Goal: Task Accomplishment & Management: Use online tool/utility

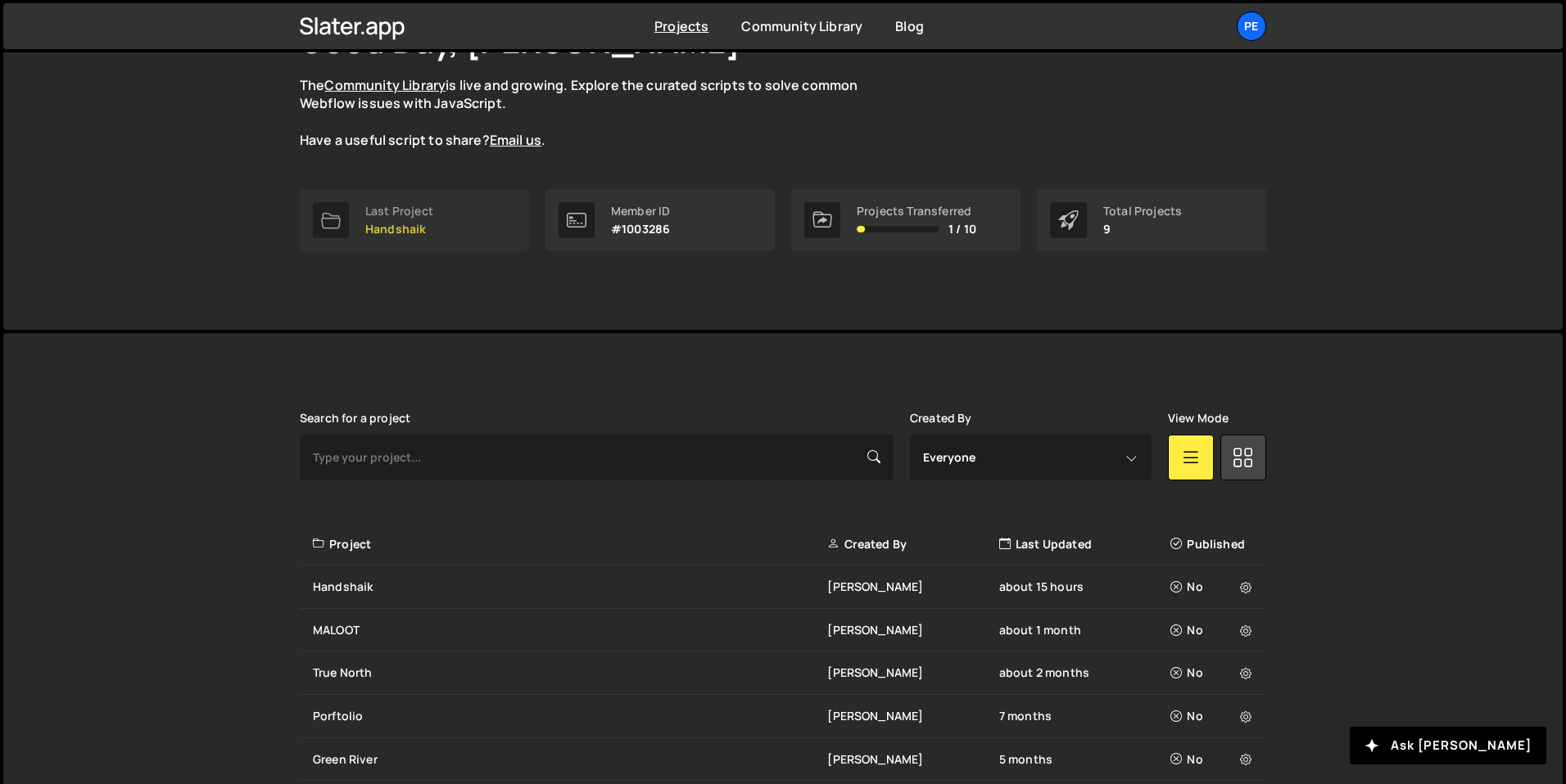
scroll to position [303, 0]
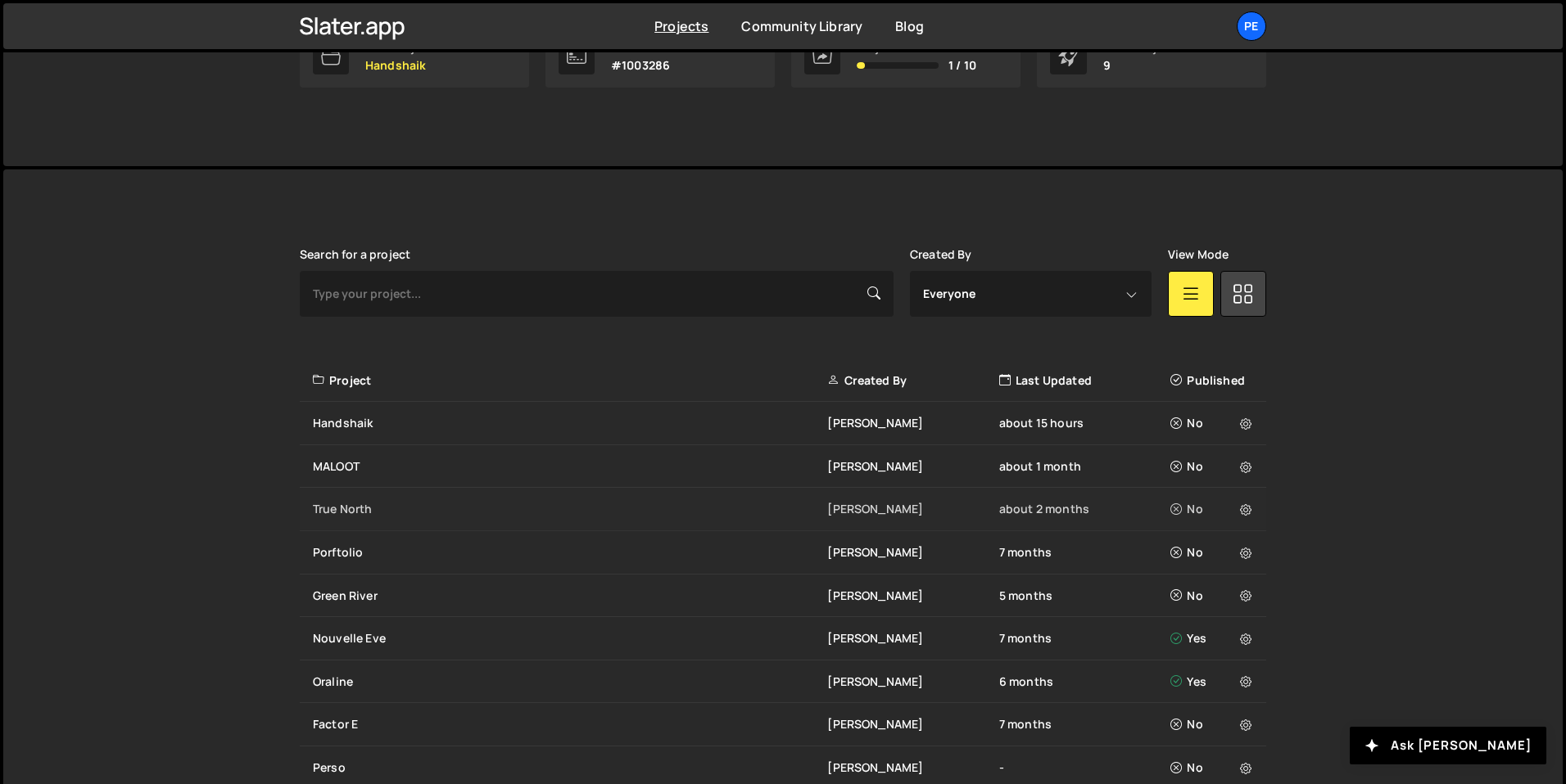
click at [412, 511] on div "True North" at bounding box center [570, 510] width 514 height 17
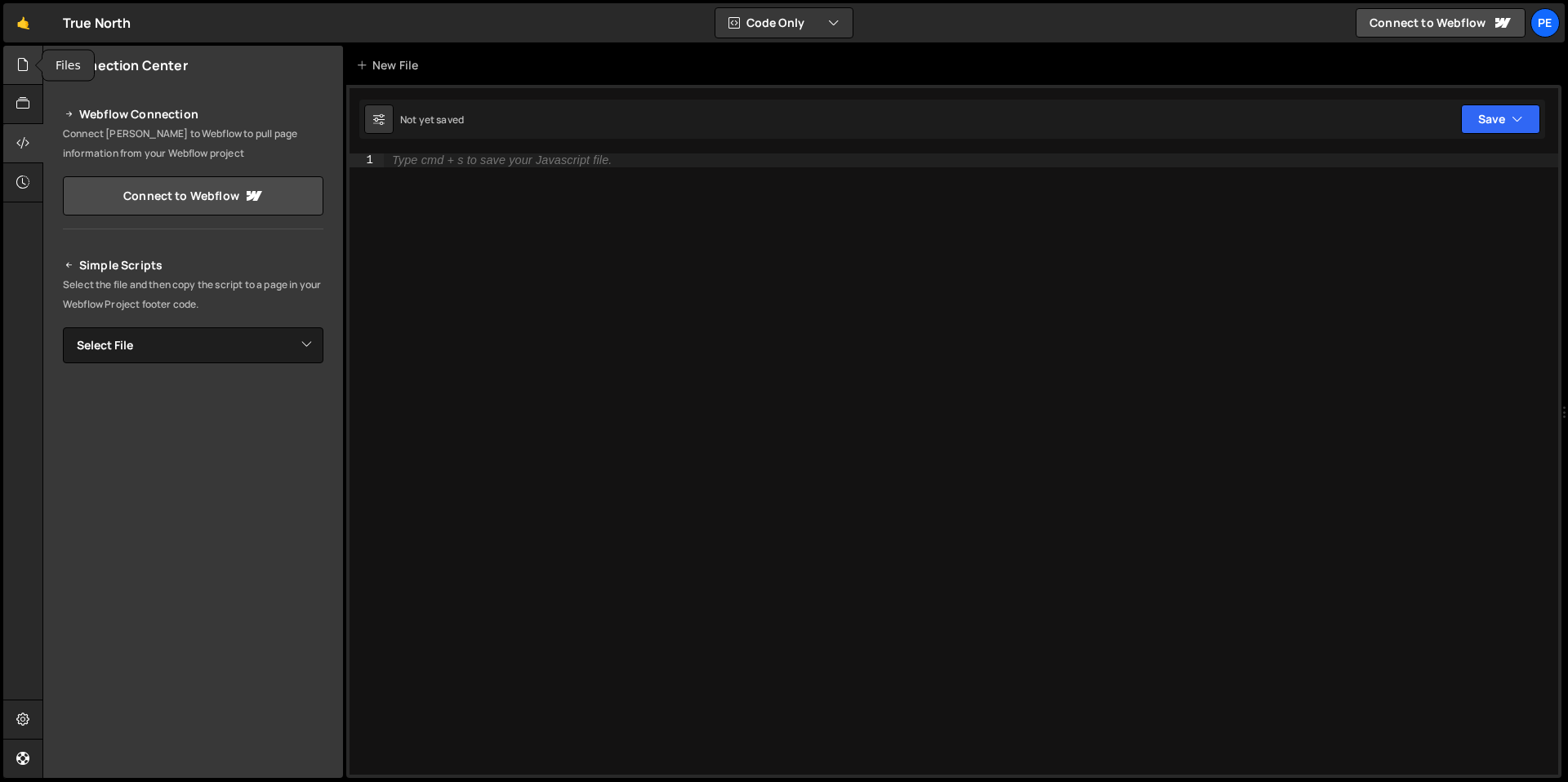
click at [31, 71] on div at bounding box center [24, 65] width 40 height 39
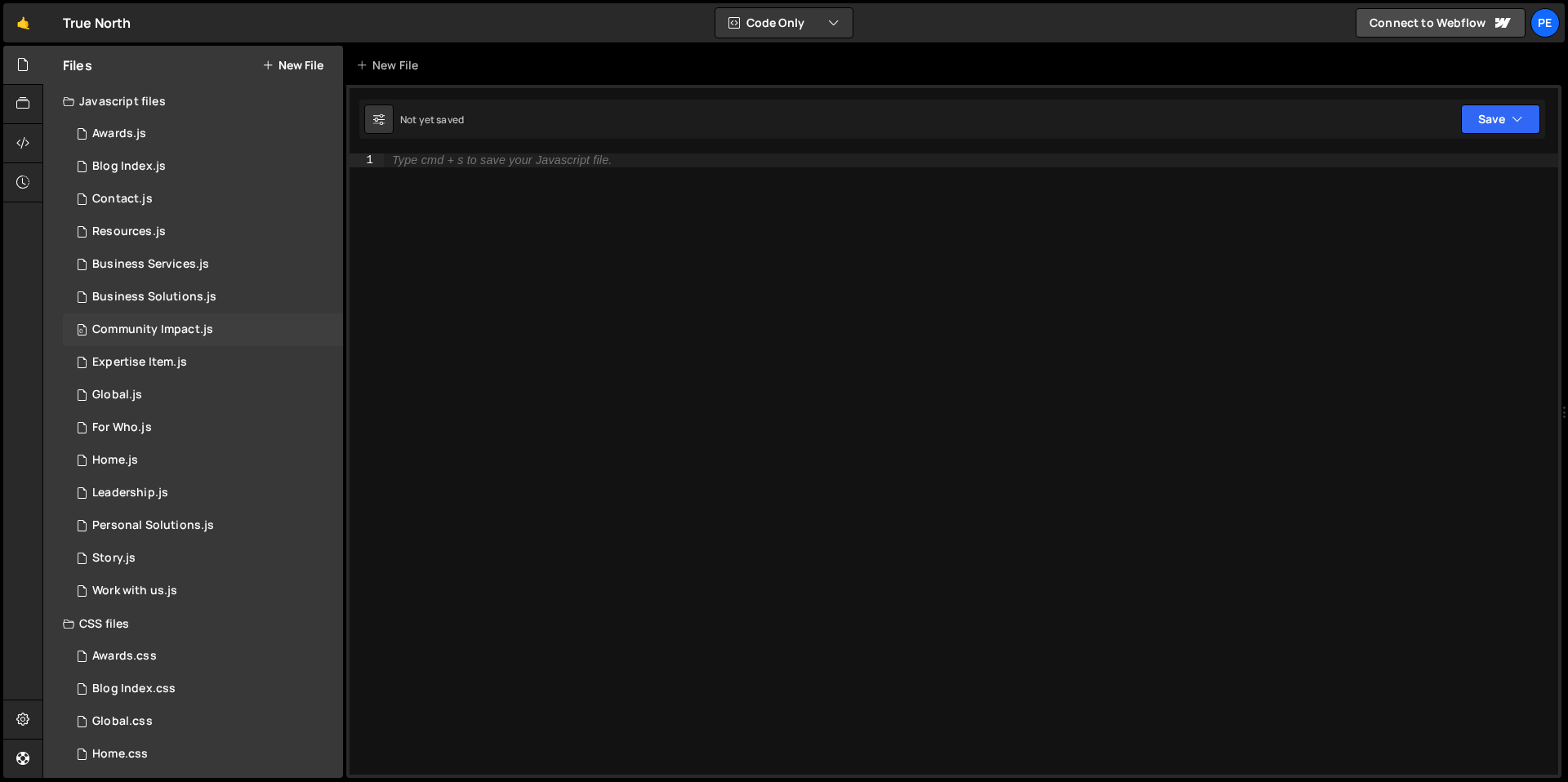
click at [134, 325] on div "Community Impact.js" at bounding box center [153, 330] width 121 height 15
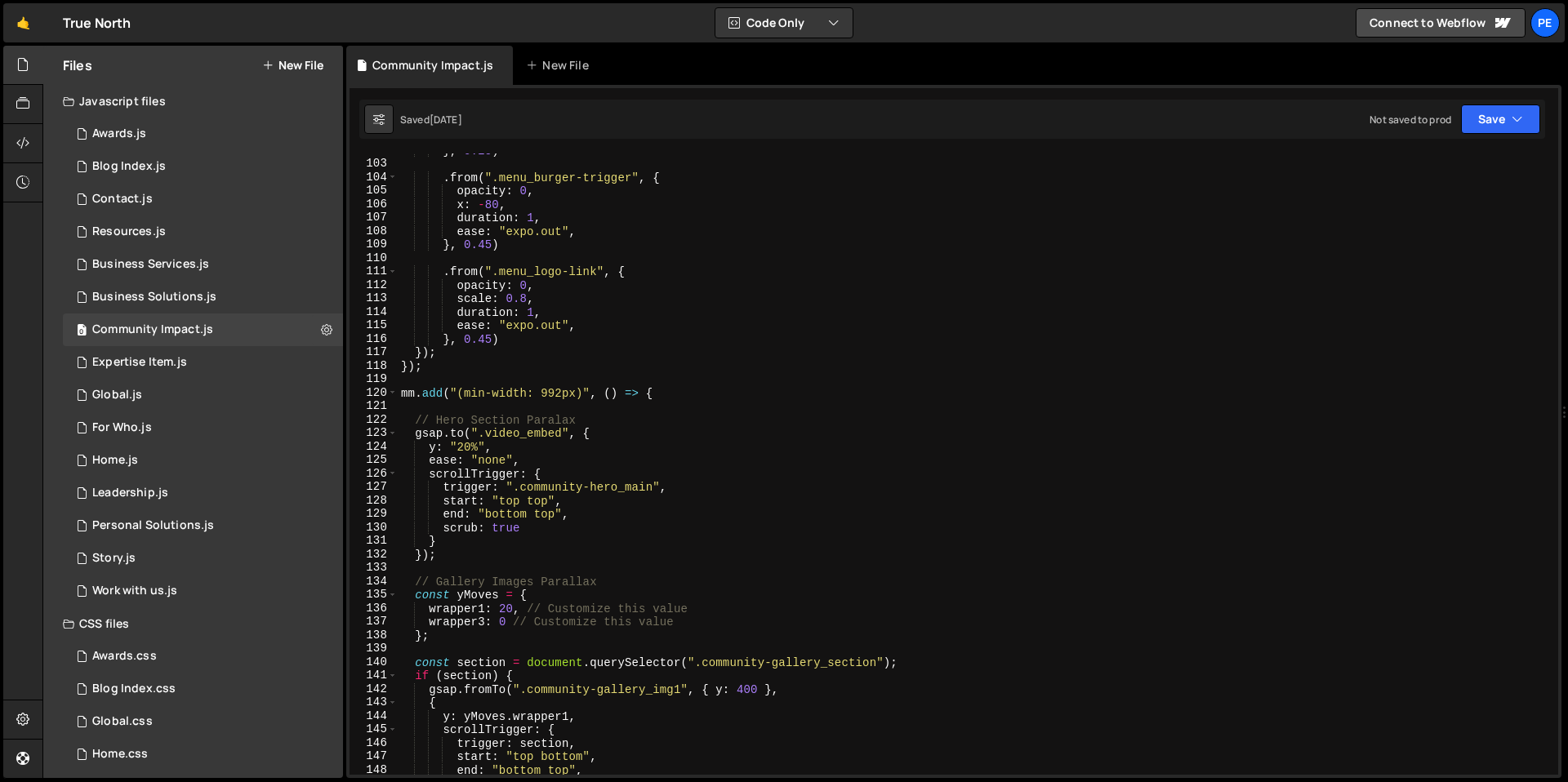
scroll to position [1433, 0]
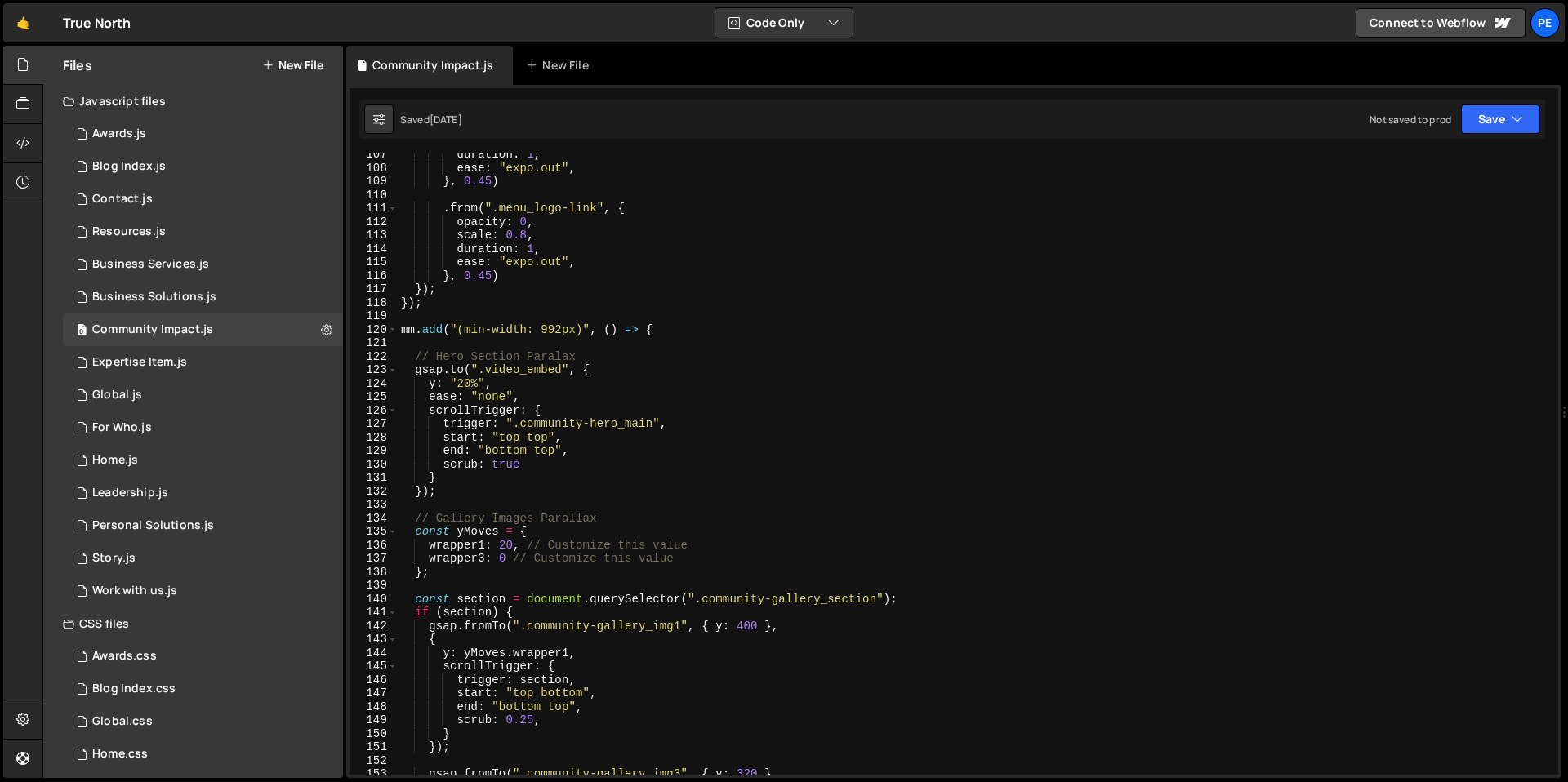
click at [553, 407] on div "duration : 1 , ease : "expo.out" , } , 0.45 ) . from ( ".menu_logo-link" , { op…" at bounding box center [975, 472] width 1154 height 648
click at [462, 379] on div "duration : 1 , ease : "expo.out" , } , 0.45 ) . from ( ".menu_logo-link" , { op…" at bounding box center [975, 472] width 1154 height 648
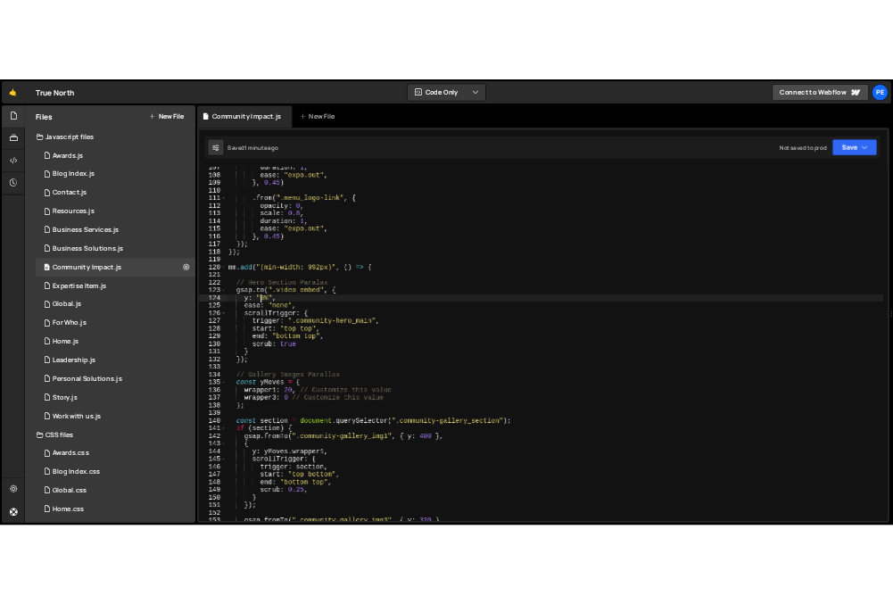
scroll to position [0, 4]
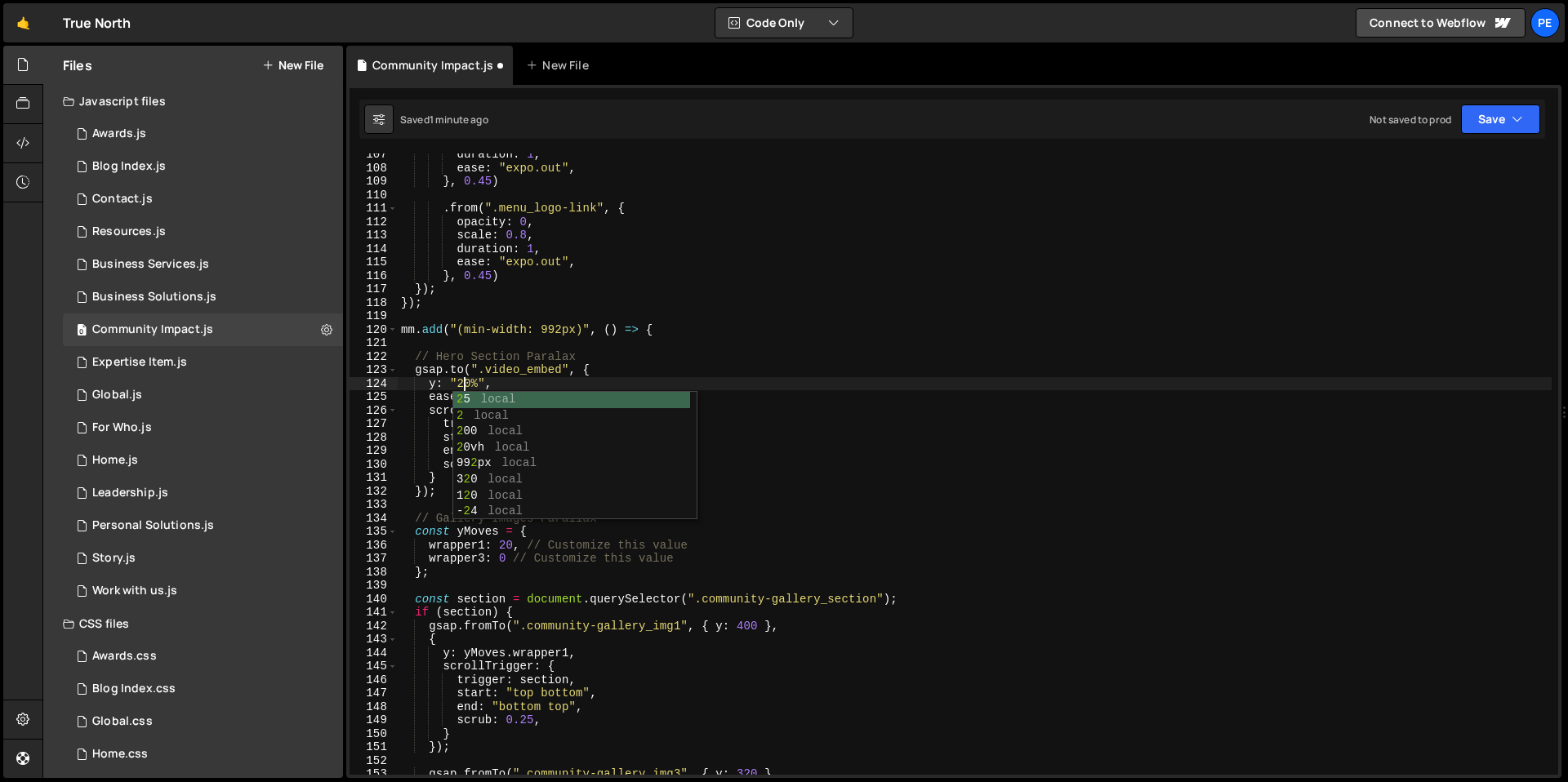
click at [512, 382] on div "duration : 1 , ease : "expo.out" , } , 0.45 ) . from ( ".menu_logo-link" , { op…" at bounding box center [975, 472] width 1154 height 648
type textarea "y: "20%","
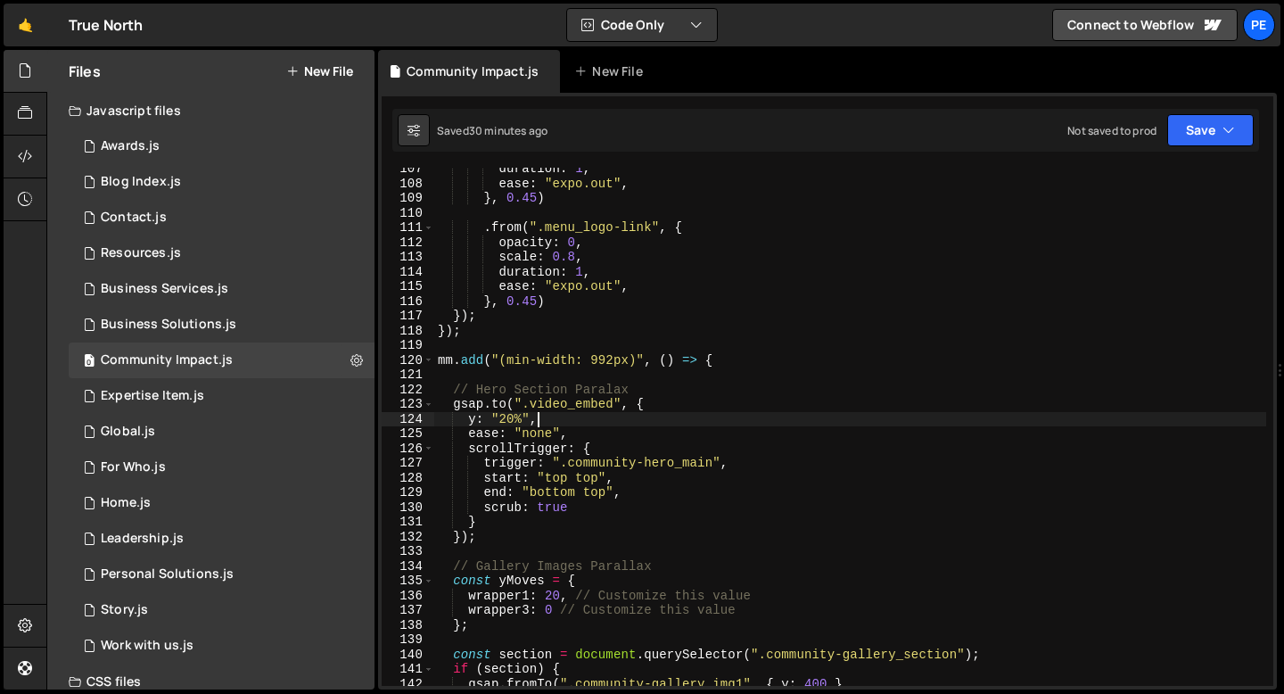
scroll to position [1565, 0]
click at [38, 37] on link "🤙" at bounding box center [26, 25] width 44 height 43
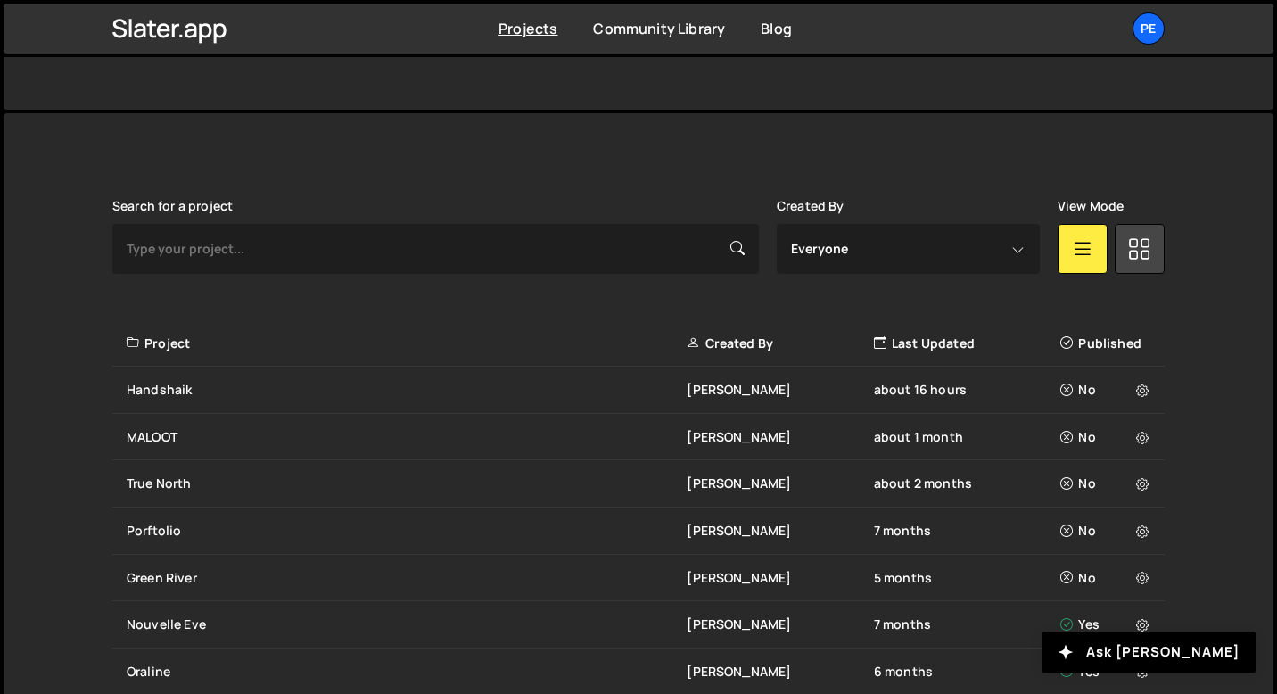
scroll to position [585, 0]
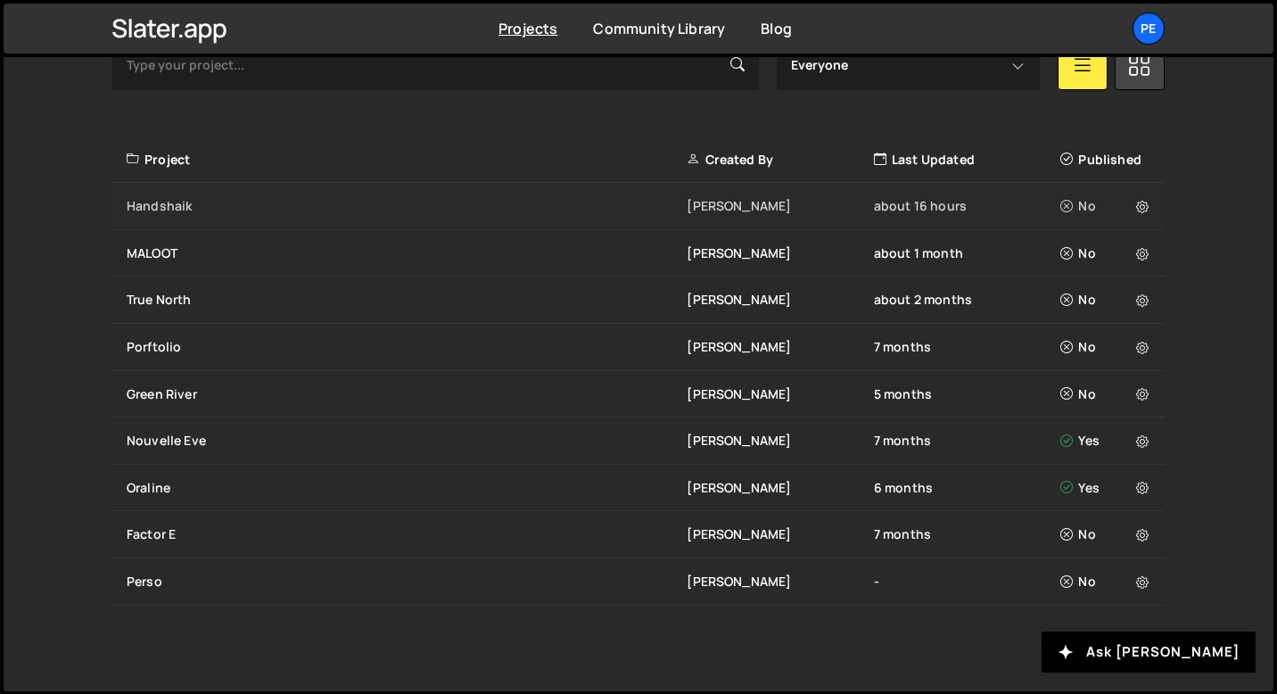
click at [183, 216] on div "Handshaik Eliot BESSON about 16 hours No" at bounding box center [638, 206] width 1052 height 47
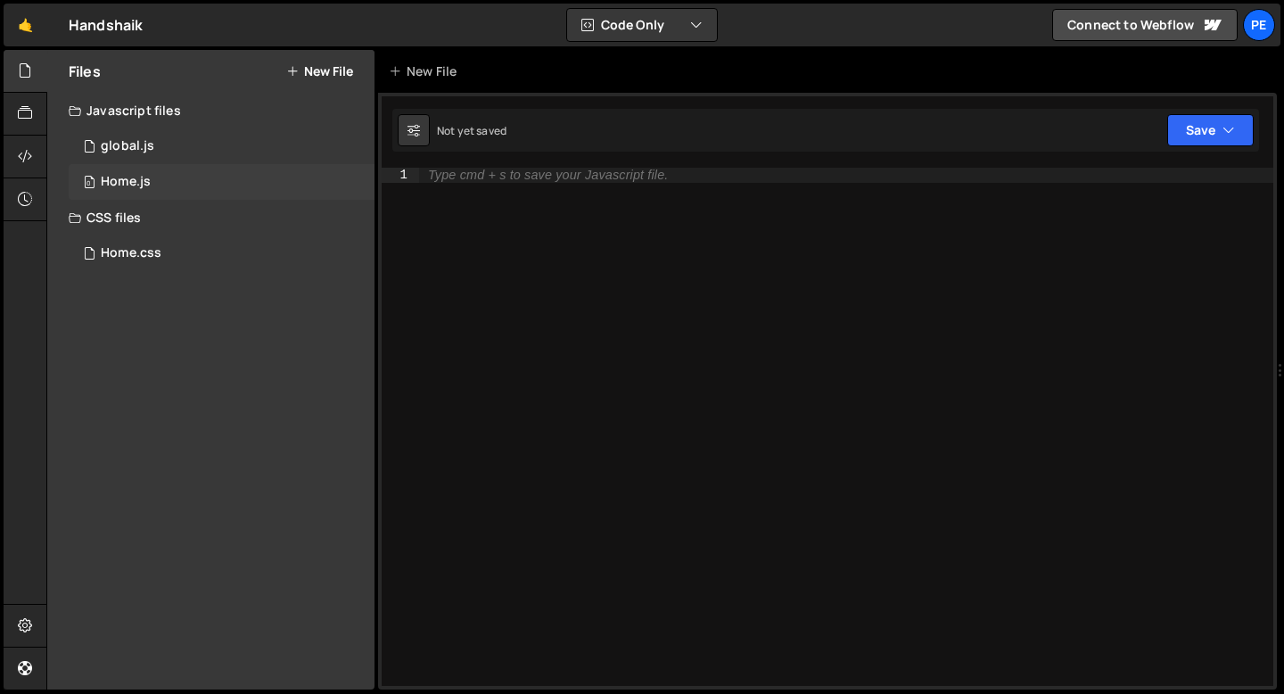
click at [162, 180] on div "0 Home.js 0" at bounding box center [222, 182] width 306 height 36
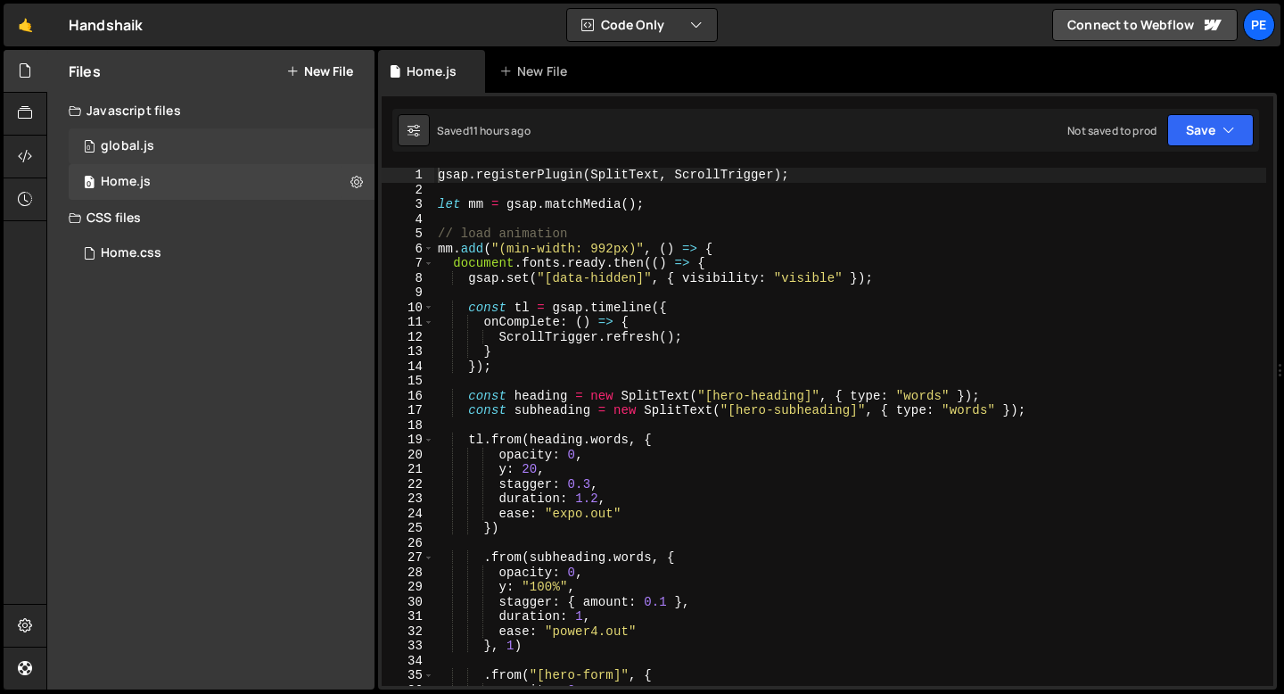
click at [172, 157] on div "0 global.js 0" at bounding box center [222, 146] width 306 height 36
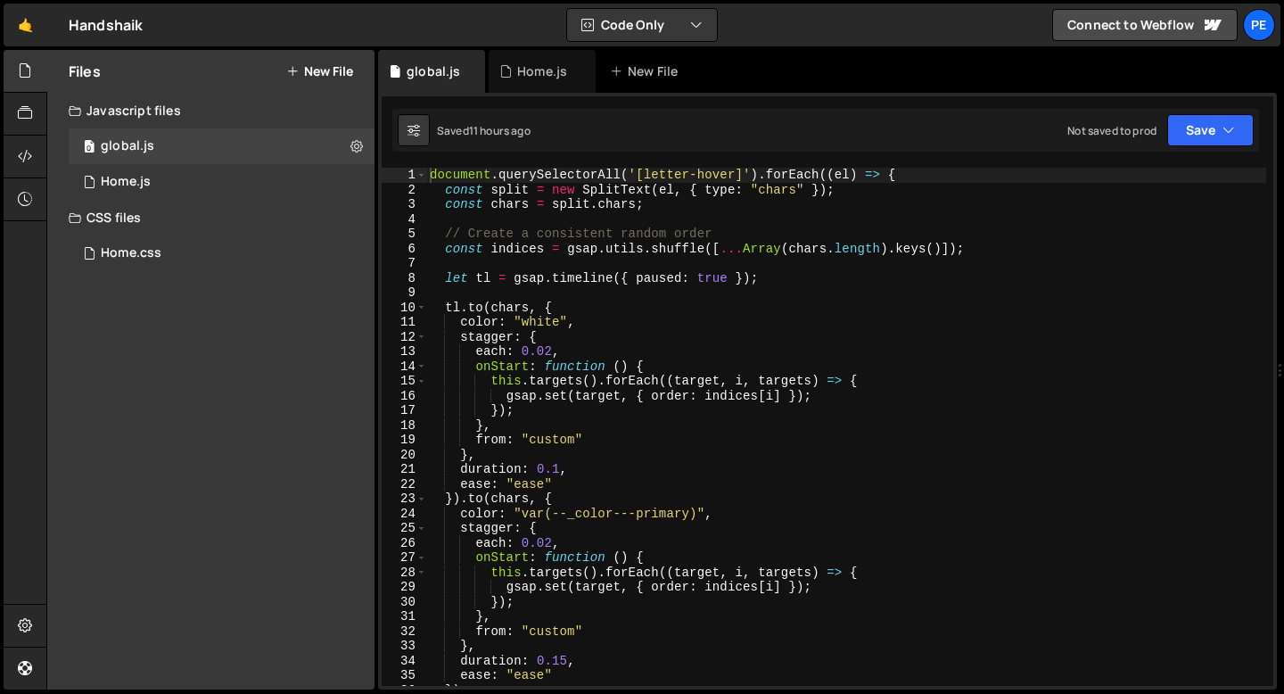
click at [430, 176] on div "document . querySelectorAll ( '[letter-hover]' ) . forEach (( el ) => { const s…" at bounding box center [846, 442] width 840 height 548
type textarea "document.querySelectorAll('[letter-hover]').forEach((el) => {"
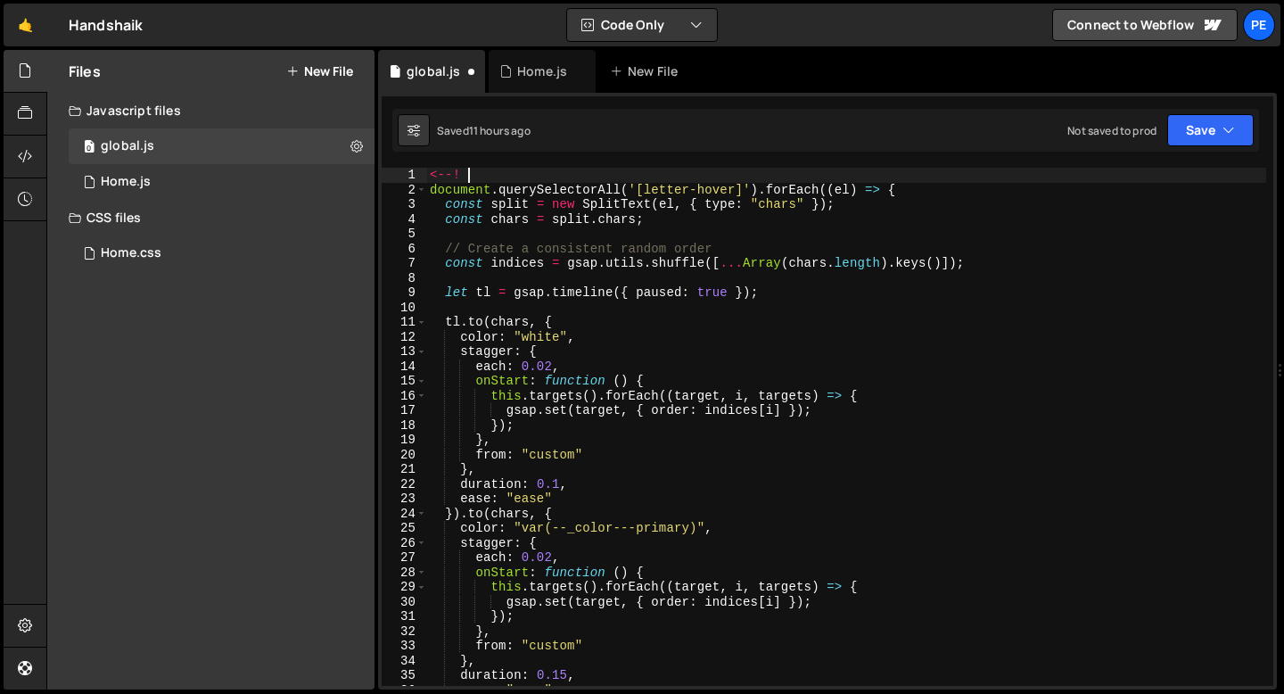
type textarea "<--!"
drag, startPoint x: 466, startPoint y: 177, endPoint x: 433, endPoint y: 176, distance: 33.9
click at [433, 176] on div "<--! document . querySelectorAll ( '[letter-hover]' ) . forEach (( el ) => { co…" at bounding box center [846, 442] width 840 height 548
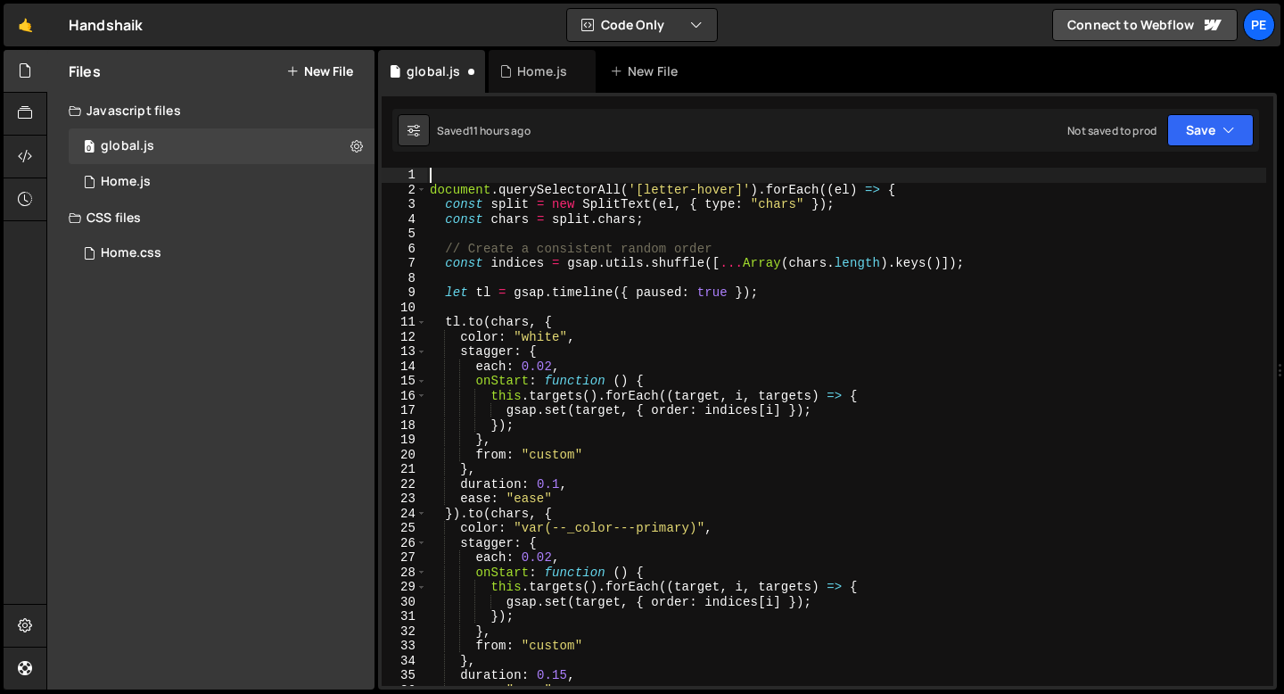
click at [431, 186] on div "document . querySelectorAll ( '[letter-hover]' ) . forEach (( el ) => { const s…" at bounding box center [846, 442] width 840 height 548
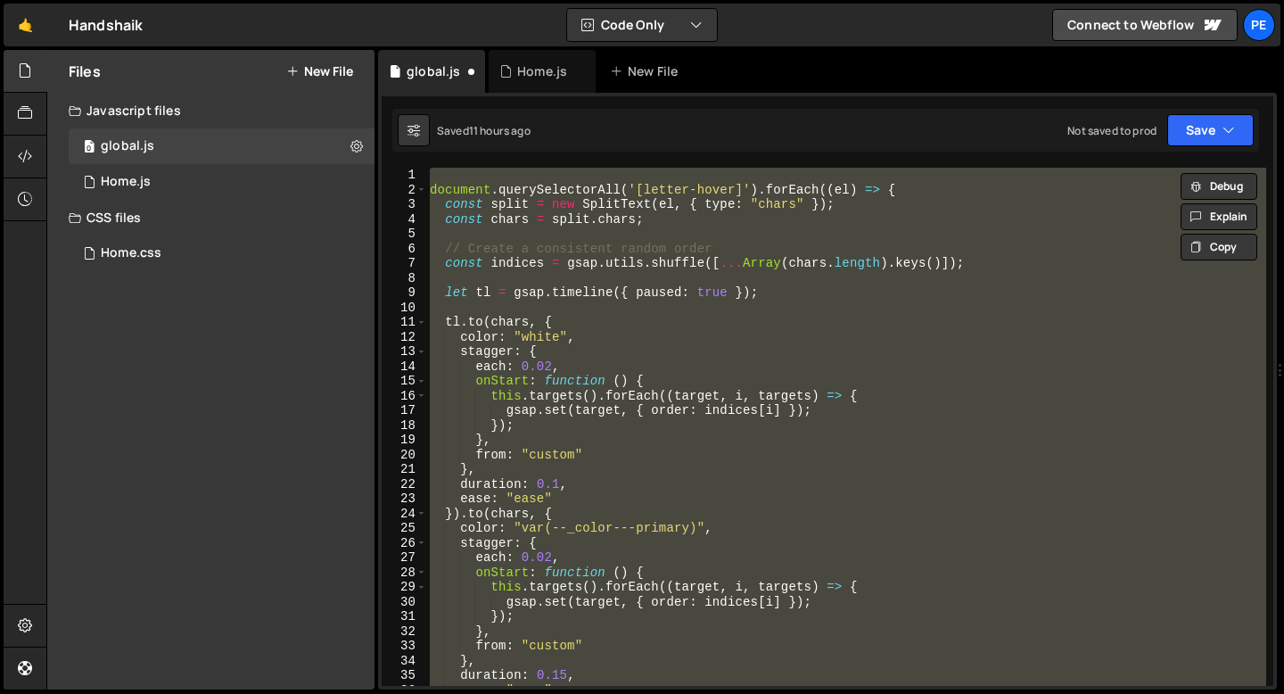
click at [434, 186] on div "document . querySelectorAll ( '[letter-hover]' ) . forEach (( el ) => { const s…" at bounding box center [846, 427] width 840 height 518
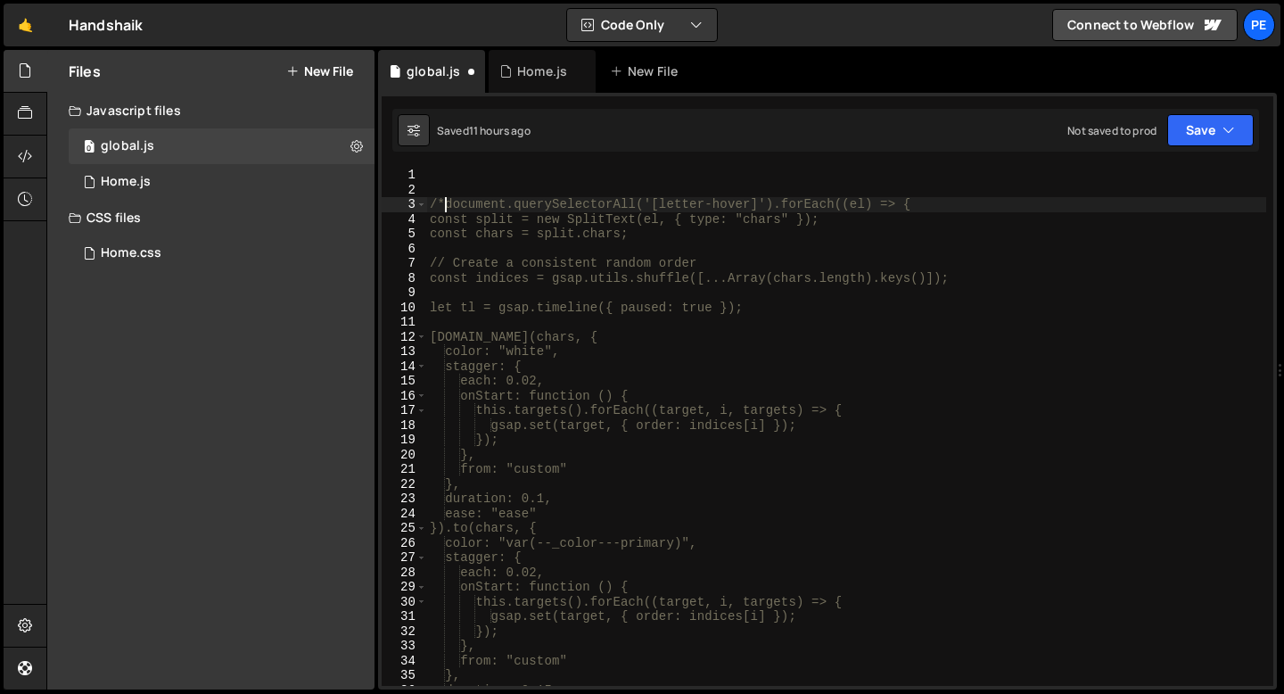
type textarea "document.querySelectorAll('[letter-hover]').forEach((el) => {"
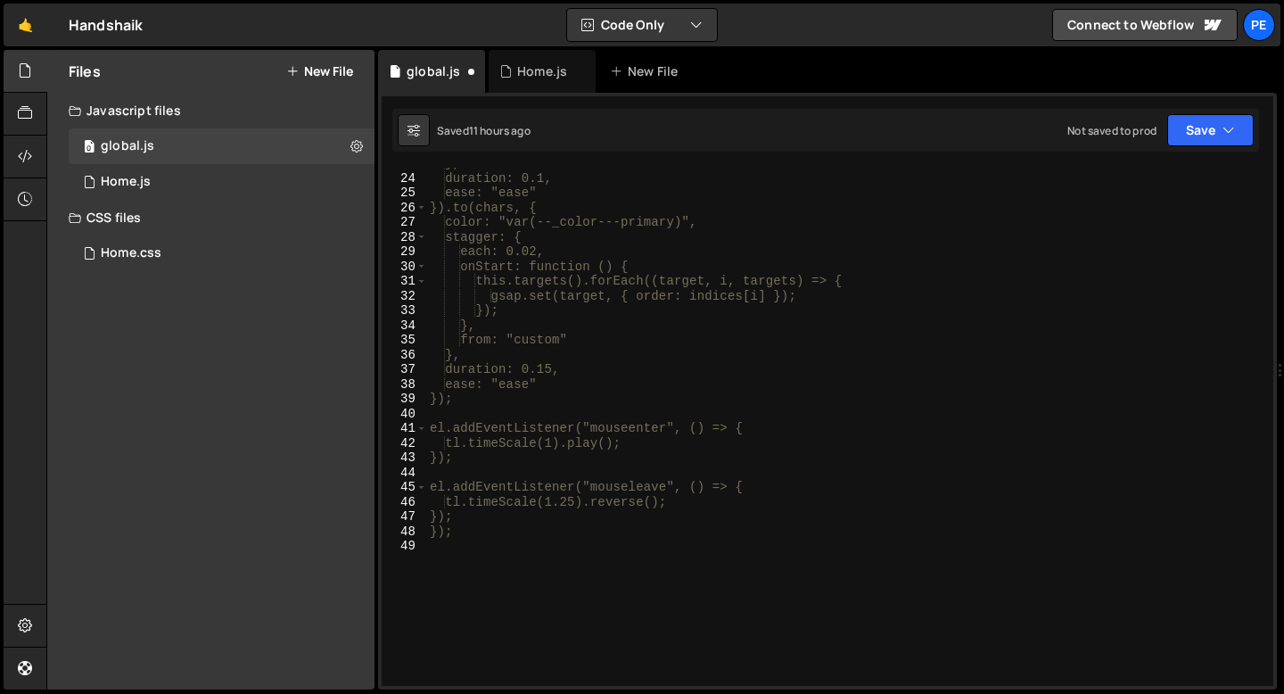
scroll to position [455, 0]
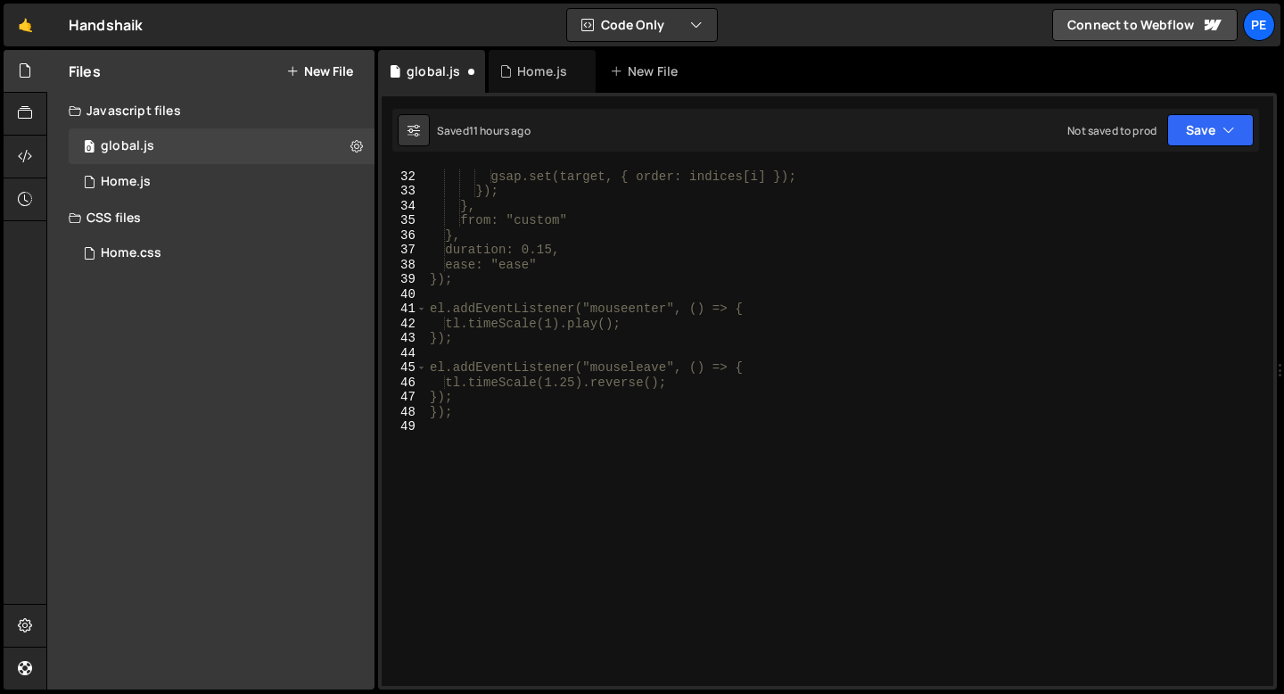
click at [438, 435] on div "this.targets().forEach((target, i, targets) => { gsap.set(target, { order: indi…" at bounding box center [846, 428] width 840 height 548
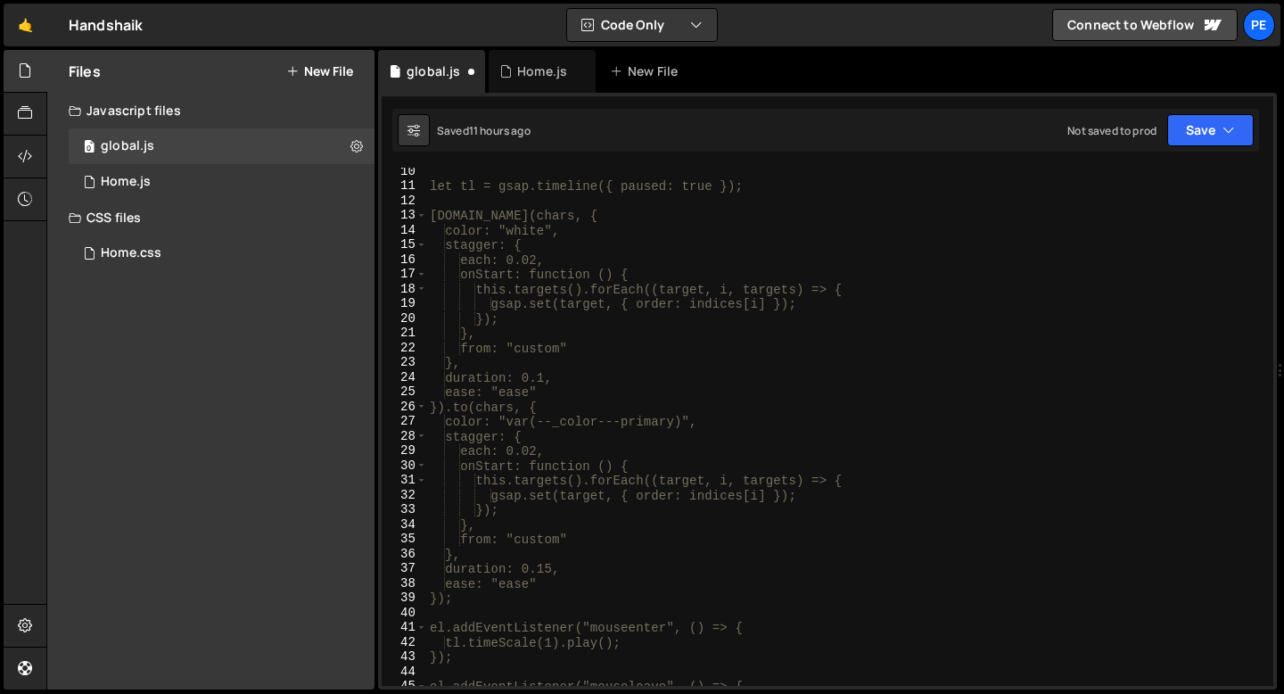
scroll to position [136, 0]
type textarea "*/"
click at [543, 84] on div "Home.js" at bounding box center [542, 71] width 107 height 43
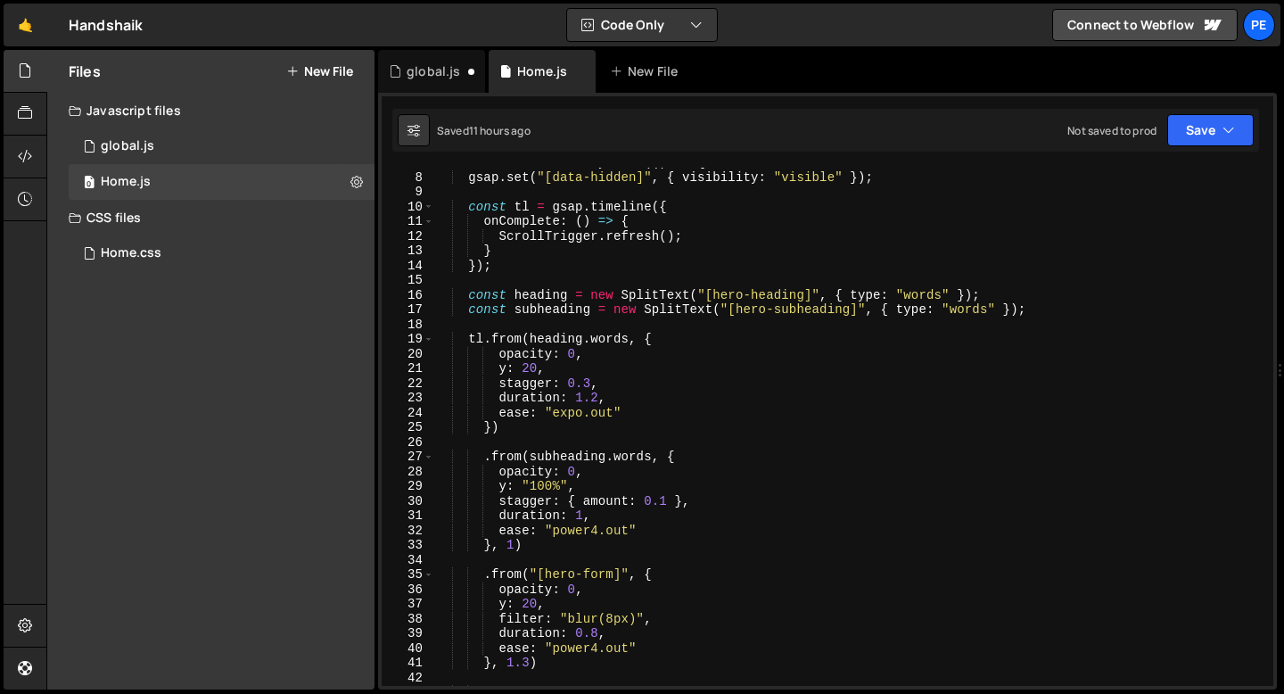
scroll to position [235, 0]
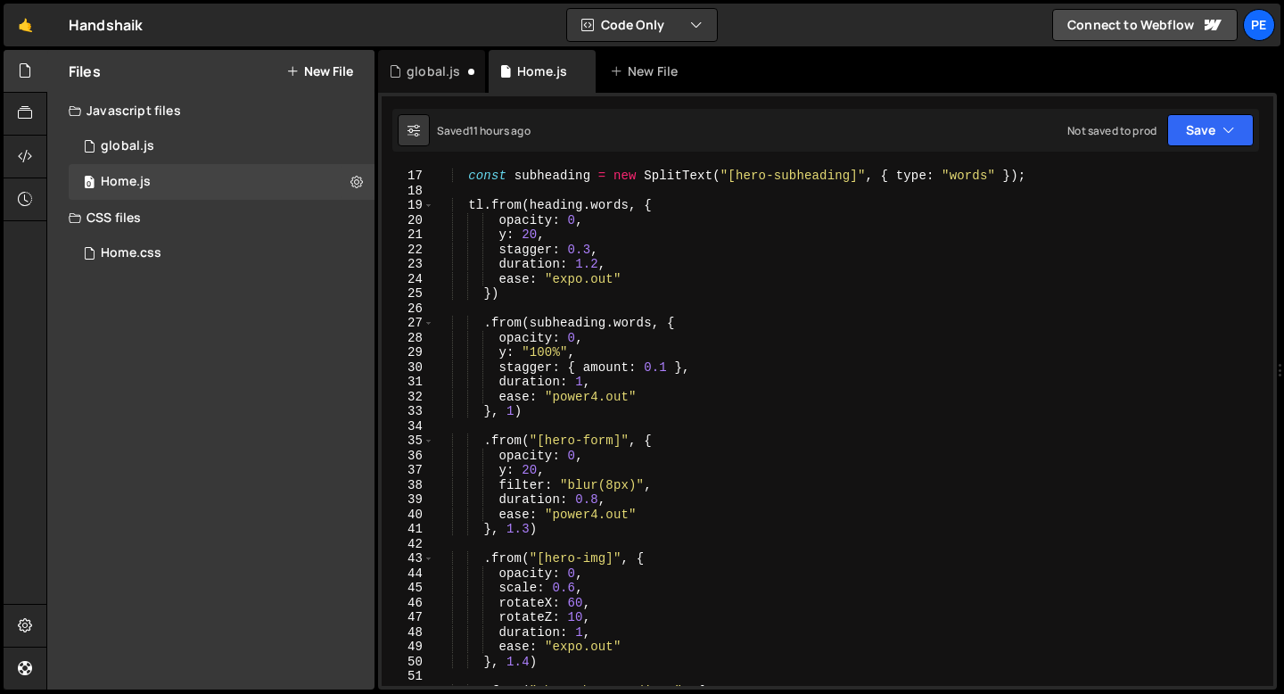
click at [551, 304] on div "const heading = new SplitText ( "[hero-heading]" , { type : "words" }) ; const …" at bounding box center [850, 427] width 832 height 548
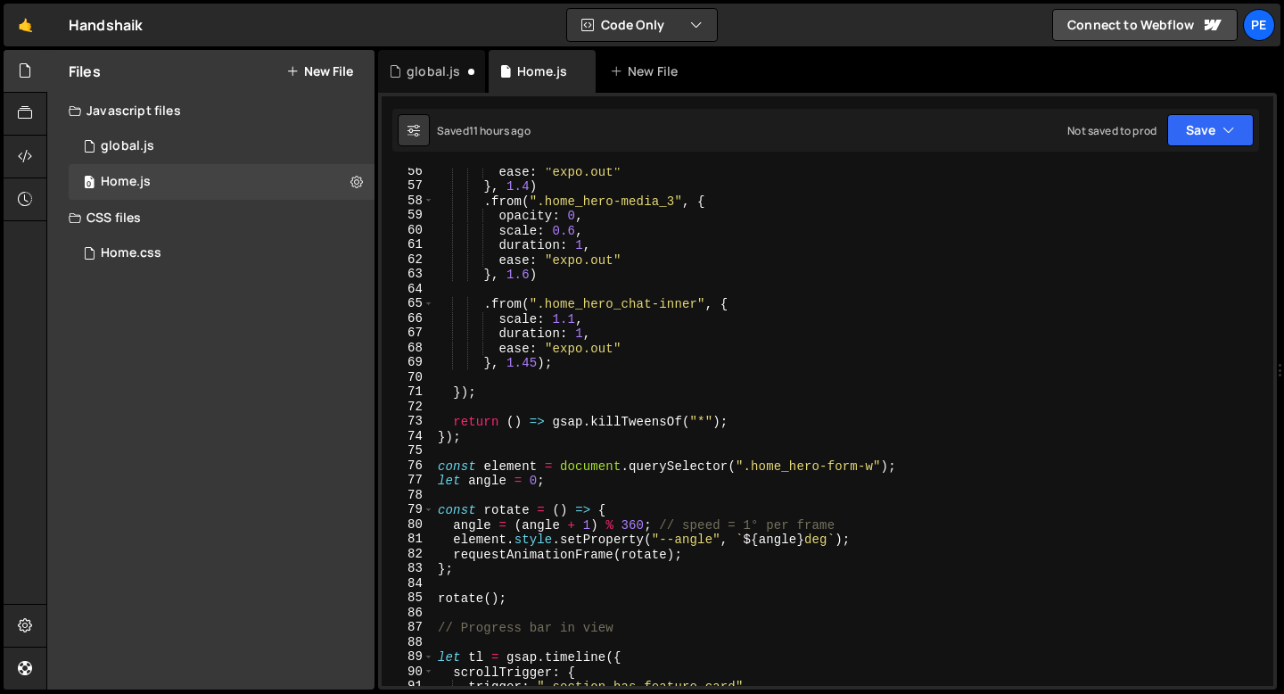
scroll to position [813, 0]
click at [554, 277] on div "ease : "expo.out" } , 1.4 ) . from ( ".home_hero-media_3" , { opacity : 0 , sca…" at bounding box center [850, 438] width 832 height 548
type textarea "}, 1.6)"
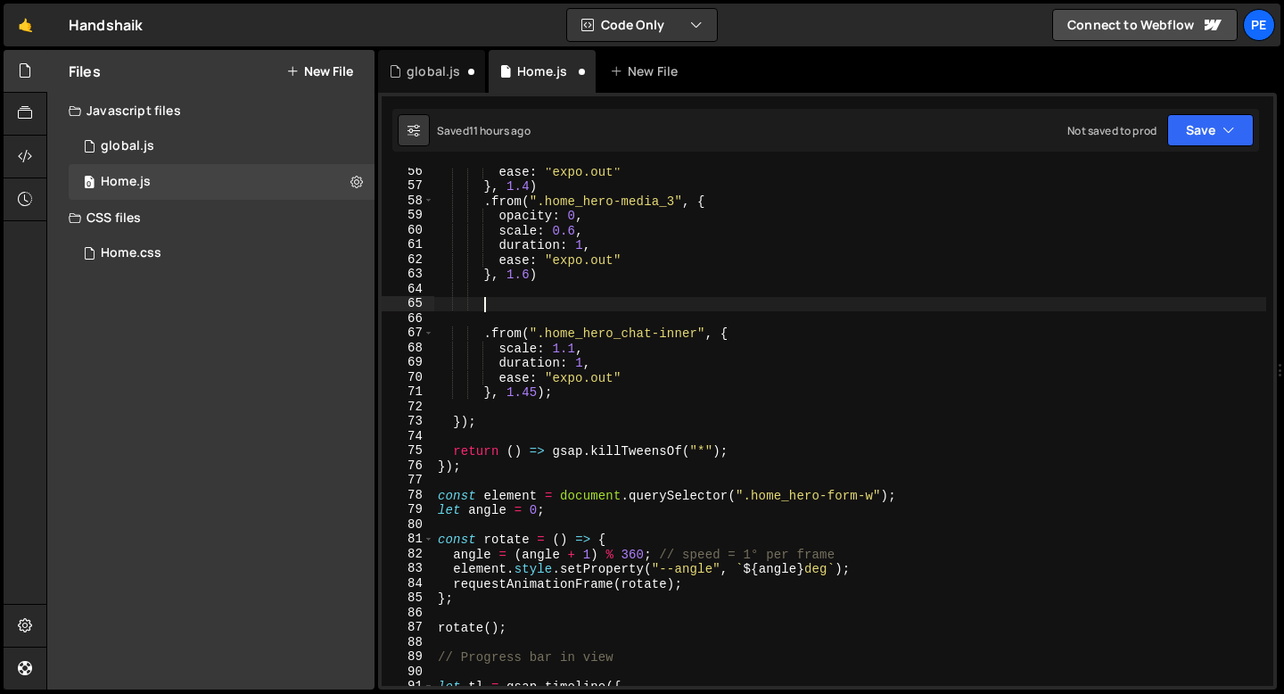
paste textarea "navbar"
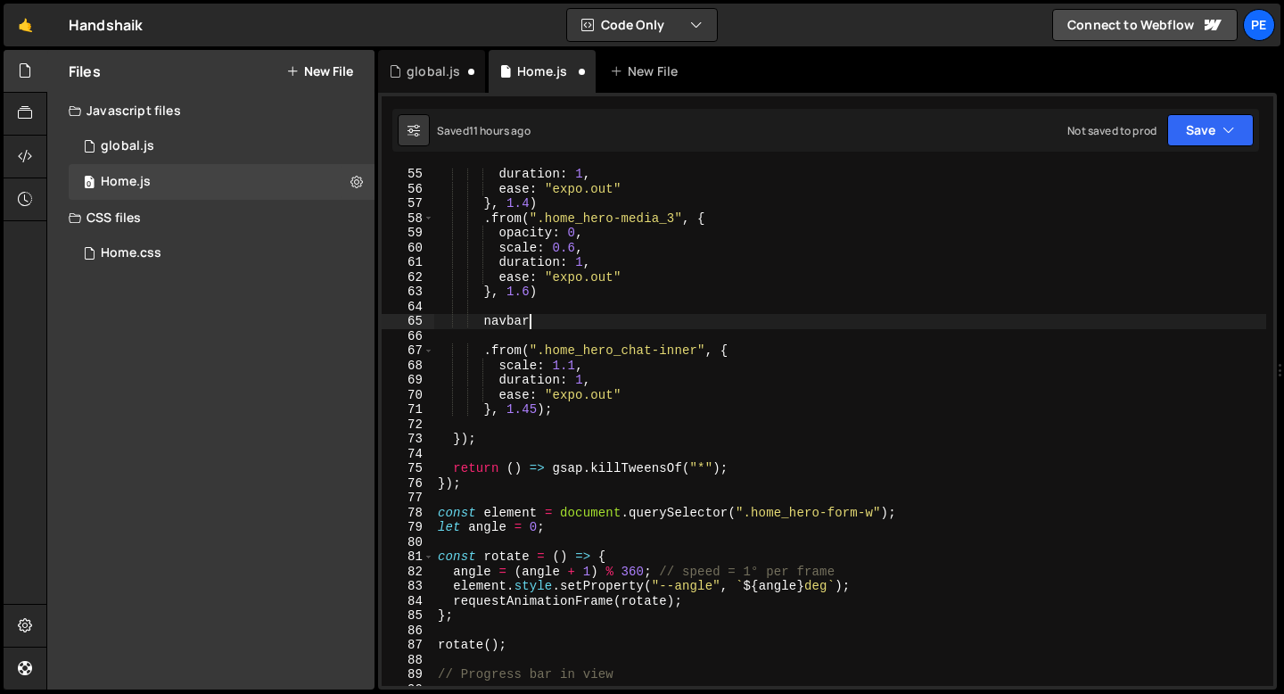
scroll to position [796, 0]
click at [566, 201] on div "duration : 1 , ease : "expo.out" } , 1.4 ) . from ( ".home_hero-media_3" , { op…" at bounding box center [850, 441] width 832 height 548
type textarea "}, 1.4)"
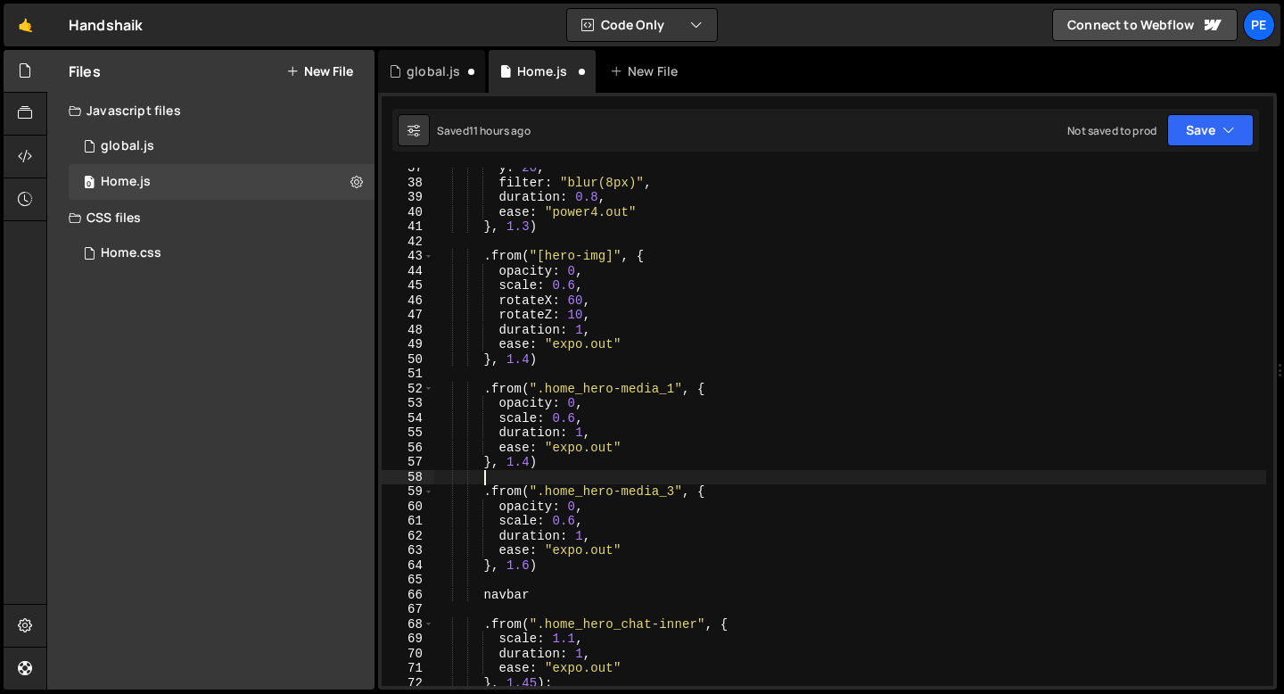
scroll to position [537, 0]
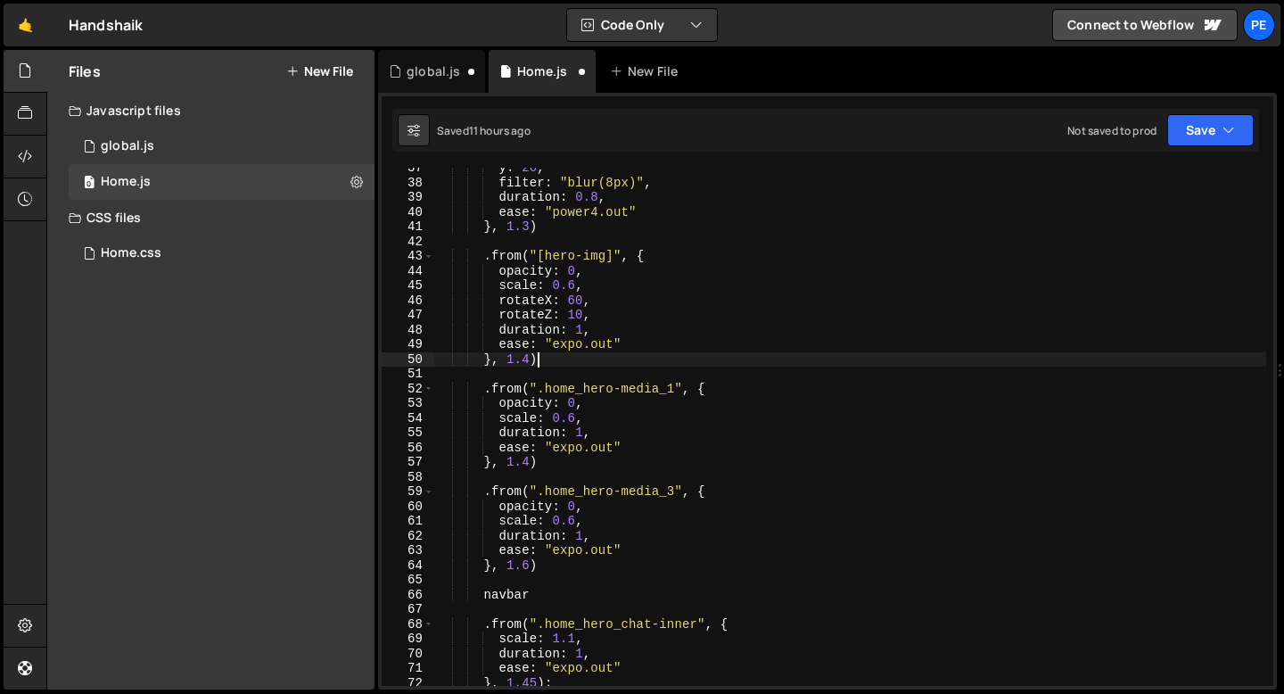
click at [548, 362] on div "y : 20 , filter : "blur(8px)" , duration : 0.8 , ease : "power4.out" } , 1.3 ) …" at bounding box center [850, 435] width 832 height 548
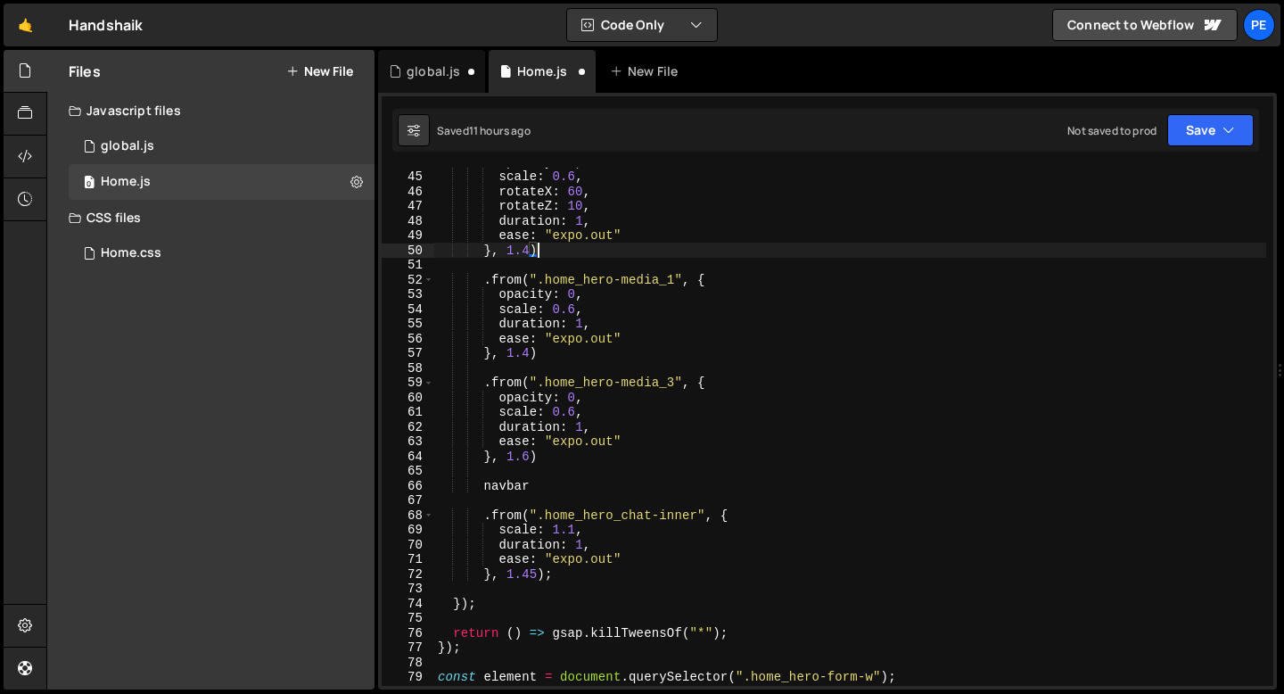
scroll to position [664, 0]
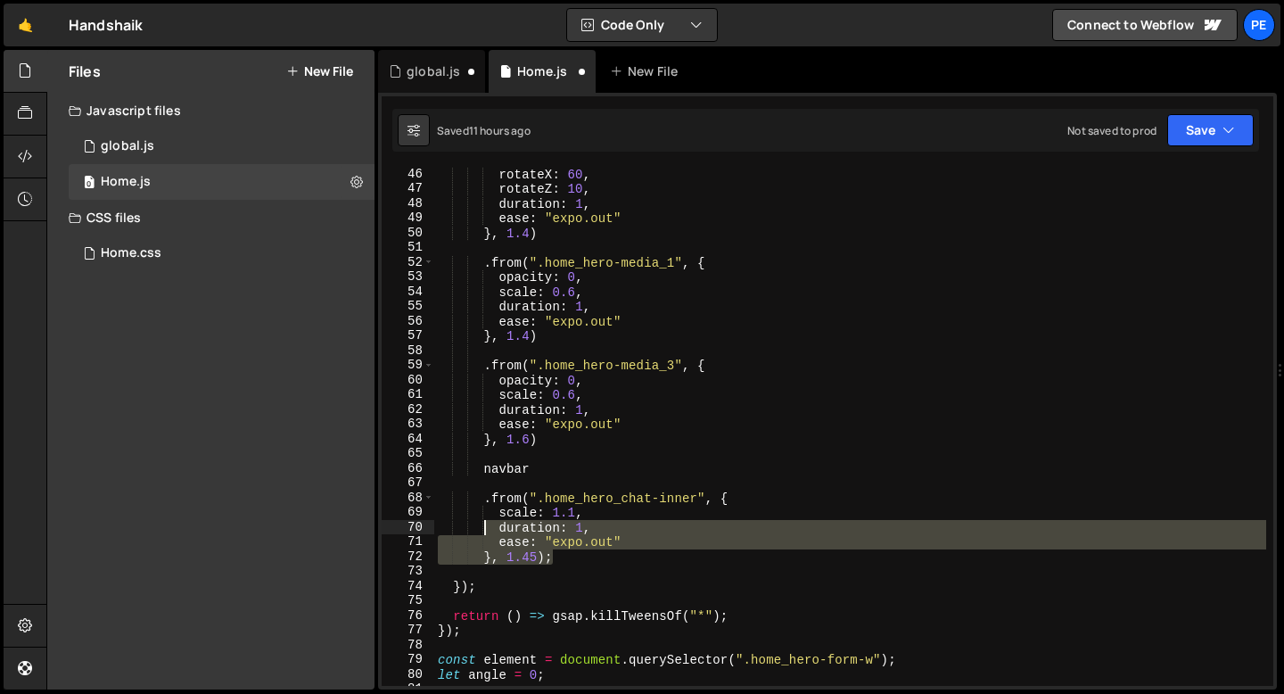
drag, startPoint x: 555, startPoint y: 559, endPoint x: 483, endPoint y: 515, distance: 84.9
click at [483, 516] on div "rotateX : 60 , rotateZ : 10 , duration : 1 , ease : "expo.out" } , 1.4 ) . from…" at bounding box center [850, 441] width 832 height 548
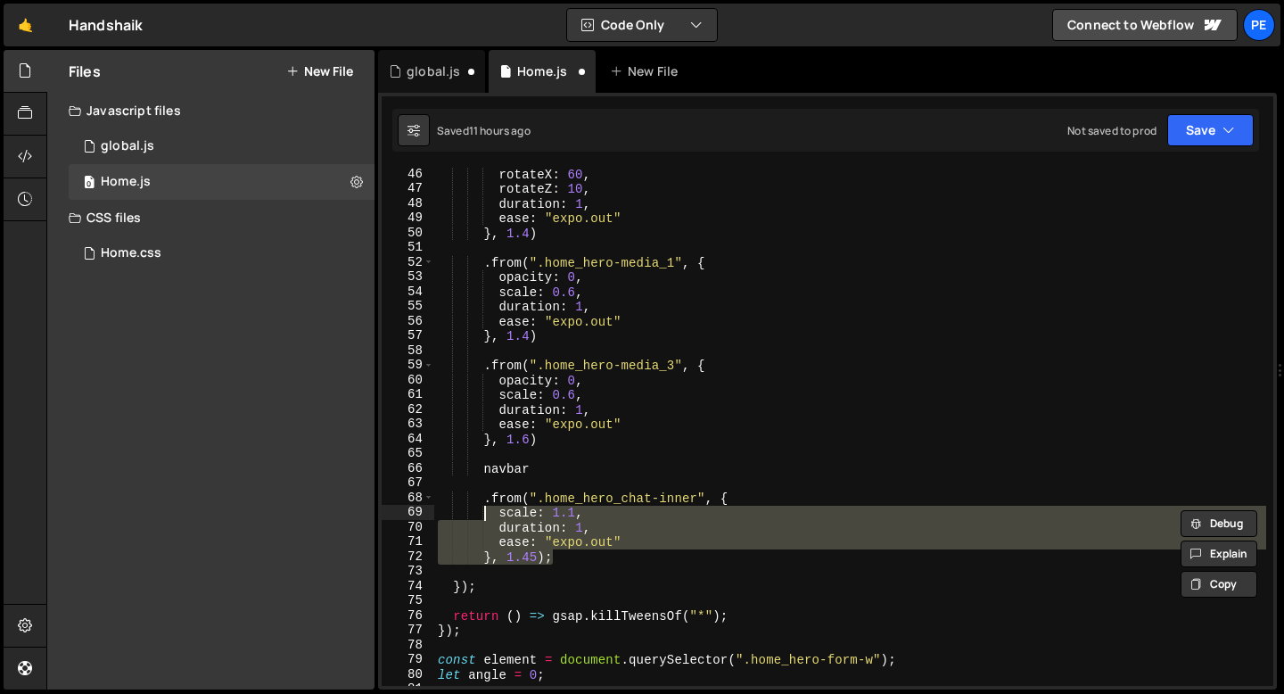
click at [544, 555] on div "rotateX : 60 , rotateZ : 10 , duration : 1 , ease : "expo.out" } , 1.4 ) . from…" at bounding box center [850, 427] width 832 height 518
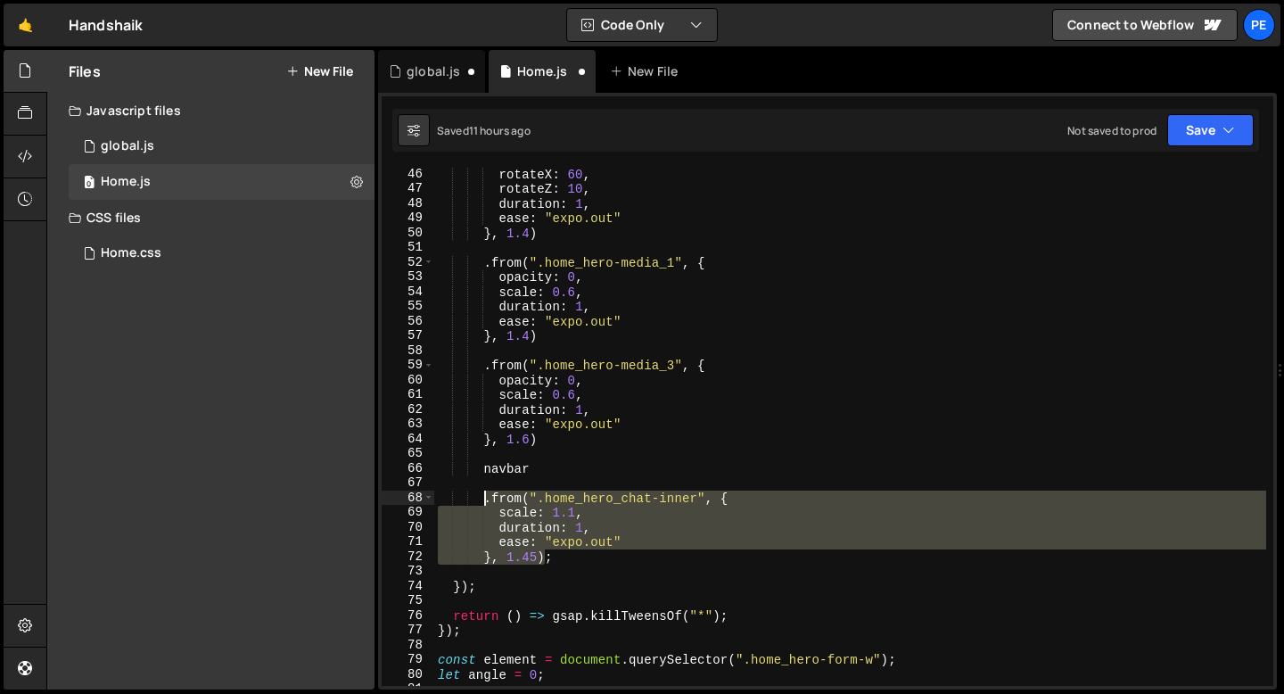
drag, startPoint x: 544, startPoint y: 555, endPoint x: 487, endPoint y: 503, distance: 77.0
click at [487, 503] on div "rotateX : 60 , rotateZ : 10 , duration : 1 , ease : "expo.out" } , 1.4 ) . from…" at bounding box center [850, 441] width 832 height 548
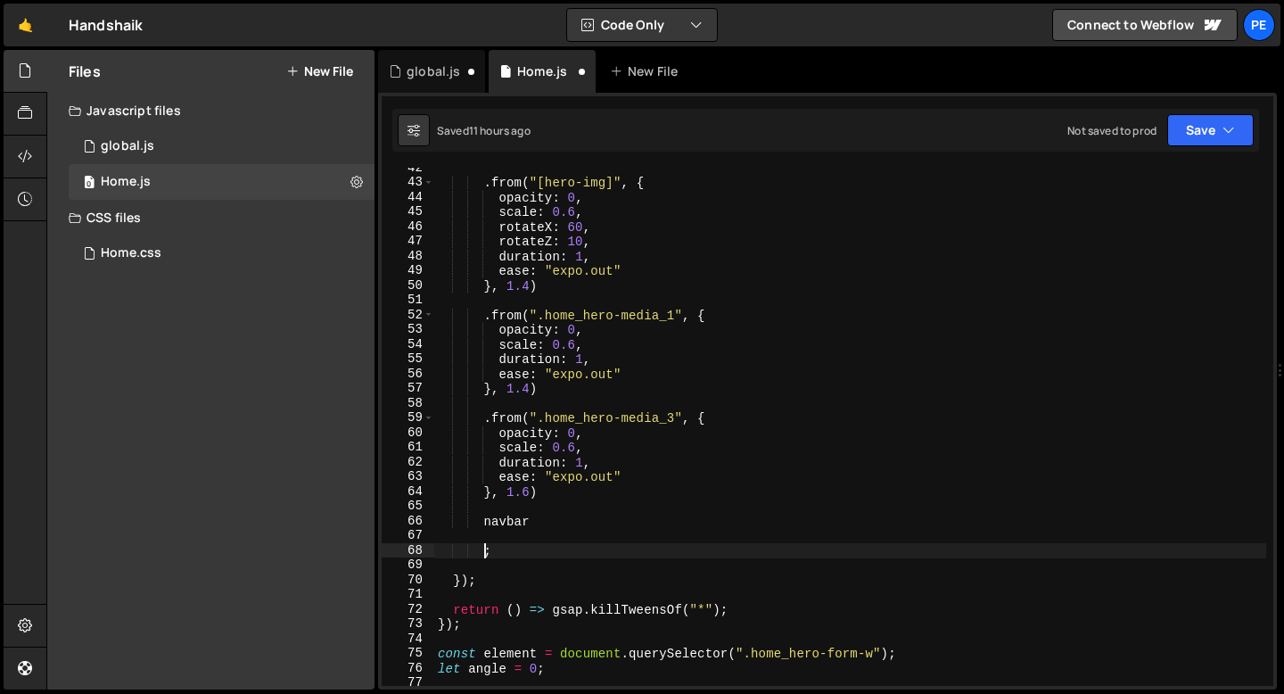
scroll to position [450, 0]
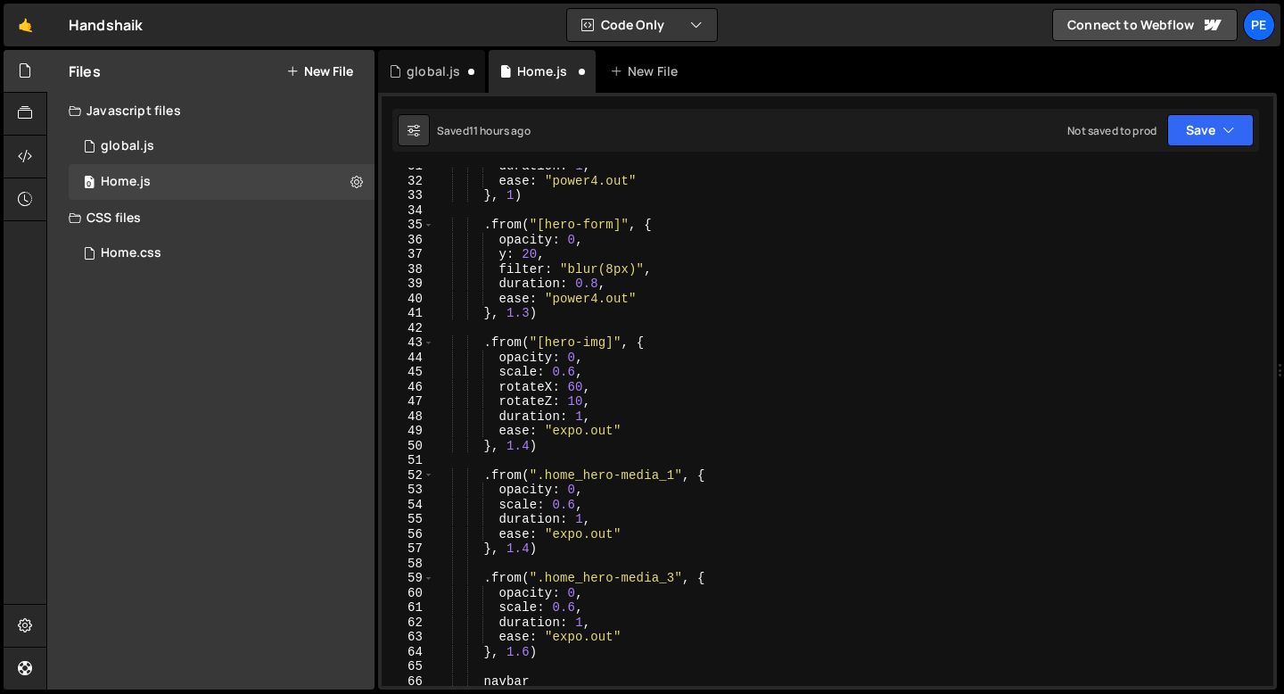
click at [549, 443] on div "duration : 1 , ease : "power4.out" } , 1 ) . from ( "[hero-form]" , { opacity :…" at bounding box center [850, 433] width 832 height 548
type textarea "}, 1.4)"
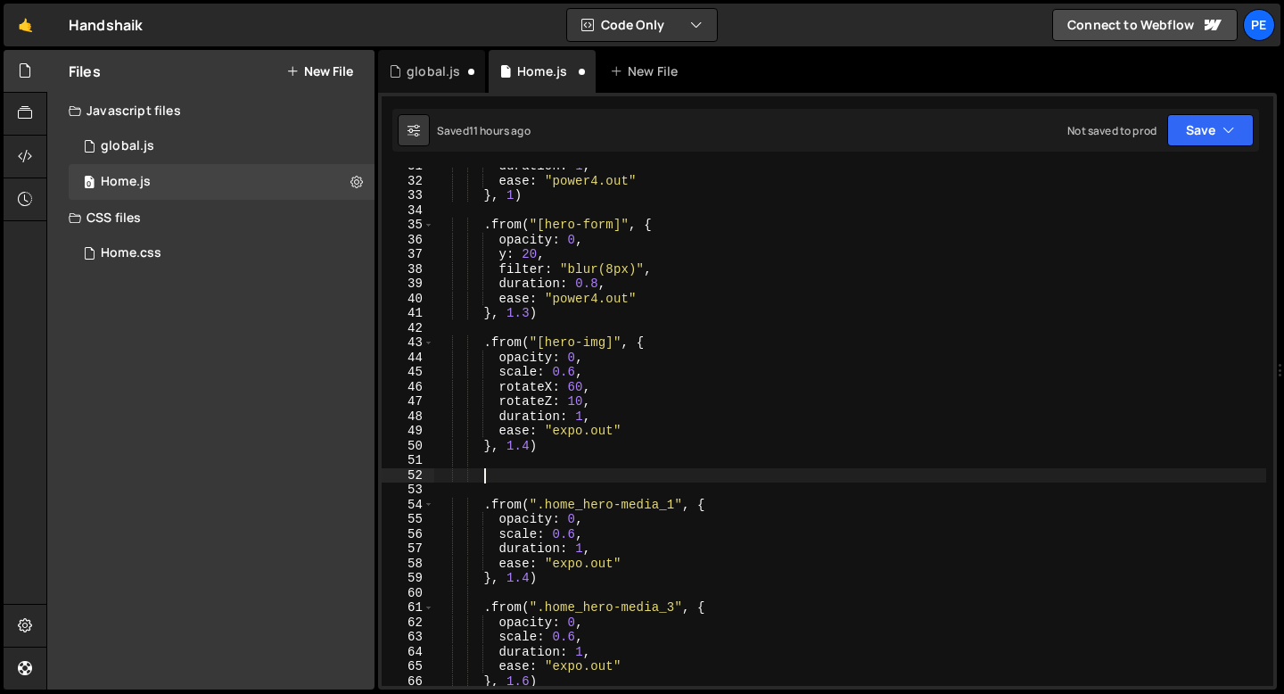
paste textarea "}, 1.45)"
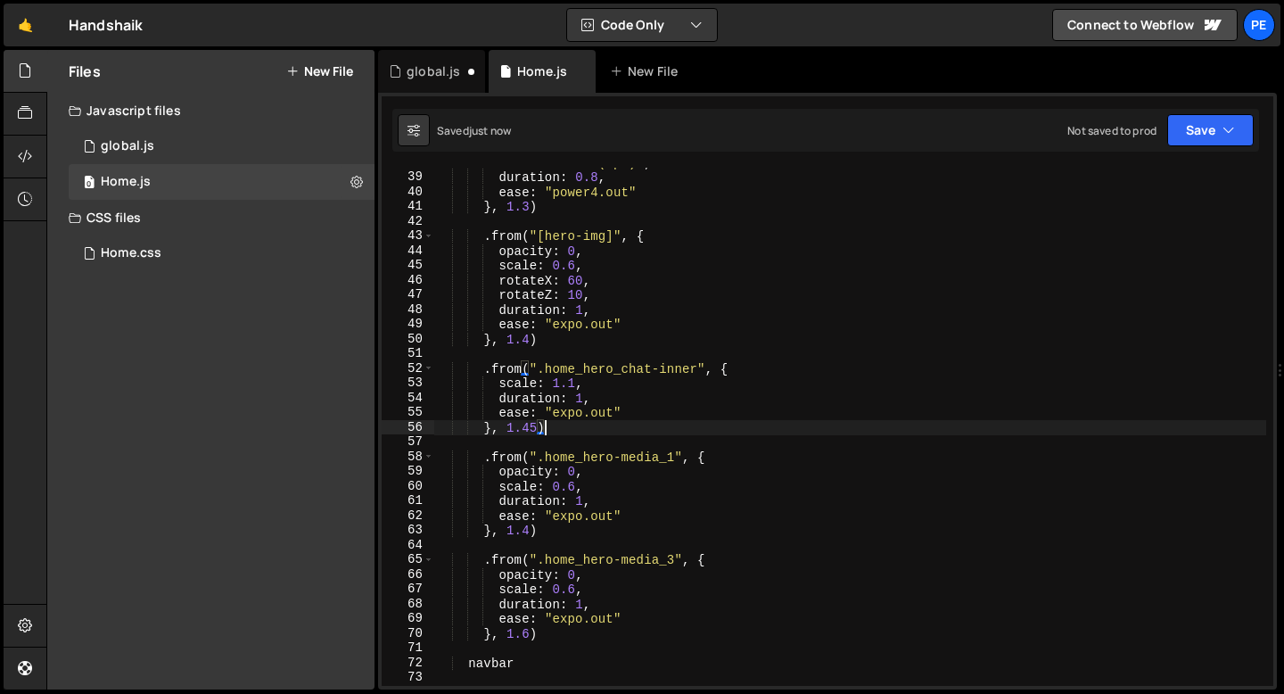
scroll to position [569, 0]
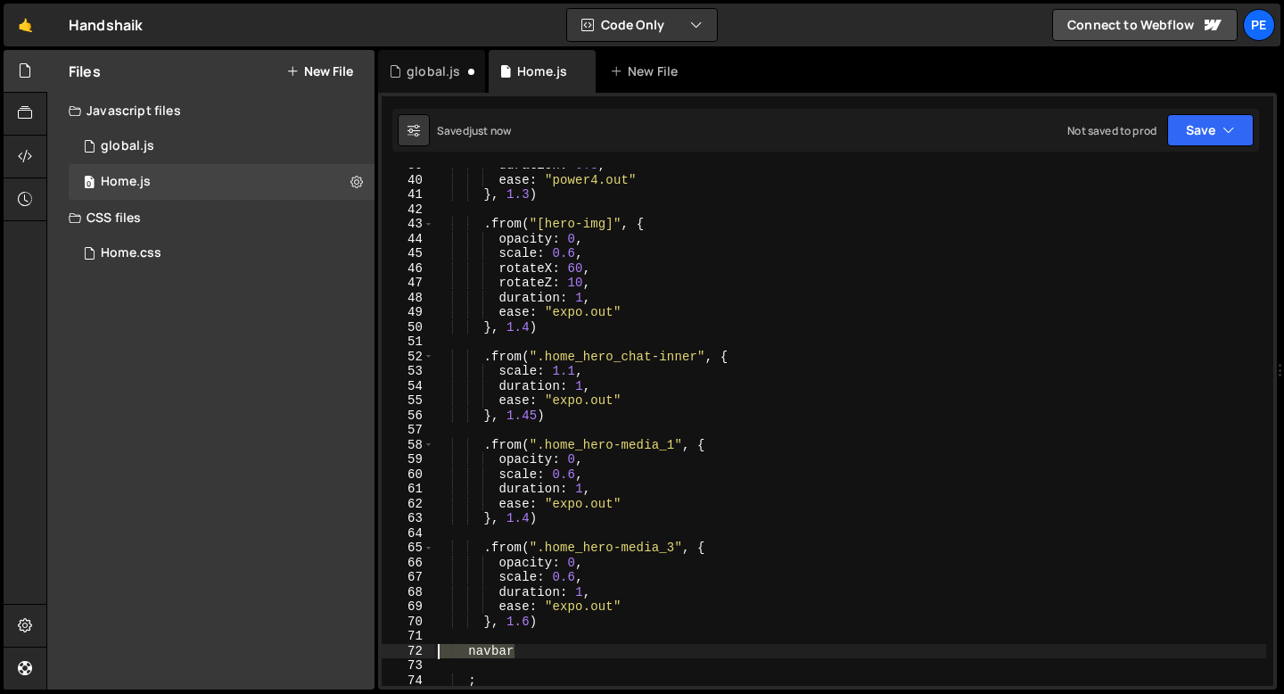
drag, startPoint x: 517, startPoint y: 650, endPoint x: 432, endPoint y: 646, distance: 85.7
click at [433, 646] on div "}, 1.45) 39 40 41 42 43 44 45 46 47 48 49 50 51 52 53 54 55 56 57 58 59 60 61 6…" at bounding box center [828, 427] width 892 height 518
type textarea "navbar"
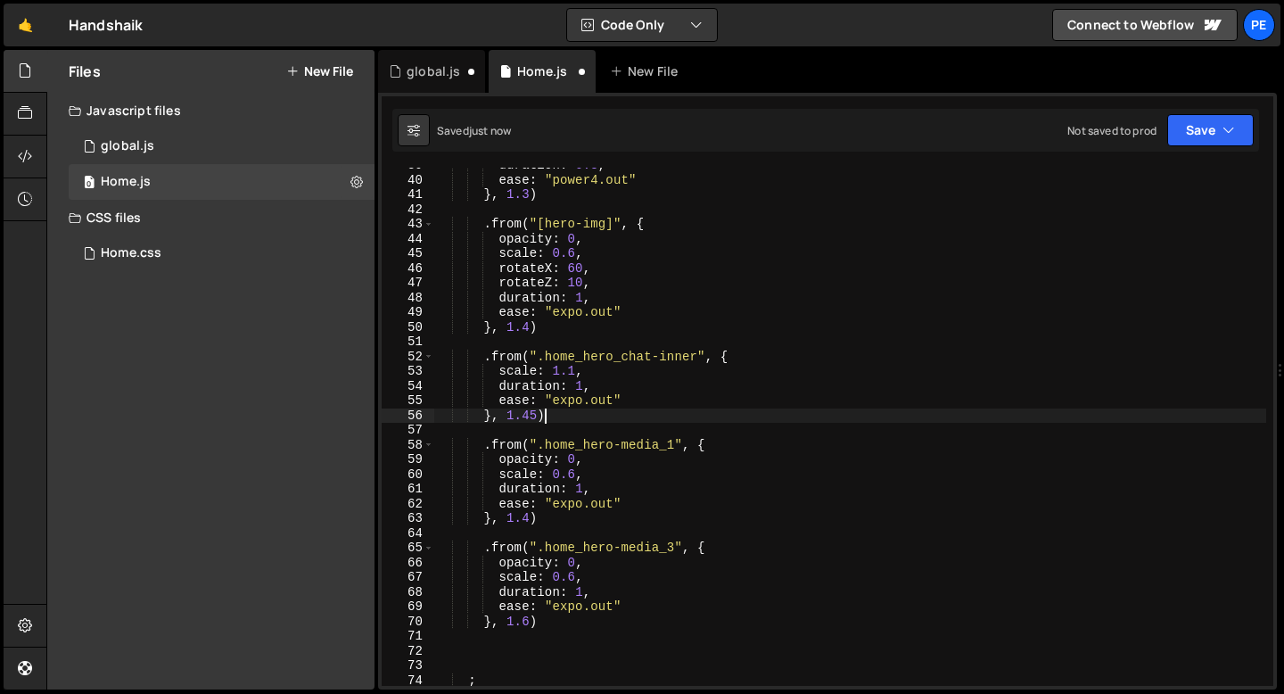
click at [558, 415] on div "duration : 0.8 , ease : "power4.out" } , 1.3 ) . from ( "[hero-img]" , { opacit…" at bounding box center [850, 432] width 832 height 548
type textarea "}, 1.45)"
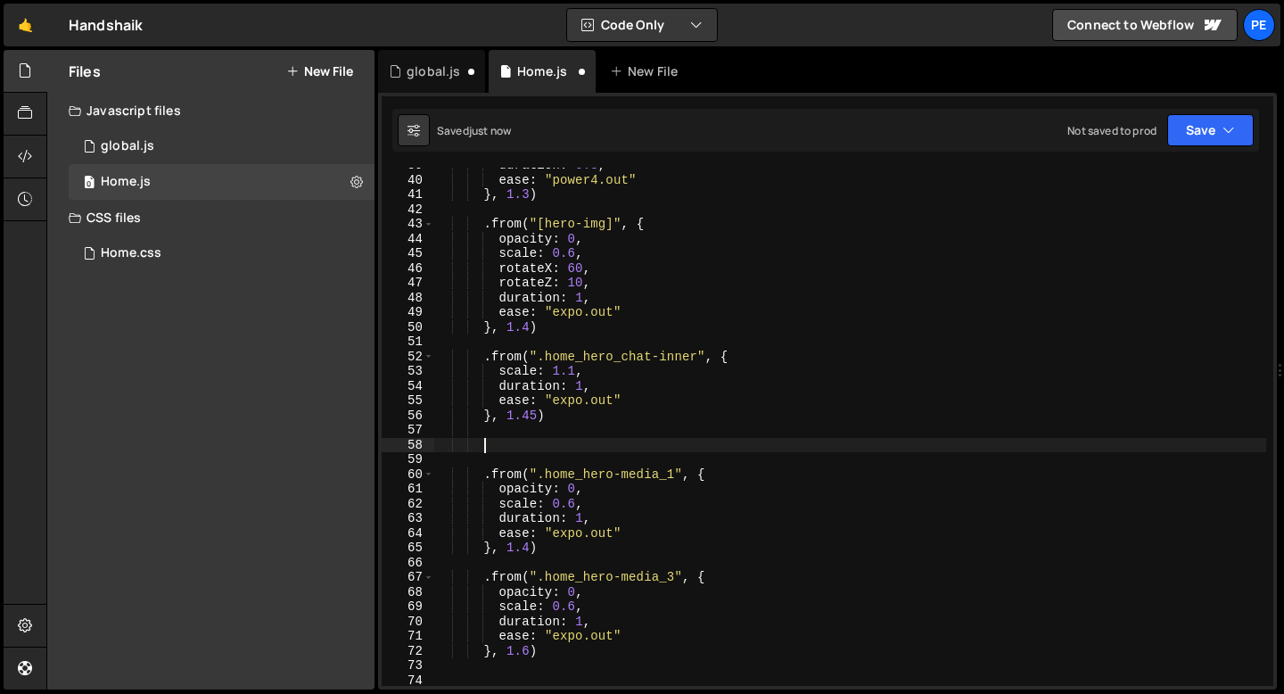
paste textarea "navbar"
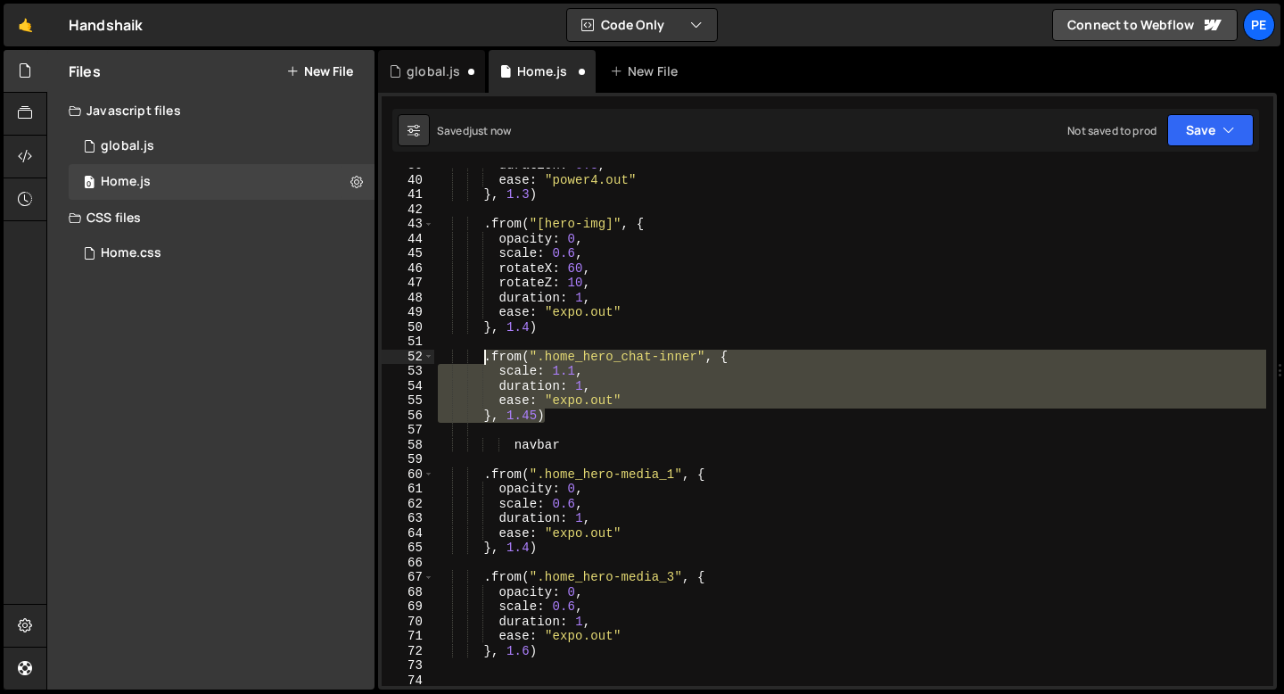
drag, startPoint x: 551, startPoint y: 417, endPoint x: 483, endPoint y: 360, distance: 88.6
click at [484, 360] on div "duration : 0.8 , ease : "power4.out" } , 1.3 ) . from ( "[hero-img]" , { opacit…" at bounding box center [850, 432] width 832 height 548
click at [556, 417] on div "duration : 0.8 , ease : "power4.out" } , 1.3 ) . from ( "[hero-img]" , { opacit…" at bounding box center [850, 427] width 832 height 518
type textarea "}, 1.45)"
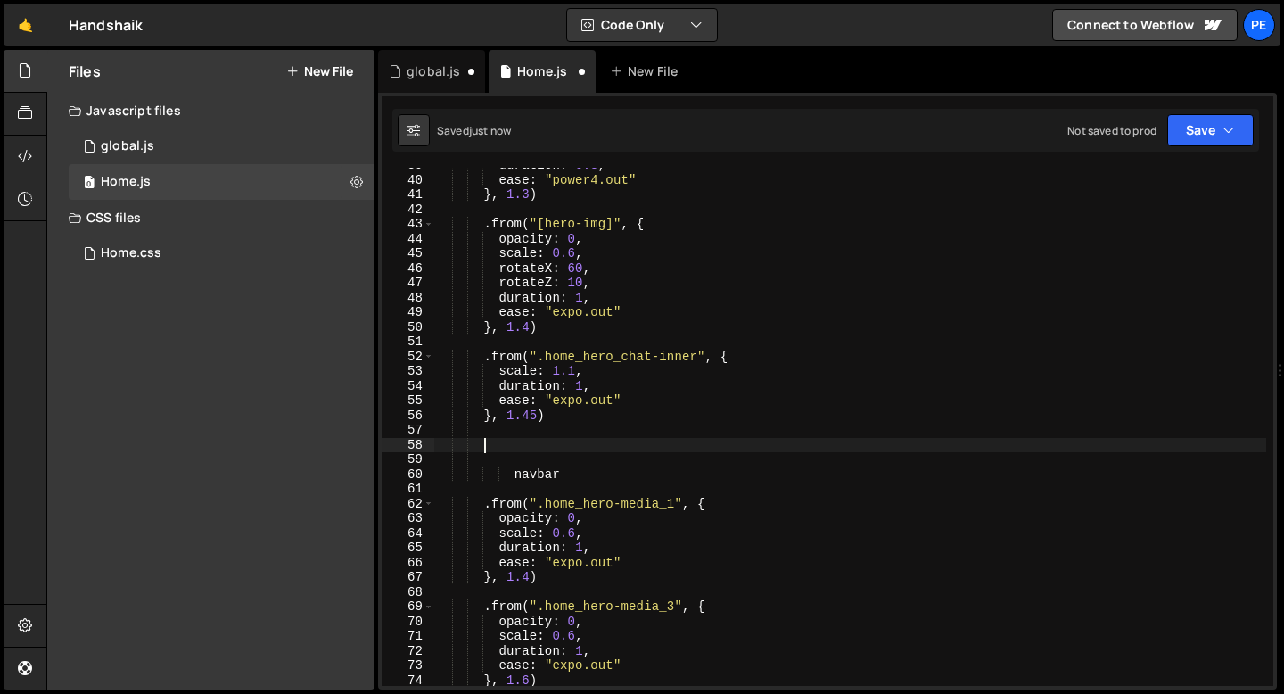
paste textarea "}, 1.45)"
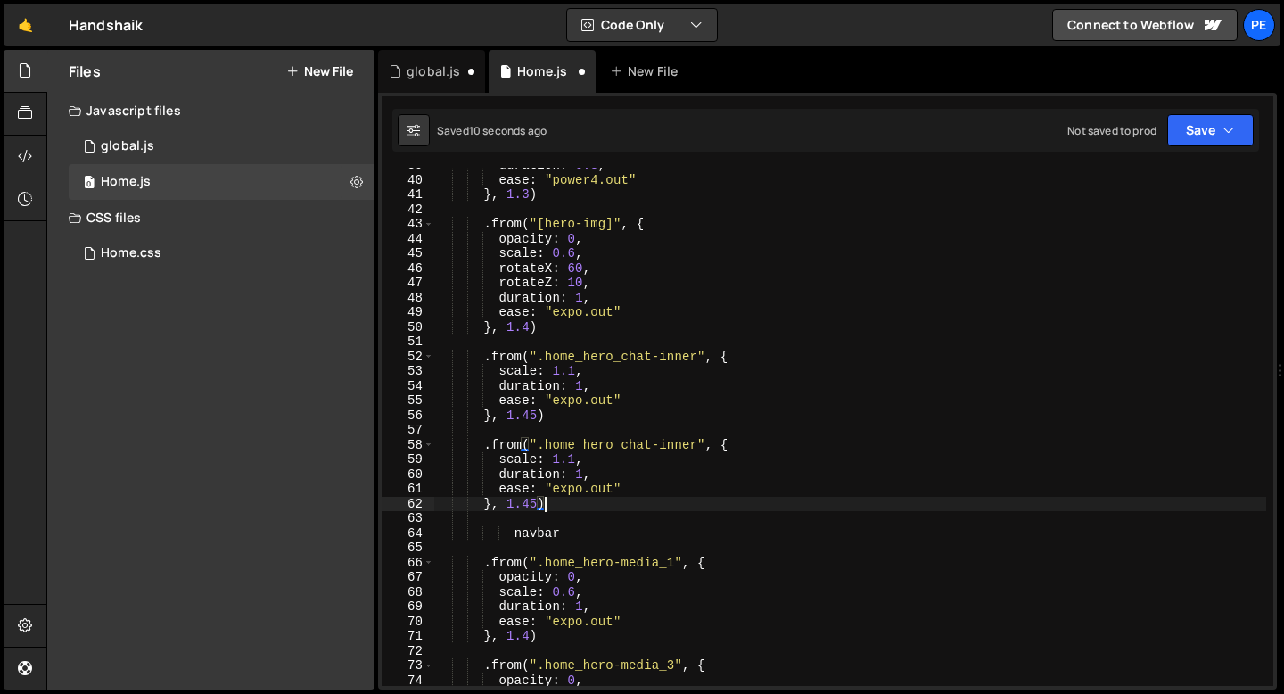
click at [540, 529] on div "duration : 0.8 , ease : "power4.out" } , 1.3 ) . from ( "[hero-img]" , { opacit…" at bounding box center [850, 432] width 832 height 548
type textarea "navbar"
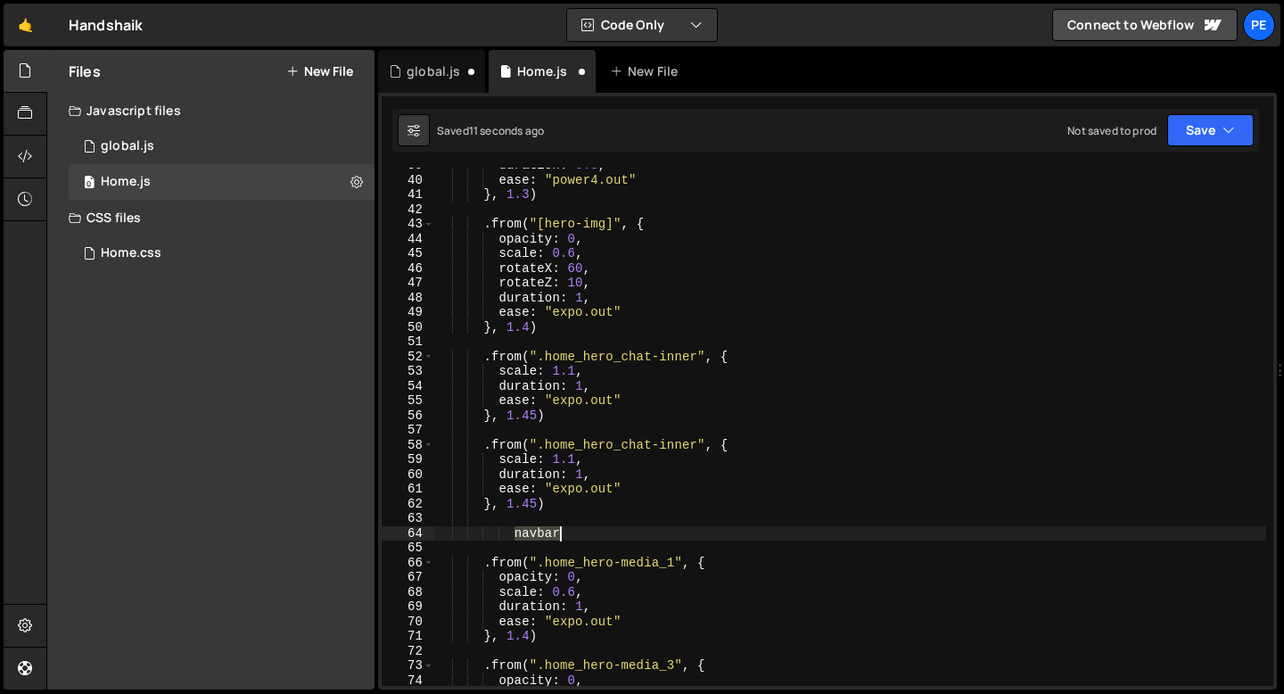
click at [539, 529] on div "duration : 0.8 , ease : "power4.out" } , 1.3 ) . from ( "[hero-img]" , { opacit…" at bounding box center [850, 432] width 832 height 548
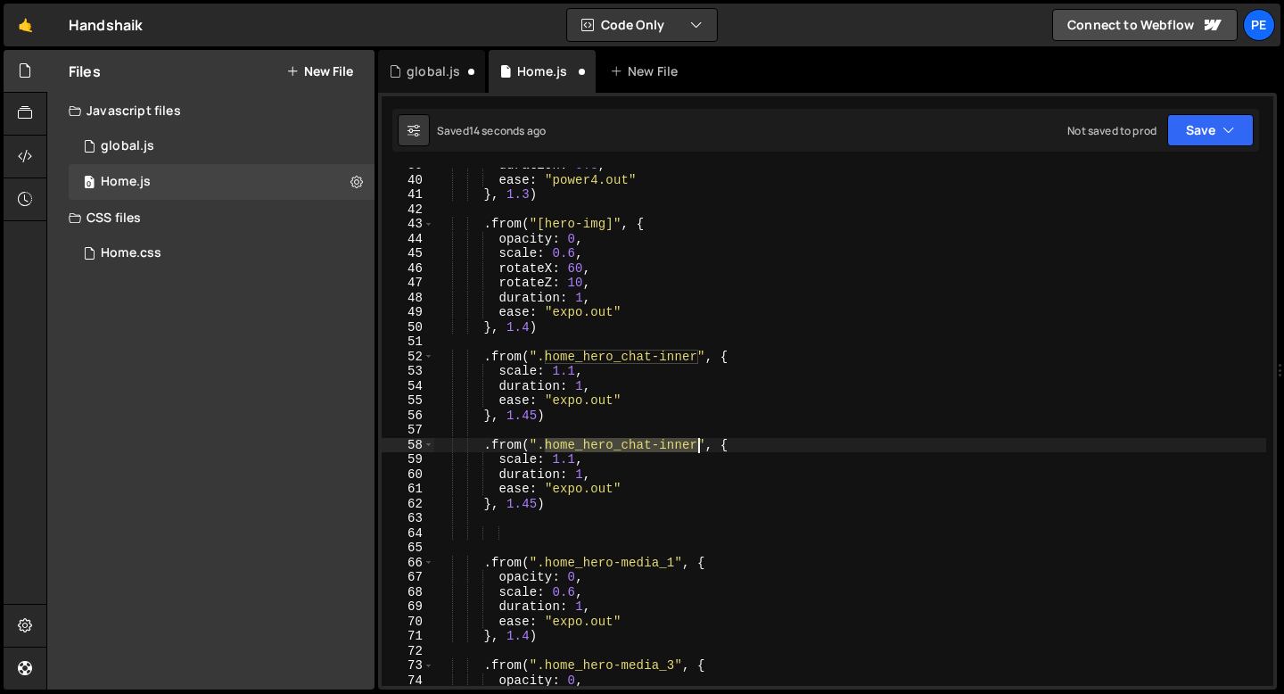
drag, startPoint x: 541, startPoint y: 446, endPoint x: 696, endPoint y: 440, distance: 154.4
click at [697, 440] on div "duration : 0.8 , ease : "power4.out" } , 1.3 ) . from ( "[hero-img]" , { opacit…" at bounding box center [850, 432] width 832 height 548
paste textarea "navba"
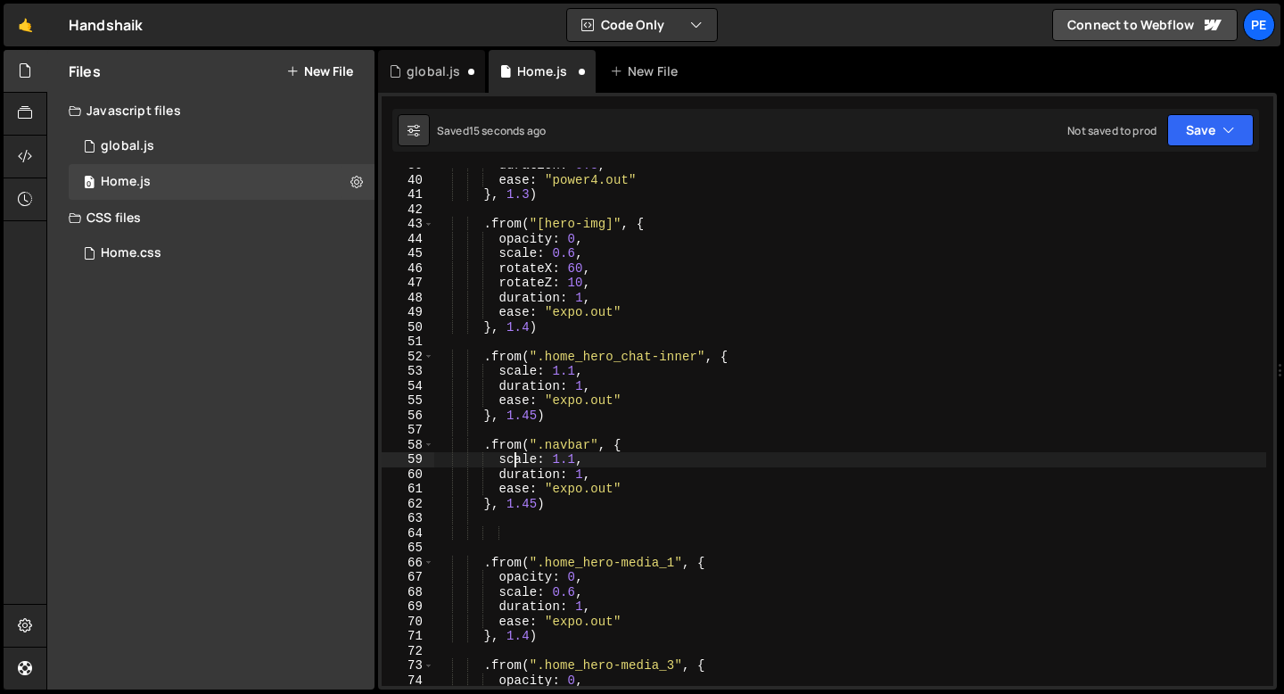
click at [516, 461] on div "duration : 0.8 , ease : "power4.out" } , 1.3 ) . from ( "[hero-img]" , { opacit…" at bounding box center [850, 432] width 832 height 548
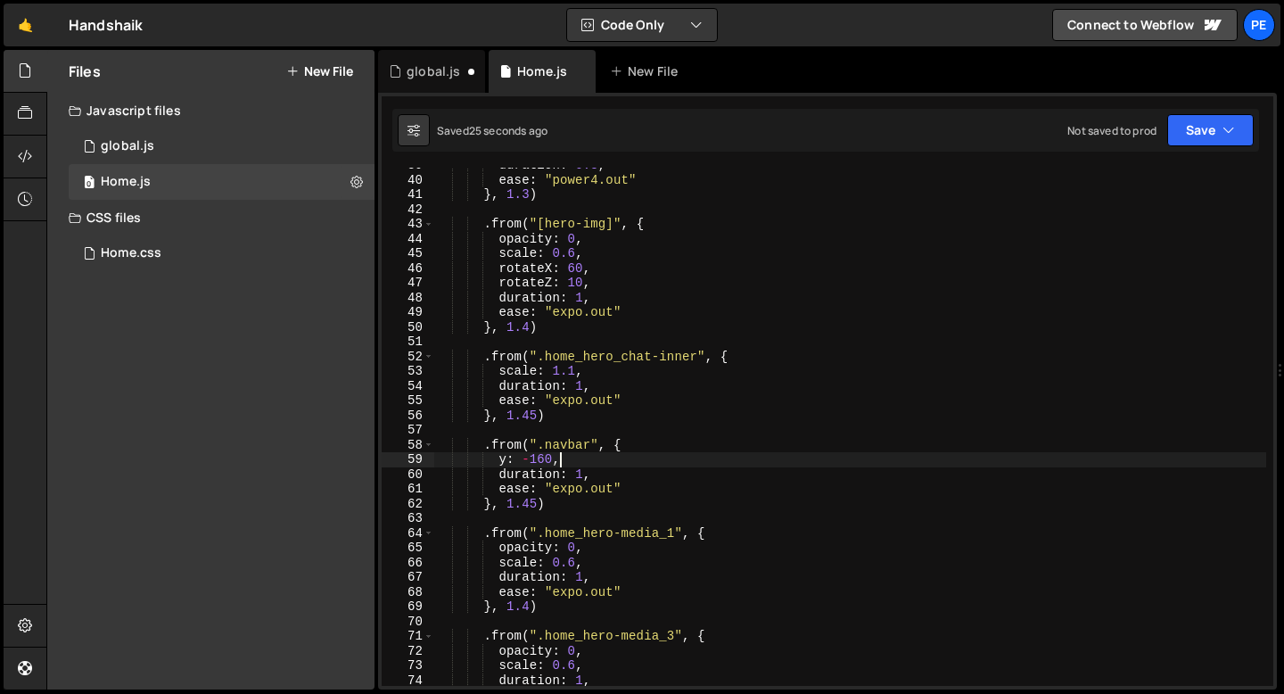
click at [506, 461] on div "duration : 0.8 , ease : "power4.out" } , 1.3 ) . from ( "[hero-img]" , { opacit…" at bounding box center [850, 432] width 832 height 548
click at [587, 460] on div "duration : 0.8 , ease : "power4.out" } , 1.3 ) . from ( "[hero-img]" , { opacit…" at bounding box center [850, 432] width 832 height 548
click at [588, 459] on div "duration : 0.8 , ease : "power4.out" } , 1.3 ) . from ( "[hero-img]" , { opacit…" at bounding box center [850, 432] width 832 height 548
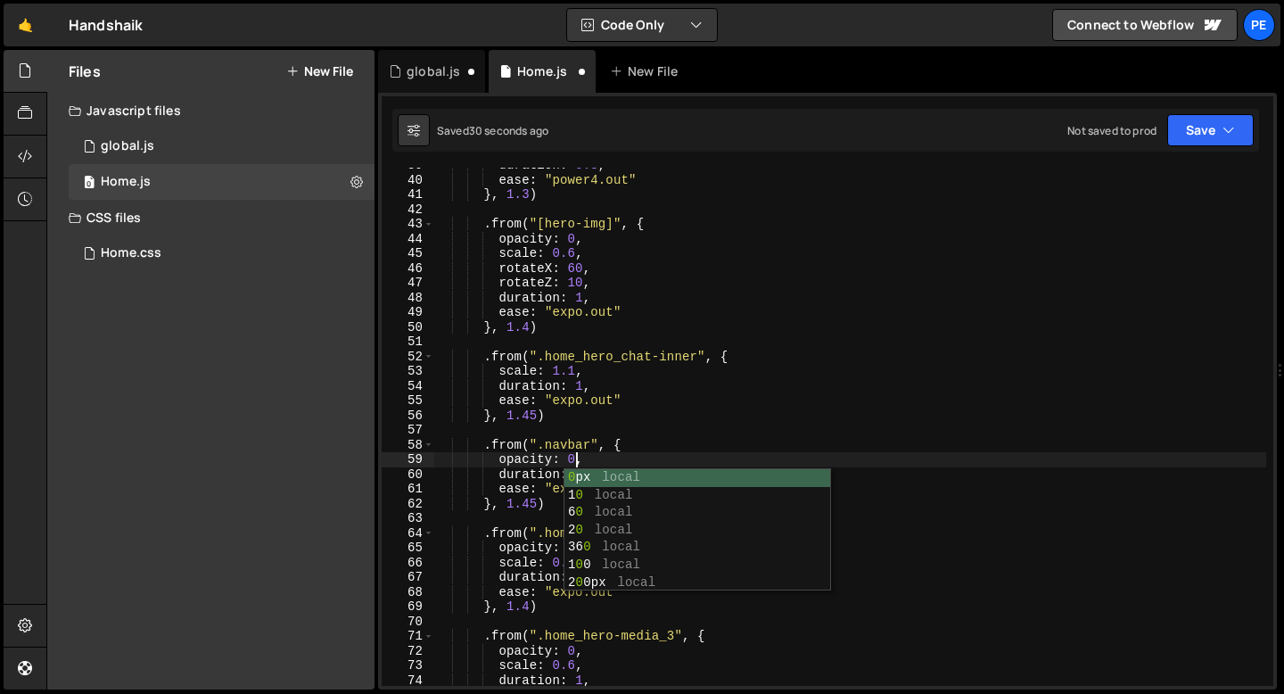
scroll to position [0, 9]
click at [613, 457] on div "duration : 0.8 , ease : "power4.out" } , 1.3 ) . from ( "[hero-img]" , { opacit…" at bounding box center [850, 432] width 832 height 548
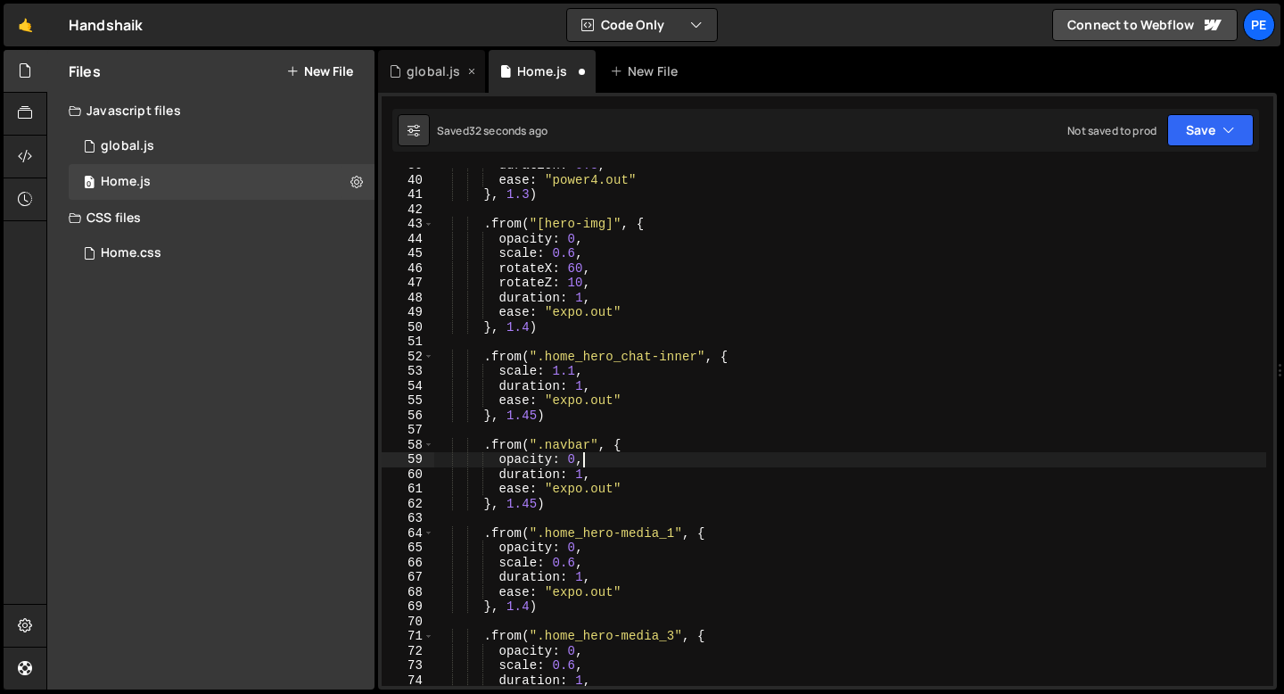
type textarea "opacity: 0,"
click at [410, 65] on div "global.js" at bounding box center [434, 71] width 54 height 18
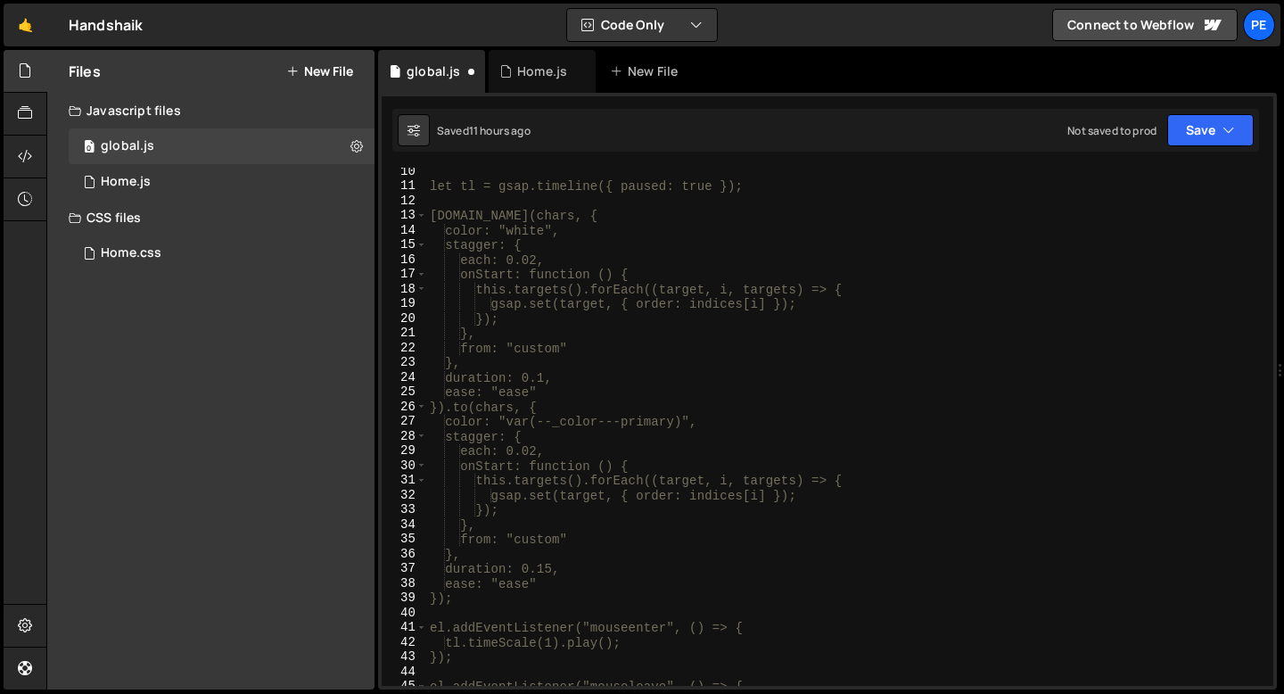
click at [587, 186] on div "let tl = gsap.timeline({ paused: true }); tl.to(chars, { color: "white", stagge…" at bounding box center [846, 438] width 840 height 548
type textarea "tl.to(chars, {"
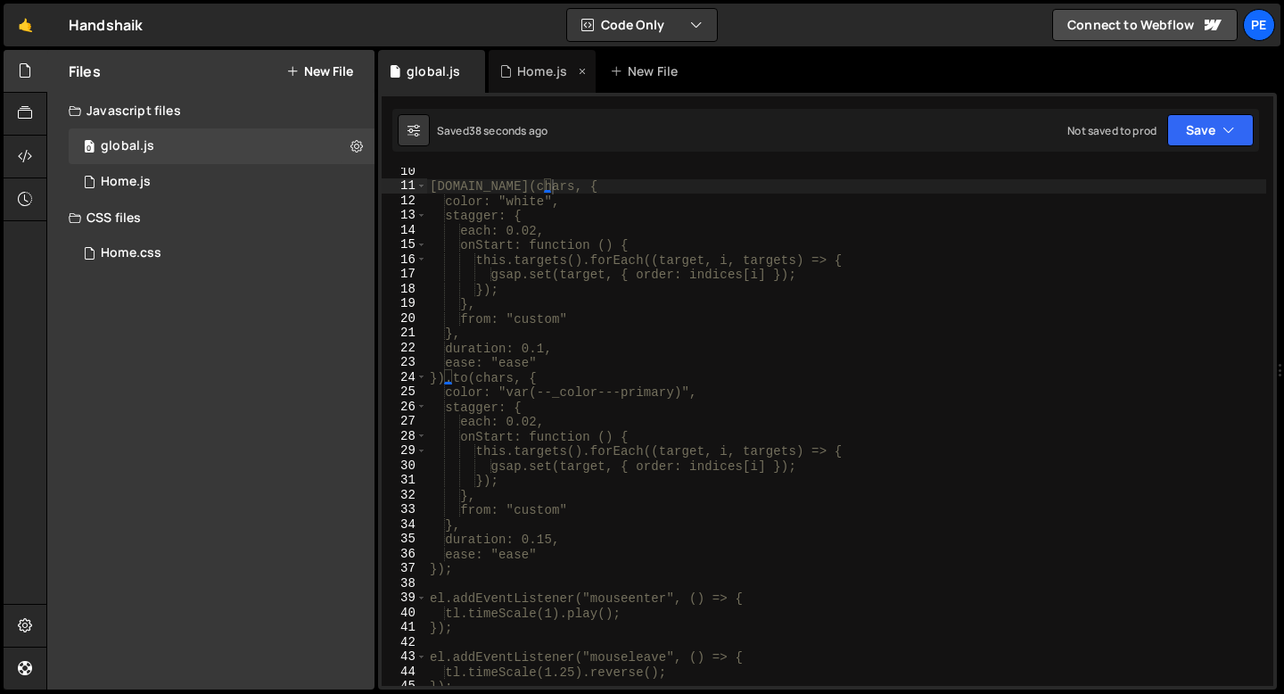
click at [538, 67] on div "Home.js" at bounding box center [542, 71] width 50 height 18
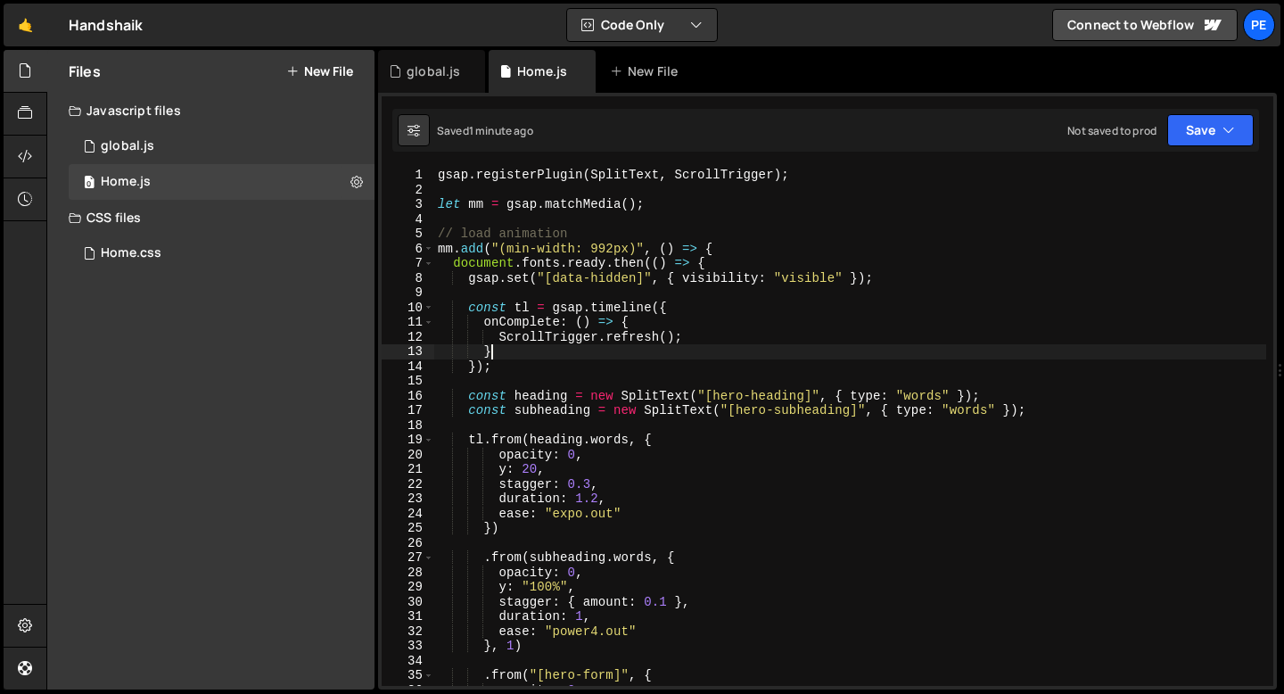
scroll to position [0, 3]
click at [549, 359] on div "gsap . registerPlugin ( SplitText , ScrollTrigger ) ; let mm = gsap . matchMedi…" at bounding box center [850, 442] width 832 height 548
click at [507, 363] on div "gsap . registerPlugin ( SplitText , ScrollTrigger ) ; let mm = gsap . matchMedi…" at bounding box center [850, 442] width 832 height 548
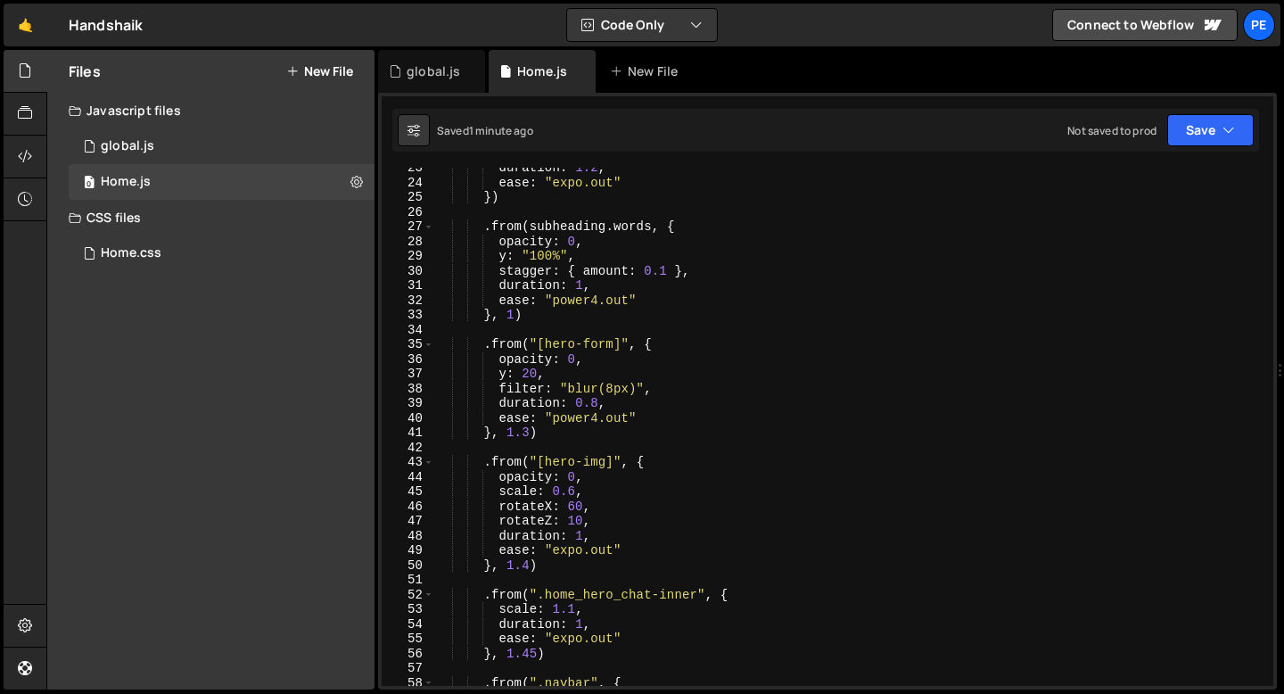
scroll to position [331, 0]
click at [536, 431] on div "duration : 1.2 , ease : "expo.out" }) . from ( subheading . words , { opacity :…" at bounding box center [850, 435] width 832 height 548
type textarea "}, 1.3)"
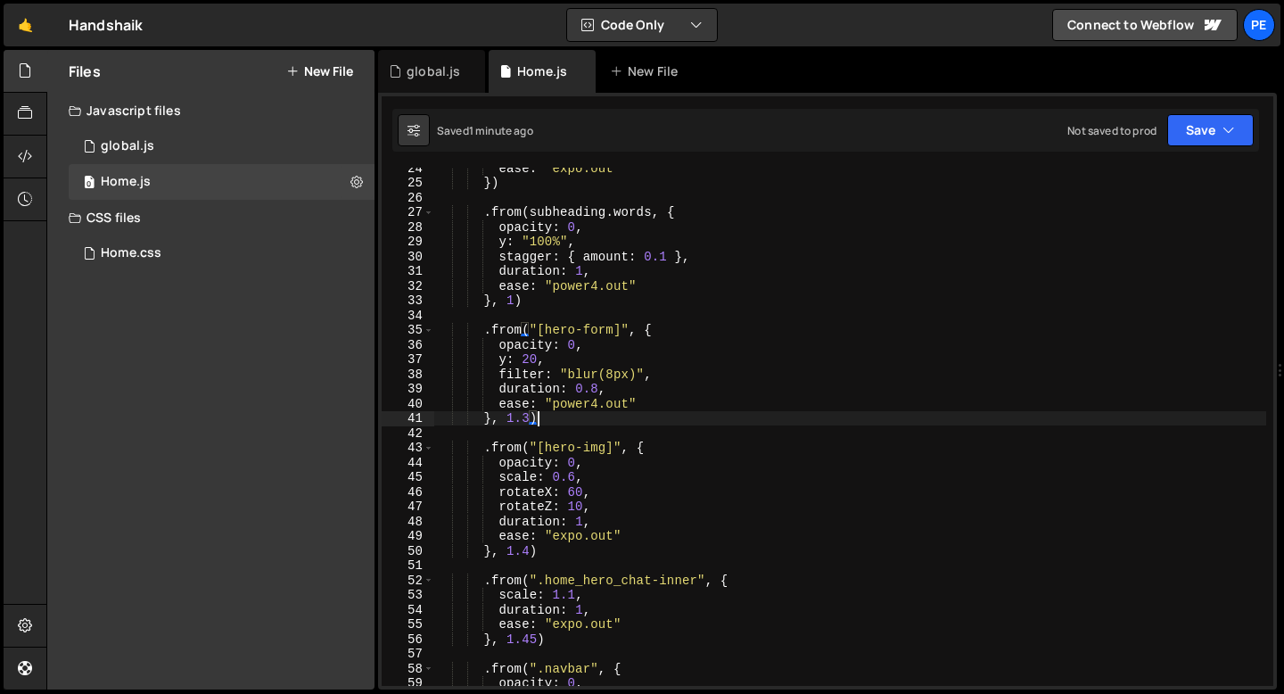
scroll to position [470, 0]
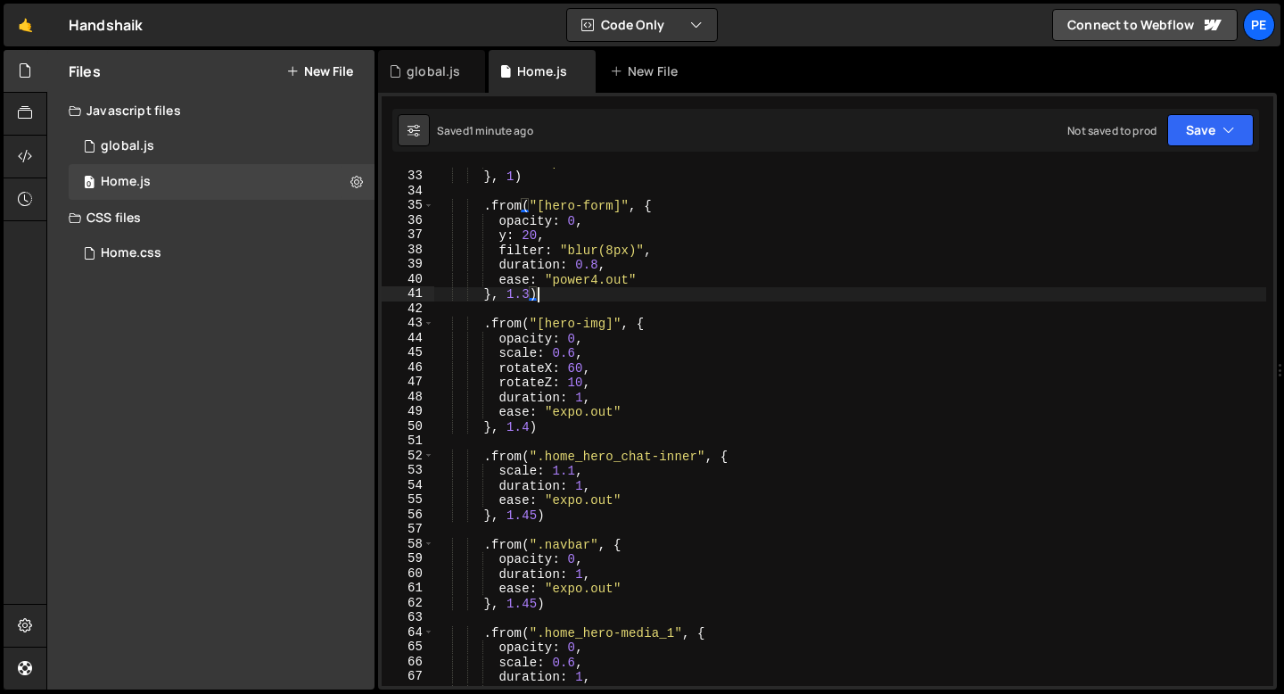
click at [545, 434] on div "ease : "power4.out" } , 1 ) . from ( "[hero-form]" , { opacity : 0 , y : 20 , f…" at bounding box center [850, 428] width 832 height 548
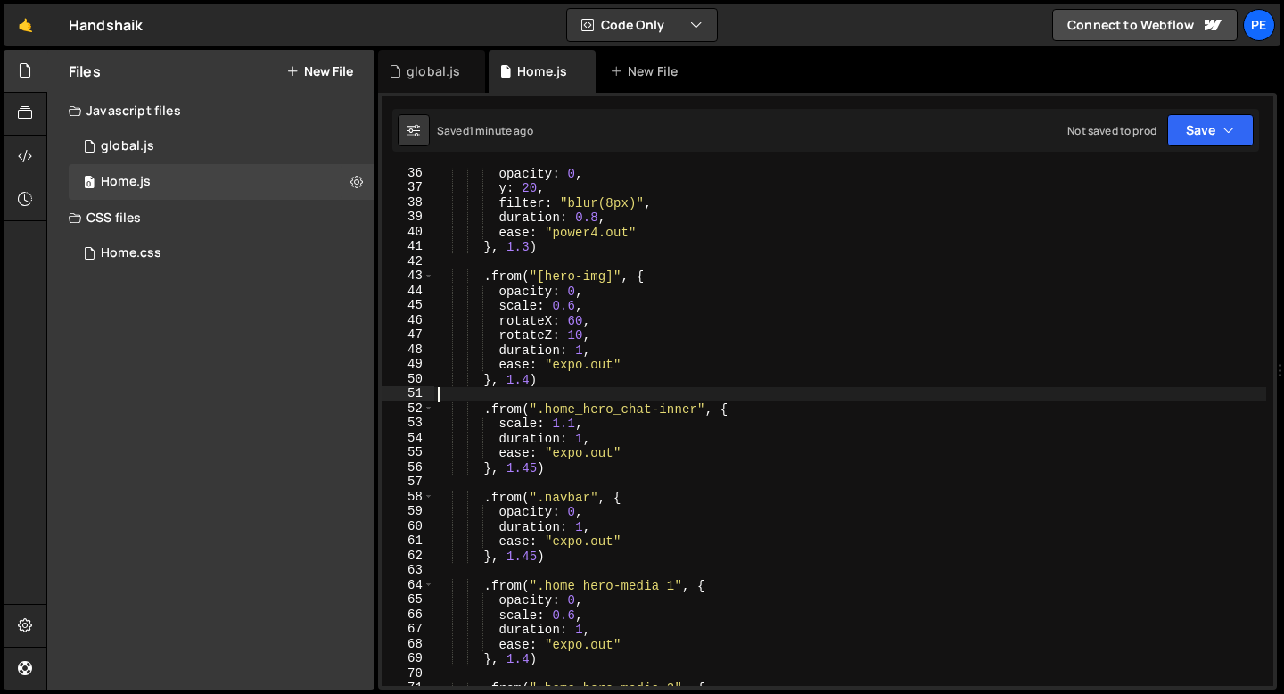
scroll to position [656, 0]
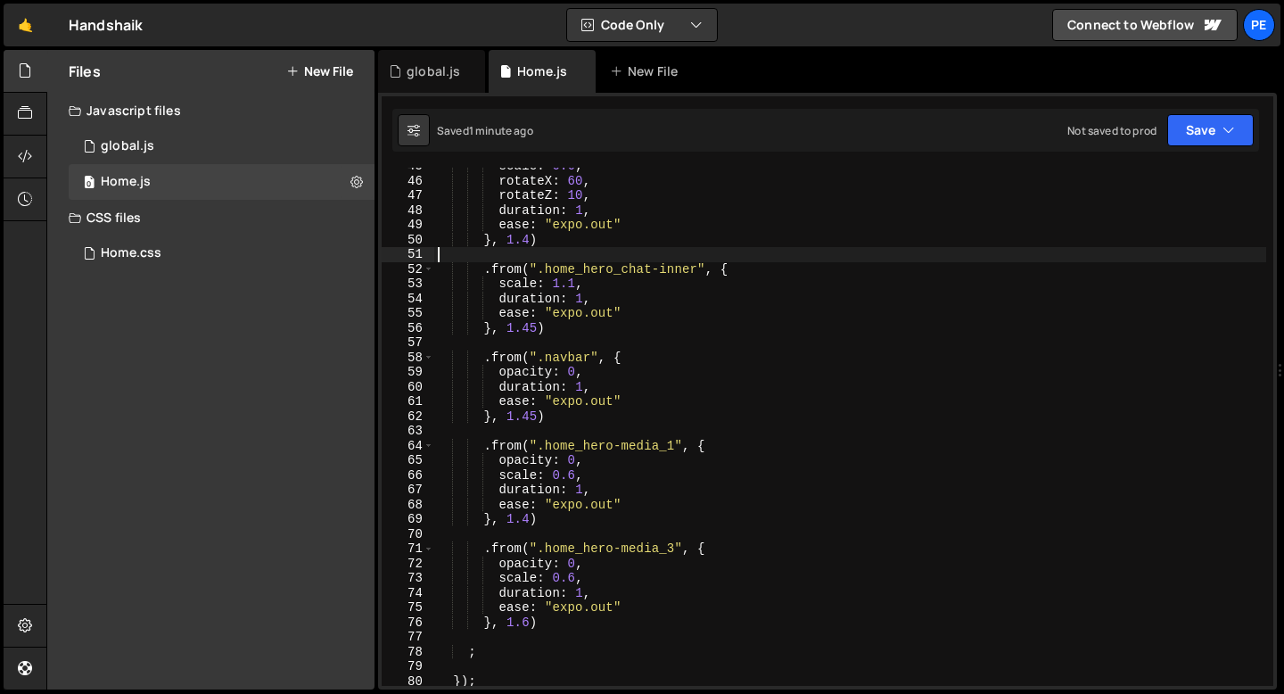
click at [550, 427] on div "scale : 0.6 , rotateX : 60 , rotateZ : 10 , duration : 1 , ease : "expo.out" } …" at bounding box center [850, 433] width 832 height 548
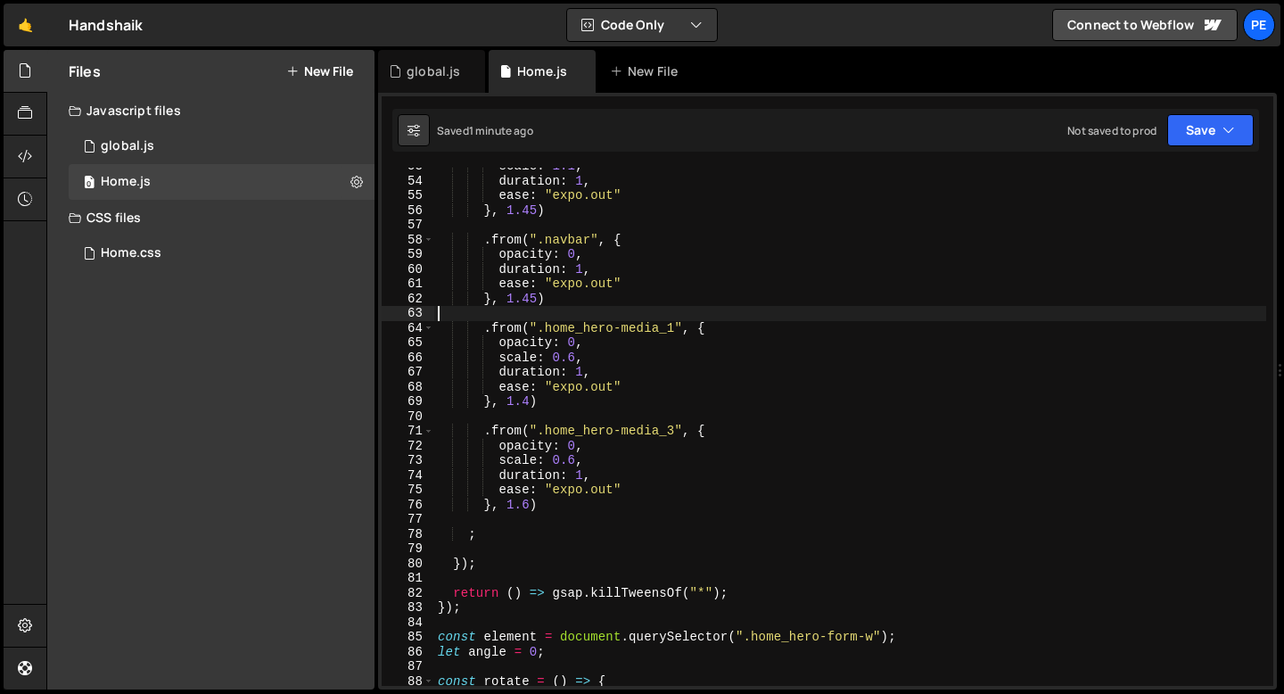
scroll to position [958, 0]
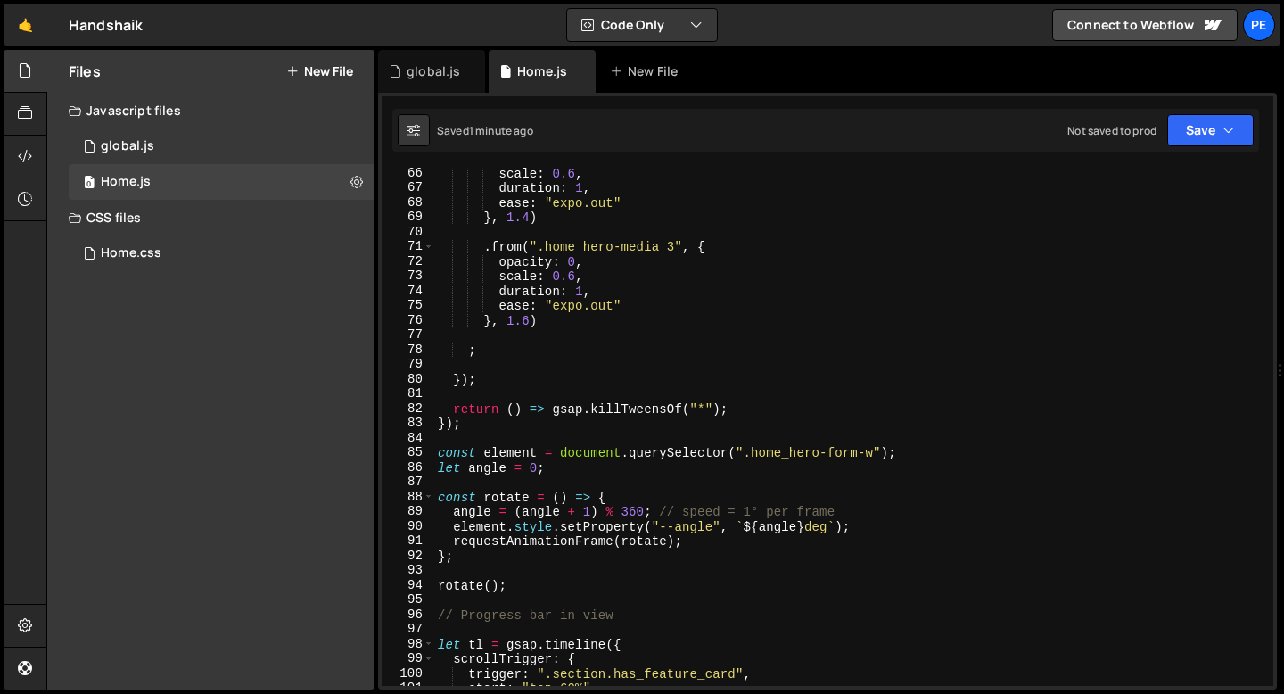
click at [485, 351] on div "scale : 0.6 , duration : 1 , ease : "expo.out" } , 1.4 ) . from ( ".home_hero-m…" at bounding box center [850, 440] width 832 height 548
click at [565, 318] on div "scale : 0.6 , duration : 1 , ease : "expo.out" } , 1.4 ) . from ( ".home_hero-m…" at bounding box center [850, 440] width 832 height 548
click at [499, 351] on div "scale : 0.6 , duration : 1 , ease : "expo.out" } , 1.4 ) . from ( ".home_hero-m…" at bounding box center [850, 440] width 832 height 548
type textarea ";"
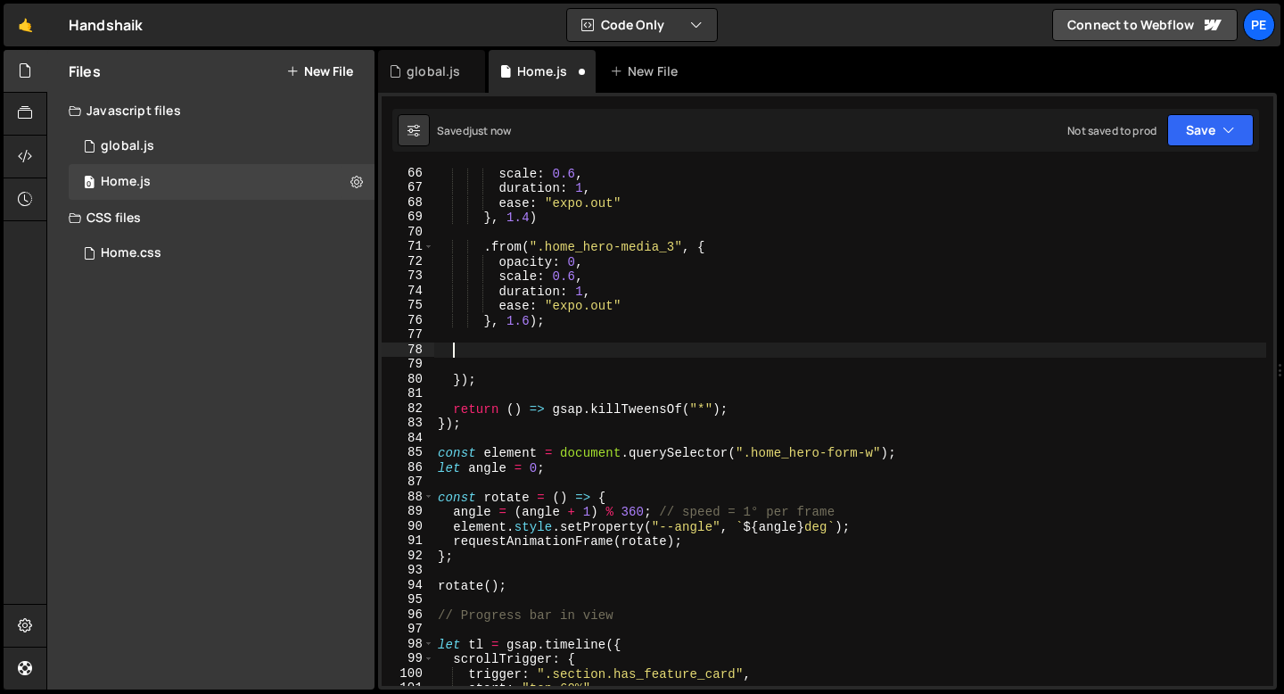
scroll to position [0, 0]
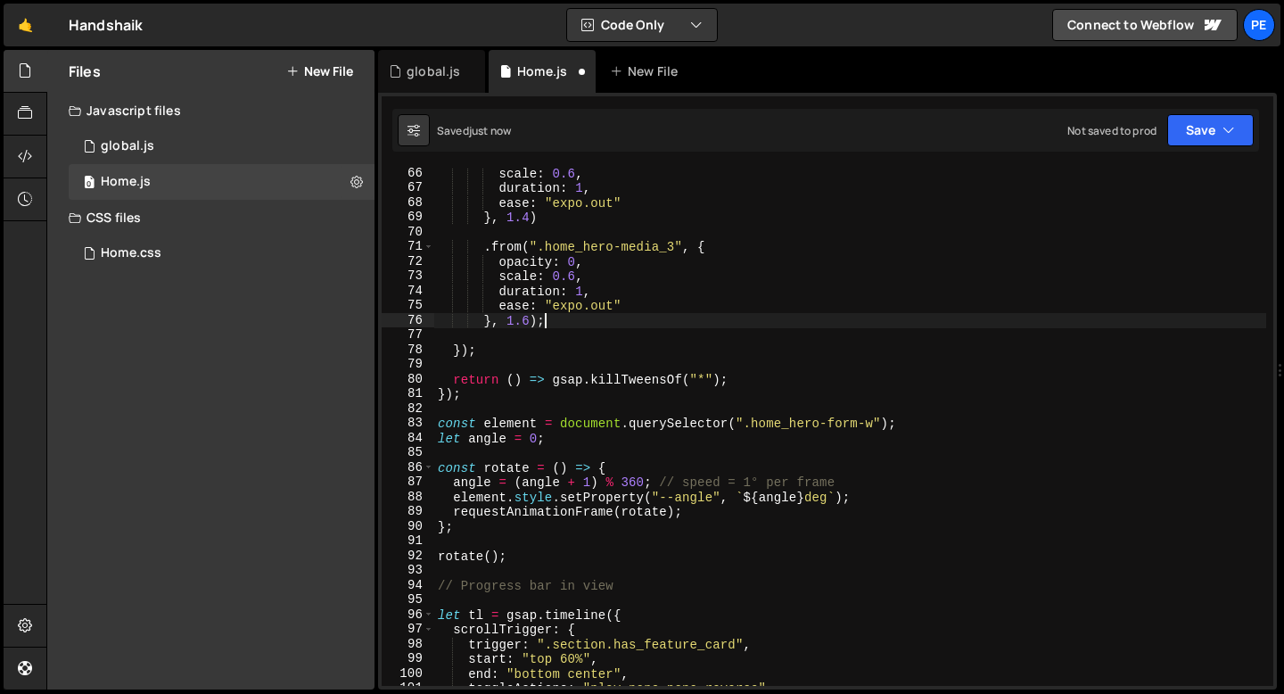
click at [500, 351] on div "scale : 0.6 , duration : 1 , ease : "expo.out" } , 1.4 ) . from ( ".home_hero-m…" at bounding box center [850, 440] width 832 height 548
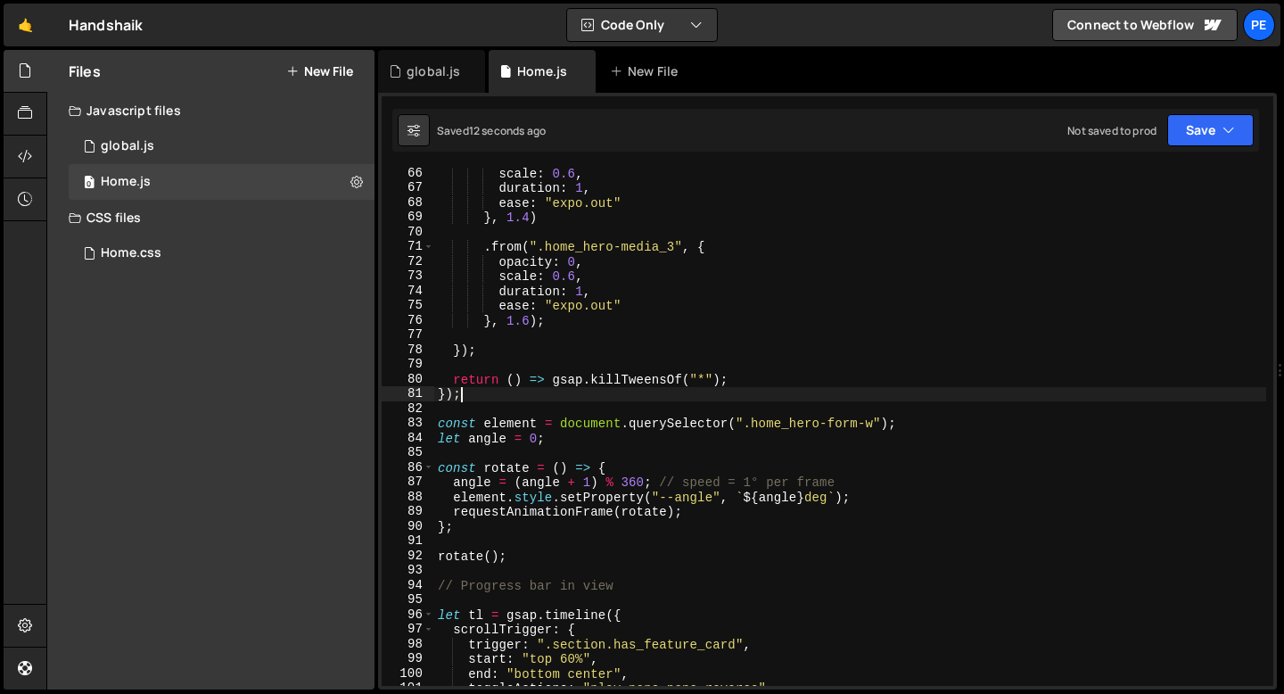
click at [488, 398] on div "scale : 0.6 , duration : 1 , ease : "expo.out" } , 1.4 ) . from ( ".home_hero-m…" at bounding box center [850, 440] width 832 height 548
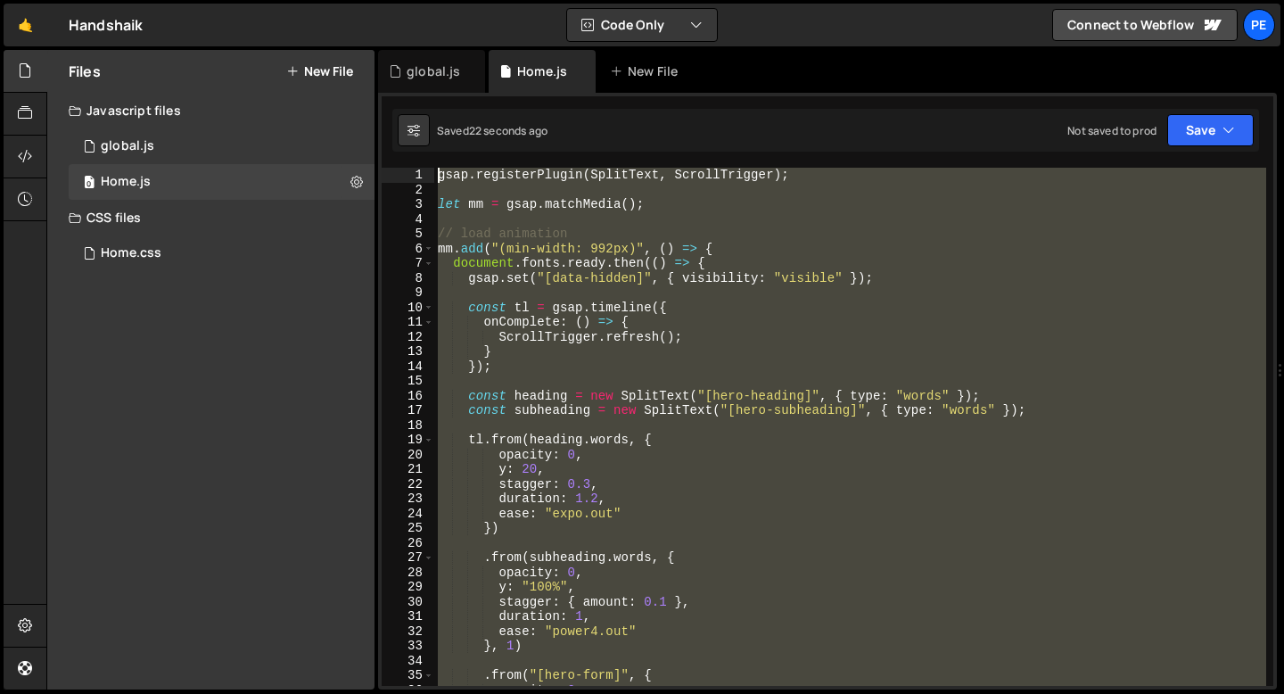
drag, startPoint x: 474, startPoint y: 417, endPoint x: 385, endPoint y: 108, distance: 321.8
click at [385, 109] on div "1 Type cmd + s to save your Javascript file. הההההההההההההההההההההההההההההההההה…" at bounding box center [827, 391] width 899 height 597
click at [552, 365] on div "gsap . registerPlugin ( SplitText , ScrollTrigger ) ; let mm = gsap . matchMedi…" at bounding box center [850, 427] width 832 height 518
type textarea "});"
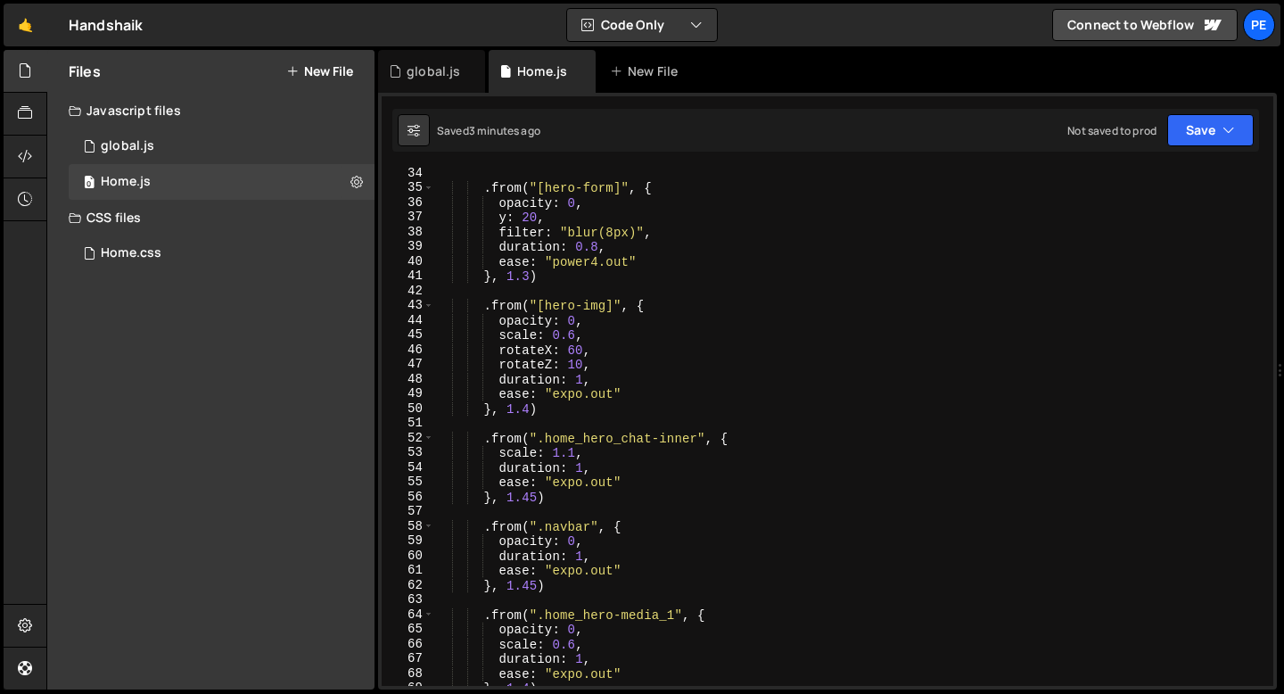
scroll to position [487, 0]
click at [559, 505] on div ". from ( "[hero-form]" , { opacity : 0 , y : 20 , filter : "blur(8px)" , durati…" at bounding box center [850, 440] width 832 height 548
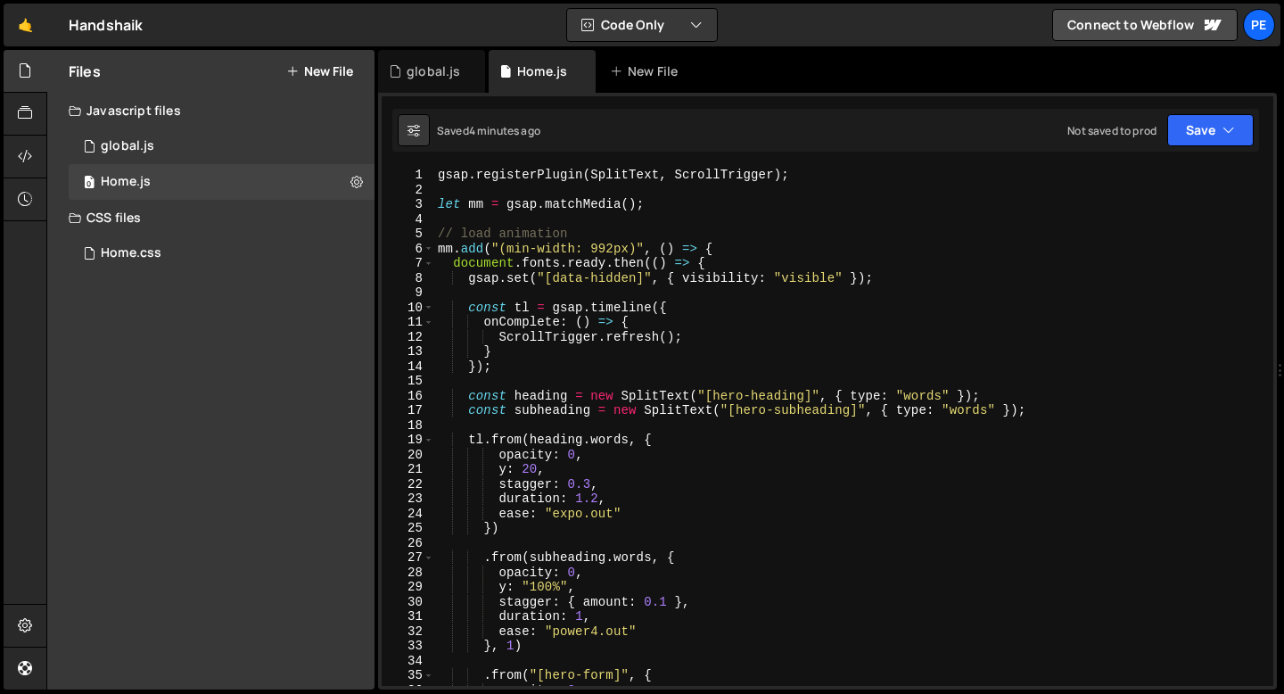
scroll to position [0, 0]
click at [439, 251] on div "gsap . registerPlugin ( SplitText , ScrollTrigger ) ; let mm = gsap . matchMedi…" at bounding box center [850, 442] width 832 height 548
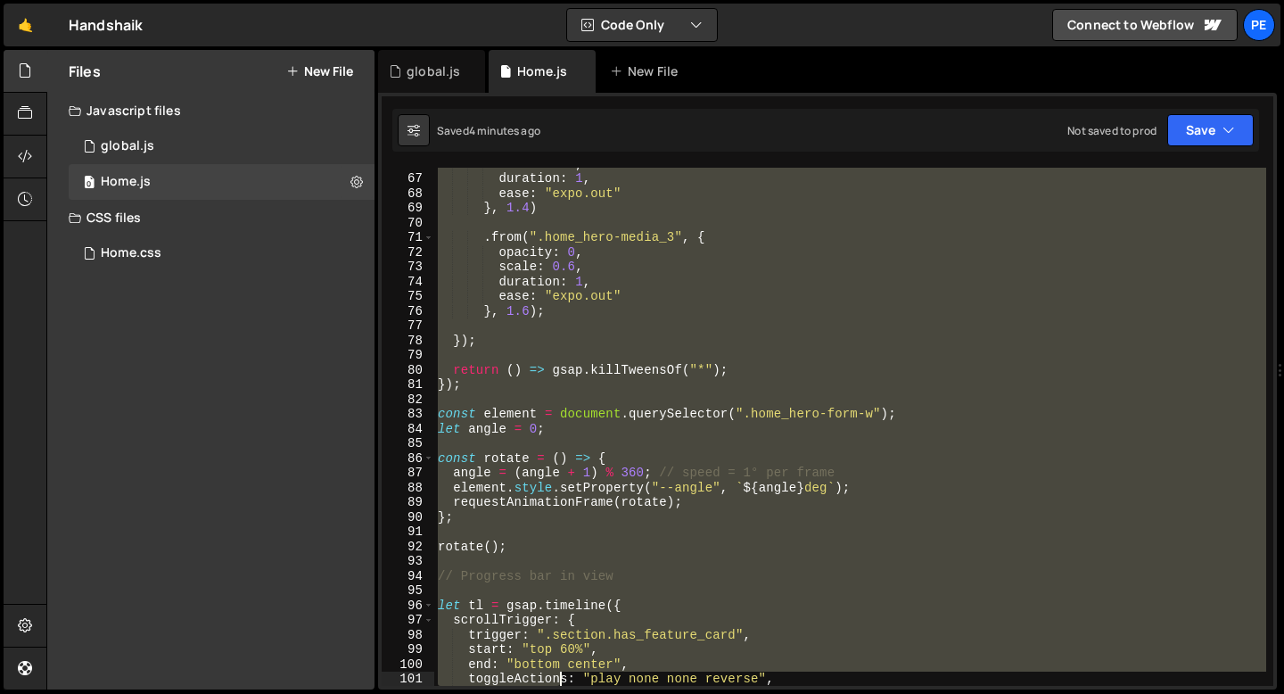
scroll to position [968, 0]
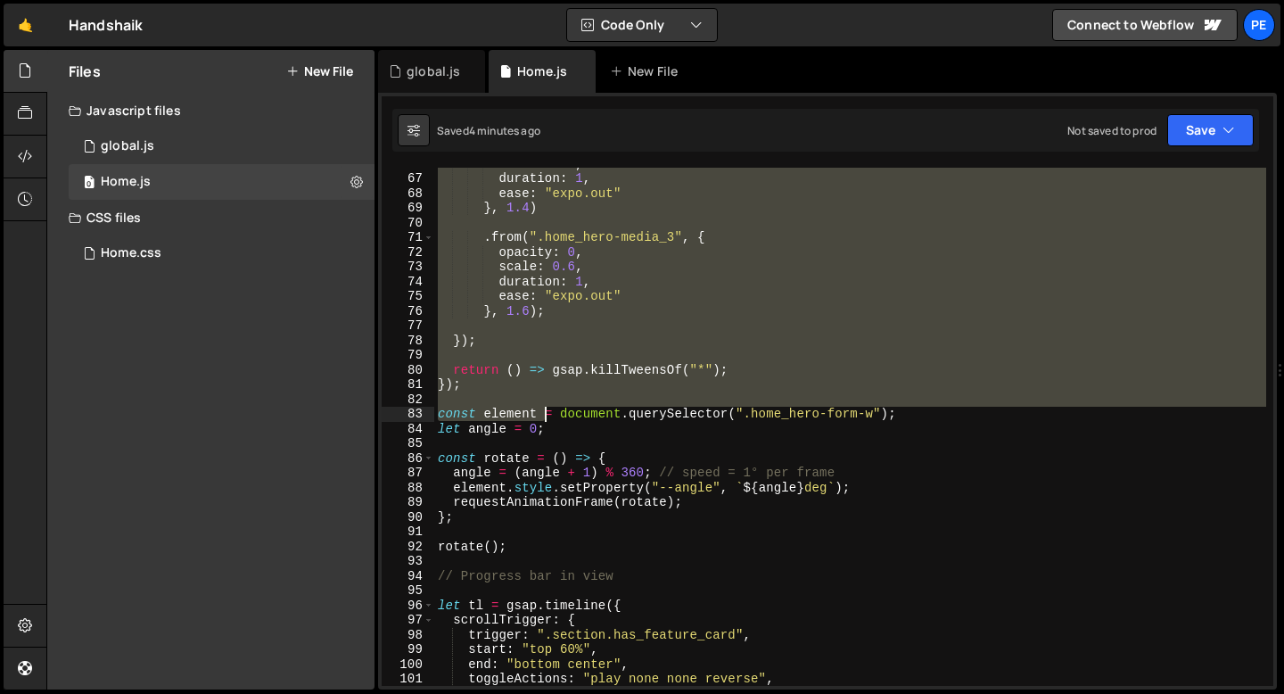
drag, startPoint x: 439, startPoint y: 251, endPoint x: 543, endPoint y: 408, distance: 188.5
click at [543, 408] on div "scale : 0.6 , duration : 1 , ease : "expo.out" } , 1.4 ) . from ( ".home_hero-m…" at bounding box center [850, 430] width 832 height 548
click at [474, 386] on div "scale : 0.6 , duration : 1 , ease : "expo.out" } , 1.4 ) . from ( ".home_hero-m…" at bounding box center [850, 427] width 832 height 518
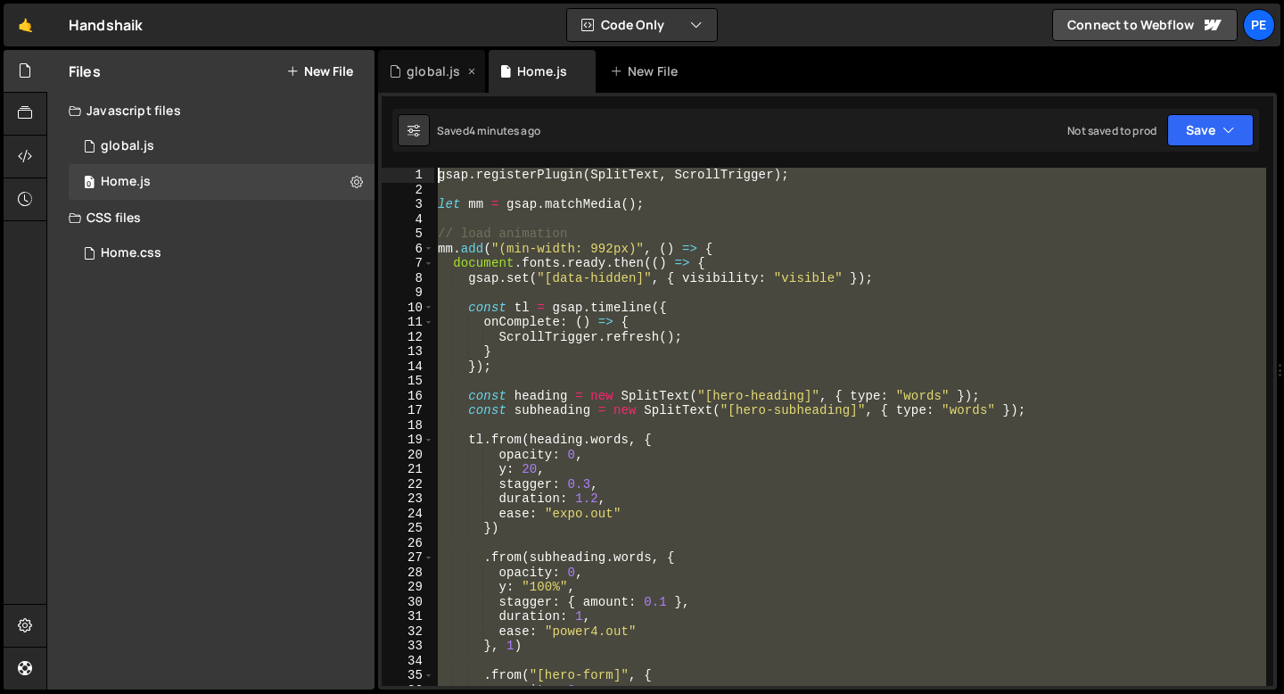
scroll to position [0, 0]
drag, startPoint x: 474, startPoint y: 390, endPoint x: 394, endPoint y: 60, distance: 339.6
click at [394, 60] on div "Debug Explain Copy global.js Home.js New File Saved 4 minutes ago Not saved to …" at bounding box center [827, 370] width 899 height 640
type textarea "gsap.registerPlugin(SplitText, ScrollTrigger);"
paste textarea
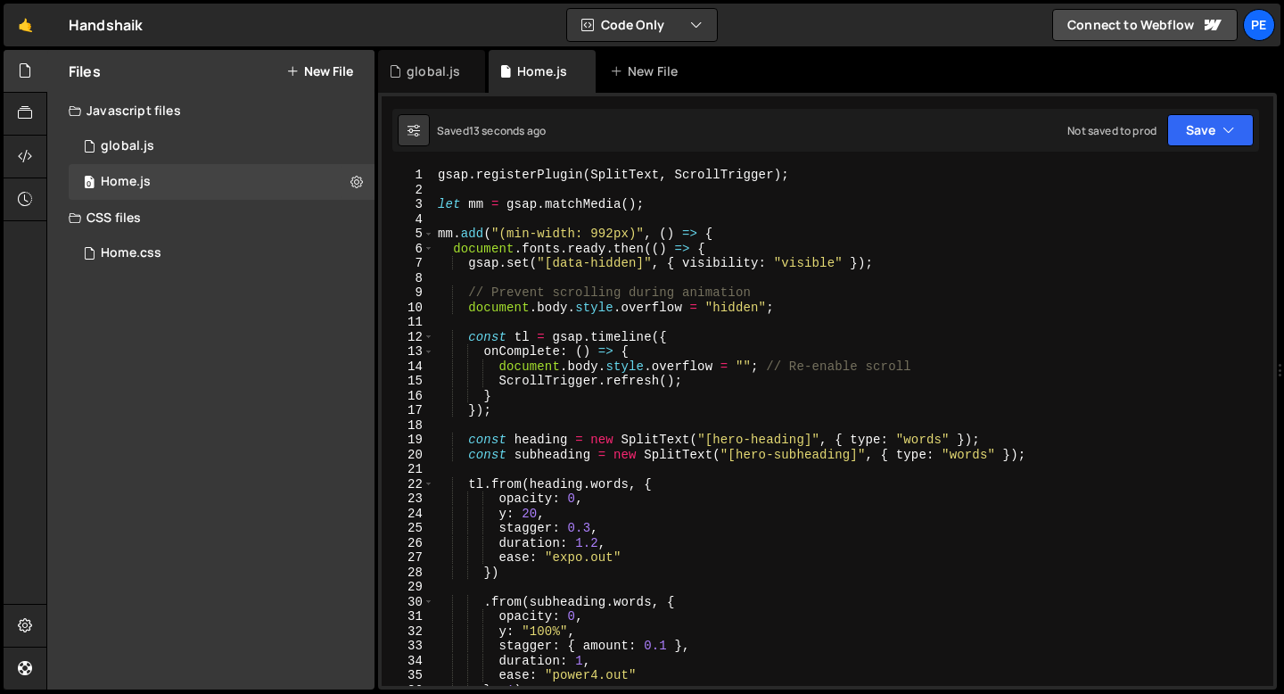
click at [580, 306] on div "gsap . registerPlugin ( SplitText , ScrollTrigger ) ; let mm = gsap . matchMedi…" at bounding box center [850, 442] width 832 height 548
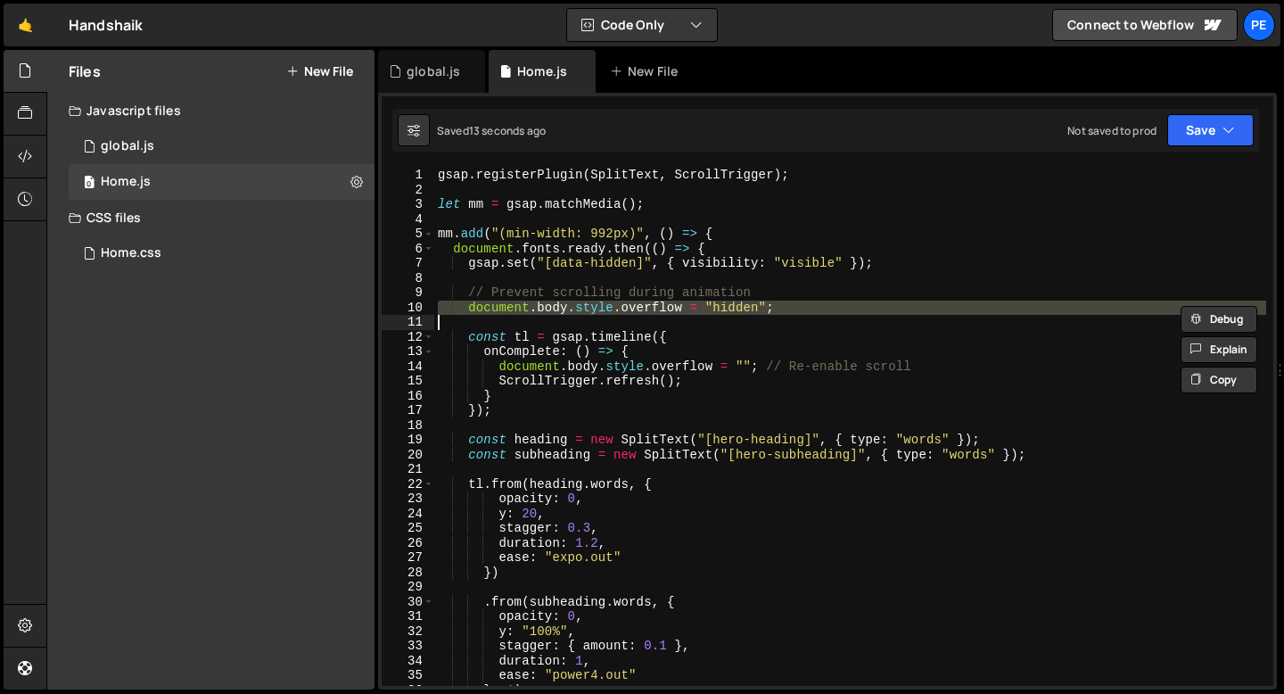
click at [580, 306] on div "gsap . registerPlugin ( SplitText , ScrollTrigger ) ; let mm = gsap . matchMedi…" at bounding box center [850, 442] width 832 height 548
type textarea "document.body.style.overflow = "hidden";"
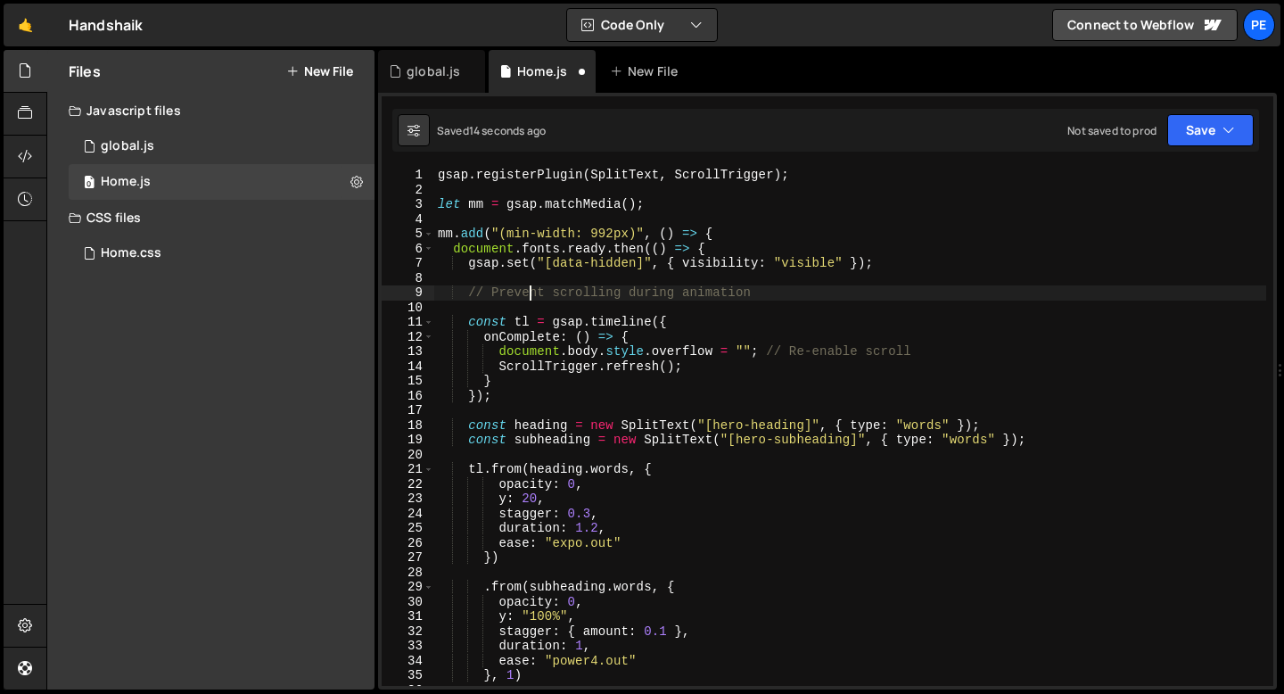
click at [531, 294] on div "gsap . registerPlugin ( SplitText , ScrollTrigger ) ; let mm = gsap . matchMedi…" at bounding box center [850, 442] width 832 height 548
click at [531, 293] on div "gsap . registerPlugin ( SplitText , ScrollTrigger ) ; let mm = gsap . matchMedi…" at bounding box center [850, 442] width 832 height 548
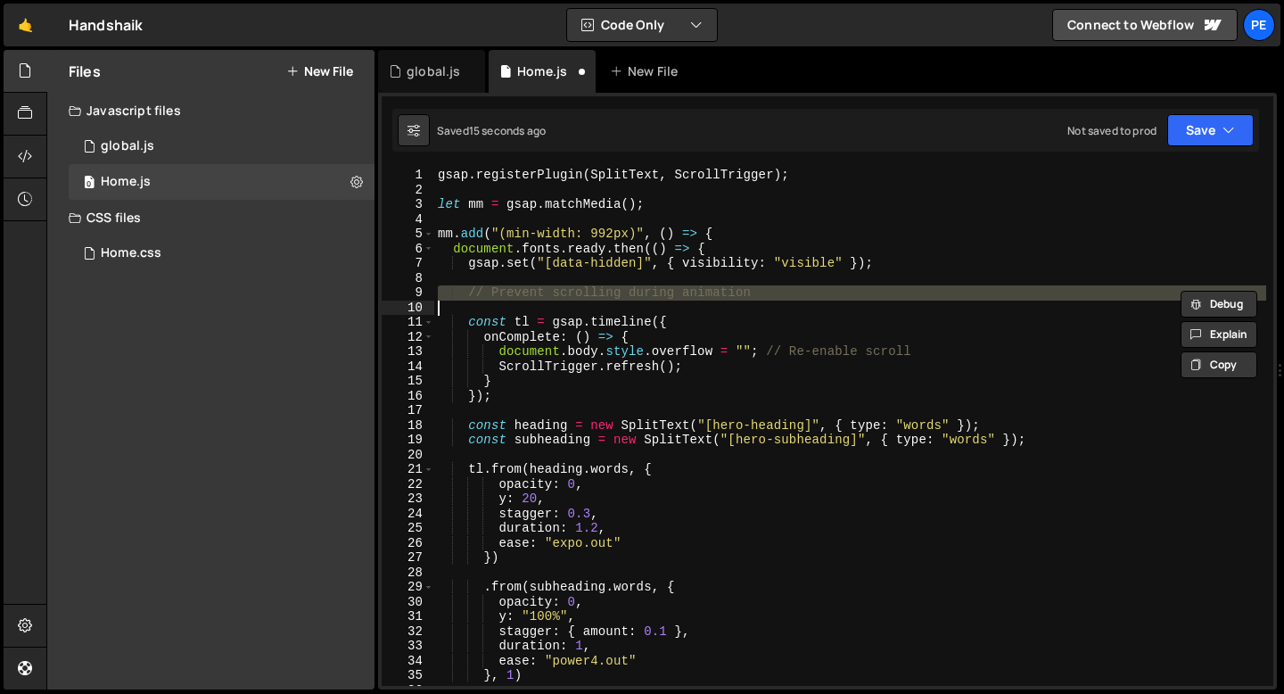
click at [531, 293] on div "gsap . registerPlugin ( SplitText , ScrollTrigger ) ; let mm = gsap . matchMedi…" at bounding box center [850, 442] width 832 height 548
type textarea "// Prevent scrolling during animation"
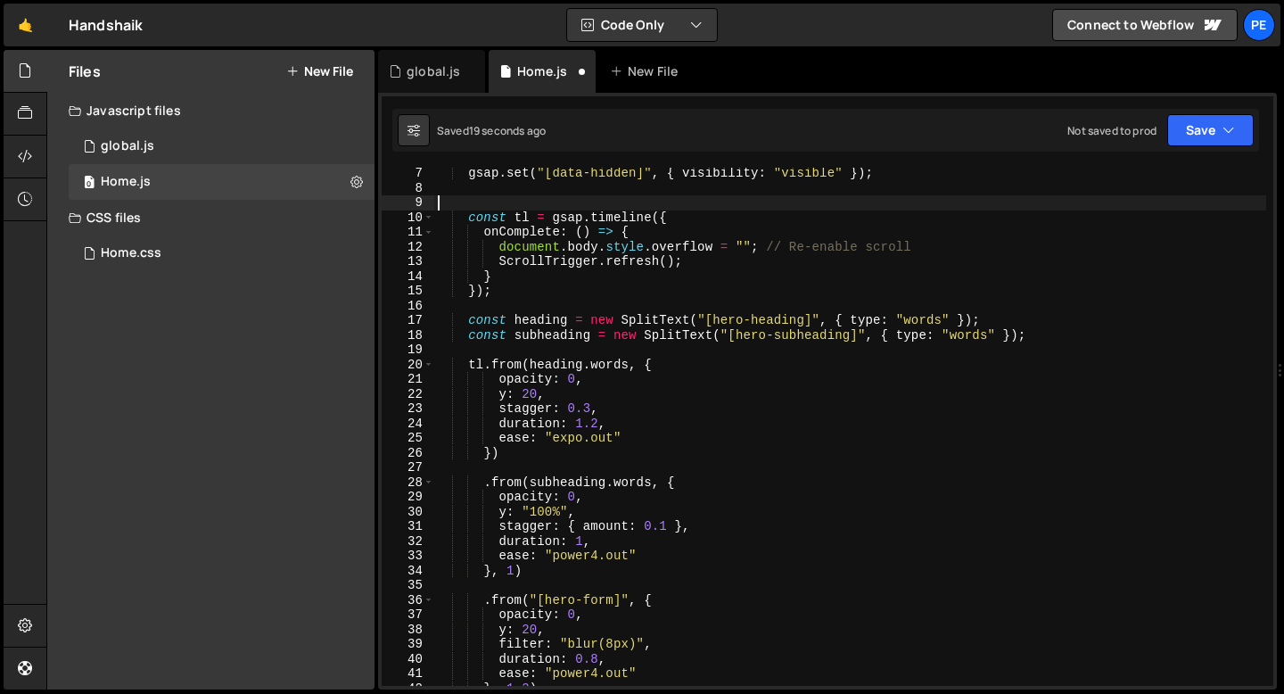
scroll to position [70, 0]
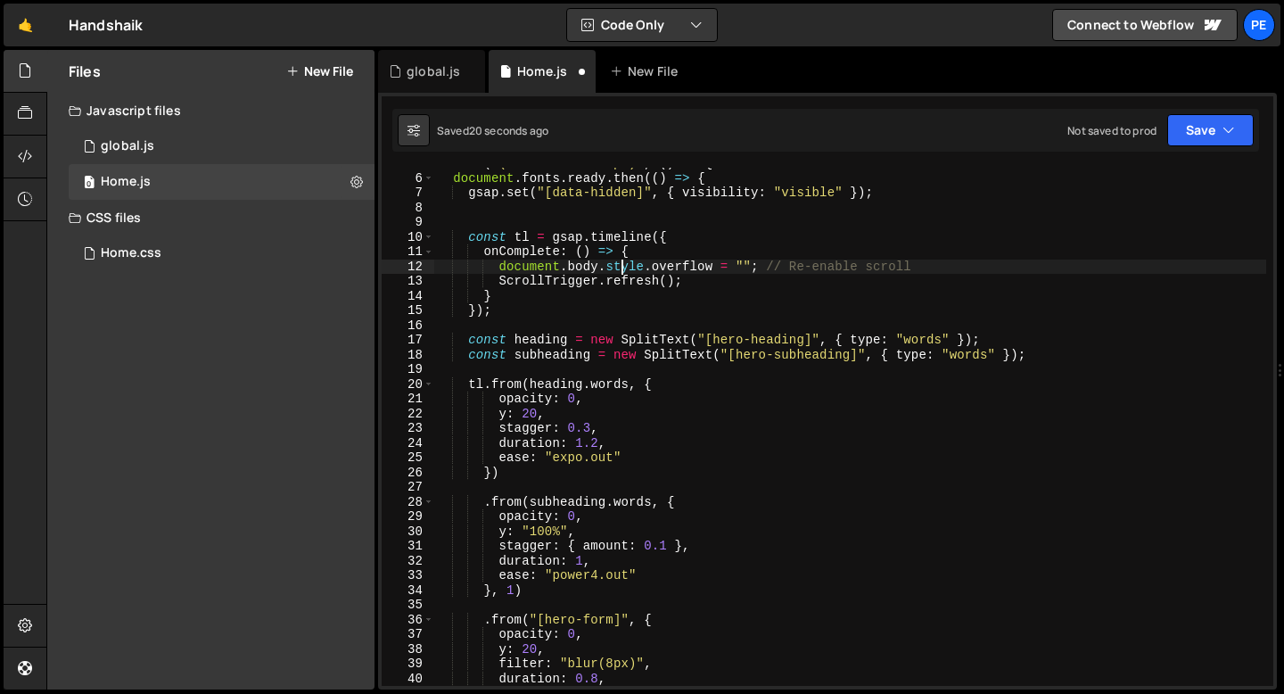
click at [625, 272] on div "mm . add ( "(min-width: 992px)" , ( ) => { document . fonts . ready . then (( )…" at bounding box center [850, 430] width 832 height 548
click at [625, 271] on div "mm . add ( "(min-width: 992px)" , ( ) => { document . fonts . ready . then (( )…" at bounding box center [850, 430] width 832 height 548
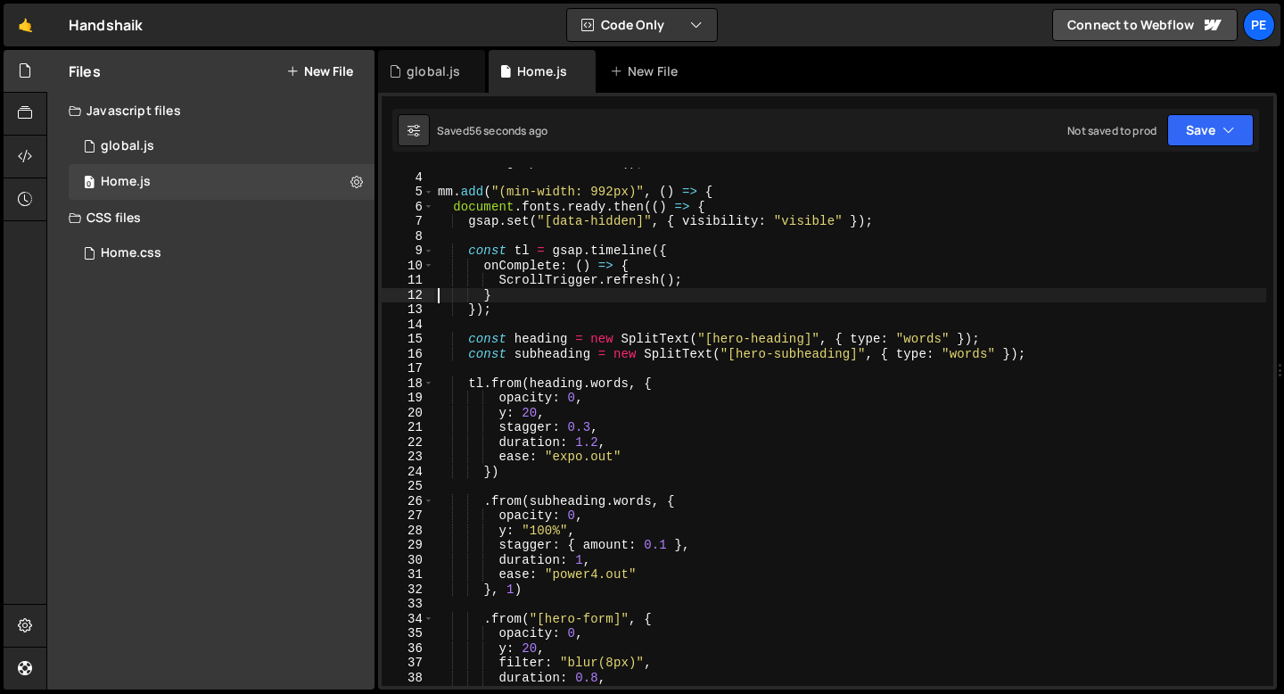
scroll to position [0, 0]
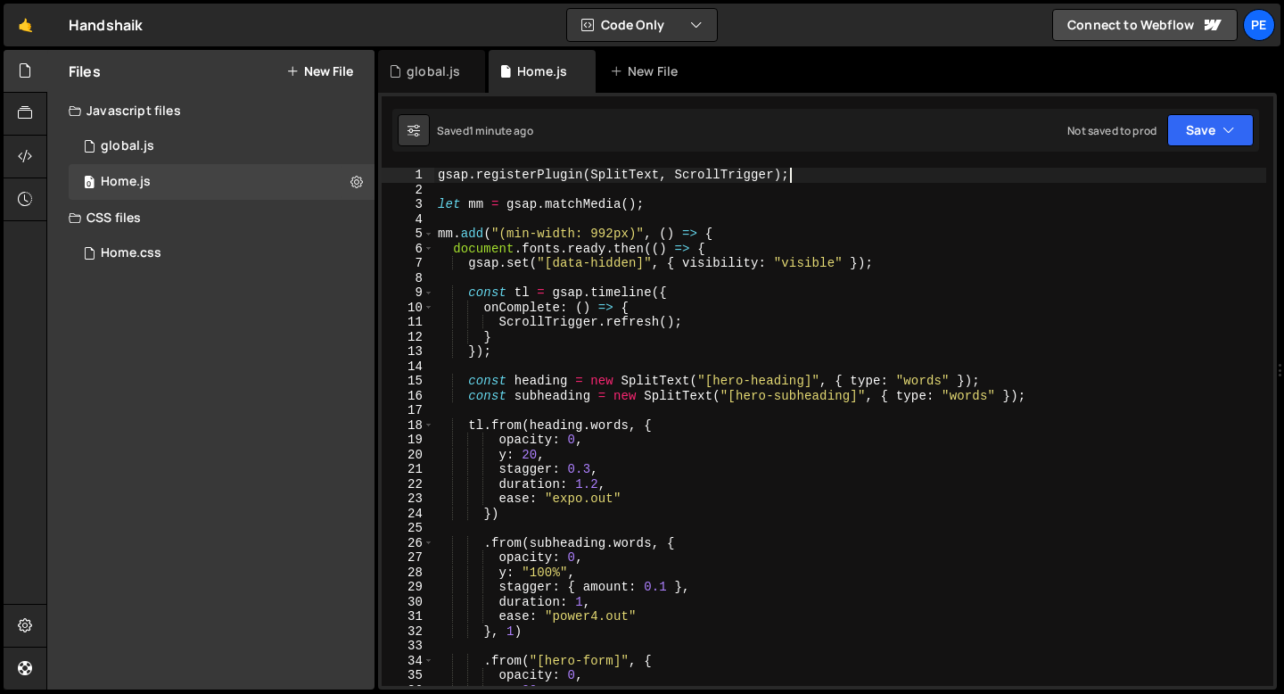
click at [799, 169] on div "gsap . registerPlugin ( SplitText , ScrollTrigger ) ; let mm = gsap . matchMedi…" at bounding box center [850, 442] width 832 height 548
type textarea "gsap.registerPlugin(SplitText, ScrollTrigger);"
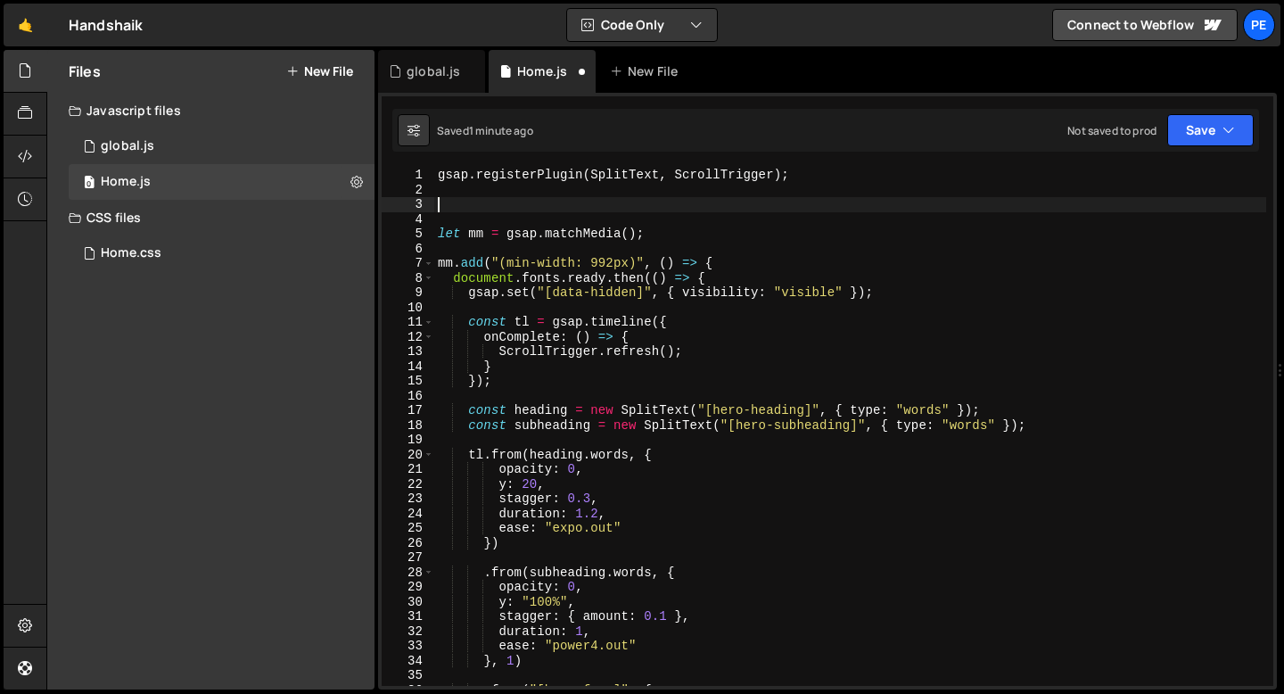
paste textarea
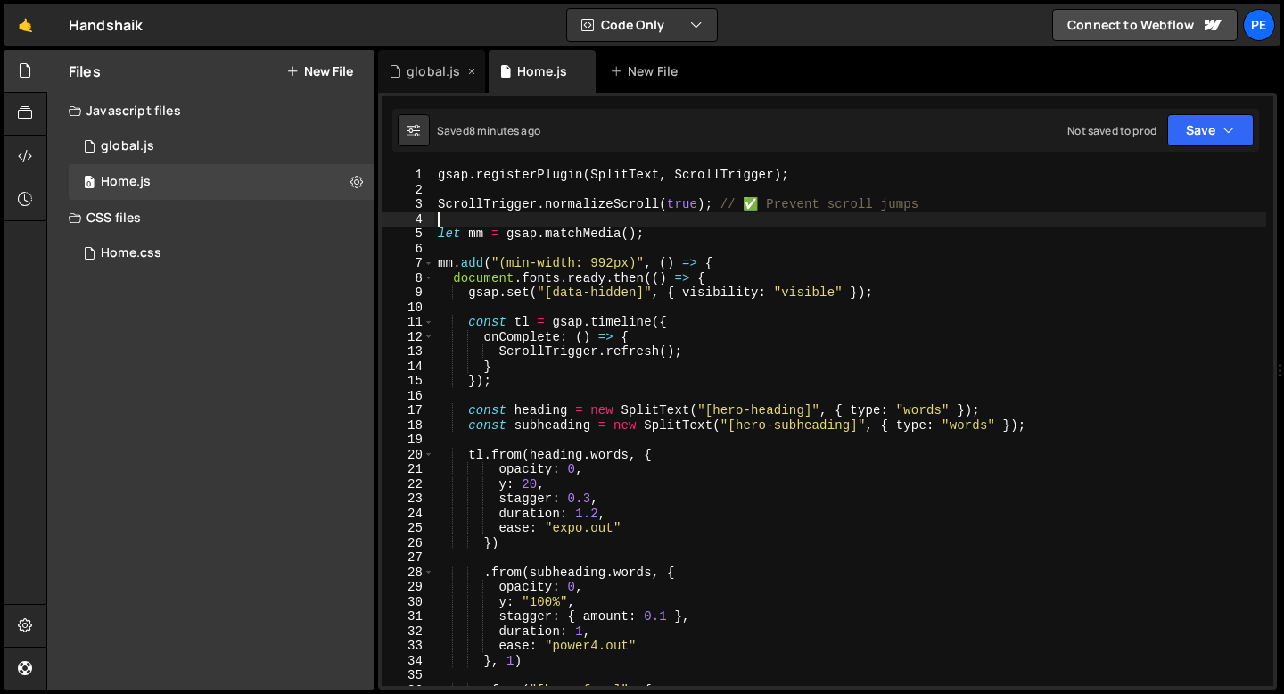
click at [428, 77] on div "global.js" at bounding box center [434, 71] width 54 height 18
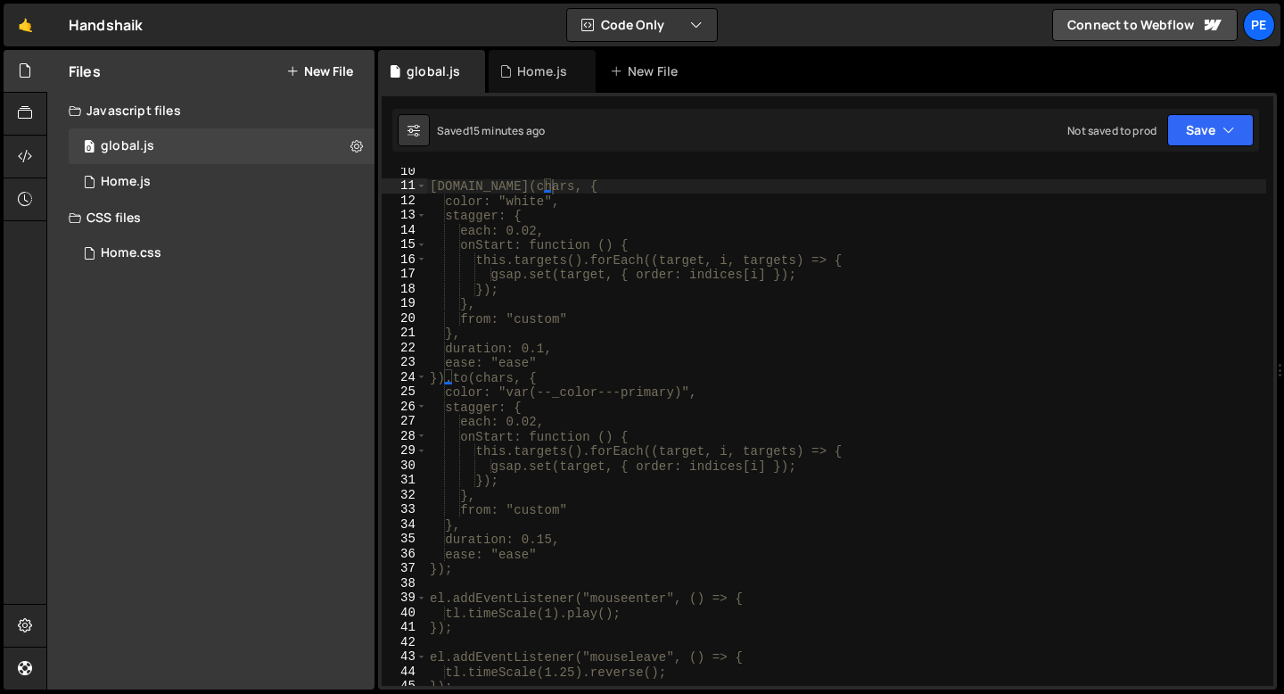
scroll to position [440, 0]
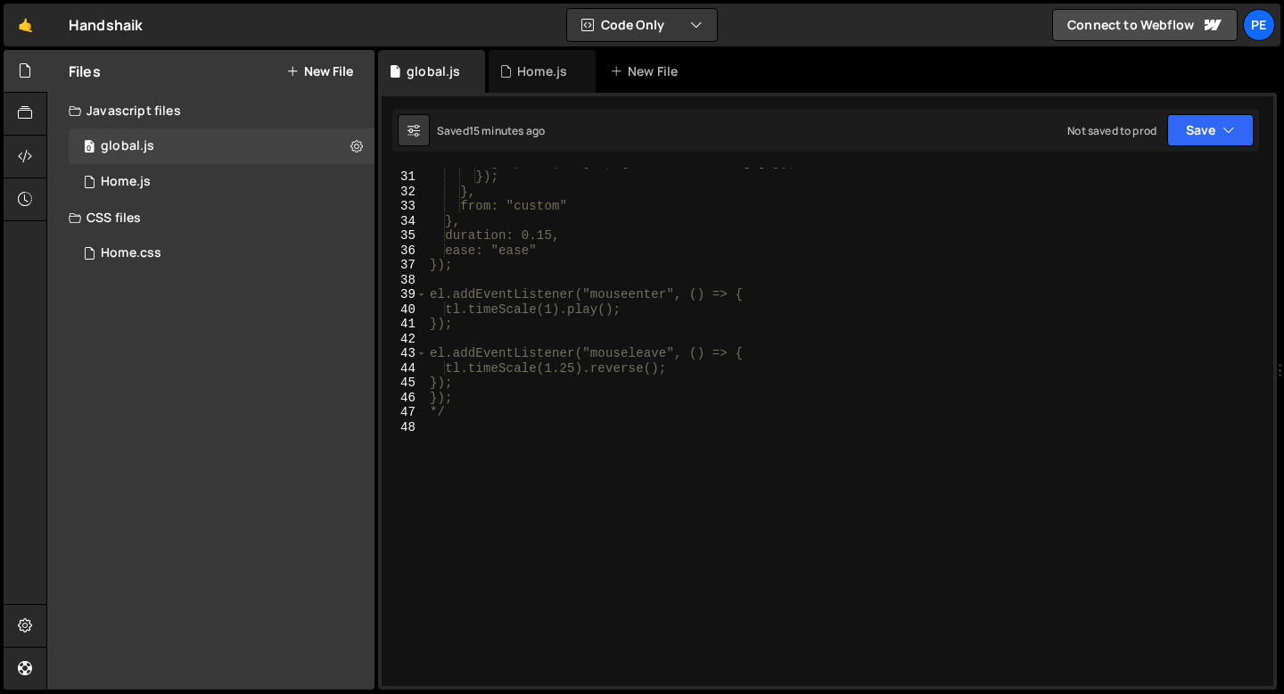
type textarea "*/"
click at [490, 415] on div "gsap.set(target, { order: indices[i] }); }); }, from: "custom" }, duration: 0.1…" at bounding box center [846, 428] width 840 height 548
paste textarea "document.addEventListener("DOMContentLoaded", () => {"
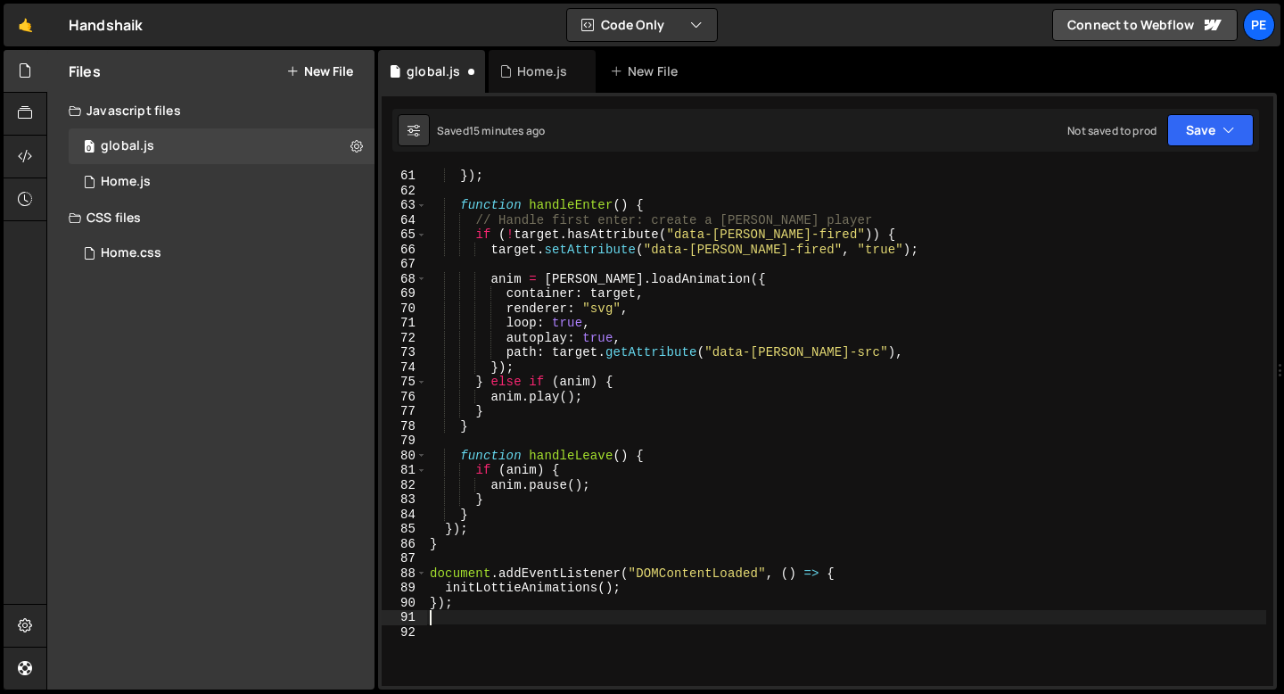
scroll to position [887, 0]
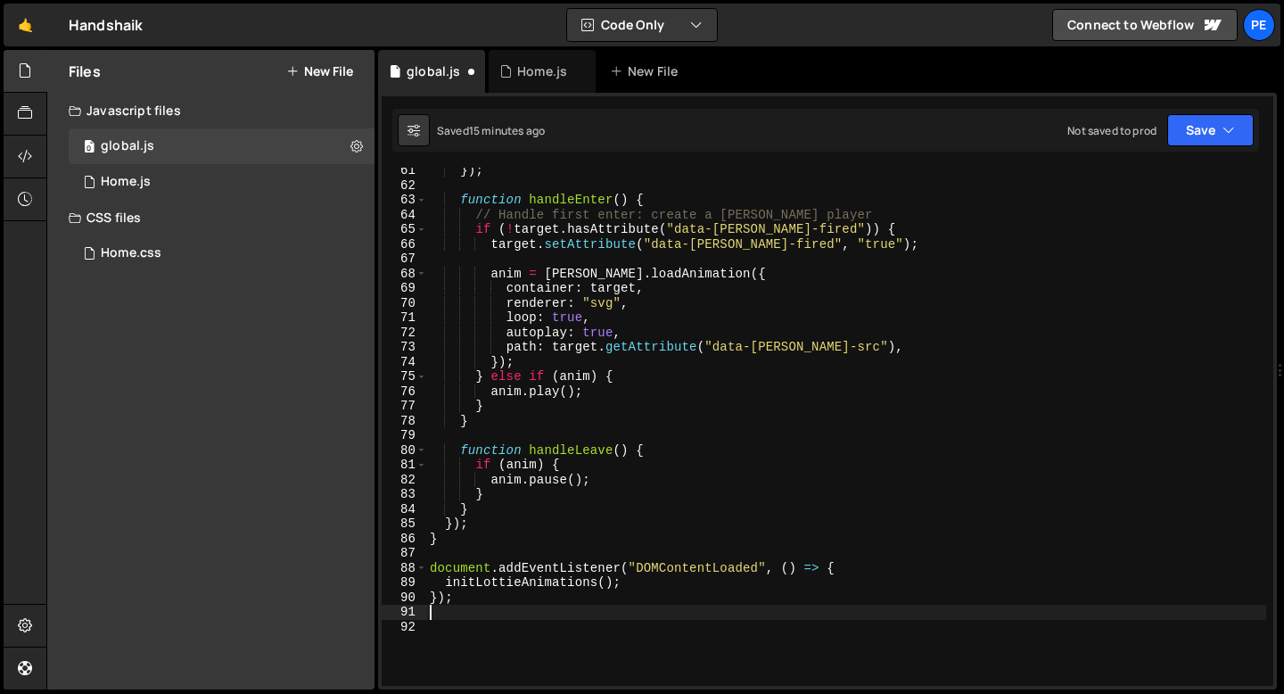
click at [683, 570] on div "}) ; function handleEnter ( ) { // Handle first enter: create a lottie player i…" at bounding box center [846, 437] width 840 height 548
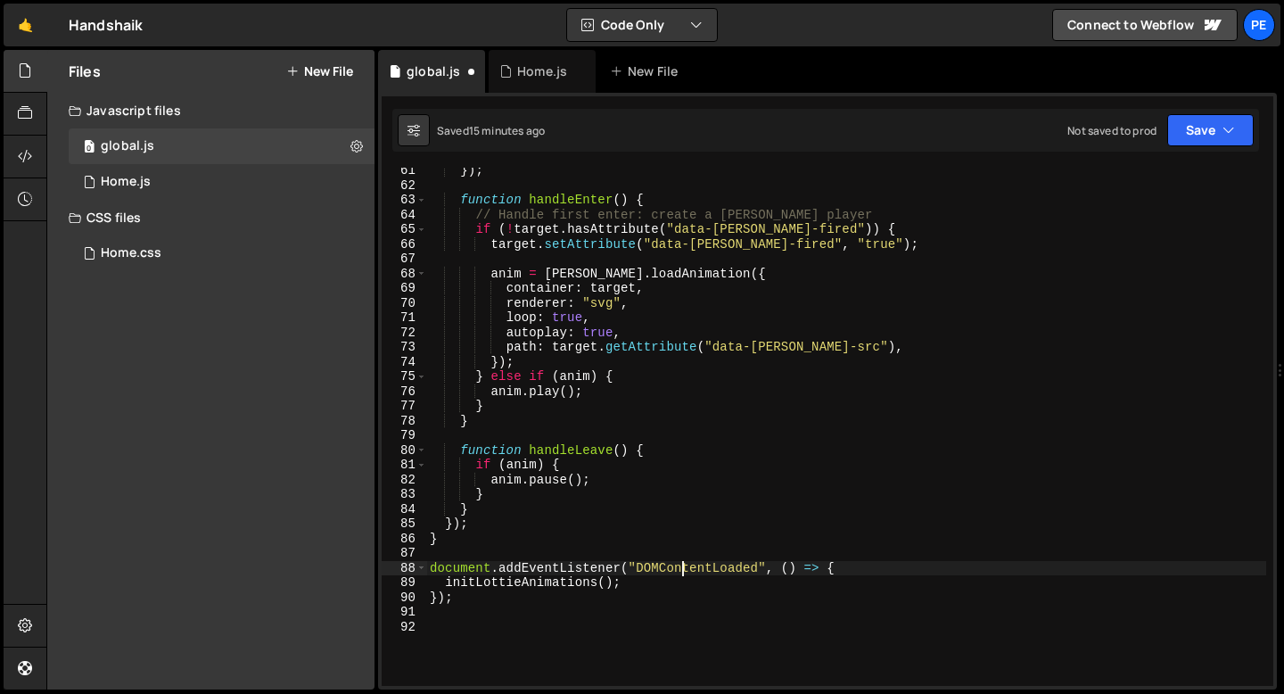
click at [683, 570] on div "}) ; function handleEnter ( ) { // Handle first enter: create a lottie player i…" at bounding box center [846, 437] width 840 height 548
click at [467, 589] on div "}) ; function handleEnter ( ) { // Handle first enter: create a lottie player i…" at bounding box center [846, 437] width 840 height 548
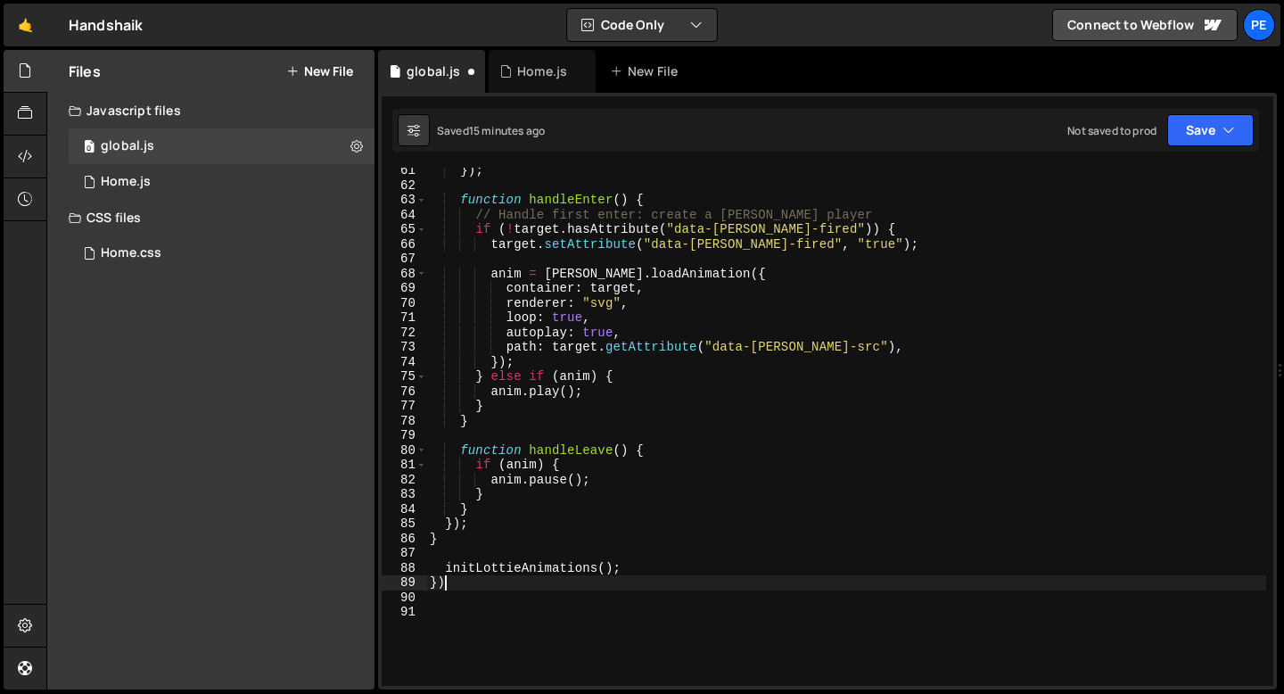
type textarea "}"
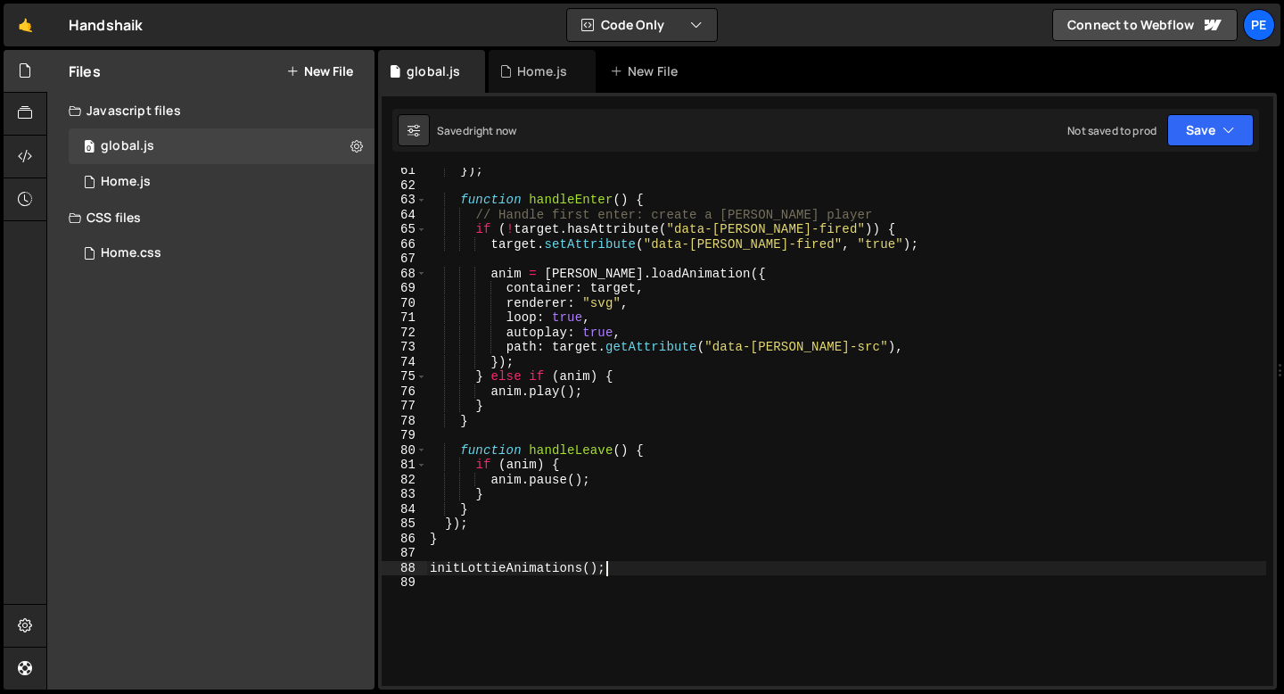
type textarea "initLottieAnimations();"
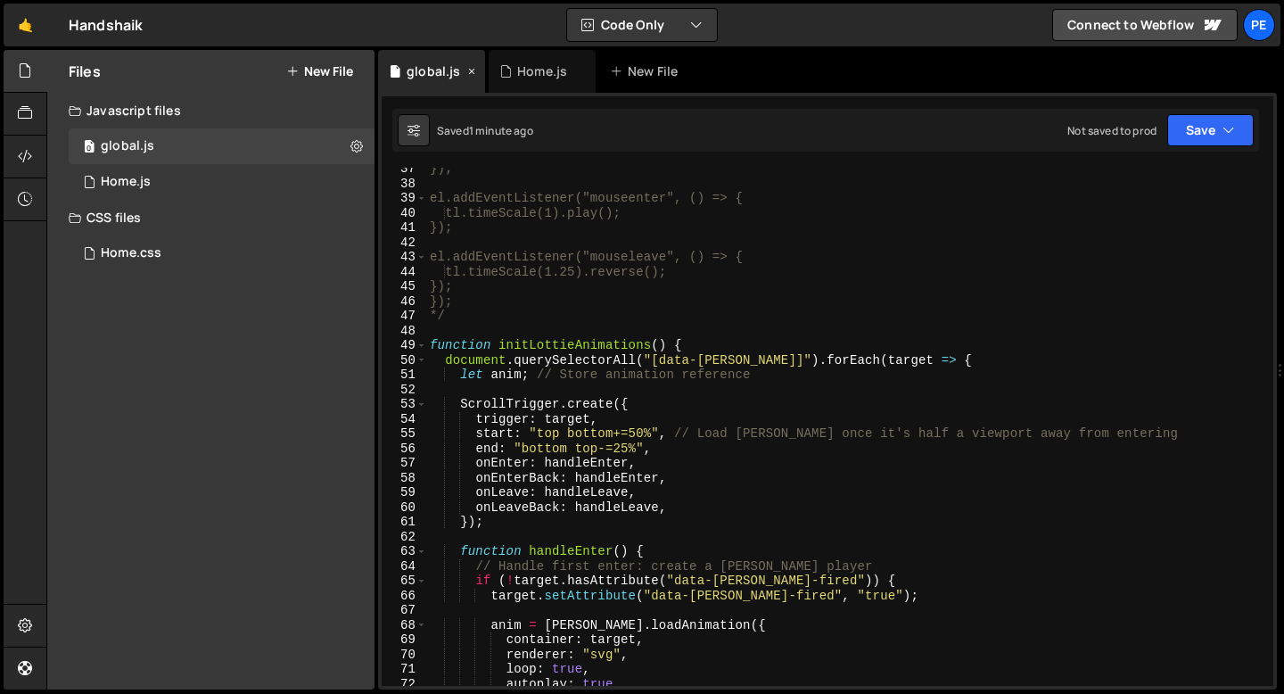
scroll to position [468, 0]
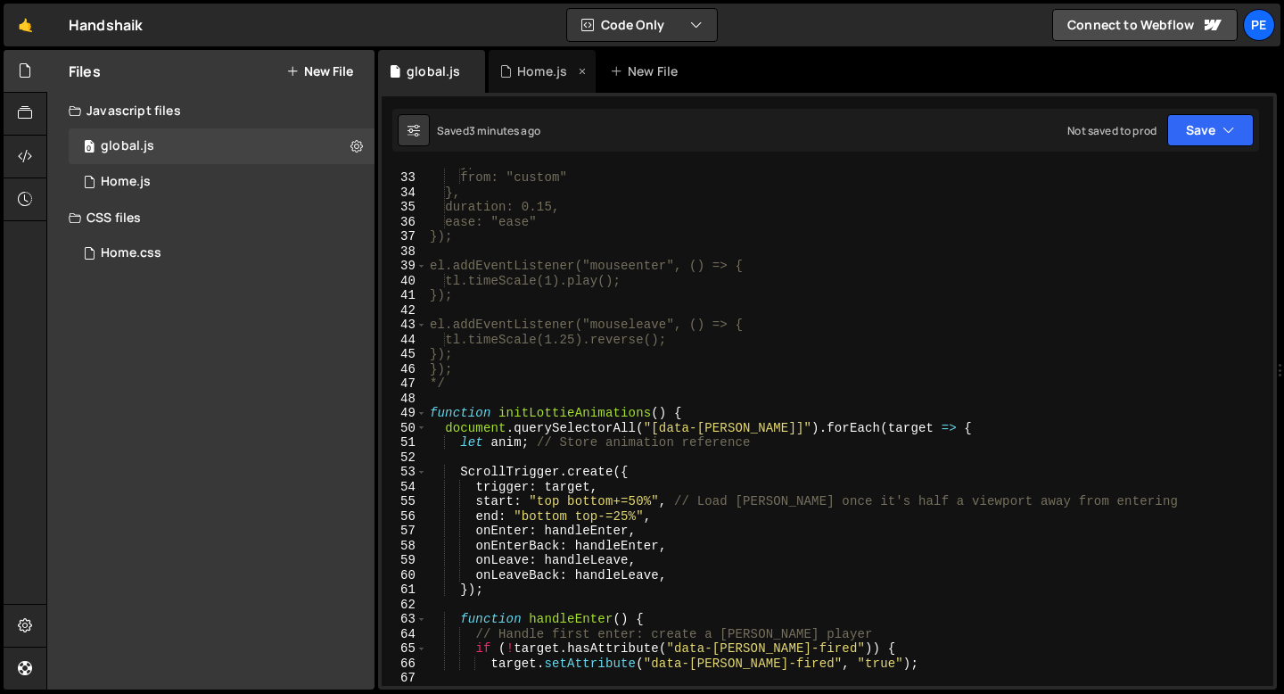
click at [540, 80] on div "Home.js" at bounding box center [542, 71] width 107 height 43
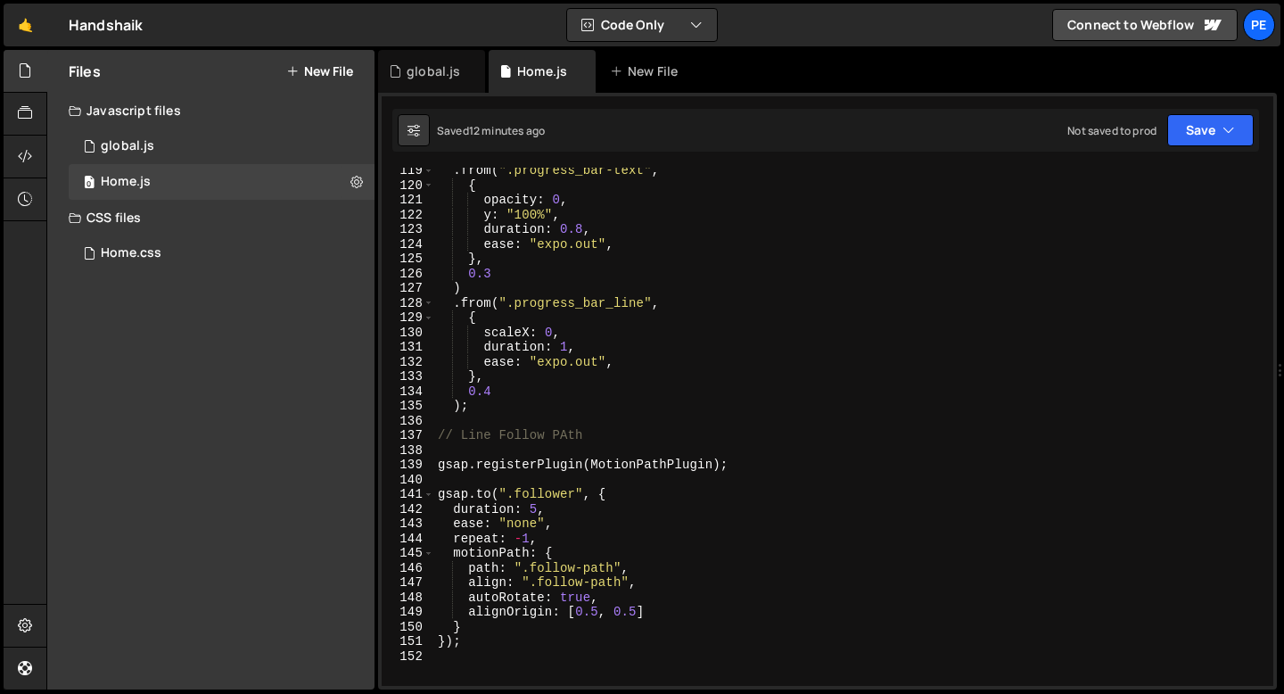
scroll to position [1861, 0]
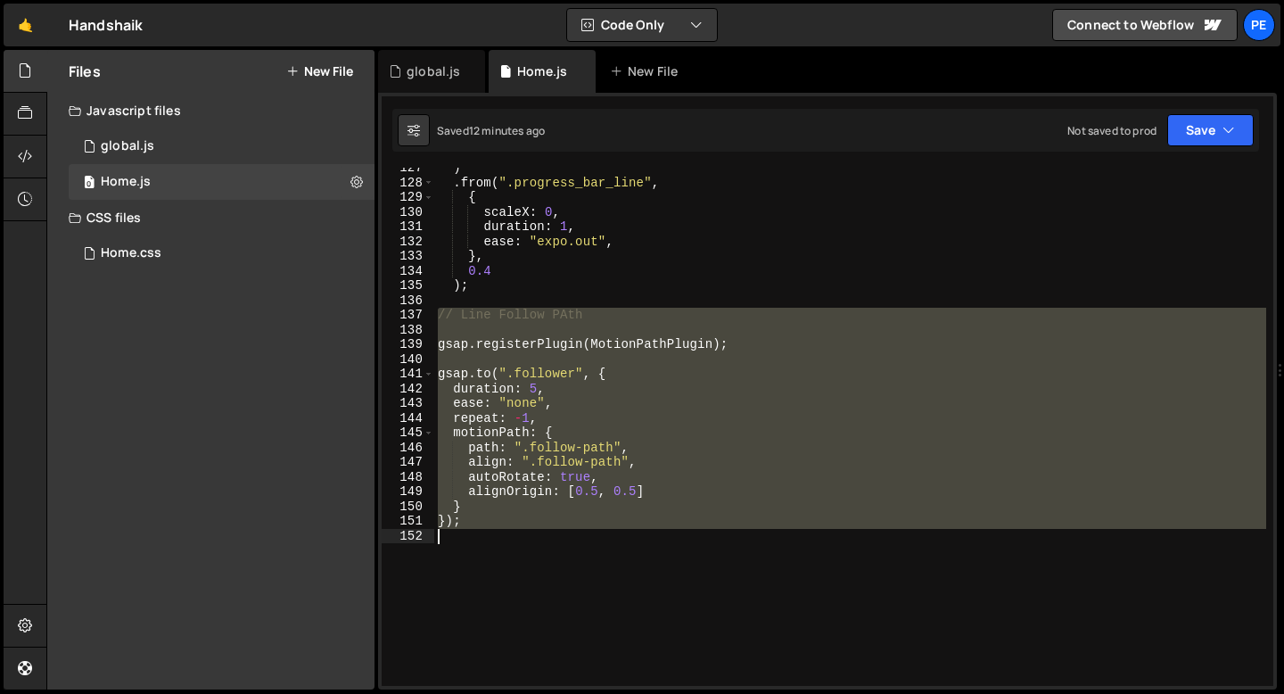
drag, startPoint x: 440, startPoint y: 318, endPoint x: 508, endPoint y: 540, distance: 232.5
click at [508, 540] on div ") . from ( ".progress_bar_line" , { scaleX : 0 , duration : 1 , ease : "expo.ou…" at bounding box center [850, 435] width 832 height 548
type textarea "});"
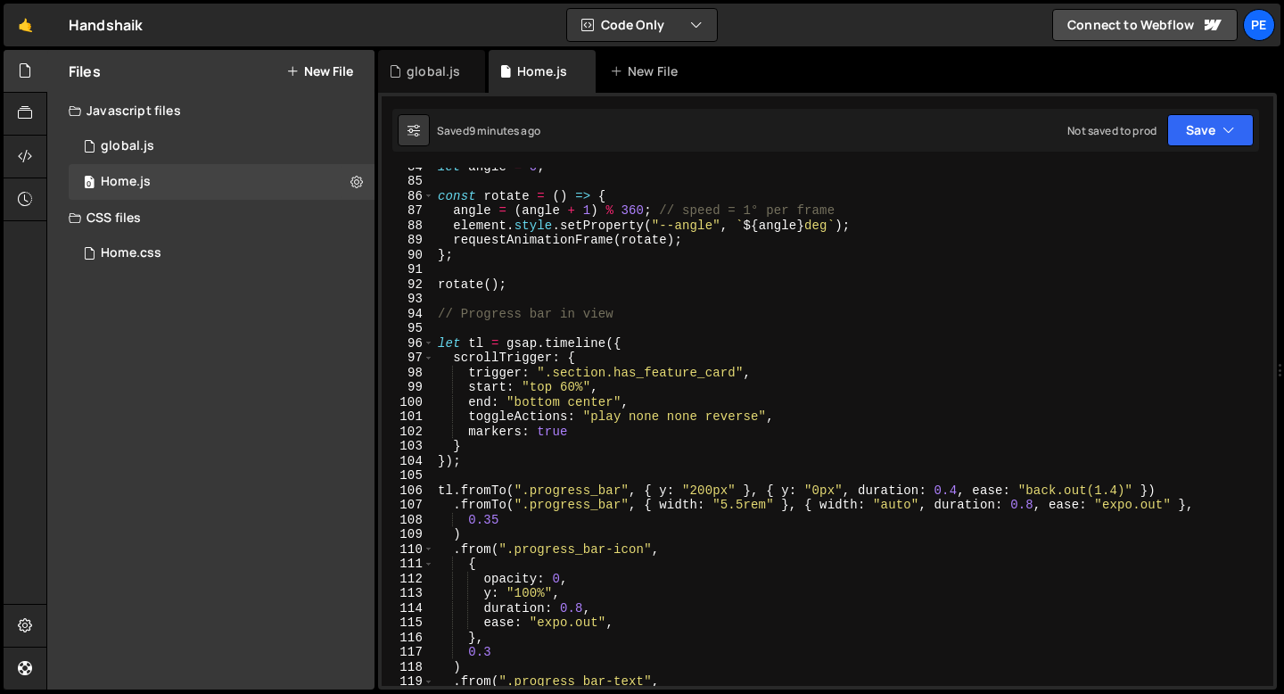
scroll to position [1228, 0]
click at [503, 329] on div "let angle = 0 ; const rotate = ( ) => { angle = ( angle + 1 ) % 360 ; // speed …" at bounding box center [850, 435] width 832 height 548
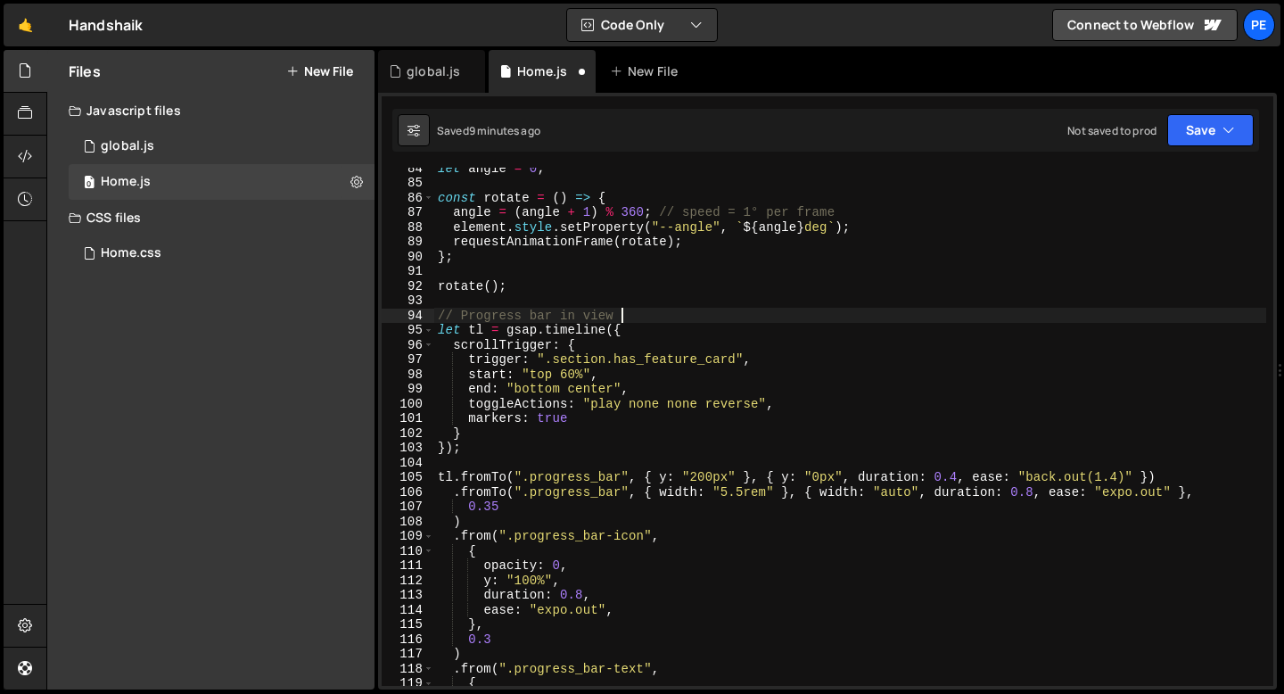
click at [549, 420] on div "let angle = 0 ; const rotate = ( ) => { angle = ( angle + 1 ) % 360 ; // speed …" at bounding box center [850, 435] width 832 height 548
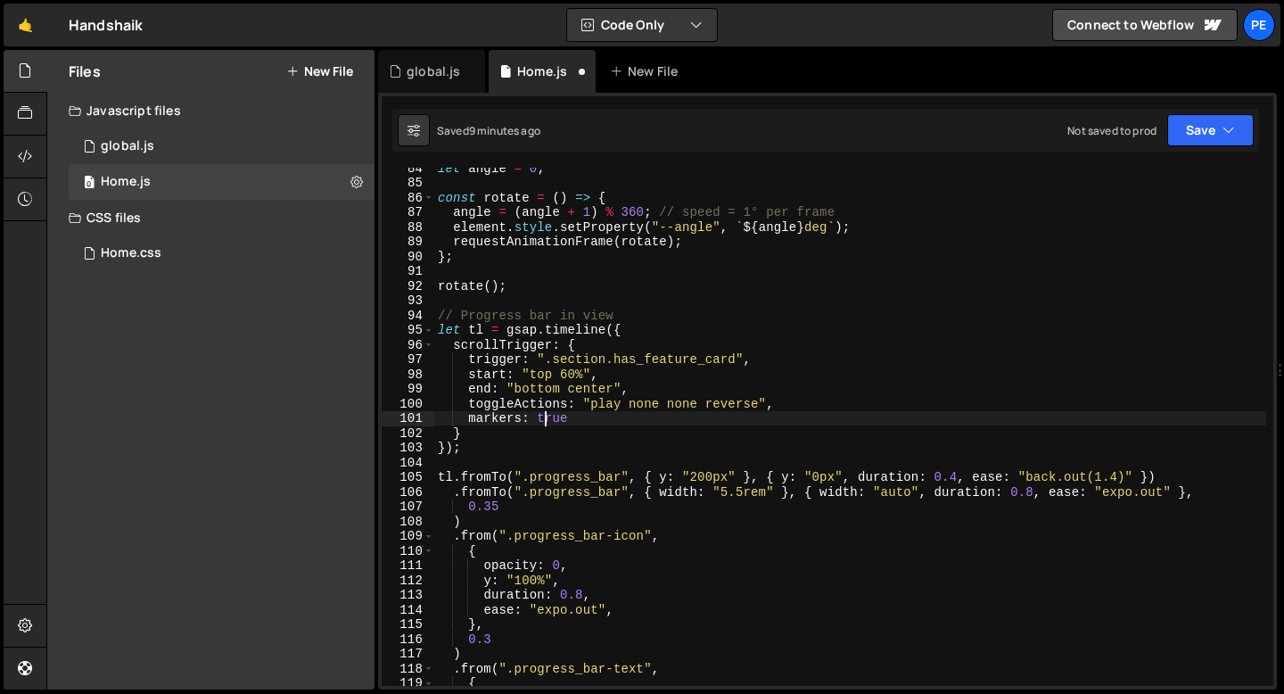
click at [549, 420] on div "let angle = 0 ; const rotate = ( ) => { angle = ( angle + 1 ) % 360 ; // speed …" at bounding box center [850, 435] width 832 height 548
click at [536, 389] on div "let angle = 0 ; const rotate = ( ) => { angle = ( angle + 1 ) % 360 ; // speed …" at bounding box center [850, 435] width 832 height 548
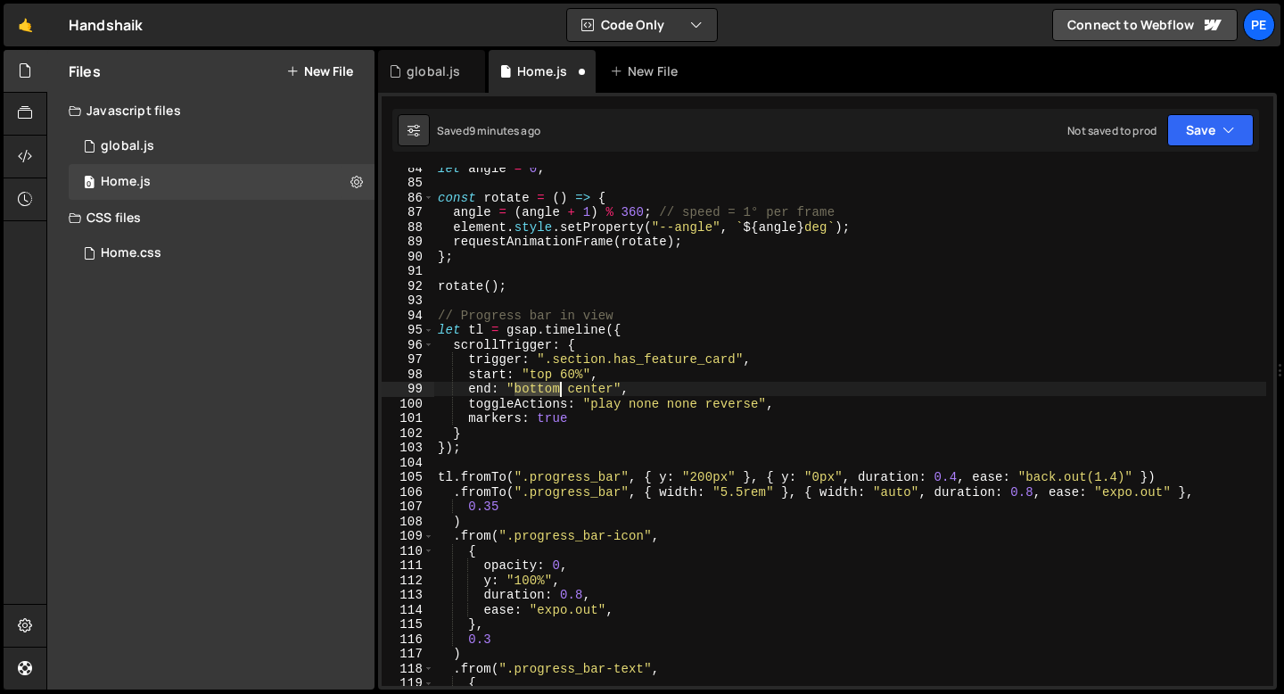
click at [536, 389] on div "let angle = 0 ; const rotate = ( ) => { angle = ( angle + 1 ) % 360 ; // speed …" at bounding box center [850, 435] width 832 height 548
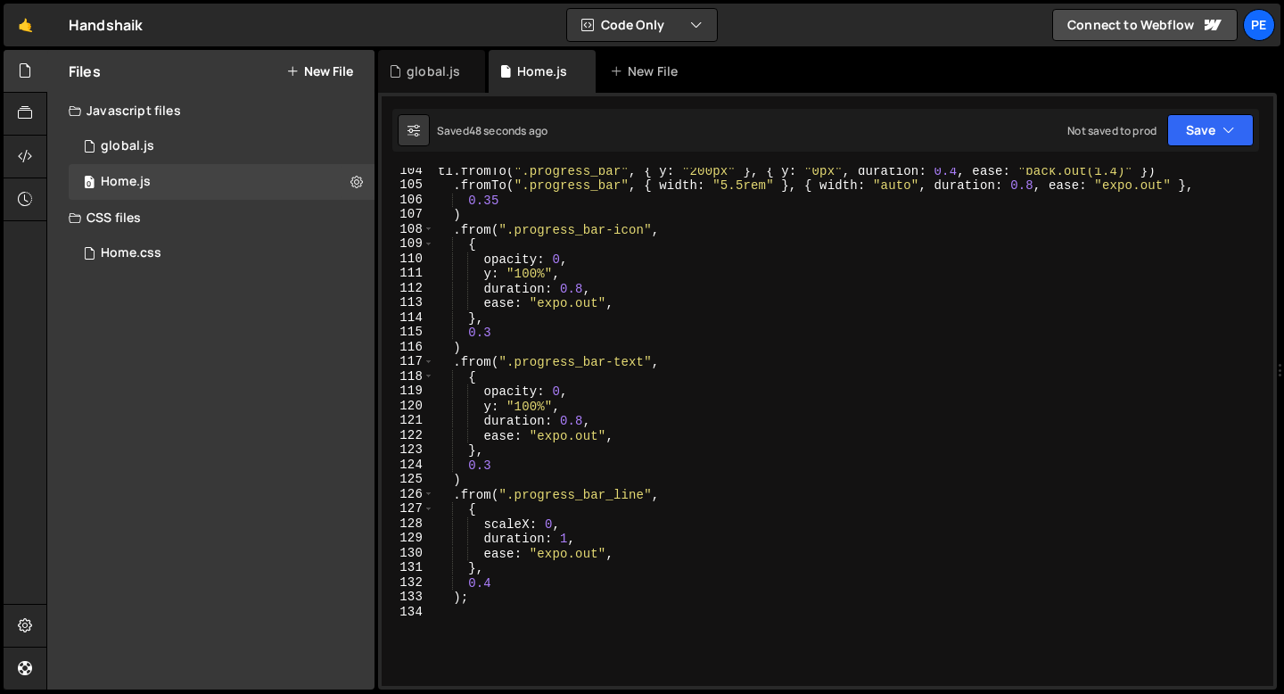
scroll to position [1535, 0]
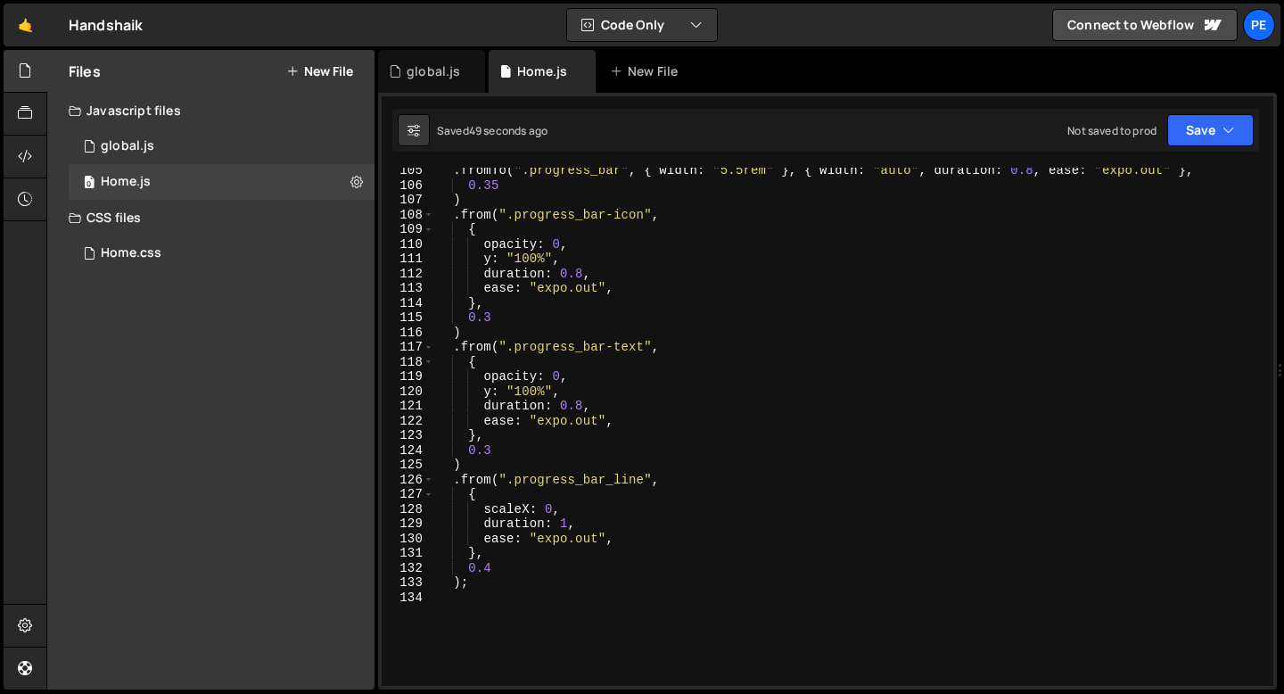
click at [488, 589] on div ". fromTo ( ".progress_bar" , { width : "5.5rem" } , { width : "auto" , duration…" at bounding box center [850, 437] width 832 height 548
type textarea ");"
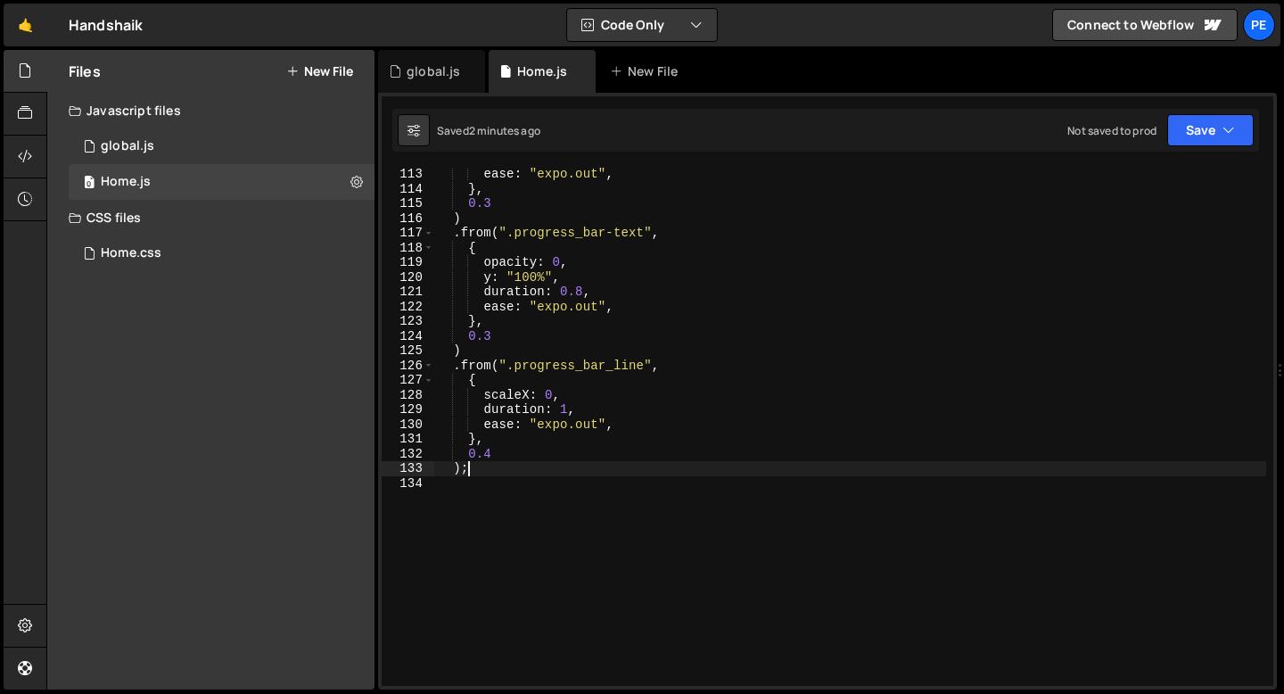
scroll to position [1705, 0]
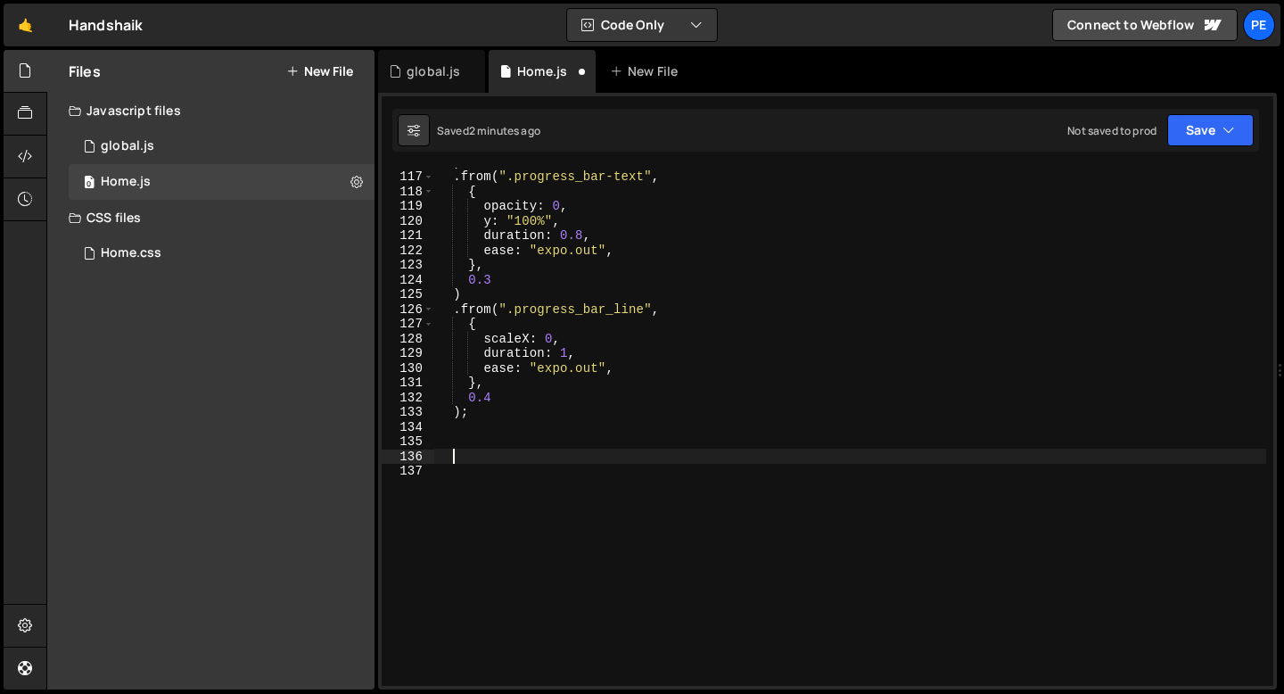
paste textarea "});"
type textarea "});"
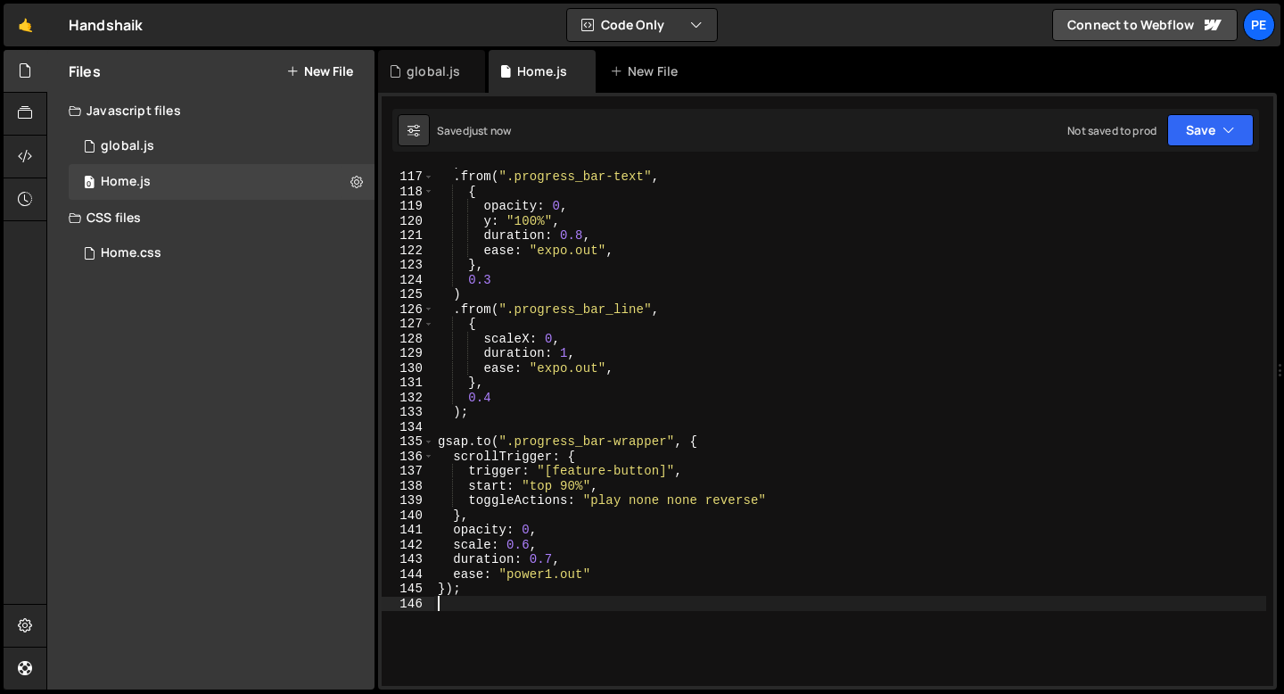
click at [770, 499] on div ") . from ( ".progress_bar-text" , { opacity : 0 , y : "100%" , duration : 0.8 ,…" at bounding box center [850, 428] width 832 height 548
type textarea "toggleActions: "play none none reverse""
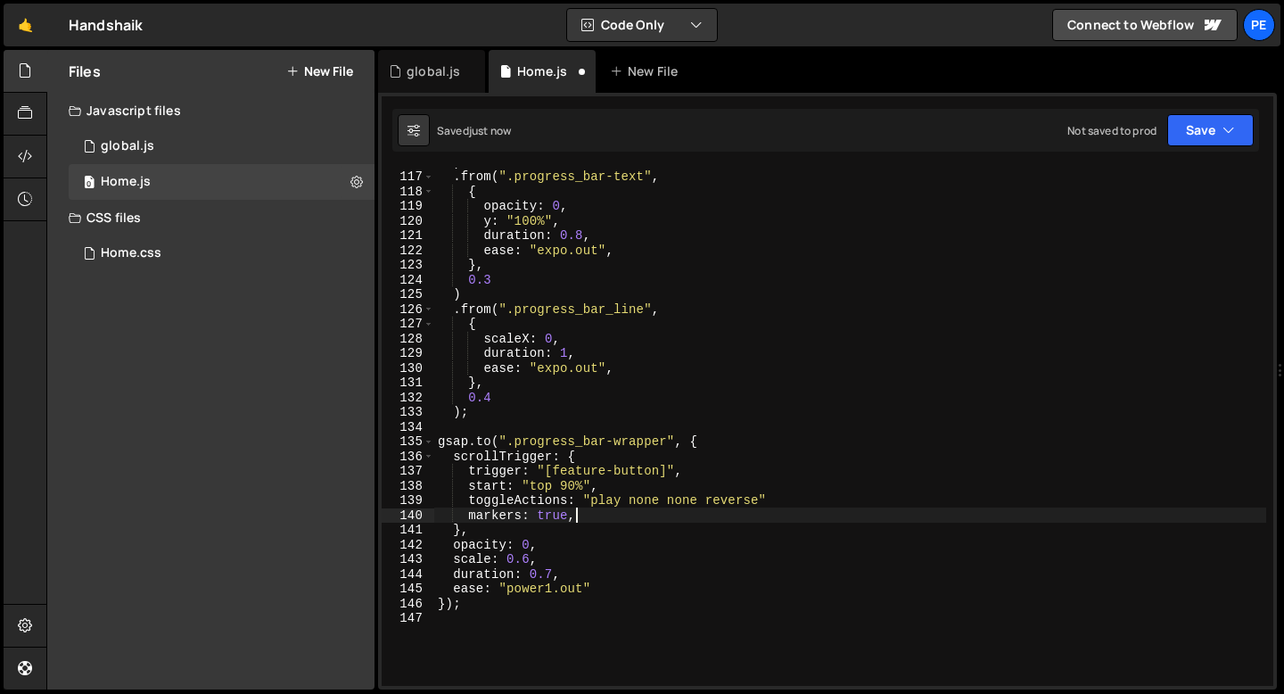
scroll to position [0, 8]
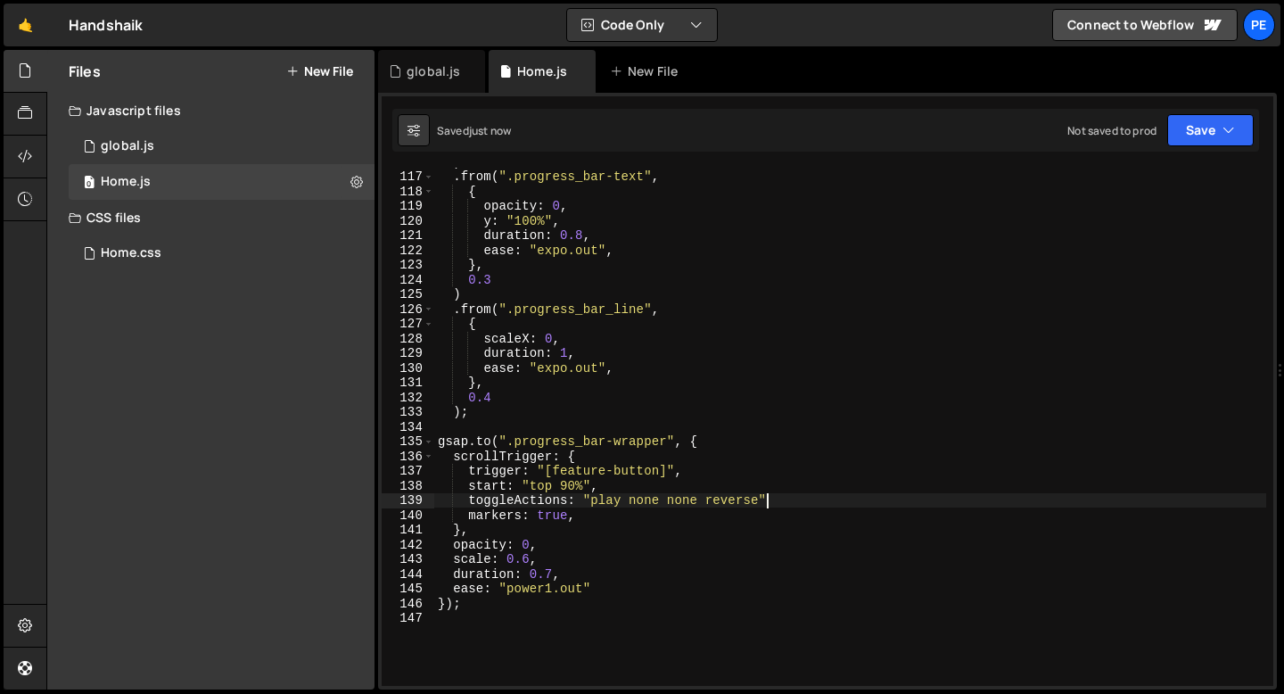
click at [788, 497] on div ") . from ( ".progress_bar-text" , { opacity : 0 , y : "100%" , duration : 0.8 ,…" at bounding box center [850, 428] width 832 height 548
click at [606, 514] on div ") . from ( ".progress_bar-text" , { opacity : 0 , y : "100%" , duration : 0.8 ,…" at bounding box center [850, 428] width 832 height 548
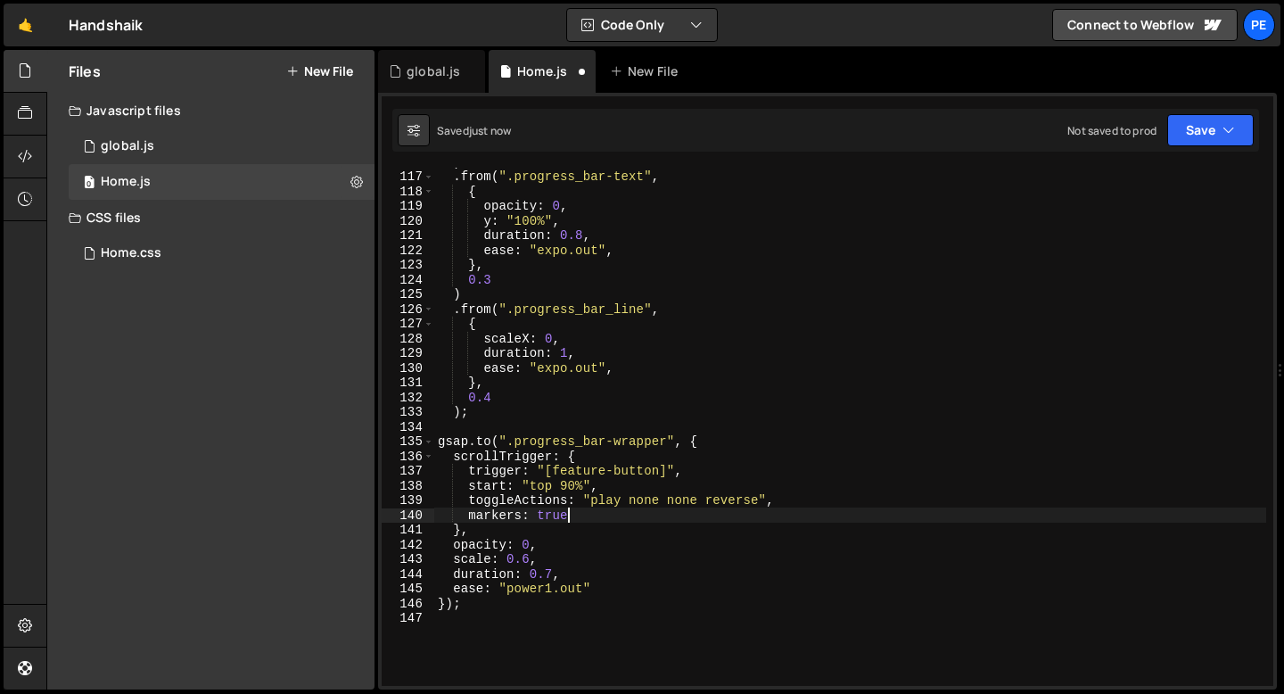
click at [604, 517] on div ") . from ( ".progress_bar-text" , { opacity : 0 , y : "100%" , duration : 0.8 ,…" at bounding box center [850, 428] width 832 height 548
type textarea "markers: true"
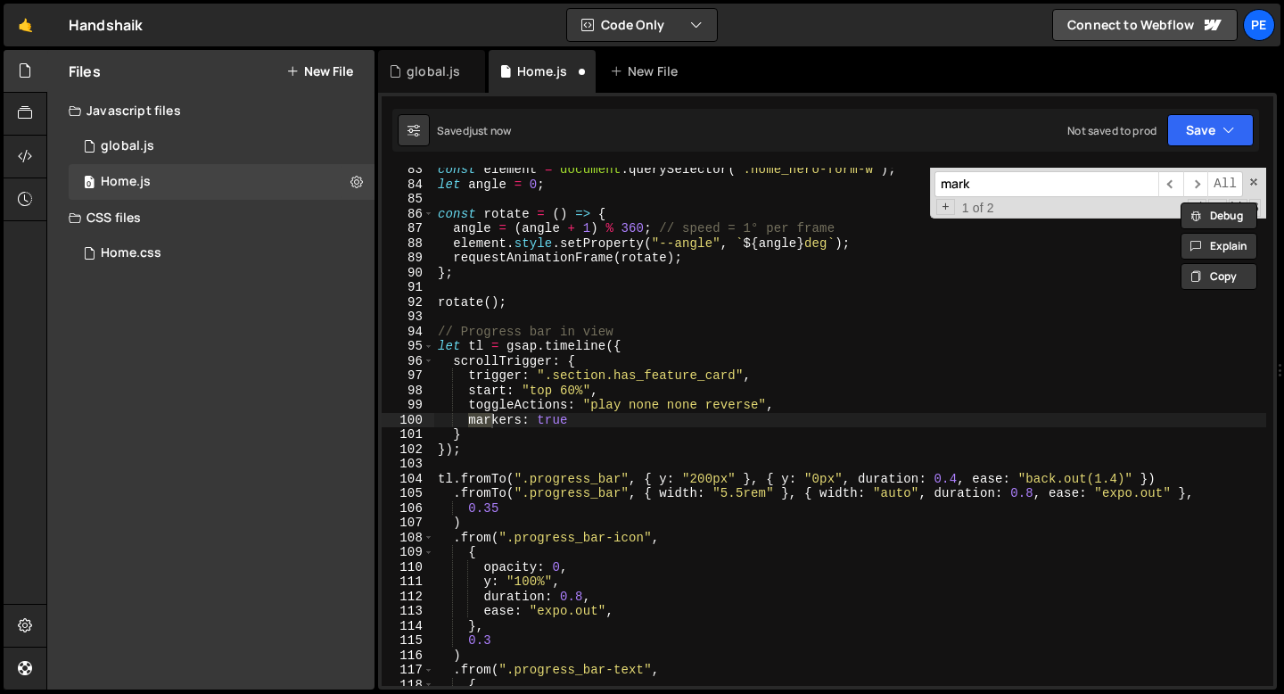
scroll to position [1212, 0]
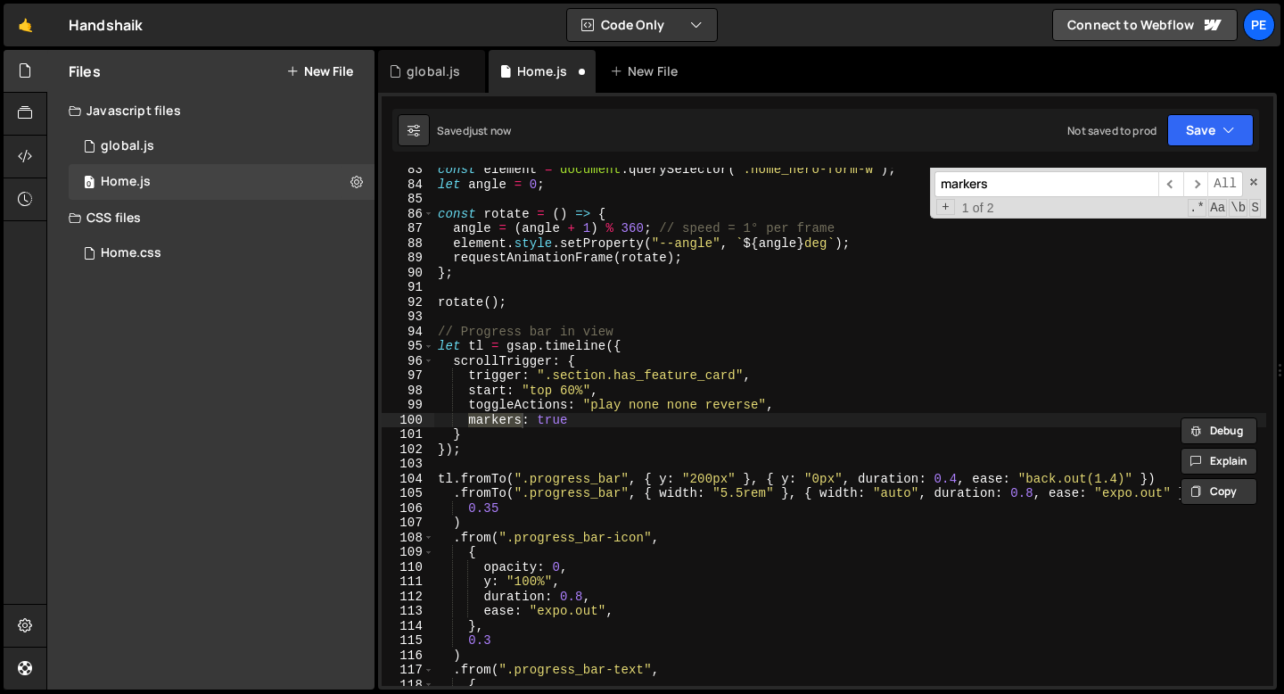
type input "markers"
click at [565, 422] on div "const element = document . querySelector ( ".home_hero-form-w" ) ; let angle = …" at bounding box center [850, 436] width 832 height 548
click at [549, 420] on div "const element = document . querySelector ( ".home_hero-form-w" ) ; let angle = …" at bounding box center [850, 427] width 832 height 518
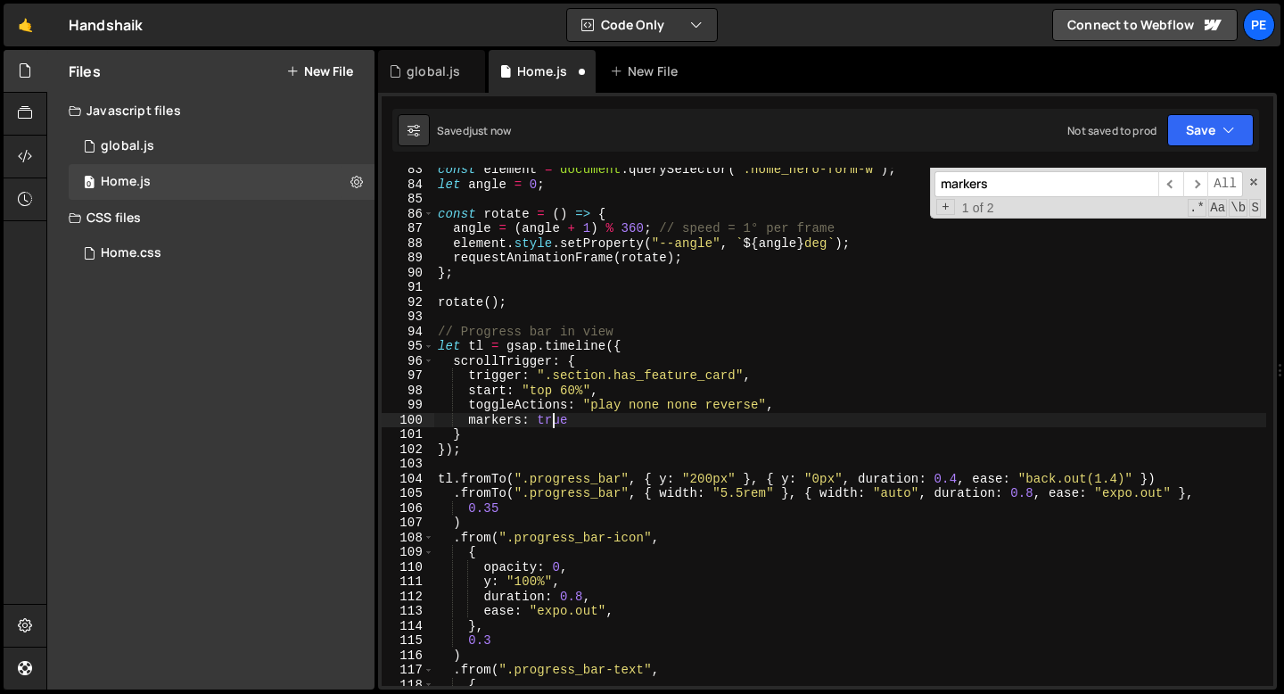
click at [549, 420] on div "const element = document . querySelector ( ".home_hero-form-w" ) ; let angle = …" at bounding box center [850, 436] width 832 height 548
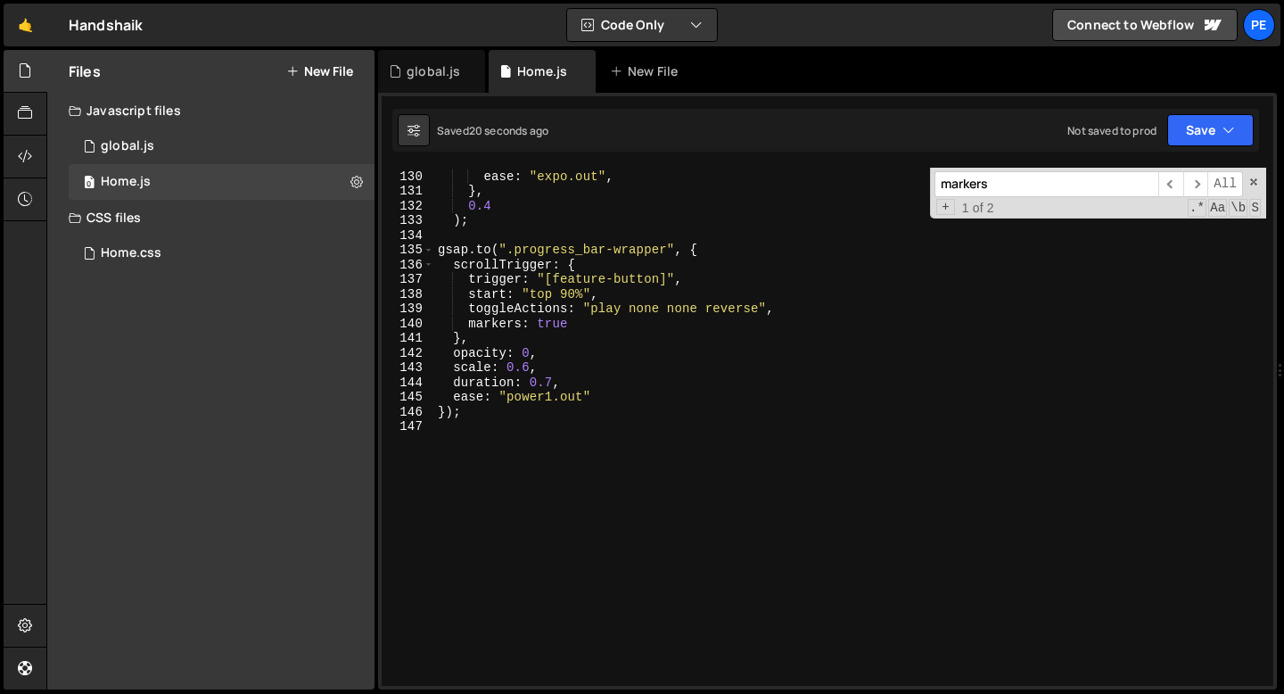
scroll to position [1897, 0]
click at [551, 395] on div "duration : 1 , ease : "expo.out" , } , 0.4 ) ; gsap . to ( ".progress_bar-wrapp…" at bounding box center [850, 428] width 832 height 548
click at [569, 292] on div "duration : 1 , ease : "expo.out" , } , 0.4 ) ; gsap . to ( ".progress_bar-wrapp…" at bounding box center [850, 428] width 832 height 548
click at [584, 295] on div "duration : 1 , ease : "expo.out" , } , 0.4 ) ; gsap . to ( ".progress_bar-wrapp…" at bounding box center [850, 428] width 832 height 548
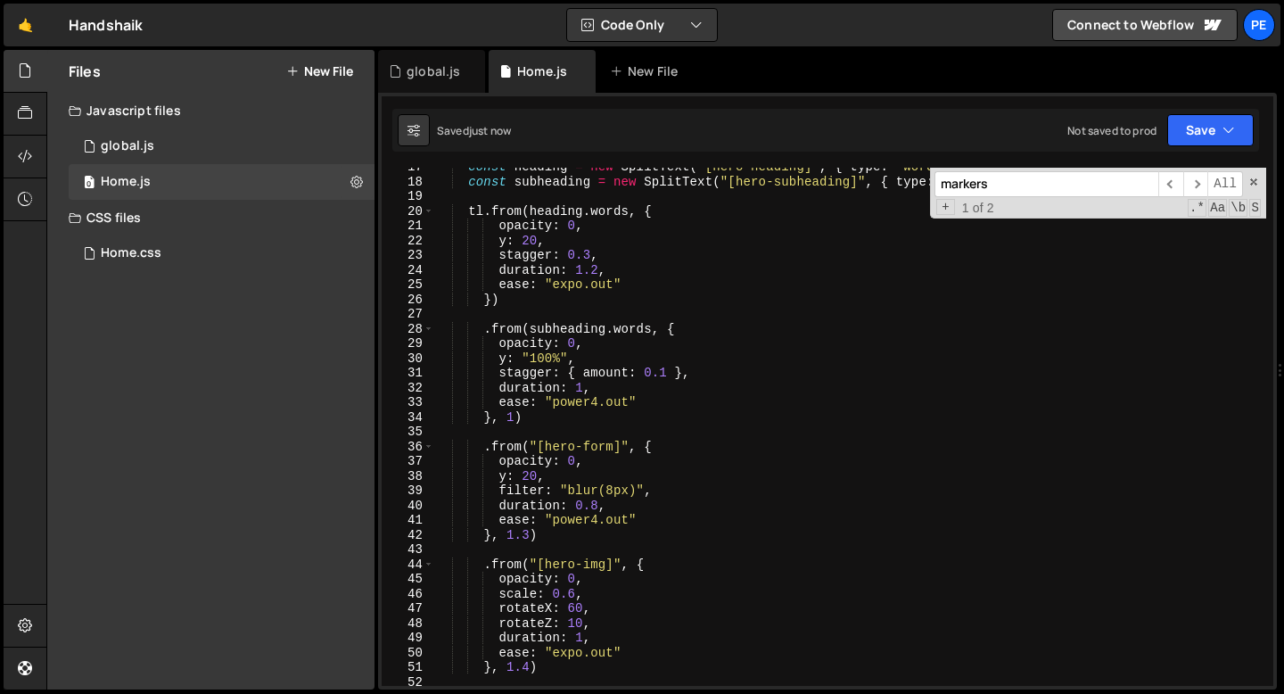
scroll to position [0, 0]
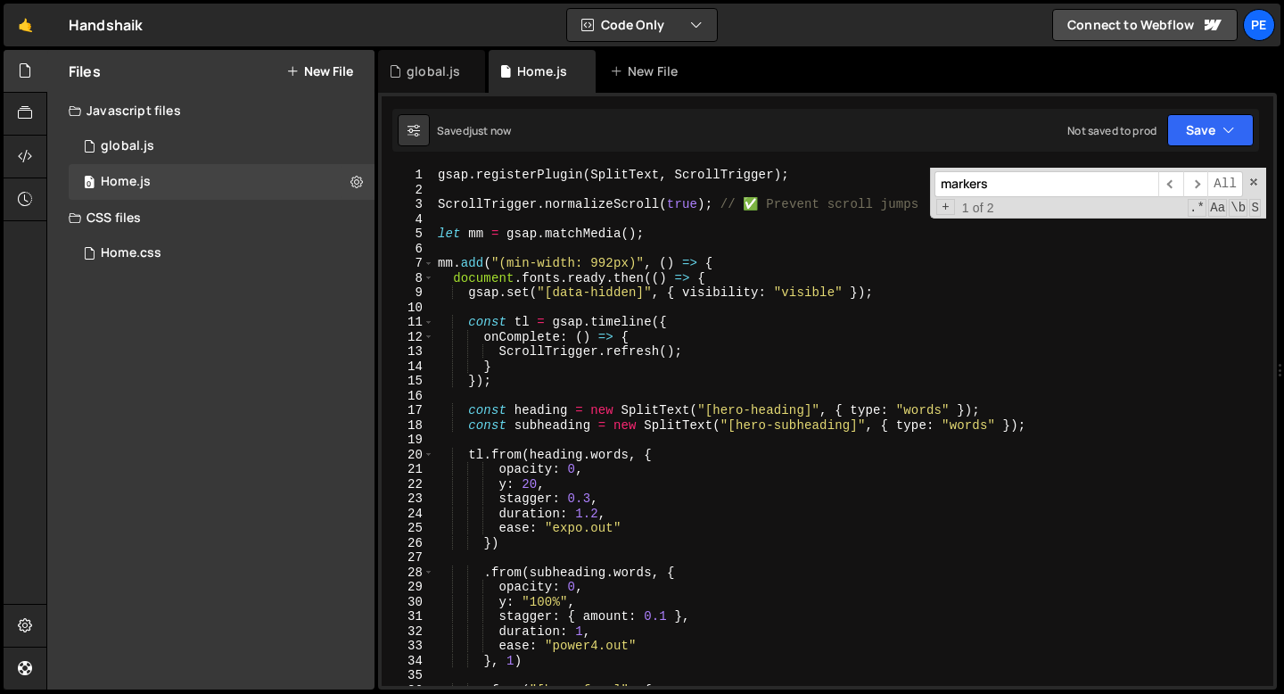
click at [1248, 187] on div "markers ​ ​ All Replace All + 1 of 2 .* Aa \b S" at bounding box center [1098, 193] width 336 height 51
click at [1255, 183] on span at bounding box center [1254, 182] width 12 height 12
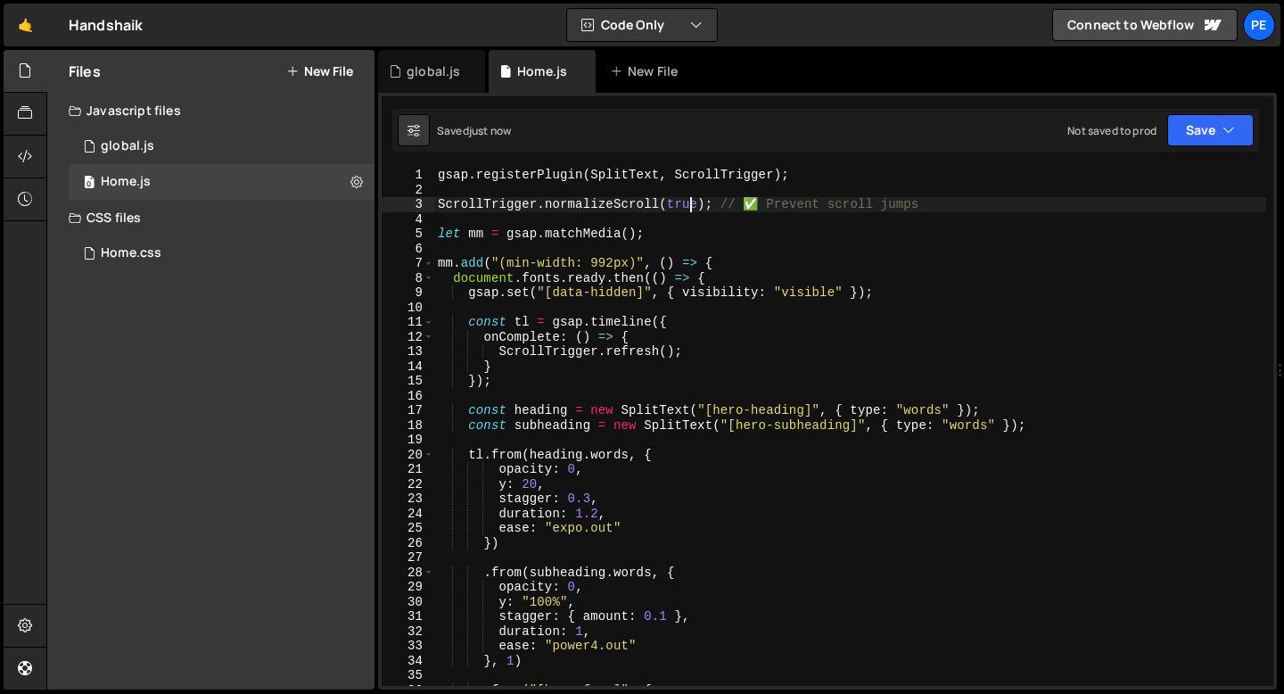
click at [689, 210] on div "gsap . registerPlugin ( SplitText , ScrollTrigger ) ; ScrollTrigger . normalize…" at bounding box center [850, 442] width 832 height 548
click at [688, 210] on div "gsap . registerPlugin ( SplitText , ScrollTrigger ) ; ScrollTrigger . normalize…" at bounding box center [850, 442] width 832 height 548
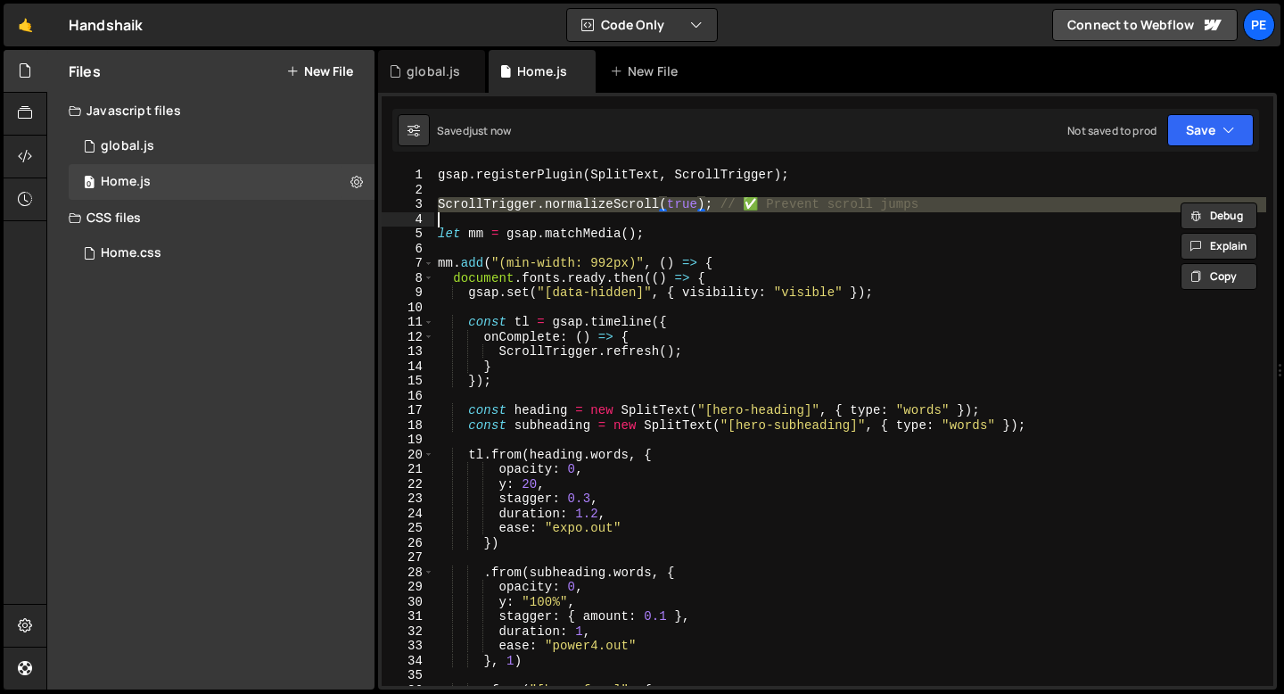
click at [688, 210] on div "gsap . registerPlugin ( SplitText , ScrollTrigger ) ; ScrollTrigger . normalize…" at bounding box center [850, 442] width 832 height 548
type textarea "ScrollTrigger.normalizeScroll(true); // ✅ Prevent scroll jumps"
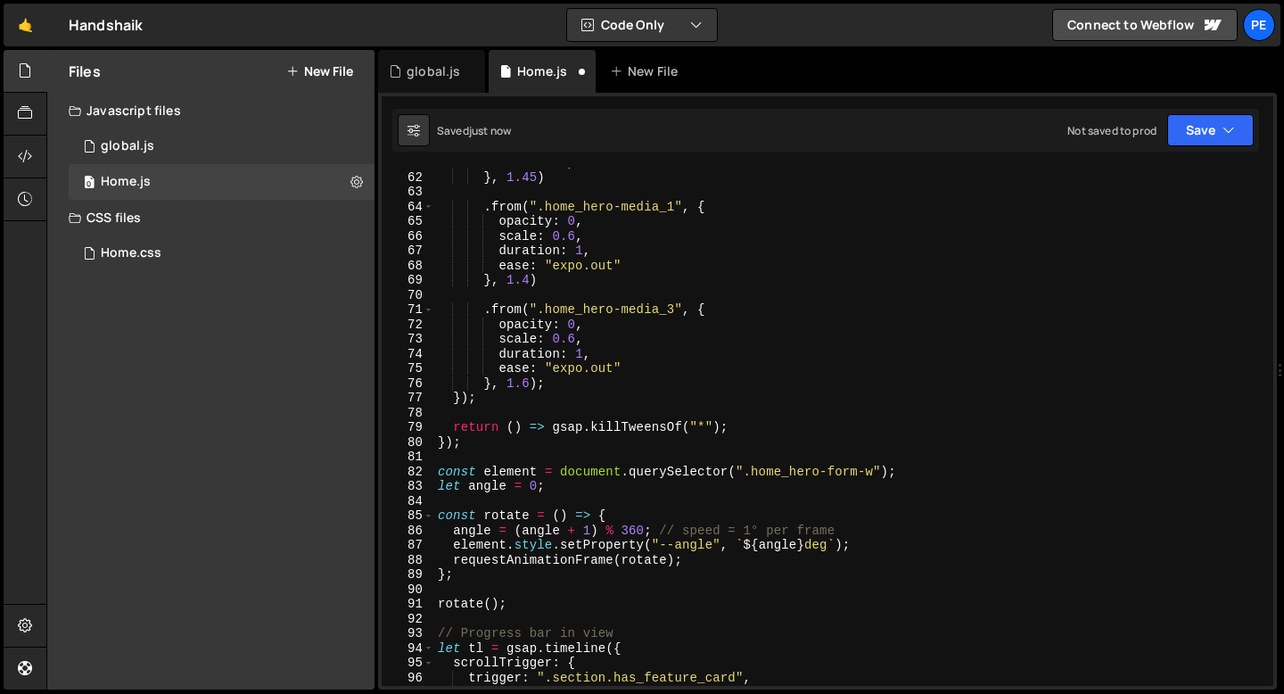
scroll to position [936, 0]
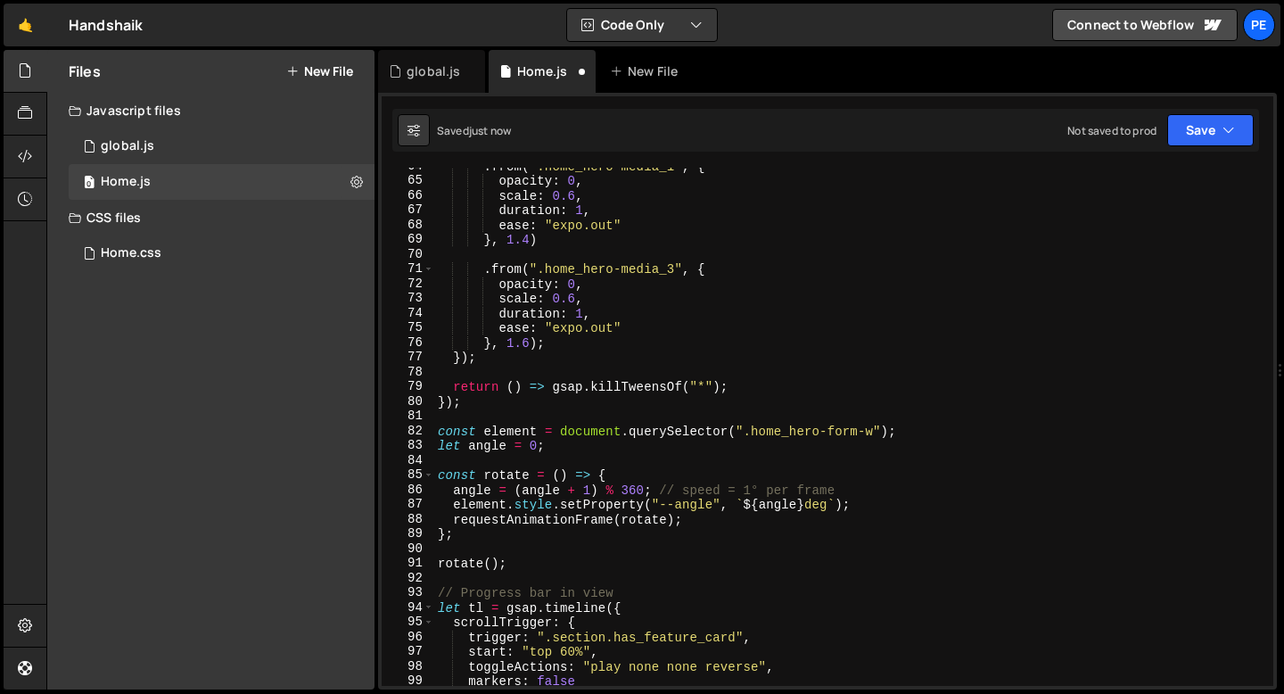
click at [624, 352] on div ". from ( ".home_hero-media_1" , { opacity : 0 , scale : 0.6 , duration : 1 , ea…" at bounding box center [850, 433] width 832 height 548
click at [462, 403] on div ". from ( ".home_hero-media_1" , { opacity : 0 , scale : 0.6 , duration : 1 , ea…" at bounding box center [850, 433] width 832 height 548
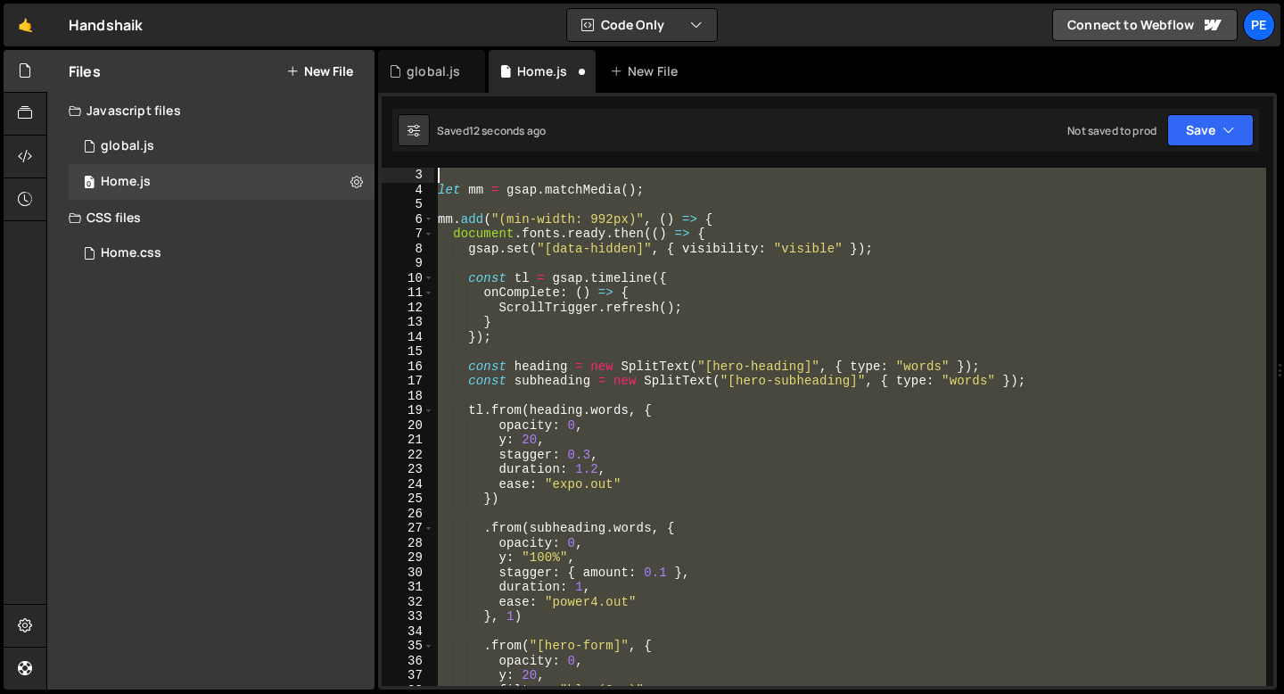
scroll to position [0, 0]
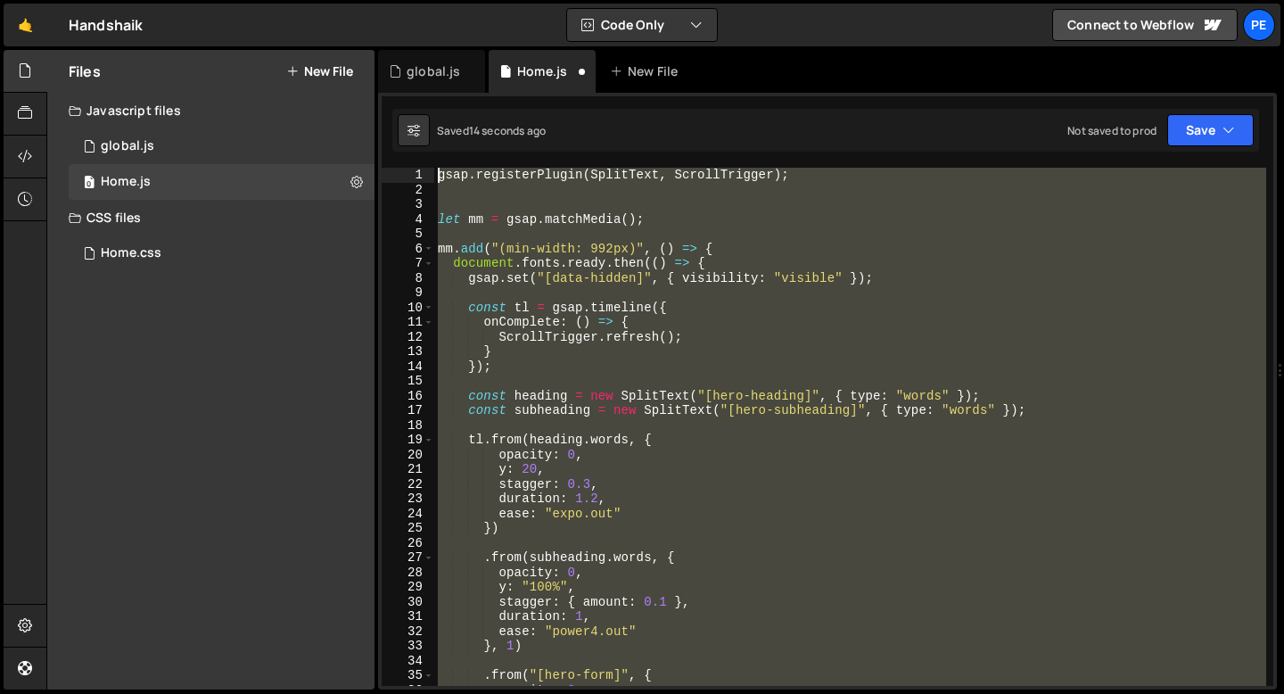
drag, startPoint x: 462, startPoint y: 403, endPoint x: 415, endPoint y: 176, distance: 232.3
click at [415, 176] on div "}); 1 2 3 4 5 6 7 8 9 10 11 12 13 14 15 16 17 18 19 20 21 22 23 24 25 26 27 28 …" at bounding box center [828, 427] width 892 height 518
click at [613, 452] on div "gsap . registerPlugin ( SplitText , ScrollTrigger ) ; let mm = gsap . matchMedi…" at bounding box center [850, 427] width 832 height 518
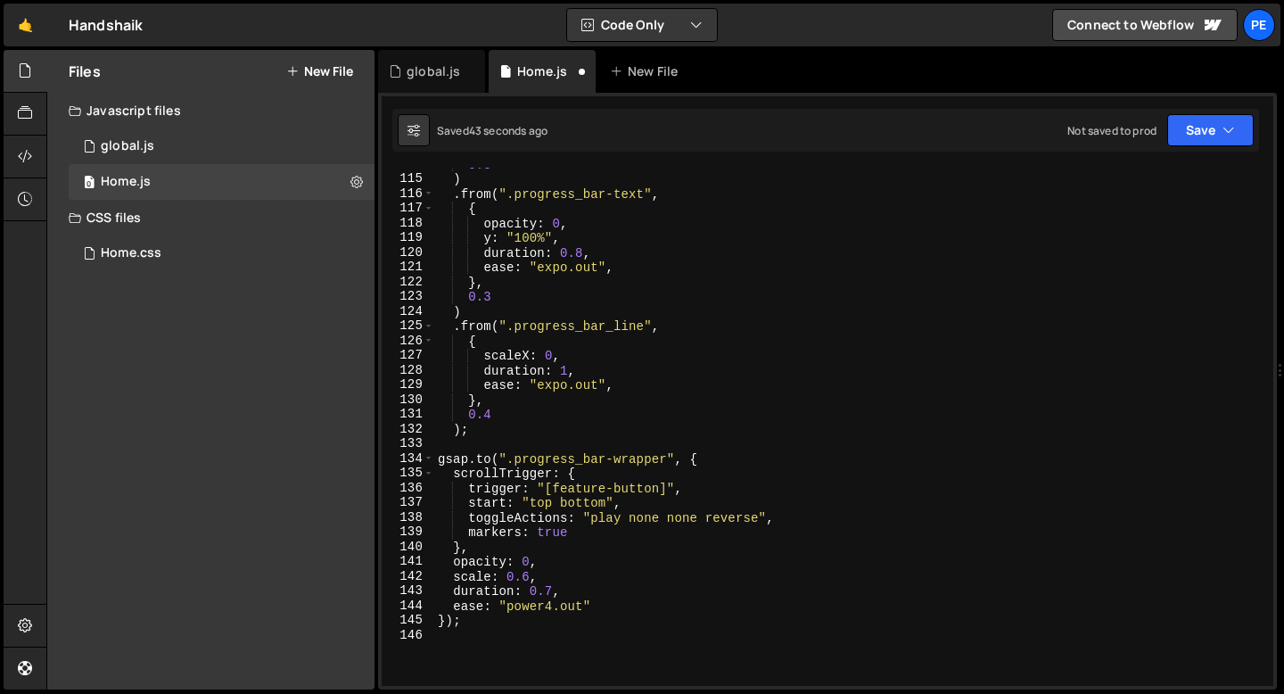
scroll to position [1882, 0]
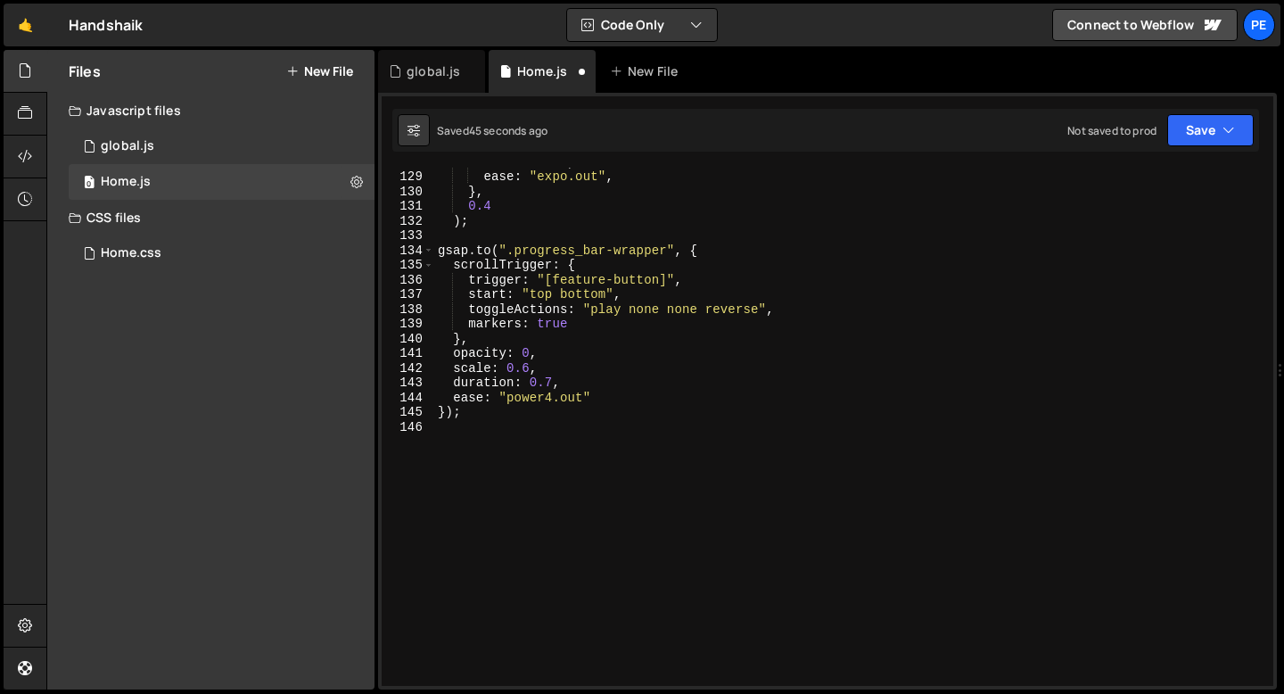
click at [589, 326] on div "duration : 1 , ease : "expo.out" , } , 0.4 ) ; gsap . to ( ".progress_bar-wrapp…" at bounding box center [850, 428] width 832 height 548
click at [540, 293] on div "duration : 1 , ease : "expo.out" , } , 0.4 ) ; gsap . to ( ".progress_bar-wrapp…" at bounding box center [850, 428] width 832 height 548
click at [551, 375] on div "duration : 1 , ease : "expo.out" , } , 0.4 ) ; gsap . to ( ".progress_bar-wrapp…" at bounding box center [850, 428] width 832 height 548
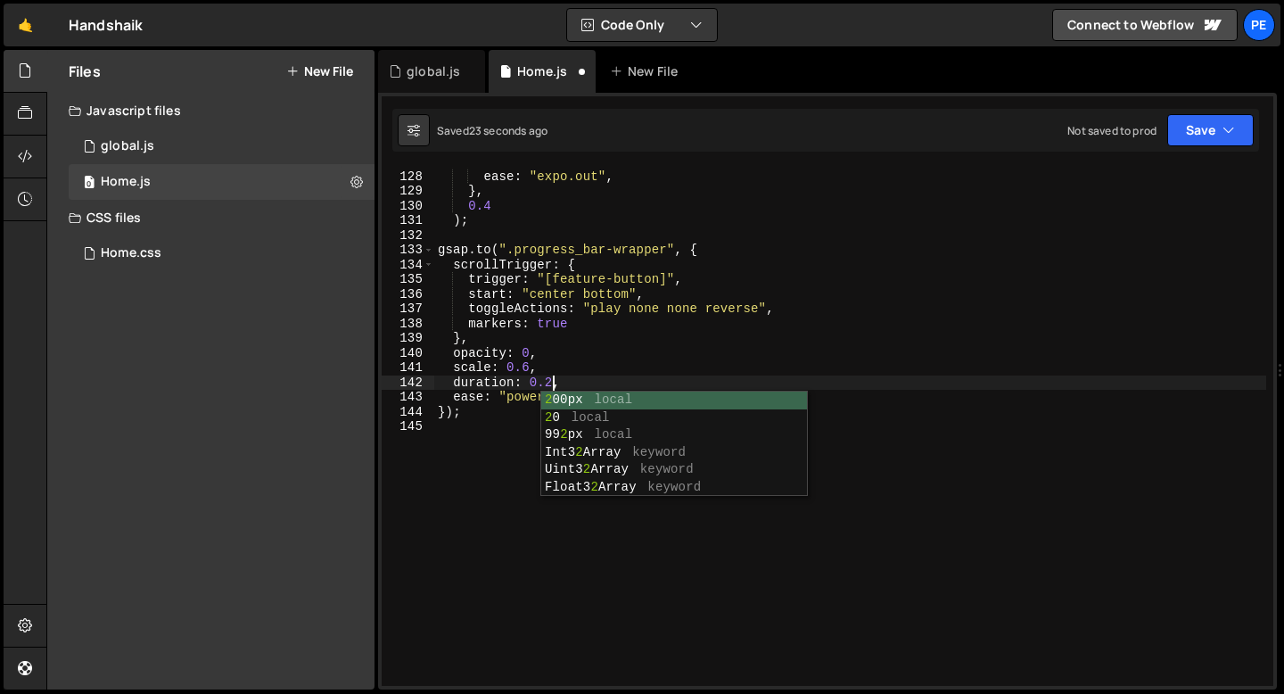
scroll to position [0, 7]
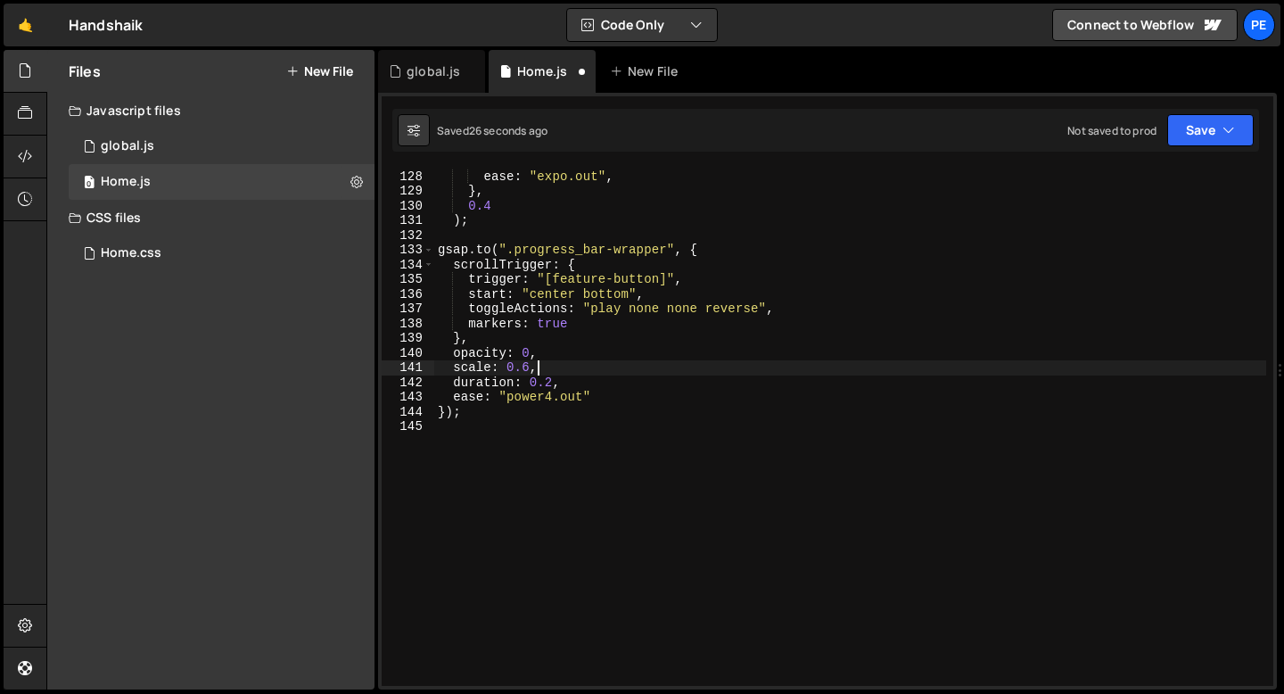
click at [540, 367] on div "duration : 1 , ease : "expo.out" , } , 0.4 ) ; gsap . to ( ".progress_bar-wrapp…" at bounding box center [850, 428] width 832 height 548
type textarea "scale: 0.6,"
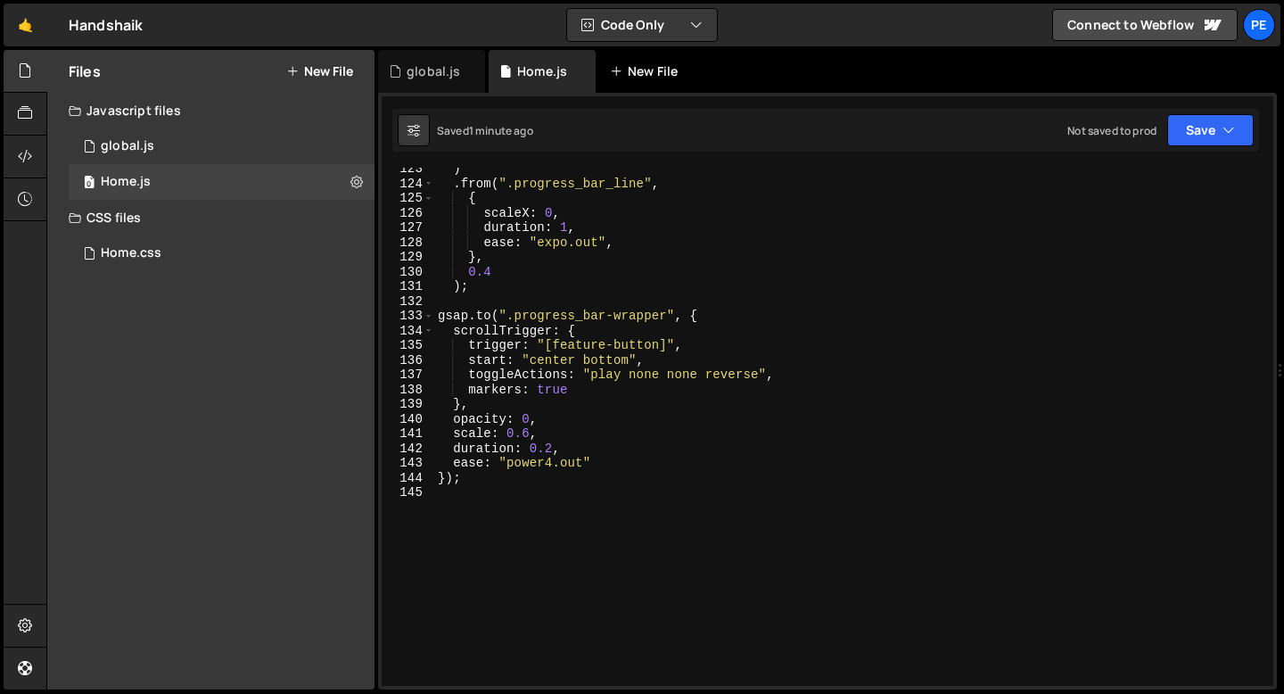
scroll to position [1868, 0]
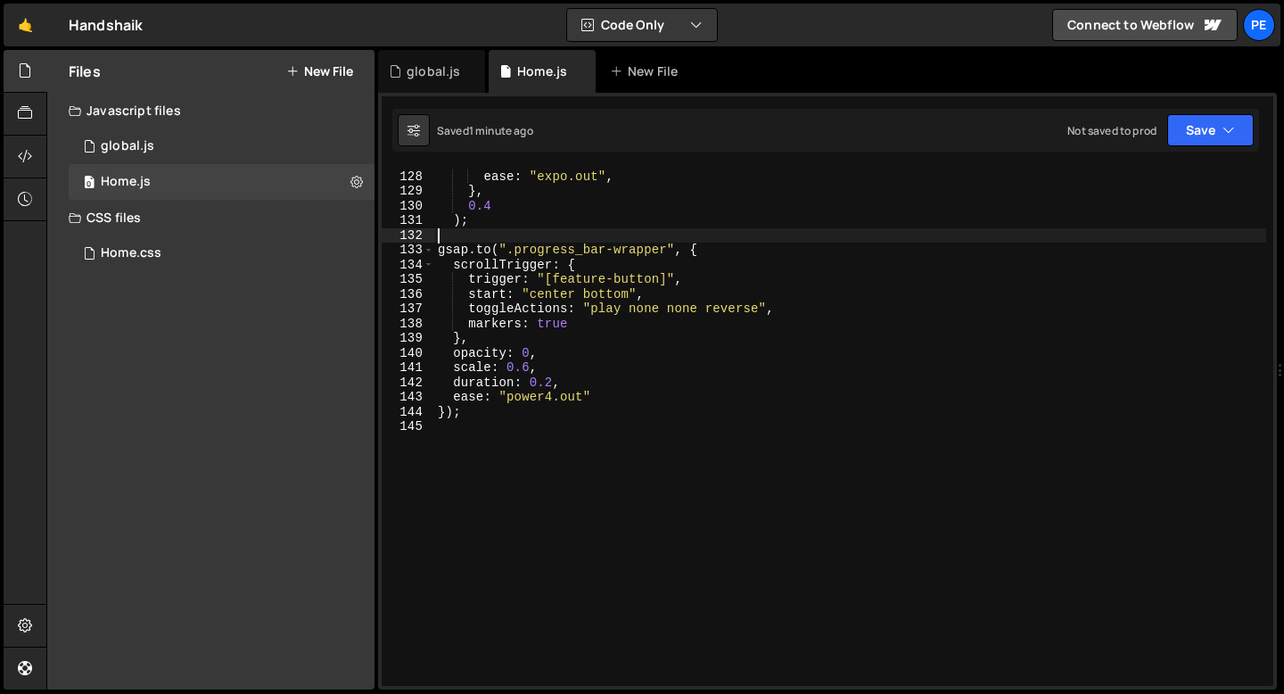
click at [484, 233] on div "duration : 1 , ease : "expo.out" , } , 0.4 ) ; gsap . to ( ".progress_bar-wrapp…" at bounding box center [850, 428] width 832 height 548
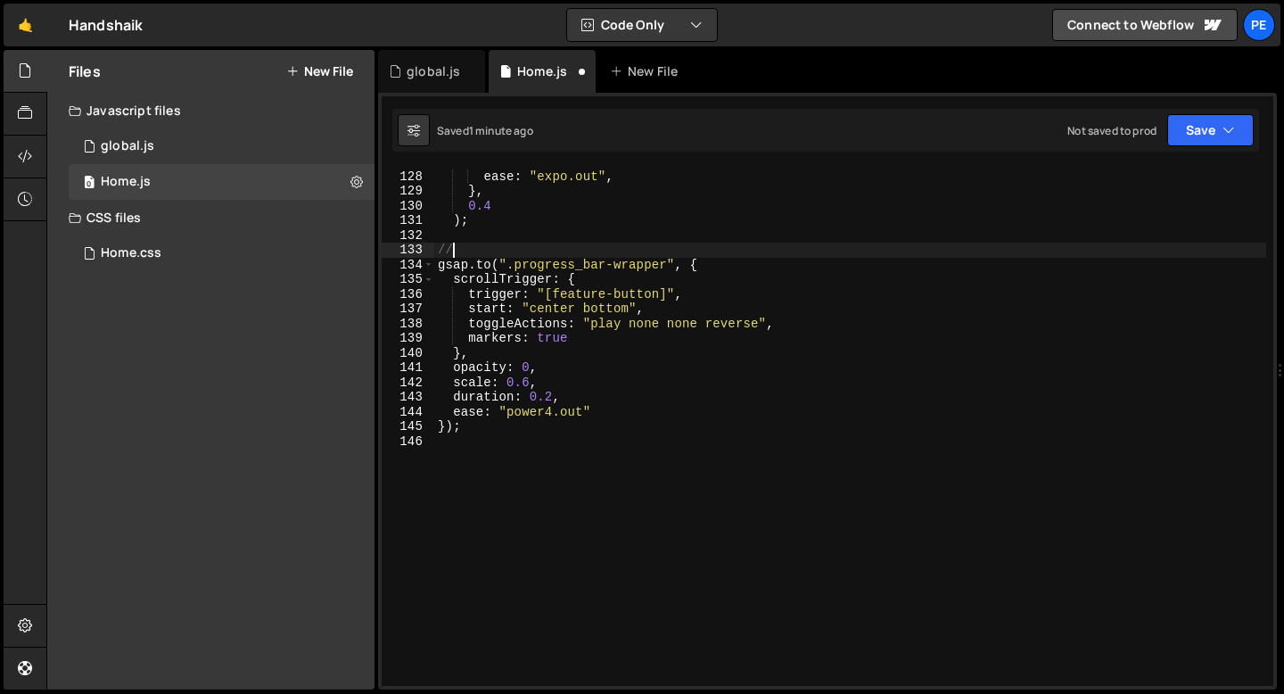
scroll to position [0, 0]
type textarea "// Progress bar out of view"
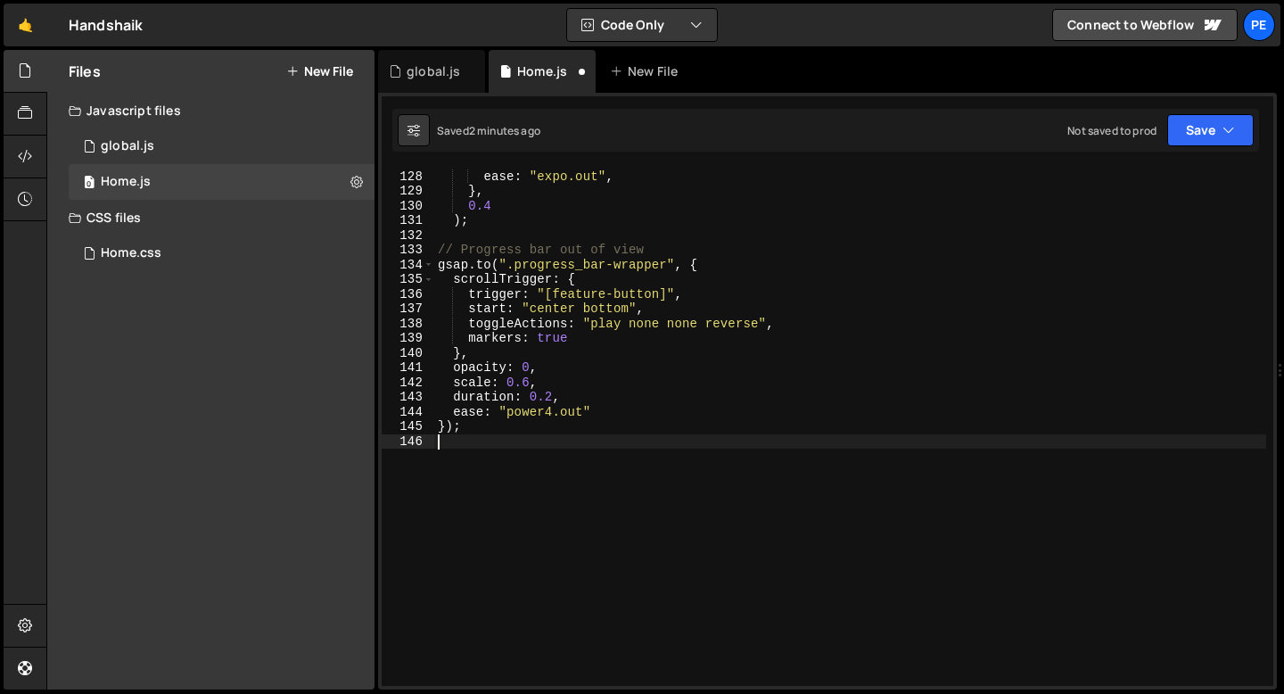
click at [466, 454] on div "duration : 1 , ease : "expo.out" , } , 0.4 ) ; // Progress bar out of view gsap…" at bounding box center [850, 428] width 832 height 548
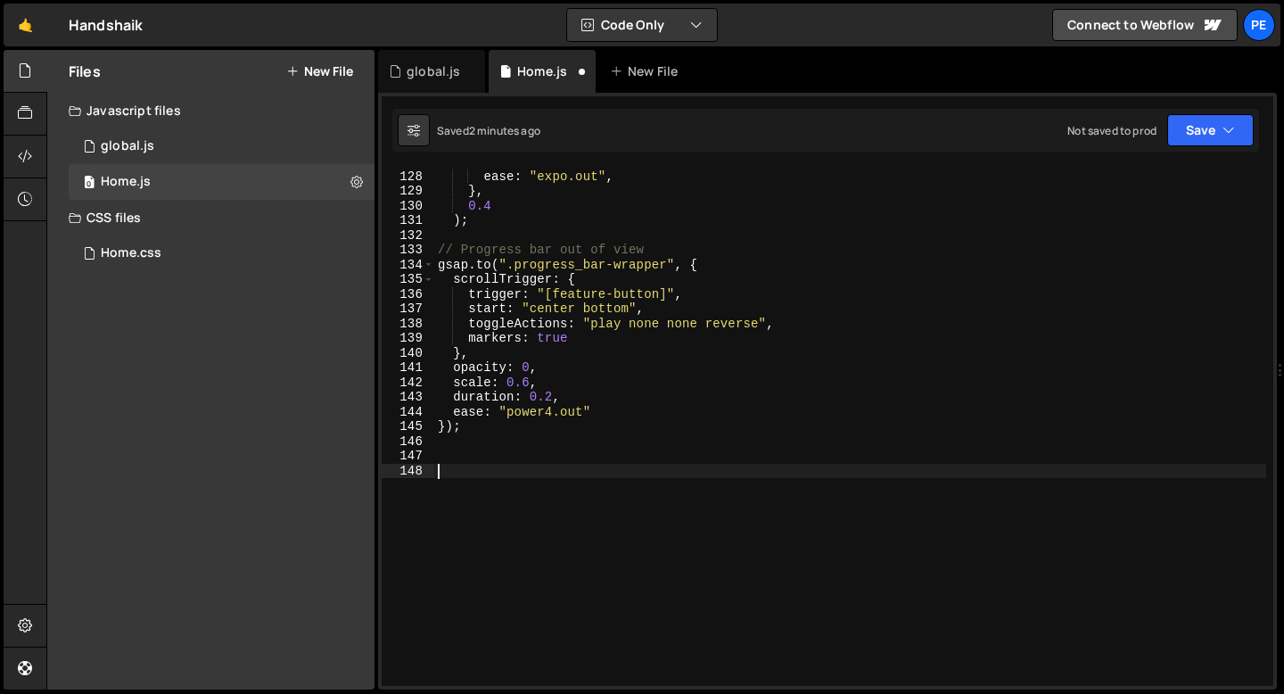
paste textarea "});"
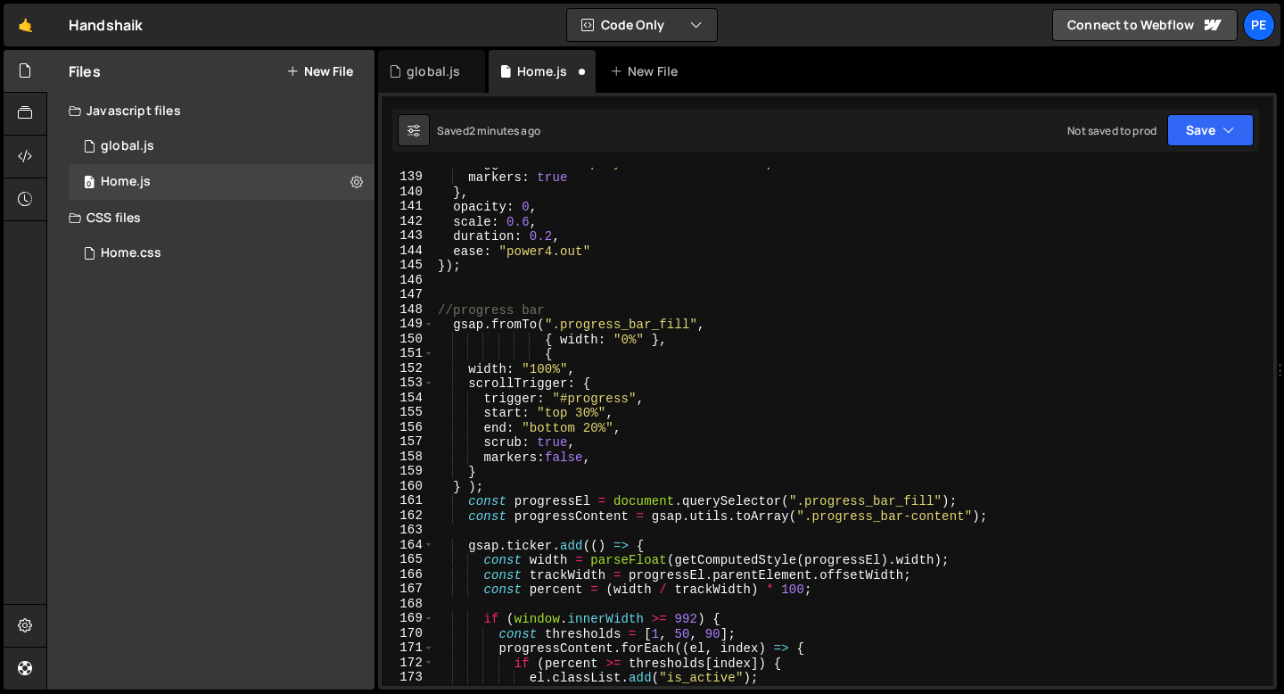
scroll to position [2028, 0]
click at [540, 318] on div "toggleActions : "play none none reverse" , markers : true } , opacity : 0 , sca…" at bounding box center [850, 429] width 832 height 548
click at [567, 312] on div "toggleActions : "play none none reverse" , markers : true } , opacity : 0 , sca…" at bounding box center [850, 429] width 832 height 548
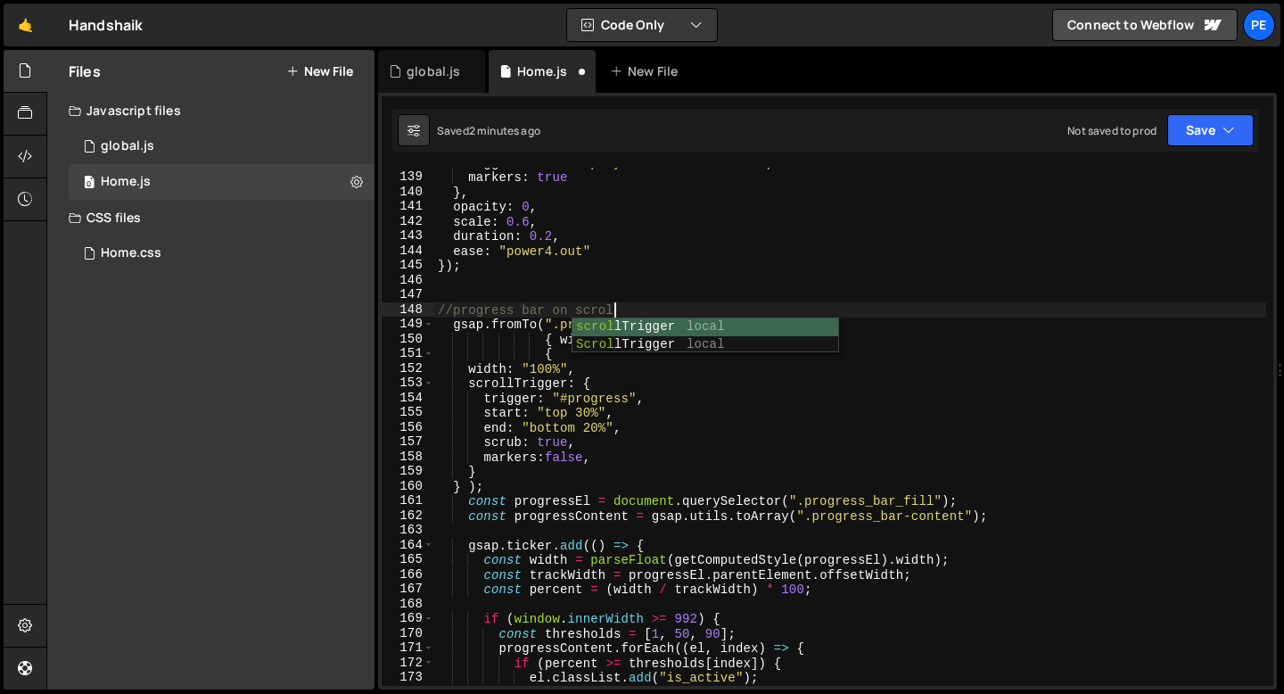
scroll to position [0, 12]
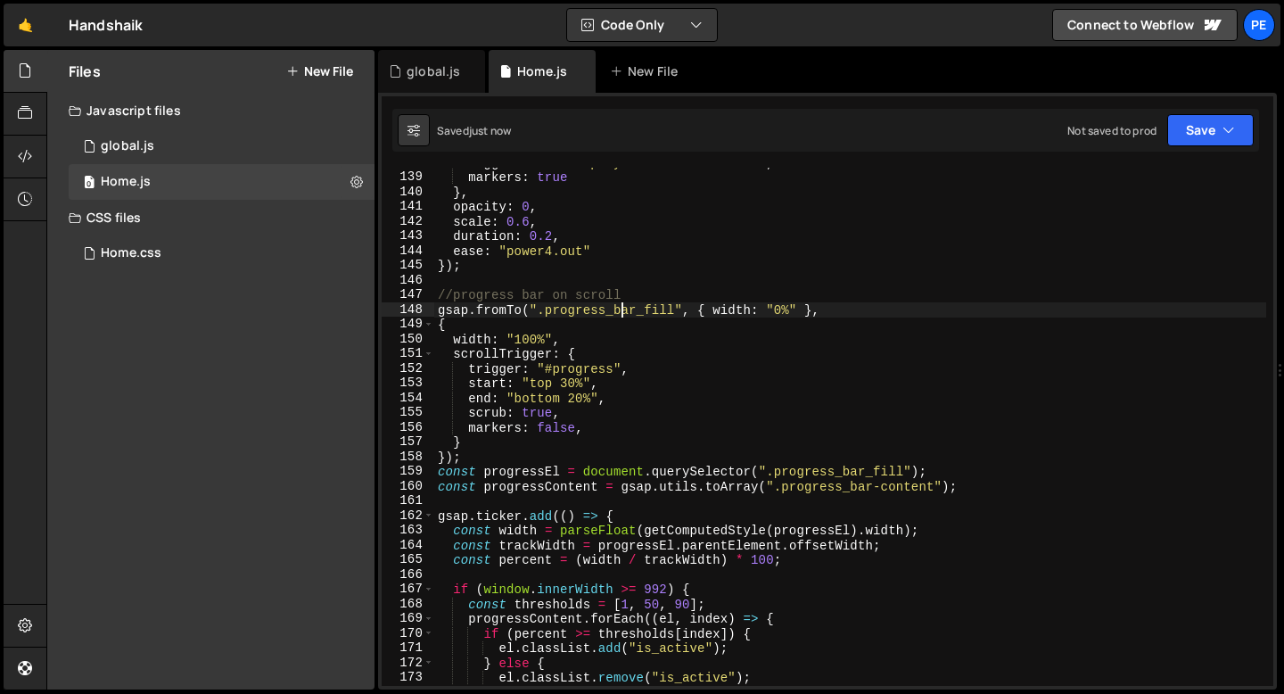
click at [557, 426] on div "toggleActions : "play none none reverse" , markers : true } , opacity : 0 , sca…" at bounding box center [850, 429] width 832 height 548
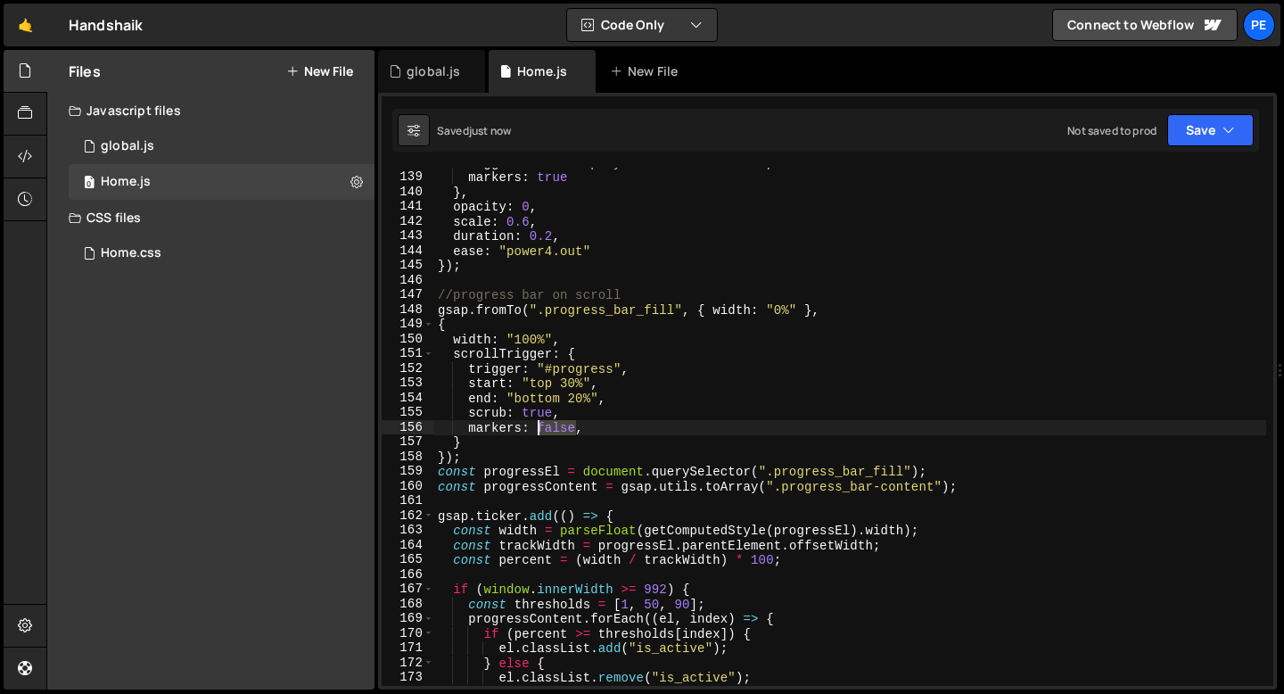
click at [557, 426] on div "toggleActions : "play none none reverse" , markers : true } , opacity : 0 , sca…" at bounding box center [850, 429] width 832 height 548
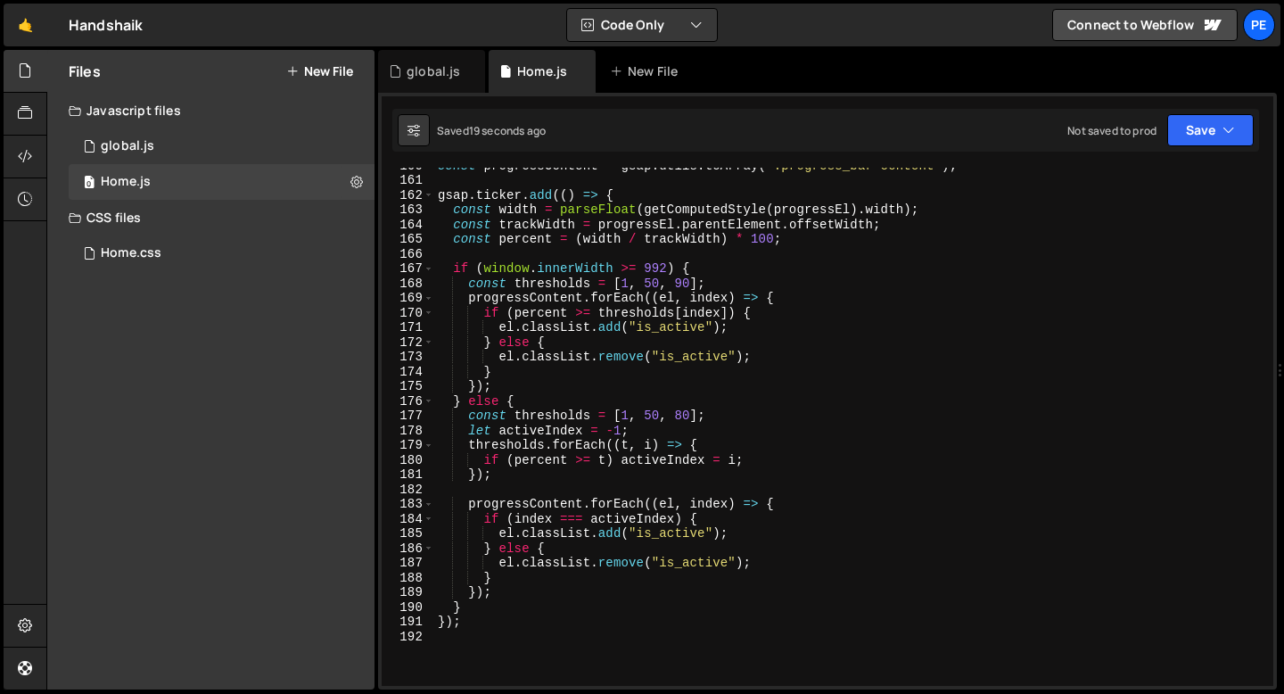
scroll to position [2376, 0]
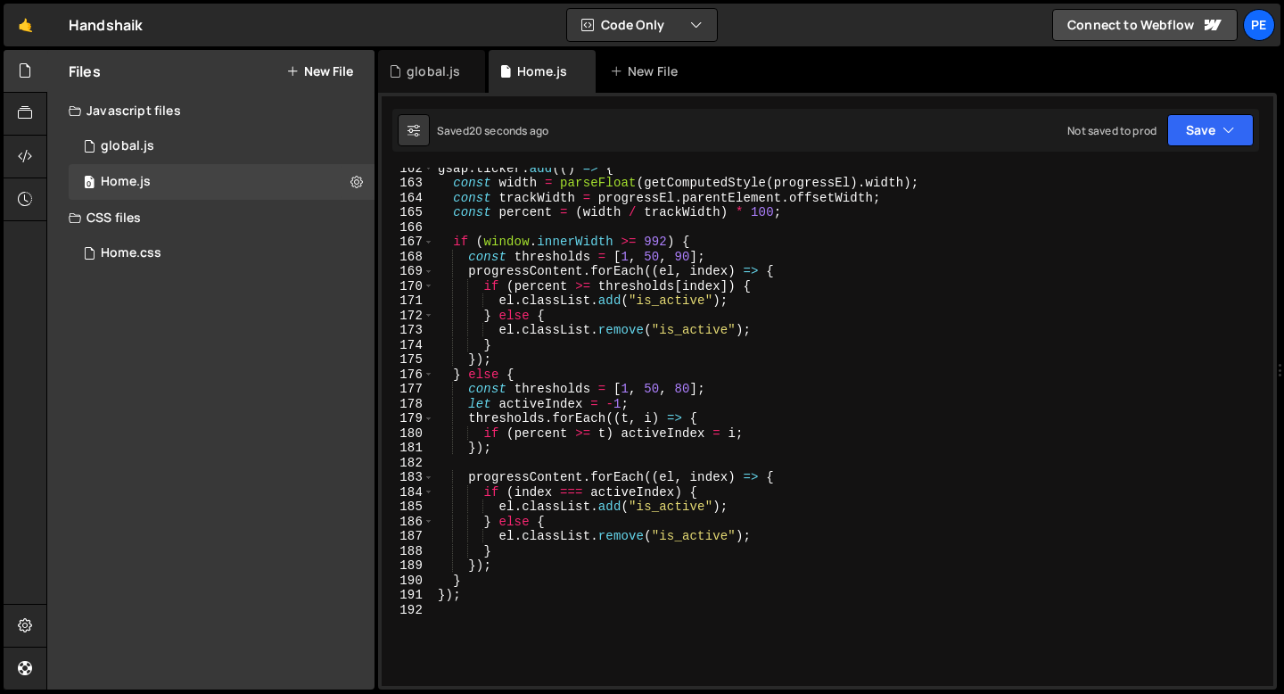
click at [573, 447] on div "gsap . ticker . add (( ) => { const width = parseFloat ( getComputedStyle ( pro…" at bounding box center [850, 435] width 832 height 548
type textarea "});"
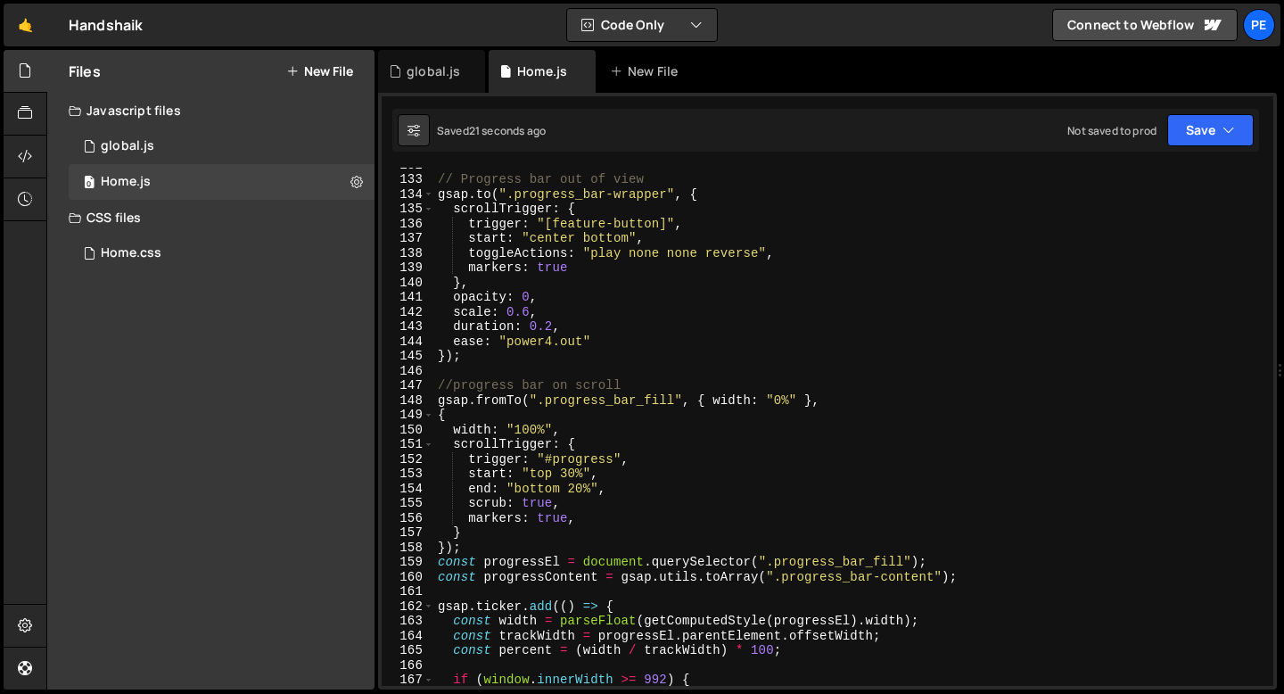
scroll to position [1938, 0]
click at [533, 375] on div "// Progress bar out of view gsap . to ( ".progress_bar-wrapper" , { scrollTrigg…" at bounding box center [850, 431] width 832 height 548
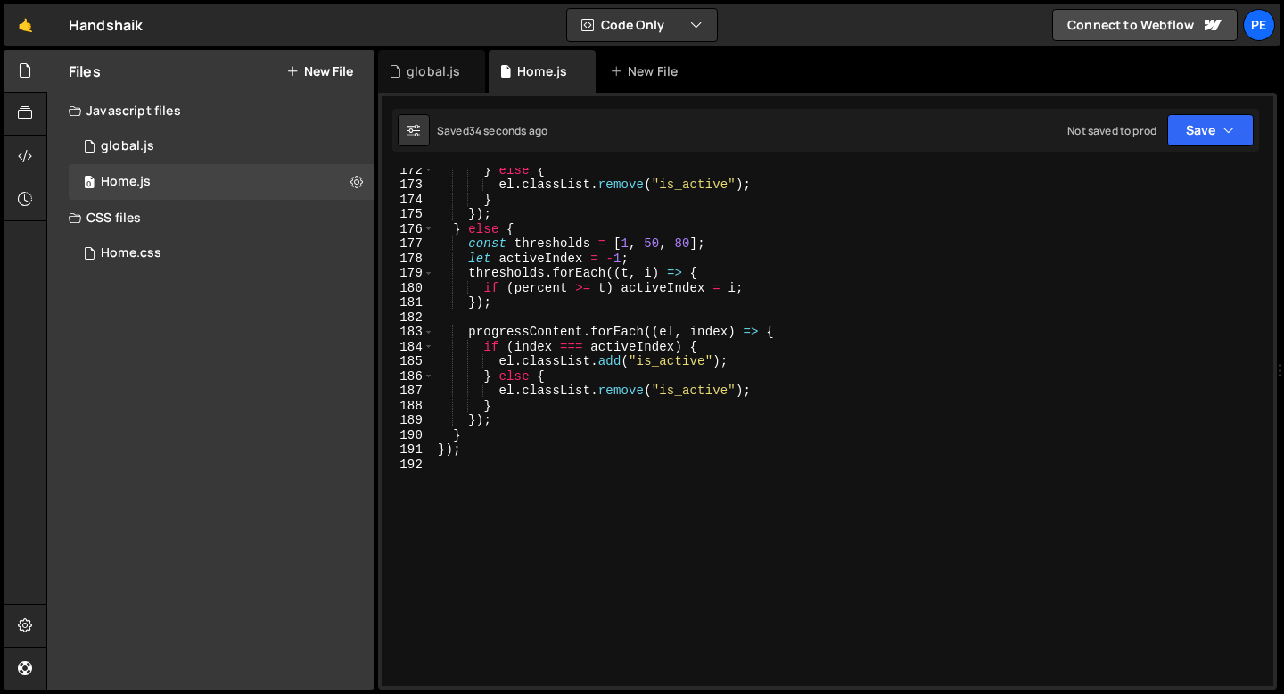
scroll to position [2521, 0]
click at [489, 459] on div "} else { el . classList . remove ( "is_active" ) ; } }) ; } else { const thresh…" at bounding box center [850, 436] width 832 height 548
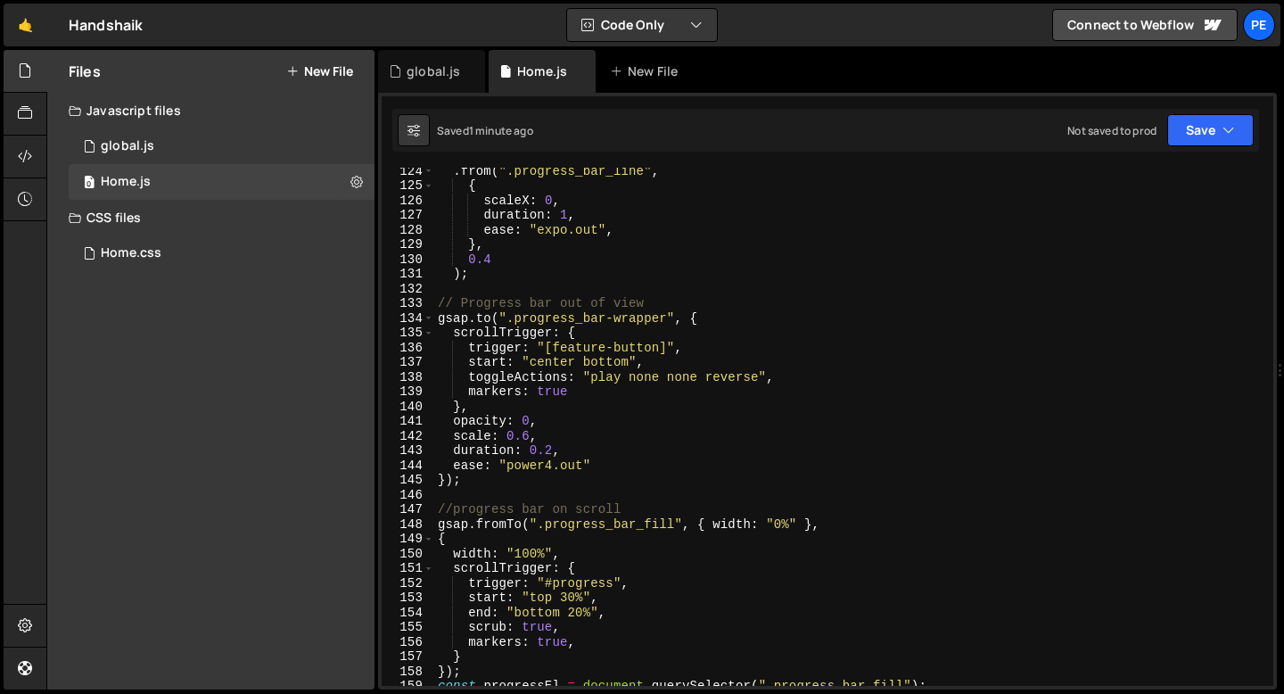
scroll to position [1791, 0]
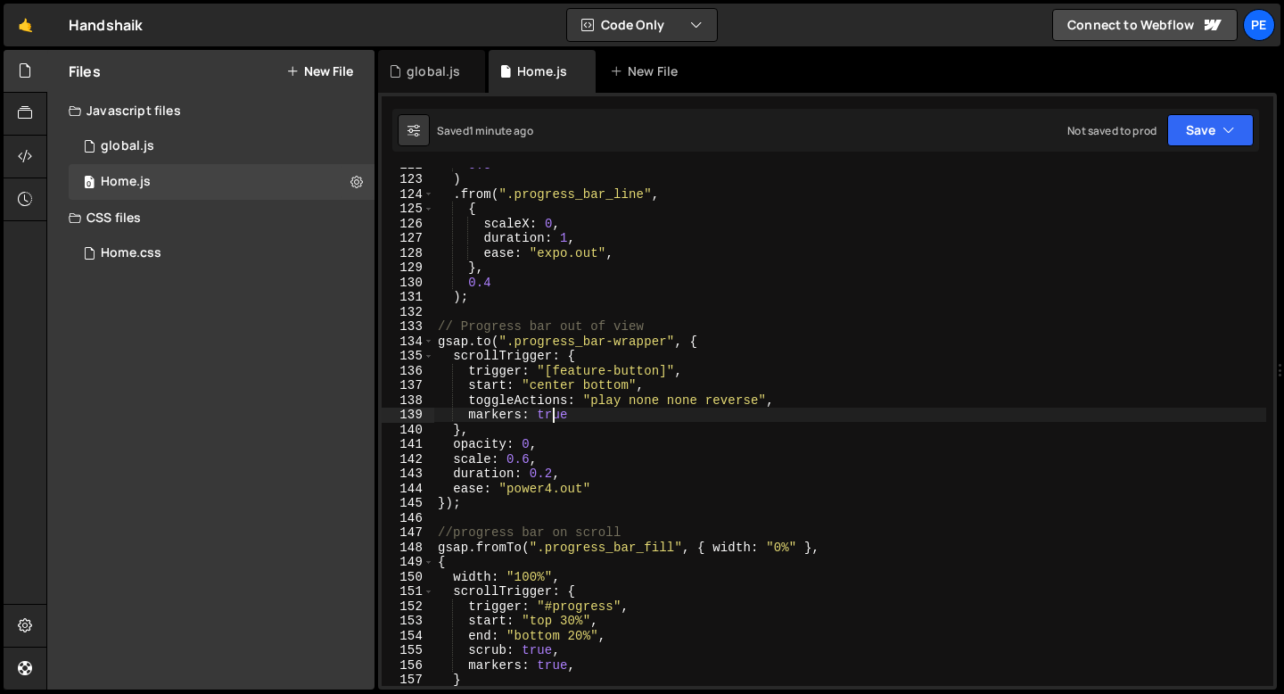
click at [553, 416] on div "0.3 ) . from ( ".progress_bar_line" , { scaleX : 0 , duration : 1 , ease : "exp…" at bounding box center [850, 431] width 832 height 548
click at [552, 416] on div "0.3 ) . from ( ".progress_bar_line" , { scaleX : 0 , duration : 1 , ease : "exp…" at bounding box center [850, 431] width 832 height 548
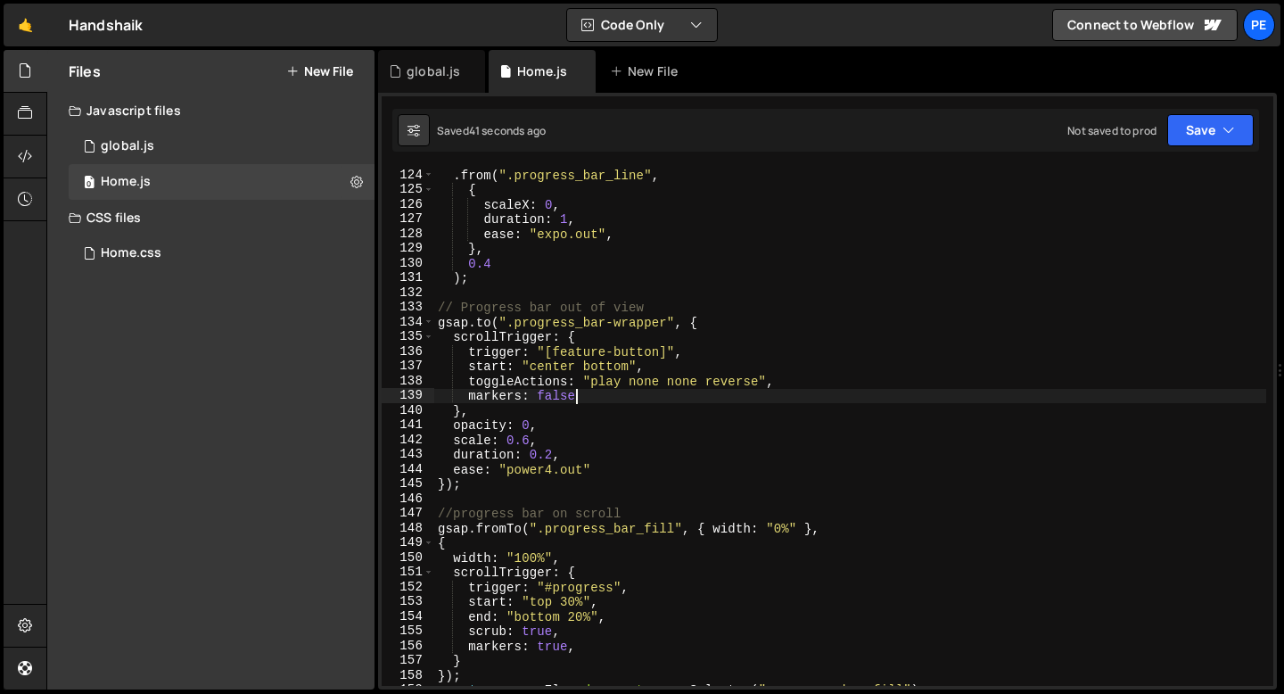
scroll to position [1835, 0]
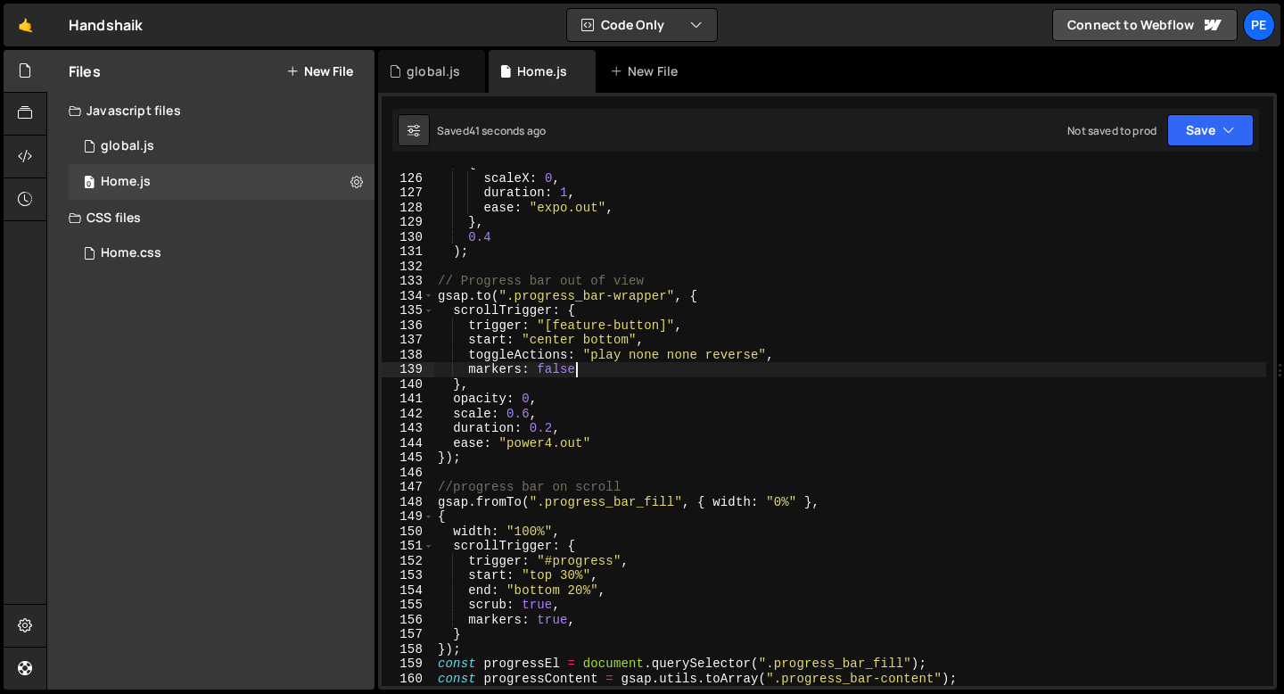
click at [576, 590] on div "{ scaleX : 0 , duration : 1 , ease : "expo.out" , } , 0.4 ) ; // Progress bar o…" at bounding box center [850, 430] width 832 height 548
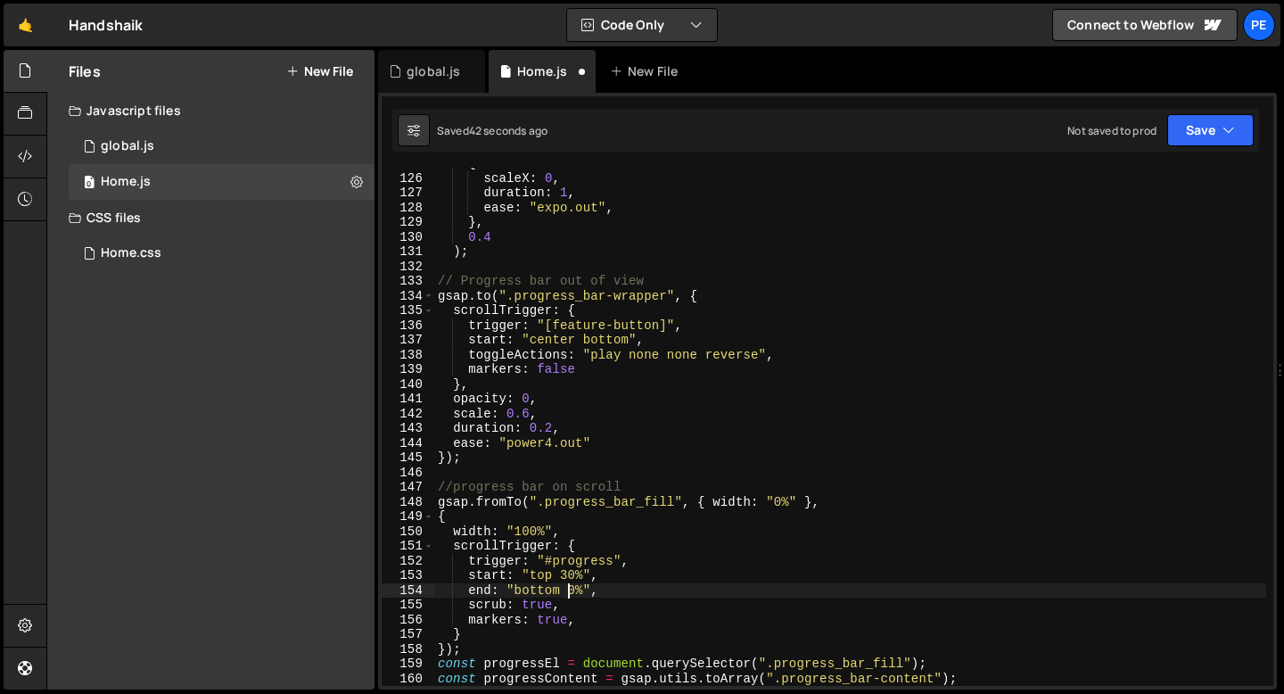
scroll to position [0, 9]
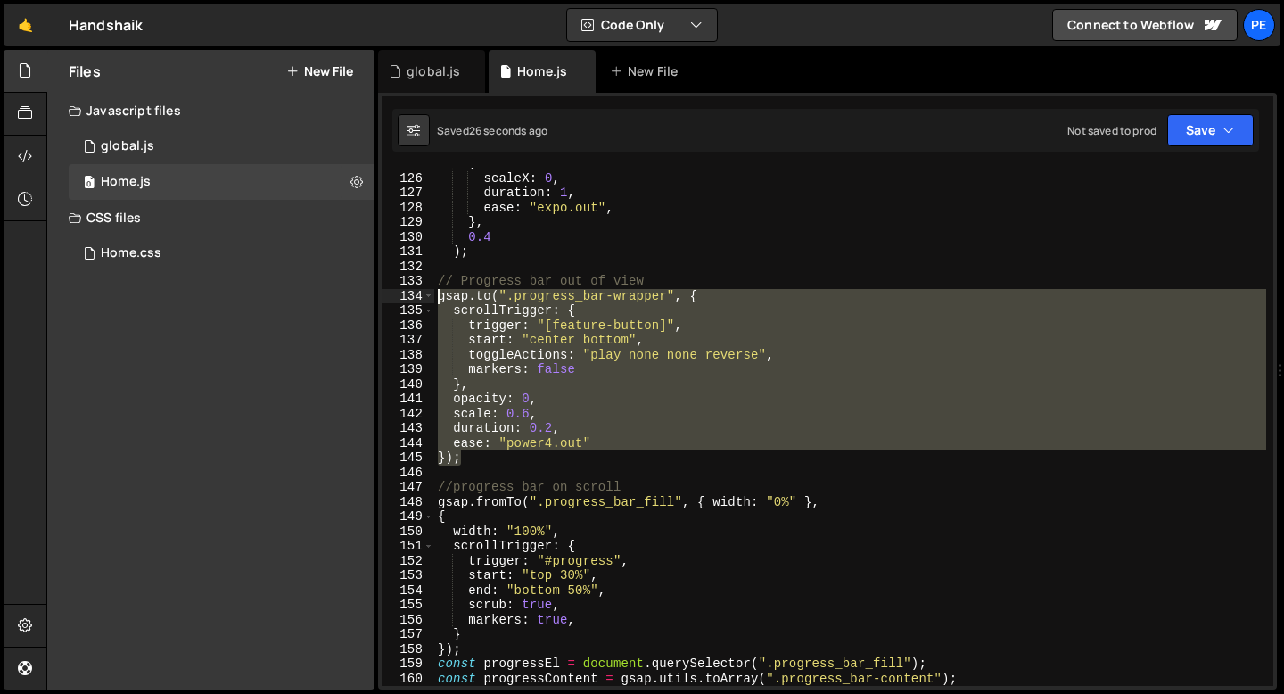
drag, startPoint x: 477, startPoint y: 460, endPoint x: 400, endPoint y: 290, distance: 186.8
click at [400, 290] on div "end: "bottom 50%", 125 126 127 128 129 130 131 132 133 134 135 136 137 138 139 …" at bounding box center [828, 427] width 892 height 518
type textarea "gsap.to(".progress_bar-wrapper", { scrollTrigger: {"
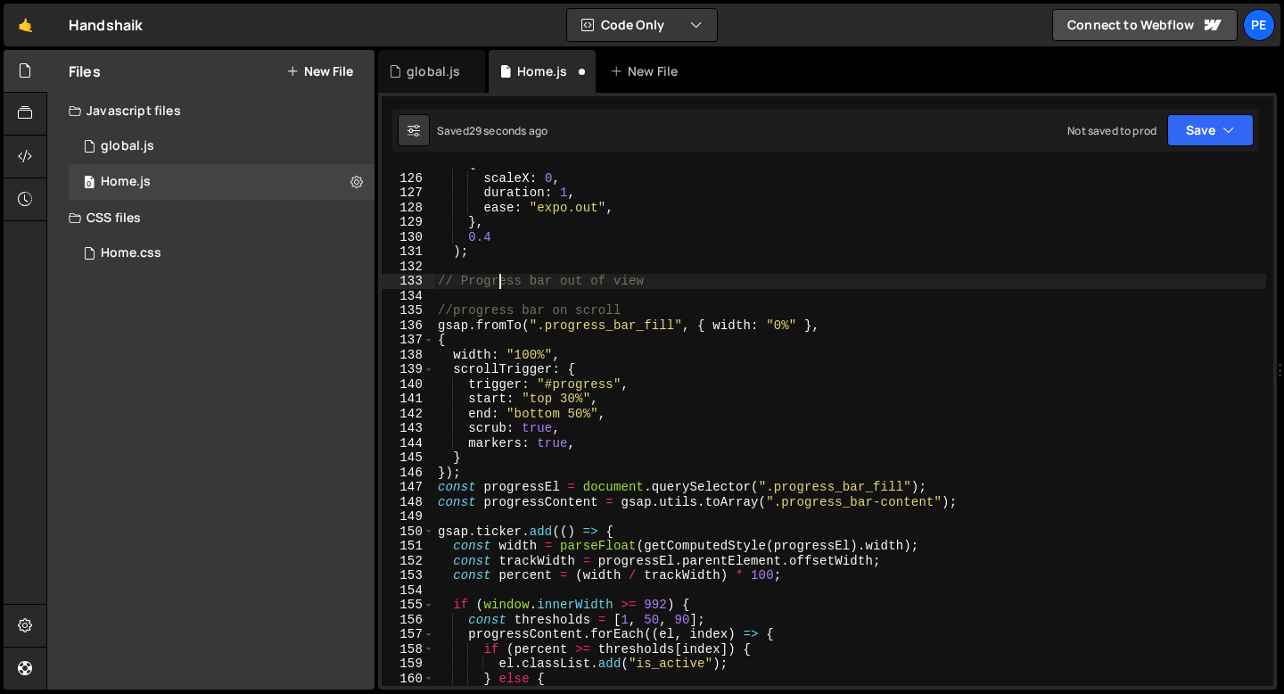
click at [502, 280] on div "{ scaleX : 0 , duration : 1 , ease : "expo.out" , } , 0.4 ) ; // Progress bar o…" at bounding box center [850, 430] width 832 height 548
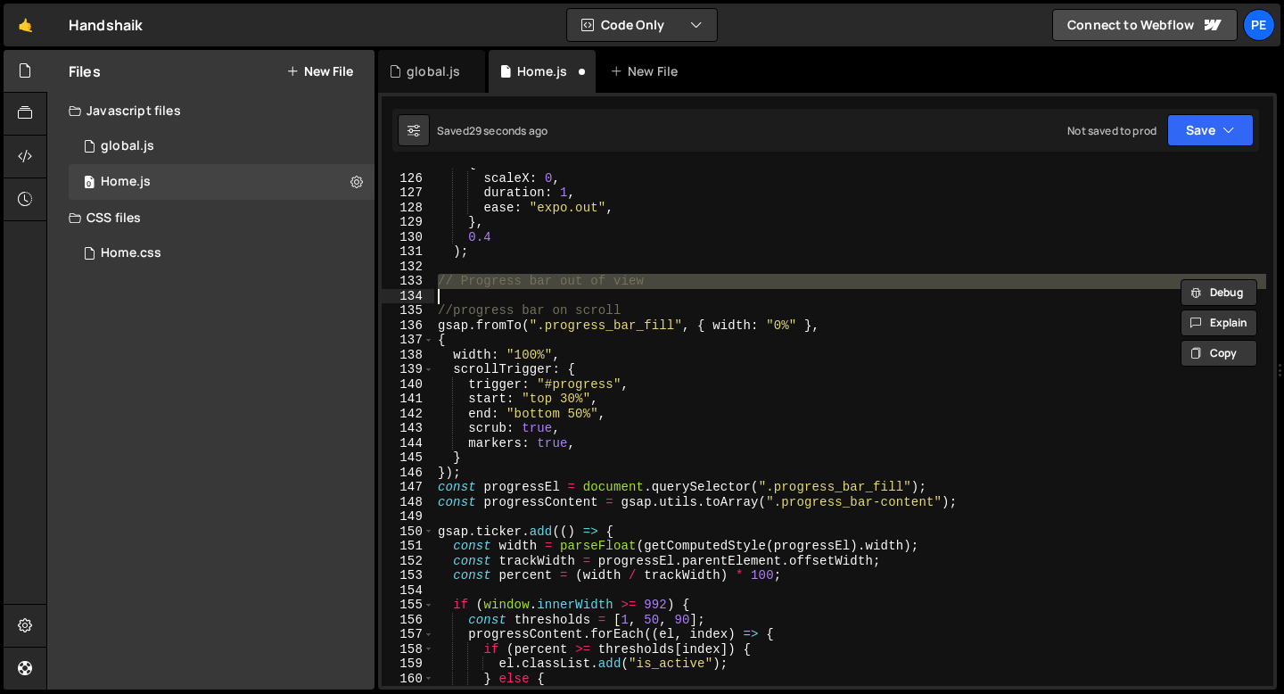
click at [502, 280] on div "{ scaleX : 0 , duration : 1 , ease : "expo.out" , } , 0.4 ) ; // Progress bar o…" at bounding box center [850, 430] width 832 height 548
type textarea "// Progress bar out of view"
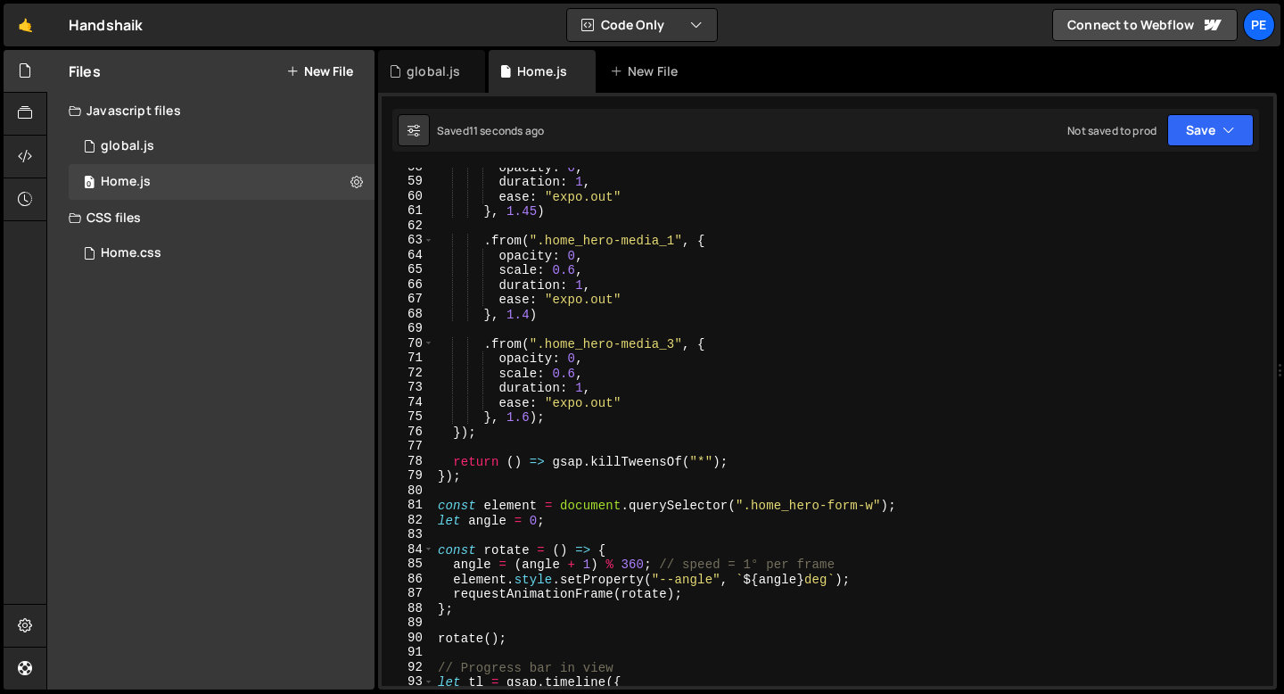
scroll to position [847, 0]
click at [471, 480] on div "opacity : 0 , duration : 1 , ease : "expo.out" } , 1.45 ) . from ( ".home_hero-…" at bounding box center [850, 434] width 832 height 548
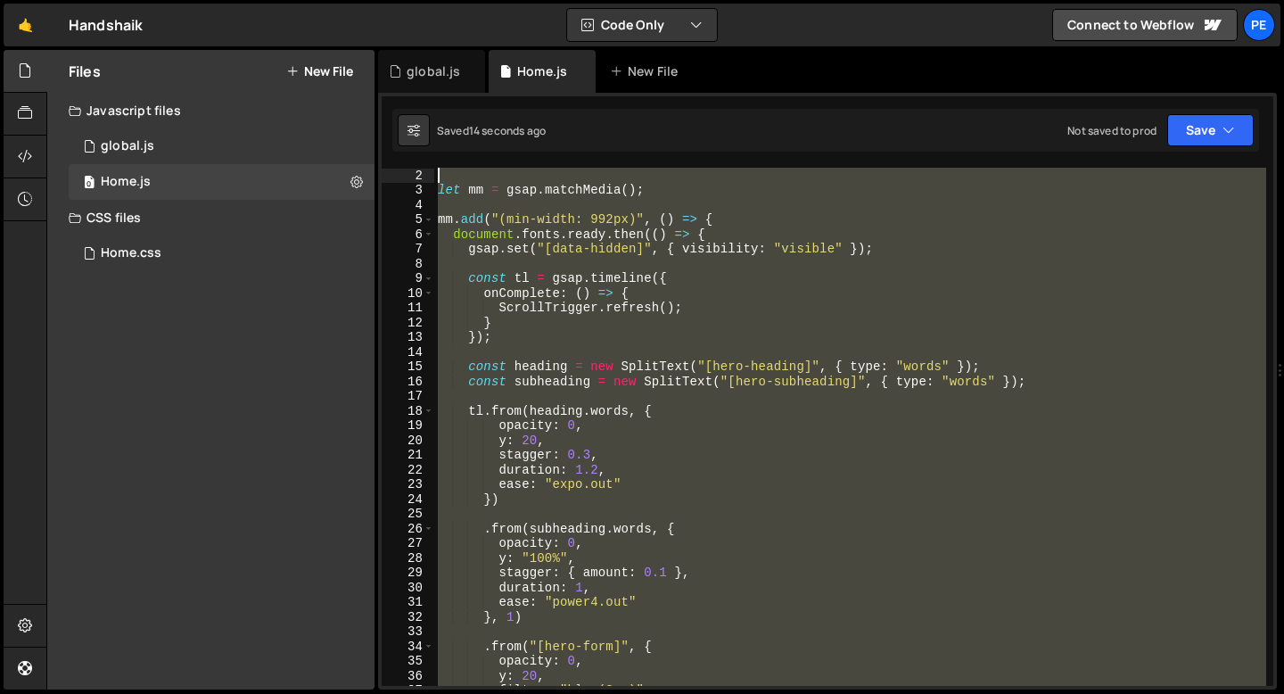
scroll to position [0, 0]
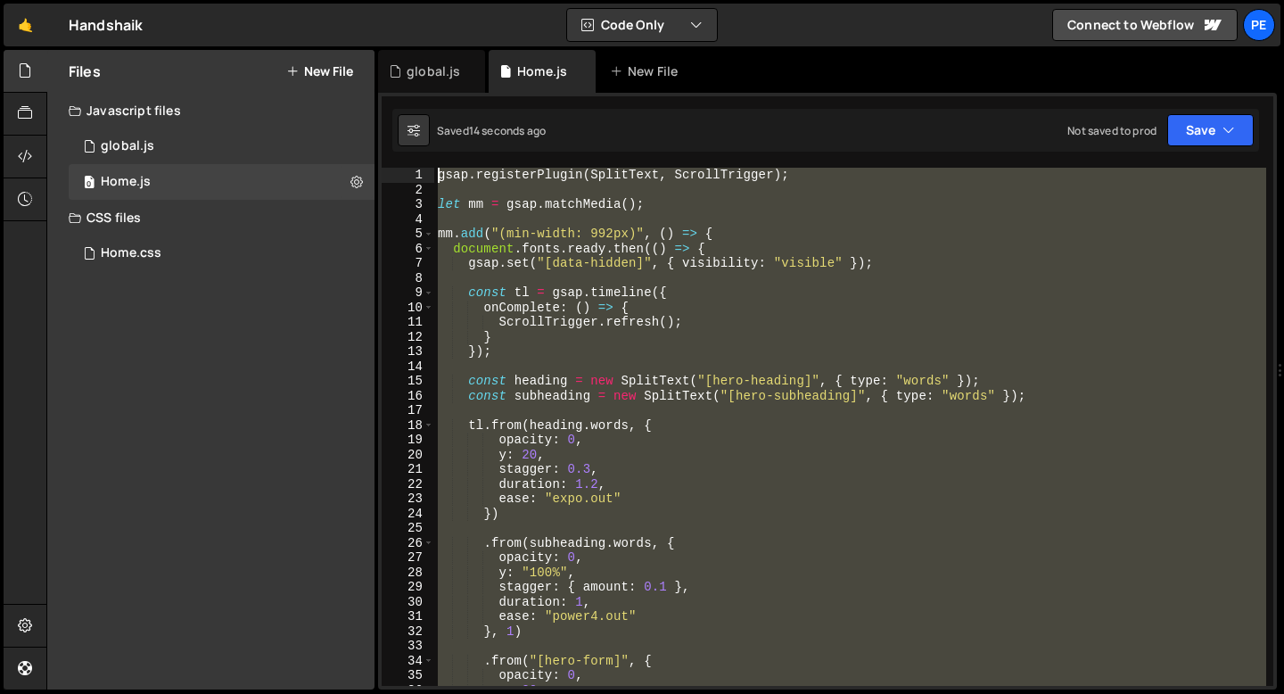
drag, startPoint x: 470, startPoint y: 480, endPoint x: 369, endPoint y: 92, distance: 400.8
click at [369, 92] on div "Files New File Javascript files 0 global.js 0 0 Home.js 0 CSS files Home.css 0" at bounding box center [665, 370] width 1238 height 640
type textarea "gsap.registerPlugin(SplitText, ScrollTrigger);"
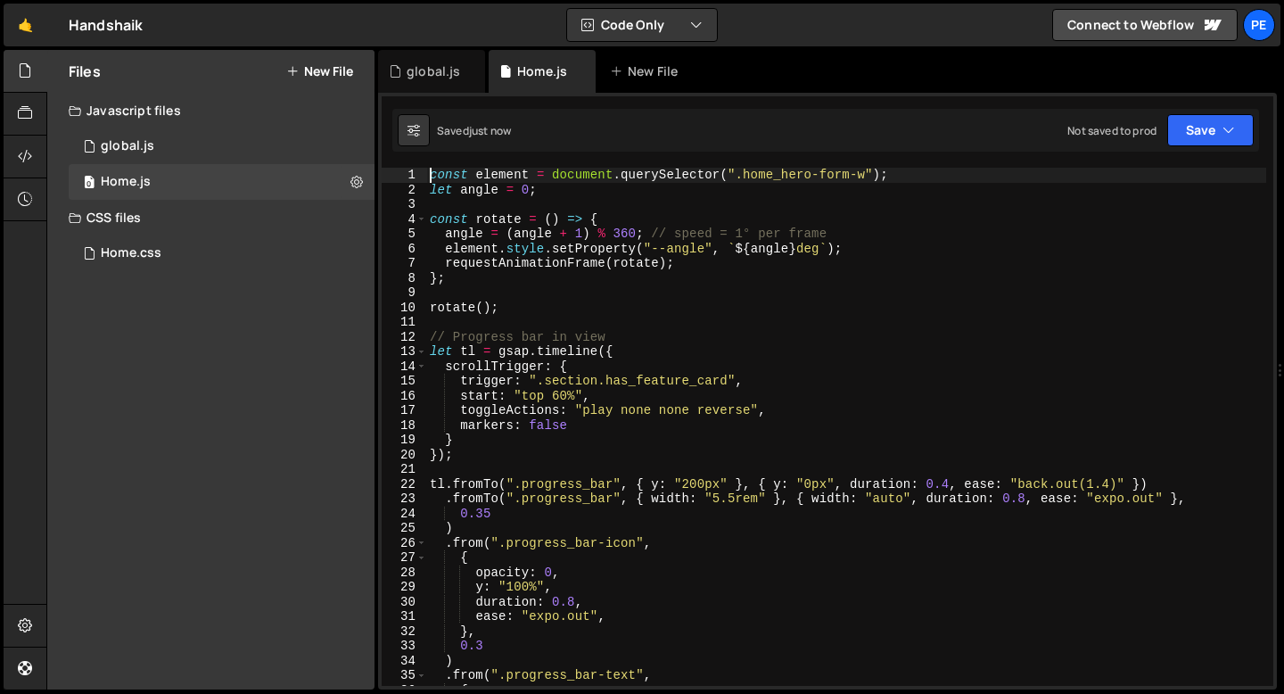
type textarea "const element = document.querySelector(".home_hero-form-w");"
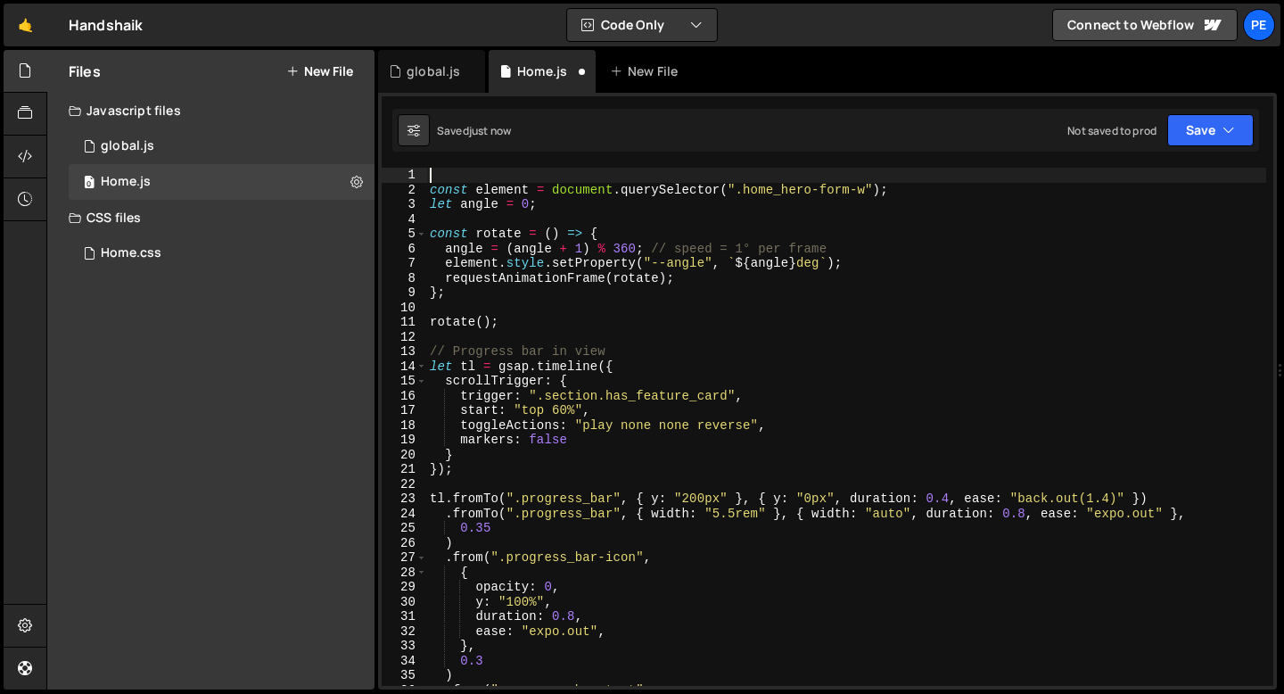
paste textarea "});"
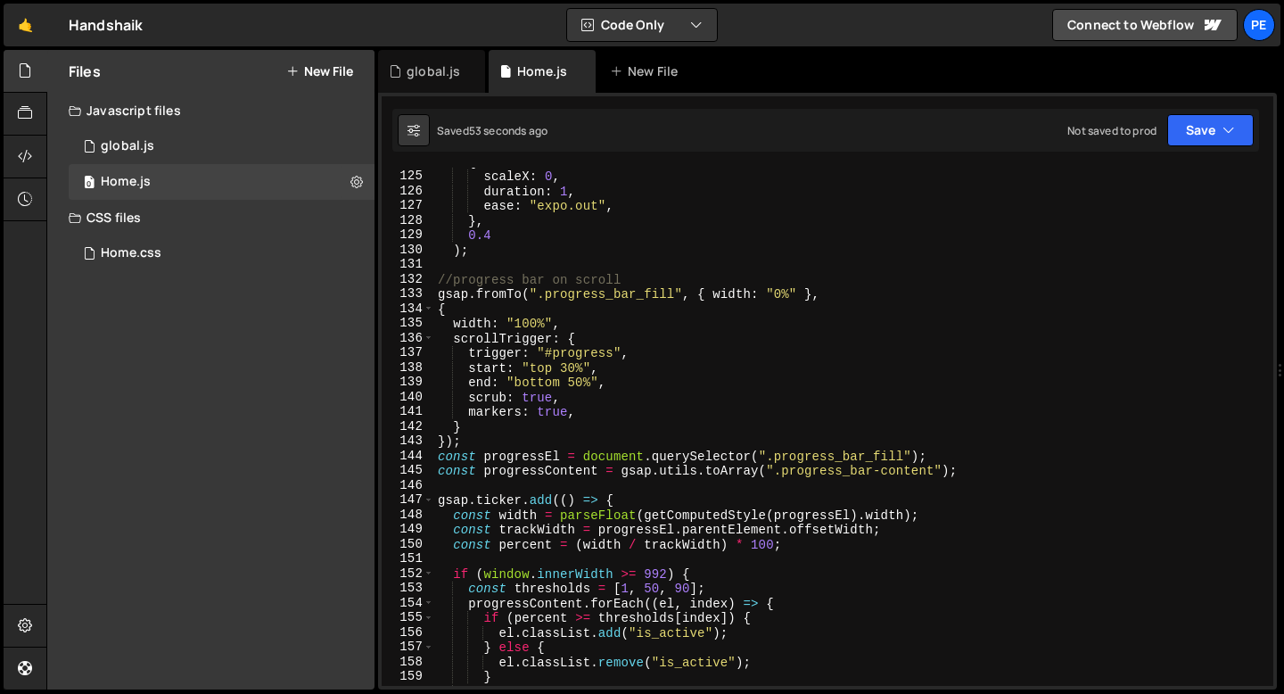
scroll to position [1824, 0]
click at [496, 492] on div "{ scaleX : 0 , duration : 1 , ease : "expo.out" , } , 0.4 ) ; //progress bar on…" at bounding box center [850, 427] width 832 height 548
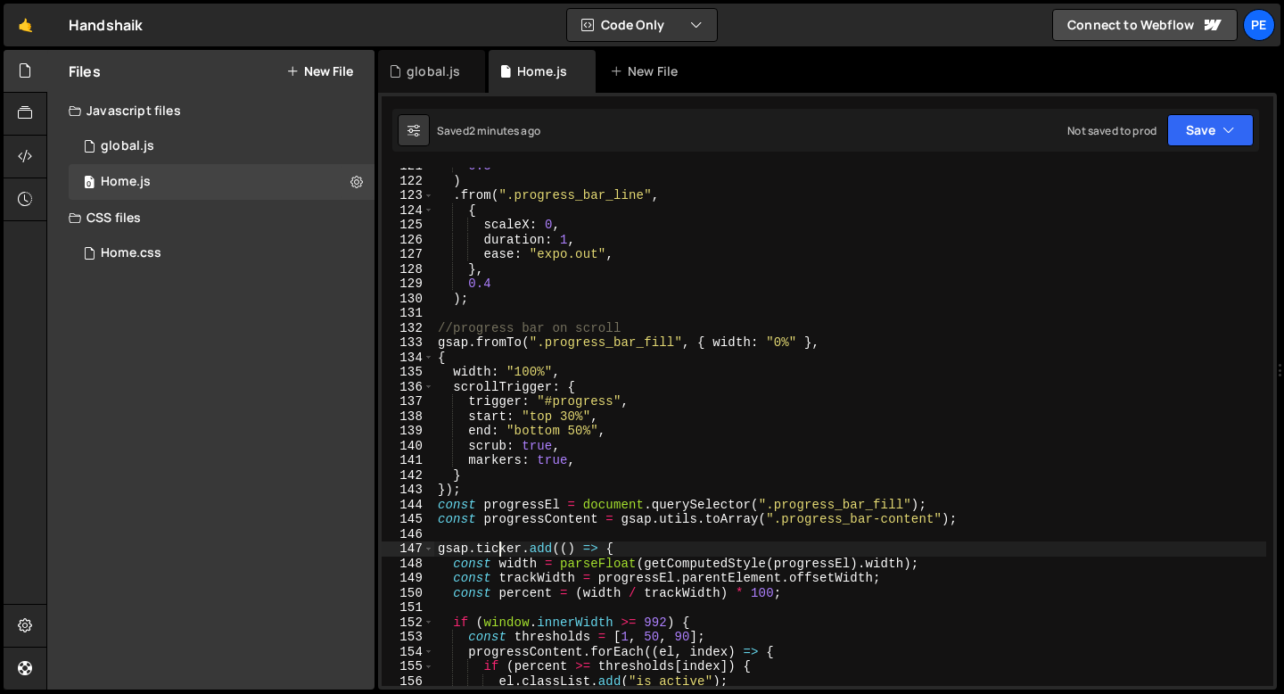
scroll to position [1769, 0]
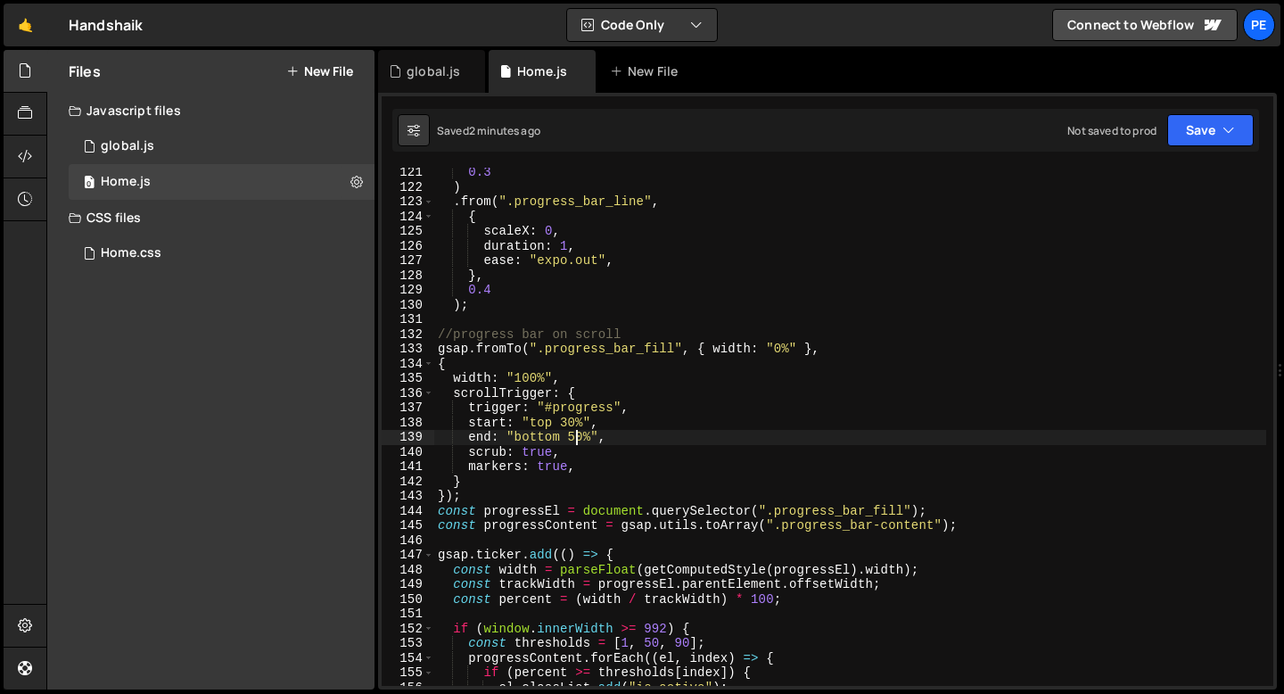
click at [574, 435] on div "0.3 ) . from ( ".progress_bar_line" , { scaleX : 0 , duration : 1 , ease : "exp…" at bounding box center [850, 439] width 832 height 548
type textarea "end: "bottom center","
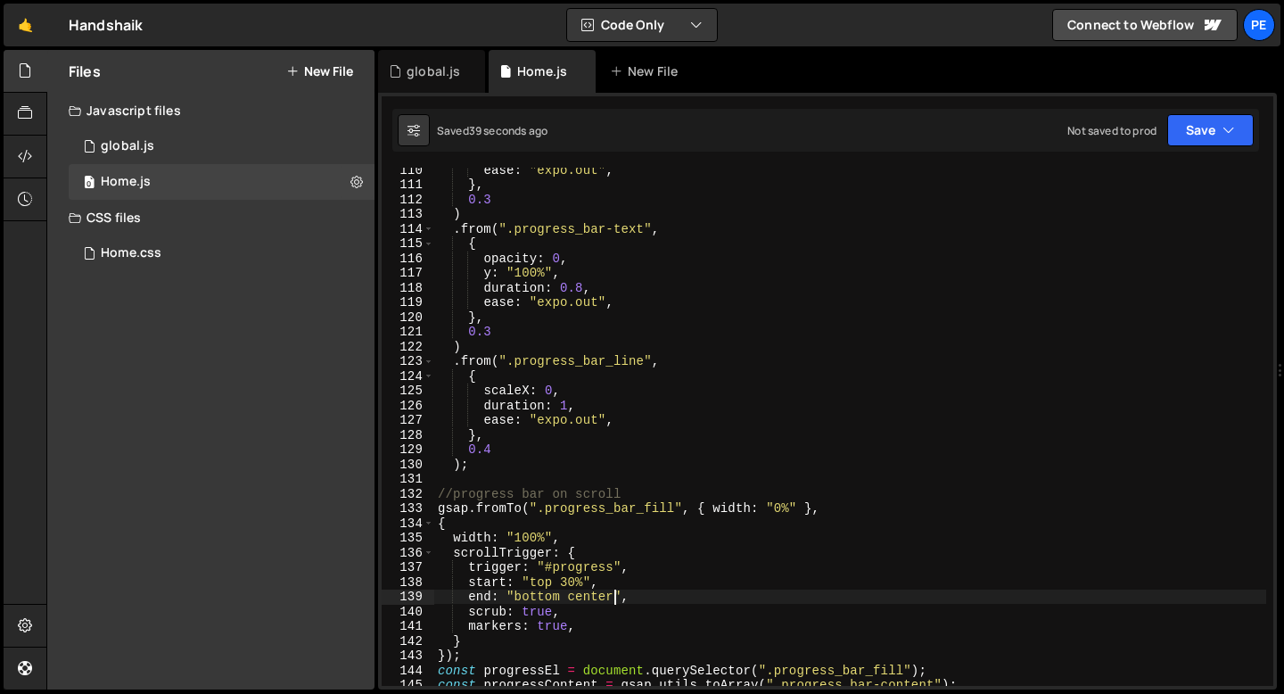
scroll to position [1583, 0]
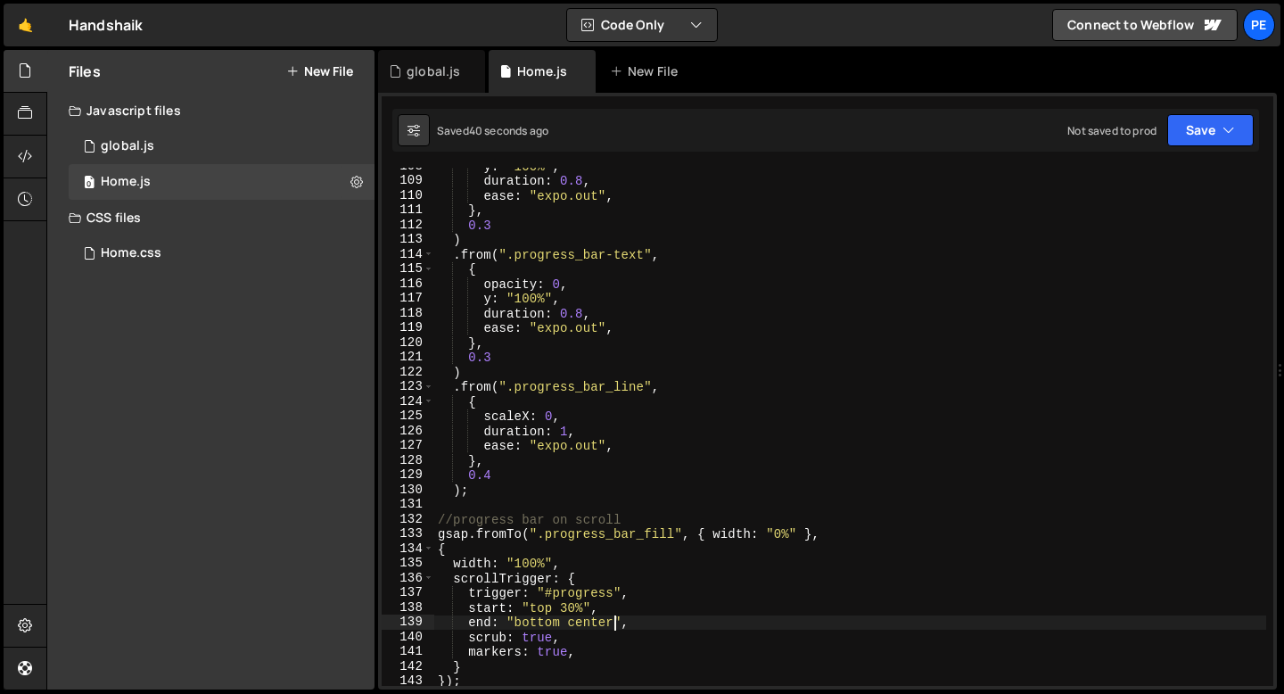
click at [479, 506] on div "y : "100%" , duration : 0.8 , ease : "expo.out" , } , 0.3 ) . from ( ".progress…" at bounding box center [850, 433] width 832 height 548
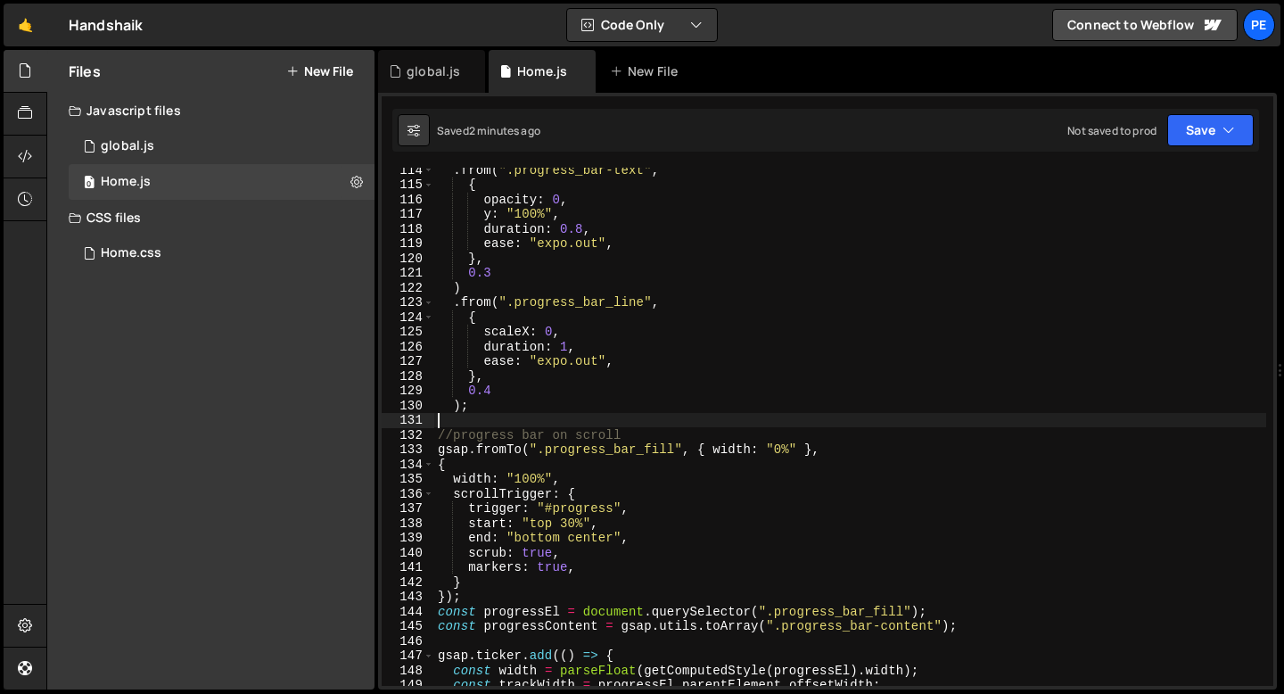
scroll to position [1683, 0]
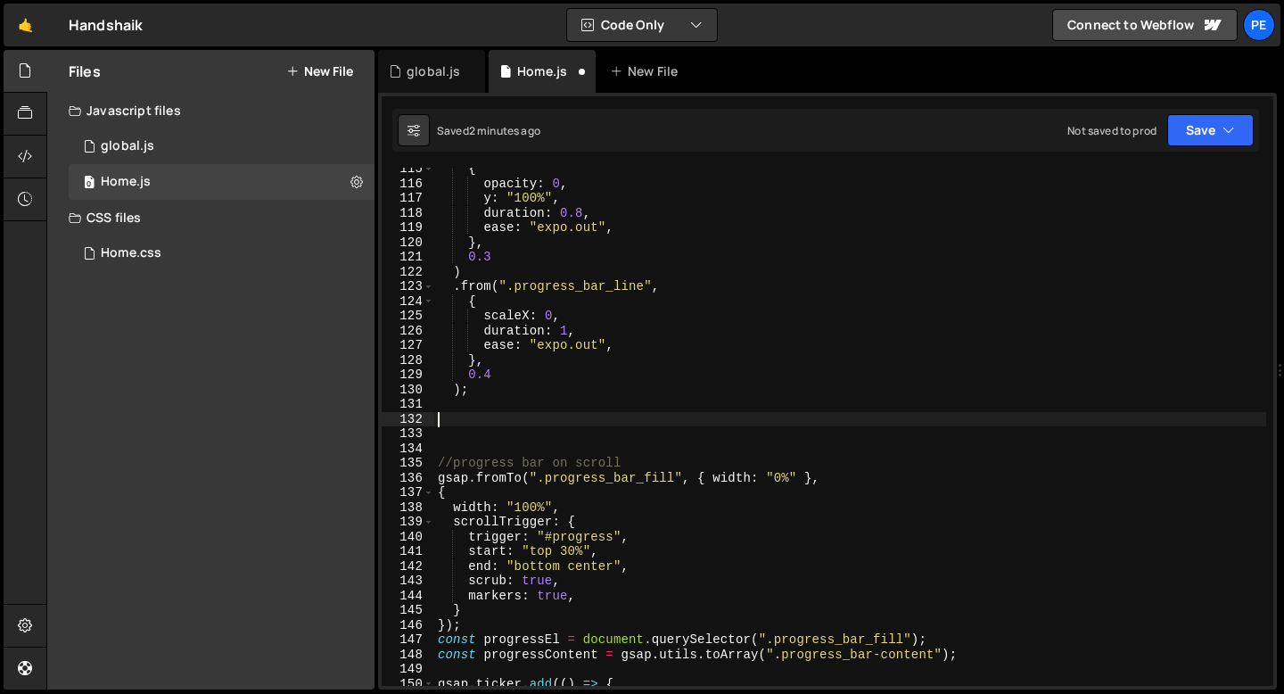
type textarea "+"
type textarea "// progress bar leaves"
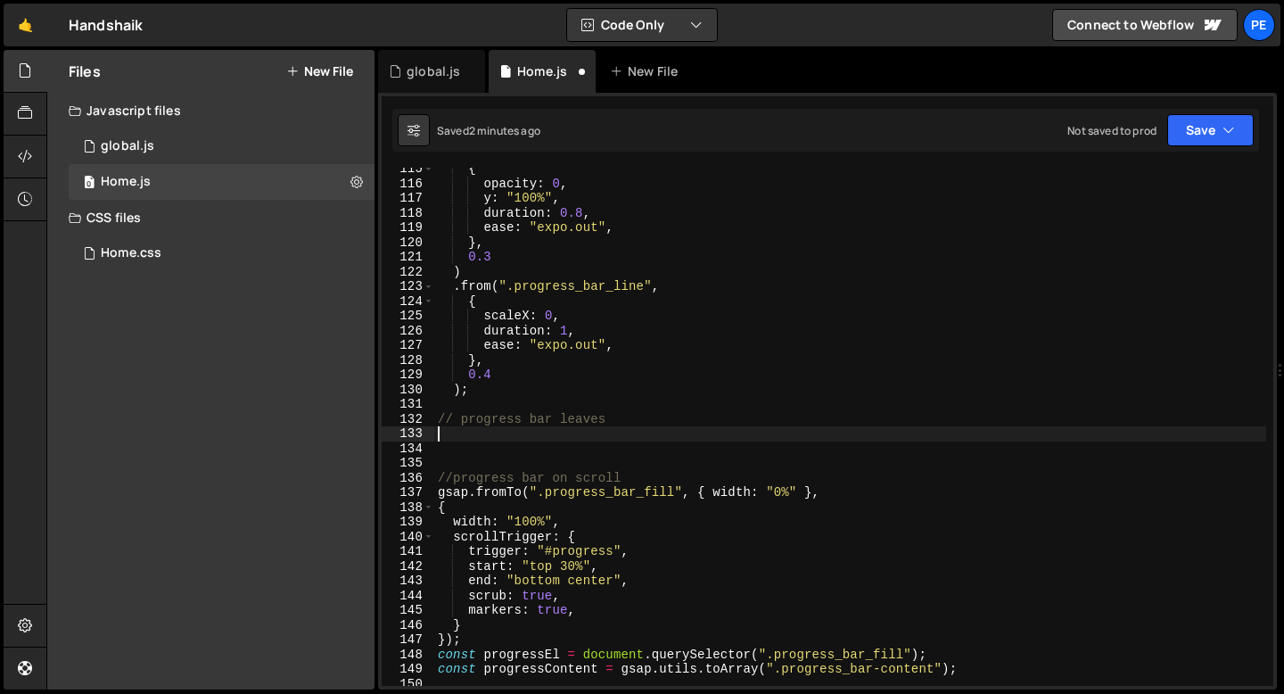
paste textarea "});"
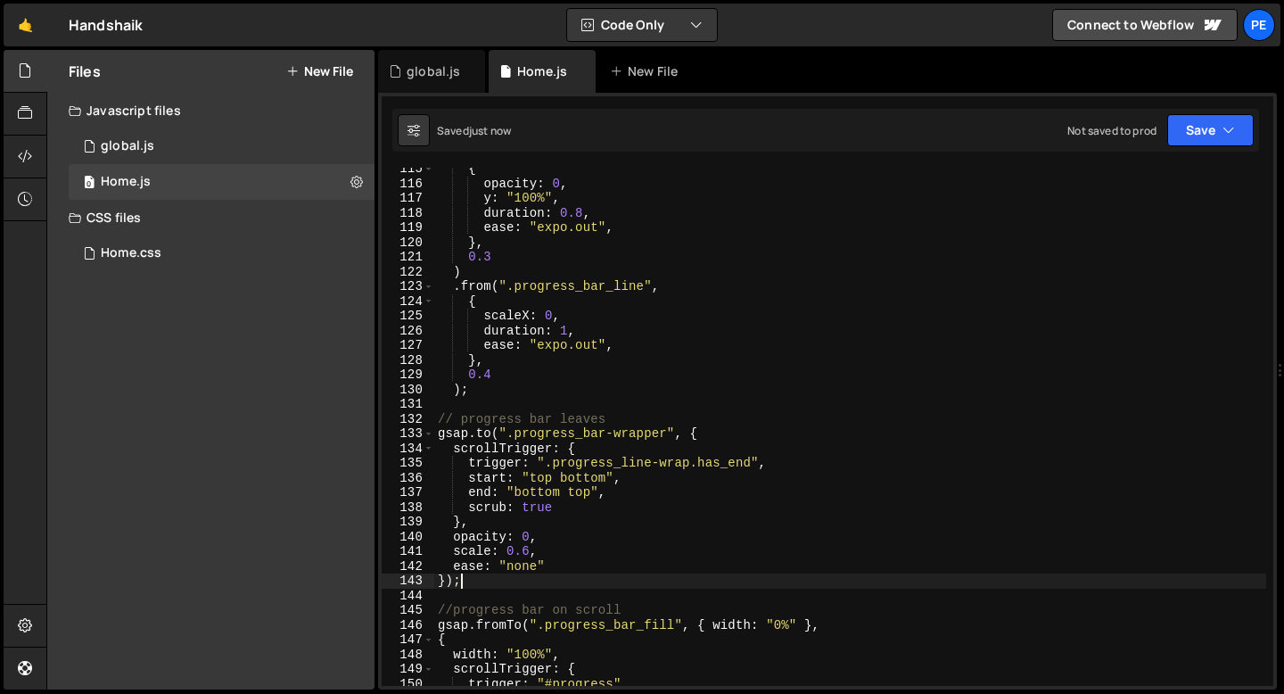
click at [549, 557] on div "{ opacity : 0 , y : "100%" , duration : 0.8 , ease : "expo.out" , } , 0.3 ) . f…" at bounding box center [850, 435] width 832 height 548
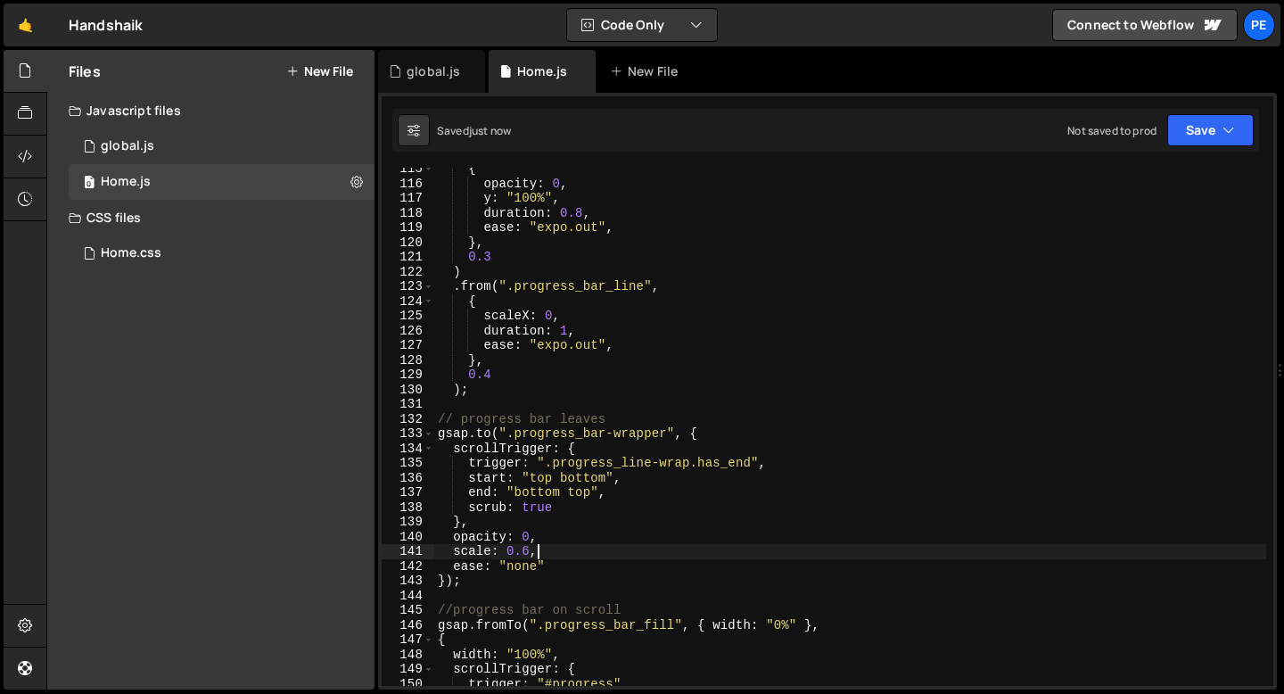
click at [583, 504] on div "{ opacity : 0 , y : "100%" , duration : 0.8 , ease : "expo.out" , } , 0.3 ) . f…" at bounding box center [850, 435] width 832 height 548
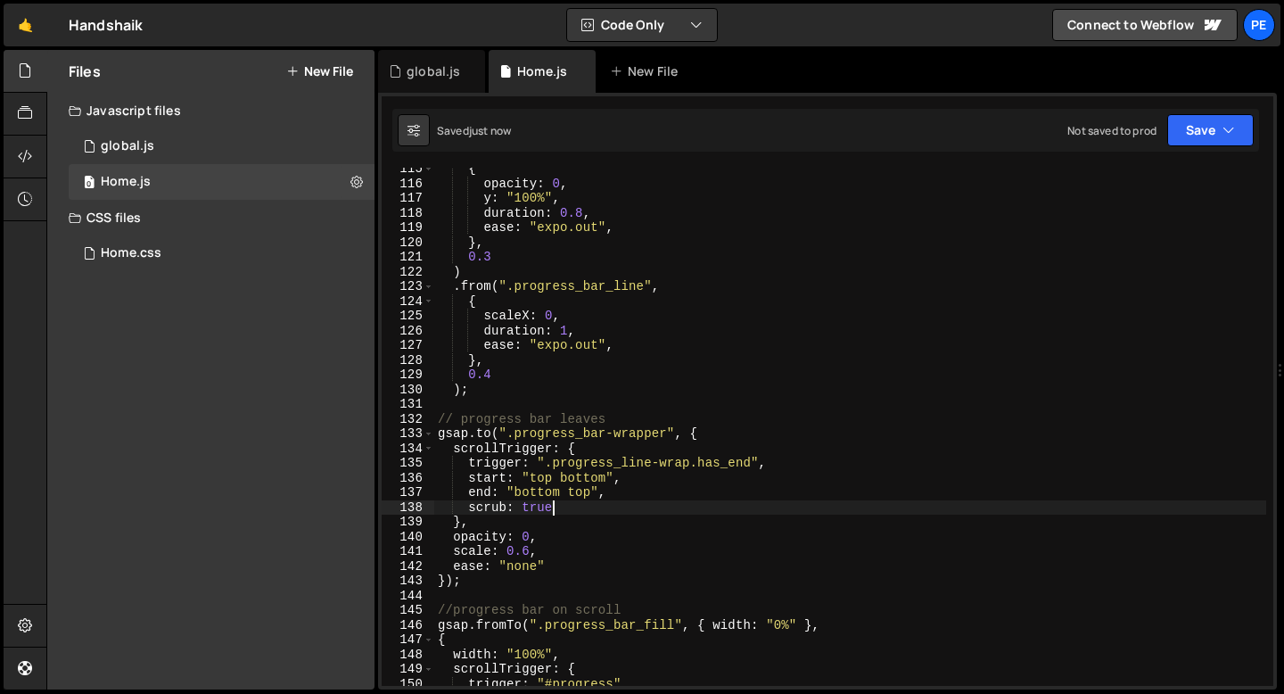
type textarea "scrub: true,"
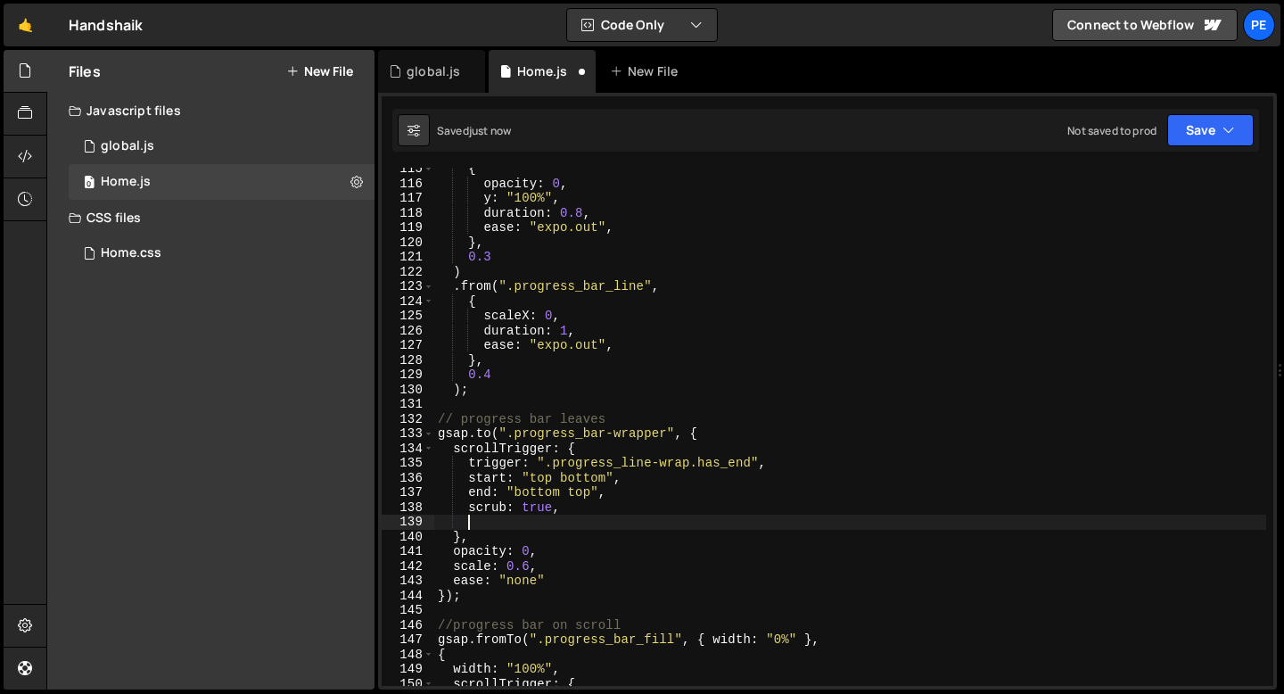
type textarea "a"
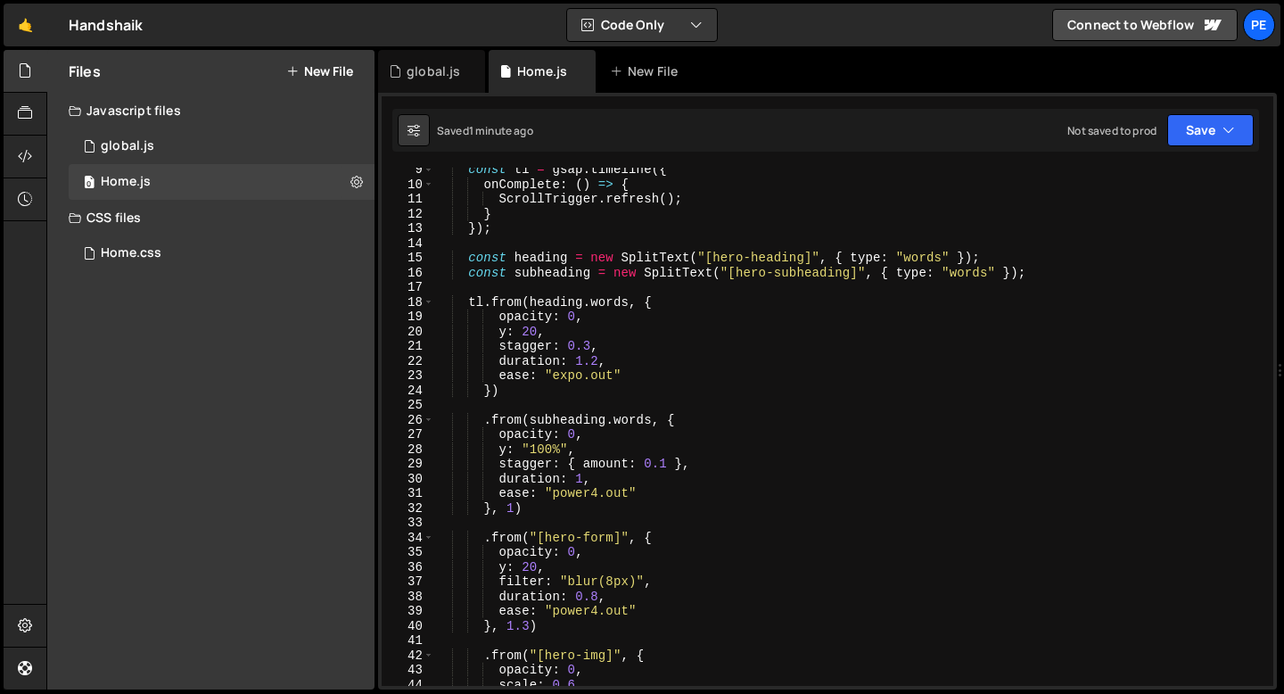
scroll to position [120, 0]
click at [577, 451] on div "const tl = gsap . timeline ({ onComplete : ( ) => { ScrollTrigger . refresh ( )…" at bounding box center [850, 439] width 832 height 548
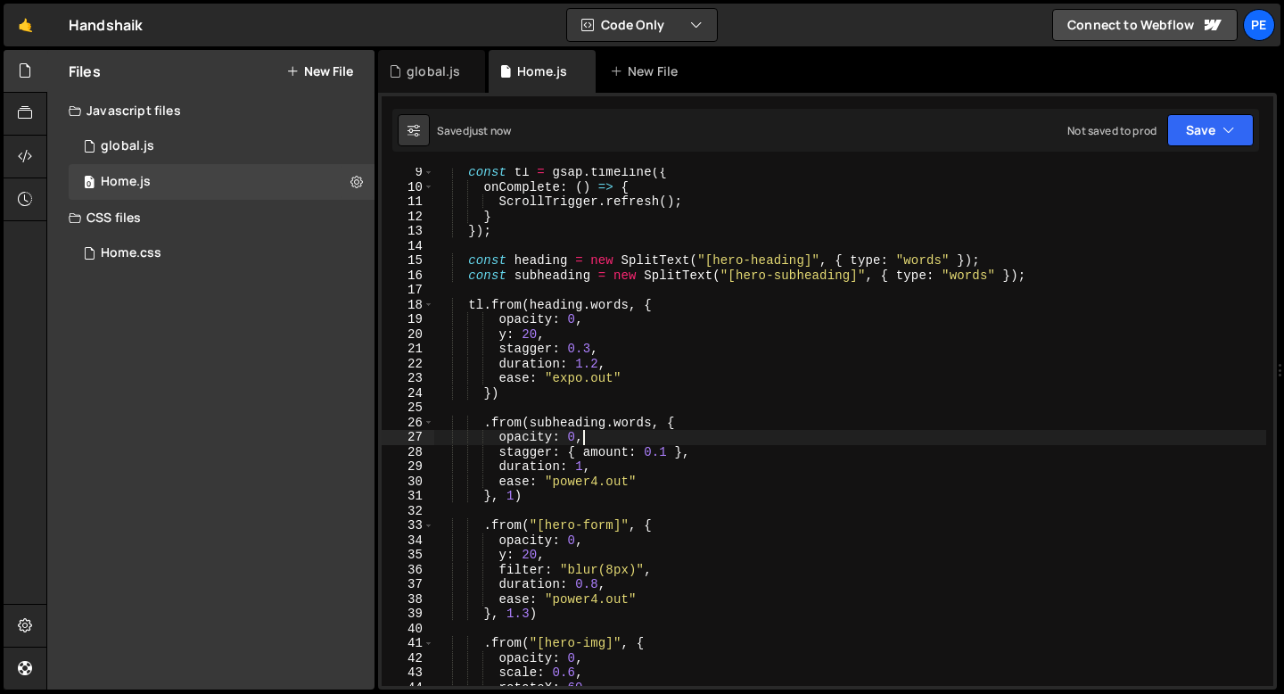
click at [599, 439] on div "const tl = gsap . timeline ({ onComplete : ( ) => { ScrollTrigger . refresh ( )…" at bounding box center [850, 439] width 832 height 548
type textarea "opacity: 0,"
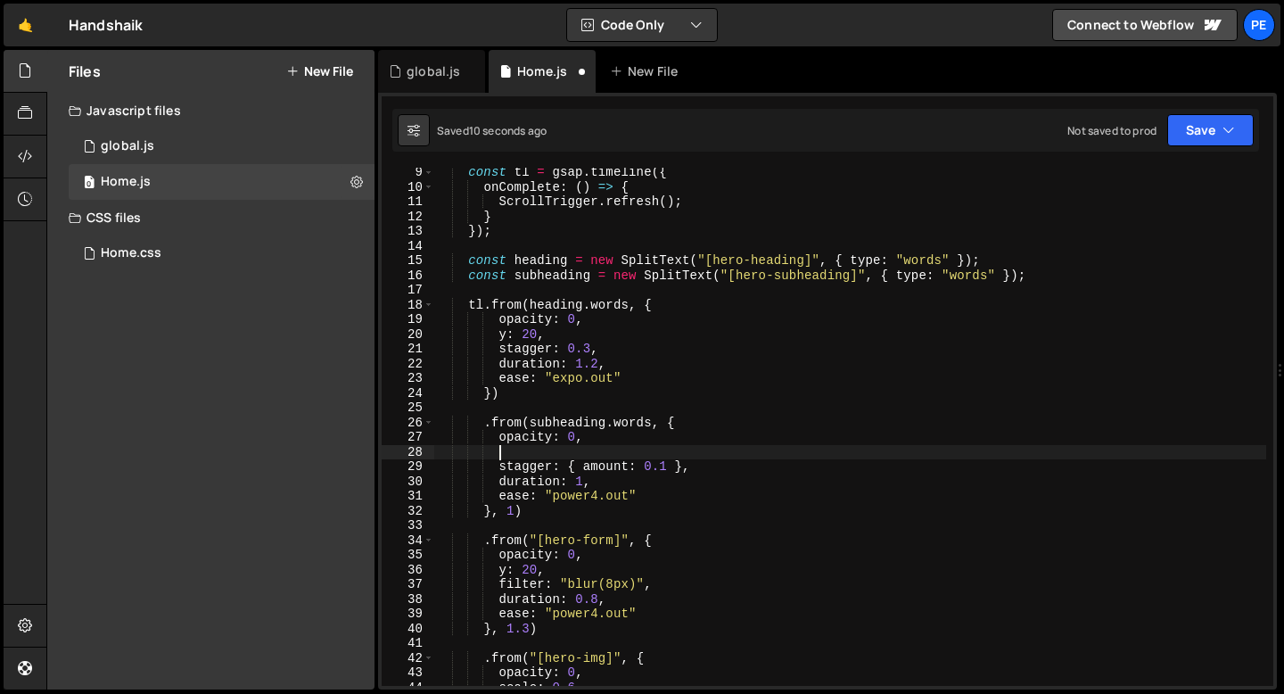
paste textarea
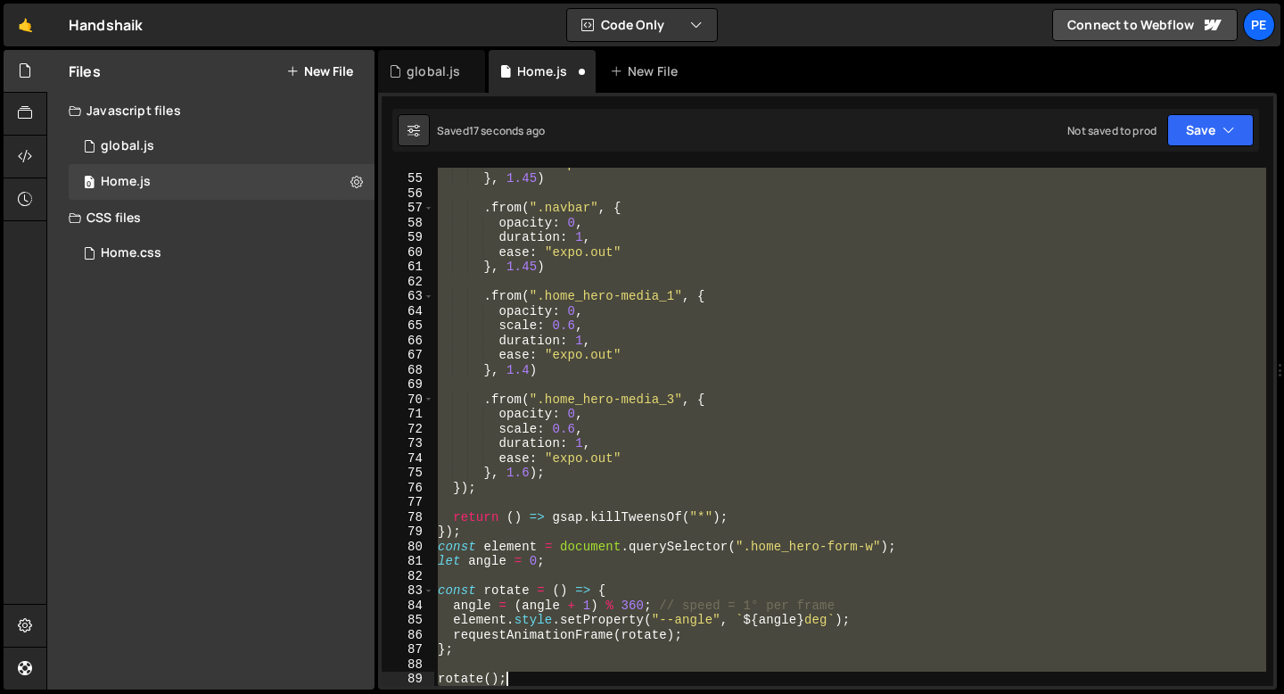
scroll to position [938, 0]
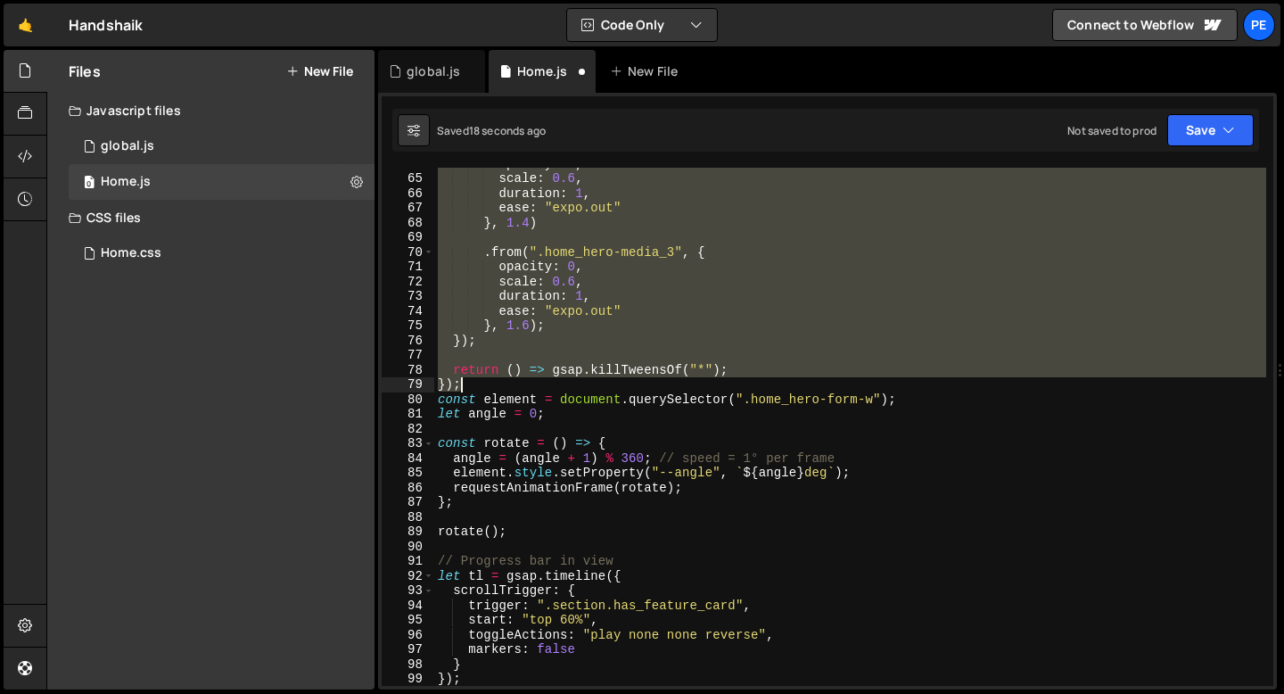
drag, startPoint x: 438, startPoint y: 182, endPoint x: 516, endPoint y: 388, distance: 220.5
click at [516, 388] on div "opacity : 0 , scale : 0.6 , duration : 1 , ease : "expo.out" } , 1.4 ) . from (…" at bounding box center [850, 430] width 832 height 548
type textarea "});"
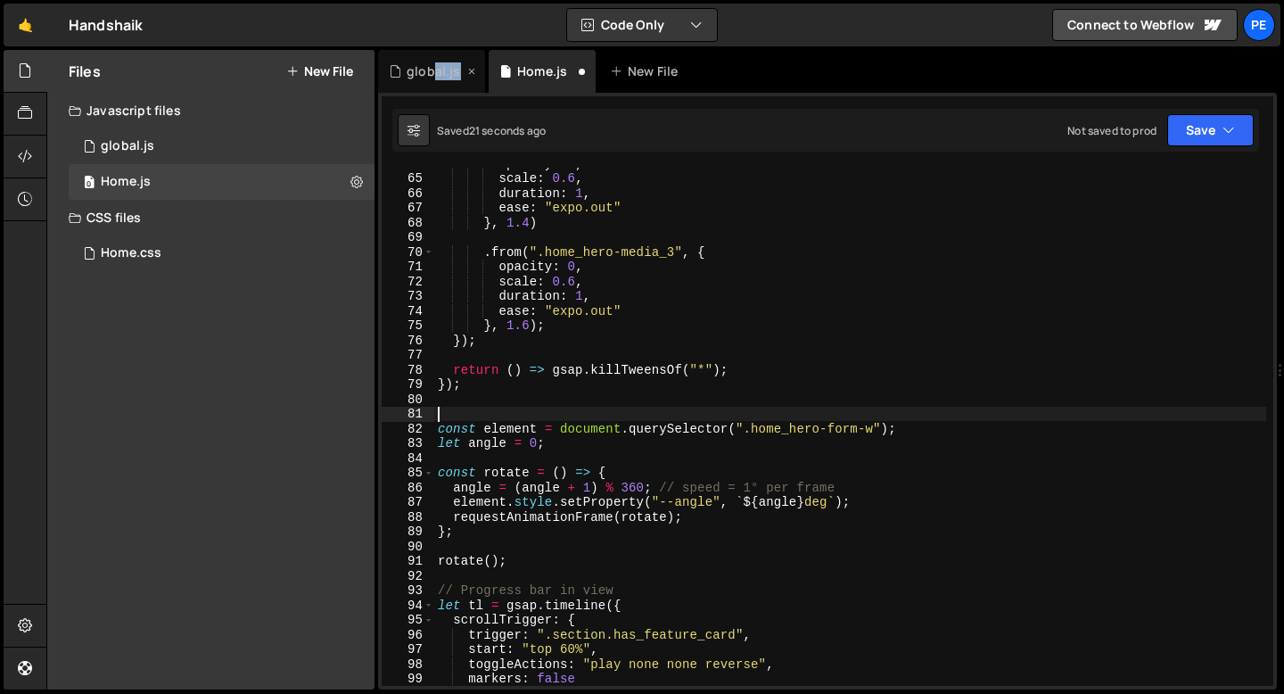
click at [429, 78] on div "global.js" at bounding box center [431, 71] width 107 height 43
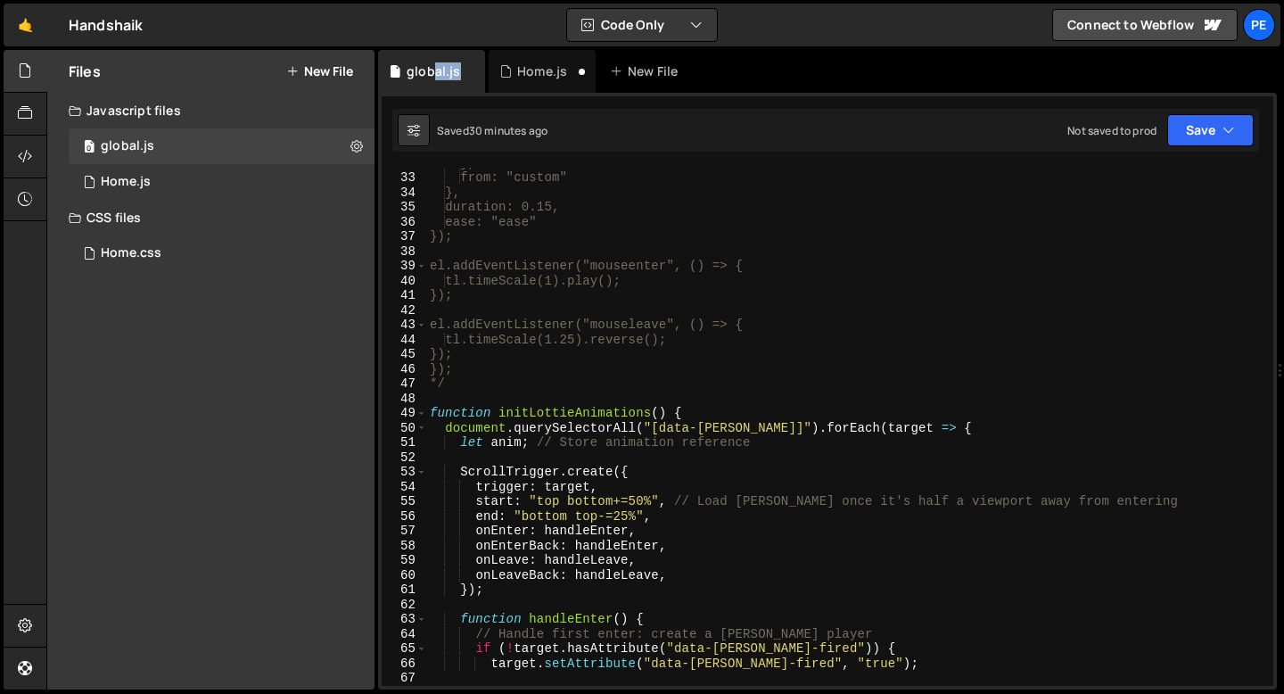
scroll to position [468, 0]
type textarea "*/"
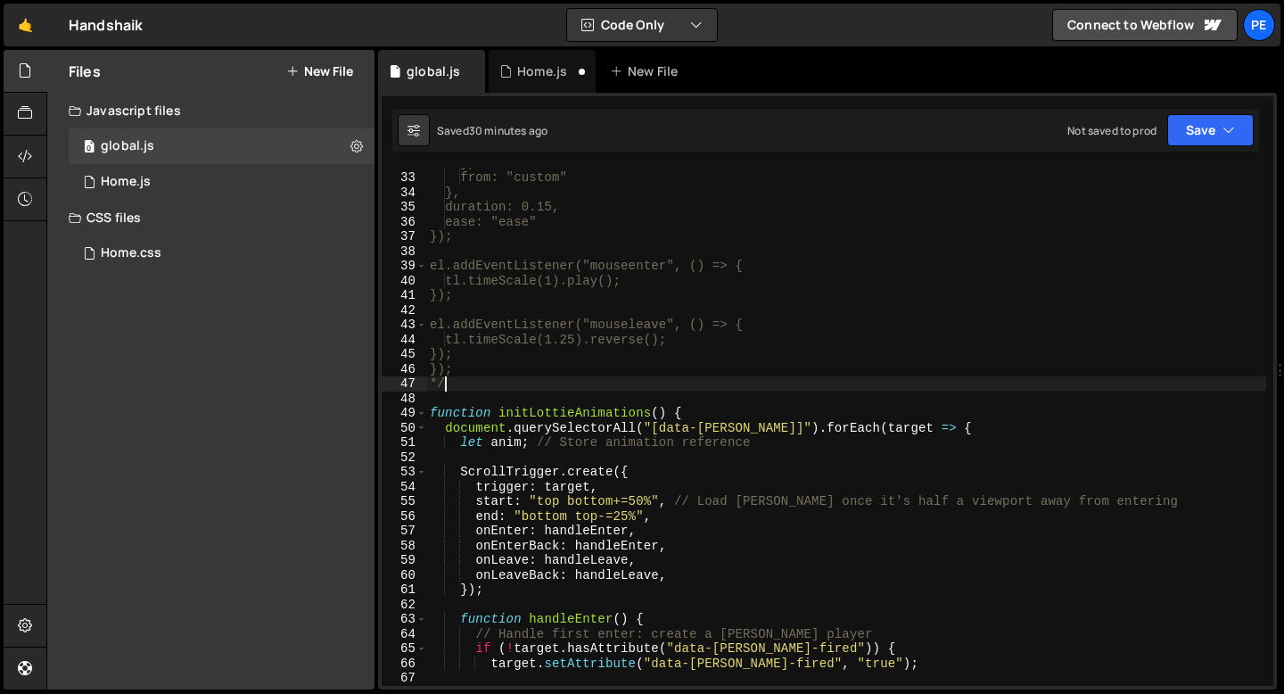
click at [466, 388] on div "}, from: "custom" }, duration: 0.15, ease: "ease" }); el.addEventListener("mous…" at bounding box center [846, 429] width 840 height 548
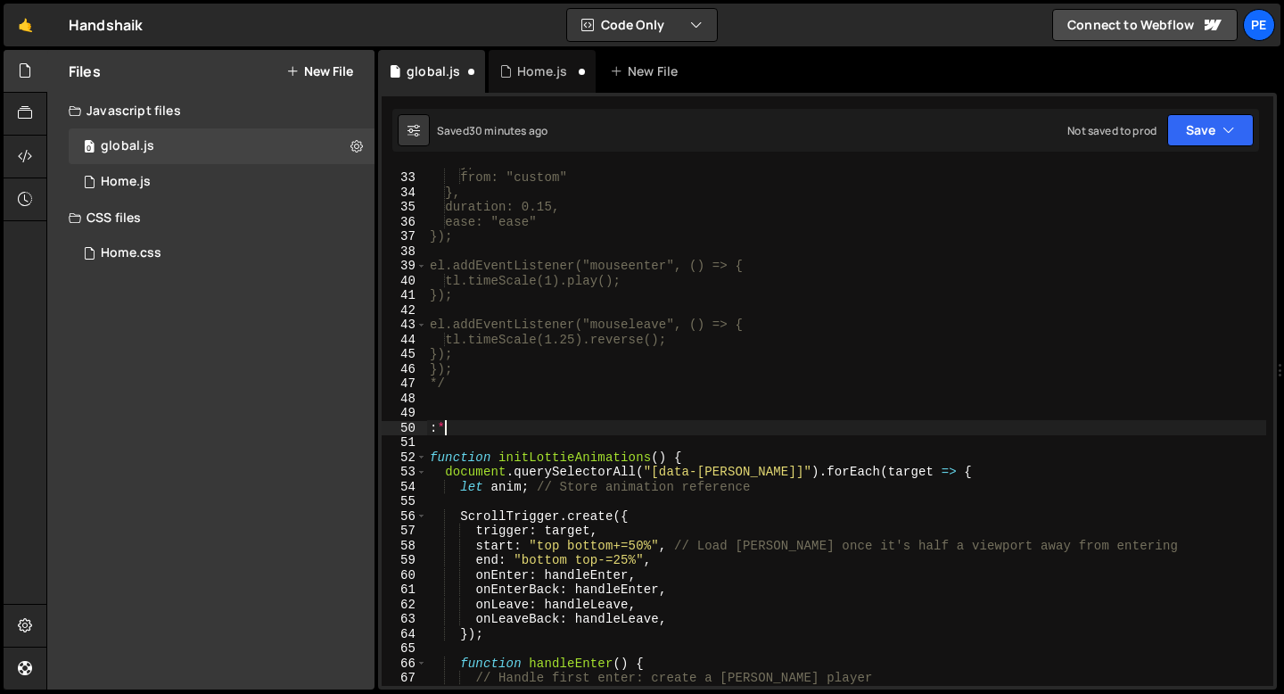
type textarea ":"
type textarea "/*"
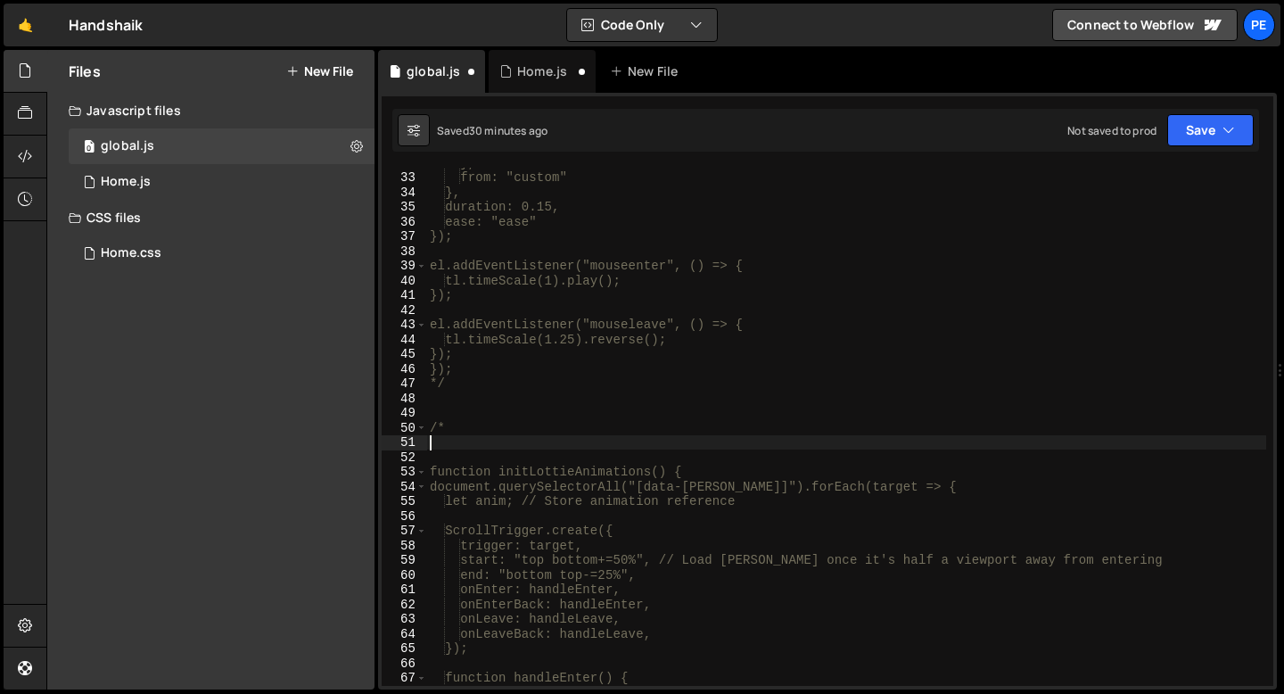
paste textarea "});"
type textarea "});"
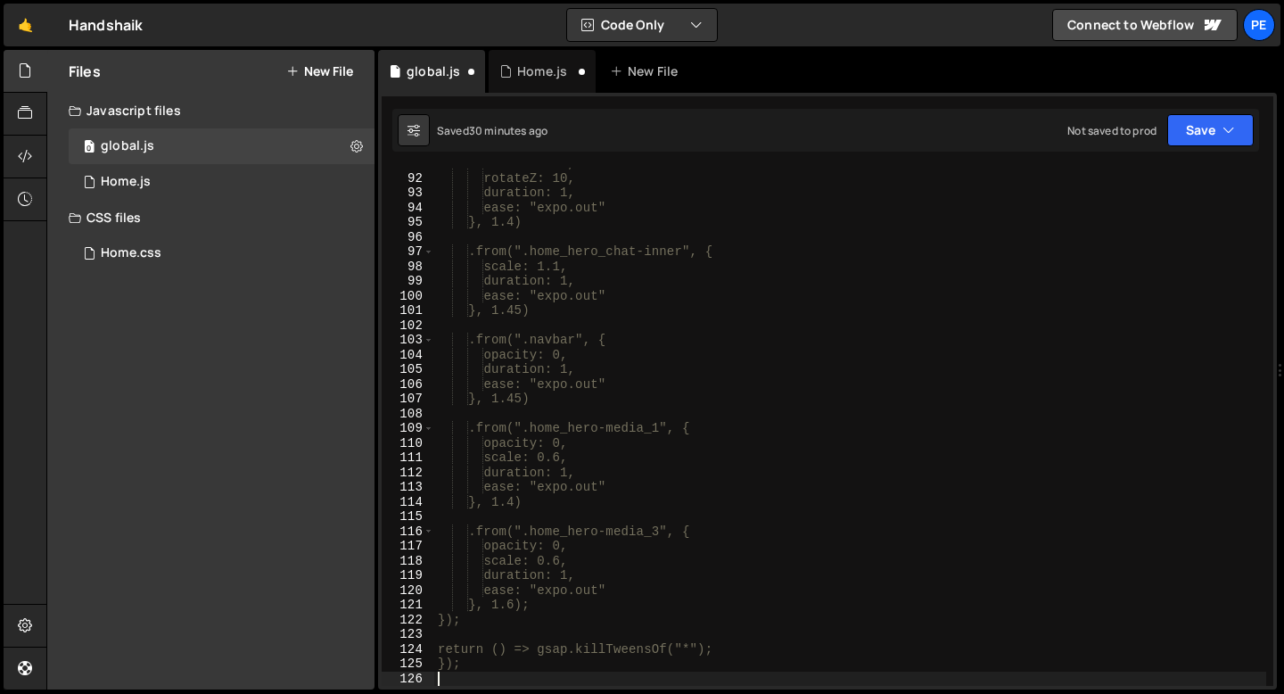
scroll to position [1336, 0]
type textarea "$"
type textarea "*/"
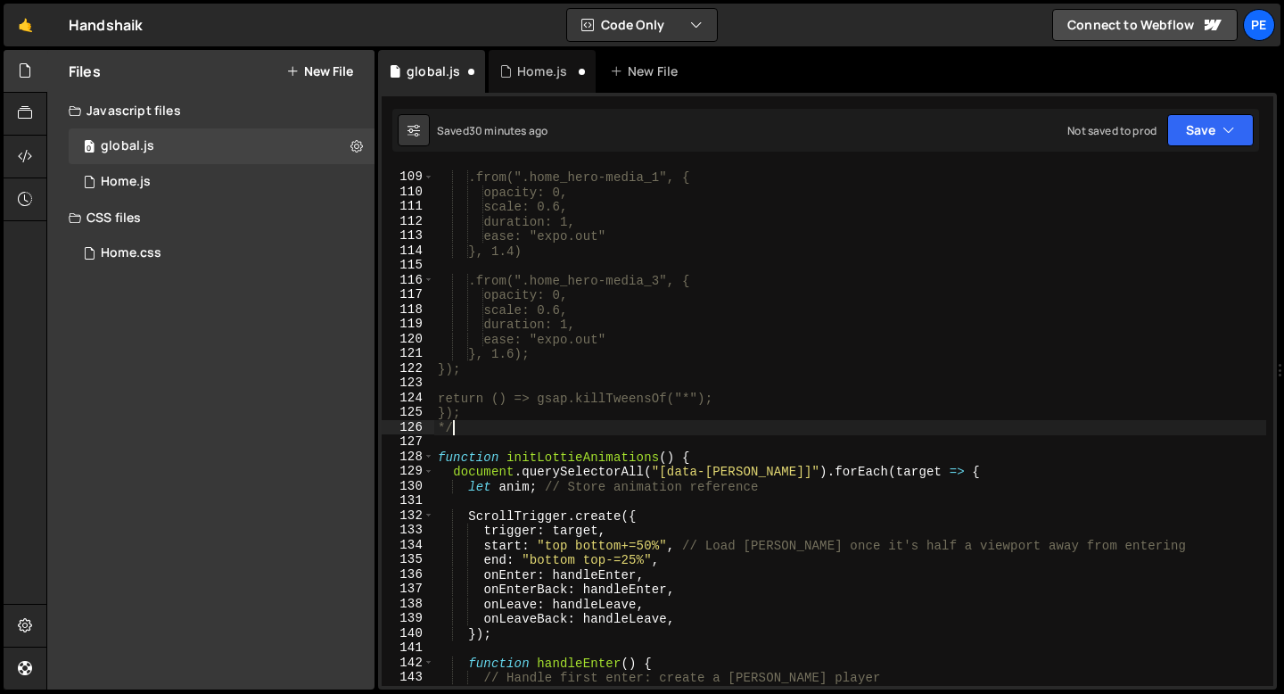
scroll to position [1662, 0]
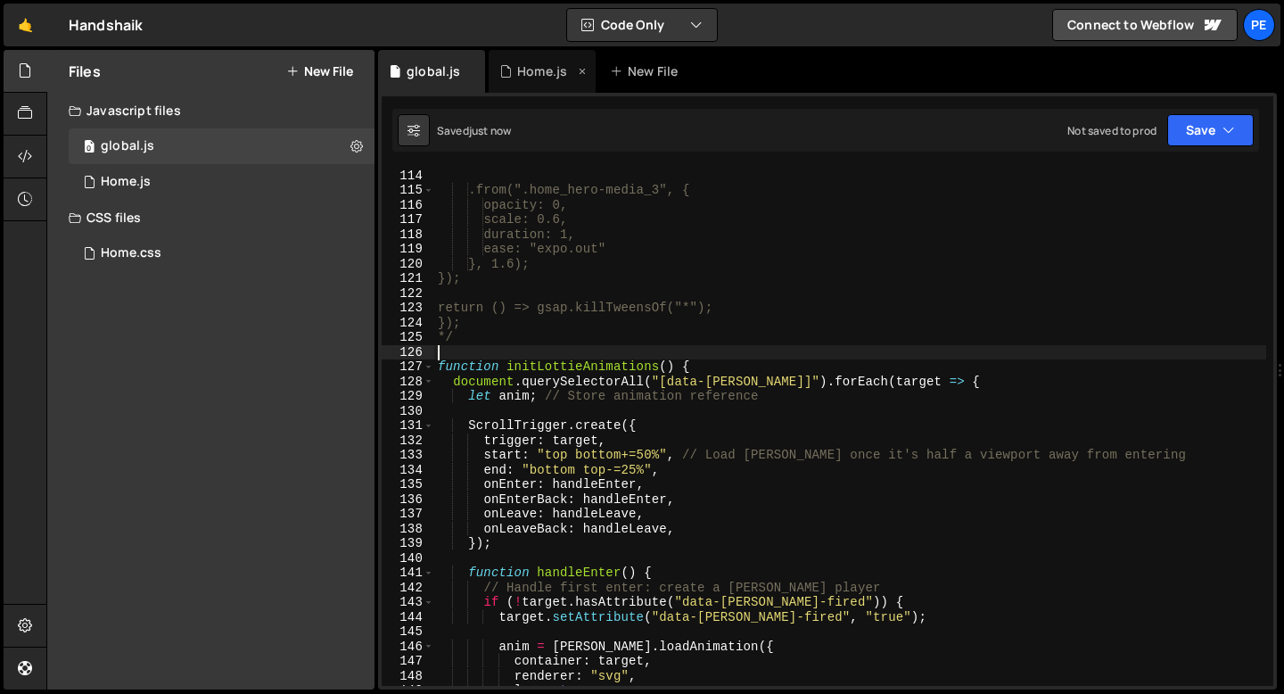
click at [524, 79] on div "Home.js" at bounding box center [542, 71] width 50 height 18
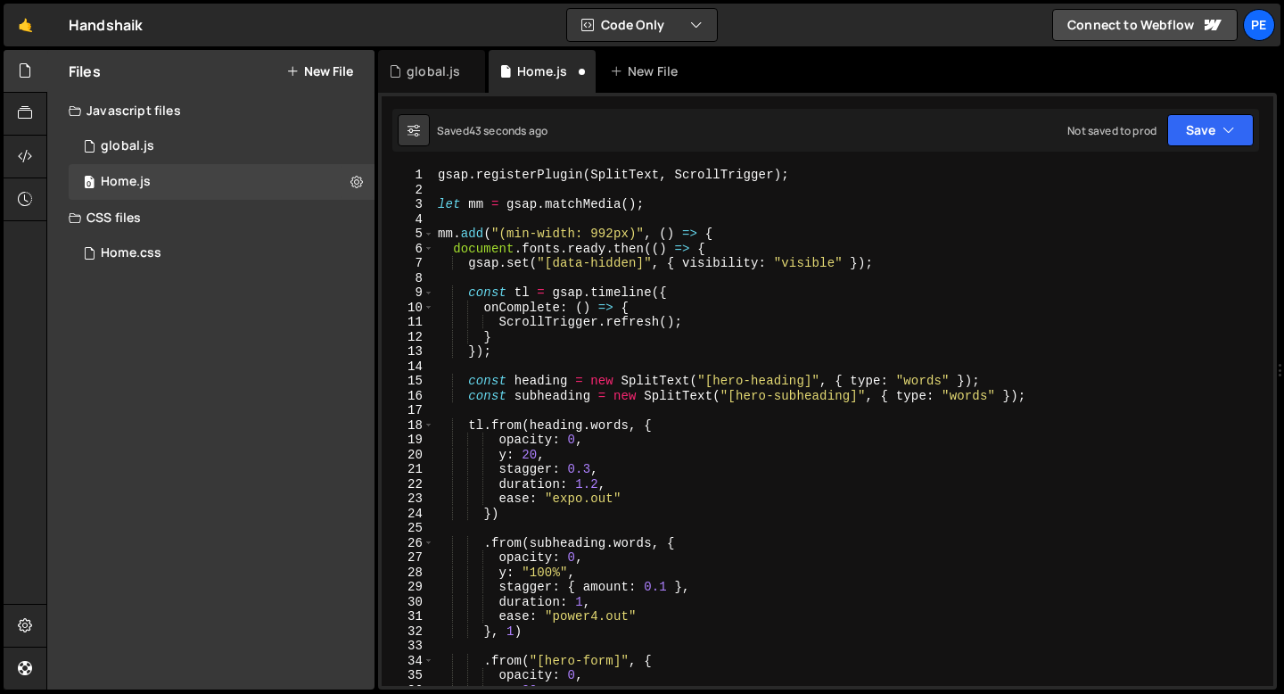
scroll to position [0, 0]
click at [563, 456] on div "gsap . registerPlugin ( SplitText , ScrollTrigger ) ; let mm = gsap . matchMedi…" at bounding box center [850, 442] width 832 height 548
click at [563, 455] on div "gsap . registerPlugin ( SplitText , ScrollTrigger ) ; let mm = gsap . matchMedi…" at bounding box center [850, 442] width 832 height 548
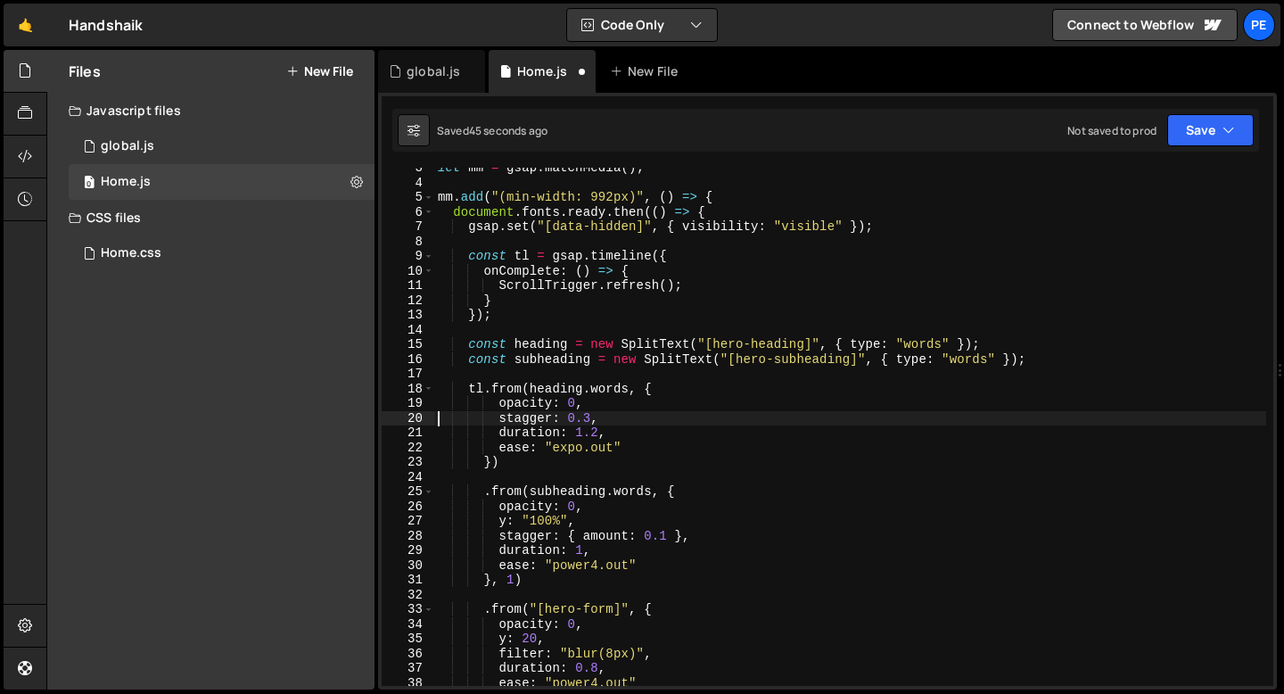
scroll to position [45, 0]
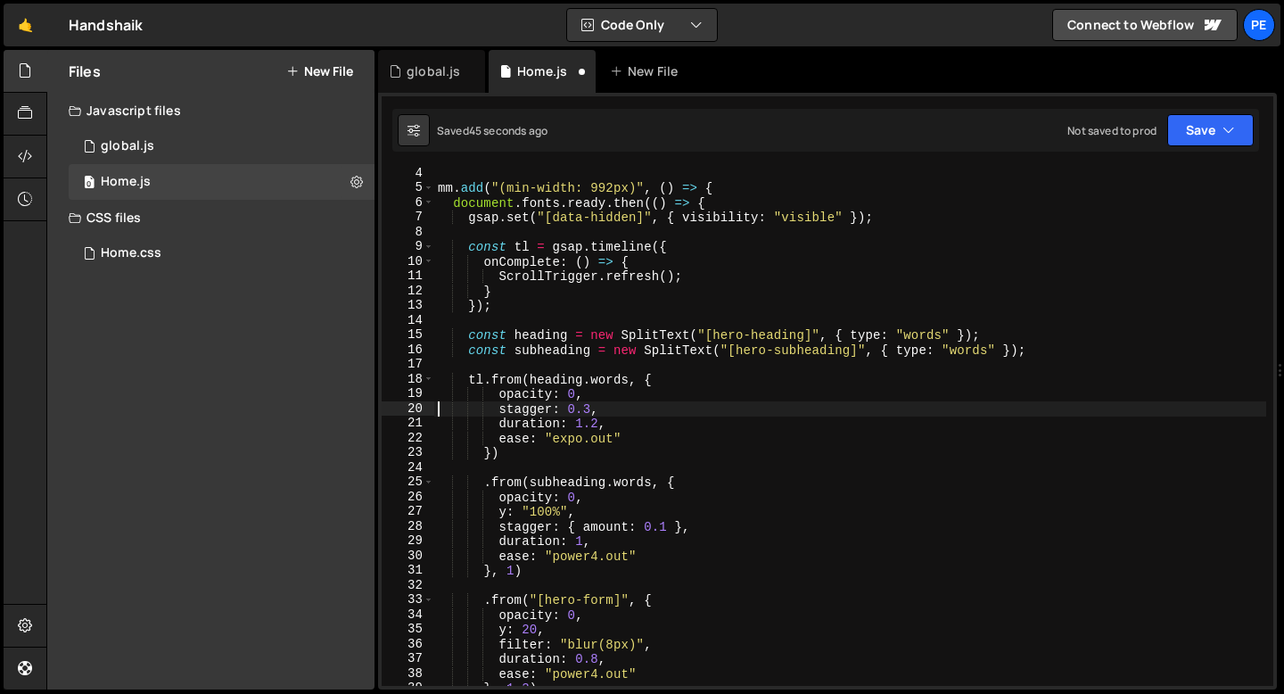
click at [572, 513] on div "mm . add ( "(min-width: 992px)" , ( ) => { document . fonts . ready . then (( )…" at bounding box center [850, 440] width 832 height 548
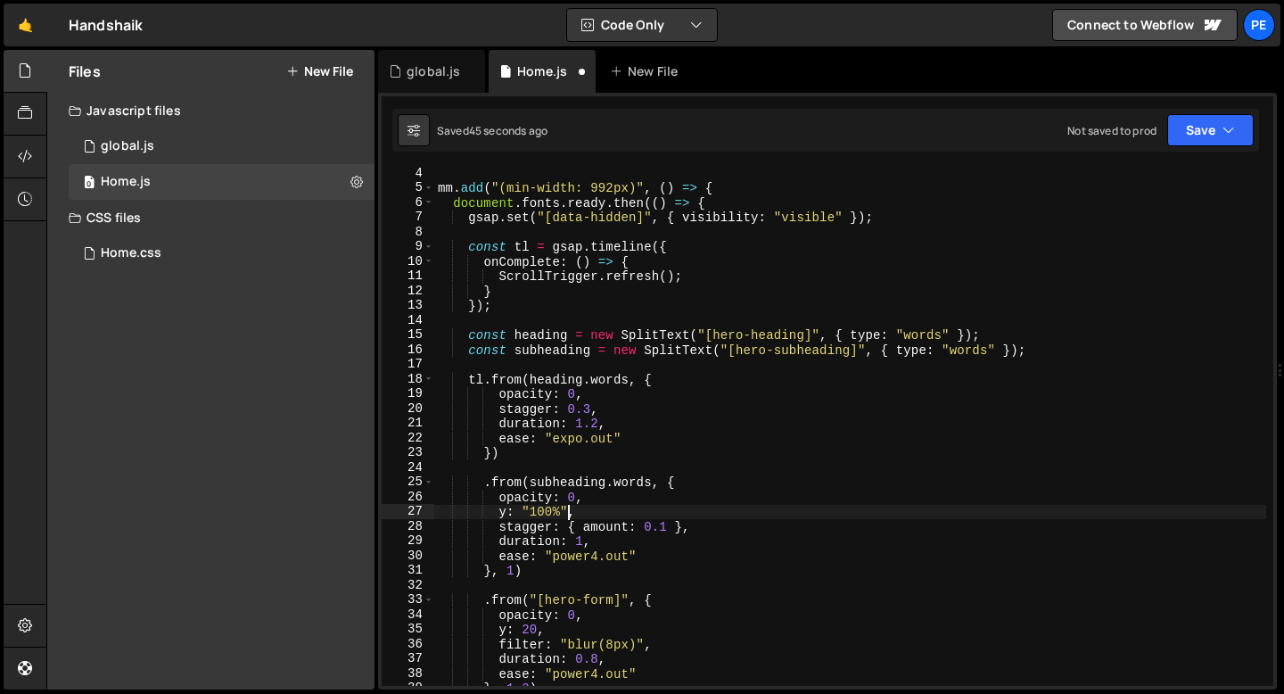
click at [572, 513] on div "mm . add ( "(min-width: 992px)" , ( ) => { document . fonts . ready . then (( )…" at bounding box center [850, 440] width 832 height 548
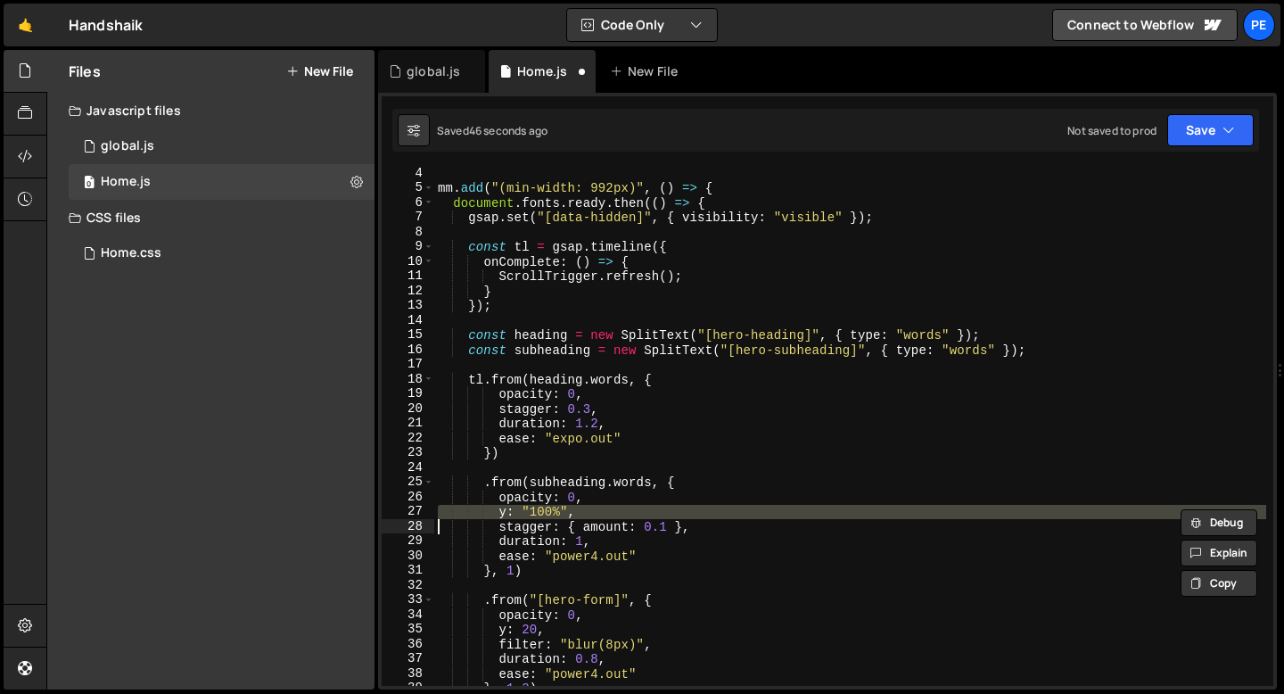
click at [572, 513] on div "mm . add ( "(min-width: 992px)" , ( ) => { document . fonts . ready . then (( )…" at bounding box center [850, 440] width 832 height 548
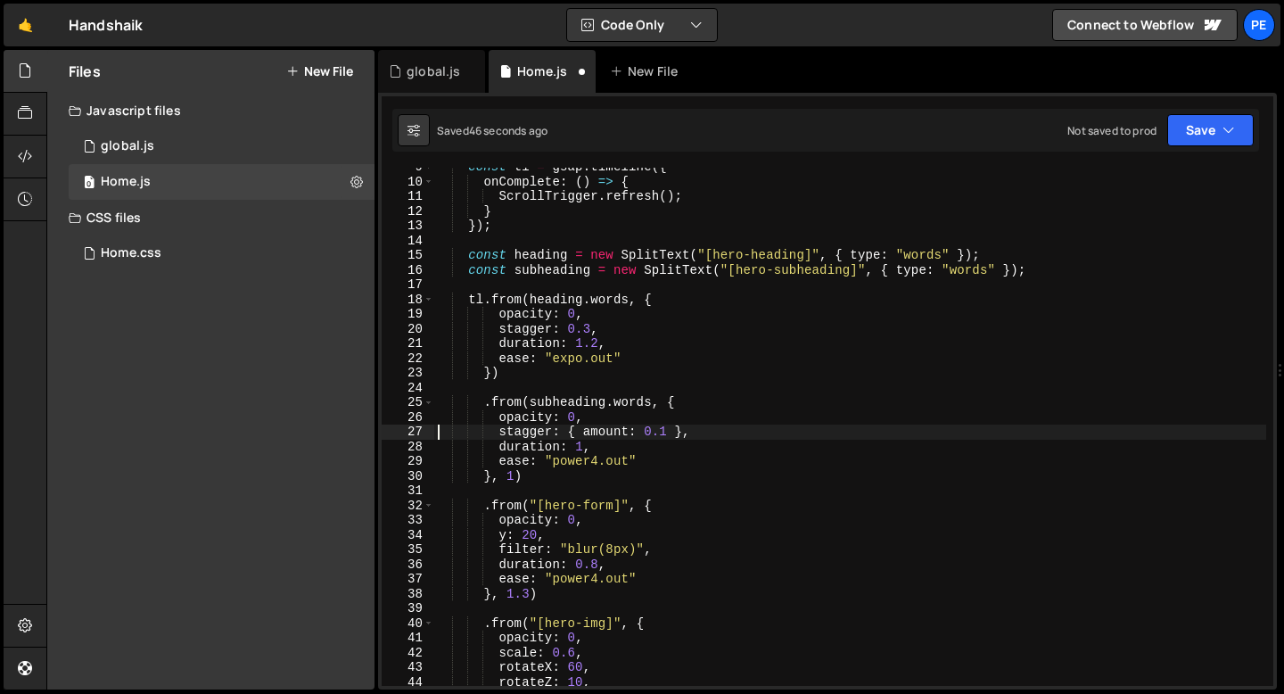
scroll to position [152, 0]
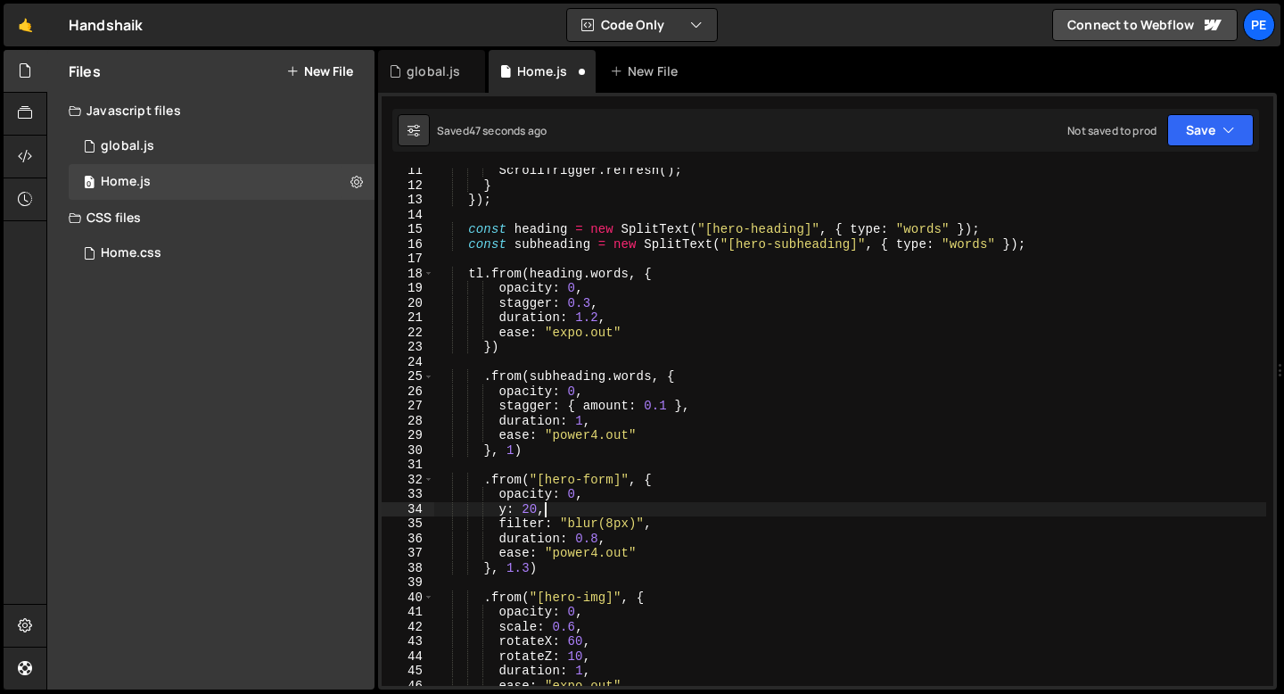
click at [569, 512] on div "ScrollTrigger . refresh ( ) ; } }) ; const heading = new SplitText ( "[hero-hea…" at bounding box center [850, 437] width 832 height 548
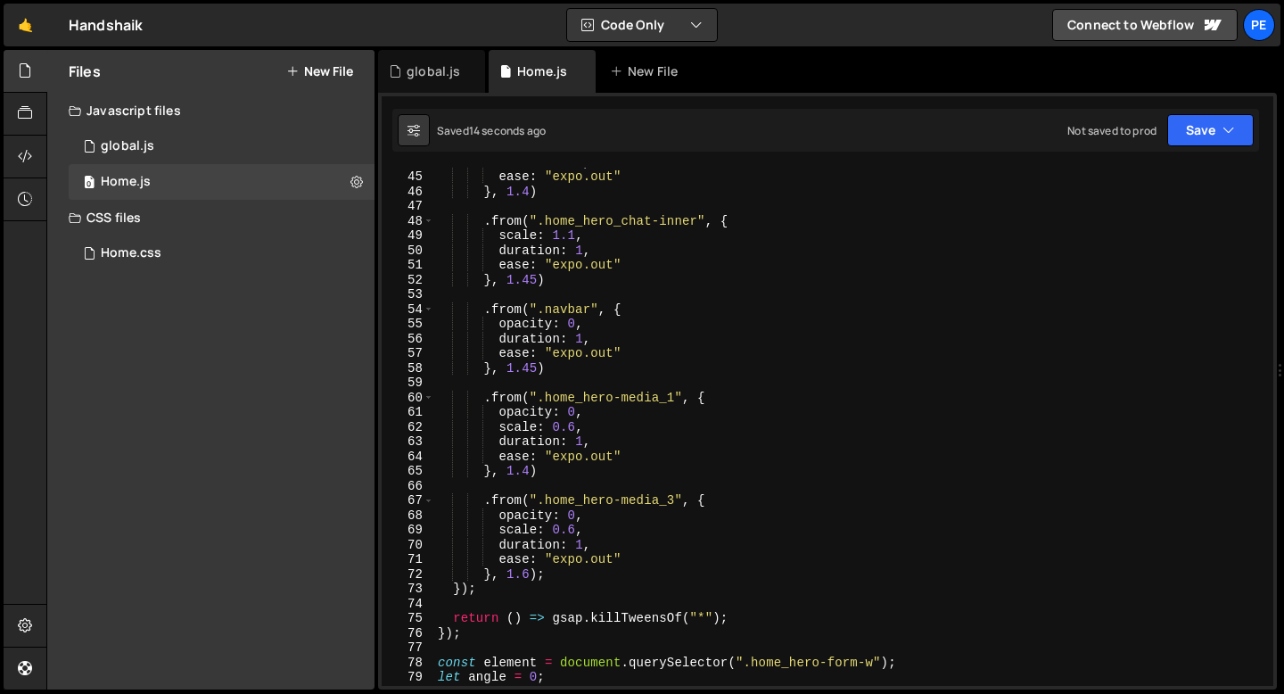
scroll to position [656, 0]
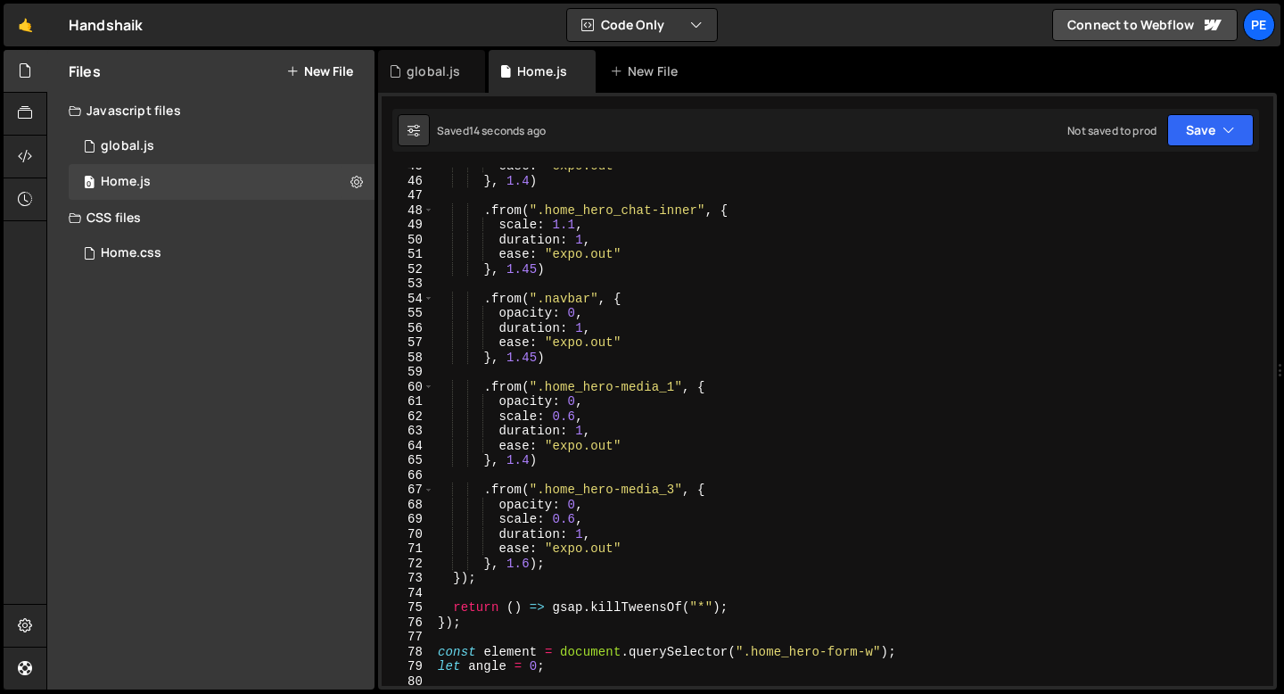
click at [554, 566] on div "ease : "expo.out" } , 1.4 ) . from ( ".home_hero_chat-inner" , { scale : 1.1 , …" at bounding box center [850, 433] width 832 height 548
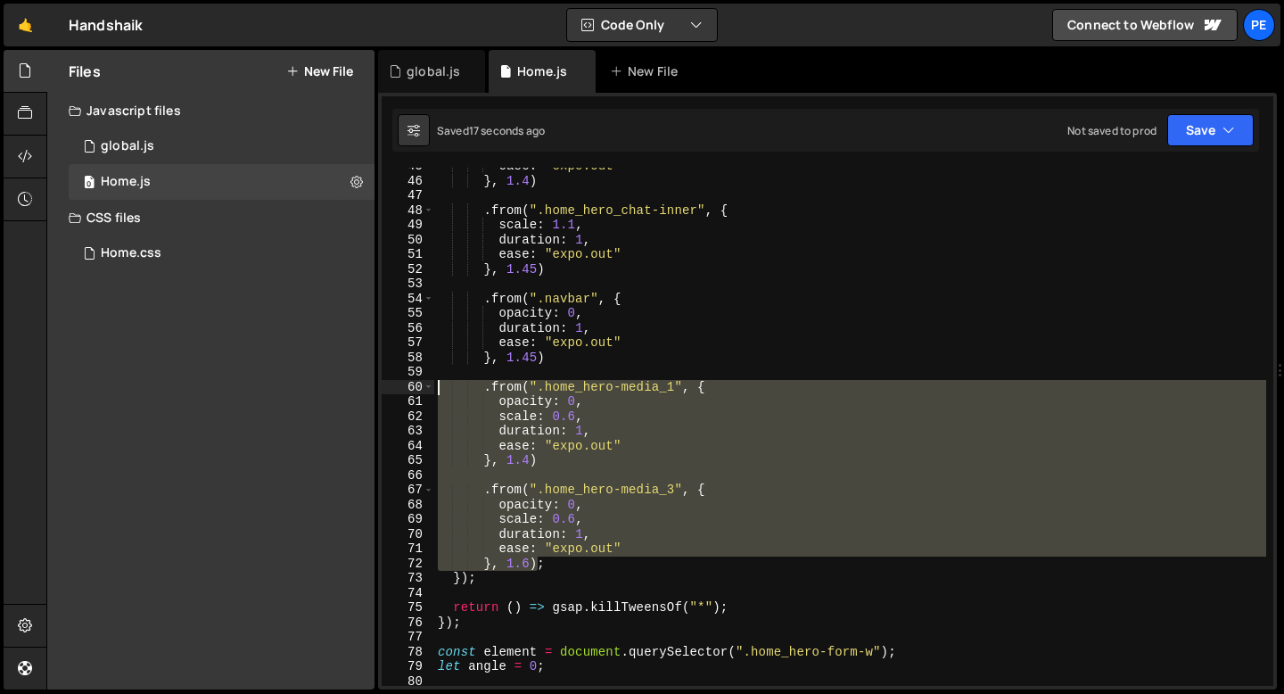
drag, startPoint x: 540, startPoint y: 564, endPoint x: 436, endPoint y: 389, distance: 203.6
click at [436, 390] on div "ease : "expo.out" } , 1.4 ) . from ( ".home_hero_chat-inner" , { scale : 1.1 , …" at bounding box center [850, 433] width 832 height 548
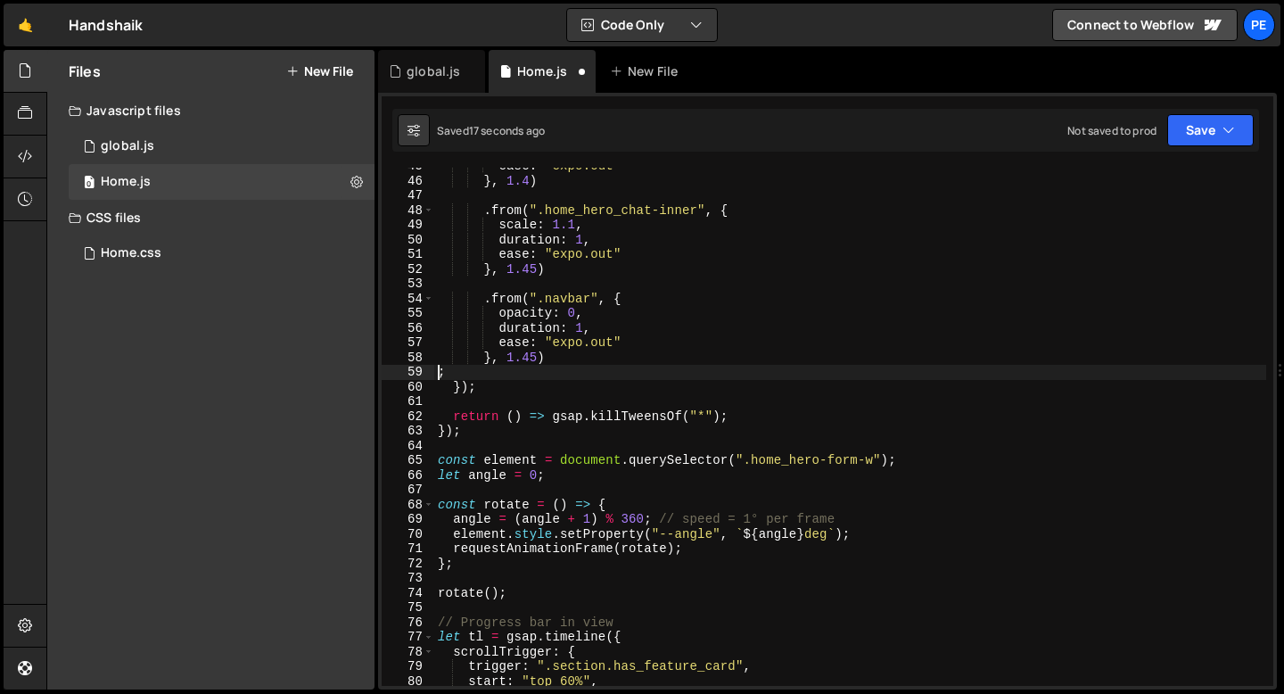
type textarea "}, 1.45);"
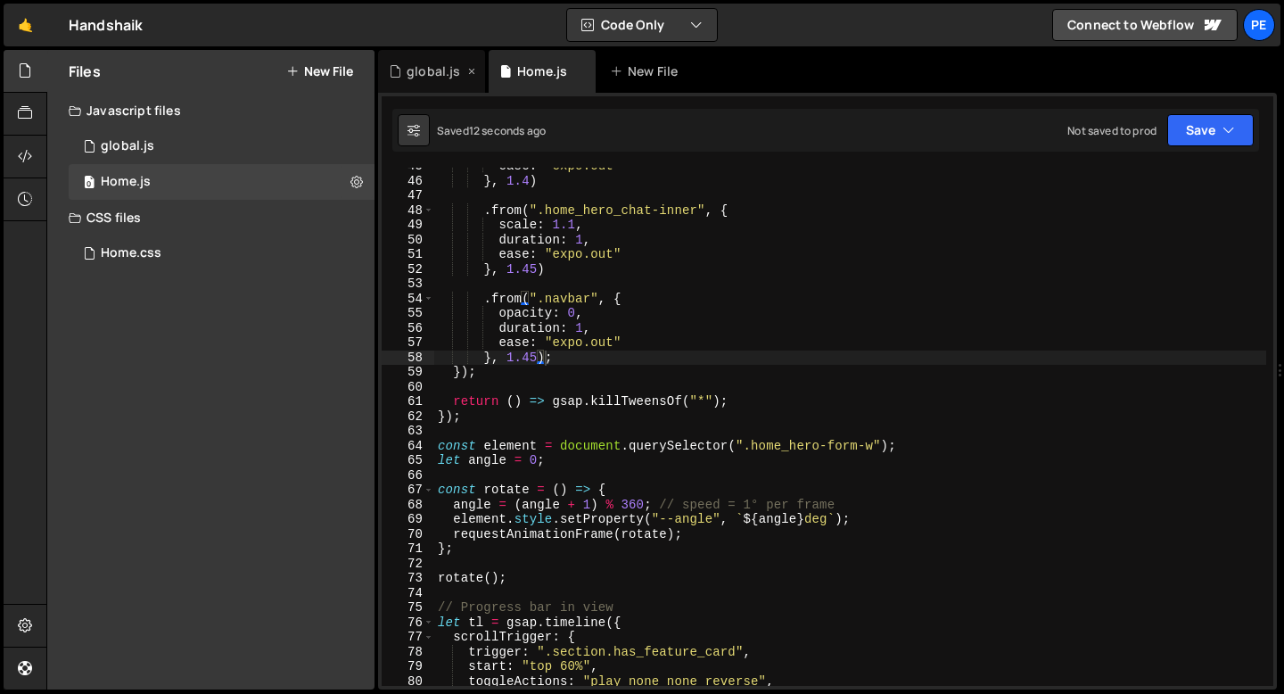
click at [425, 77] on div "global.js" at bounding box center [434, 71] width 54 height 18
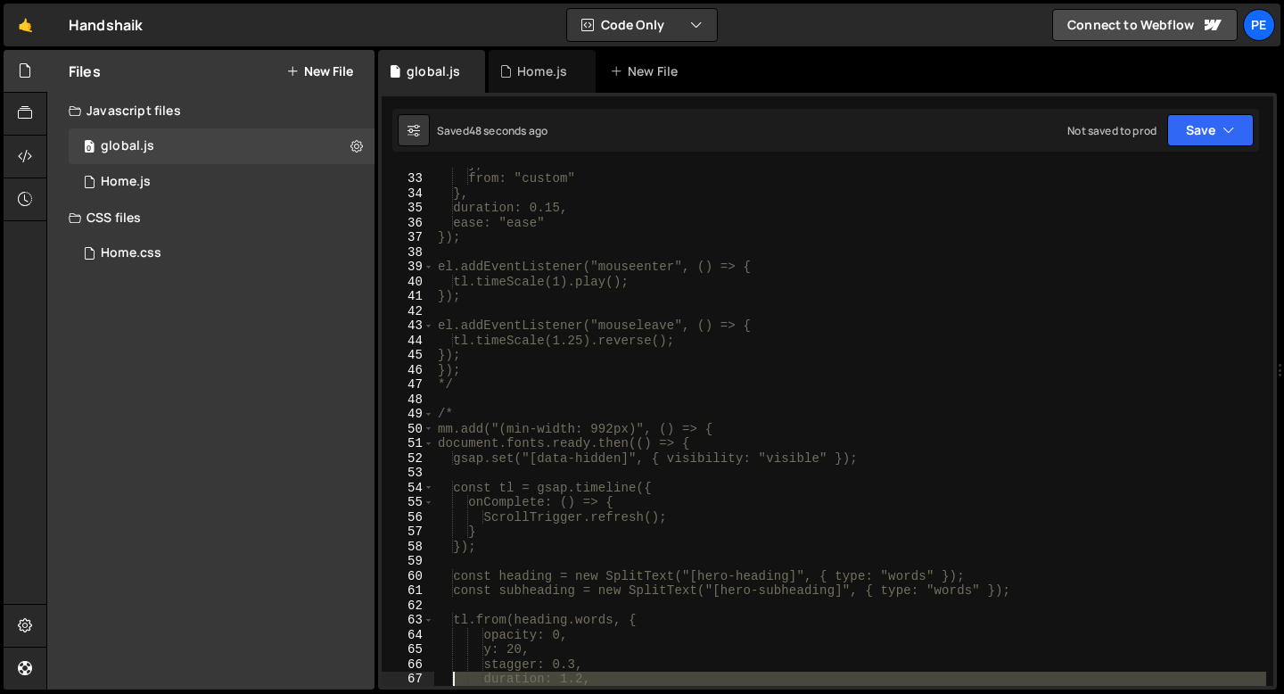
scroll to position [483, 0]
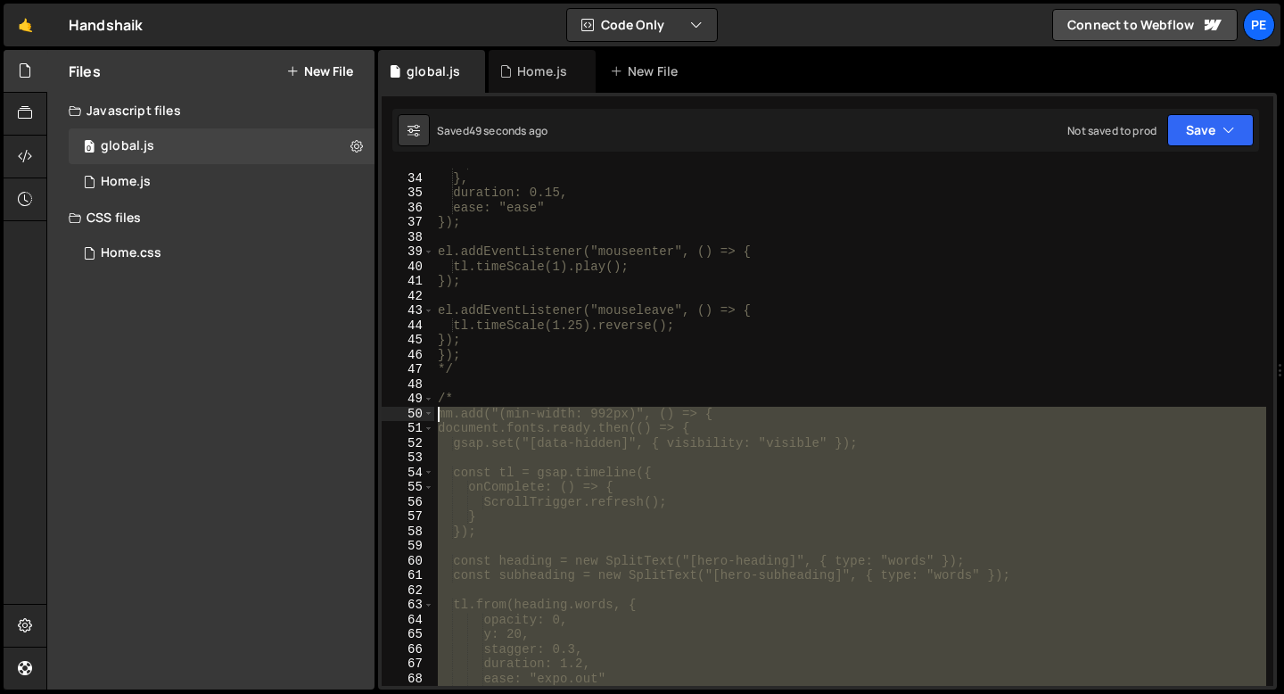
drag, startPoint x: 463, startPoint y: 328, endPoint x: 403, endPoint y: 415, distance: 105.1
click at [403, 415] on div "}); 33 34 35 36 37 38 39 40 41 42 43 44 45 46 47 48 49 50 51 52 53 54 55 56 57 …" at bounding box center [828, 427] width 892 height 518
type textarea "mm.add("(min-width: 992px)", () => { document.fonts.ready.then(() => {"
click at [525, 71] on div "Home.js" at bounding box center [542, 71] width 50 height 18
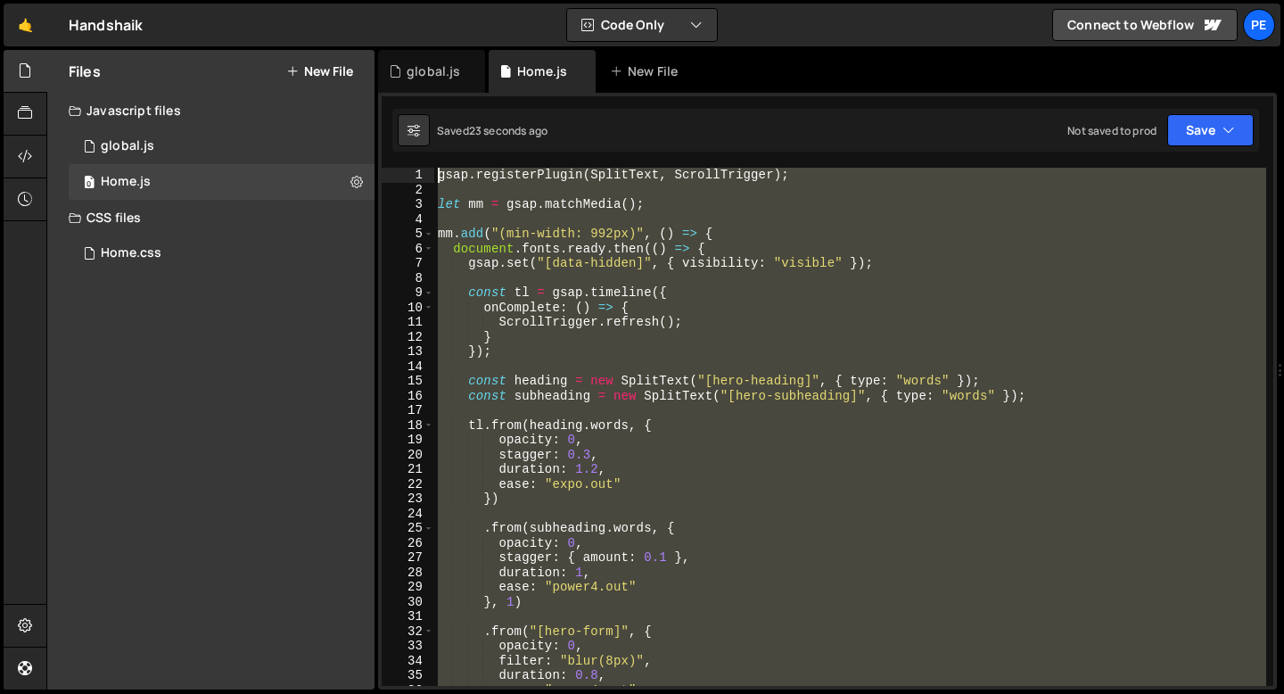
scroll to position [0, 0]
drag, startPoint x: 474, startPoint y: 416, endPoint x: 367, endPoint y: 109, distance: 324.9
click at [367, 109] on div "Files New File Javascript files 0 global.js 0 0 Home.js 0 CSS files Home.css 0" at bounding box center [665, 370] width 1238 height 640
paste textarea "});"
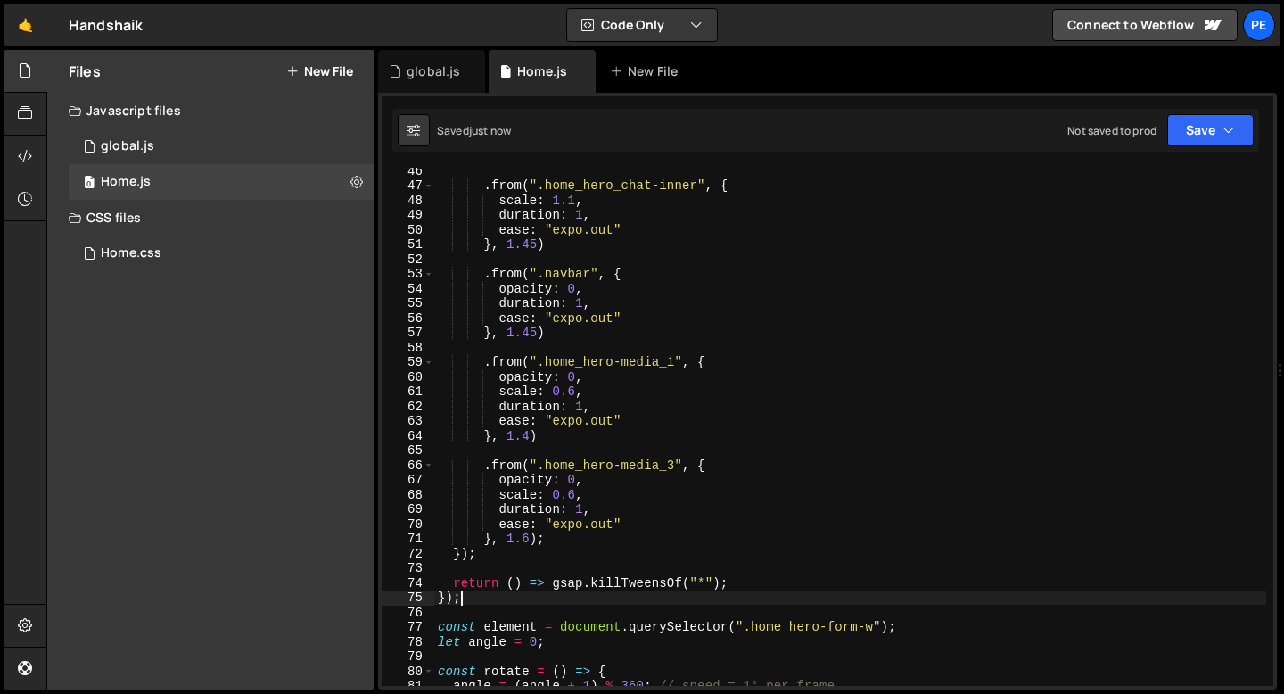
scroll to position [666, 0]
click at [586, 494] on div ". from ( ".home_hero_chat-inner" , { scale : 1.1 , duration : 1 , ease : "expo.…" at bounding box center [850, 437] width 832 height 548
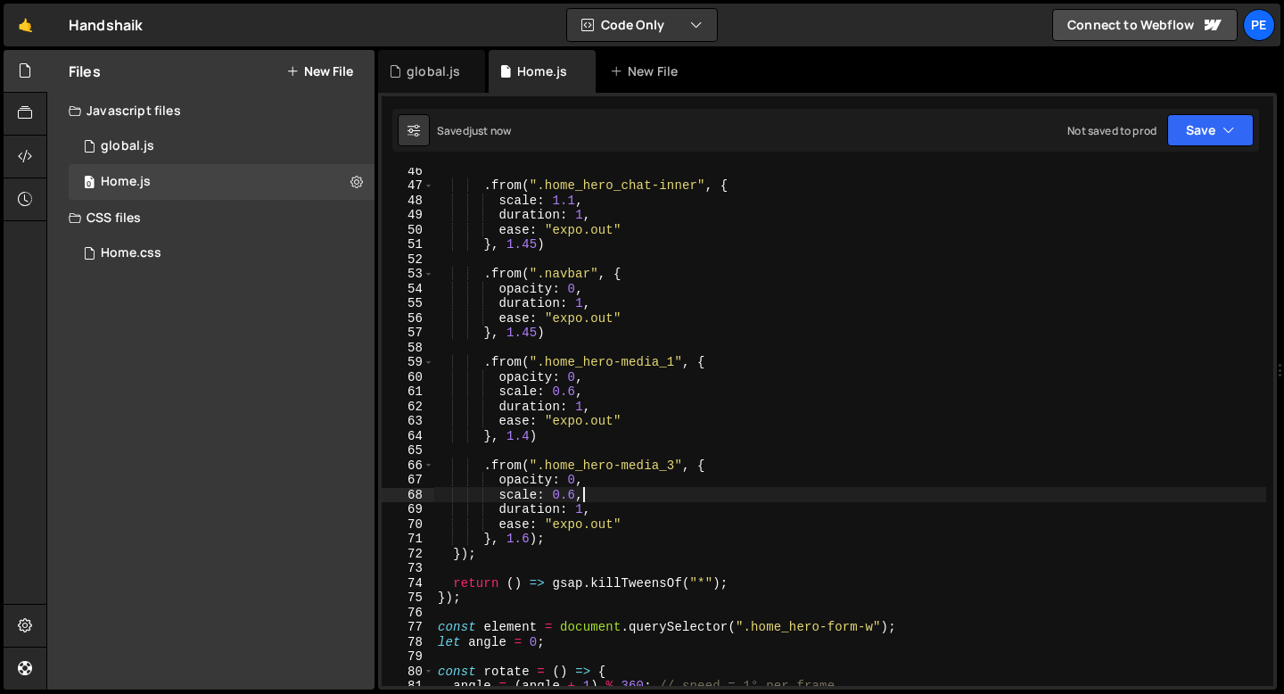
click at [586, 494] on div ". from ( ".home_hero_chat-inner" , { scale : 1.1 , duration : 1 , ease : "expo.…" at bounding box center [850, 437] width 832 height 548
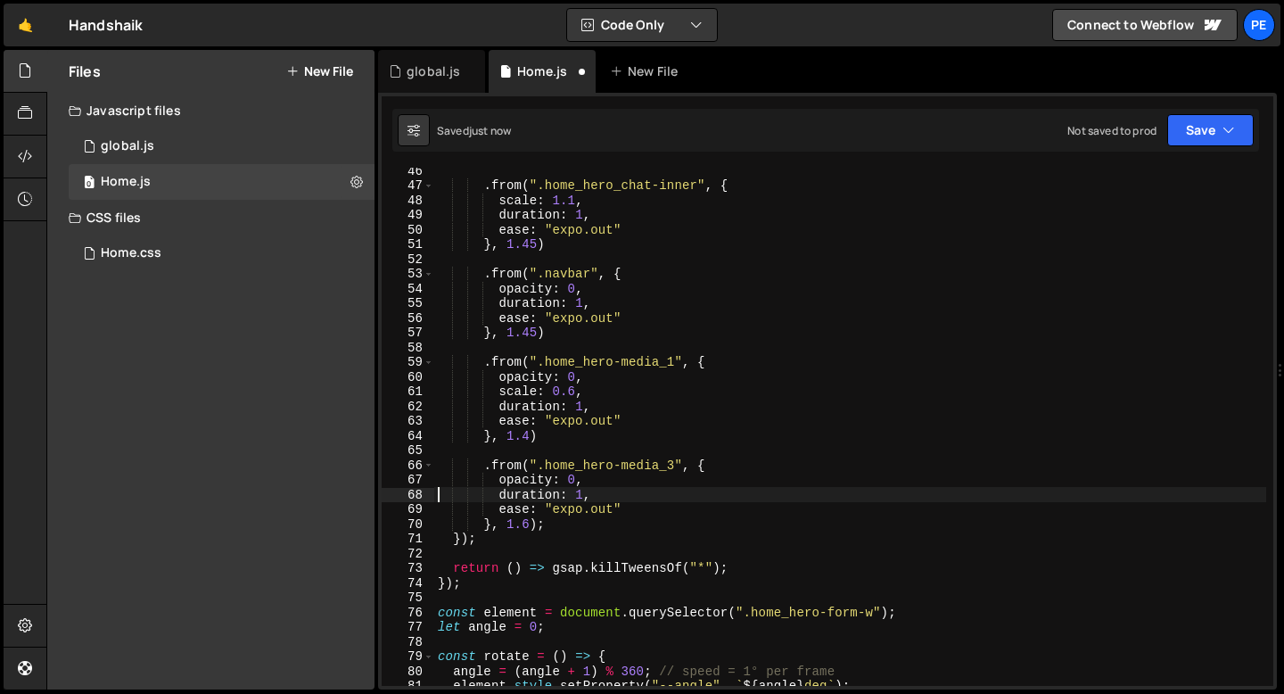
click at [583, 392] on div ". from ( ".home_hero_chat-inner" , { scale : 1.1 , duration : 1 , ease : "expo.…" at bounding box center [850, 437] width 832 height 548
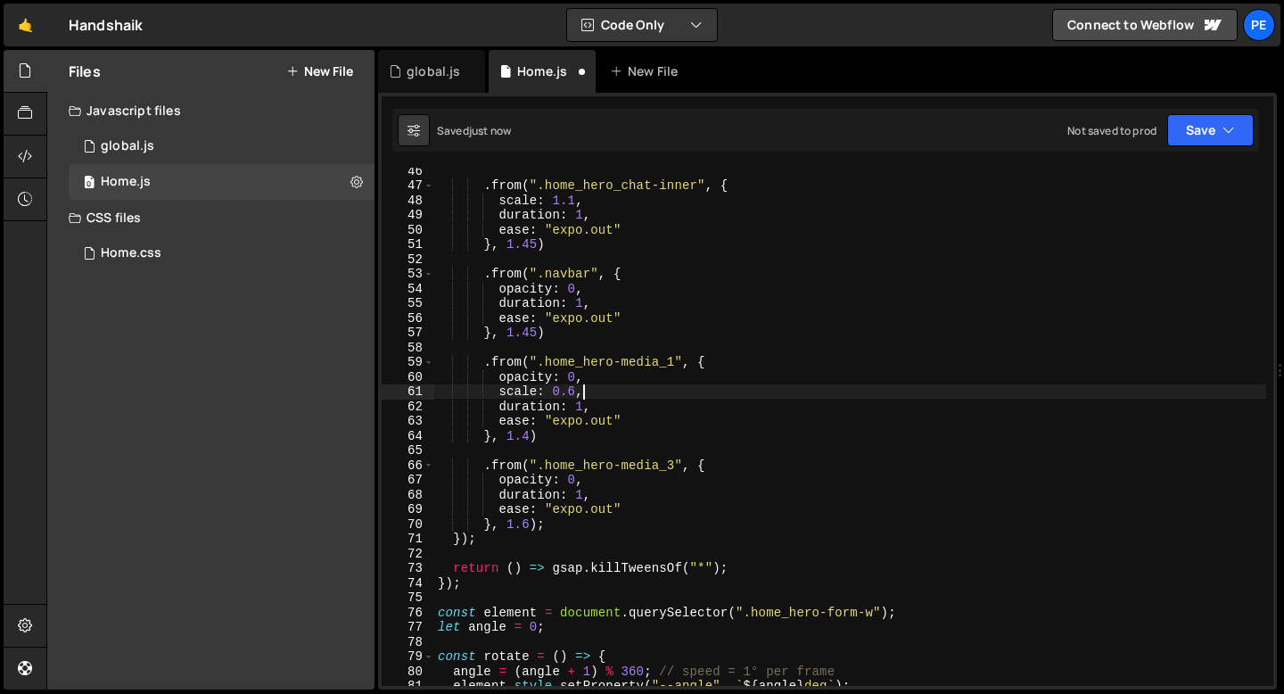
click at [583, 391] on div ". from ( ".home_hero_chat-inner" , { scale : 1.1 , duration : 1 , ease : "expo.…" at bounding box center [850, 437] width 832 height 548
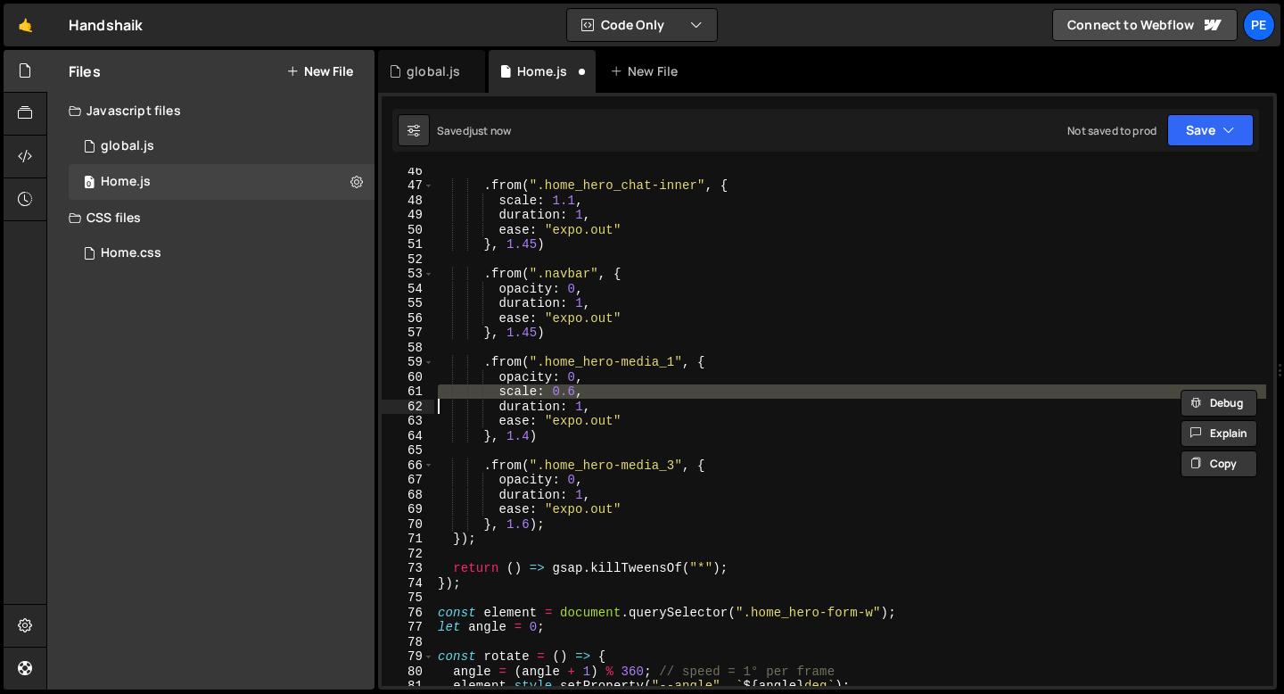
type textarea "duration: 1,"
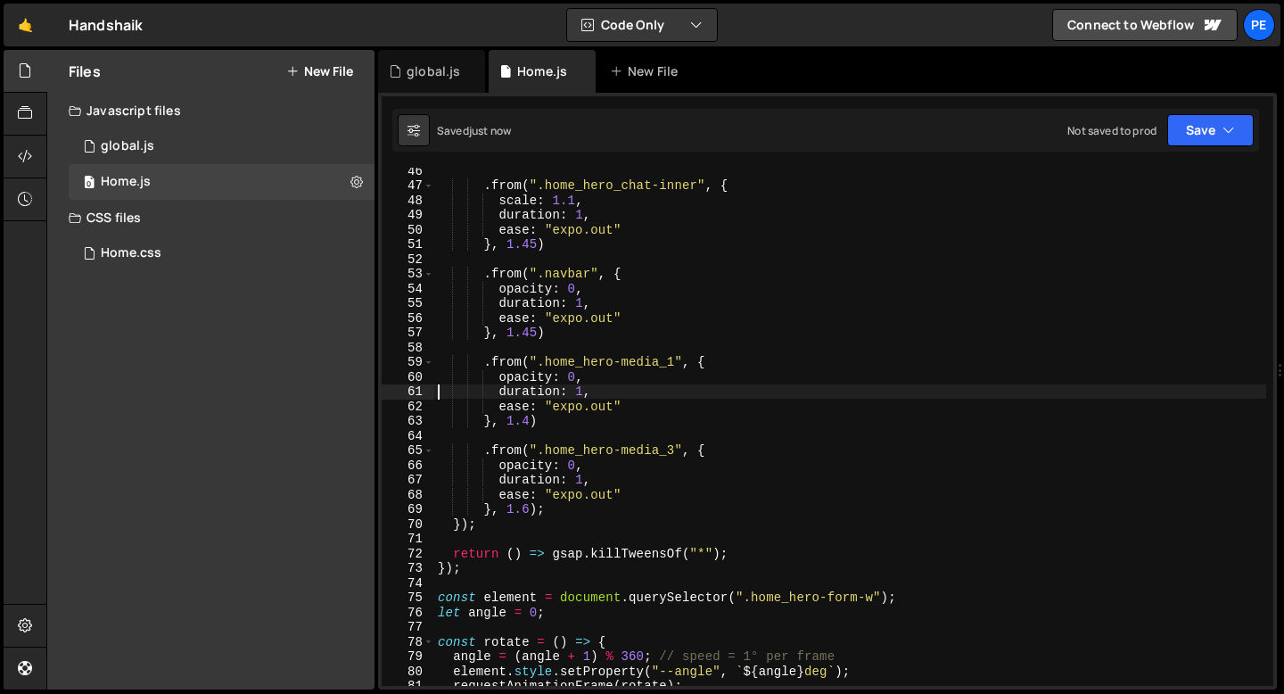
click at [553, 433] on div ". from ( ".home_hero_chat-inner" , { scale : 1.1 , duration : 1 , ease : "expo.…" at bounding box center [850, 437] width 832 height 548
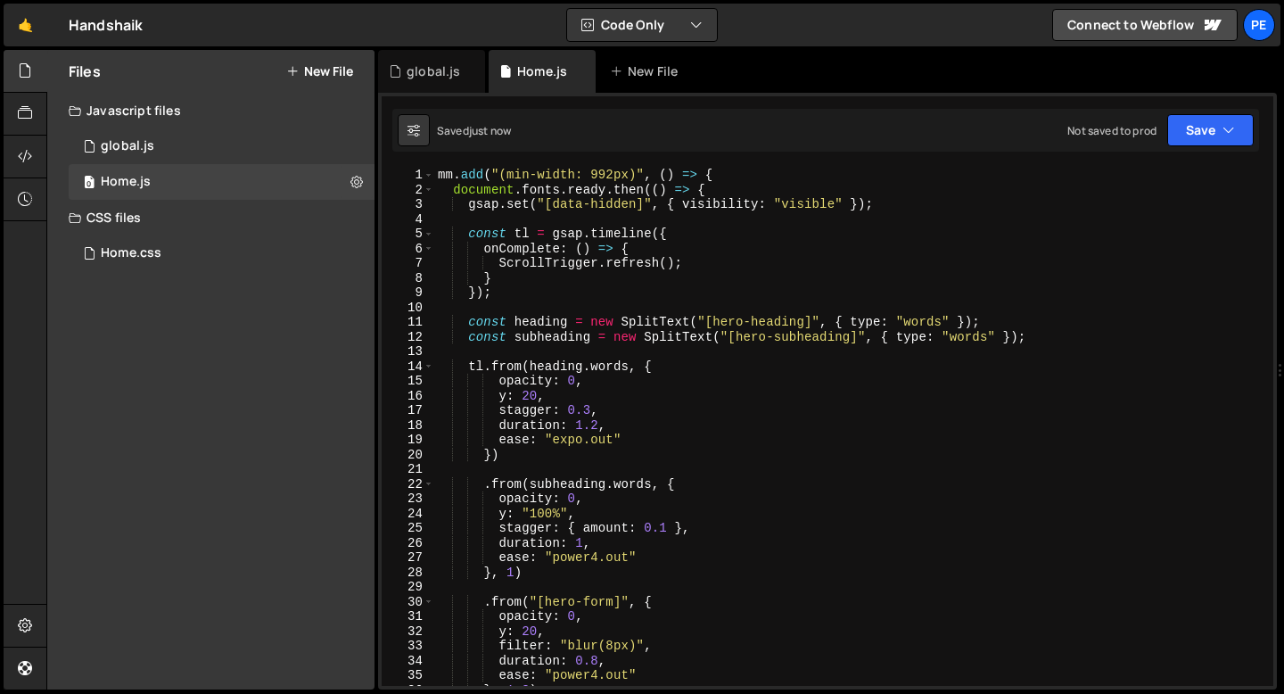
scroll to position [0, 0]
click at [435, 79] on div "global.js" at bounding box center [434, 71] width 54 height 18
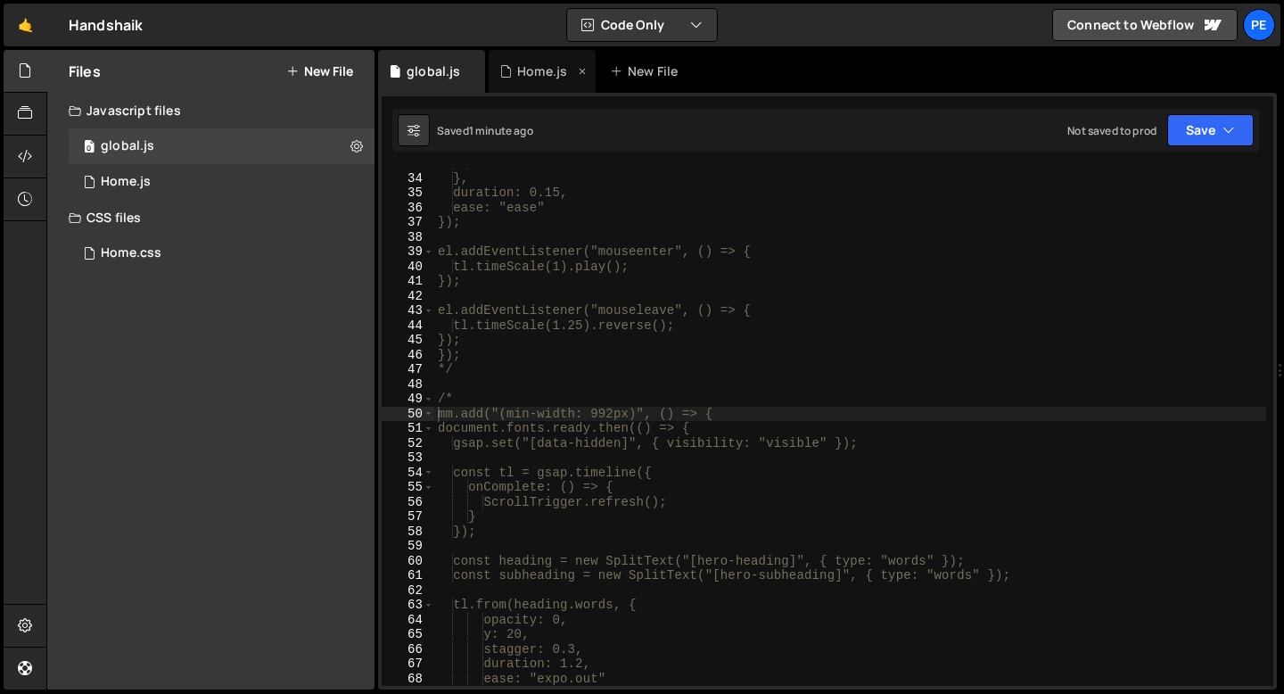
click at [536, 77] on div "Home.js" at bounding box center [542, 71] width 50 height 18
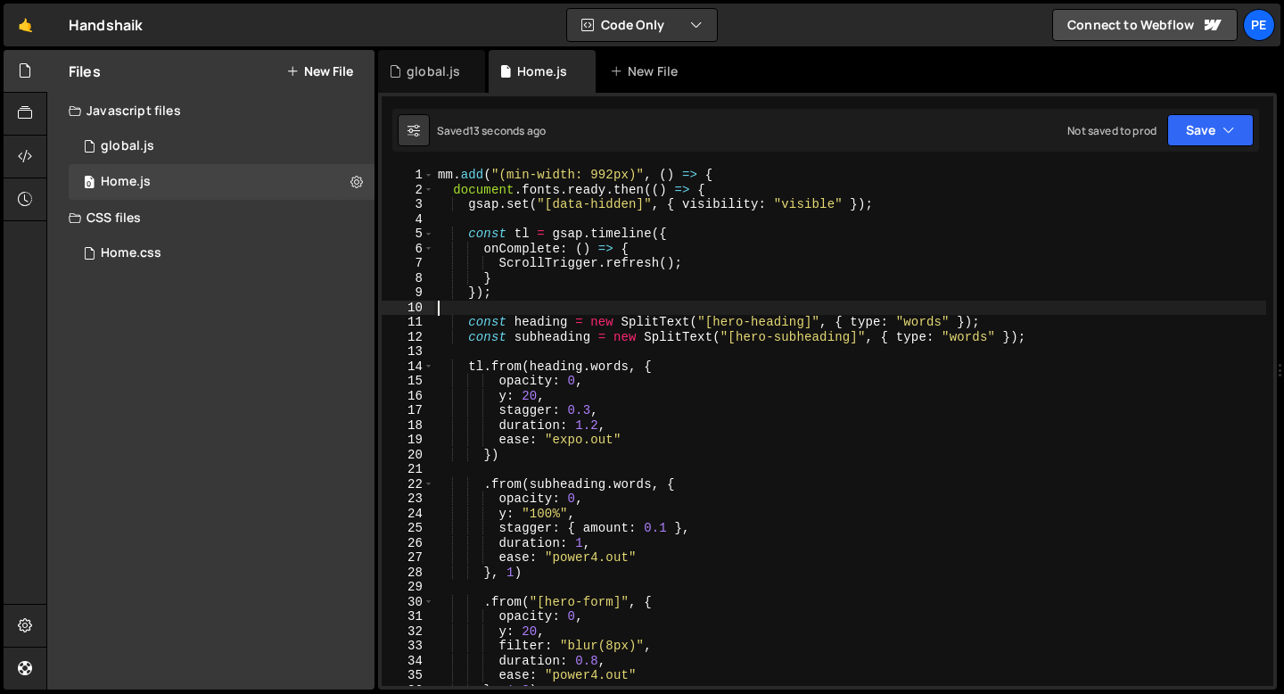
click at [524, 305] on div "mm . add ( "(min-width: 992px)" , ( ) => { document . fonts . ready . then (( )…" at bounding box center [850, 442] width 832 height 548
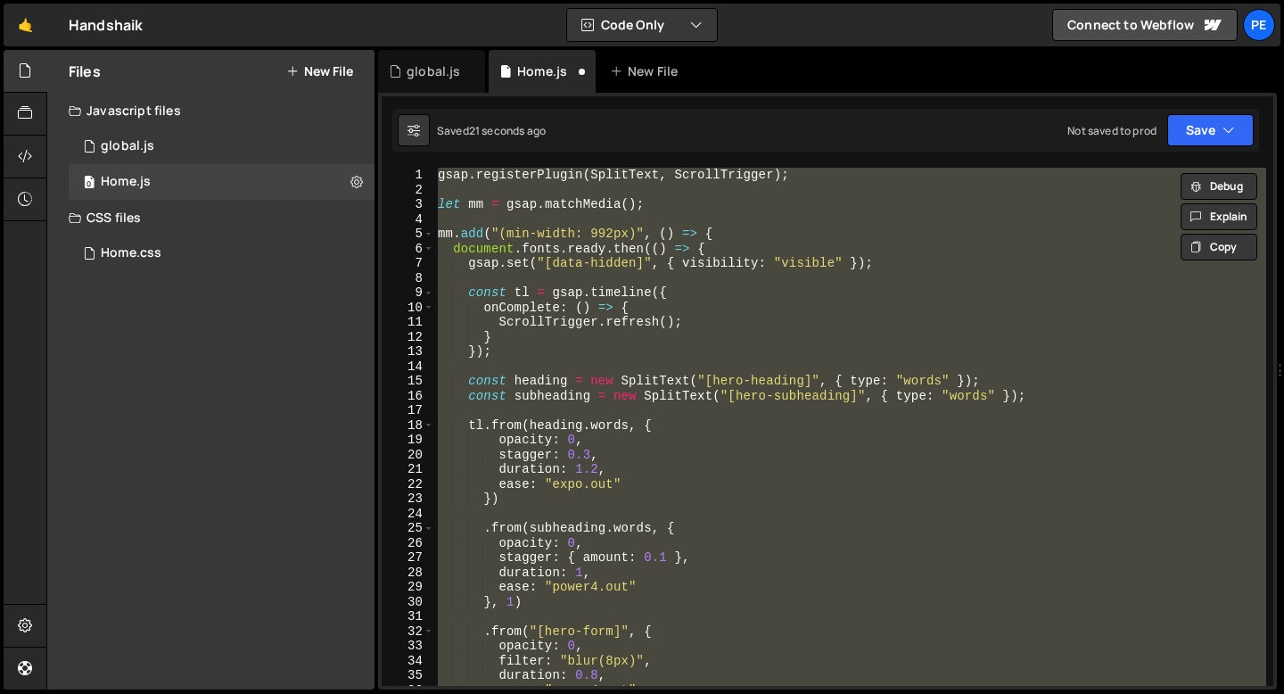
click at [442, 236] on div "gsap . registerPlugin ( SplitText , ScrollTrigger ) ; let mm = gsap . matchMedi…" at bounding box center [850, 427] width 832 height 518
type textarea "mm.add("(min-width: 992px)", () => {"
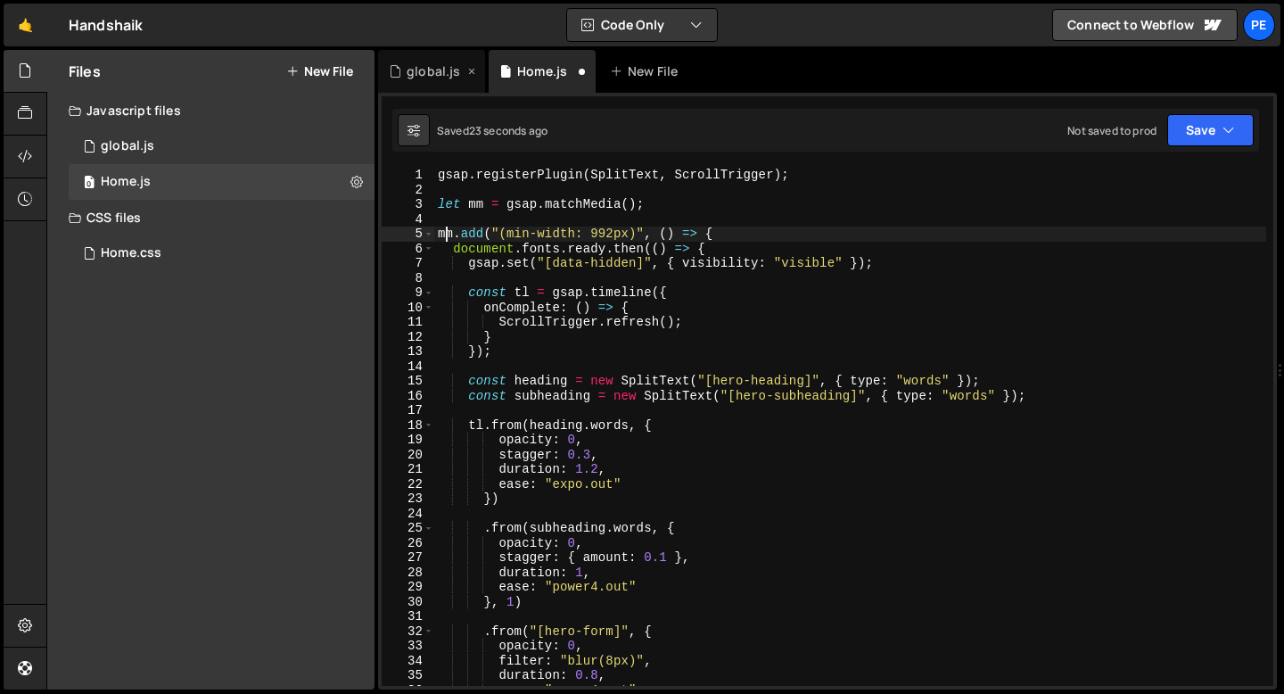
click at [435, 73] on div "global.js" at bounding box center [434, 71] width 54 height 18
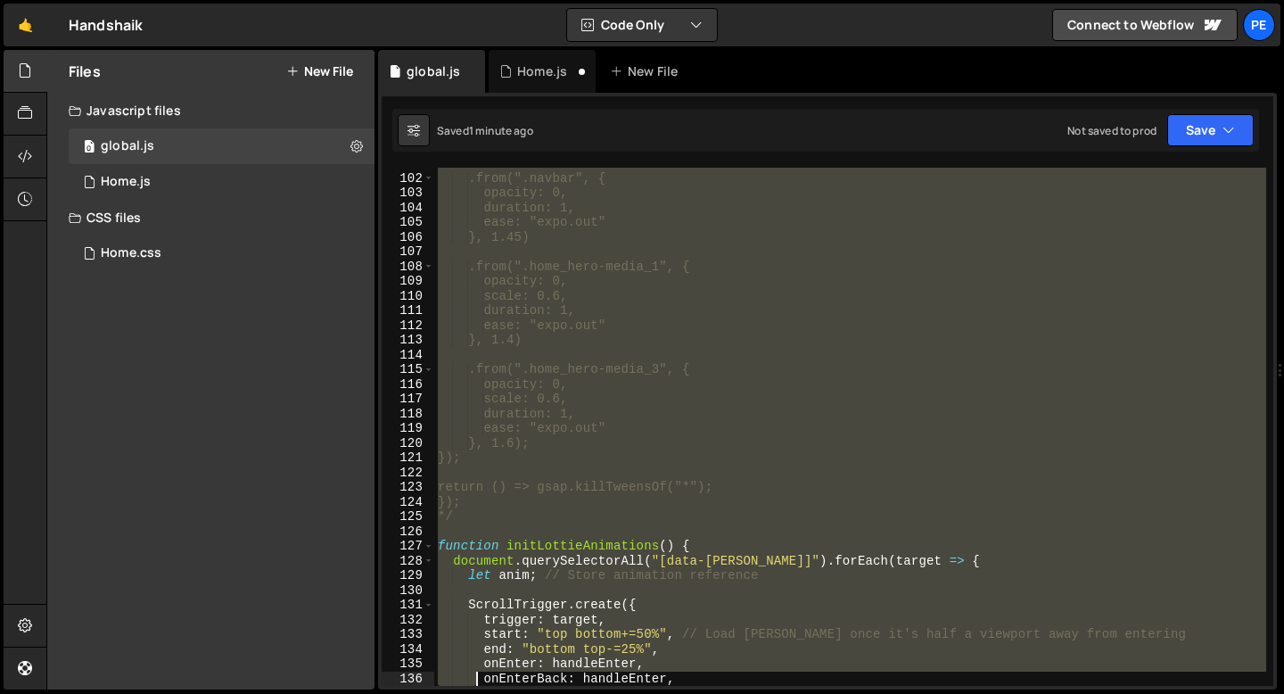
scroll to position [1483, 0]
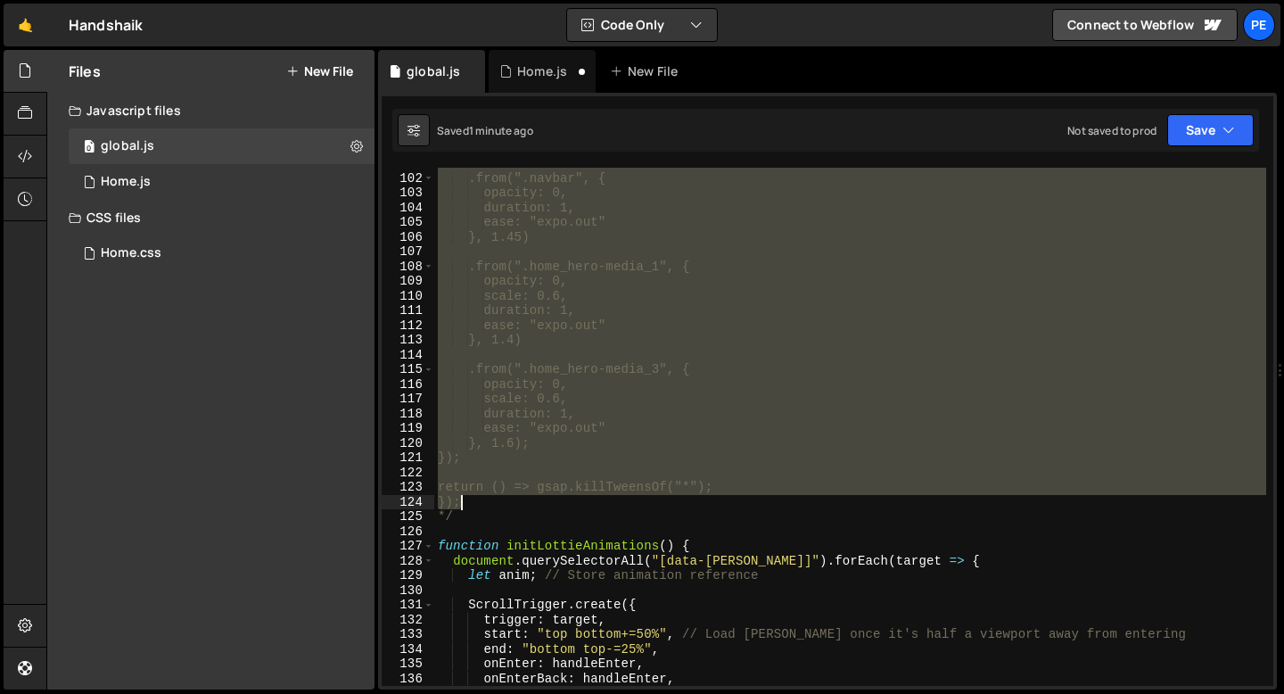
drag, startPoint x: 438, startPoint y: 417, endPoint x: 480, endPoint y: 505, distance: 97.7
click at [481, 505] on div ".from(".navbar", { opacity: 0, duration: 1, ease: "expo.out" }, 1.45) .from(".h…" at bounding box center [850, 430] width 832 height 548
type textarea "return () => gsap.killTweensOf("*"); });"
click at [531, 89] on div "Home.js" at bounding box center [542, 71] width 107 height 43
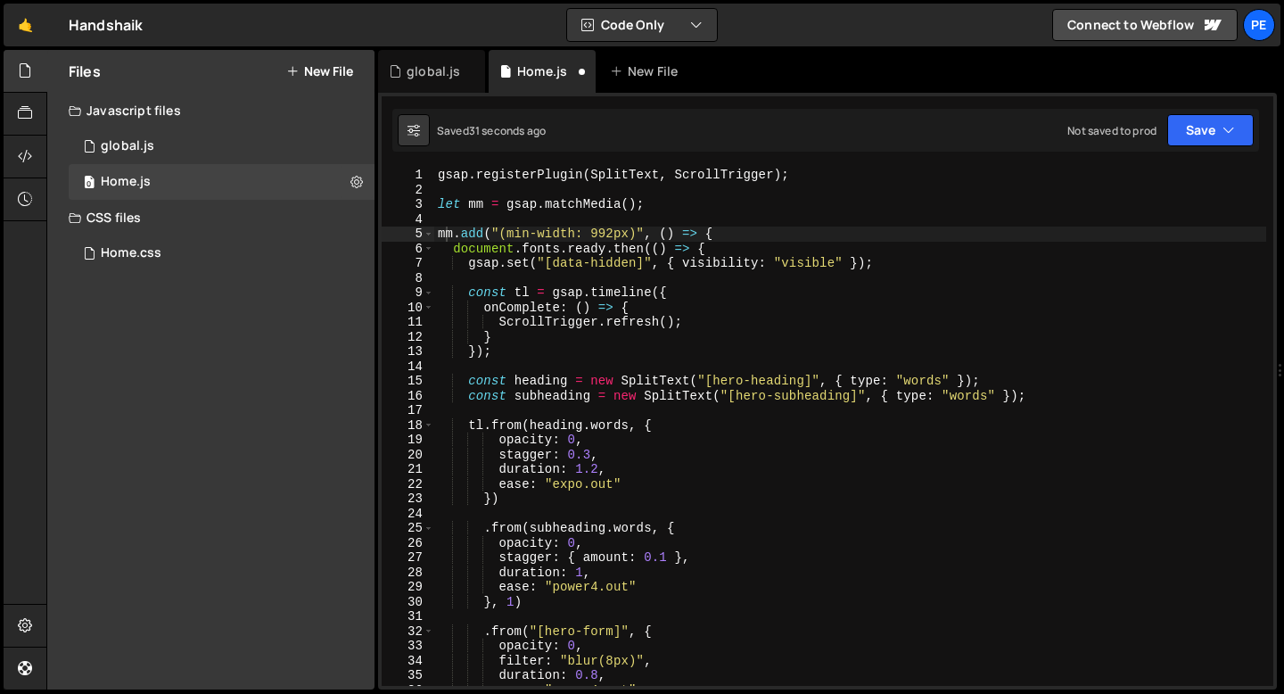
click at [436, 236] on div "gsap . registerPlugin ( SplitText , ScrollTrigger ) ; let mm = gsap . matchMedi…" at bounding box center [850, 442] width 832 height 548
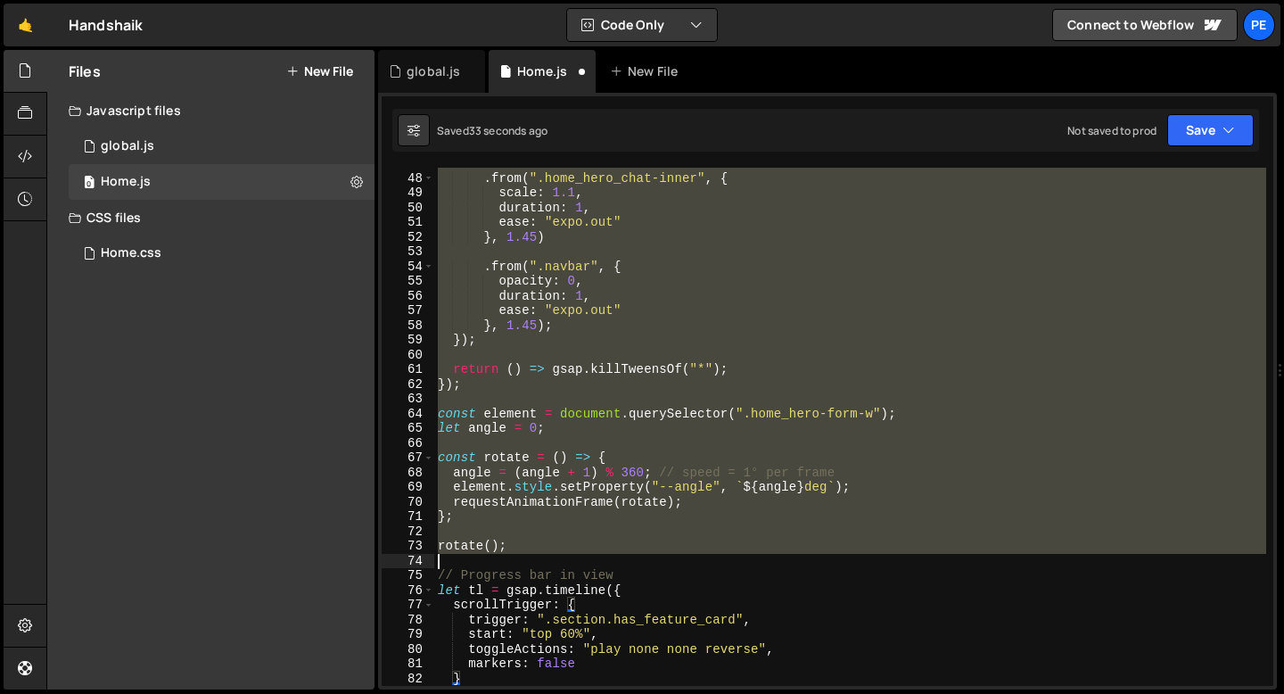
scroll to position [689, 0]
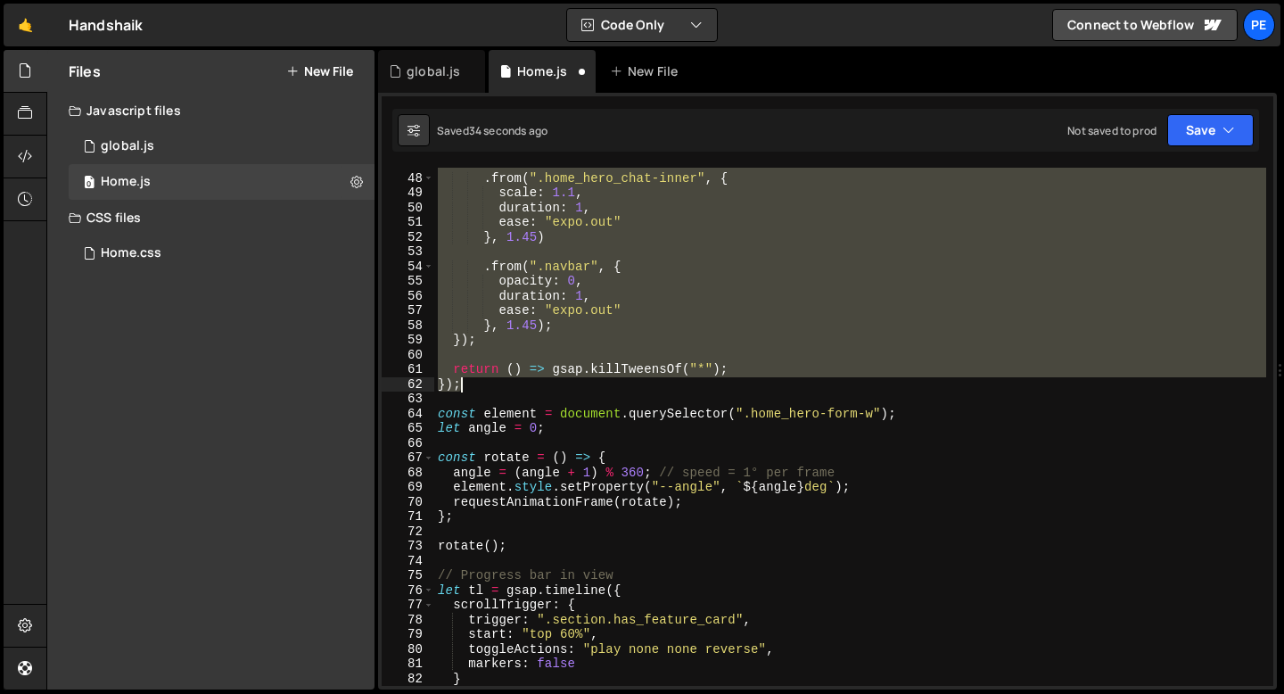
drag, startPoint x: 436, startPoint y: 236, endPoint x: 474, endPoint y: 387, distance: 155.3
click at [474, 387] on div ". from ( ".home_hero_chat-inner" , { scale : 1.1 , duration : 1 , ease : "expo.…" at bounding box center [850, 430] width 832 height 548
paste textarea
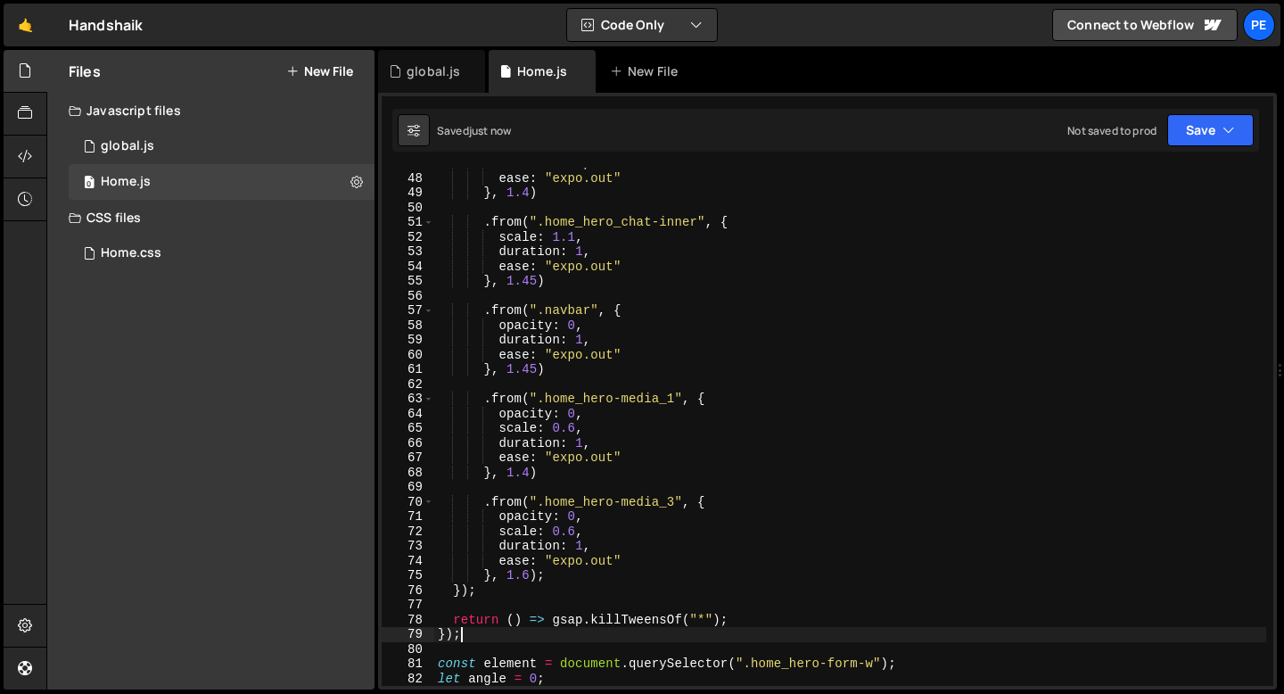
click at [590, 532] on div "duration : 1 , ease : "expo.out" } , 1.4 ) . from ( ".home_hero_chat-inner" , {…" at bounding box center [850, 430] width 832 height 548
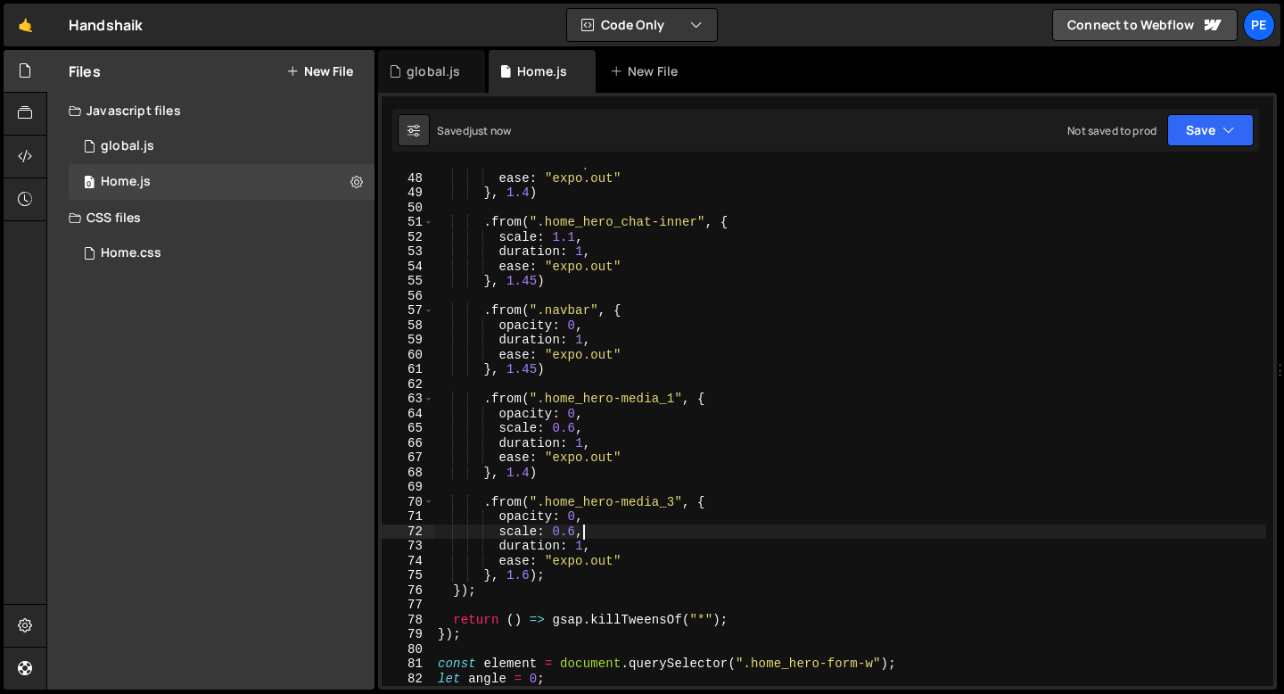
click at [590, 532] on div "duration : 1 , ease : "expo.out" } , 1.4 ) . from ( ".home_hero_chat-inner" , {…" at bounding box center [850, 430] width 832 height 548
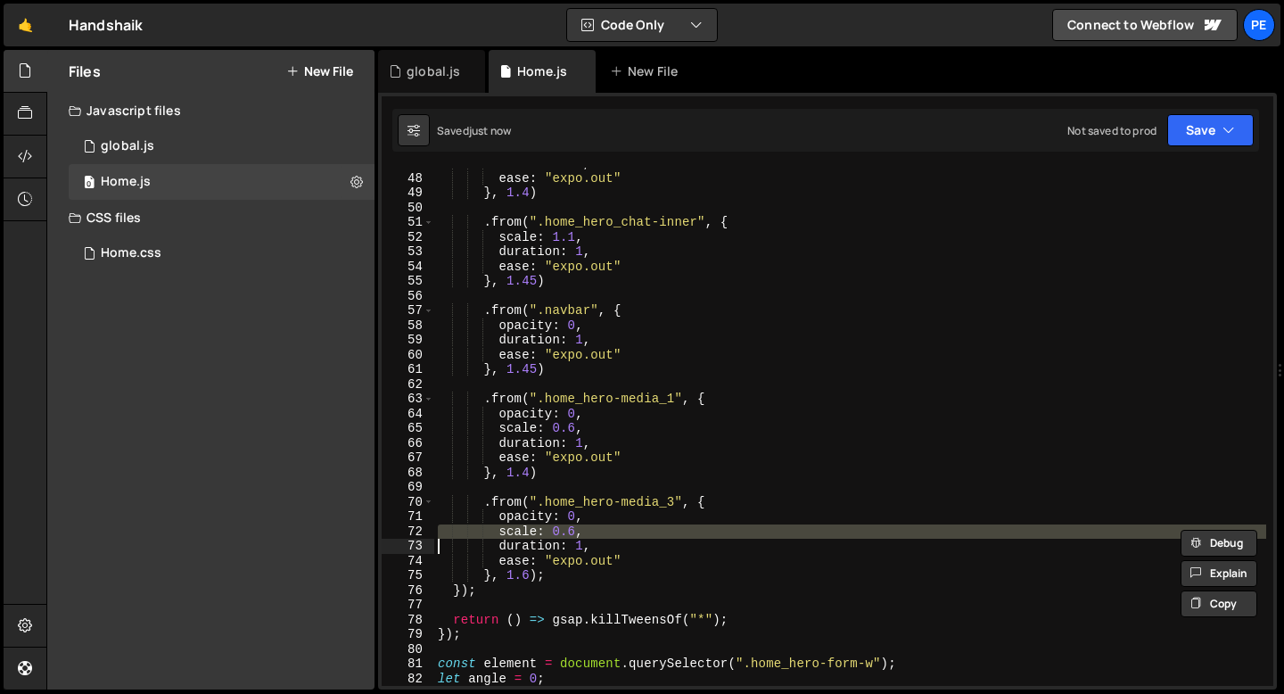
click at [590, 532] on div "duration : 1 , ease : "expo.out" } , 1.4 ) . from ( ".home_hero_chat-inner" , {…" at bounding box center [850, 430] width 832 height 548
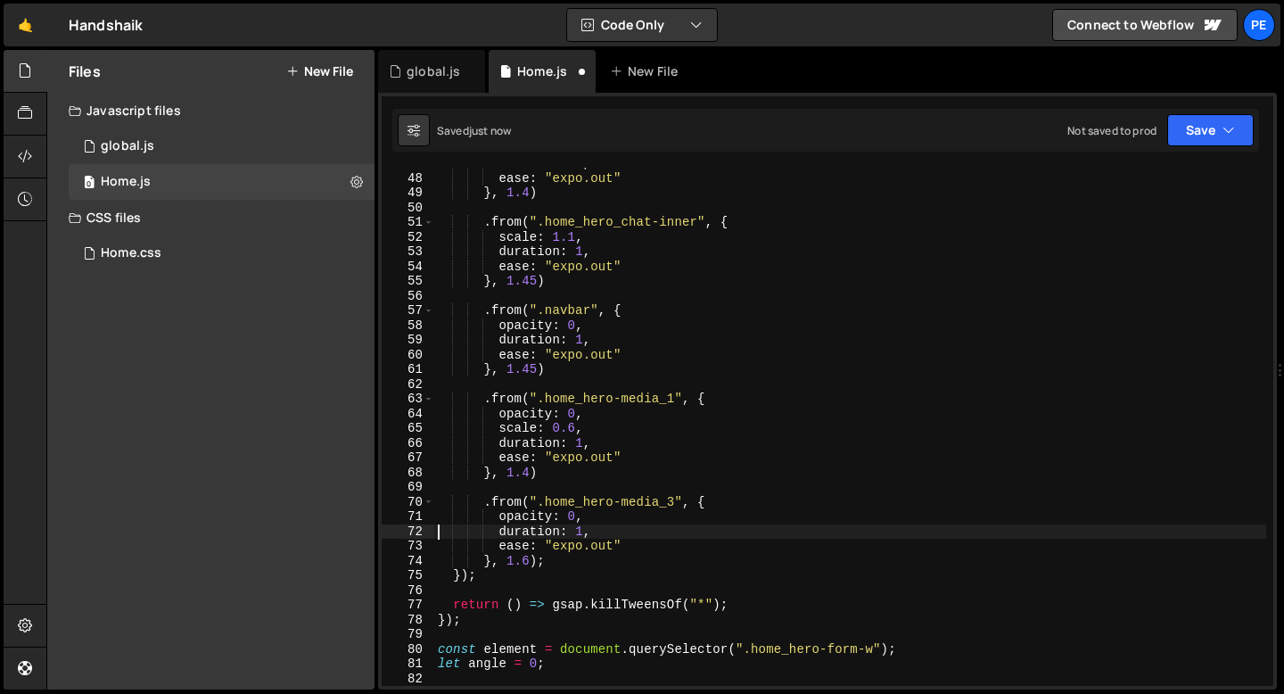
click at [584, 427] on div "duration : 1 , ease : "expo.out" } , 1.4 ) . from ( ".home_hero_chat-inner" , {…" at bounding box center [850, 430] width 832 height 548
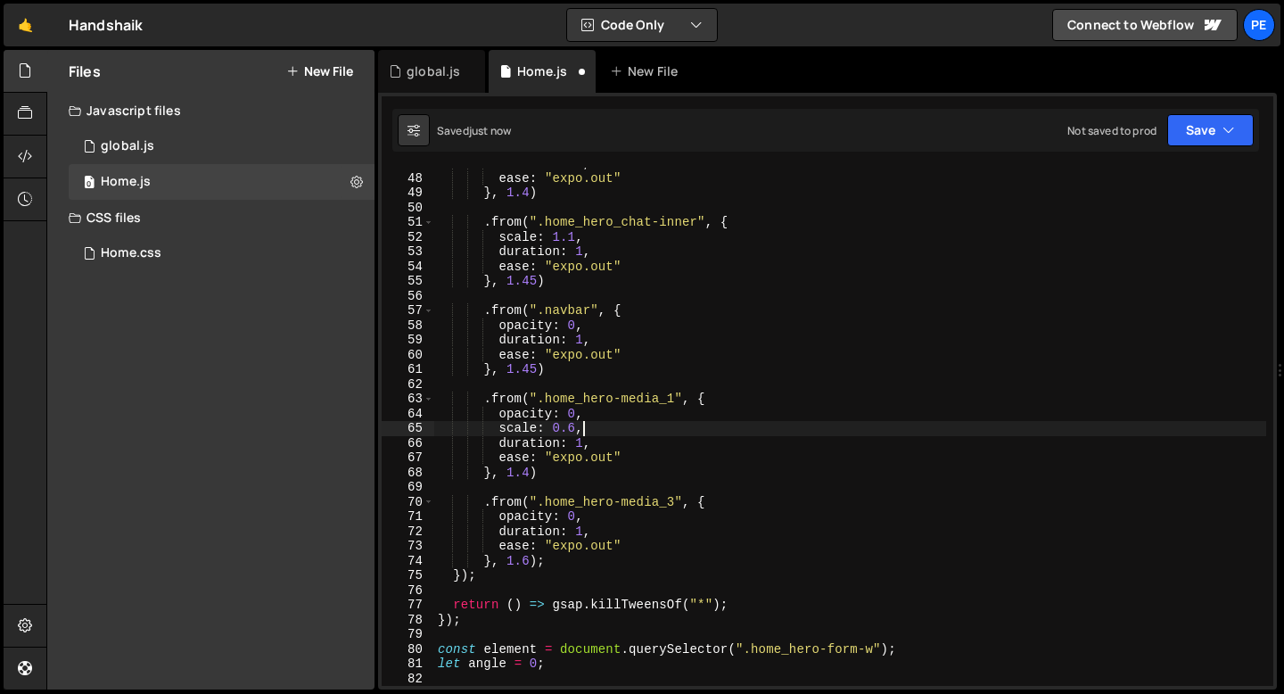
click at [584, 427] on div "duration : 1 , ease : "expo.out" } , 1.4 ) . from ( ".home_hero_chat-inner" , {…" at bounding box center [850, 430] width 832 height 548
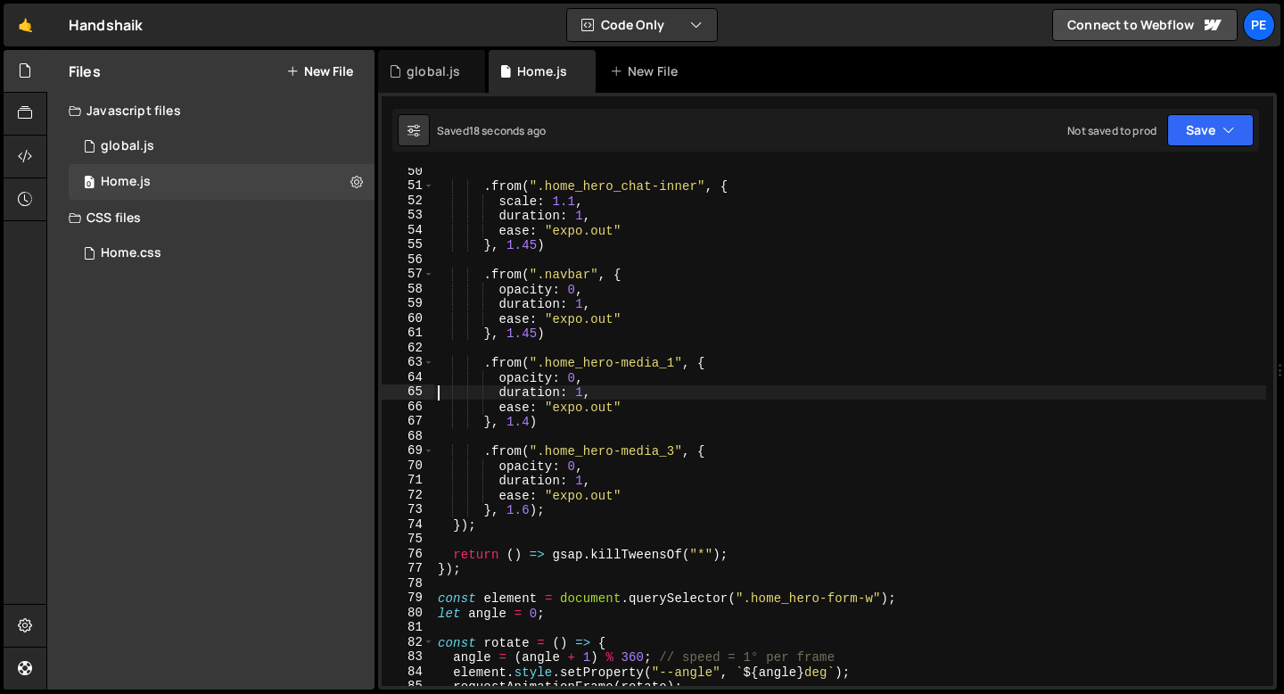
scroll to position [732, 0]
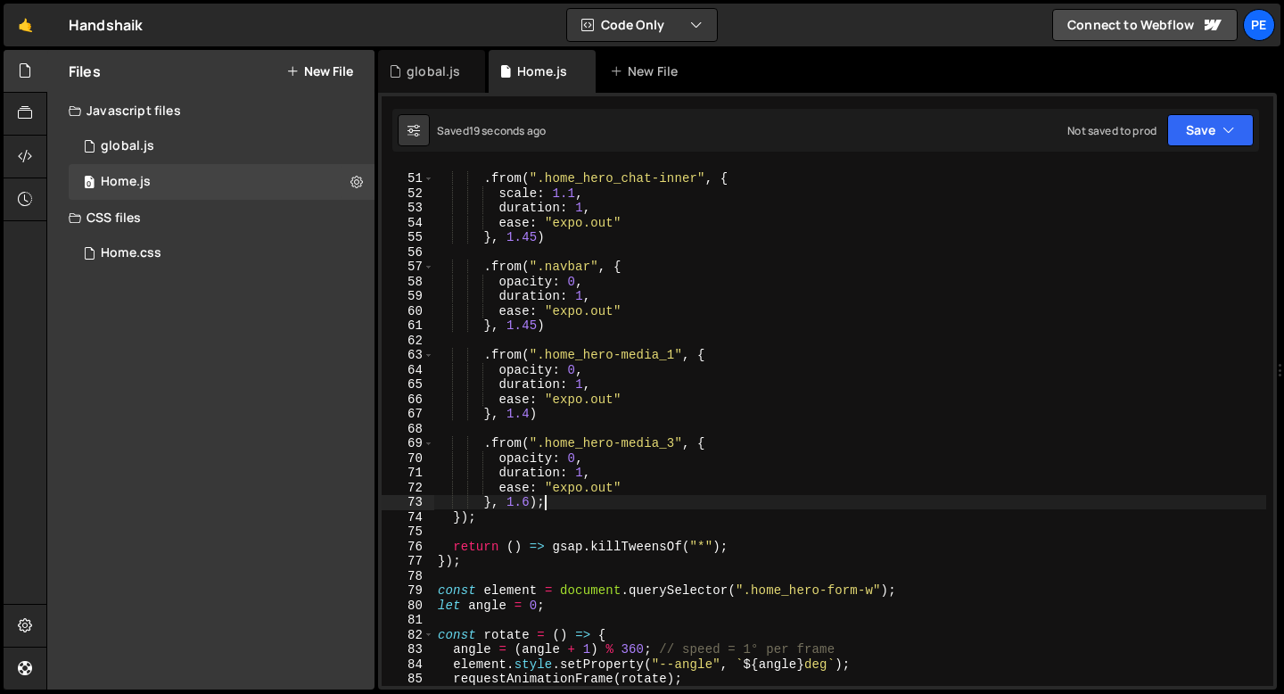
click at [555, 507] on div ". from ( ".home_hero_chat-inner" , { scale : 1.1 , duration : 1 , ease : "expo.…" at bounding box center [850, 430] width 832 height 548
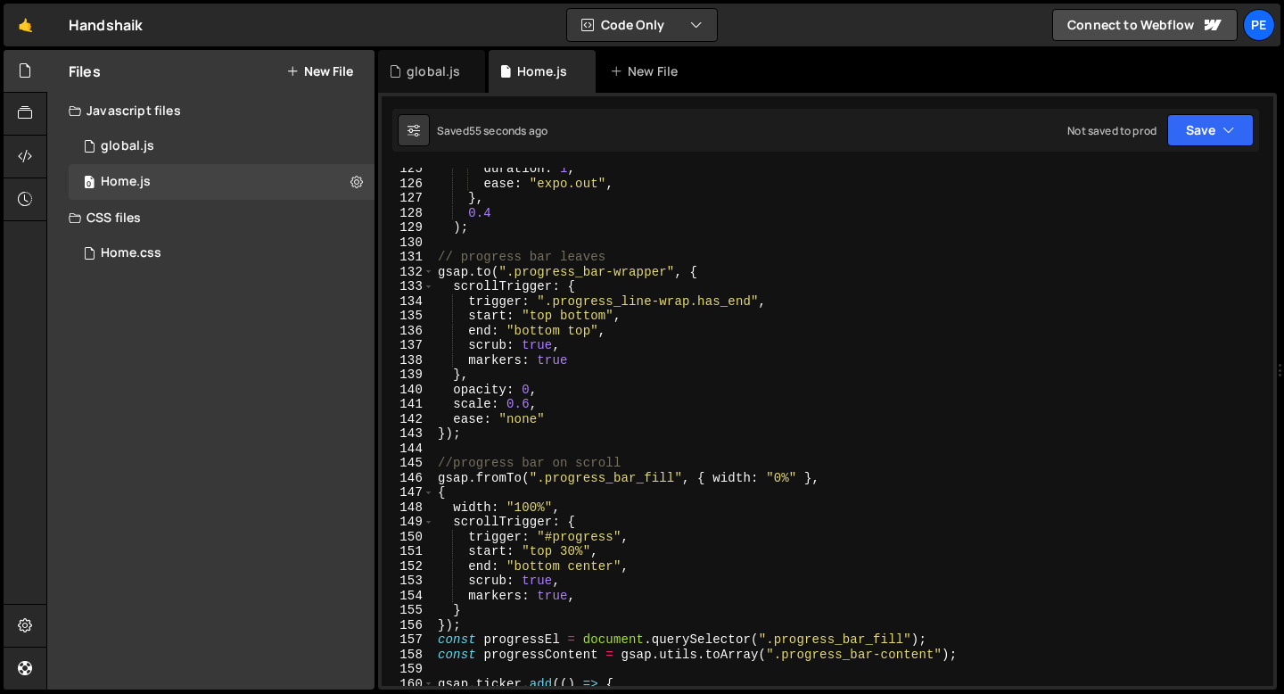
scroll to position [1848, 0]
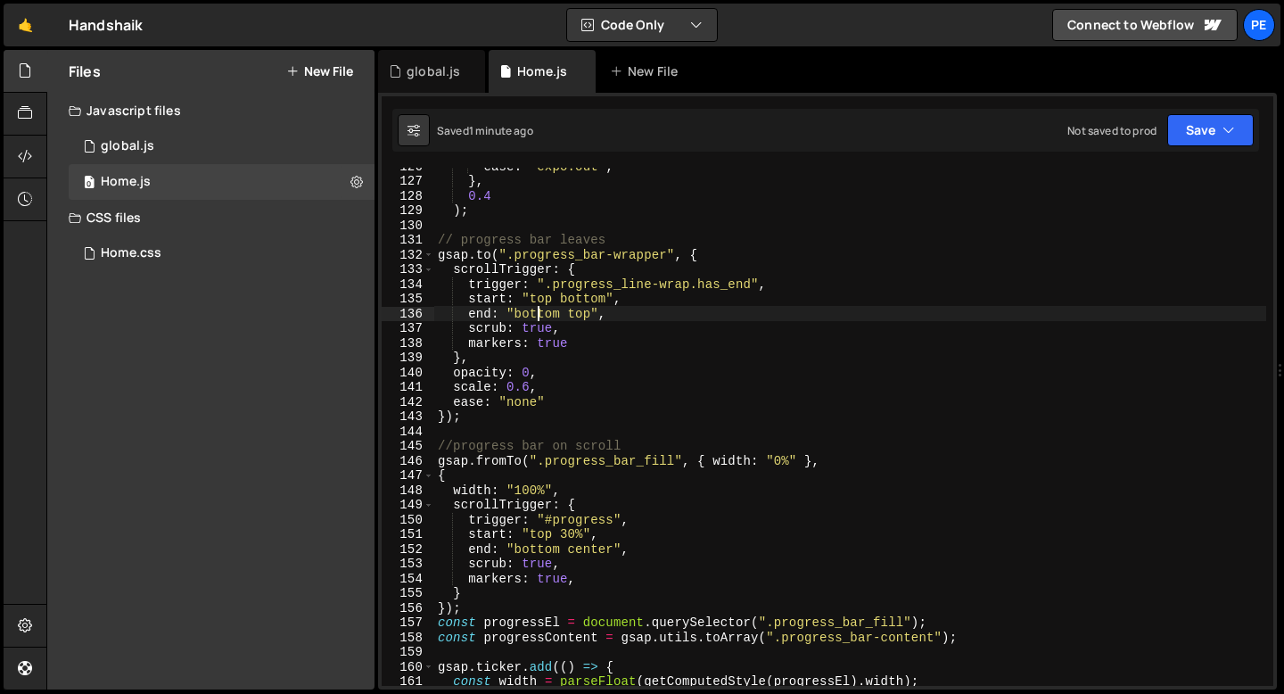
click at [540, 315] on div "ease : "expo.out" , } , 0.4 ) ; // progress bar leaves gsap . to ( ".progress_b…" at bounding box center [850, 433] width 832 height 548
click at [540, 314] on div "ease : "expo.out" , } , 0.4 ) ; // progress bar leaves gsap . to ( ".progress_b…" at bounding box center [850, 433] width 832 height 548
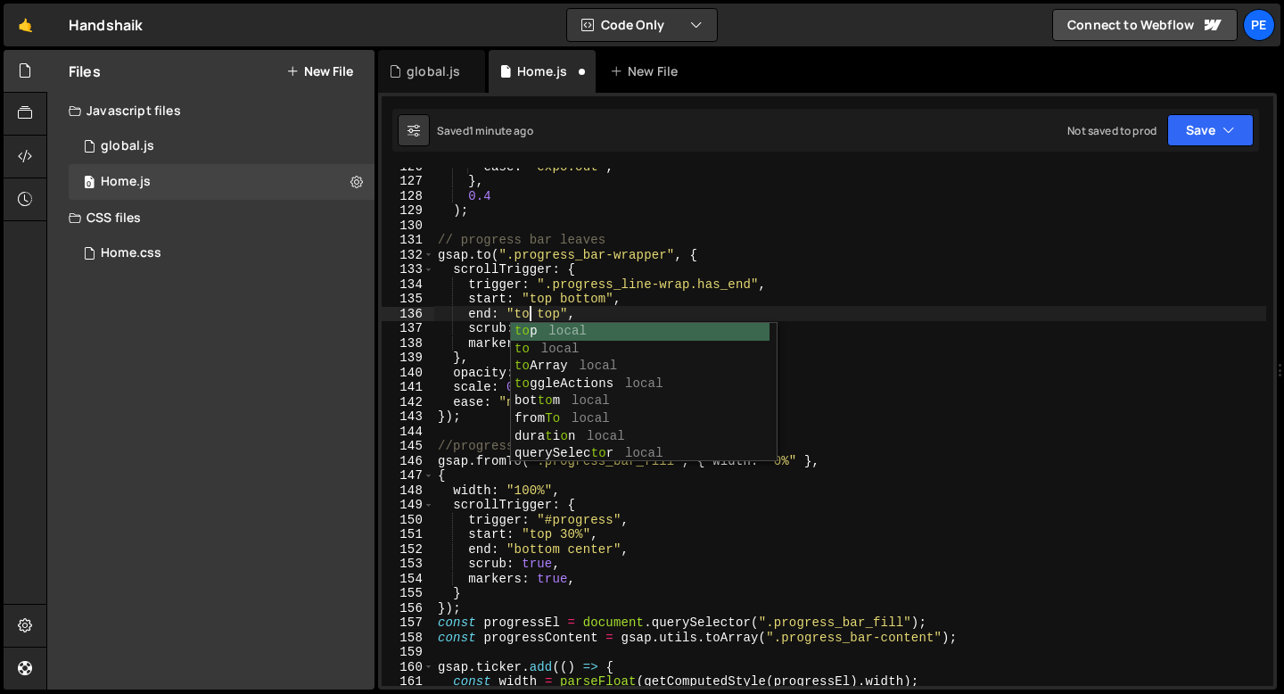
scroll to position [0, 6]
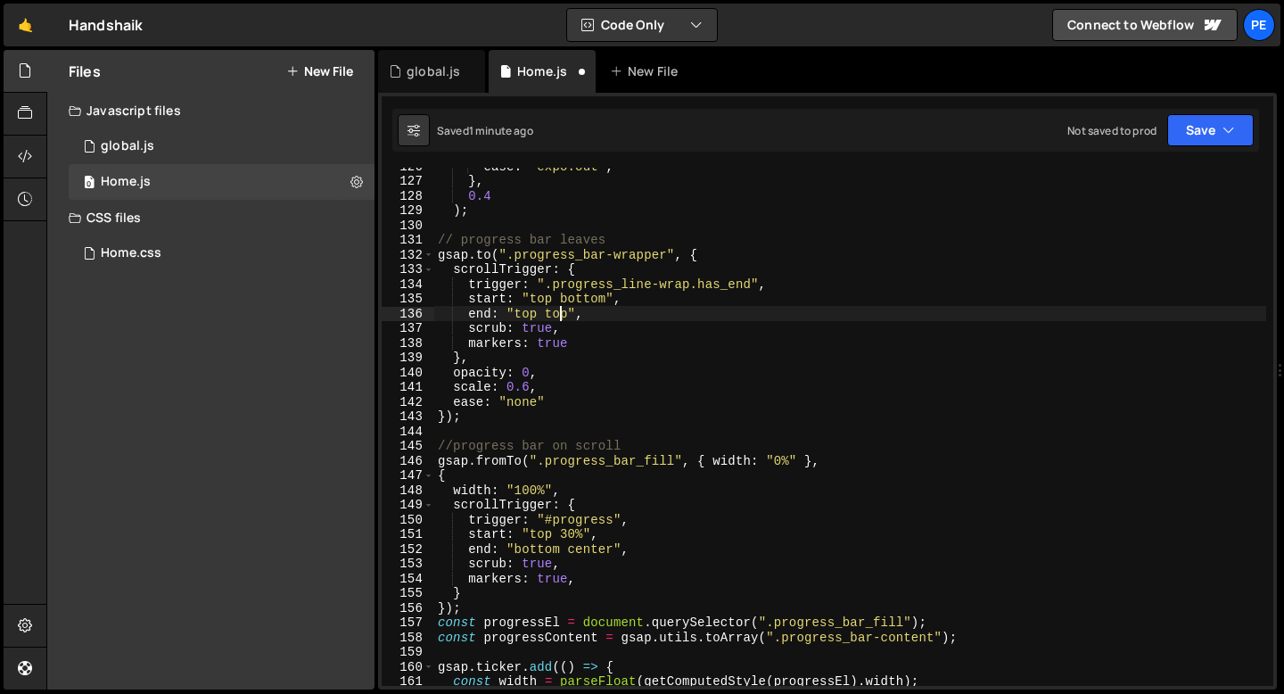
click at [563, 313] on div "ease : "expo.out" , } , 0.4 ) ; // progress bar leaves gsap . to ( ".progress_b…" at bounding box center [850, 433] width 832 height 548
click at [563, 312] on div "ease : "expo.out" , } , 0.4 ) ; // progress bar leaves gsap . to ( ".progress_b…" at bounding box center [850, 433] width 832 height 548
click at [577, 367] on div "ease : "expo.out" , } , 0.4 ) ; // progress bar leaves gsap . to ( ".progress_b…" at bounding box center [850, 433] width 832 height 548
type textarea "opacity: 0,"
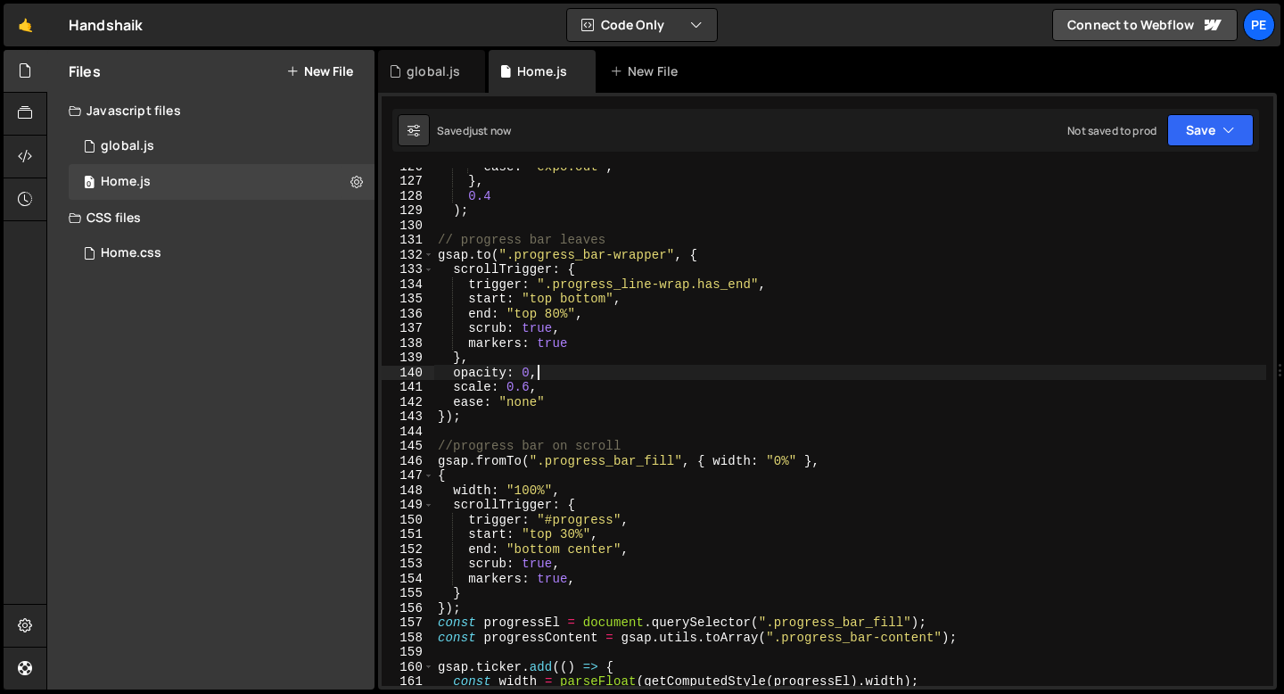
scroll to position [0, 6]
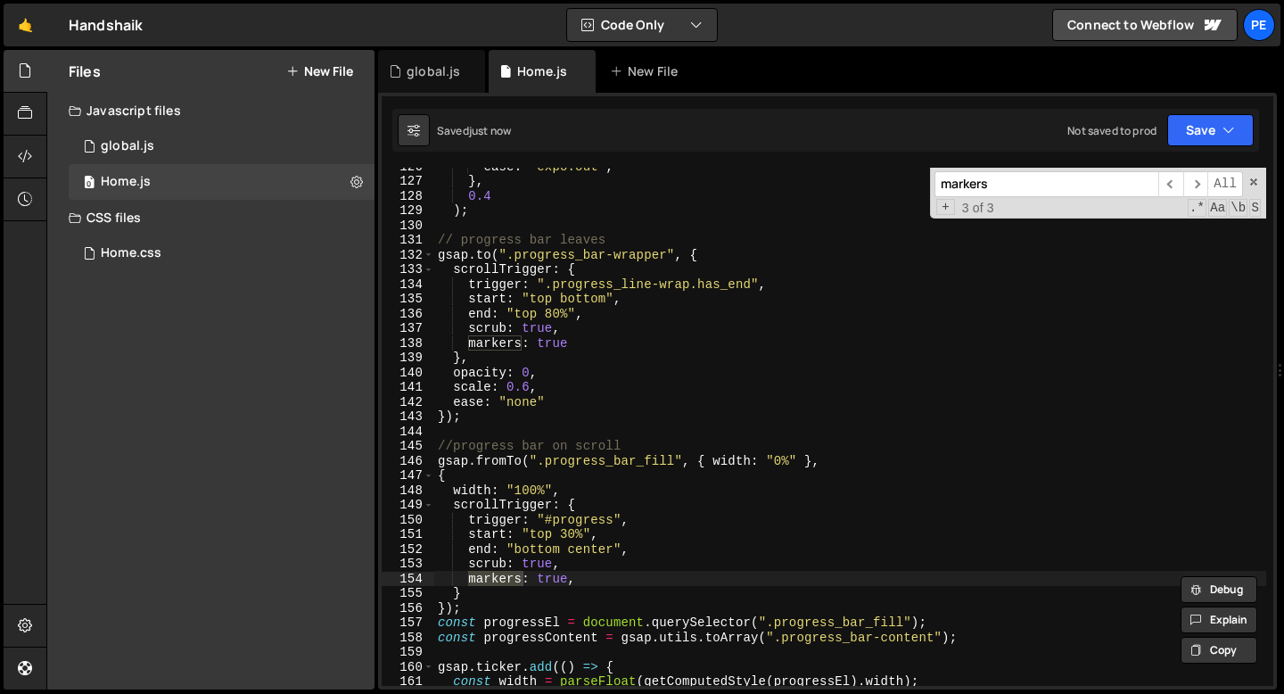
type input "markers"
click at [553, 582] on div "ease : "expo.out" , } , 0.4 ) ; // progress bar leaves gsap . to ( ".progress_b…" at bounding box center [850, 433] width 832 height 548
click at [553, 581] on div "ease : "expo.out" , } , 0.4 ) ; // progress bar leaves gsap . to ( ".progress_b…" at bounding box center [850, 433] width 832 height 548
click at [571, 301] on div "ease : "expo.out" , } , 0.4 ) ; // progress bar leaves gsap . to ( ".progress_b…" at bounding box center [850, 433] width 832 height 548
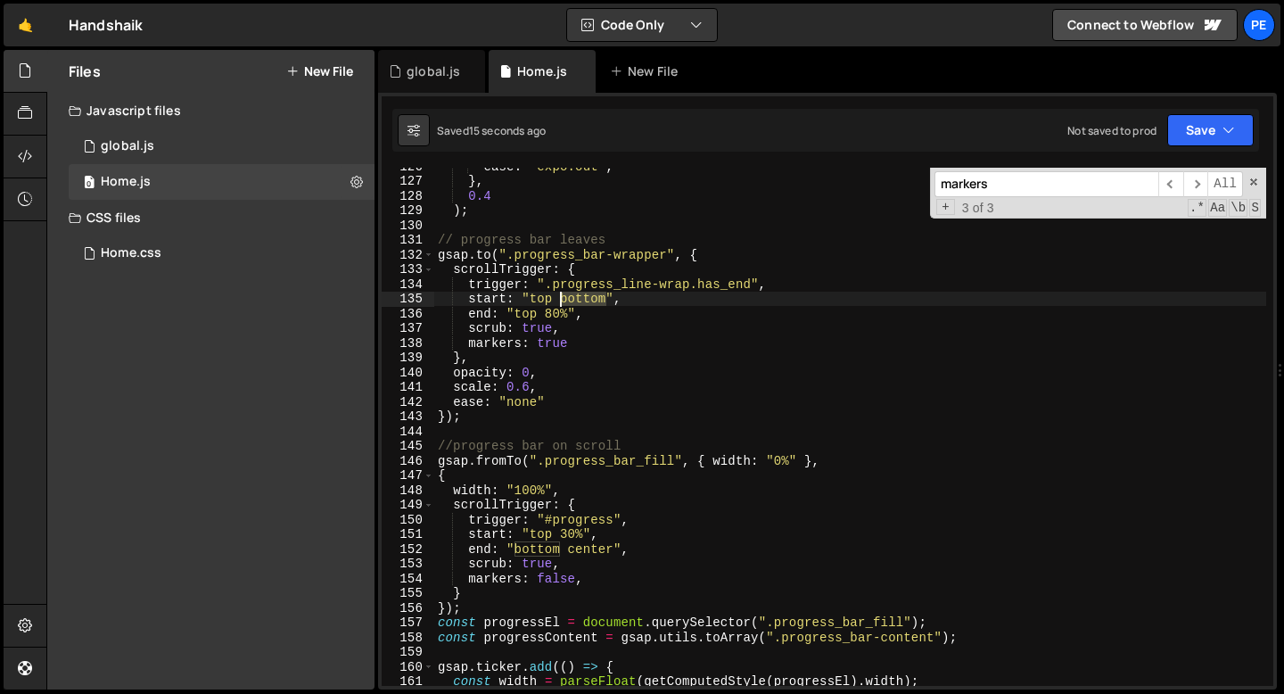
click at [570, 301] on div "ease : "expo.out" , } , 0.4 ) ; // progress bar leaves gsap . to ( ".progress_b…" at bounding box center [850, 433] width 832 height 548
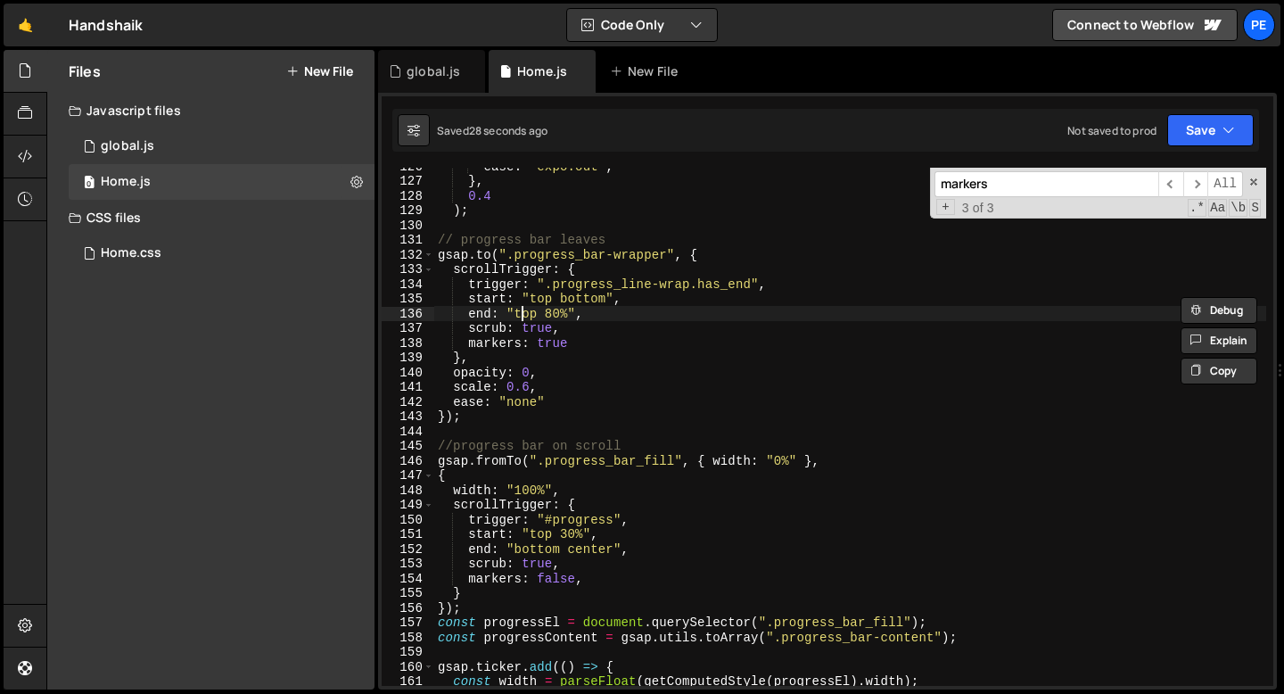
click at [525, 317] on div "ease : "expo.out" , } , 0.4 ) ; // progress bar leaves gsap . to ( ".progress_b…" at bounding box center [850, 433] width 832 height 548
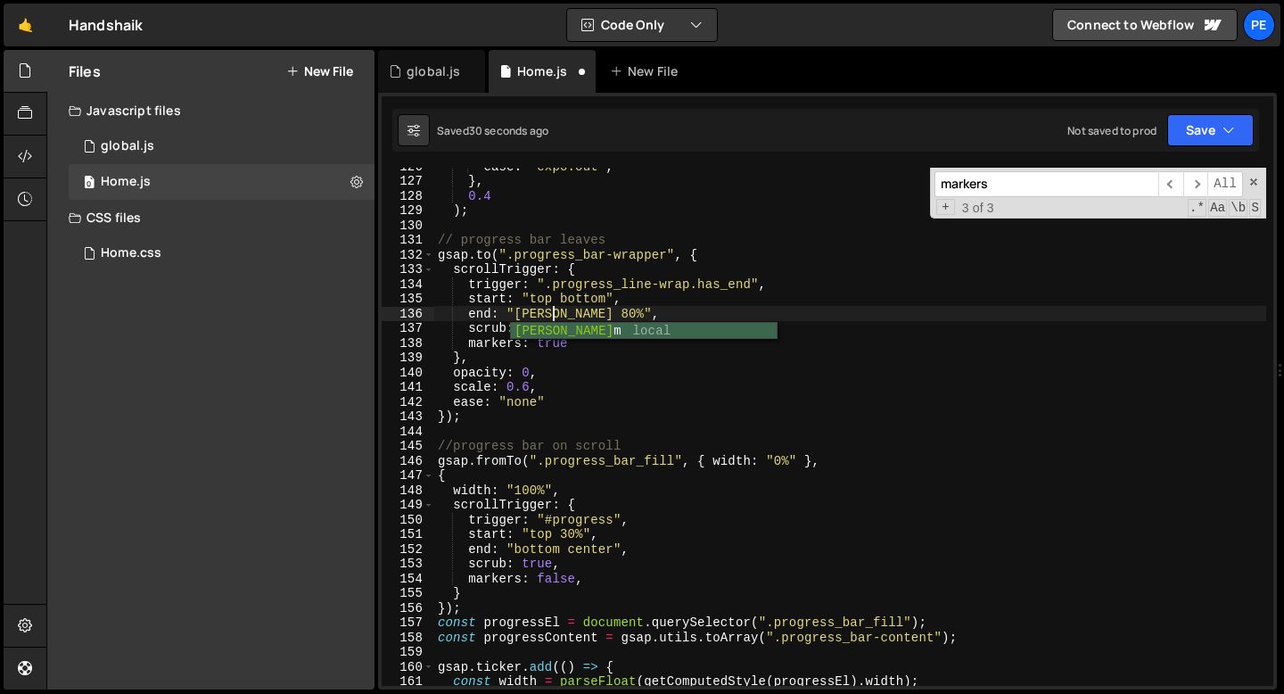
scroll to position [0, 8]
click at [579, 320] on div "ease : "expo.out" , } , 0.4 ) ; // progress bar leaves gsap . to ( ".progress_b…" at bounding box center [850, 433] width 832 height 548
click at [579, 319] on div "ease : "expo.out" , } , 0.4 ) ; // progress bar leaves gsap . to ( ".progress_b…" at bounding box center [850, 433] width 832 height 548
click at [546, 349] on div "ease : "expo.out" , } , 0.4 ) ; // progress bar leaves gsap . to ( ".progress_b…" at bounding box center [850, 433] width 832 height 548
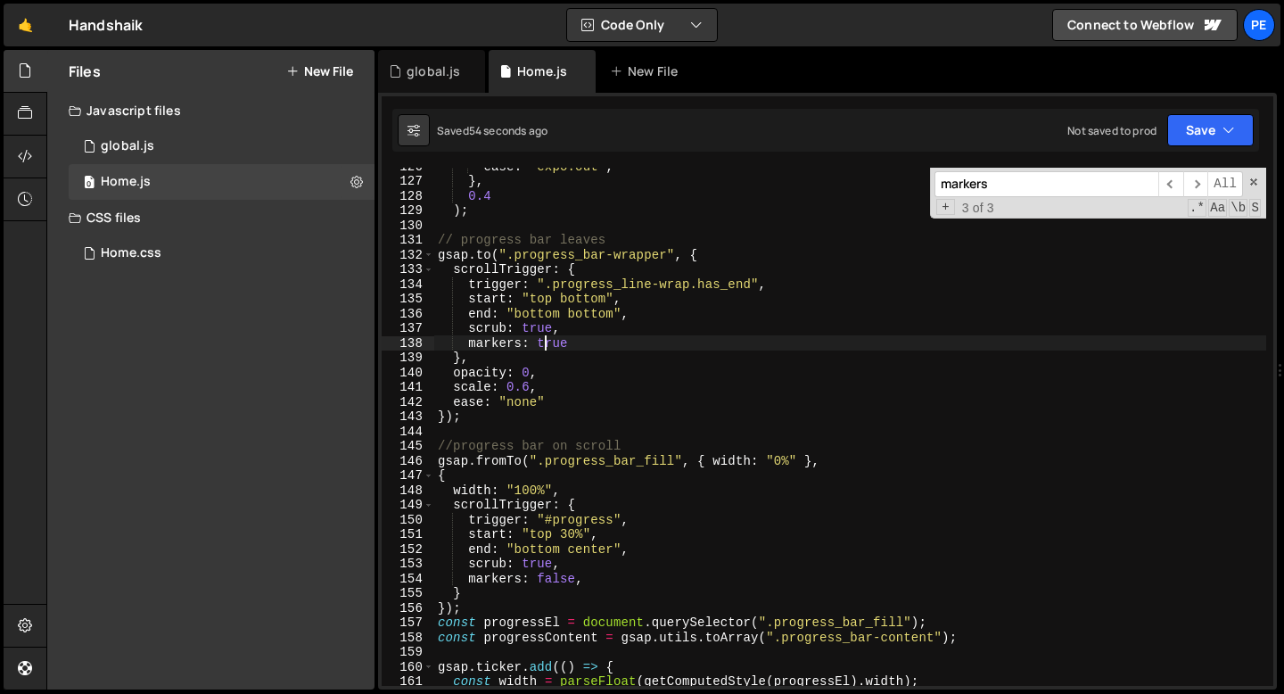
scroll to position [0, 8]
click at [581, 303] on div "ease : "expo.out" , } , 0.4 ) ; // progress bar leaves gsap . to ( ".progress_b…" at bounding box center [850, 433] width 832 height 548
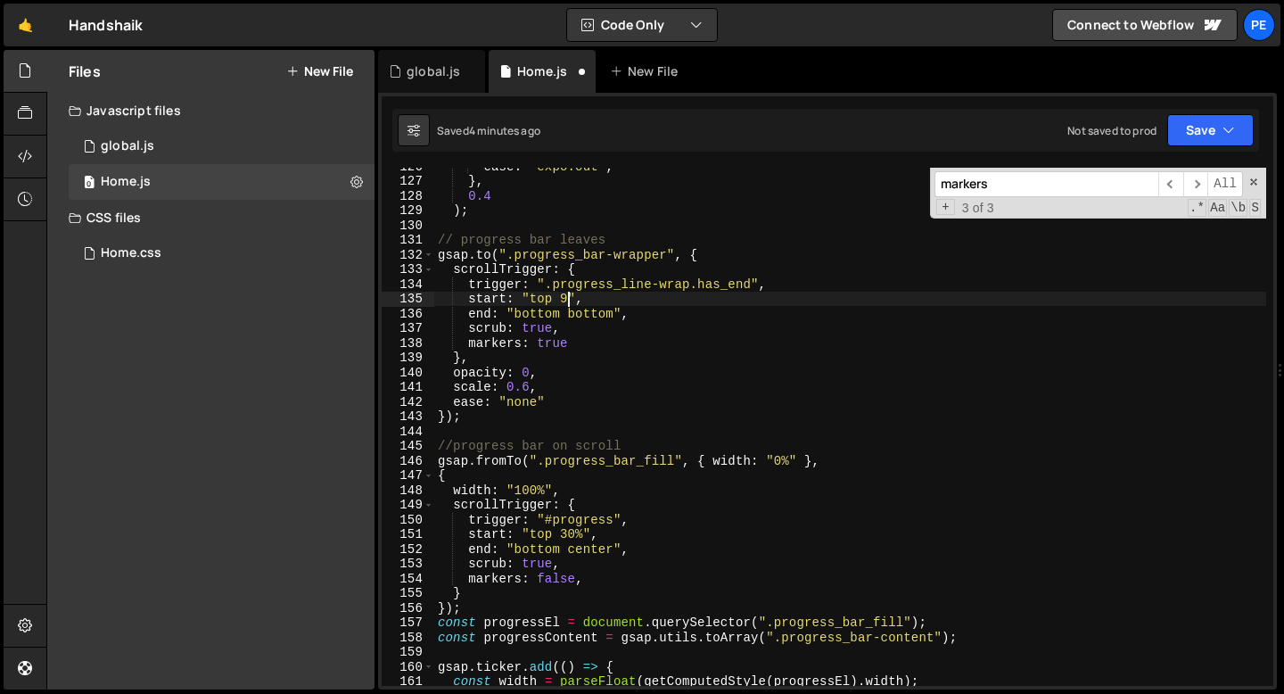
scroll to position [0, 9]
click at [610, 327] on div "ease : "expo.out" , } , 0.4 ) ; // progress bar leaves gsap . to ( ".progress_b…" at bounding box center [850, 433] width 832 height 548
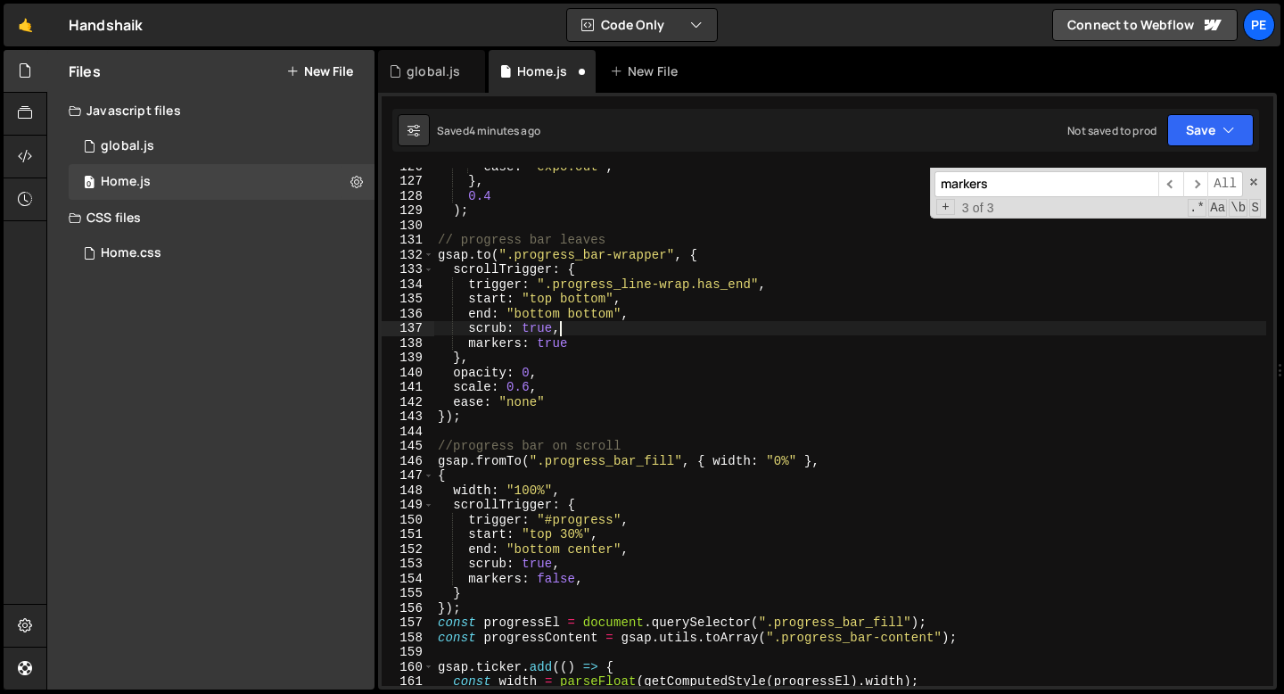
scroll to position [0, 7]
click at [580, 298] on div "ease : "expo.out" , } , 0.4 ) ; // progress bar leaves gsap . to ( ".progress_b…" at bounding box center [850, 433] width 832 height 548
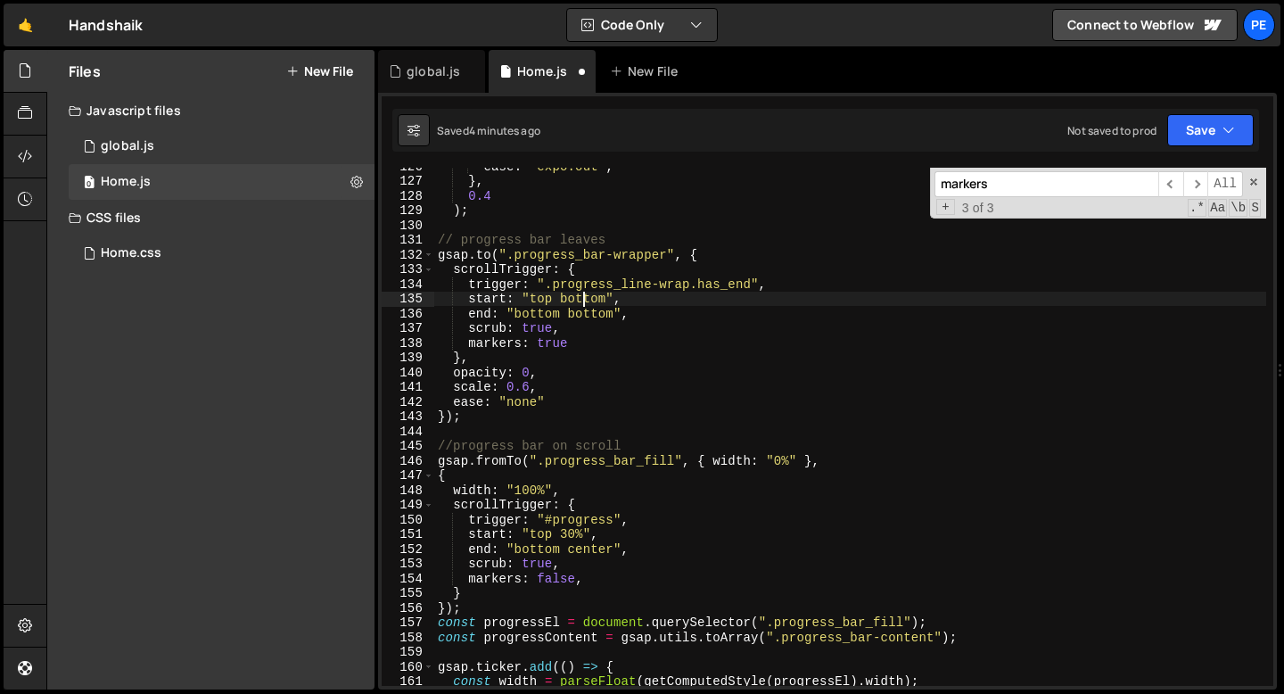
click at [580, 298] on div "ease : "expo.out" , } , 0.4 ) ; // progress bar leaves gsap . to ( ".progress_b…" at bounding box center [850, 433] width 832 height 548
click at [540, 299] on div "ease : "expo.out" , } , 0.4 ) ; // progress bar leaves gsap . to ( ".progress_b…" at bounding box center [850, 433] width 832 height 548
click at [612, 301] on div "ease : "expo.out" , } , 0.4 ) ; // progress bar leaves gsap . to ( ".progress_b…" at bounding box center [850, 433] width 832 height 548
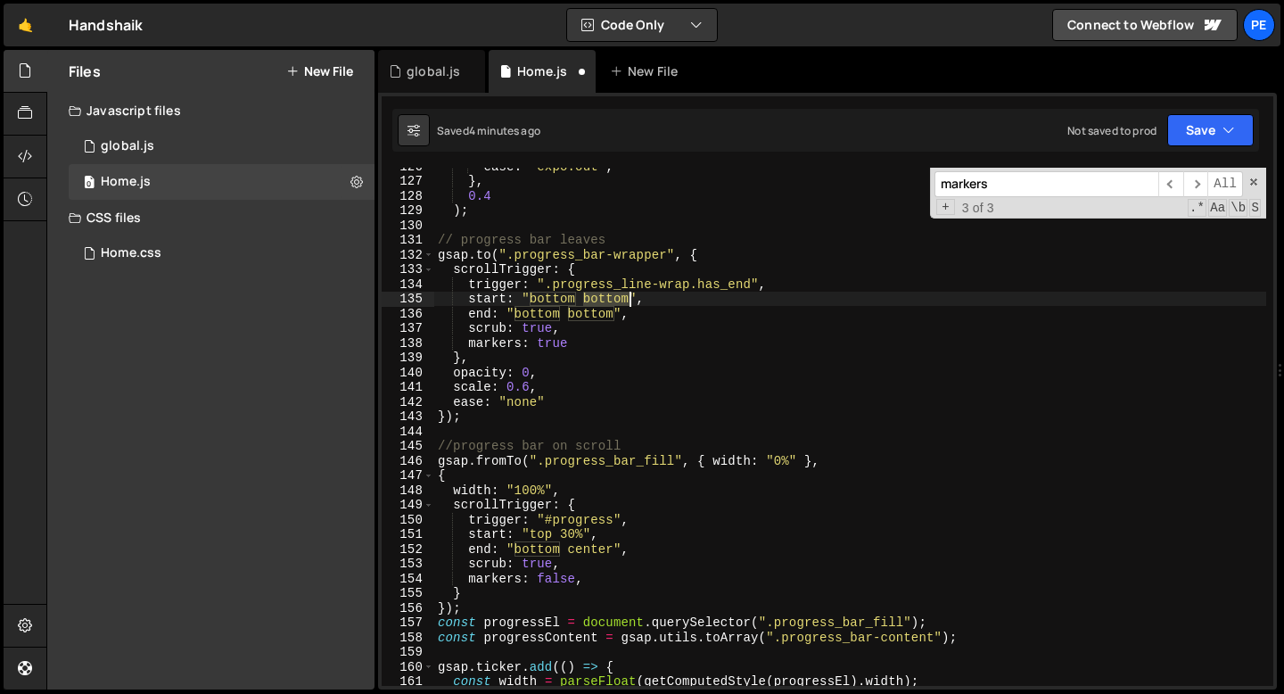
click at [611, 301] on div "ease : "expo.out" , } , 0.4 ) ; // progress bar leaves gsap . to ( ".progress_b…" at bounding box center [850, 433] width 832 height 548
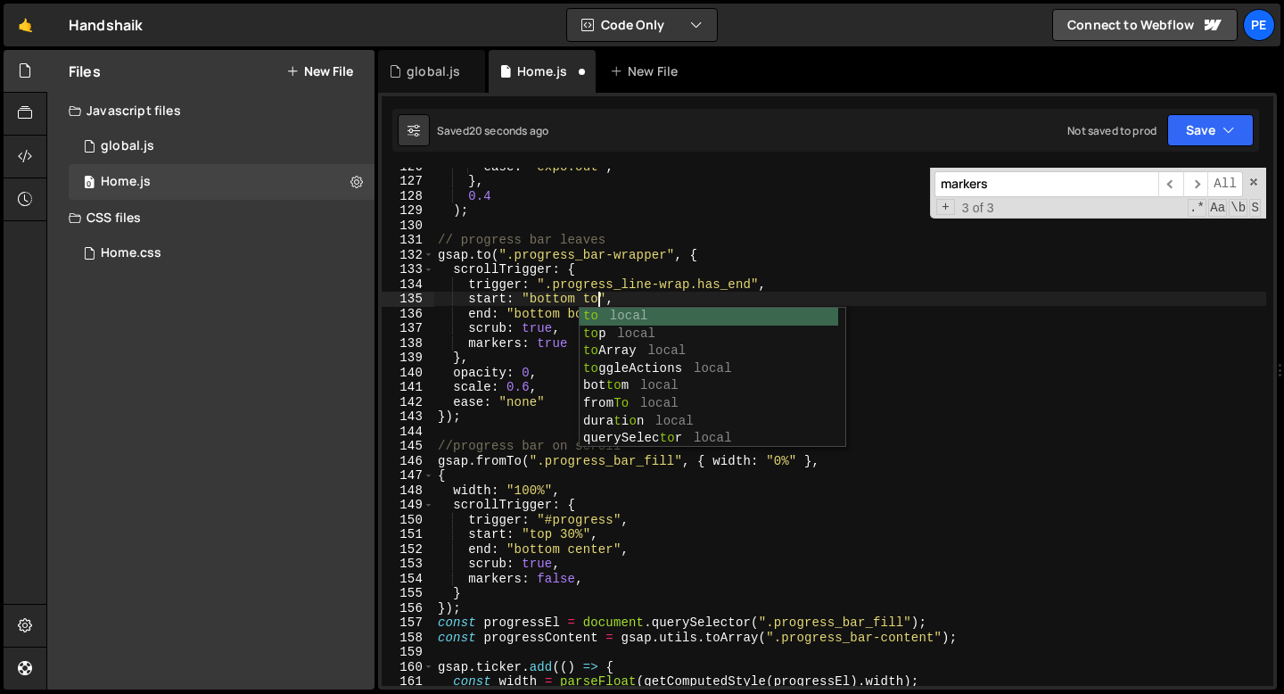
scroll to position [0, 11]
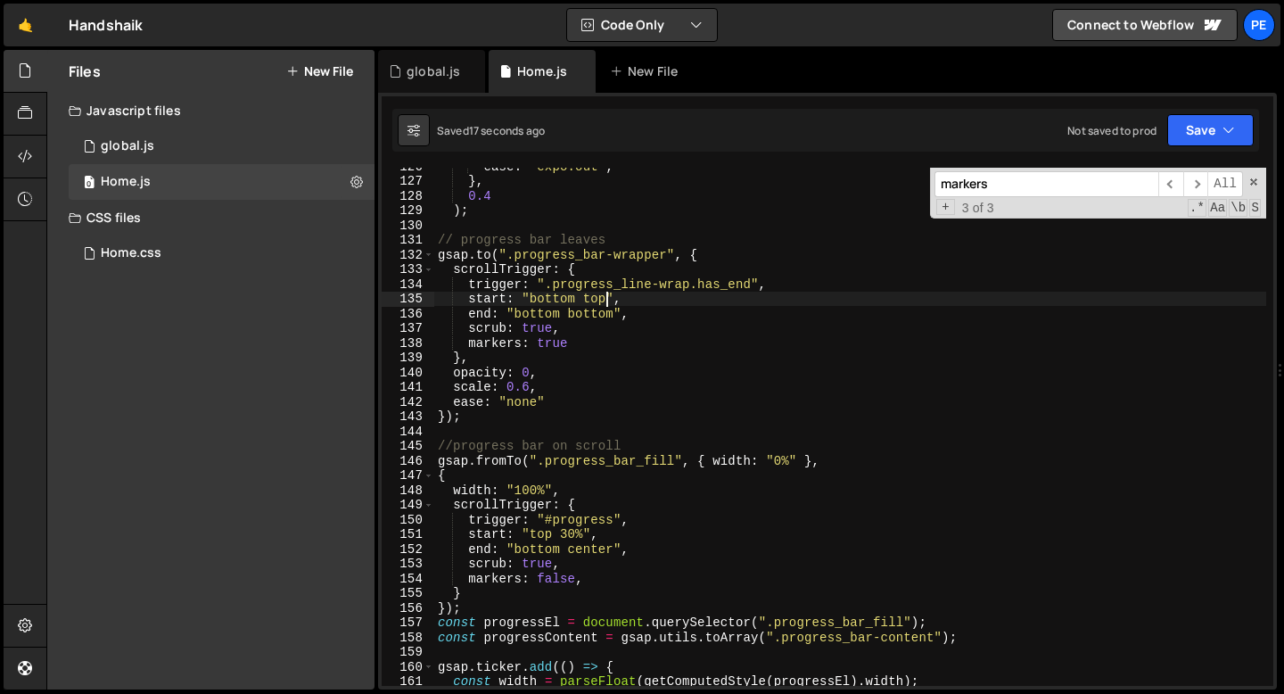
click at [583, 340] on div "ease : "expo.out" , } , 0.4 ) ; // progress bar leaves gsap . to ( ".progress_b…" at bounding box center [850, 433] width 832 height 548
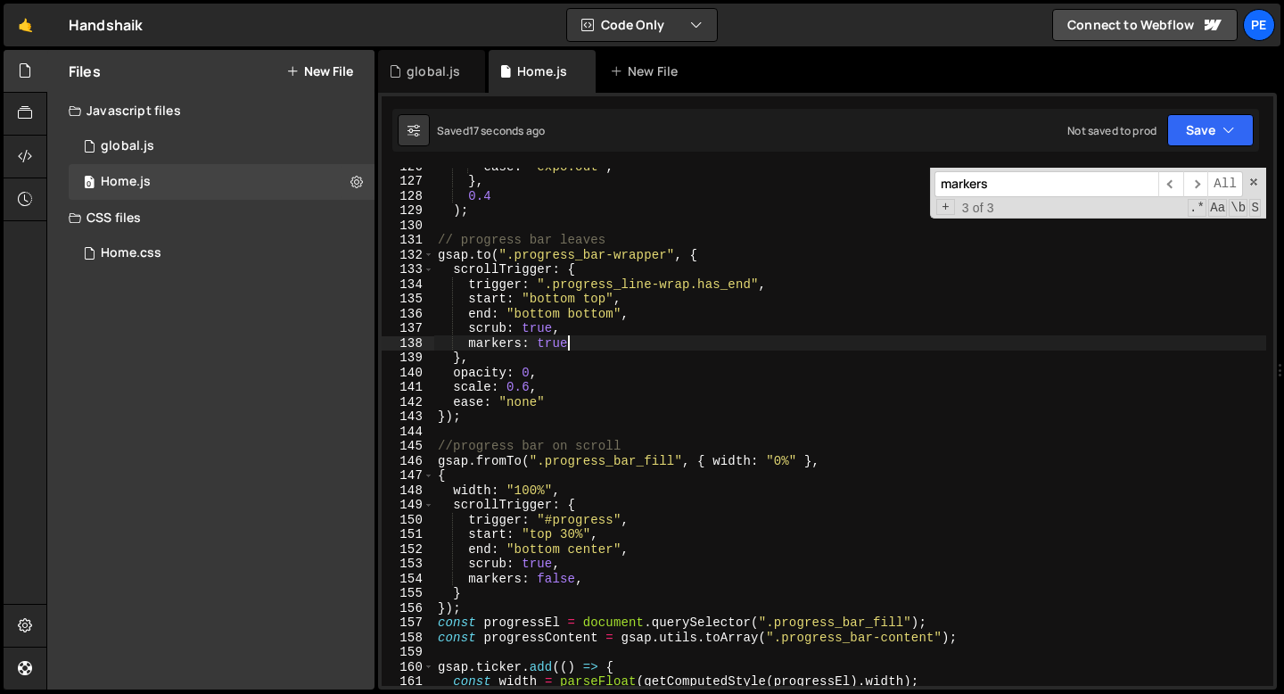
scroll to position [0, 8]
click at [569, 419] on div "ease : "expo.out" , } , 0.4 ) ; // progress bar leaves gsap . to ( ".progress_b…" at bounding box center [850, 433] width 832 height 548
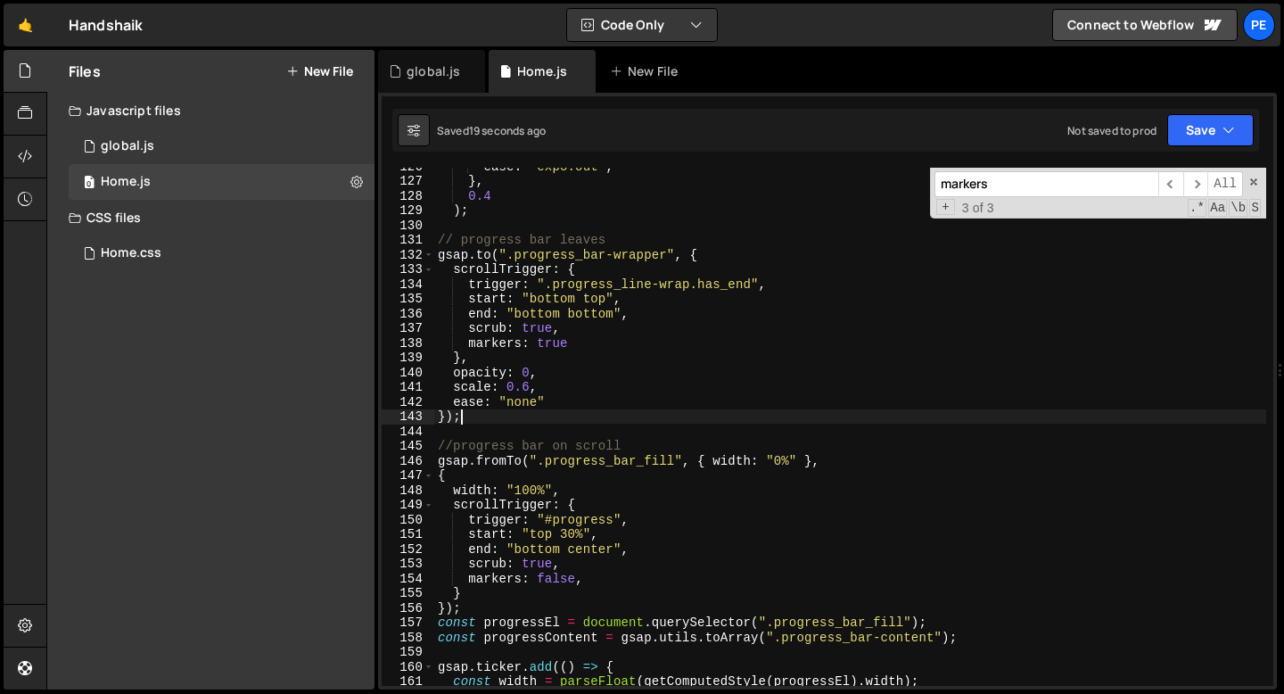
scroll to position [0, 1]
click at [535, 331] on div "ease : "expo.out" , } , 0.4 ) ; // progress bar leaves gsap . to ( ".progress_b…" at bounding box center [850, 433] width 832 height 548
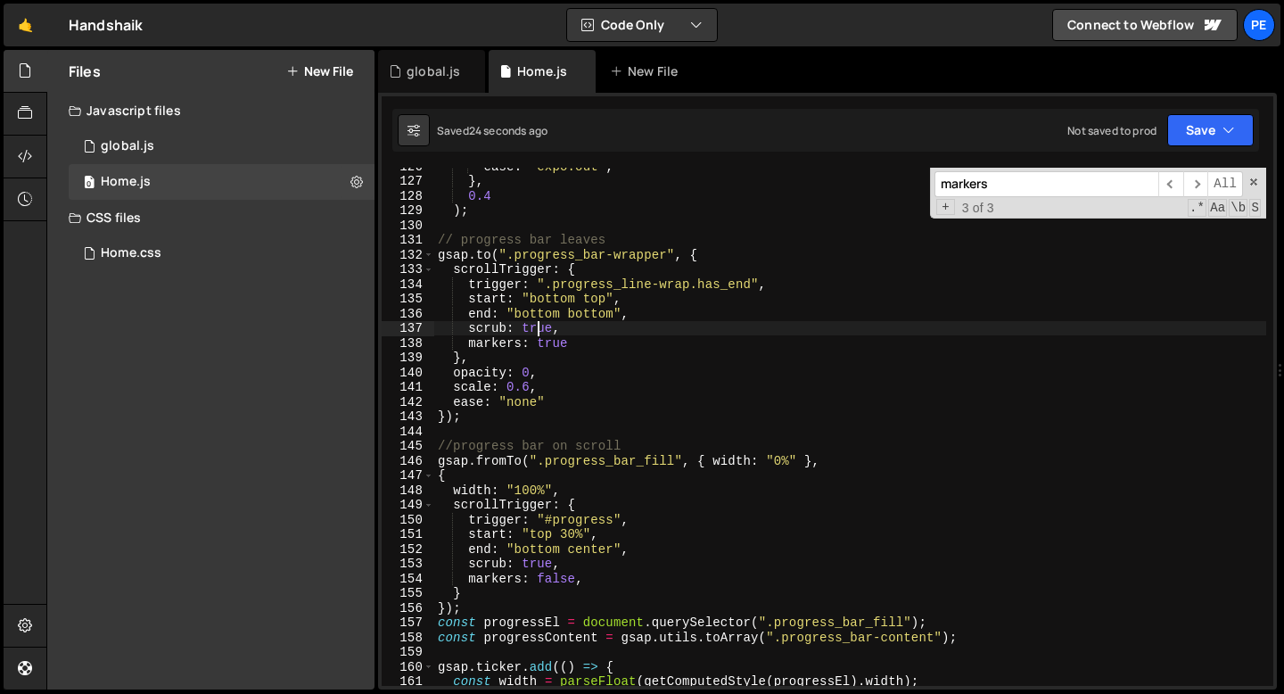
click at [535, 331] on div "ease : "expo.out" , } , 0.4 ) ; // progress bar leaves gsap . to ( ".progress_b…" at bounding box center [850, 433] width 832 height 548
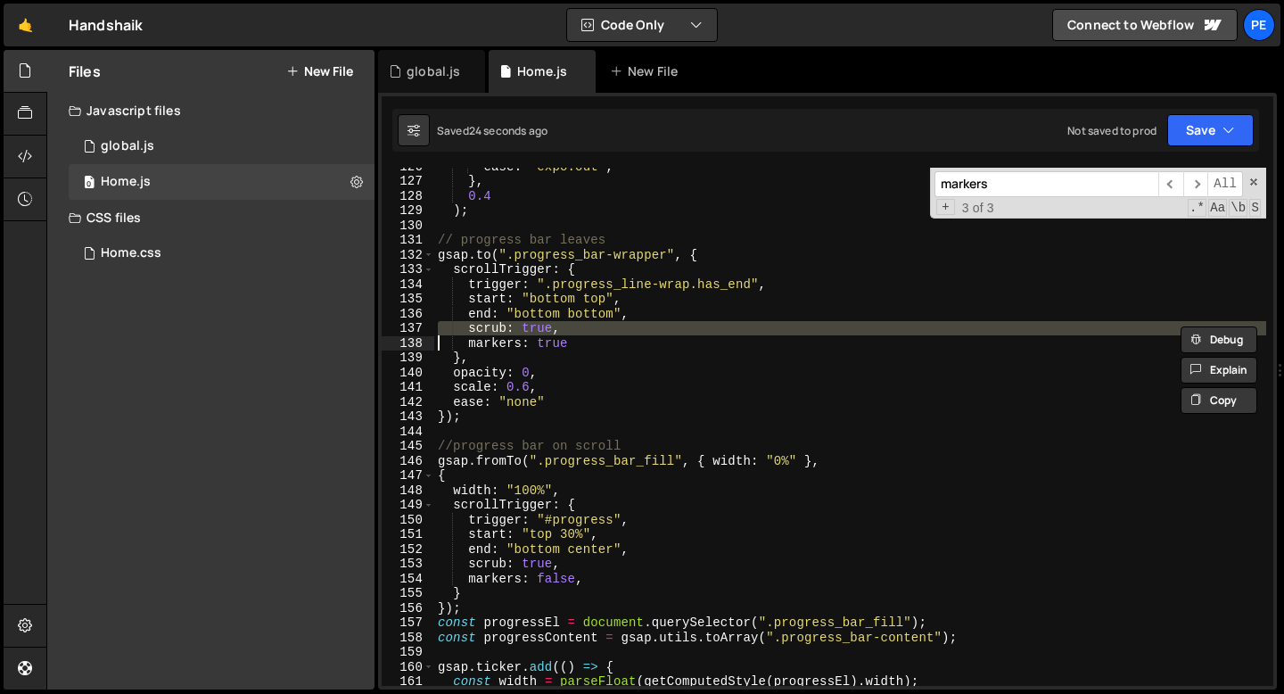
click at [535, 331] on div "ease : "expo.out" , } , 0.4 ) ; // progress bar leaves gsap . to ( ".progress_b…" at bounding box center [850, 433] width 832 height 548
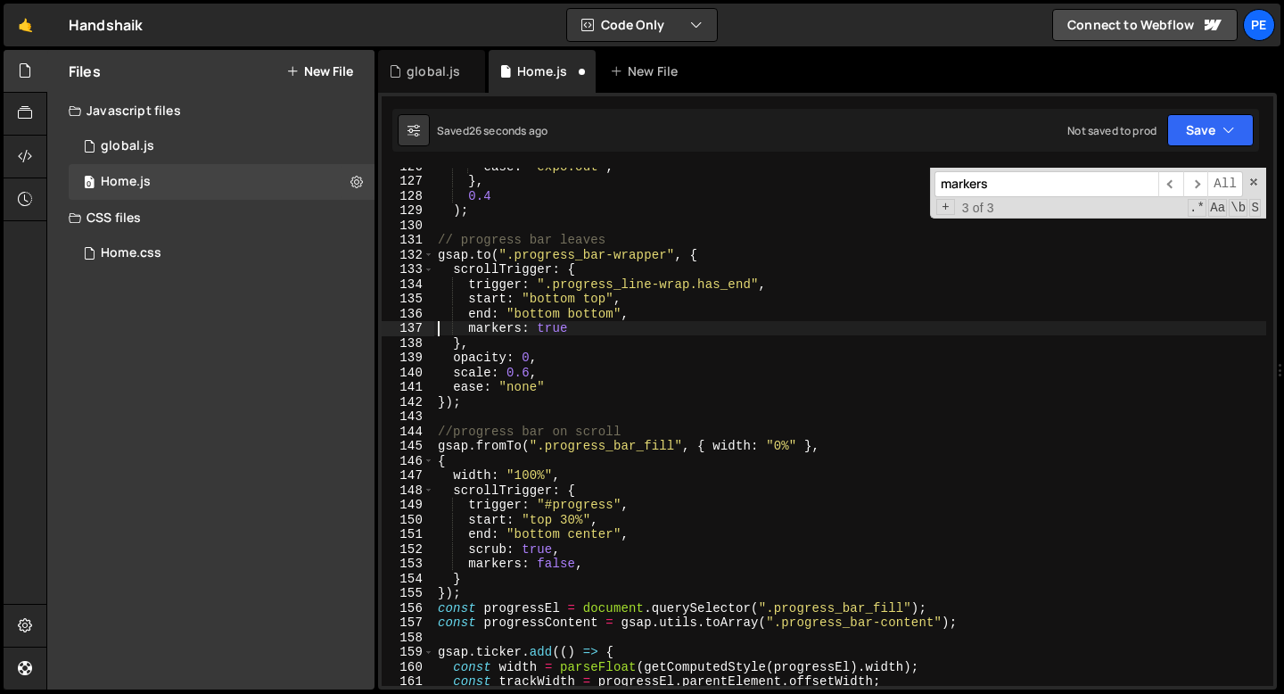
click at [639, 311] on div "ease : "expo.out" , } , 0.4 ) ; // progress bar leaves gsap . to ( ".progress_b…" at bounding box center [850, 433] width 832 height 548
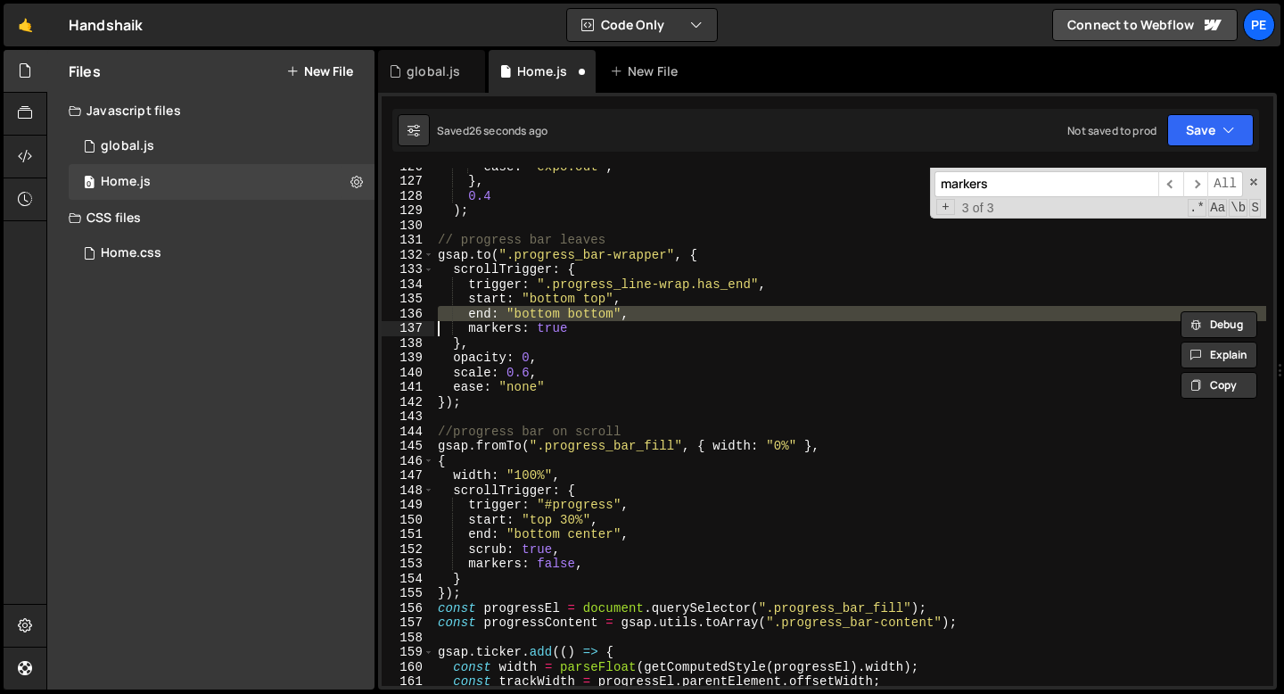
click at [639, 311] on div "ease : "expo.out" , } , 0.4 ) ; // progress bar leaves gsap . to ( ".progress_b…" at bounding box center [850, 433] width 832 height 548
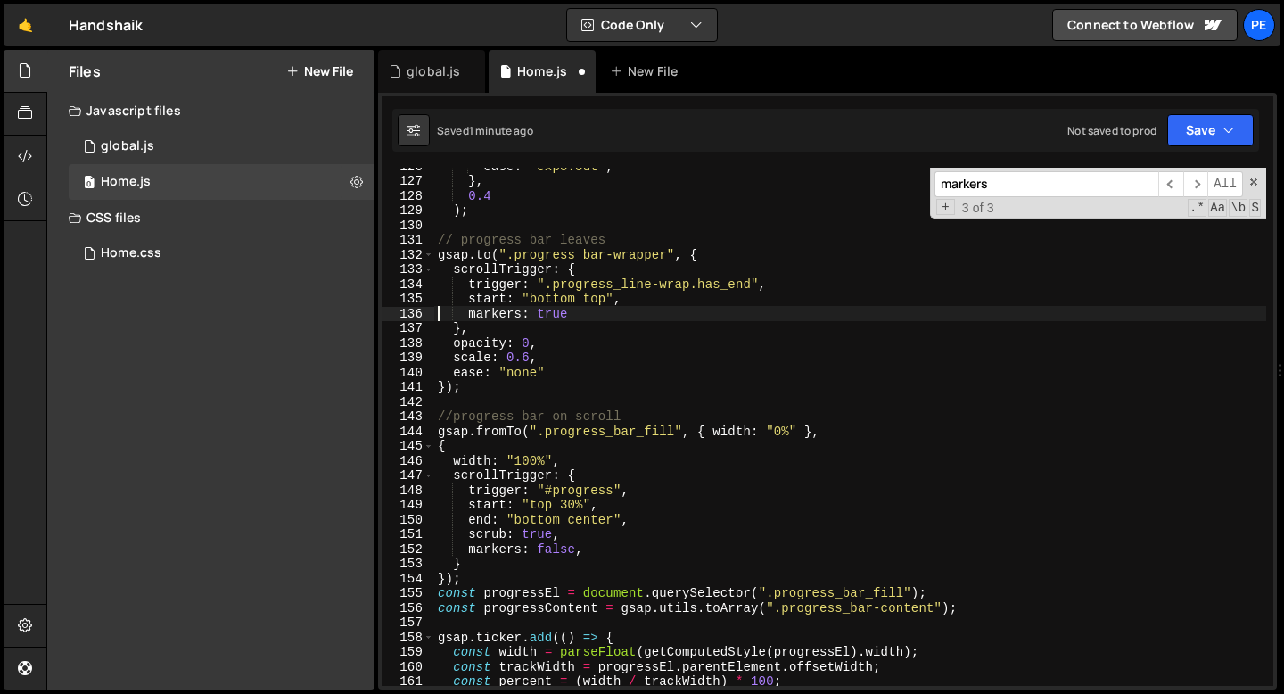
click at [542, 356] on div "ease : "expo.out" , } , 0.4 ) ; // progress bar leaves gsap . to ( ".progress_b…" at bounding box center [850, 433] width 832 height 548
type textarea "scale: 0.6,"
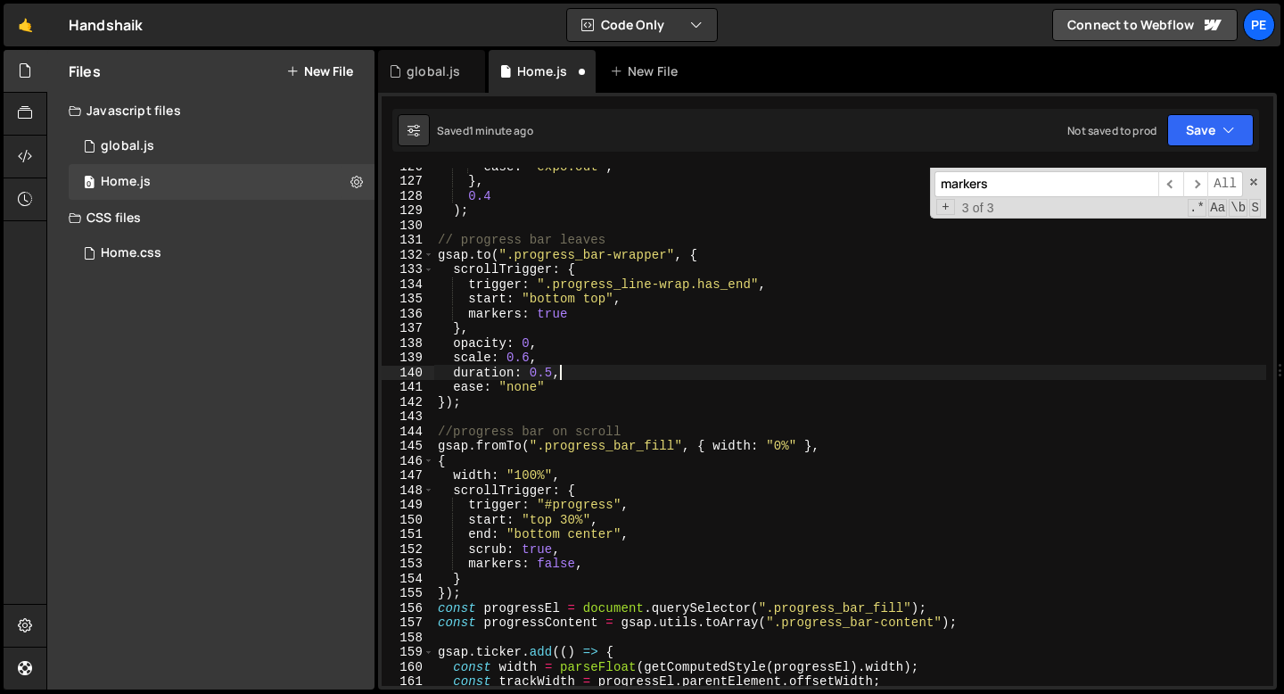
scroll to position [0, 7]
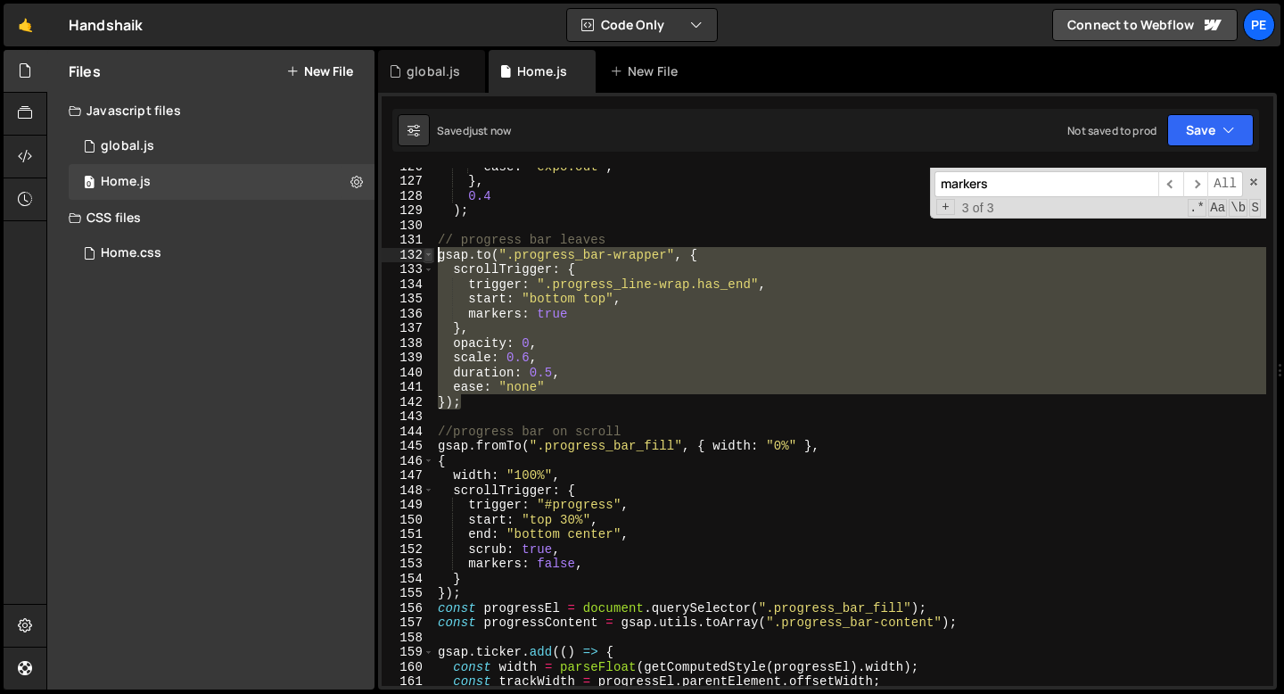
drag, startPoint x: 475, startPoint y: 401, endPoint x: 426, endPoint y: 251, distance: 158.5
click at [426, 251] on div "duration: 0.5, 126 127 128 129 130 131 132 133 134 135 136 137 138 139 140 141 …" at bounding box center [828, 427] width 892 height 518
click at [597, 297] on div "ease : "expo.out" , } , 0.4 ) ; // progress bar leaves gsap . to ( ".progress_b…" at bounding box center [850, 427] width 832 height 518
click at [597, 297] on div "ease : "expo.out" , } , 0.4 ) ; // progress bar leaves gsap . to ( ".progress_b…" at bounding box center [850, 433] width 832 height 548
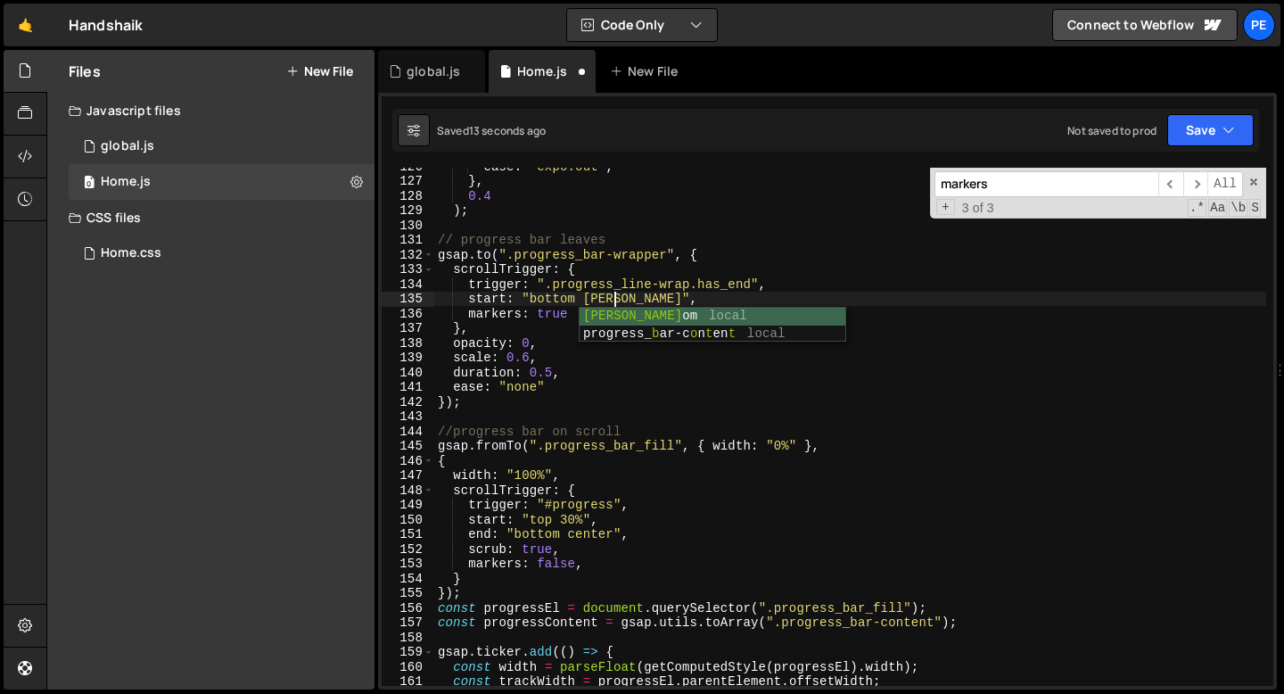
scroll to position [0, 12]
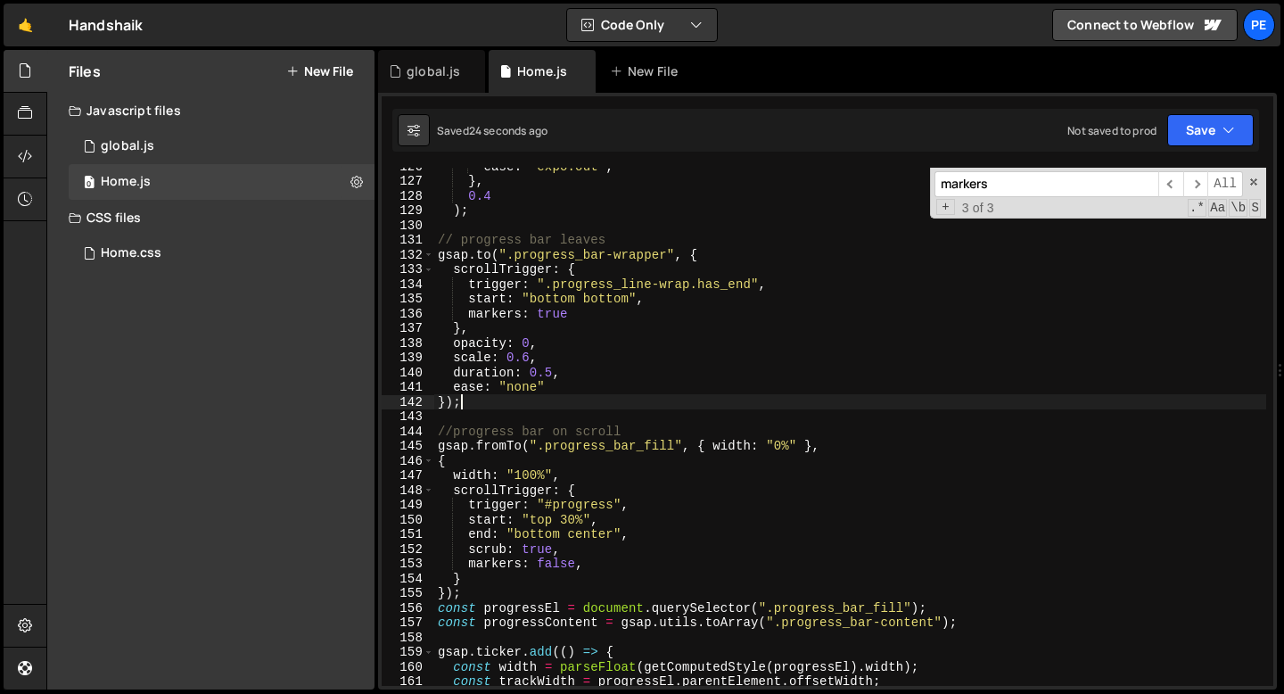
click at [461, 401] on div "ease : "expo.out" , } , 0.4 ) ; // progress bar leaves gsap . to ( ".progress_b…" at bounding box center [850, 433] width 832 height 548
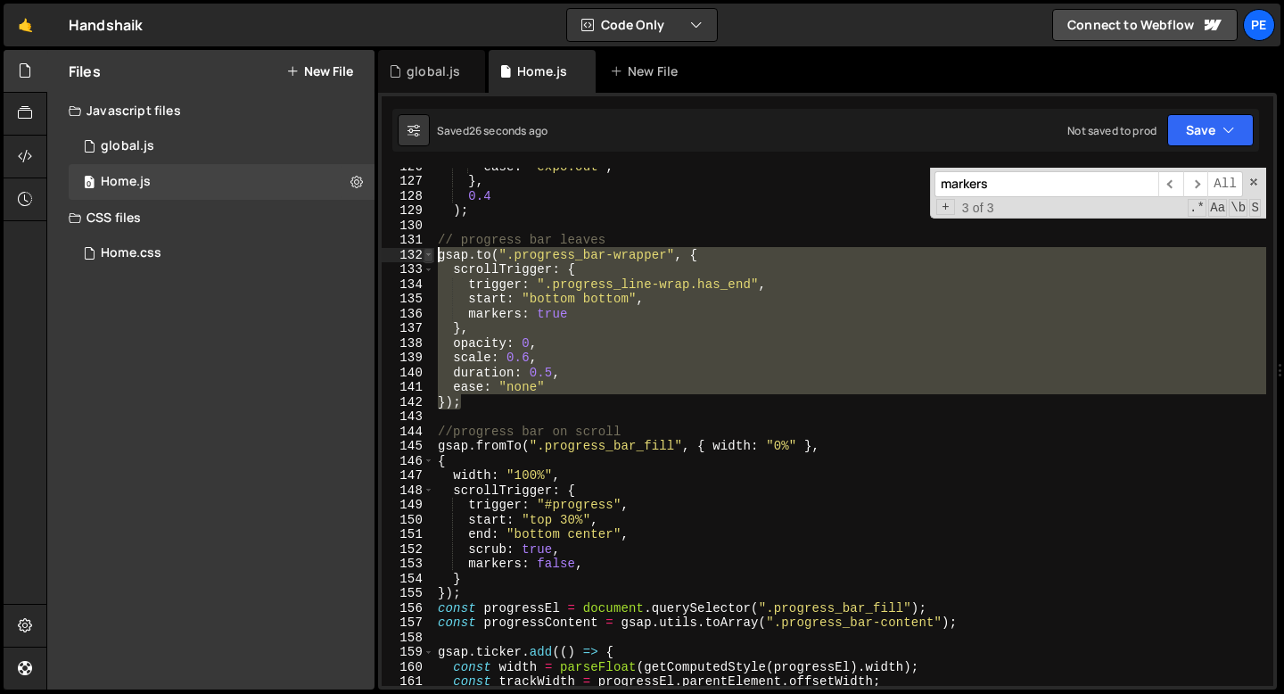
drag, startPoint x: 460, startPoint y: 401, endPoint x: 424, endPoint y: 260, distance: 145.6
click at [424, 260] on div "}); 126 127 128 129 130 131 132 133 134 135 136 137 138 139 140 141 142 143 144…" at bounding box center [828, 427] width 892 height 518
type textarea "gsap.to(".progress_bar-wrapper", { scrollTrigger: {"
paste textarea
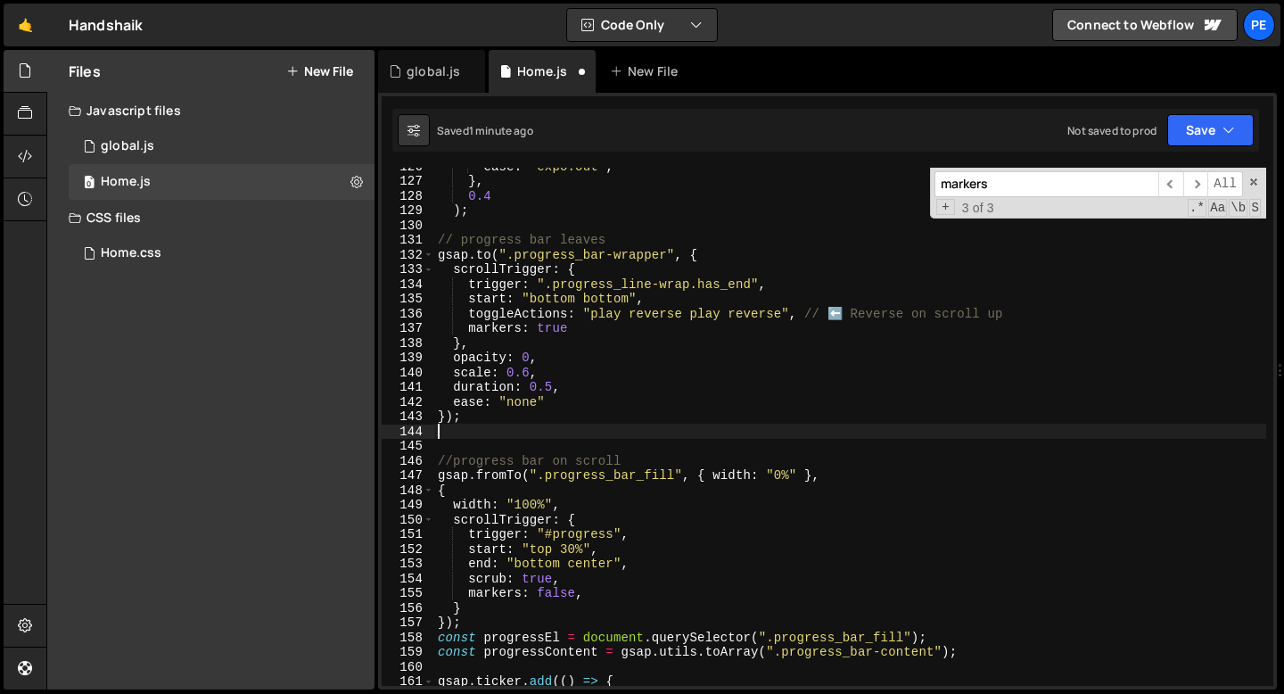
scroll to position [0, 0]
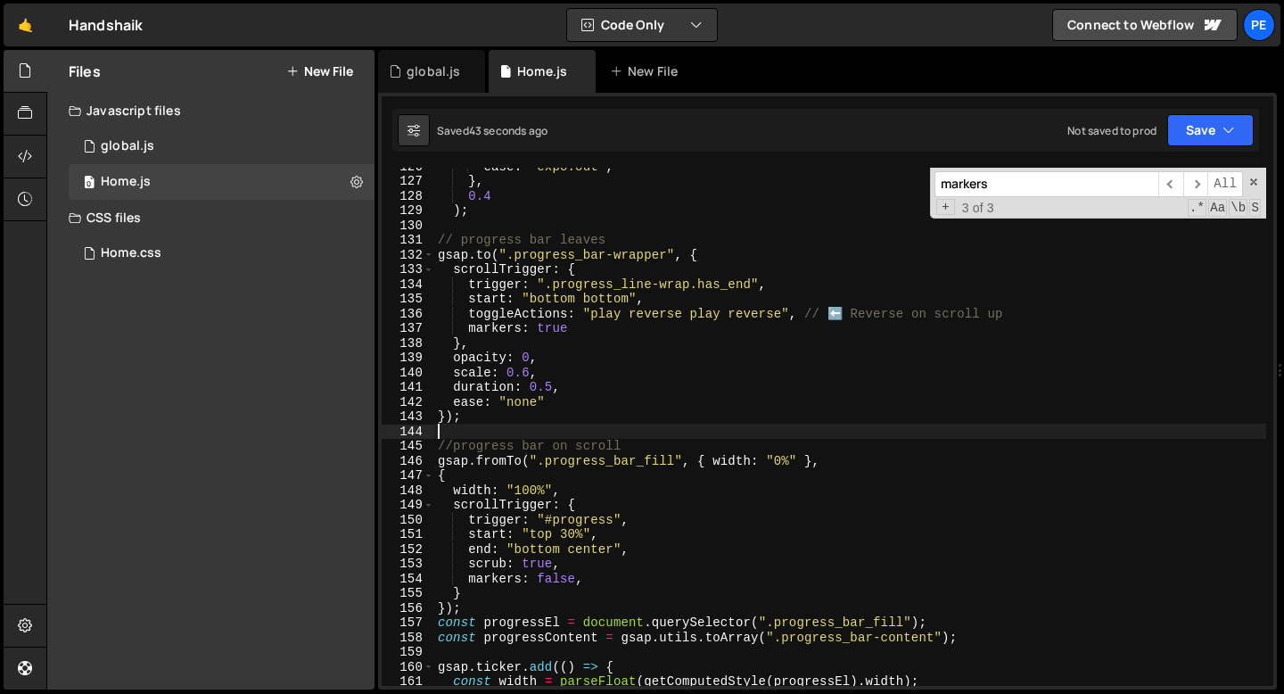
click at [526, 401] on div "ease : "expo.out" , } , 0.4 ) ; // progress bar leaves gsap . to ( ".progress_b…" at bounding box center [850, 433] width 832 height 548
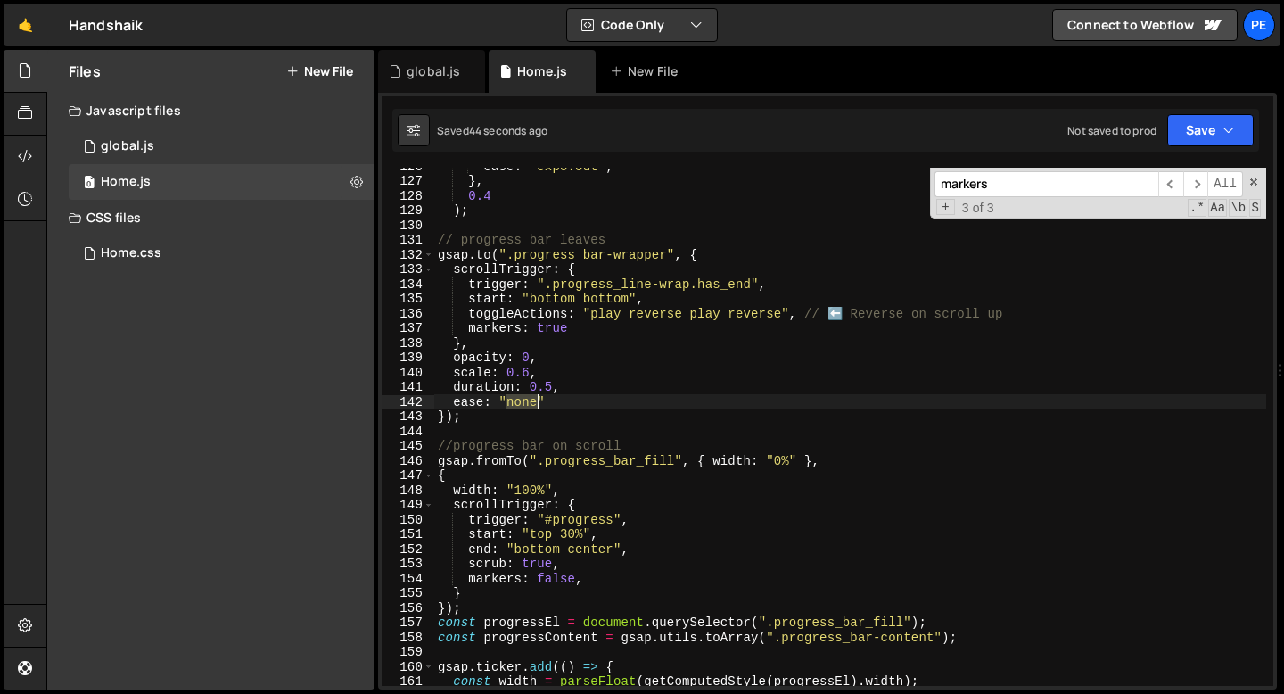
click at [525, 401] on div "ease : "expo.out" , } , 0.4 ) ; // progress bar leaves gsap . to ( ".progress_b…" at bounding box center [850, 433] width 832 height 548
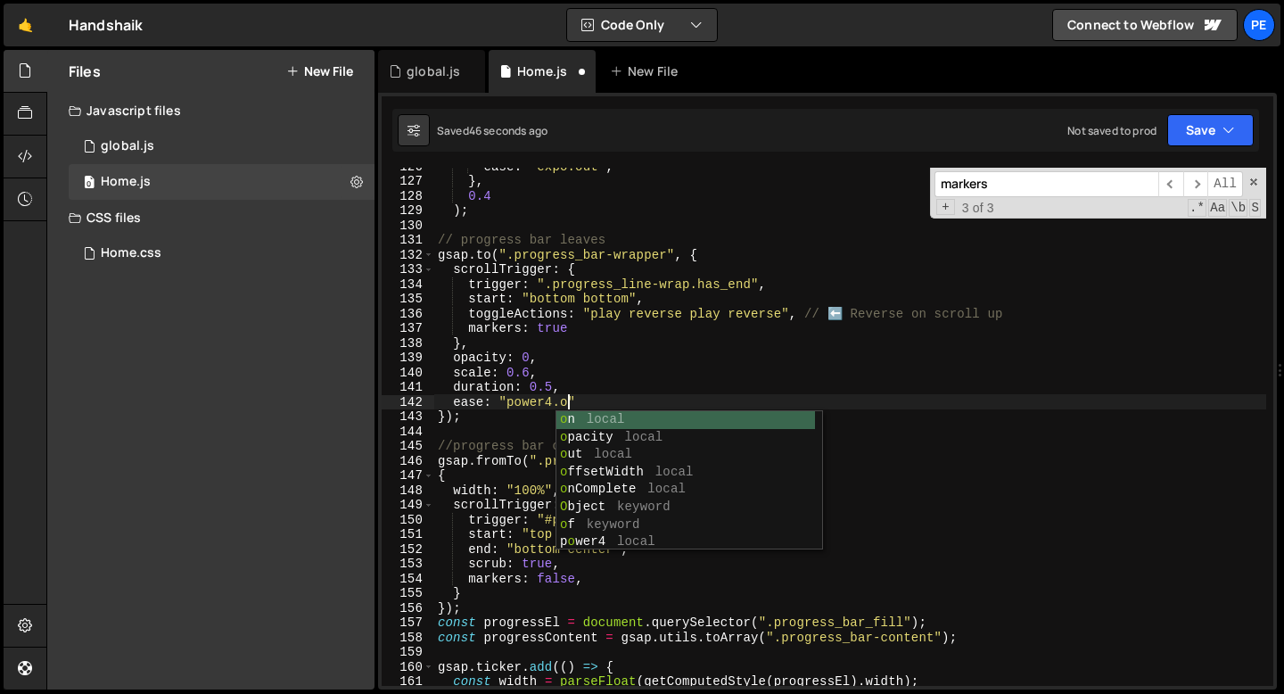
scroll to position [0, 10]
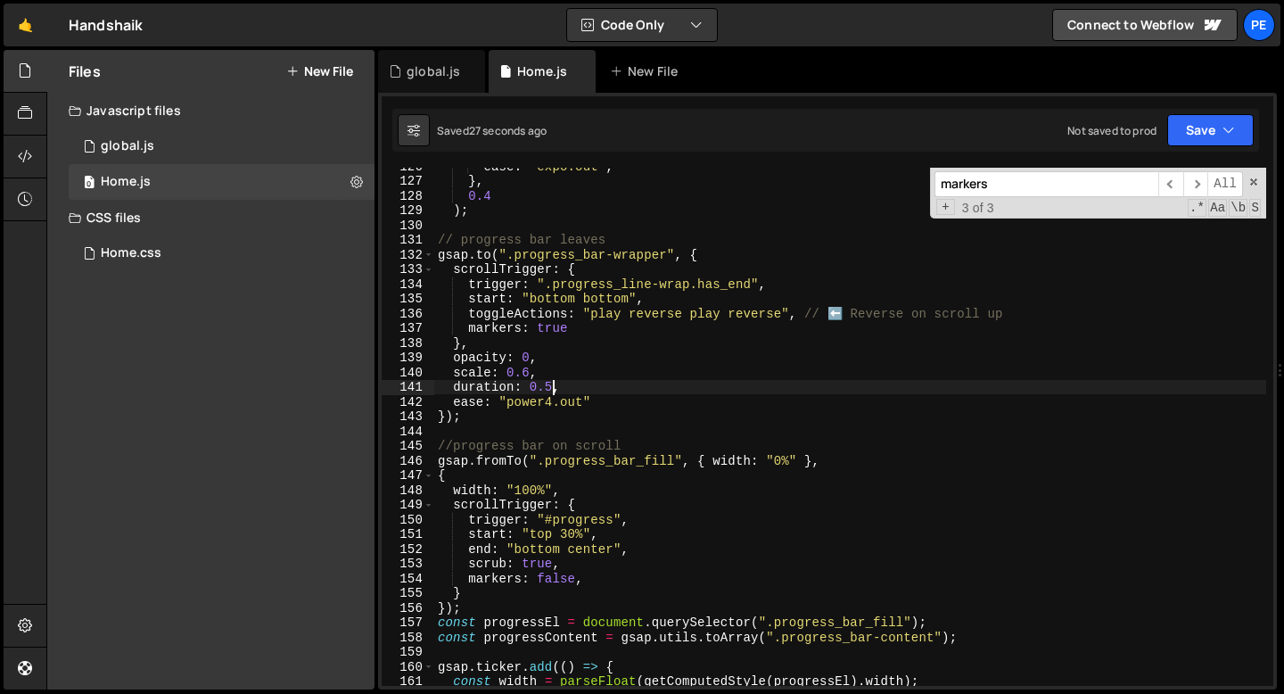
click at [551, 381] on div "ease : "expo.out" , } , 0.4 ) ; // progress bar leaves gsap . to ( ".progress_b…" at bounding box center [850, 433] width 832 height 548
click at [573, 384] on div "ease : "expo.out" , } , 0.4 ) ; // progress bar leaves gsap . to ( ".progress_b…" at bounding box center [850, 433] width 832 height 548
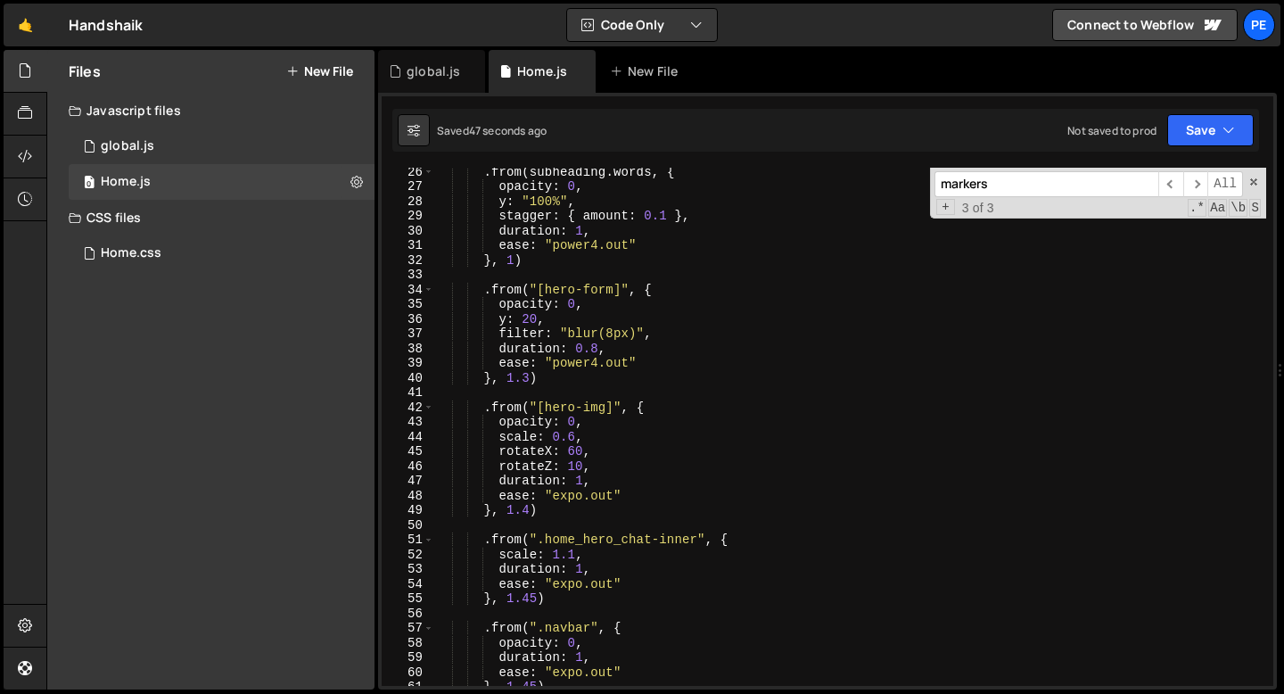
scroll to position [371, 0]
drag, startPoint x: 540, startPoint y: 408, endPoint x: 611, endPoint y: 410, distance: 71.4
click at [613, 410] on div ". from ( subheading . words , { opacity : 0 , y : "100%" , stagger : { amount :…" at bounding box center [850, 438] width 832 height 548
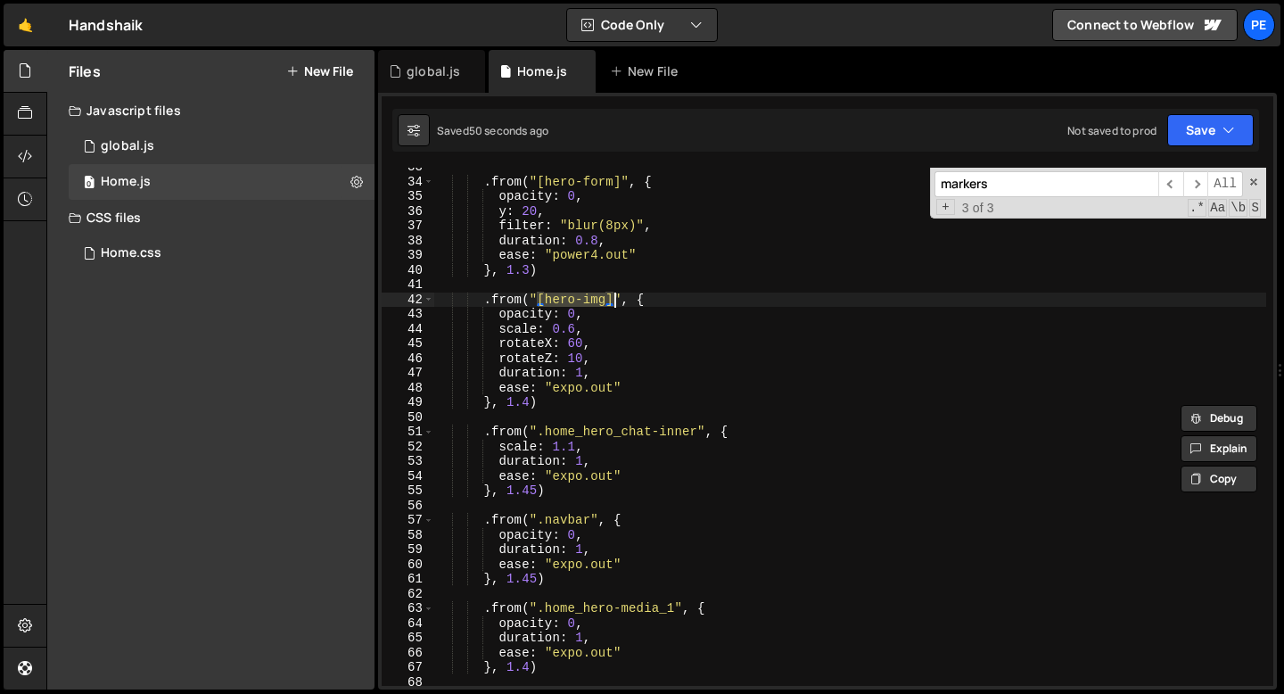
scroll to position [479, 0]
click at [558, 523] on div ". from ( "[hero-form]" , { opacity : 0 , y : 20 , filter : "blur(8px)" , durati…" at bounding box center [850, 434] width 832 height 548
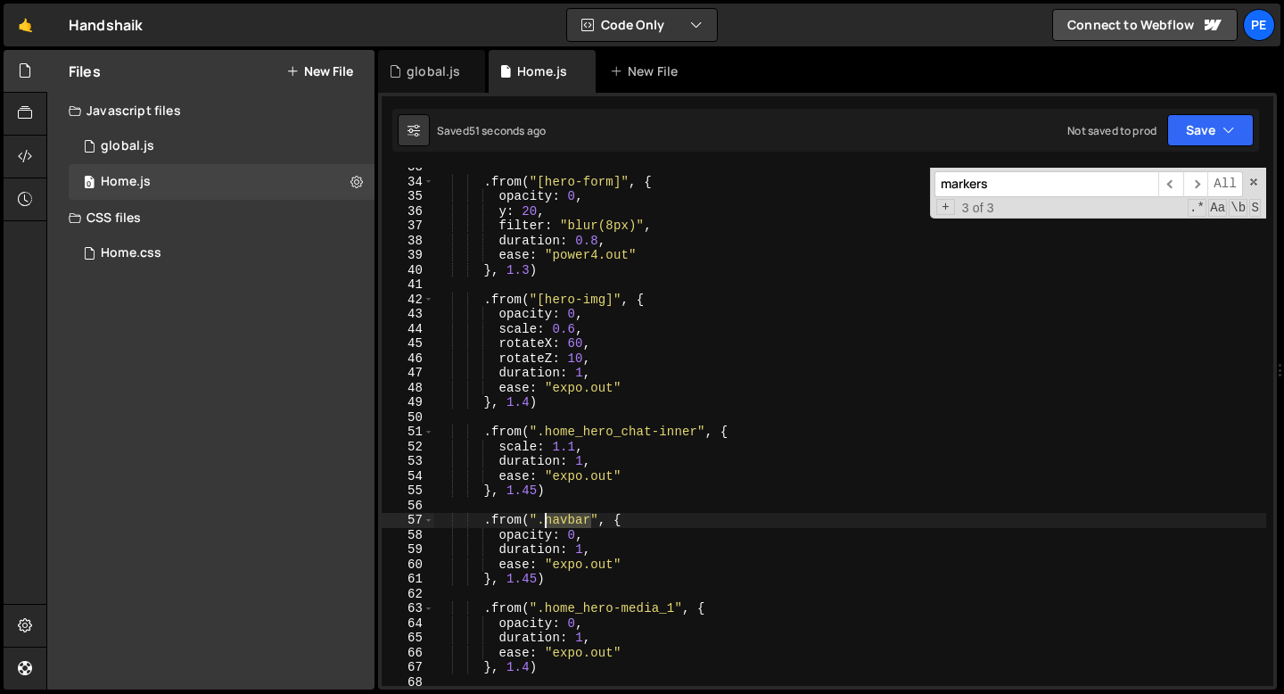
click at [558, 523] on div ". from ( "[hero-form]" , { opacity : 0 , y : 20 , filter : "blur(8px)" , durati…" at bounding box center [850, 434] width 832 height 548
paste textarea "[hero-img]"
click at [593, 522] on div ". from ( "[hero-form]" , { opacity : 0 , y : 20 , filter : "blur(8px)" , durati…" at bounding box center [850, 434] width 832 height 548
click at [594, 522] on div ". from ( "[hero-form]" , { opacity : 0 , y : 20 , filter : "blur(8px)" , durati…" at bounding box center [850, 434] width 832 height 548
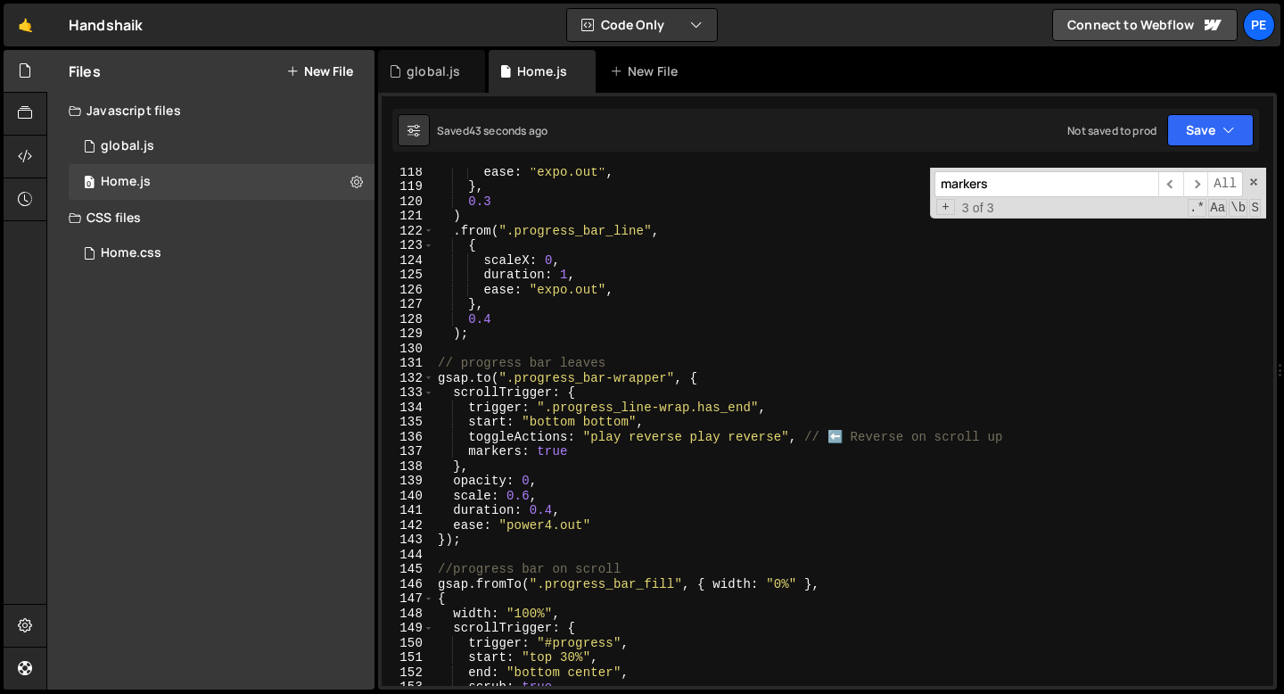
scroll to position [1725, 0]
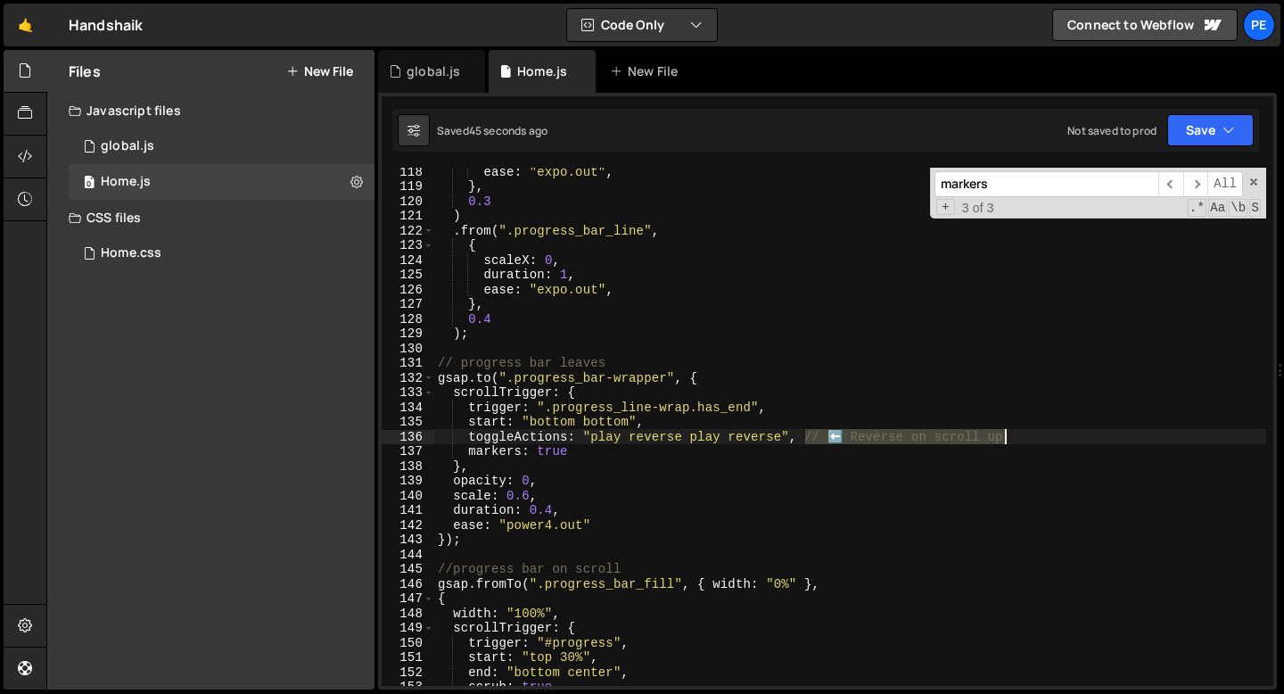
drag, startPoint x: 805, startPoint y: 440, endPoint x: 1026, endPoint y: 441, distance: 220.3
click at [1026, 442] on div "ease : "expo.out" , } , 0.3 ) . from ( ".progress_bar_line" , { scaleX : 0 , du…" at bounding box center [850, 438] width 832 height 548
click at [555, 425] on div "ease : "expo.out" , } , 0.3 ) . from ( ".progress_bar_line" , { scaleX : 0 , du…" at bounding box center [850, 438] width 832 height 548
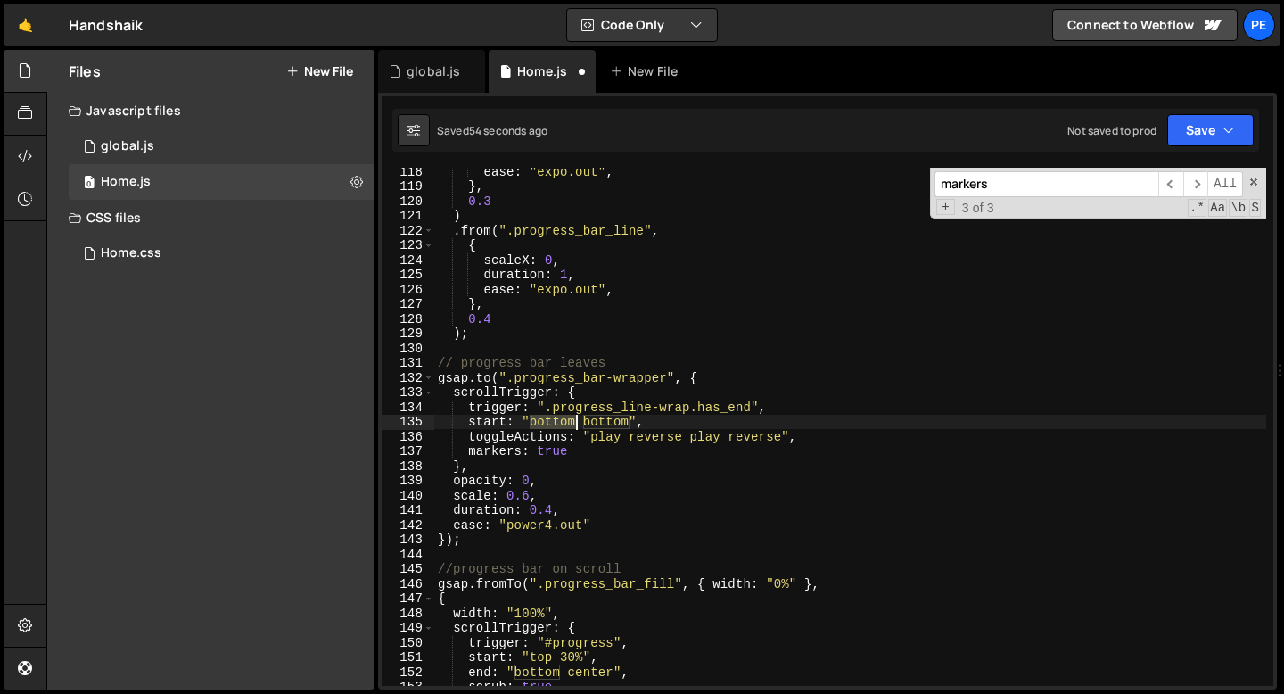
click at [554, 425] on div "ease : "expo.out" , } , 0.3 ) . from ( ".progress_bar_line" , { scaleX : 0 , du…" at bounding box center [850, 438] width 832 height 548
click at [493, 544] on div "ease : "expo.out" , } , 0.3 ) . from ( ".progress_bar_line" , { scaleX : 0 , du…" at bounding box center [850, 438] width 832 height 548
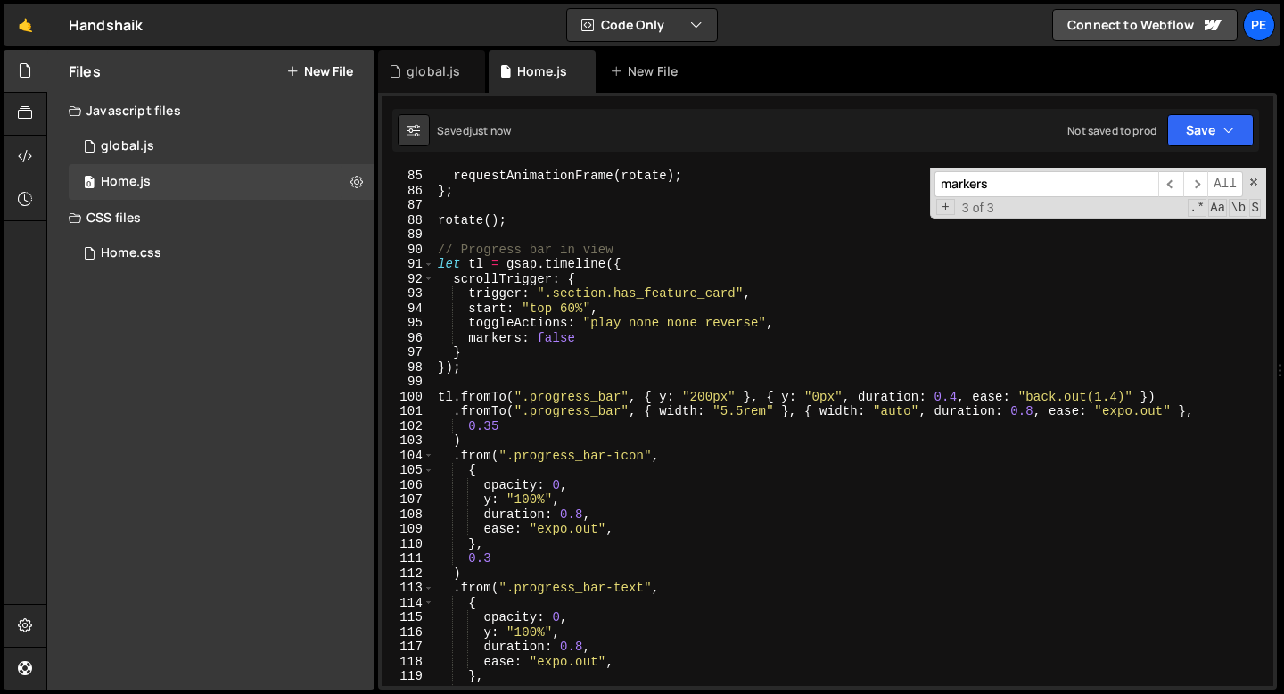
scroll to position [1211, 0]
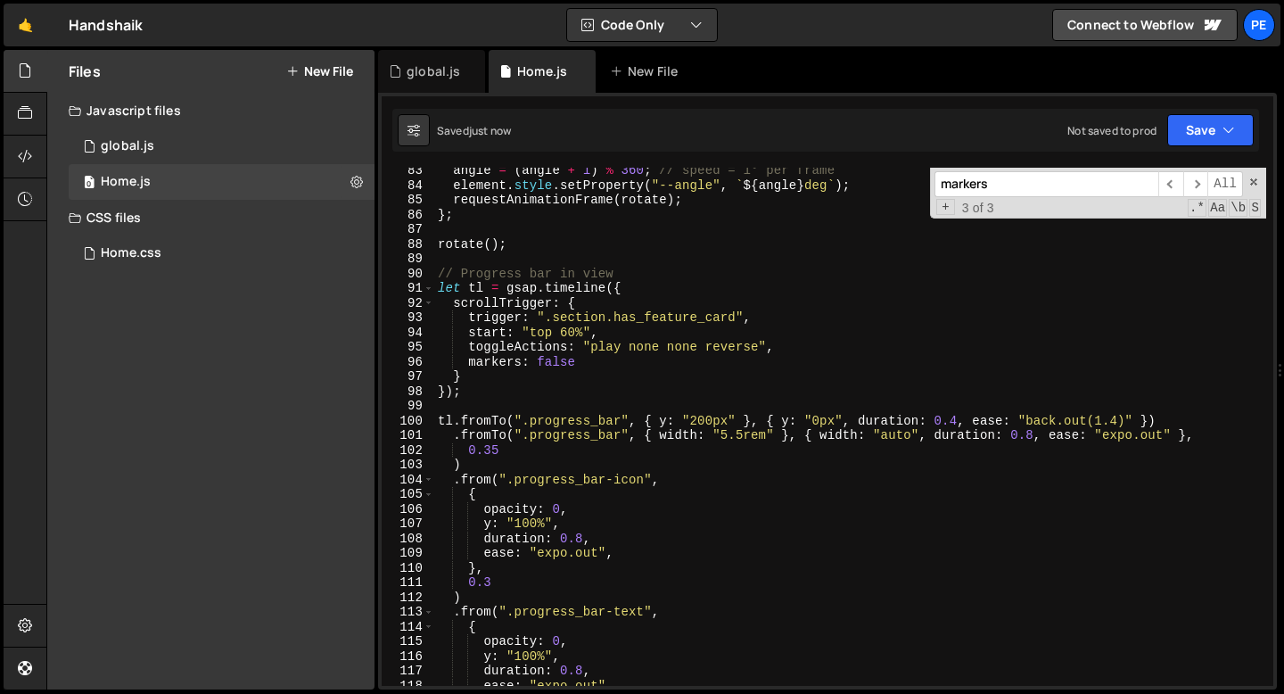
click at [474, 386] on div "angle = ( angle + 1 ) % 360 ; // speed = 1° per frame element . style . setProp…" at bounding box center [850, 437] width 832 height 548
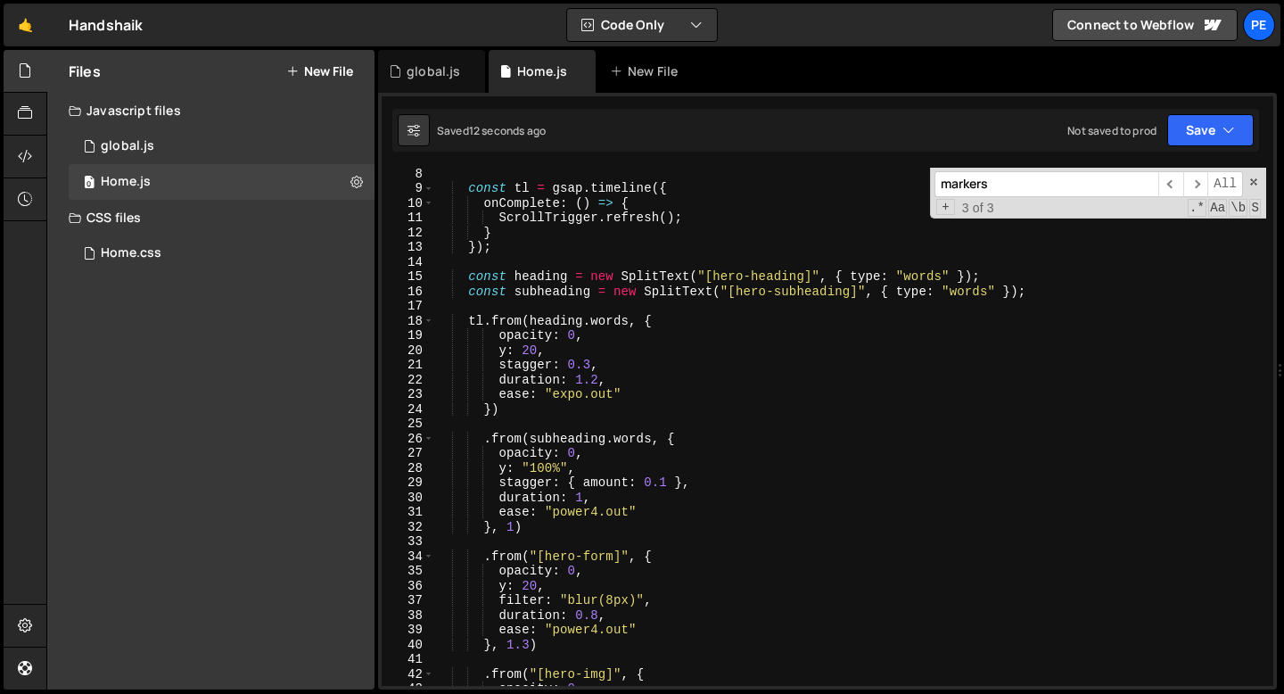
scroll to position [0, 0]
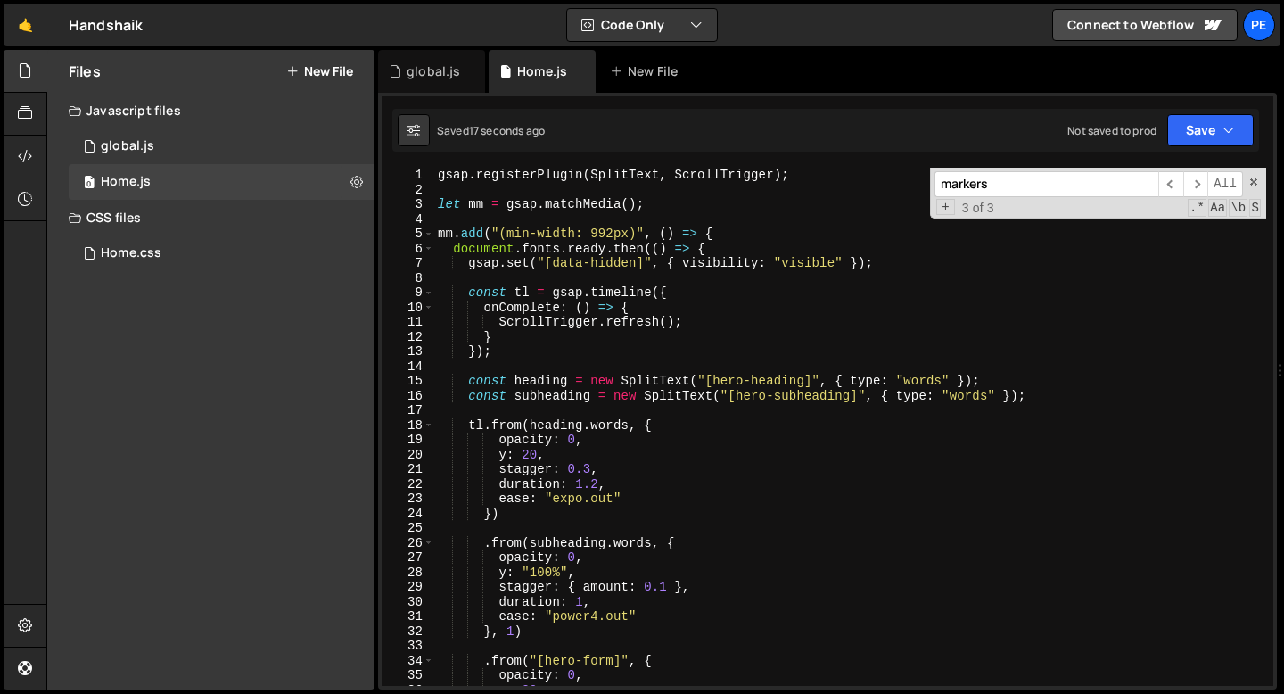
click at [498, 353] on div "gsap . registerPlugin ( SplitText , ScrollTrigger ) ; let mm = gsap . matchMedi…" at bounding box center [850, 442] width 832 height 548
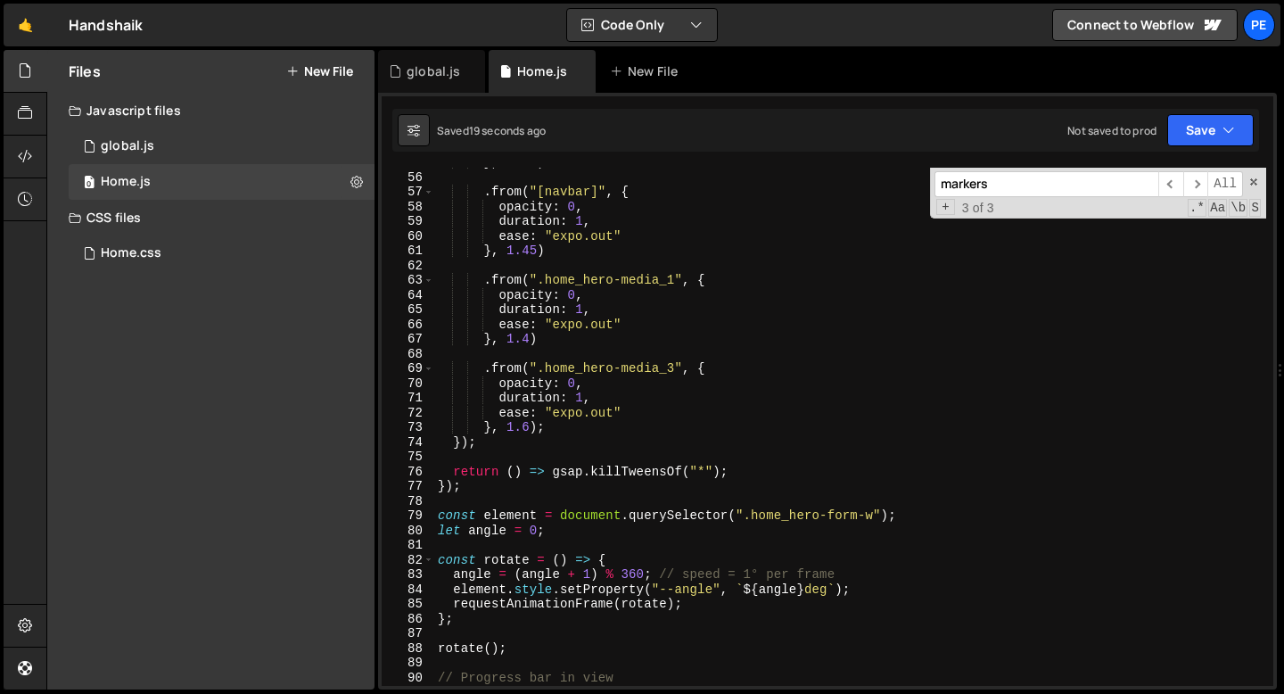
scroll to position [903, 0]
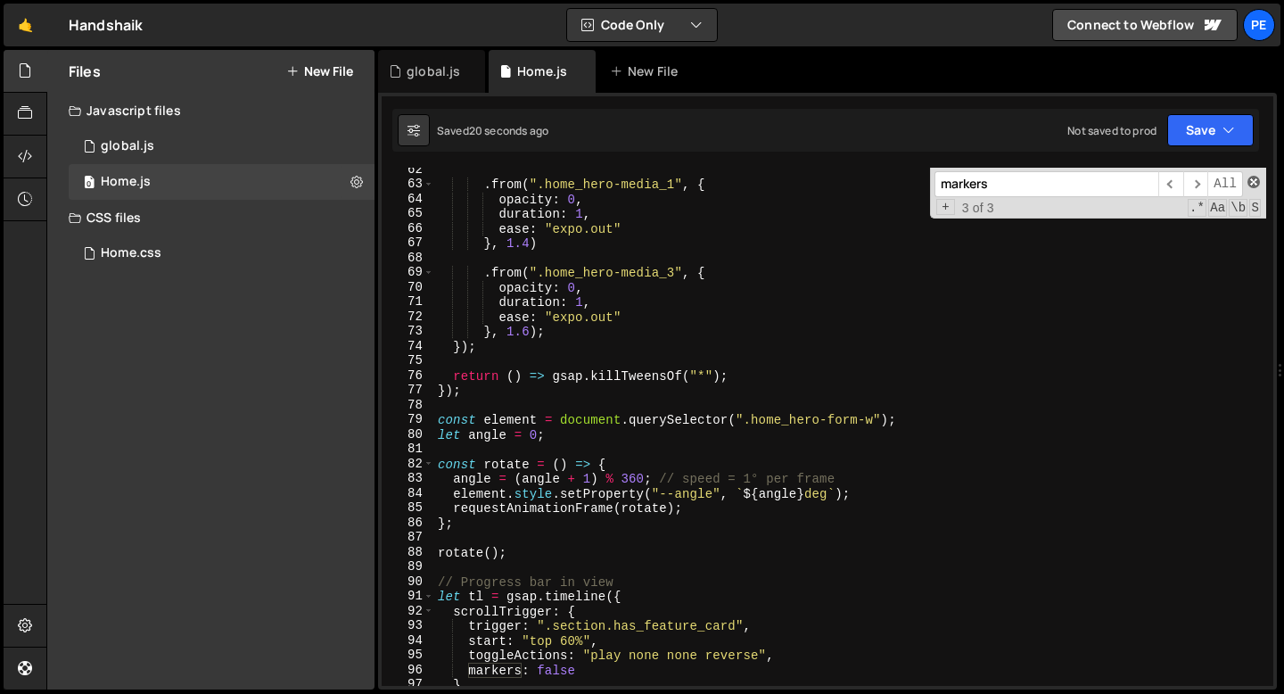
click at [1252, 186] on span at bounding box center [1254, 182] width 12 height 12
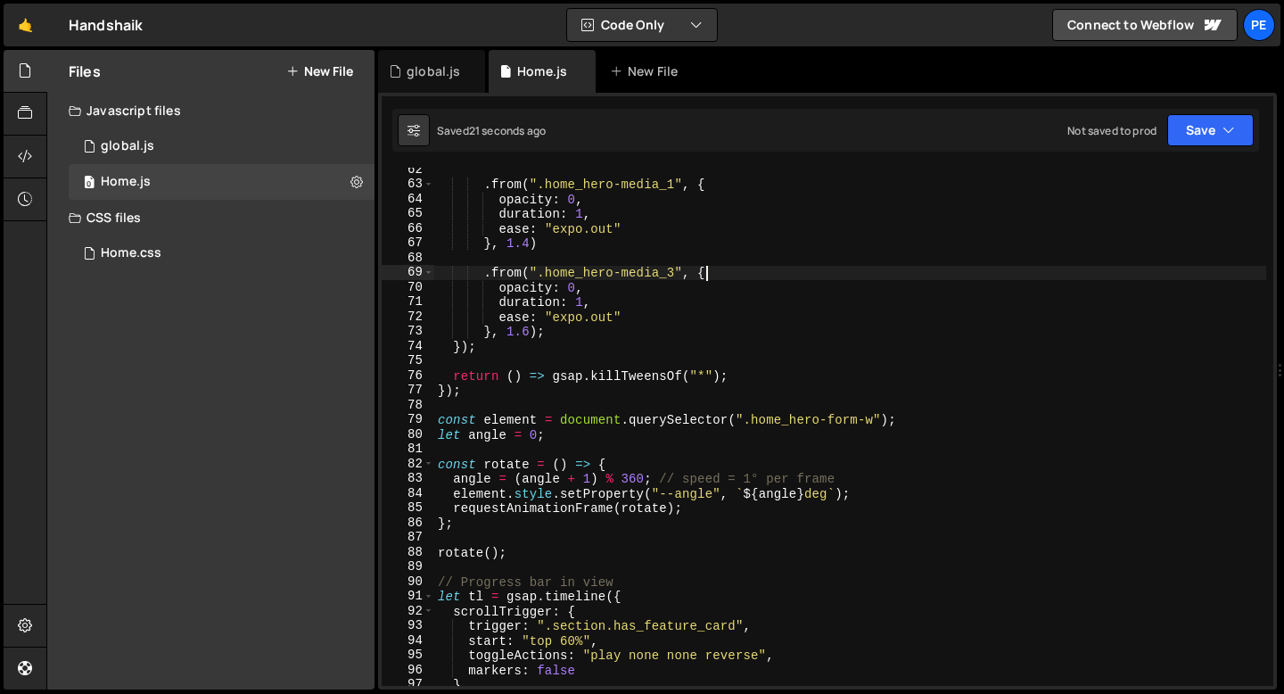
click at [769, 276] on div ". from ( ".home_hero-media_1" , { opacity : 0 , duration : 1 , ease : "expo.out…" at bounding box center [850, 436] width 832 height 548
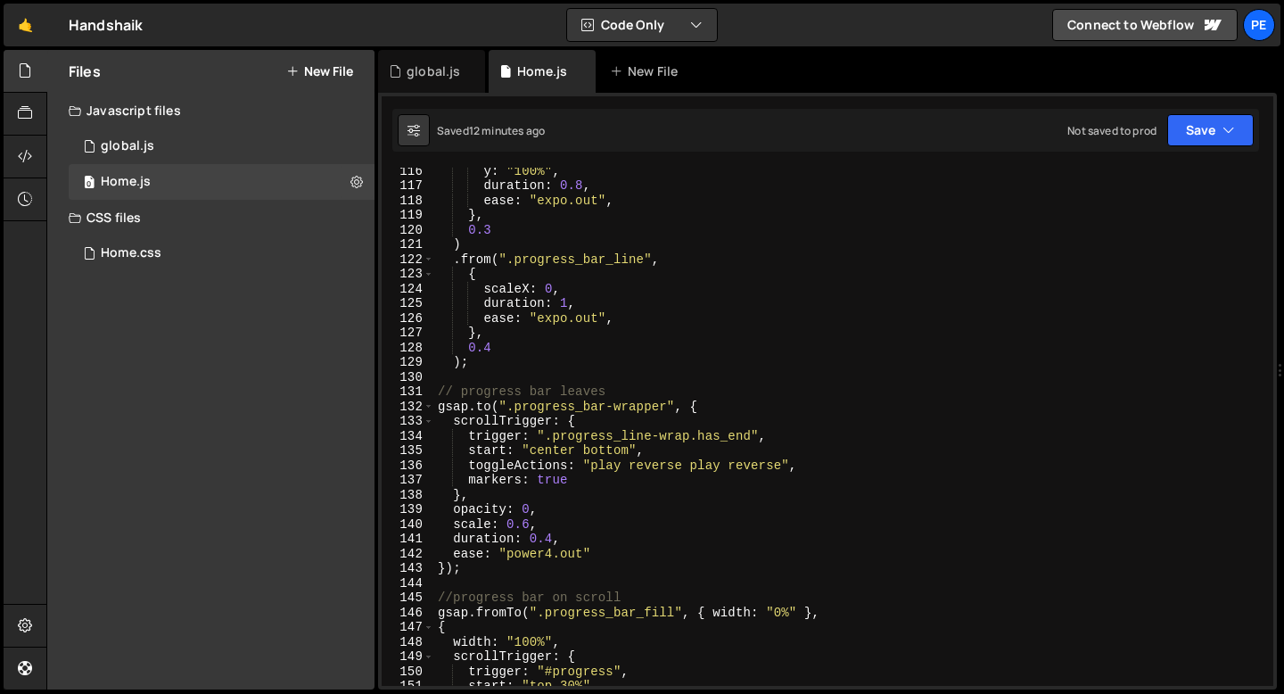
scroll to position [1701, 0]
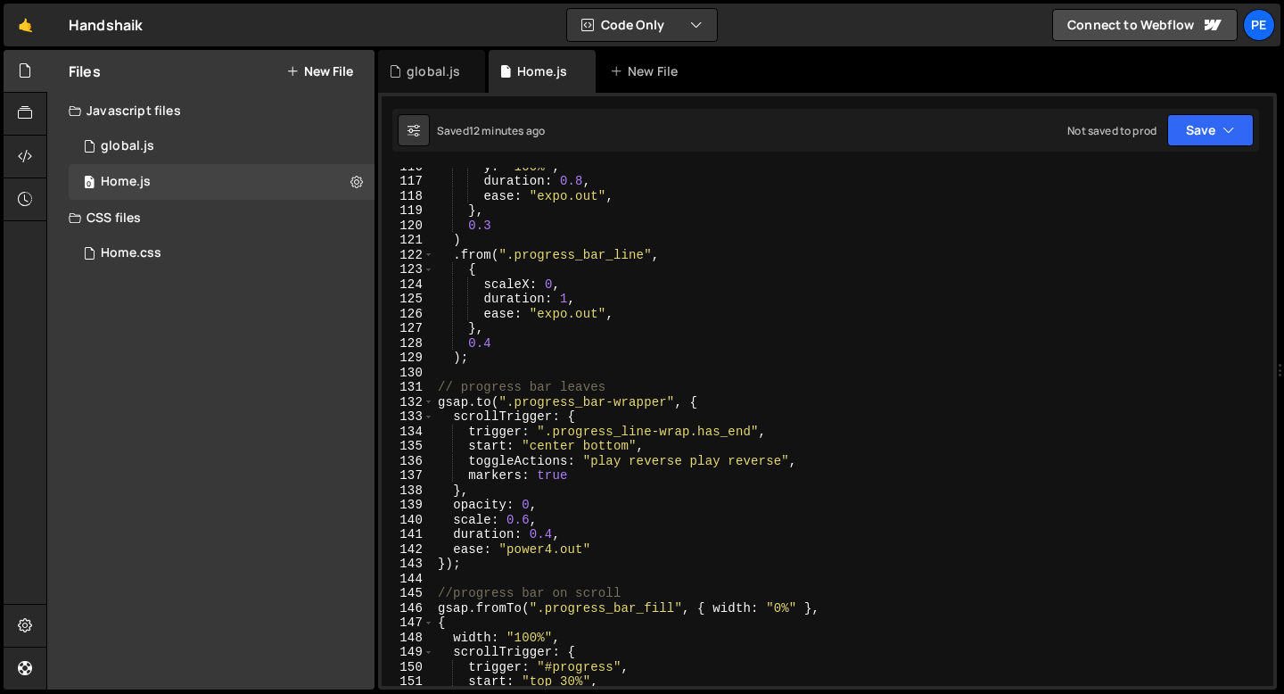
click at [652, 464] on div "y : "100%" , duration : 0.8 , ease : "expo.out" , } , 0.3 ) . from ( ".progress…" at bounding box center [850, 433] width 832 height 548
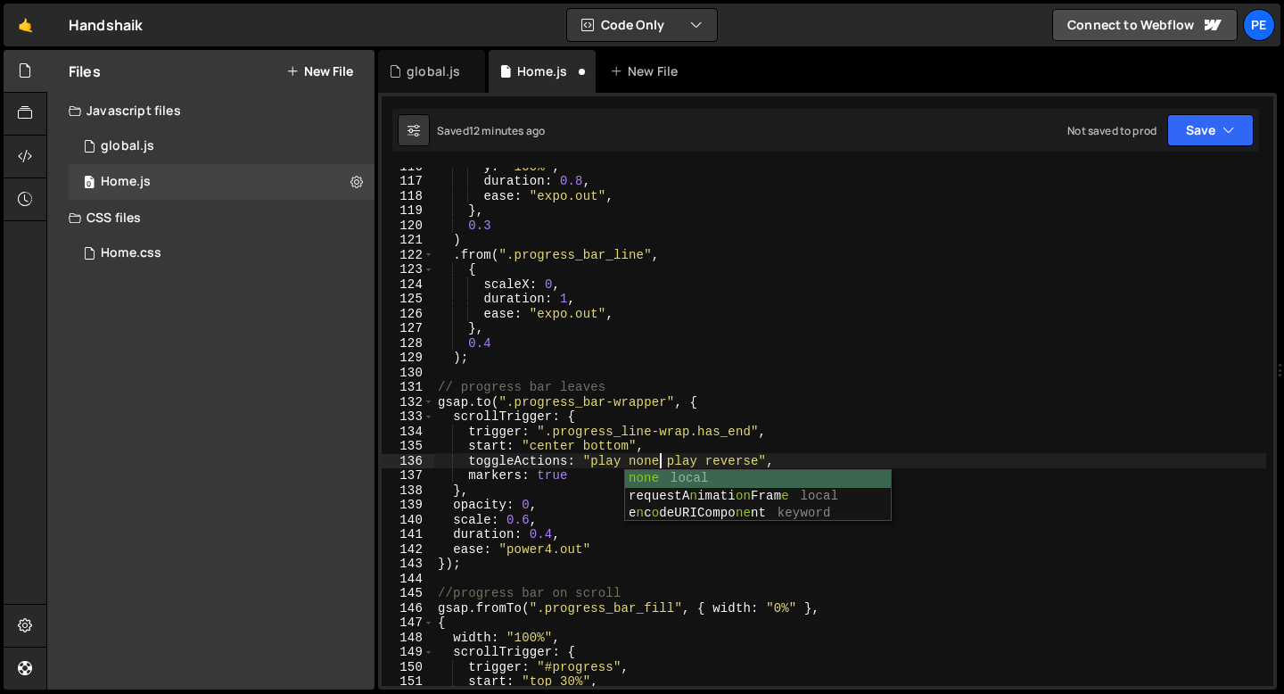
scroll to position [0, 15]
click at [687, 464] on div "y : "100%" , duration : 0.8 , ease : "expo.out" , } , 0.3 ) . from ( ".progress…" at bounding box center [850, 433] width 832 height 548
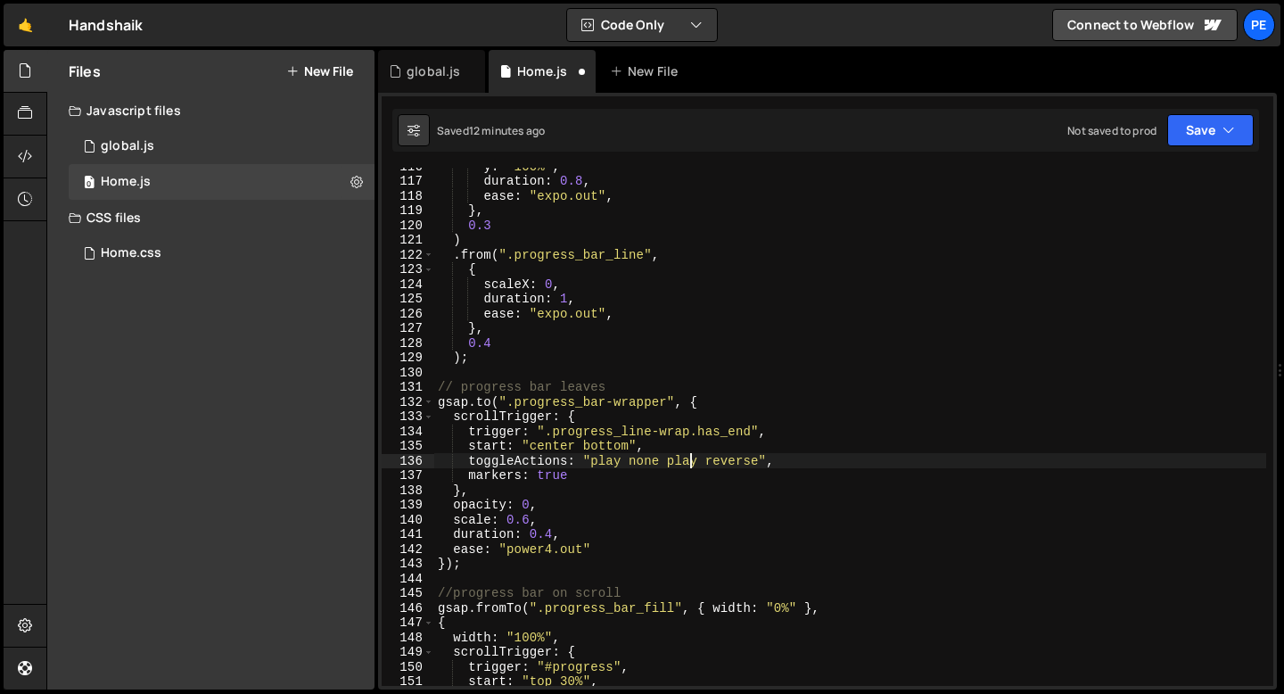
click at [687, 464] on div "y : "100%" , duration : 0.8 , ease : "expo.out" , } , 0.3 ) . from ( ".progress…" at bounding box center [850, 433] width 832 height 548
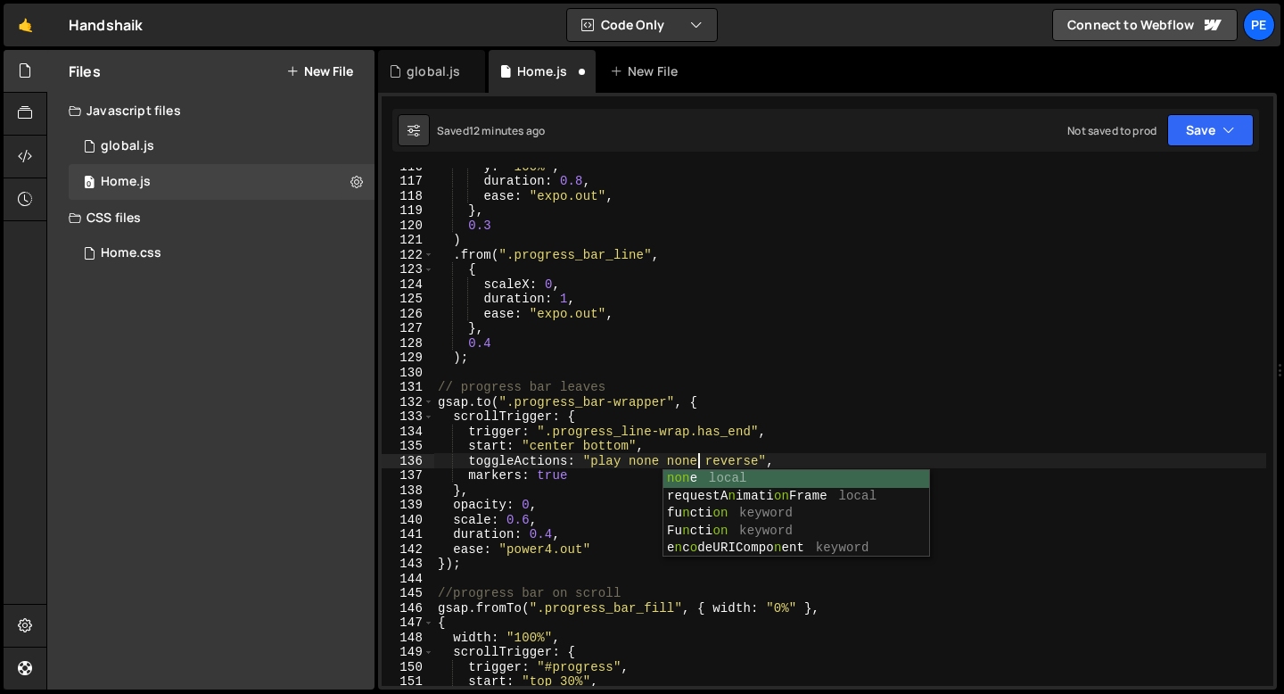
scroll to position [0, 18]
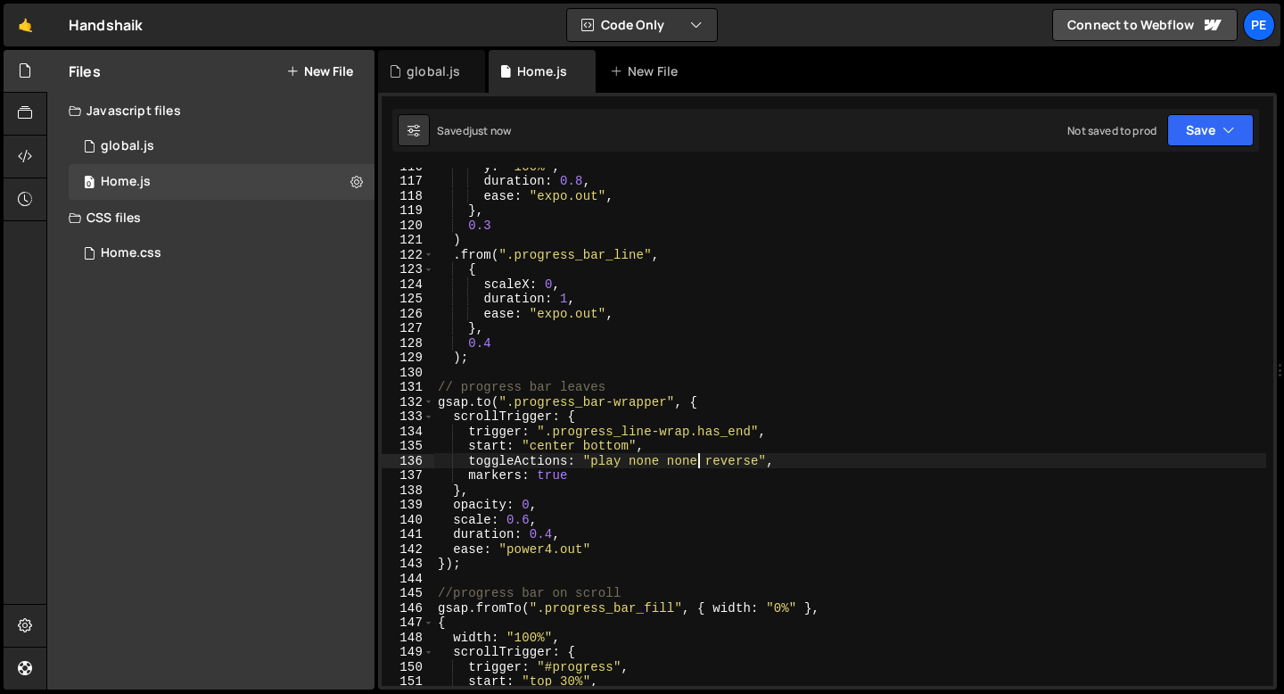
type textarea "toggleActions: "play none none reverse","
click at [161, 246] on div "Home.css 0" at bounding box center [222, 253] width 306 height 36
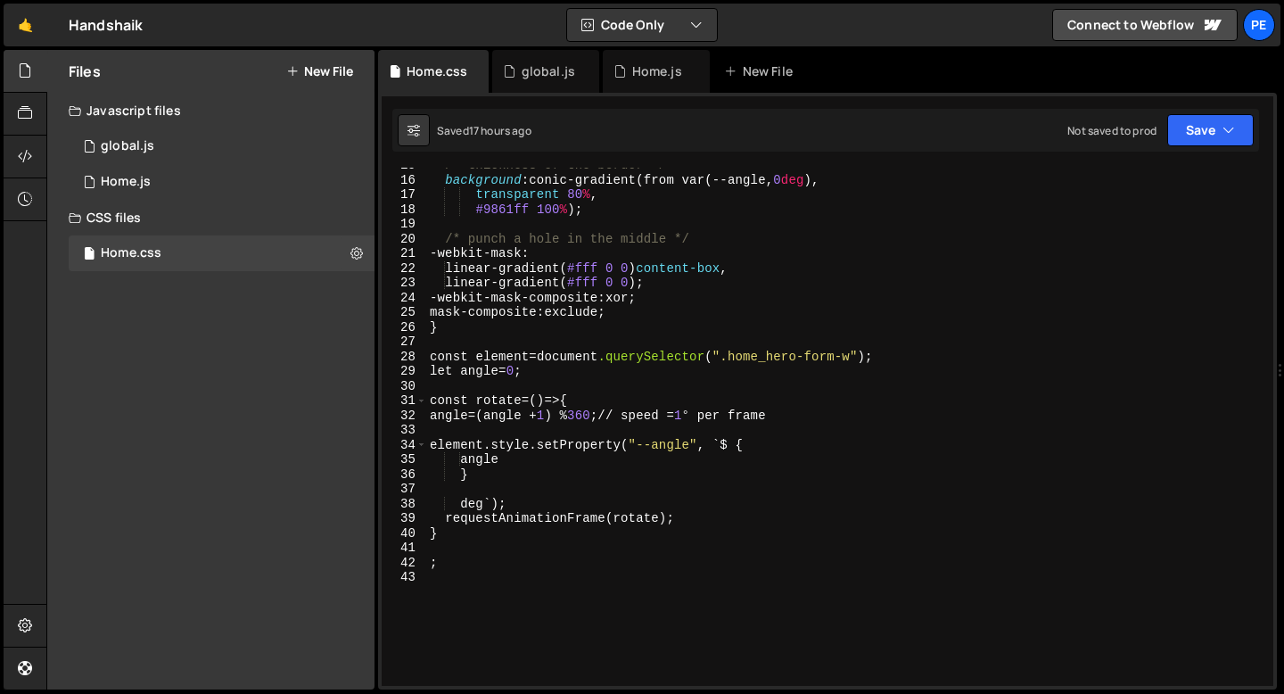
scroll to position [336, 0]
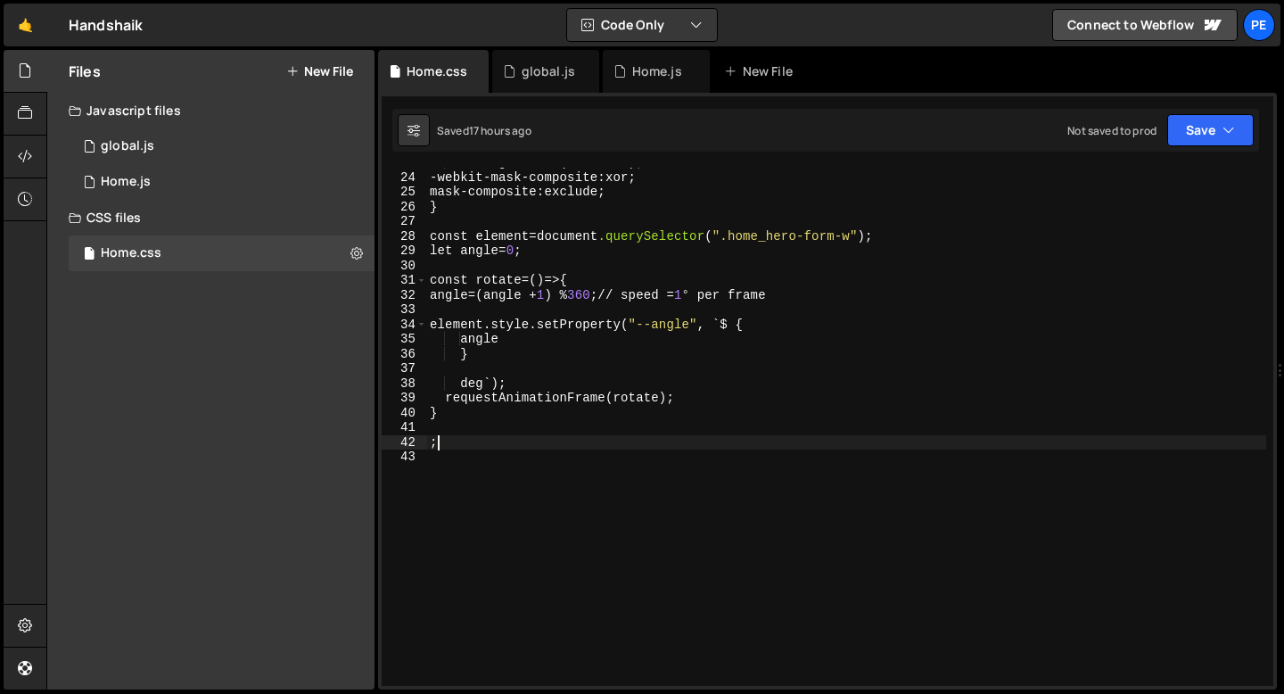
click at [456, 436] on div "linear-gradient( #fff 0 0 ) ; -webkit-mask-composite : xor ; mask-composite : e…" at bounding box center [846, 429] width 840 height 548
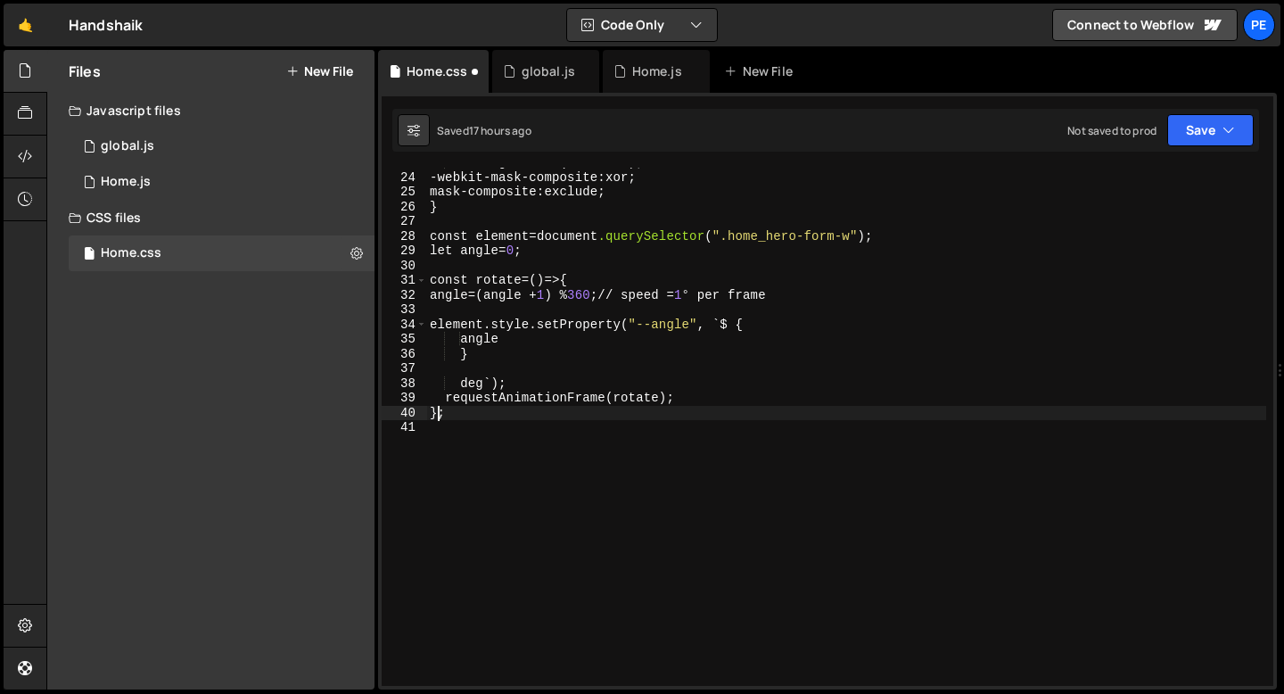
type textarea "}"
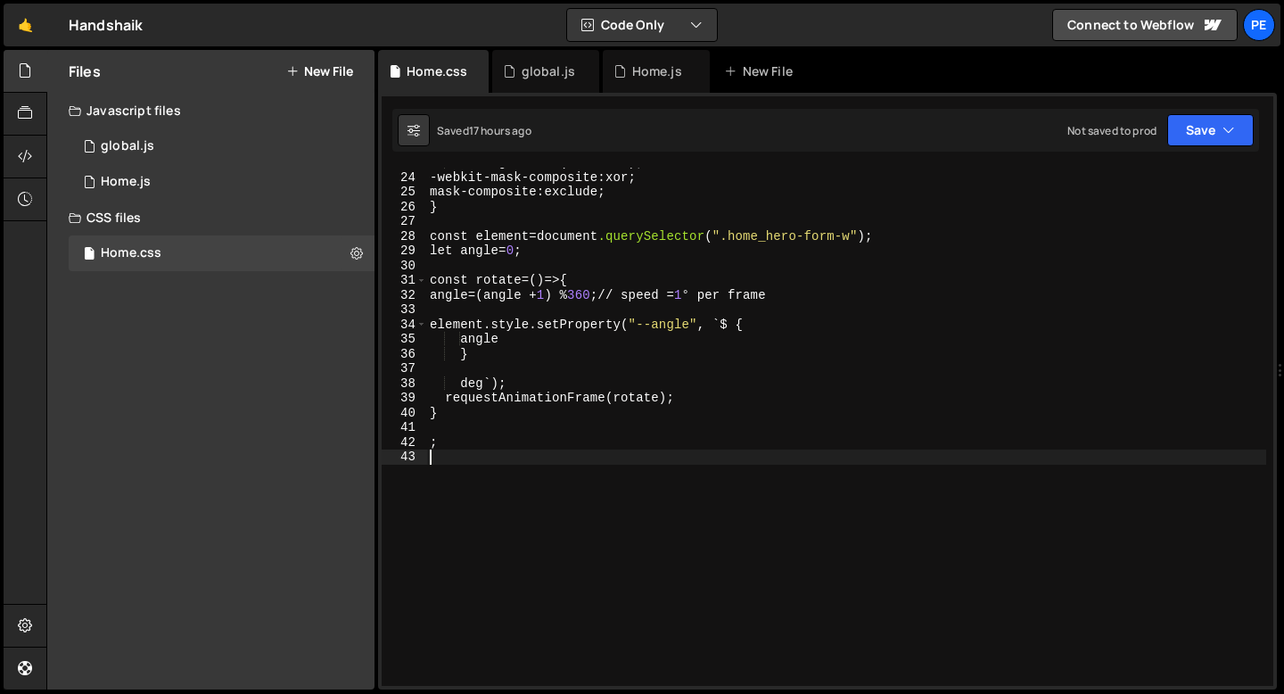
click at [454, 450] on div "linear-gradient( #fff 0 0 ) ; -webkit-mask-composite : xor ; mask-composite : e…" at bounding box center [846, 429] width 840 height 548
click at [438, 440] on div "linear-gradient( #fff 0 0 ) ; -webkit-mask-composite : xor ; mask-composite : e…" at bounding box center [846, 429] width 840 height 548
type textarea ";"
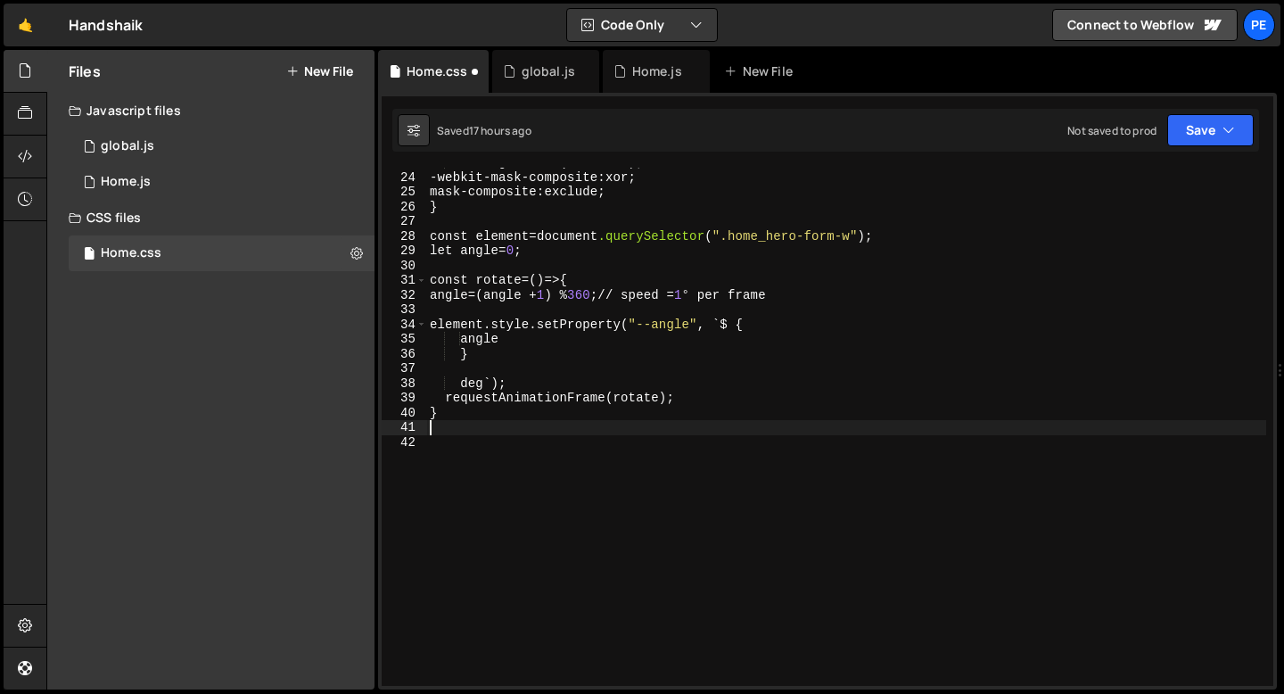
type textarea "}"
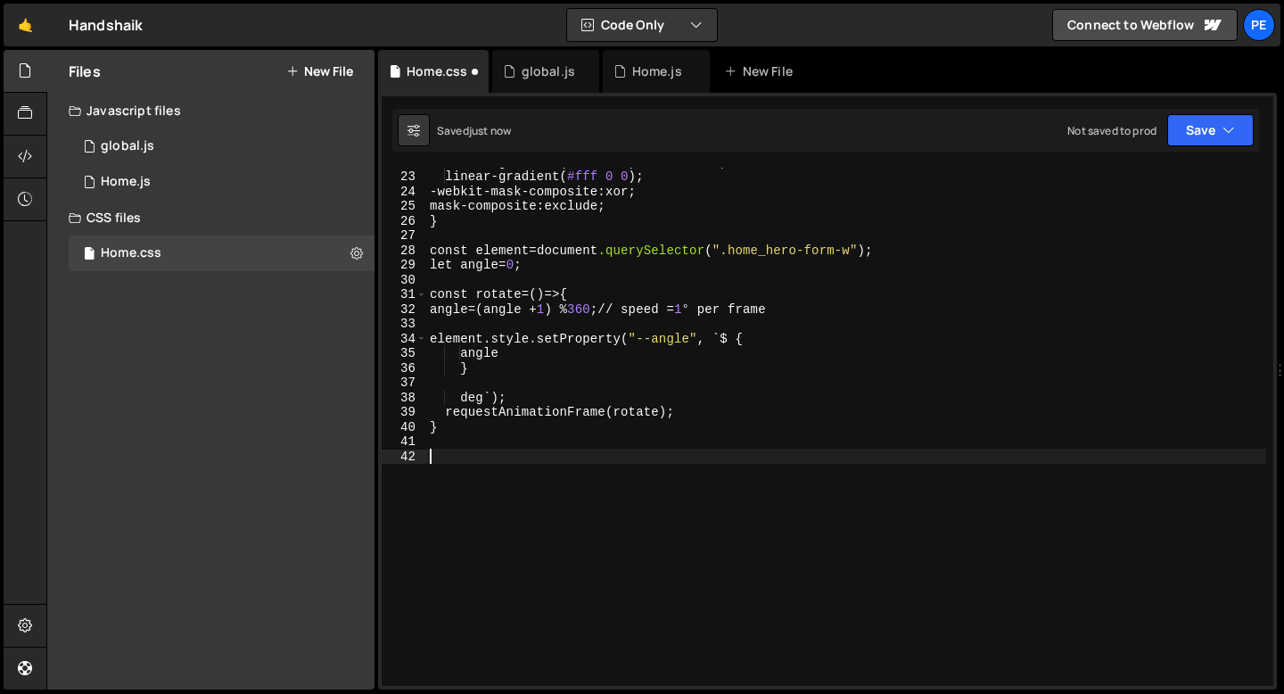
paste textarea "}"
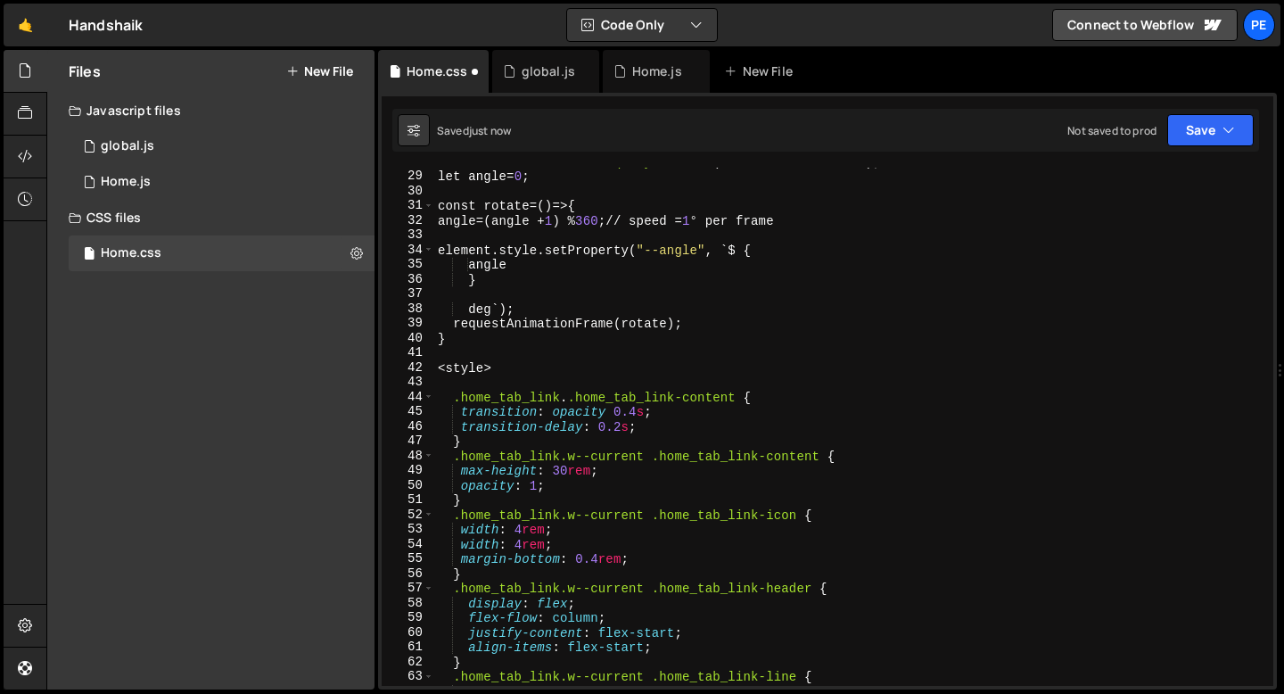
scroll to position [235, 0]
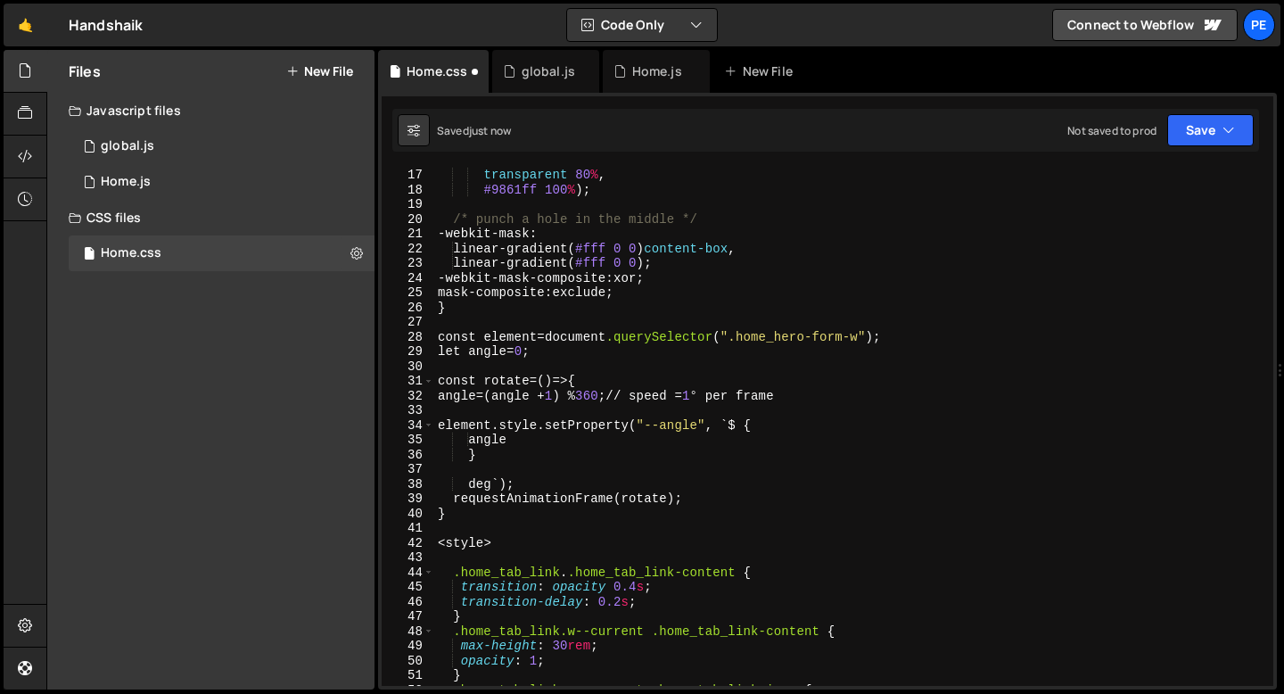
click at [497, 544] on div "transparent 80 % , #9861ff 100 % ) ; /* punch a hole in the middle */ -webkit-m…" at bounding box center [850, 442] width 832 height 548
type textarea "<style>"
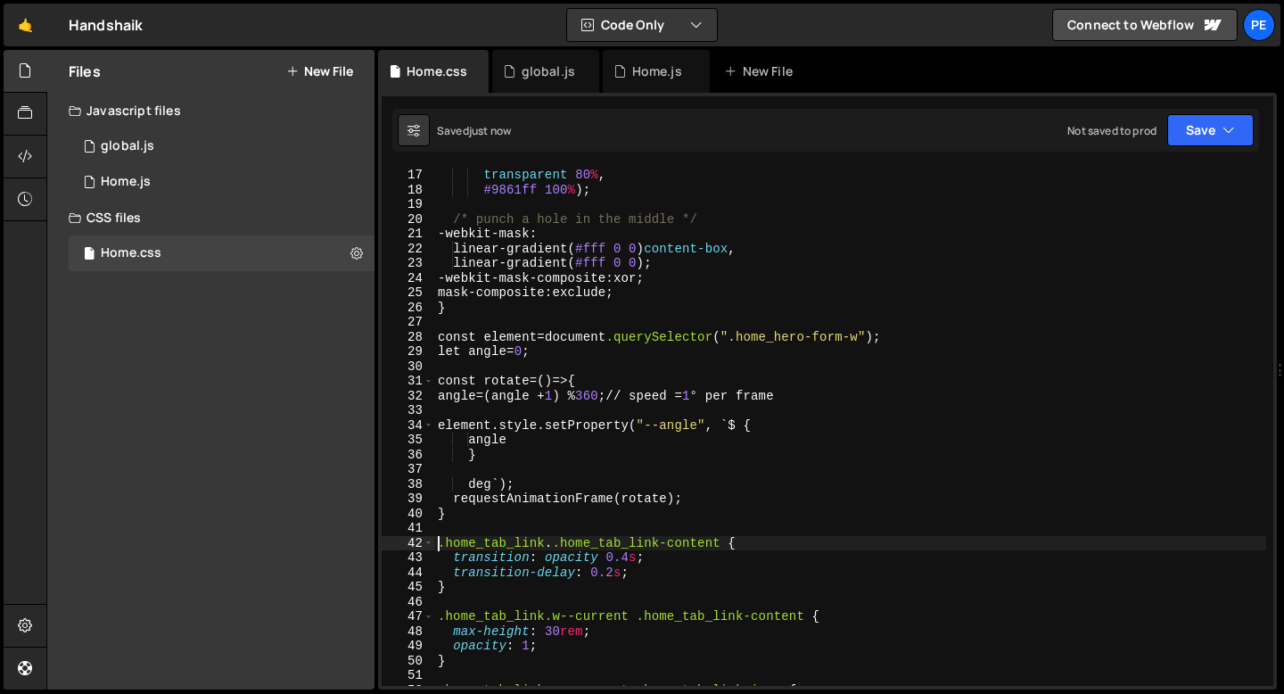
type textarea ".home_tab_link. .home_tab_link-content {"
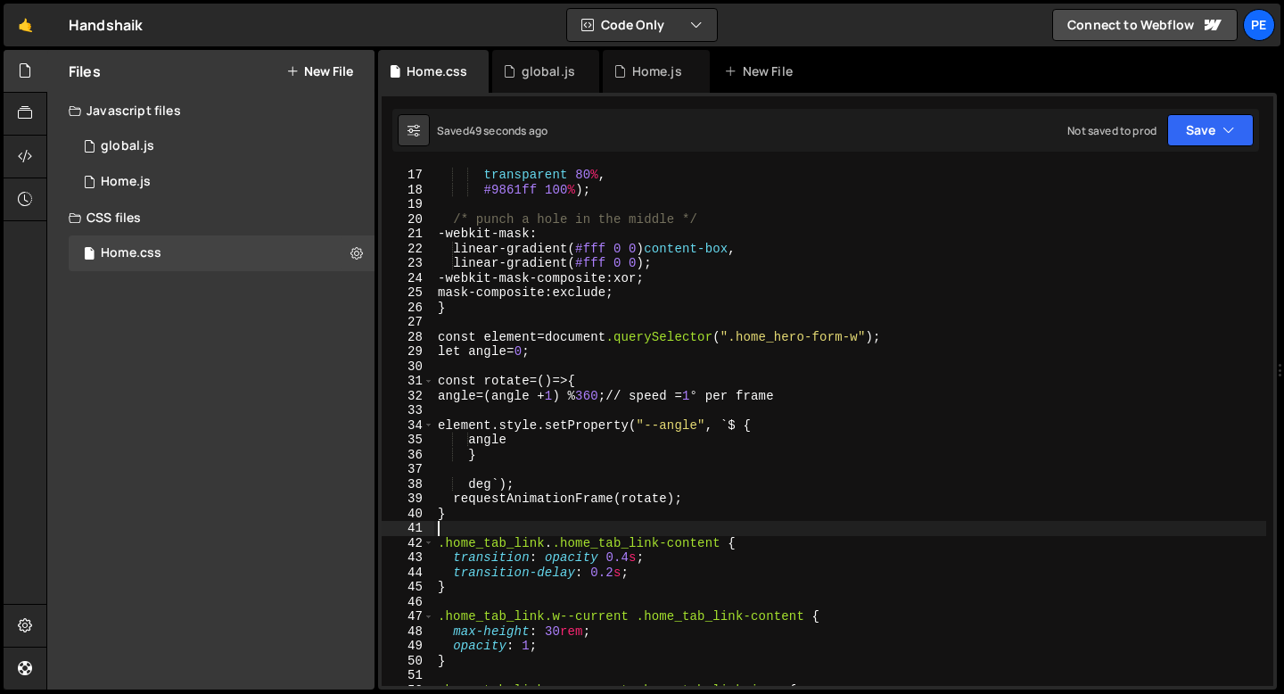
click at [484, 522] on div "transparent 80 % , #9861ff 100 % ) ; /* punch a hole in the middle */ -webkit-m…" at bounding box center [850, 442] width 832 height 548
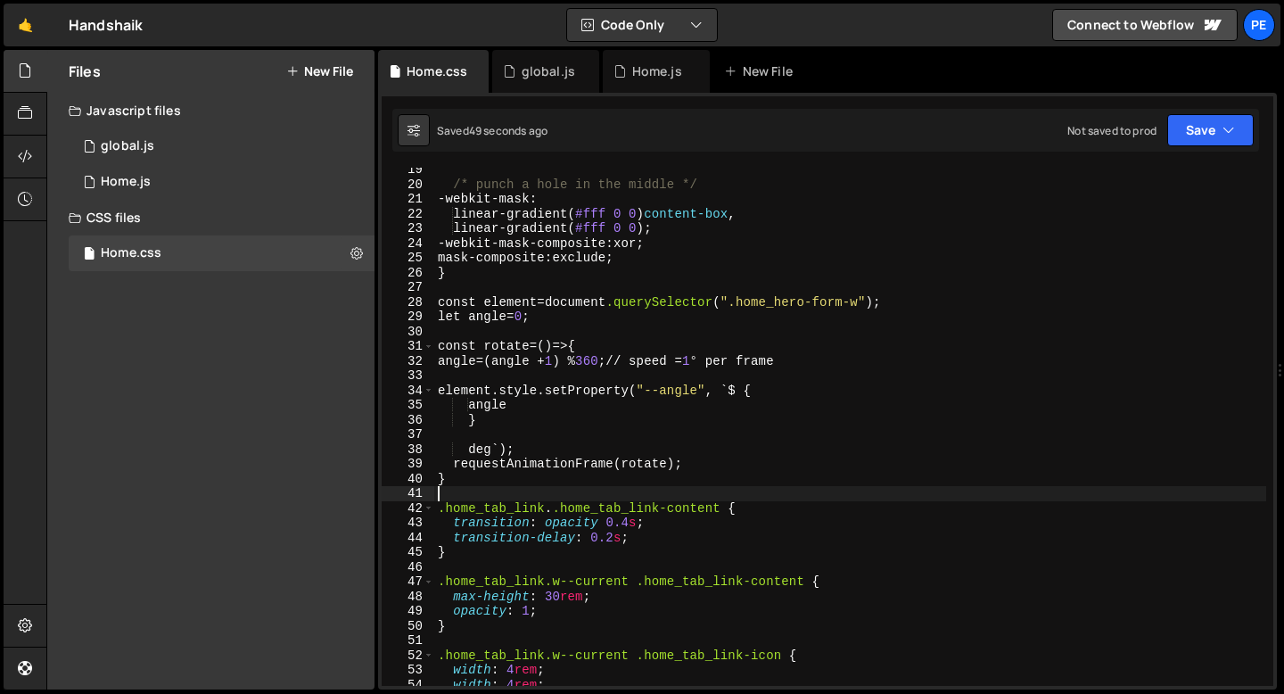
scroll to position [271, 0]
click at [30, 155] on icon at bounding box center [25, 156] width 14 height 20
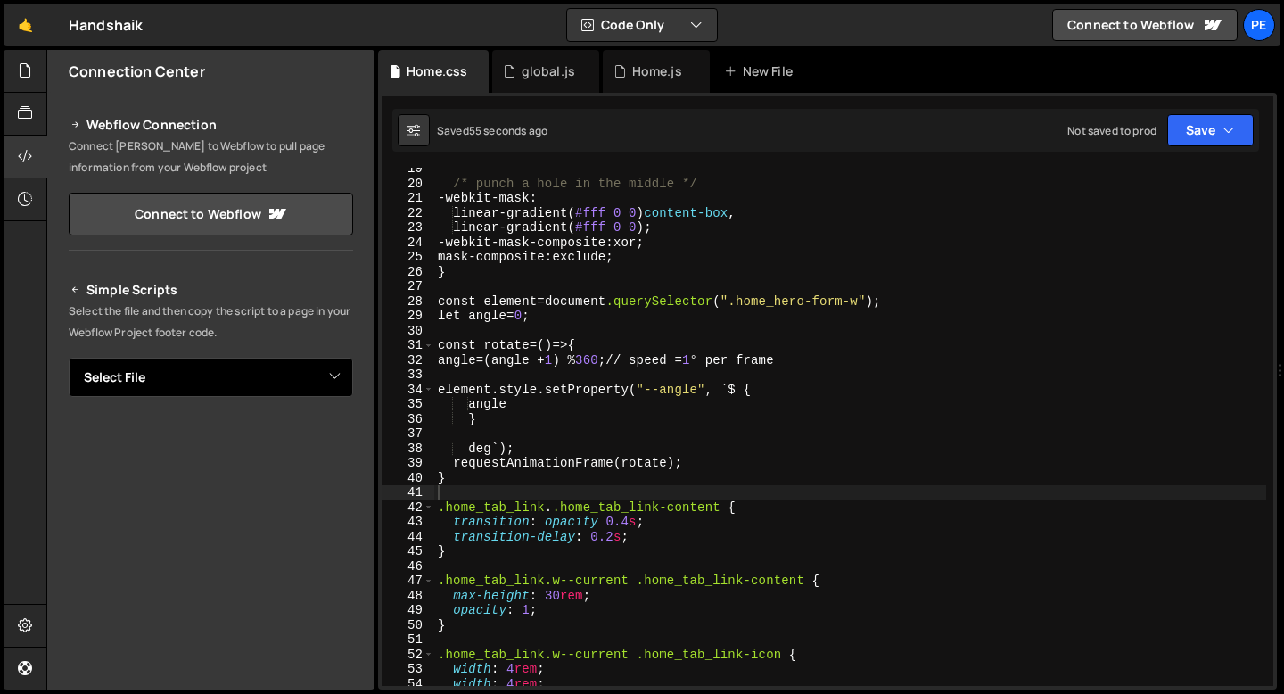
click at [168, 390] on select "Select File global.js Home.js Home.css" at bounding box center [211, 377] width 285 height 39
select select "45056"
click at [69, 358] on select "Select File global.js Home.js Home.css" at bounding box center [211, 377] width 285 height 39
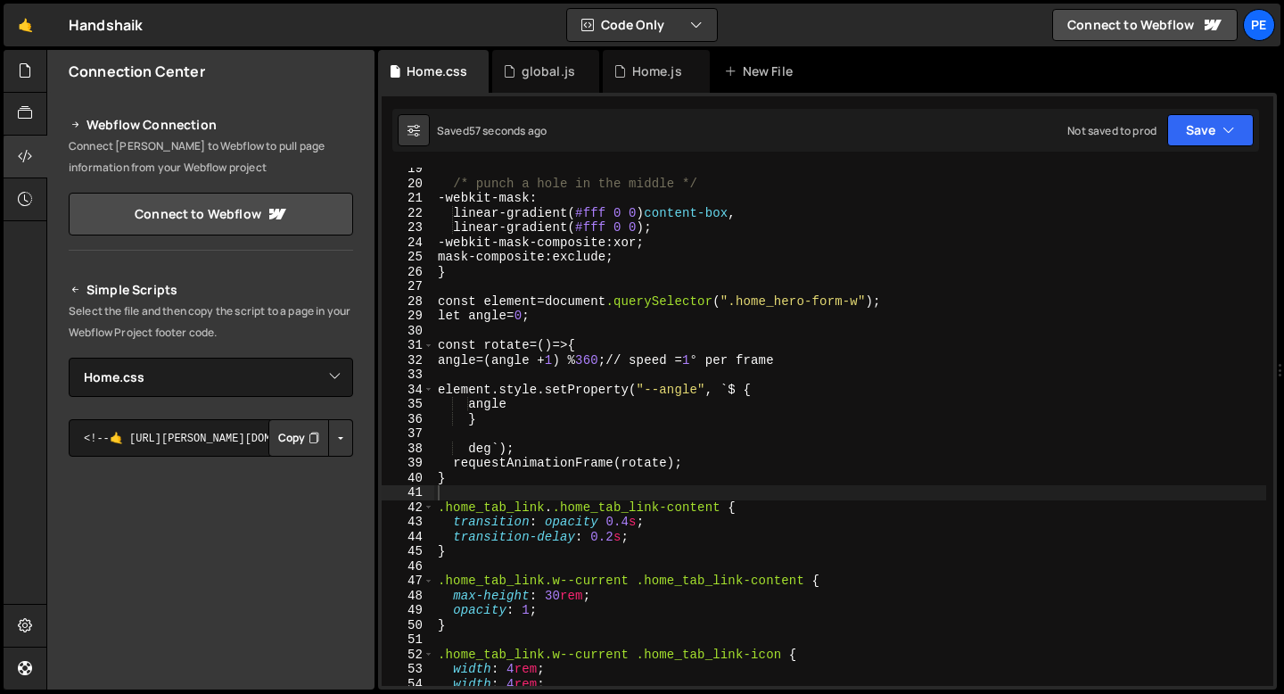
click at [275, 442] on button "Copy" at bounding box center [298, 437] width 61 height 37
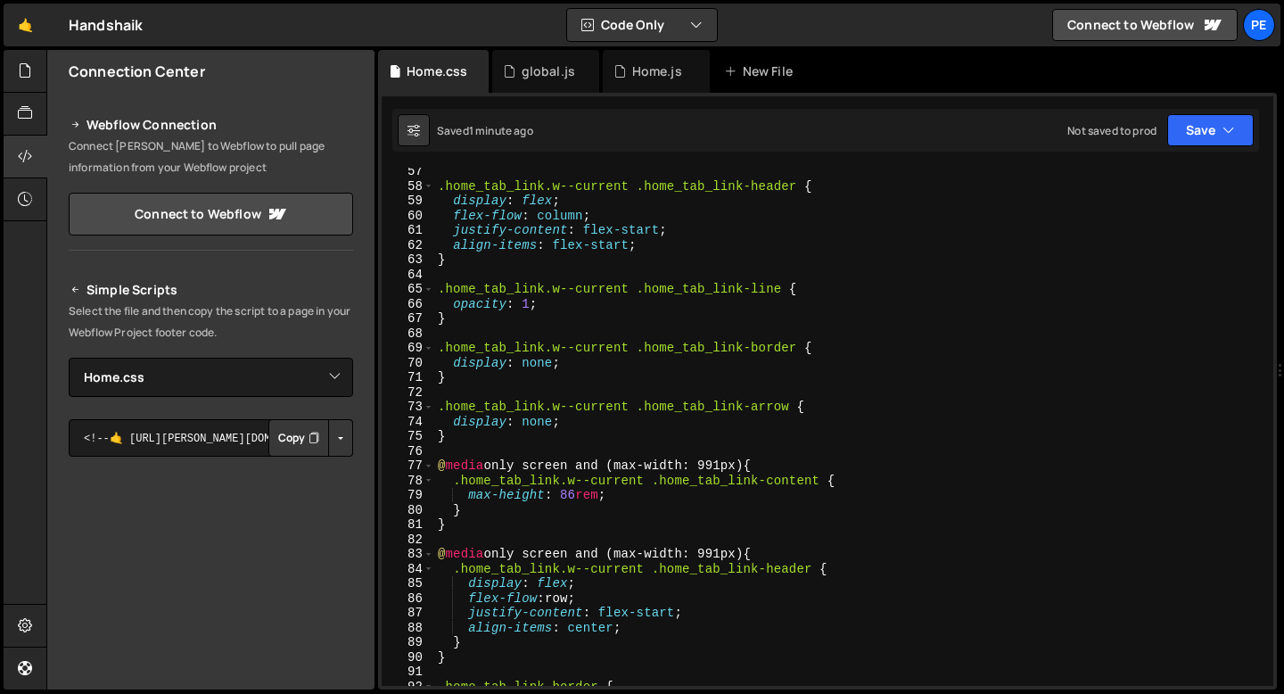
scroll to position [847, 0]
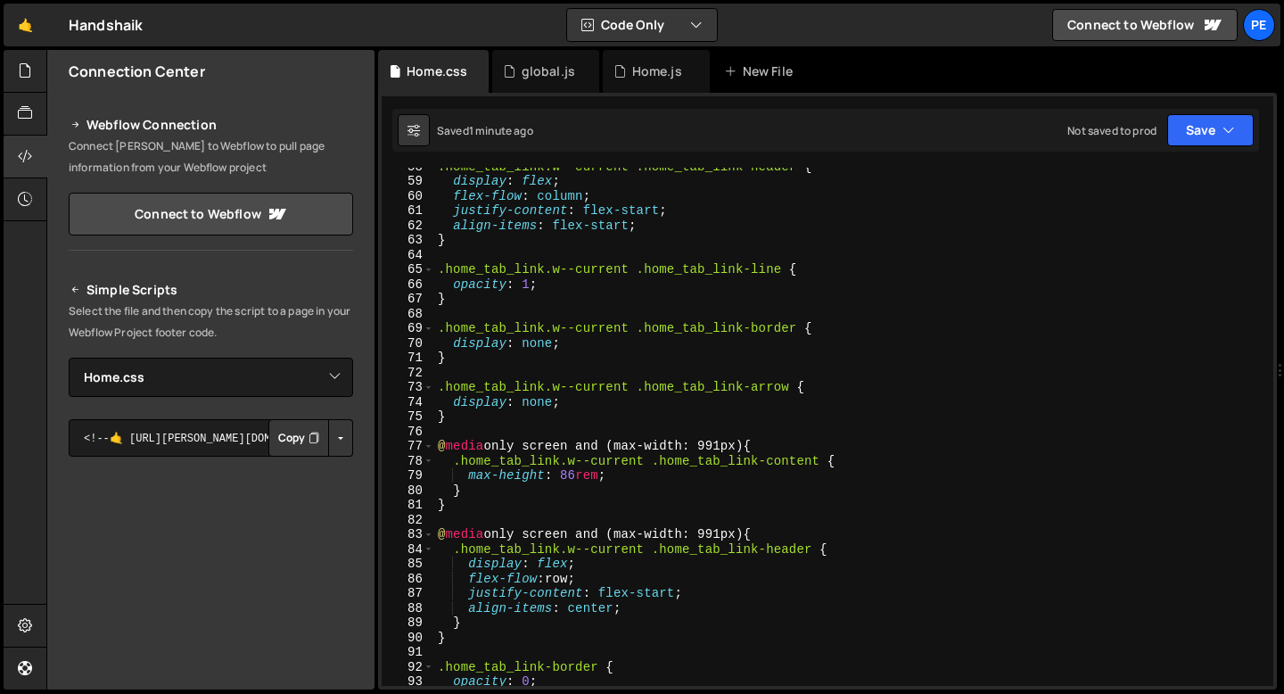
click at [483, 491] on div ".home_tab_link.w--current .home_tab_link-header { display : flex ; flex-flow : …" at bounding box center [850, 433] width 832 height 548
click at [476, 503] on div ".home_tab_link.w--current .home_tab_link-header { display : flex ; flex-flow : …" at bounding box center [850, 433] width 832 height 548
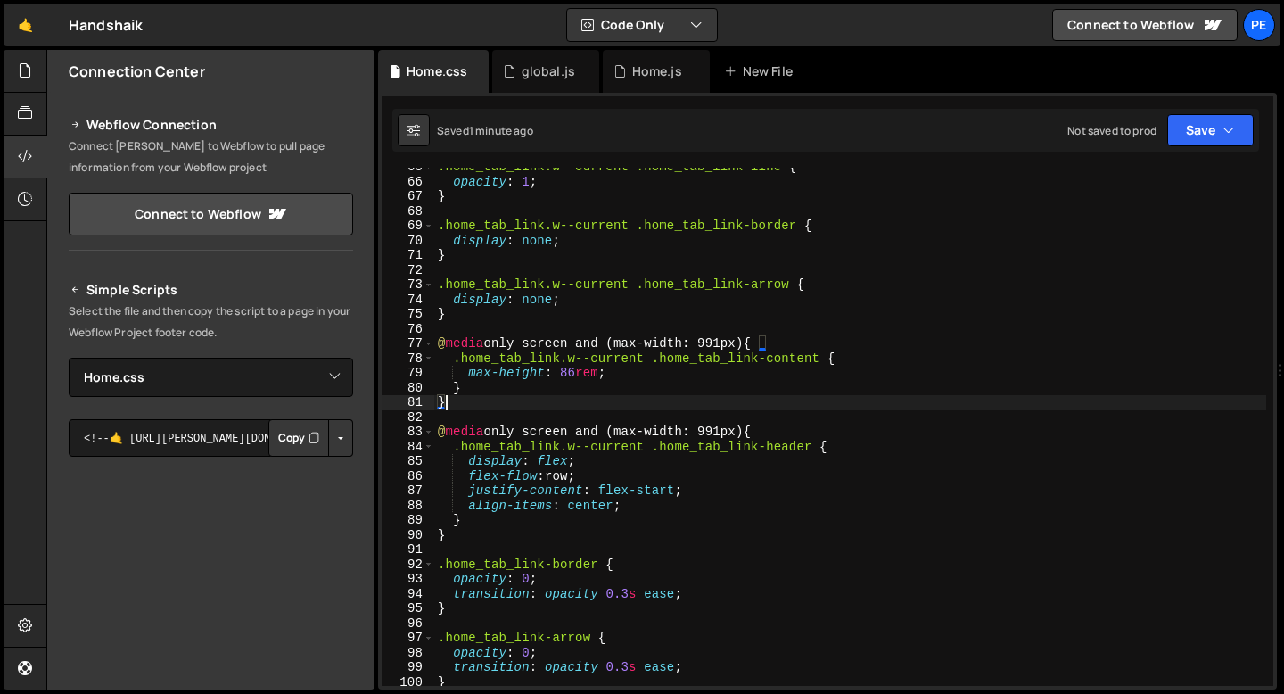
scroll to position [958, 0]
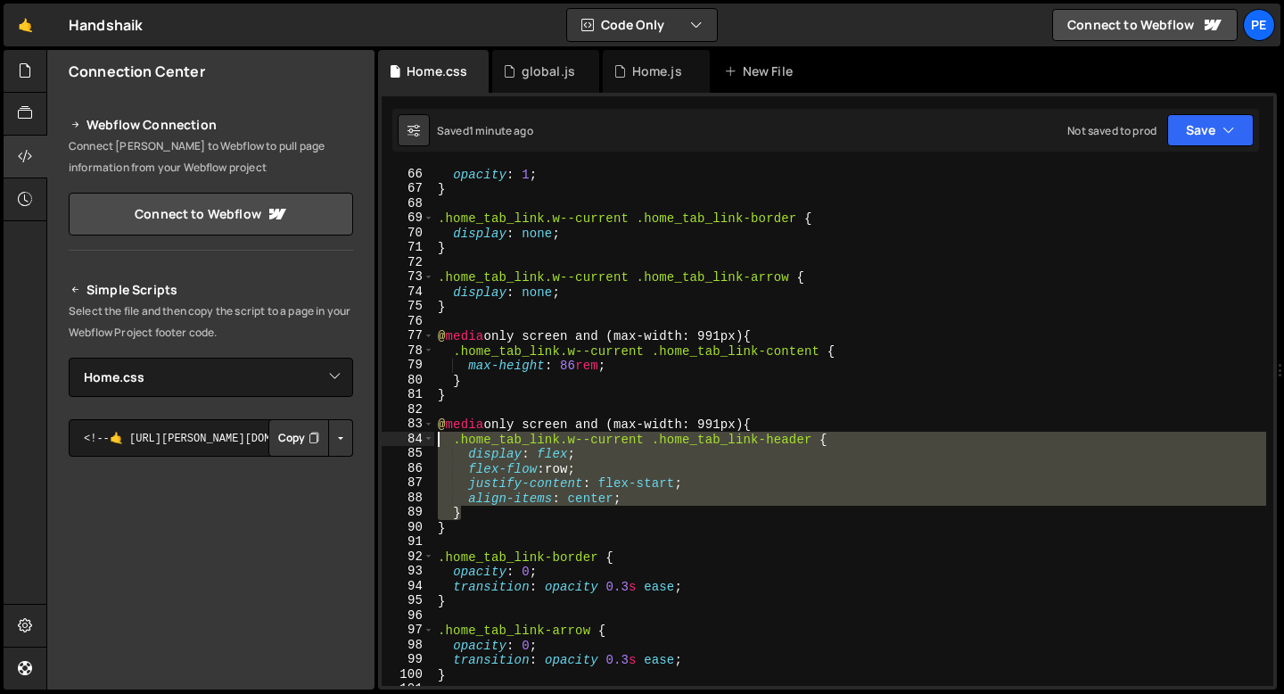
drag, startPoint x: 468, startPoint y: 511, endPoint x: 437, endPoint y: 440, distance: 77.9
click at [438, 440] on div "opacity : 1 ; } .home_tab_link.w--current .home_tab_link-border { display : non…" at bounding box center [850, 441] width 832 height 548
type textarea ".home_tab_link.w--current .home_tab_link-header { display: flex;"
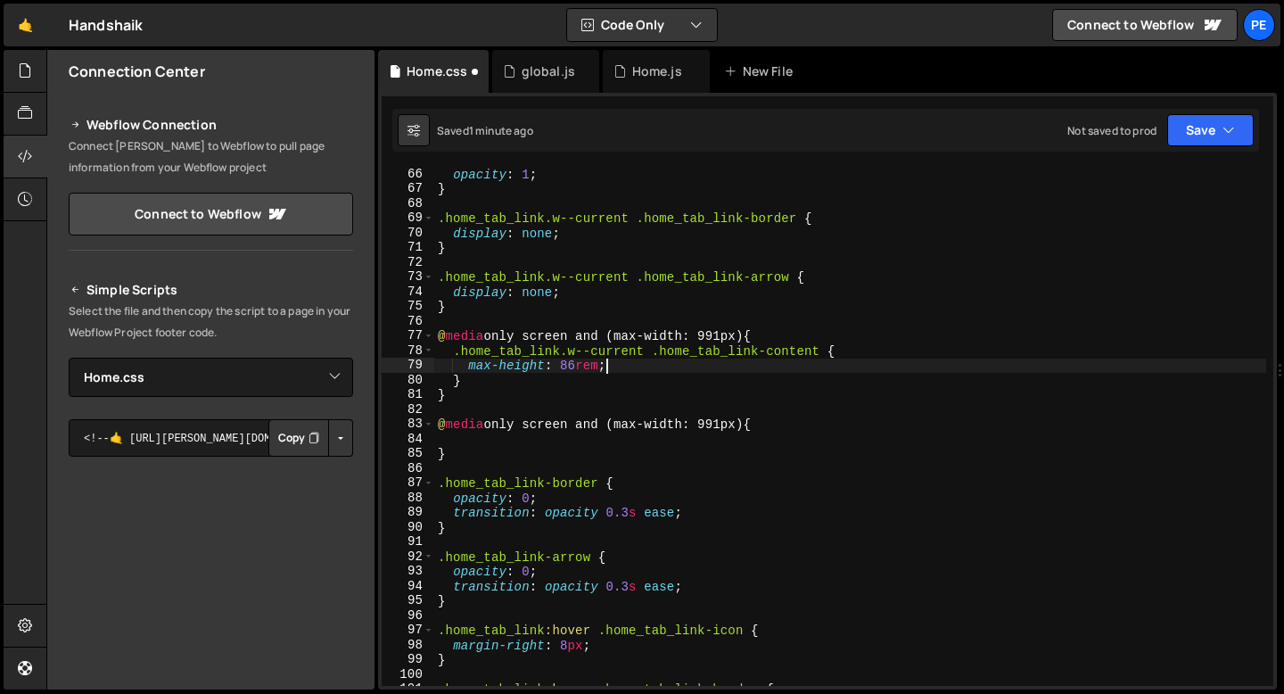
click at [642, 361] on div "opacity : 1 ; } .home_tab_link.w--current .home_tab_link-border { display : non…" at bounding box center [850, 441] width 832 height 548
type textarea "max-height: 86rem;"
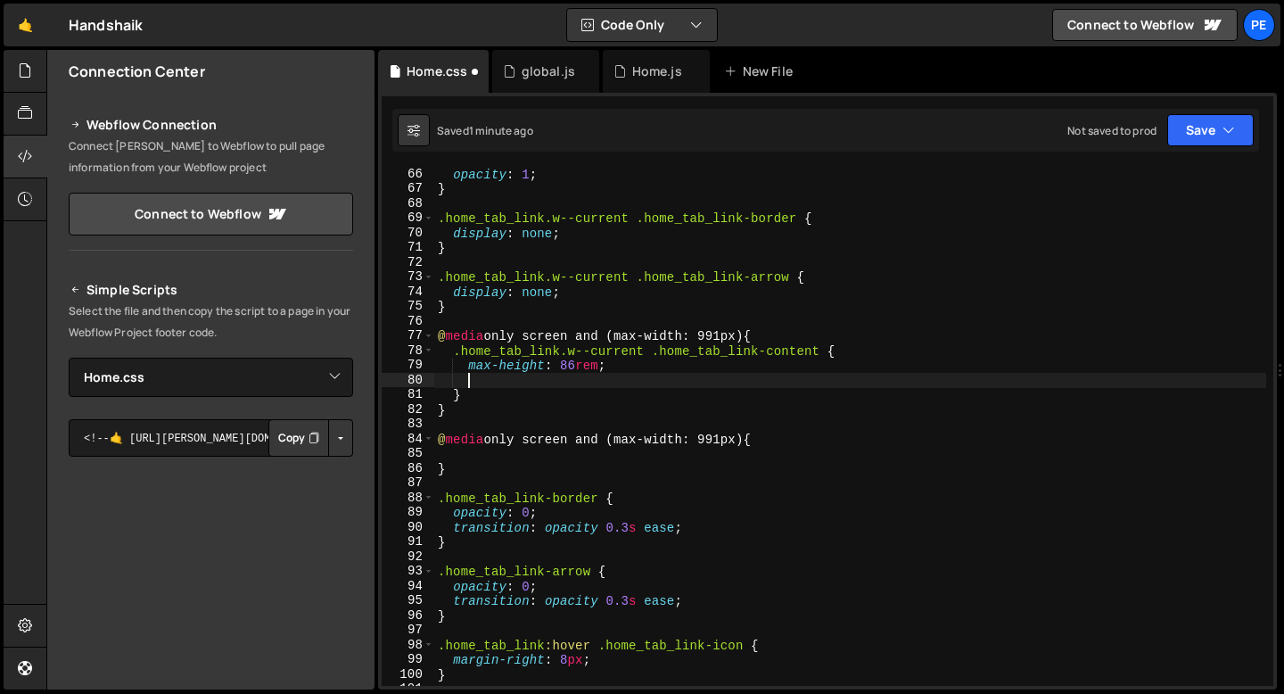
scroll to position [0, 1]
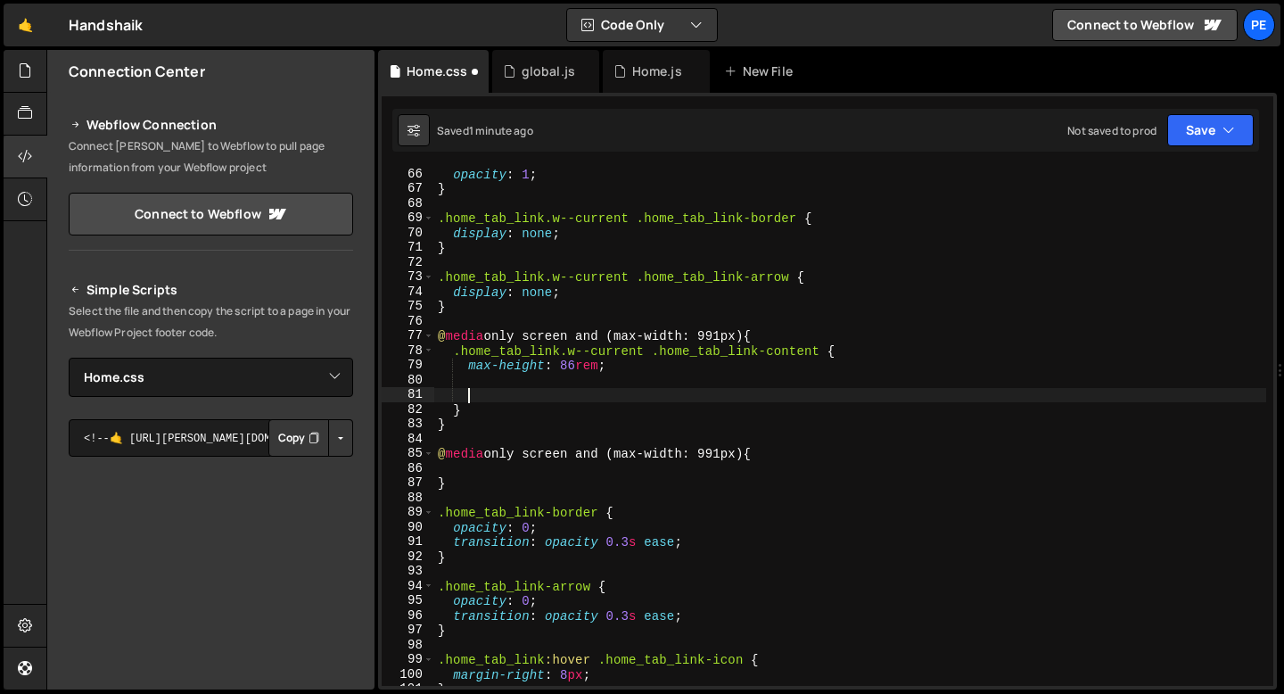
paste textarea "}"
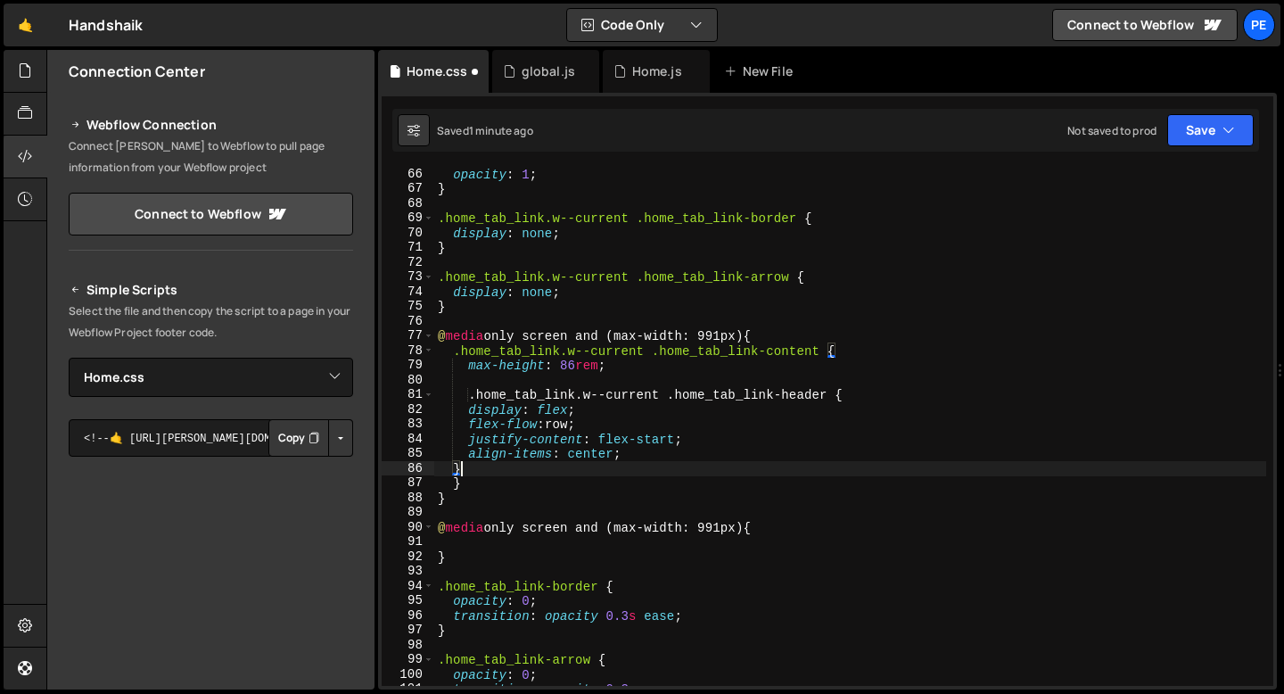
type textarea "}"
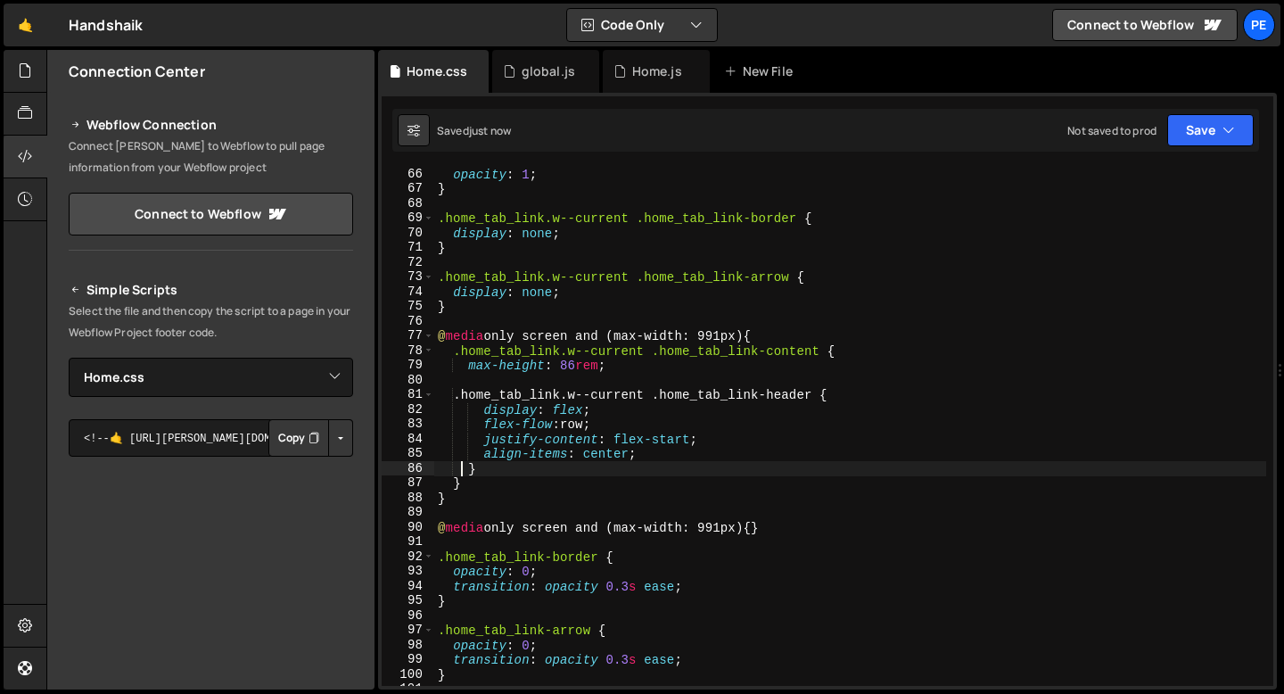
click at [651, 382] on div "opacity : 1 ; } .home_tab_link.w--current .home_tab_link-border { display : non…" at bounding box center [850, 441] width 832 height 548
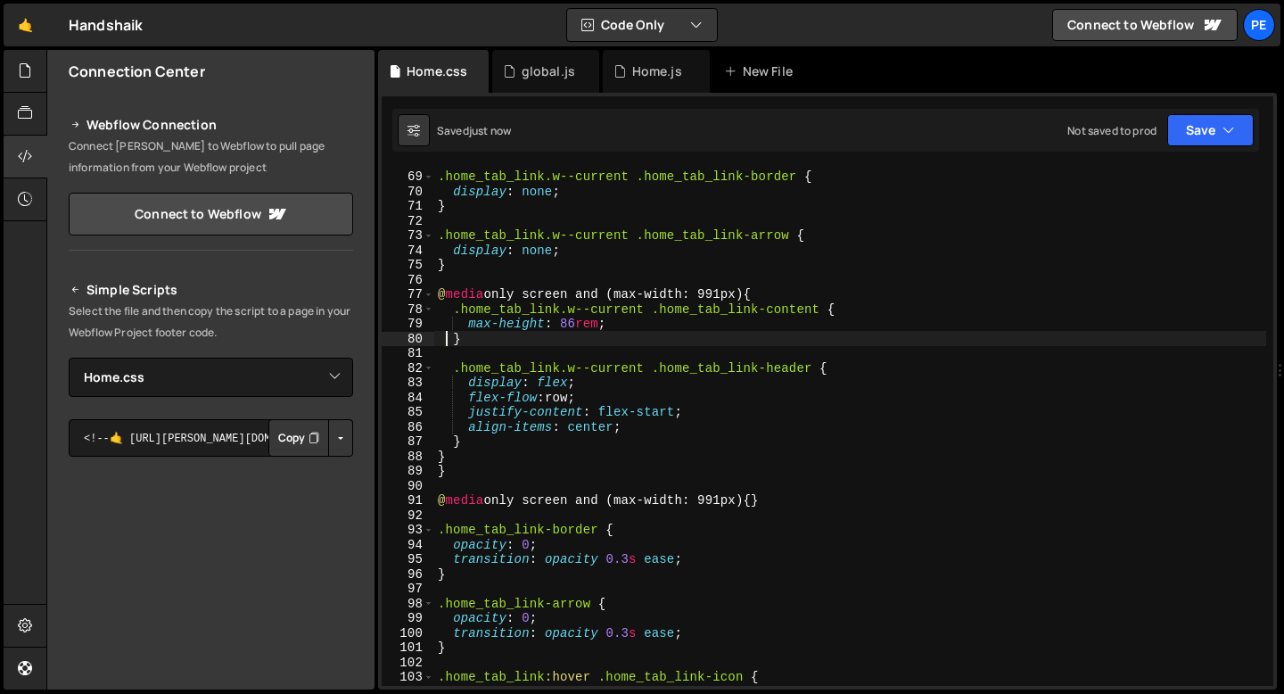
scroll to position [1003, 0]
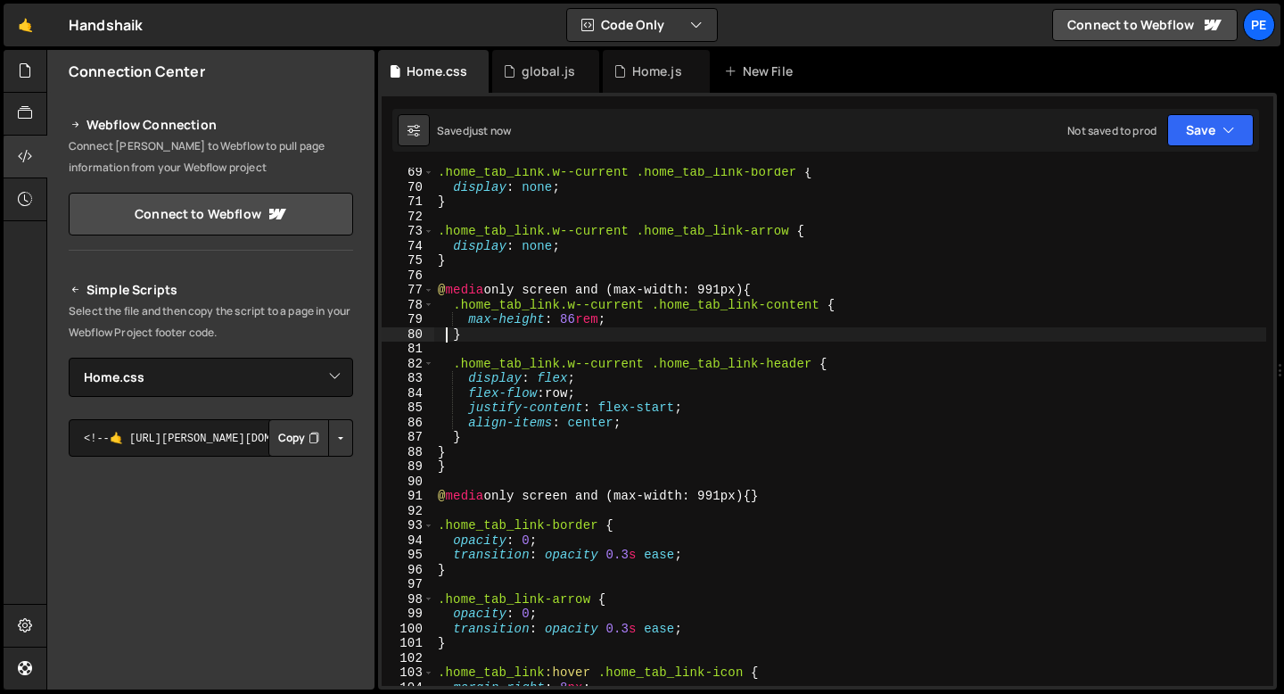
click at [474, 450] on div ".home_tab_link.w--current .home_tab_link-border { display : none ; } .home_tab_…" at bounding box center [850, 439] width 832 height 548
type textarea "}"
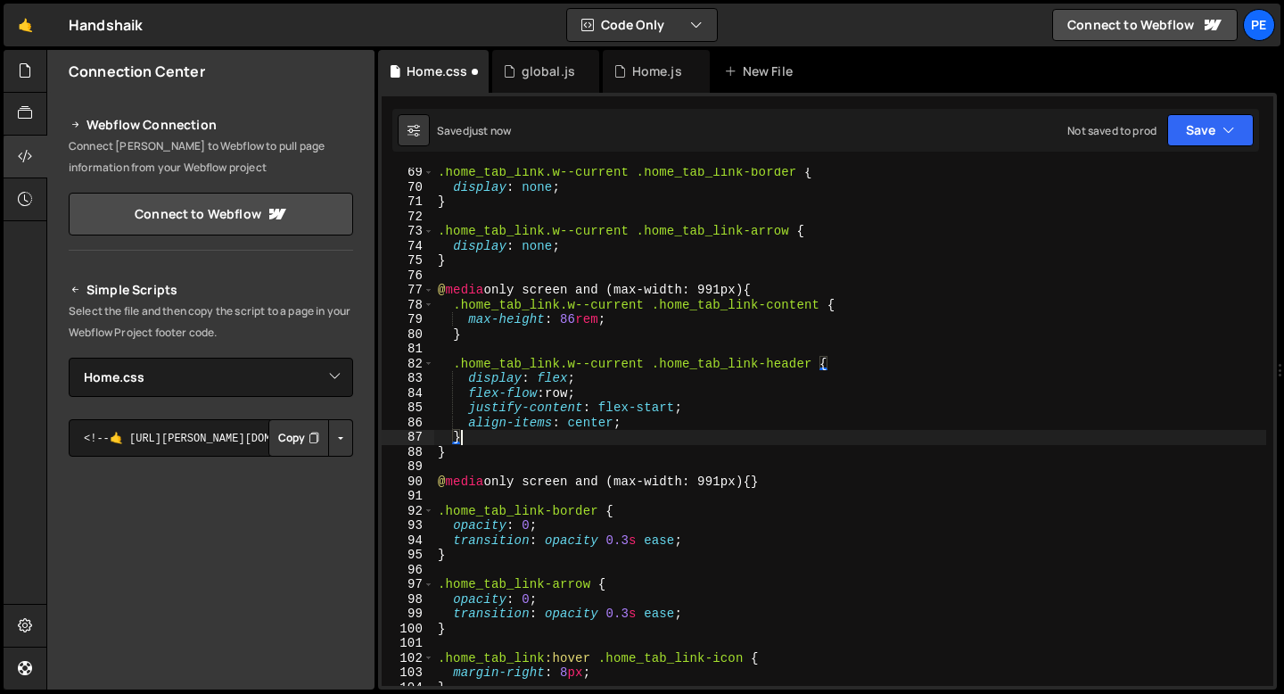
click at [465, 480] on div ".home_tab_link.w--current .home_tab_link-border { display : none ; } .home_tab_…" at bounding box center [850, 439] width 832 height 548
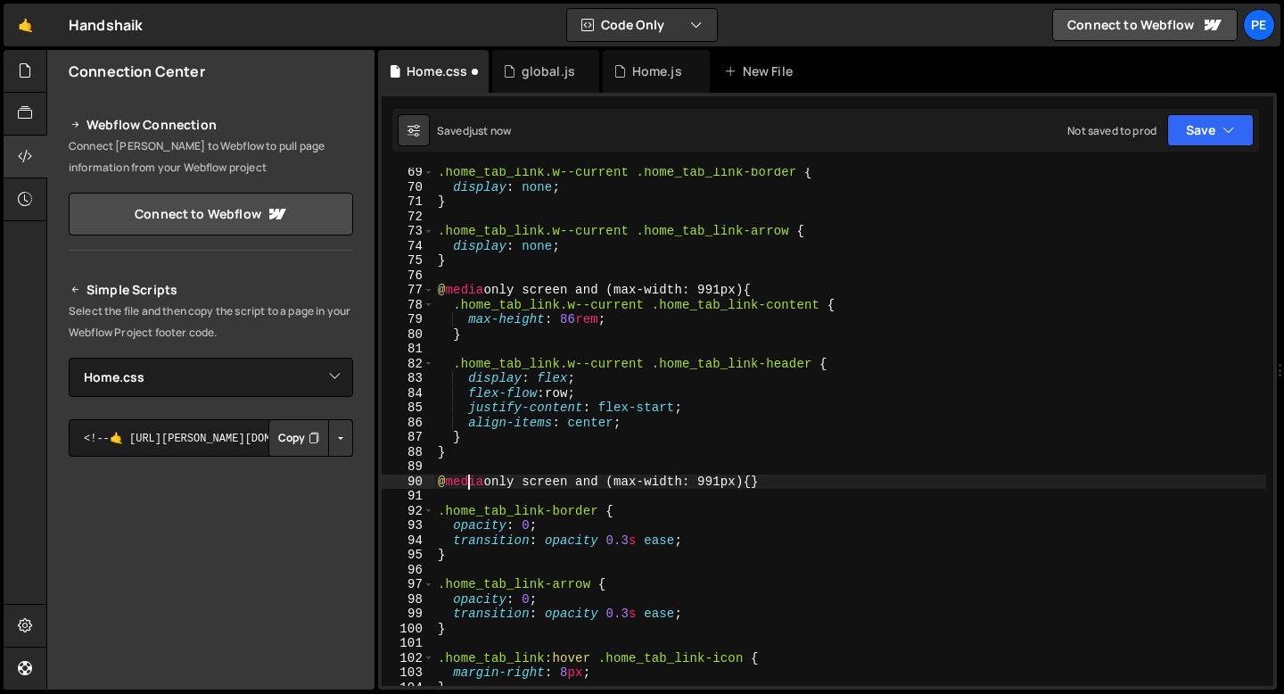
click at [465, 480] on div ".home_tab_link.w--current .home_tab_link-border { display : none ; } .home_tab_…" at bounding box center [850, 439] width 832 height 548
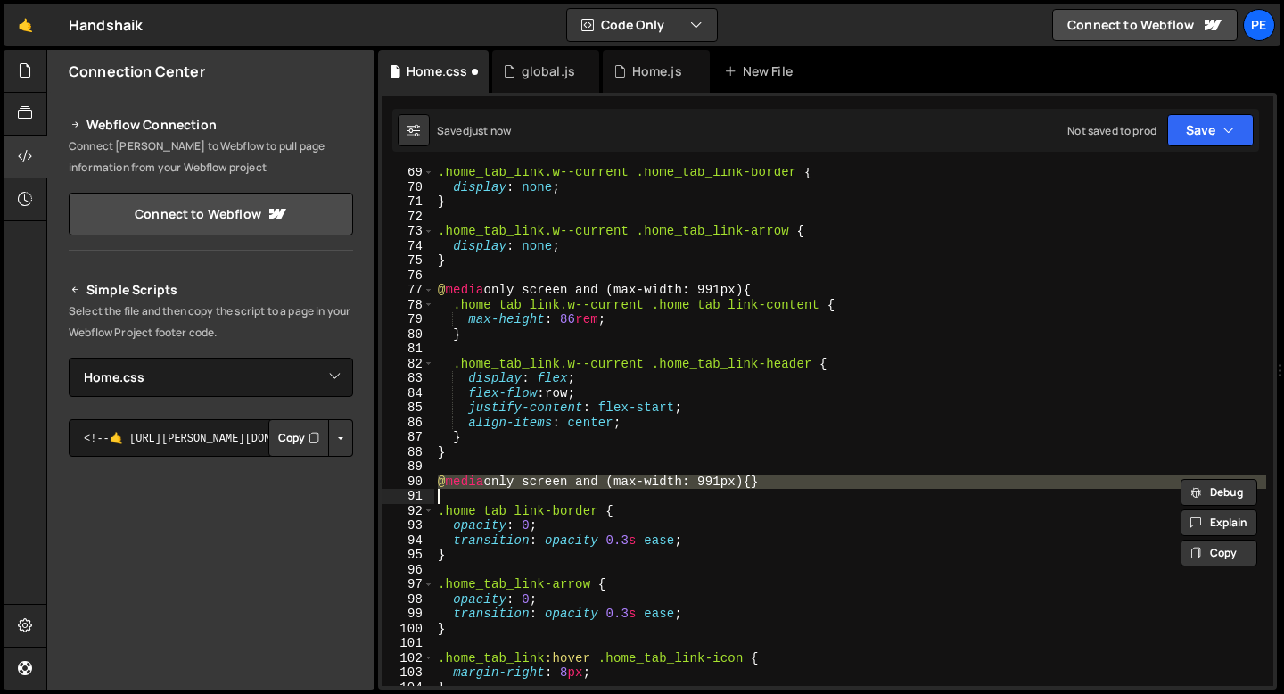
click at [465, 480] on div ".home_tab_link.w--current .home_tab_link-border { display : none ; } .home_tab_…" at bounding box center [850, 439] width 832 height 548
type textarea "@media only screen and (max-width: 991px) {}"
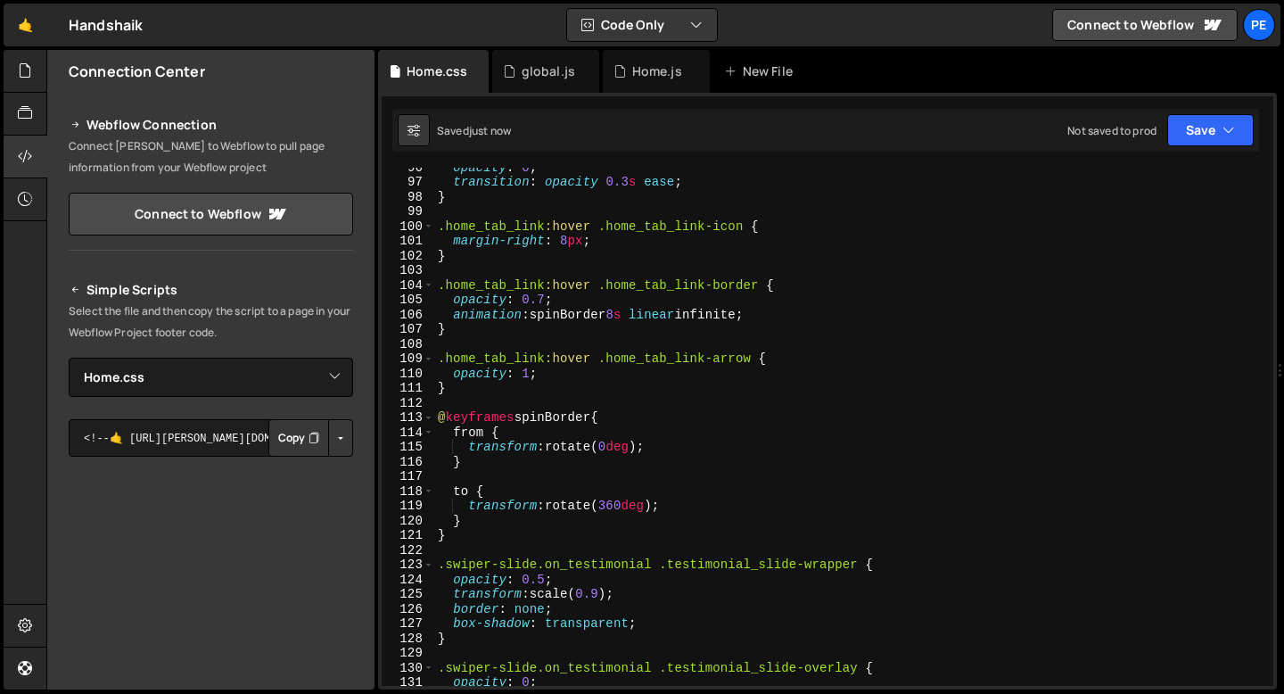
scroll to position [1410, 0]
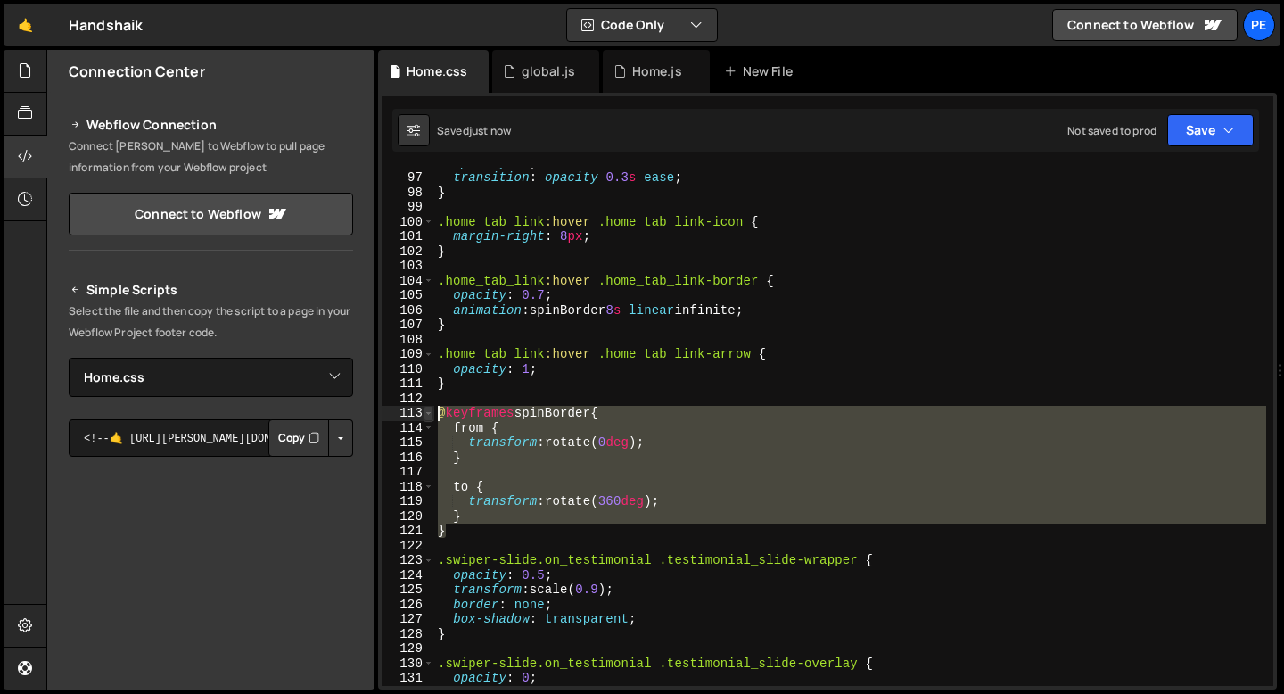
drag, startPoint x: 469, startPoint y: 527, endPoint x: 431, endPoint y: 413, distance: 120.4
click at [431, 413] on div ".home_tab_link-border { 96 97 98 99 100 101 102 103 104 105 106 107 108 109 110…" at bounding box center [828, 427] width 892 height 518
type textarea "@keyframes spinBorder { from {"
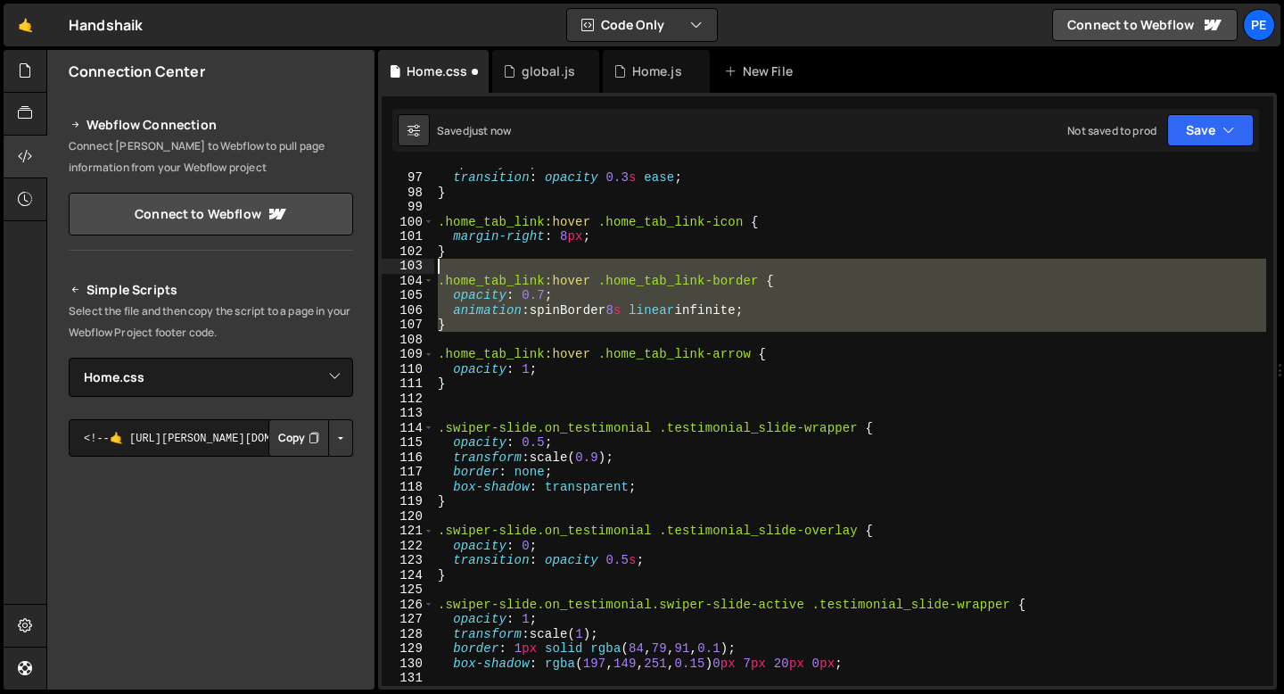
drag, startPoint x: 472, startPoint y: 333, endPoint x: 433, endPoint y: 271, distance: 72.5
click at [434, 272] on div "opacity : 0 ; transition : opacity 0.3 s ease ; } .home_tab_link :hover .home_t…" at bounding box center [850, 429] width 832 height 548
type textarea ".home_tab_link:hover .home_tab_link-border {"
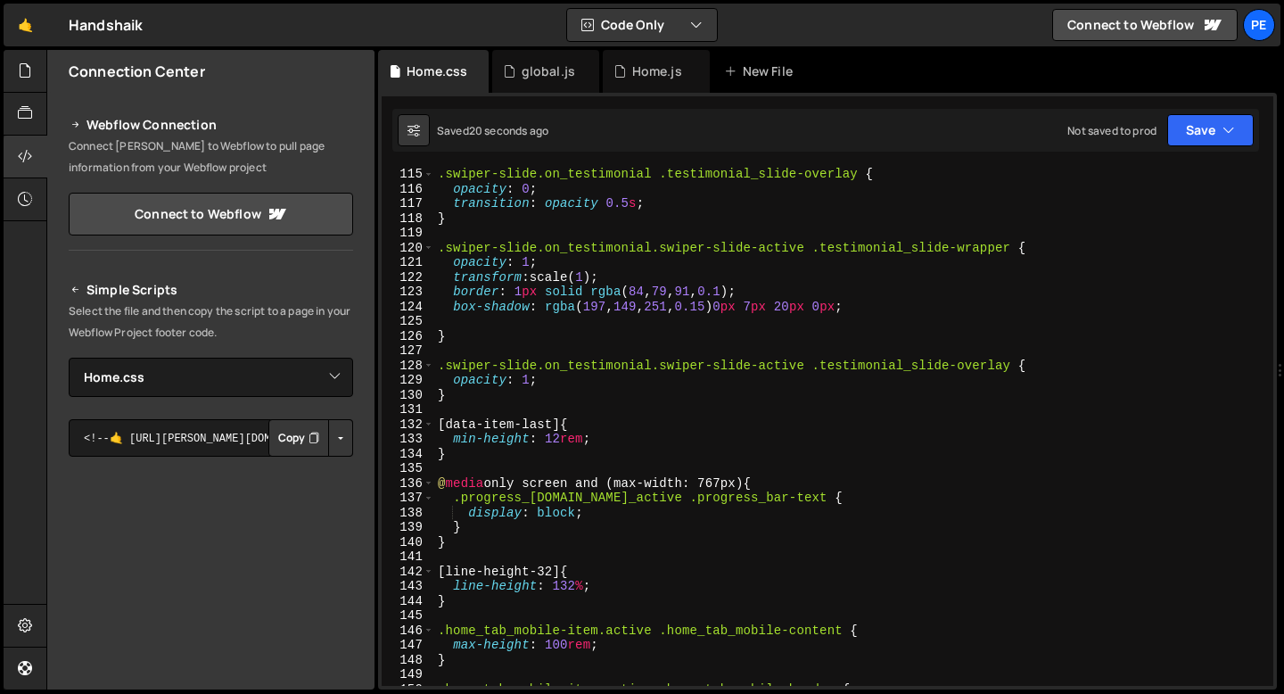
scroll to position [1679, 0]
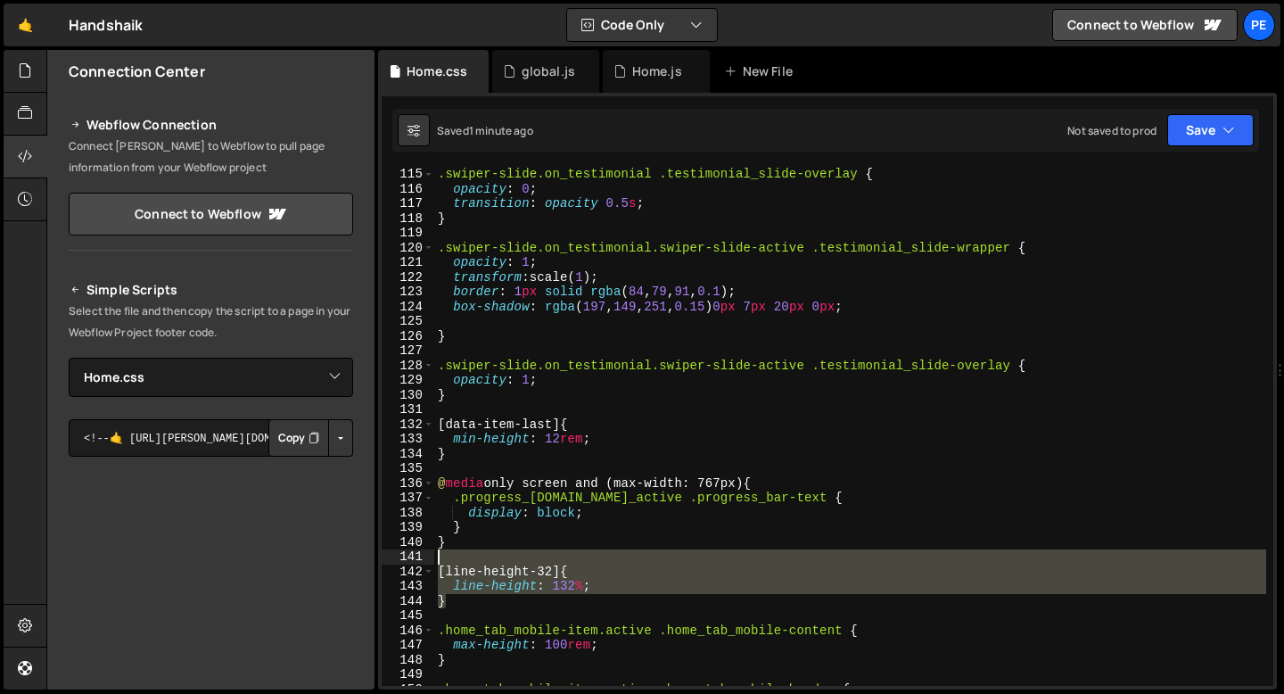
drag, startPoint x: 463, startPoint y: 598, endPoint x: 435, endPoint y: 564, distance: 43.7
click at [435, 564] on div ".swiper-slide.on_testimonial .testimonial_slide-overlay { opacity : 0 ; transit…" at bounding box center [850, 441] width 832 height 548
type textarea "[line-height-32] {"
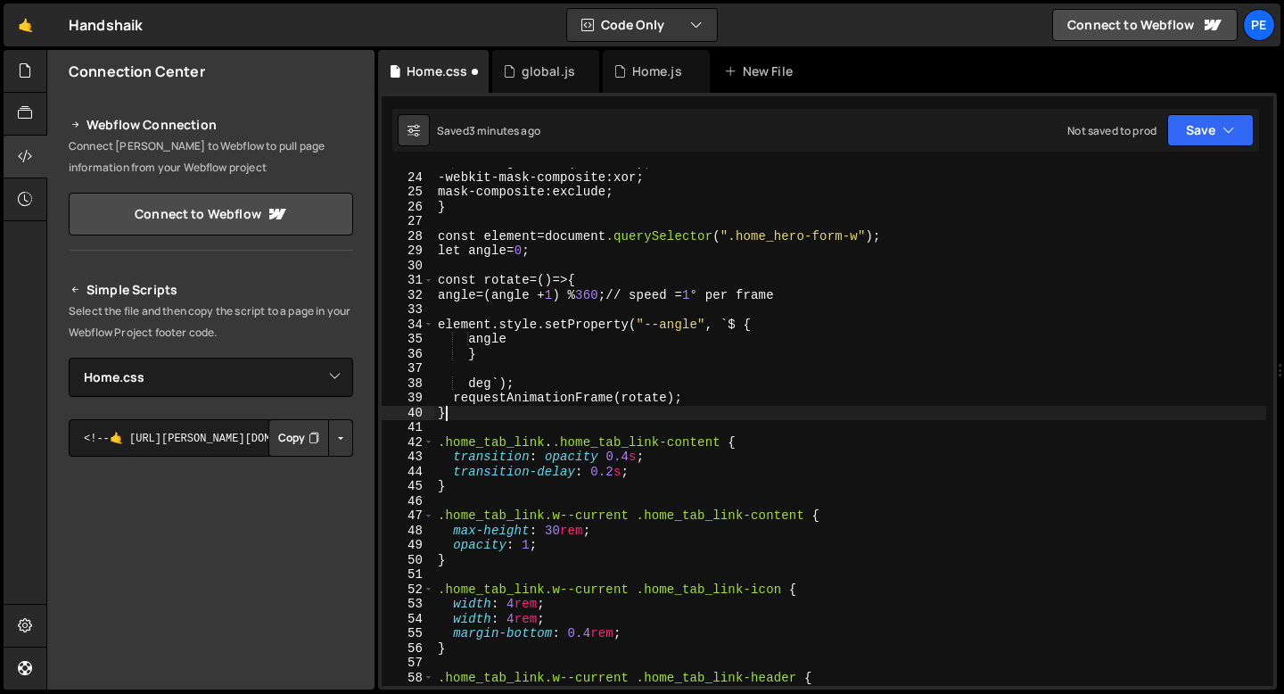
click at [467, 414] on div "linear-gradient( #fff 0 0 ) ; -webkit-mask-composite : xor ; mask-composite : e…" at bounding box center [850, 429] width 832 height 548
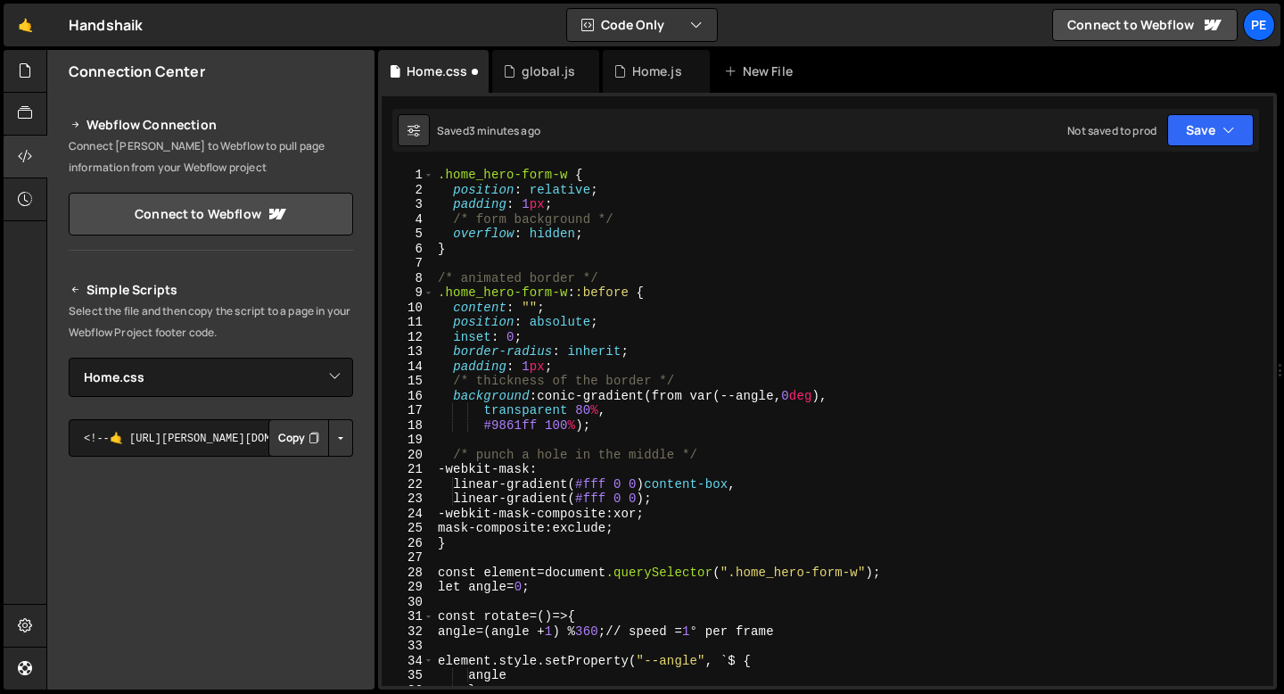
scroll to position [0, 0]
click at [561, 202] on div ".home_hero-form-w { position : relative ; padding : 1 px ; /* form background *…" at bounding box center [850, 442] width 832 height 548
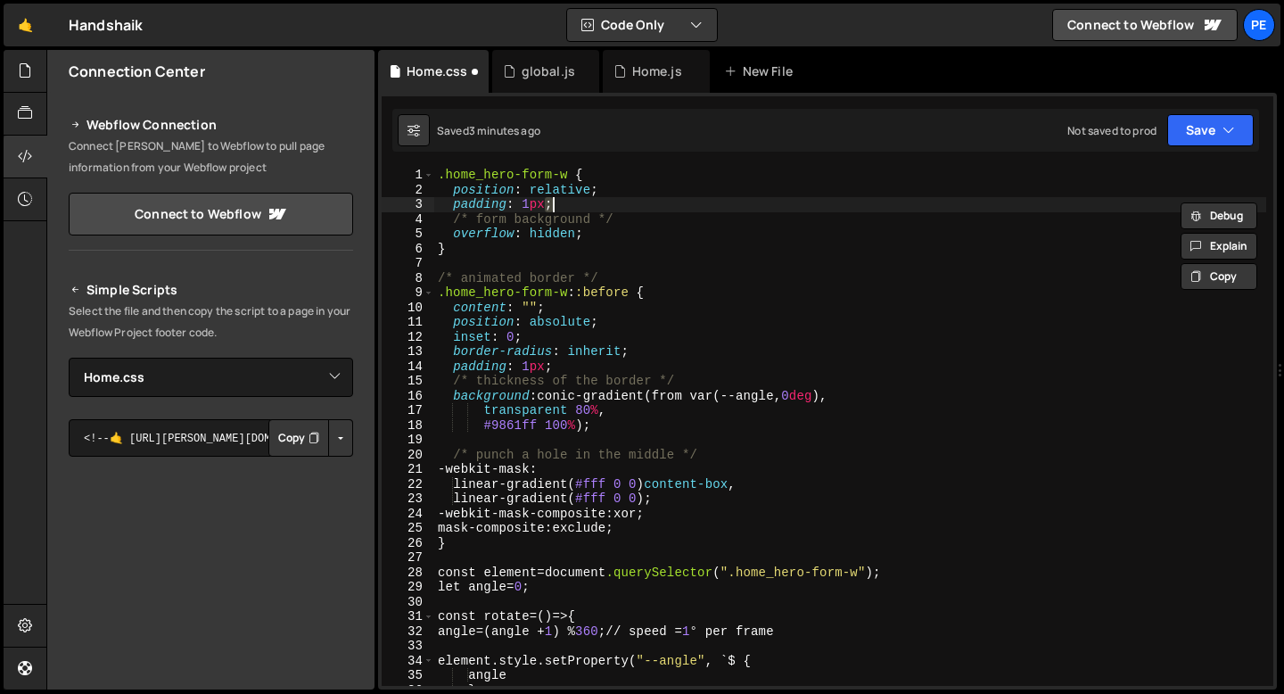
click at [561, 202] on div ".home_hero-form-w { position : relative ; padding : 1 px ; /* form background *…" at bounding box center [850, 442] width 832 height 548
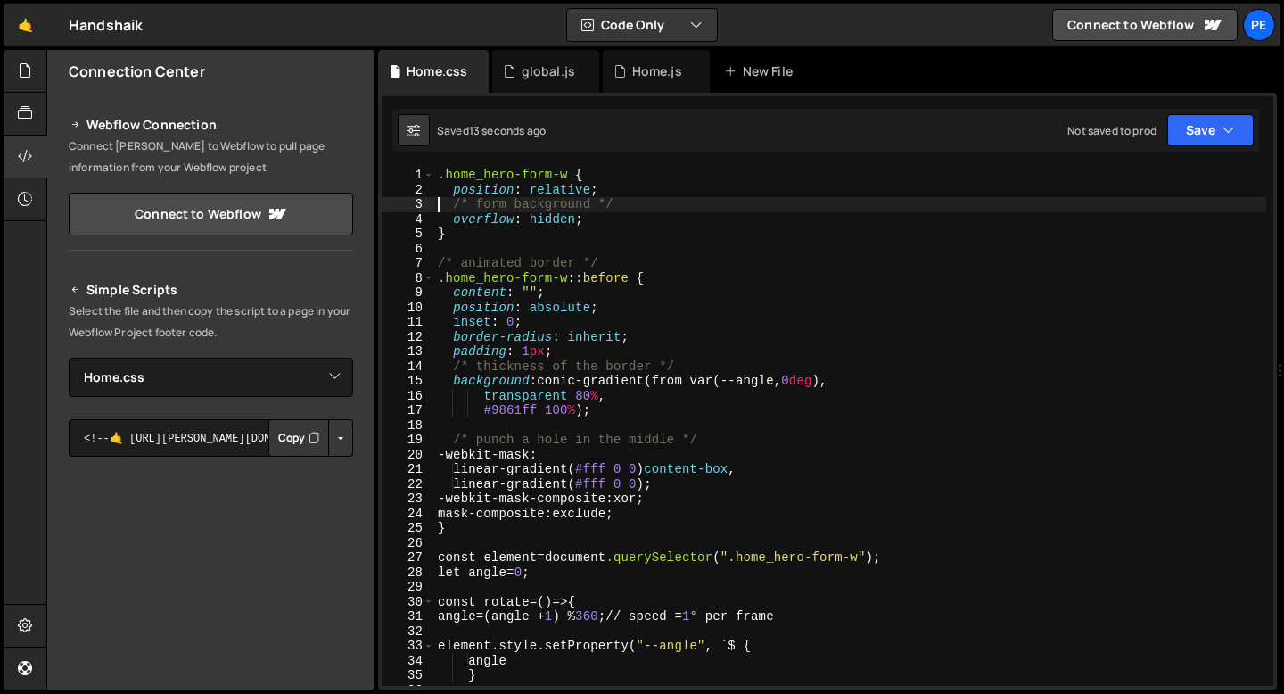
click at [493, 204] on div ".home_hero-form-w { position : relative ; /* form background */ overflow : hidd…" at bounding box center [850, 442] width 832 height 548
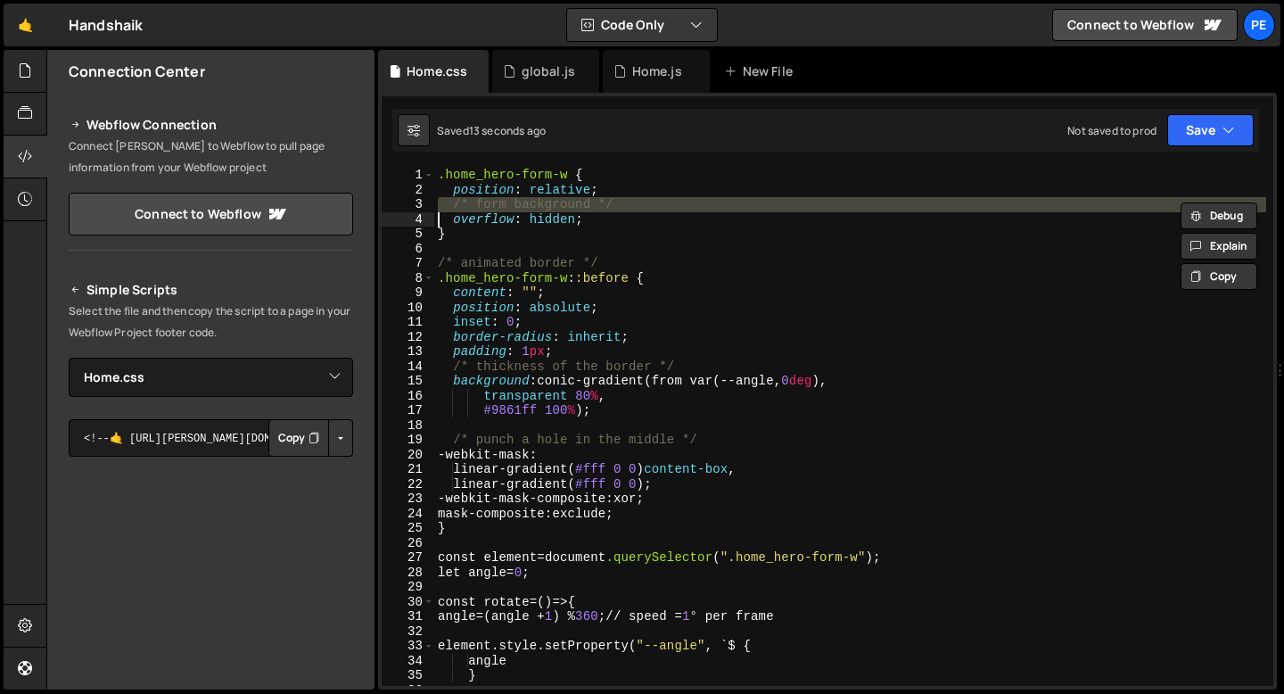
click at [493, 204] on div ".home_hero-form-w { position : relative ; /* form background */ overflow : hidd…" at bounding box center [850, 442] width 832 height 548
type textarea "overflow: hidden;"
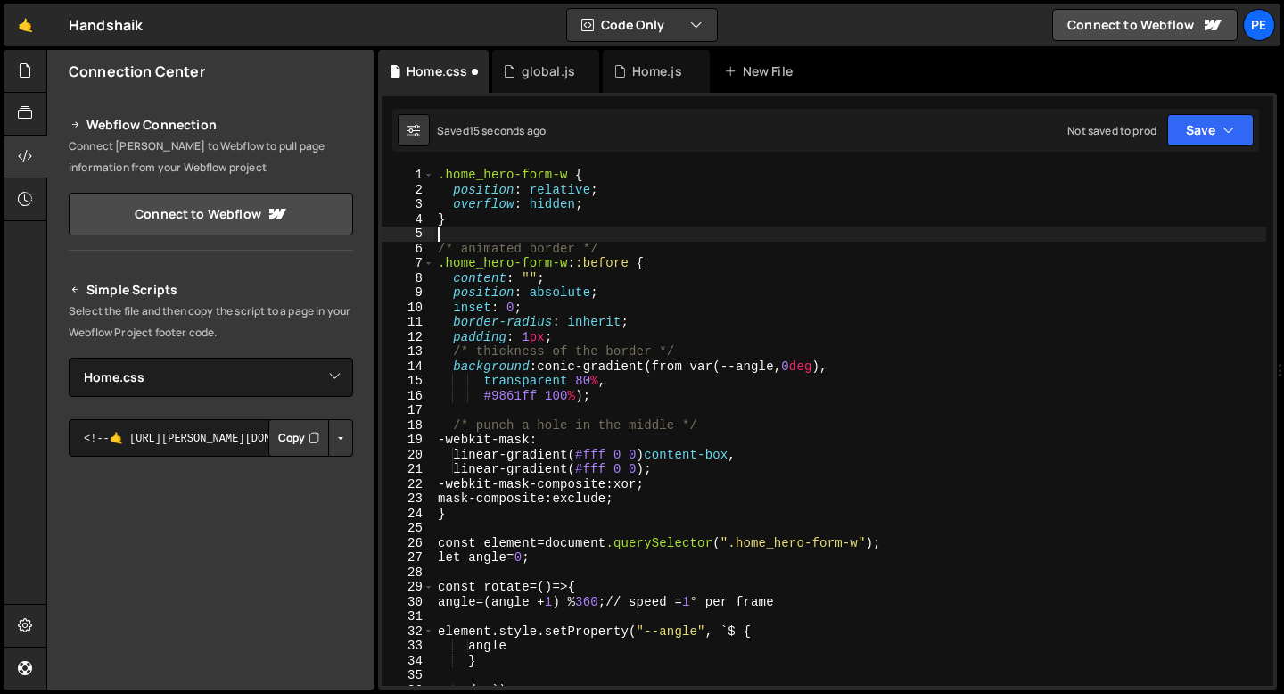
click at [458, 228] on div ".home_hero-form-w { position : relative ; overflow : hidden ; } /* animated bor…" at bounding box center [850, 442] width 832 height 548
click at [472, 251] on div ".home_hero-form-w { position : relative ; overflow : hidden ; } /* animated bor…" at bounding box center [850, 442] width 832 height 548
click at [472, 250] on div ".home_hero-form-w { position : relative ; overflow : hidden ; } /* animated bor…" at bounding box center [850, 442] width 832 height 548
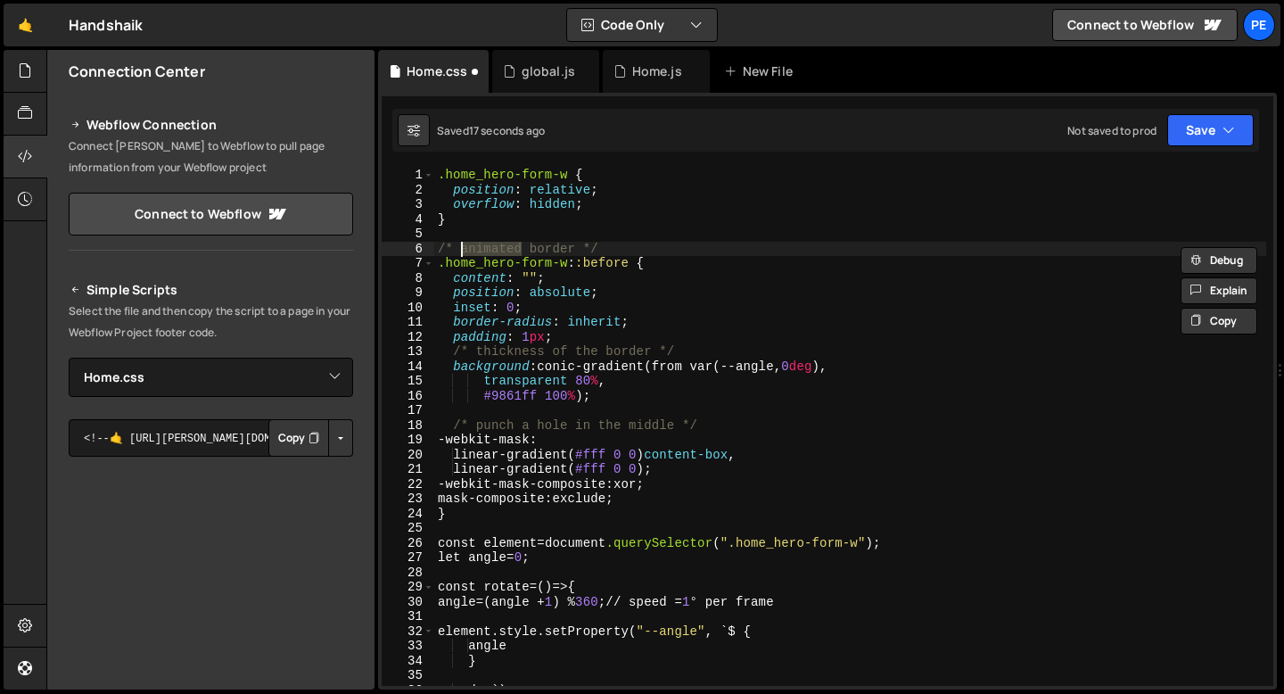
click at [472, 250] on div ".home_hero-form-w { position : relative ; overflow : hidden ; } /* animated bor…" at bounding box center [850, 442] width 832 height 548
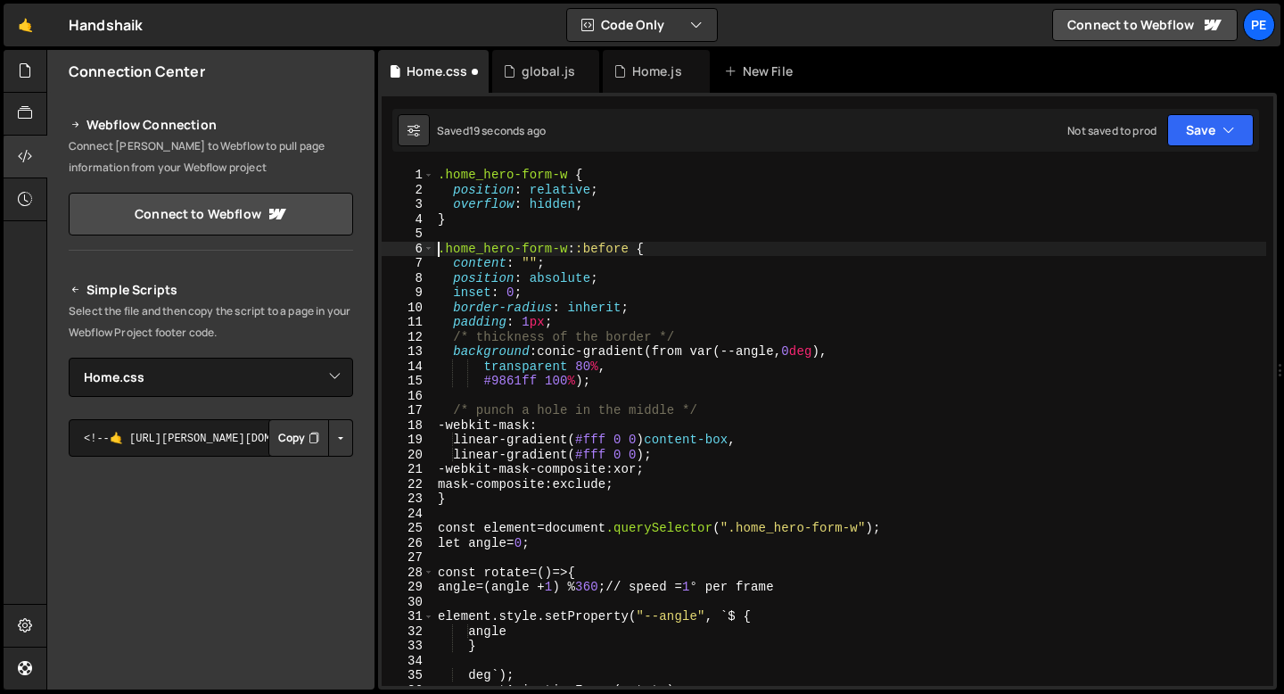
click at [512, 338] on div ".home_hero-form-w { position : relative ; overflow : hidden ; } .home_hero-form…" at bounding box center [850, 442] width 832 height 548
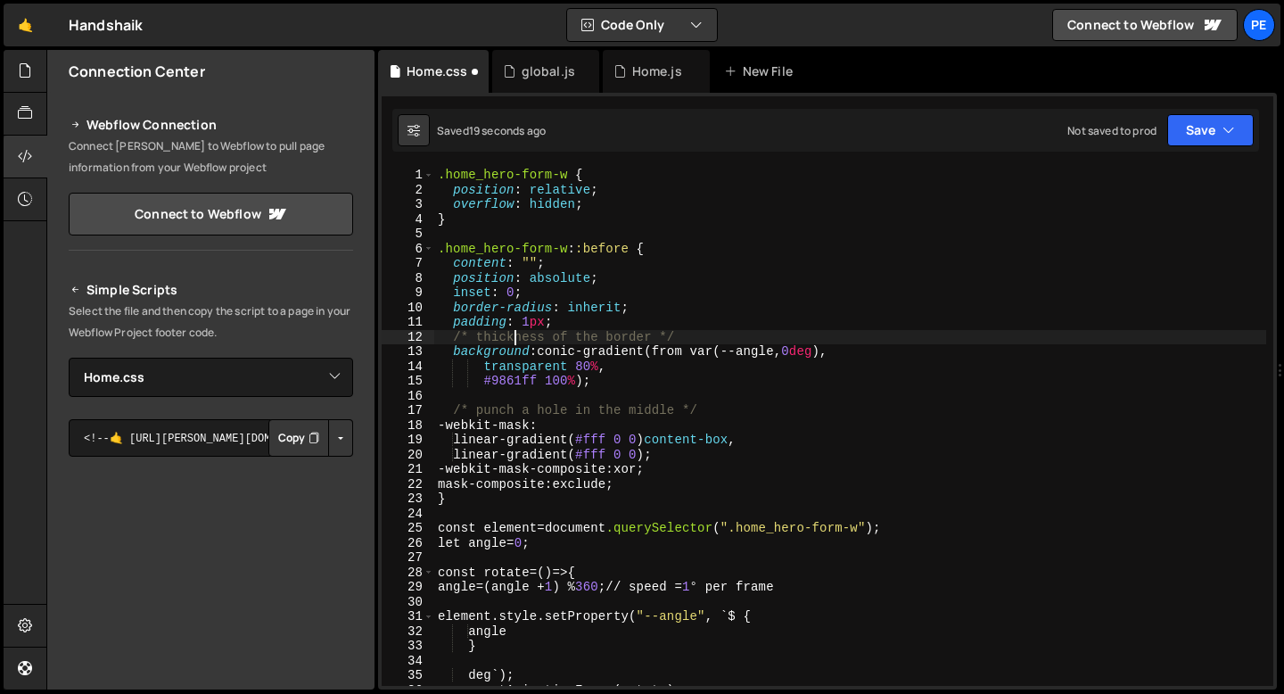
click at [512, 337] on div ".home_hero-form-w { position : relative ; overflow : hidden ; } .home_hero-form…" at bounding box center [850, 442] width 832 height 548
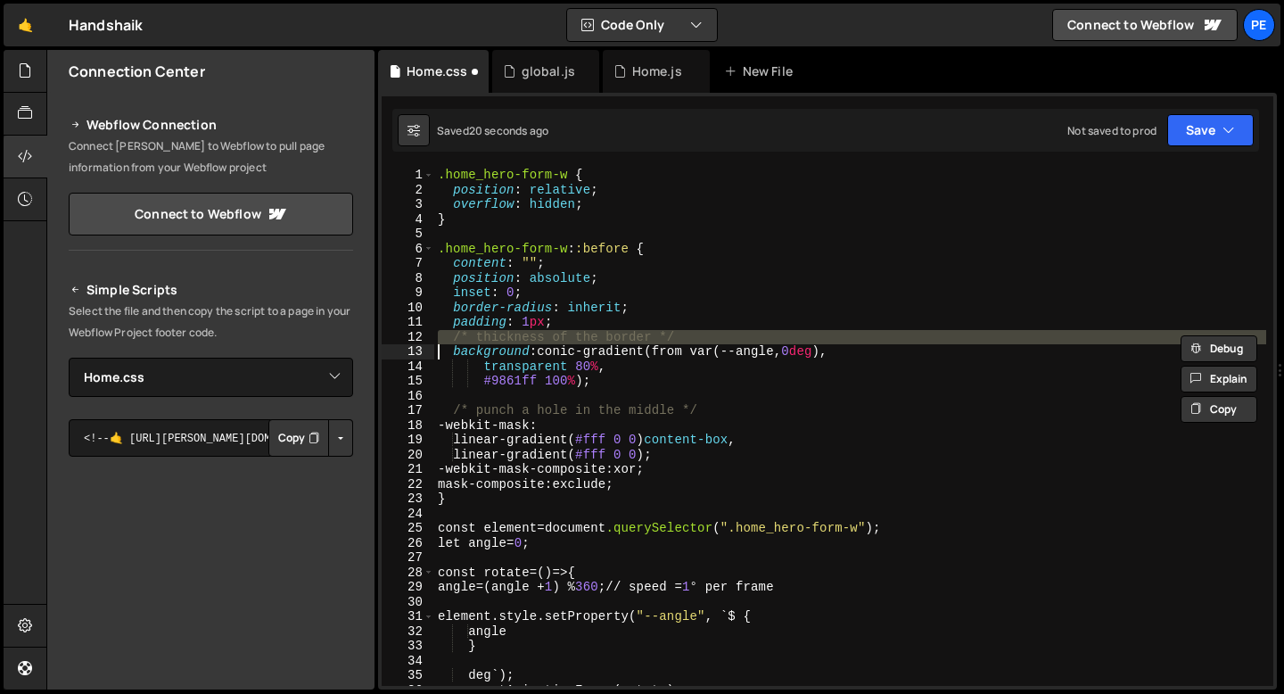
click at [512, 337] on div ".home_hero-form-w { position : relative ; overflow : hidden ; } .home_hero-form…" at bounding box center [850, 442] width 832 height 548
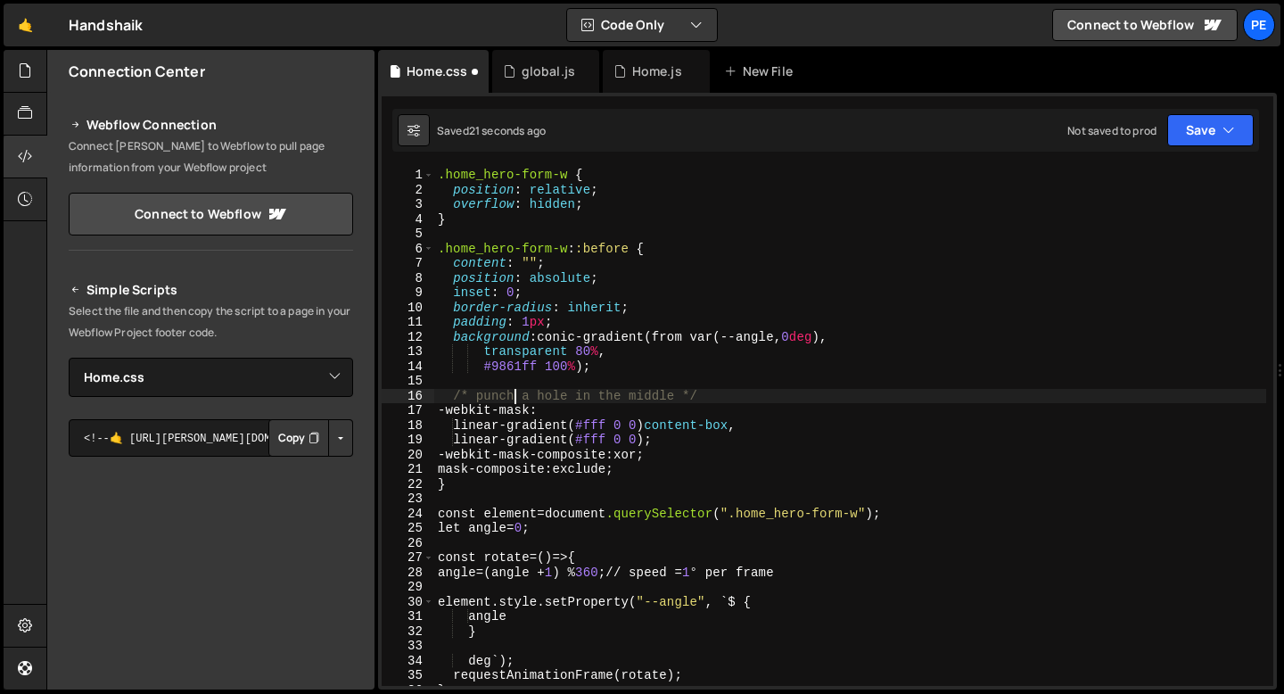
click at [514, 395] on div ".home_hero-form-w { position : relative ; overflow : hidden ; } .home_hero-form…" at bounding box center [850, 442] width 832 height 548
click at [514, 394] on div ".home_hero-form-w { position : relative ; overflow : hidden ; } .home_hero-form…" at bounding box center [850, 442] width 832 height 548
type textarea "-webkit-mask:"
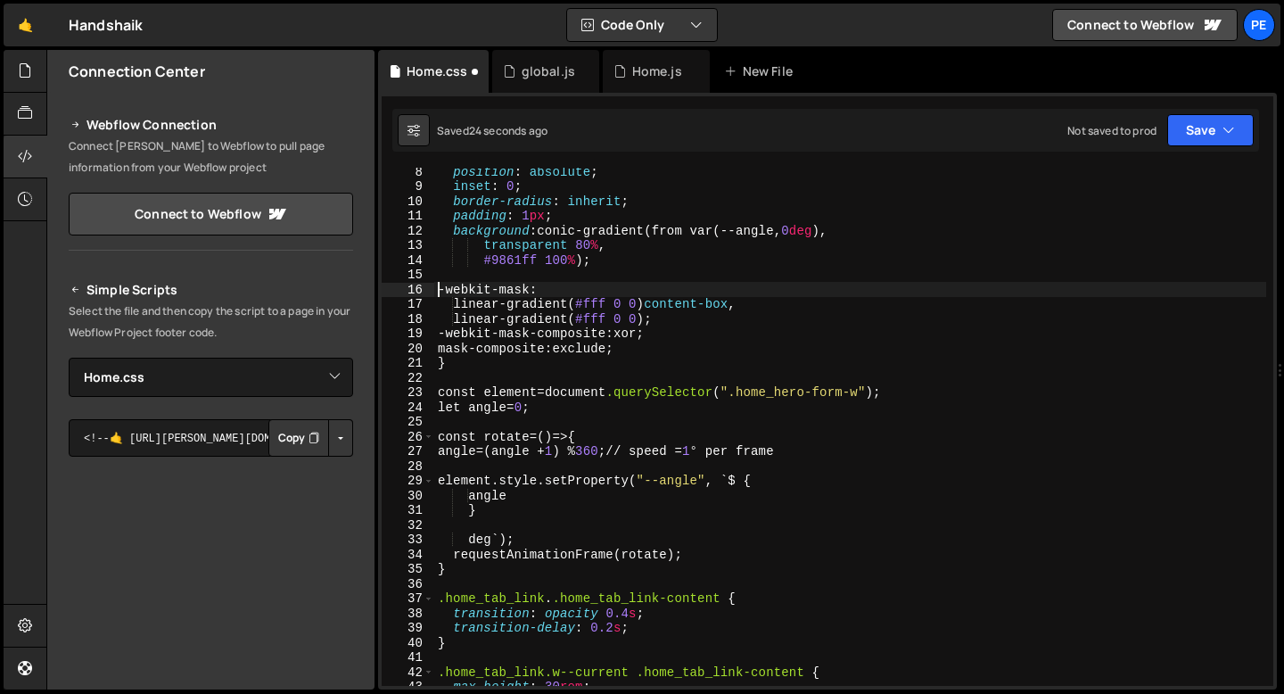
scroll to position [109, 0]
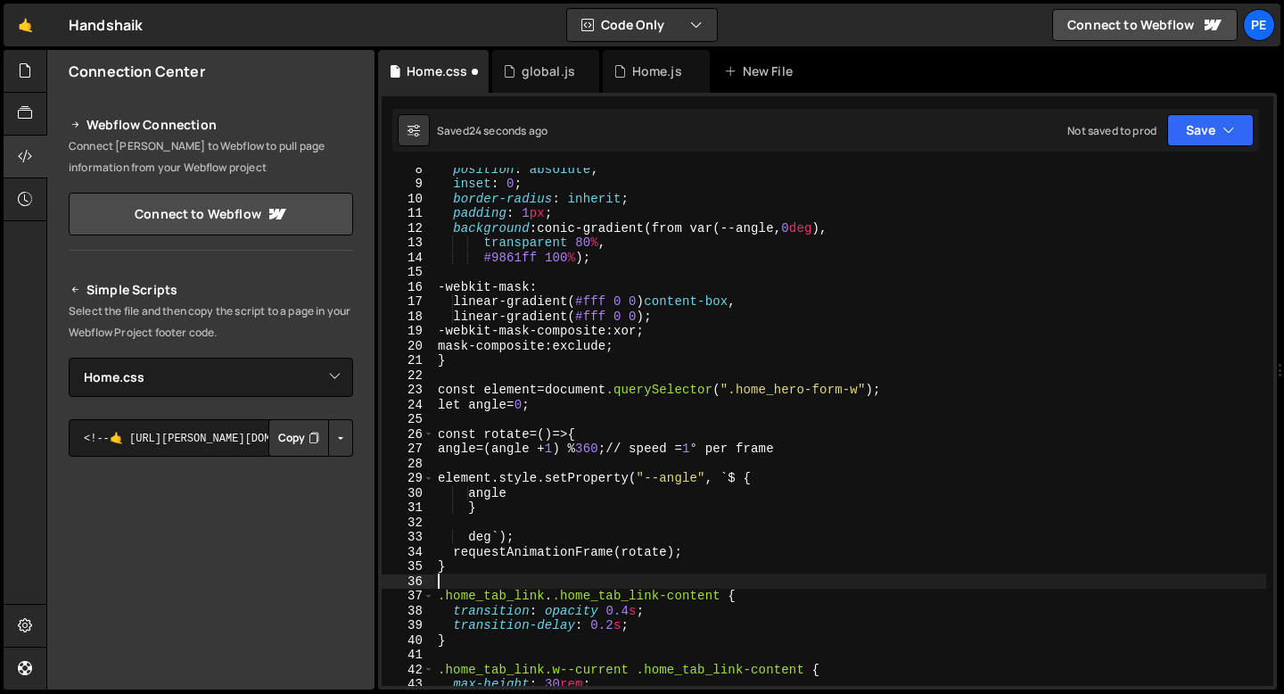
click at [471, 577] on div "position : absolute ; inset : 0 ; border-radius : inherit ; padding : 1 px ; ba…" at bounding box center [850, 435] width 832 height 548
click at [451, 568] on div "position : absolute ; inset : 0 ; border-radius : inherit ; padding : 1 px ; ba…" at bounding box center [850, 435] width 832 height 548
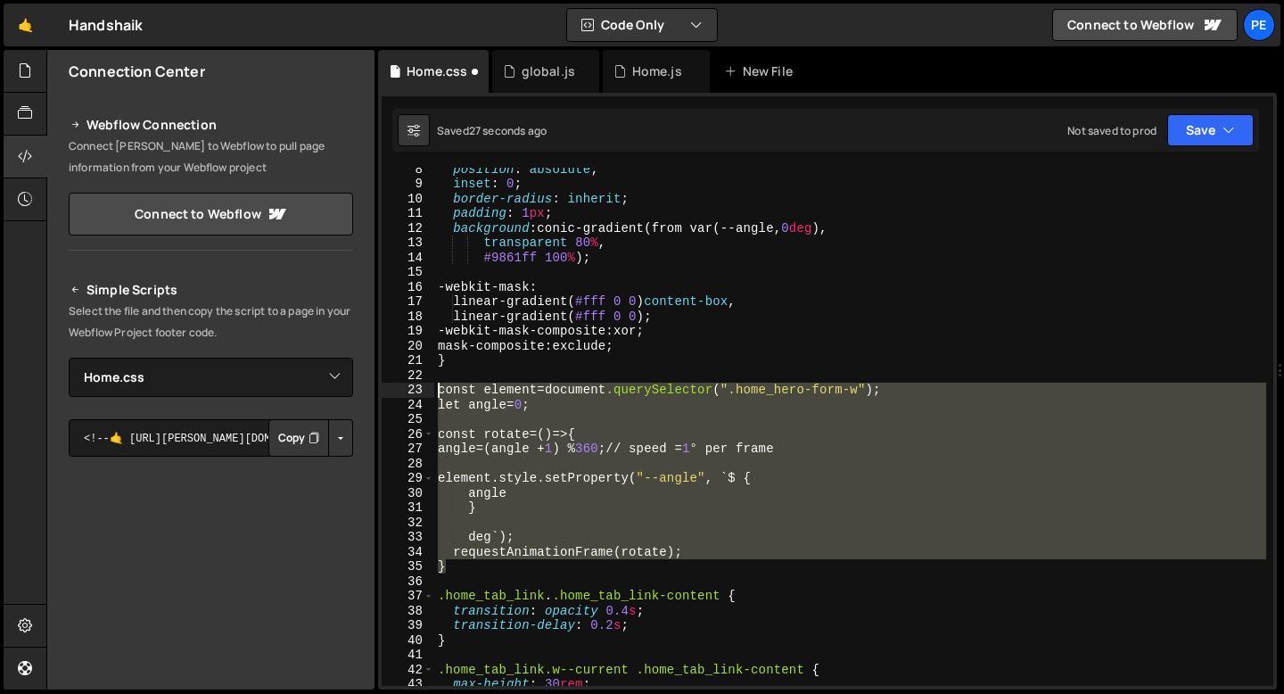
drag, startPoint x: 448, startPoint y: 572, endPoint x: 414, endPoint y: 394, distance: 180.7
click at [414, 394] on div "} 8 9 10 11 12 13 14 15 16 17 18 19 20 21 22 23 24 25 26 27 28 29 30 31 32 33 3…" at bounding box center [828, 427] width 892 height 518
type textarea "const element=document.querySelector(".home_hero-form-w"); let angle=0;"
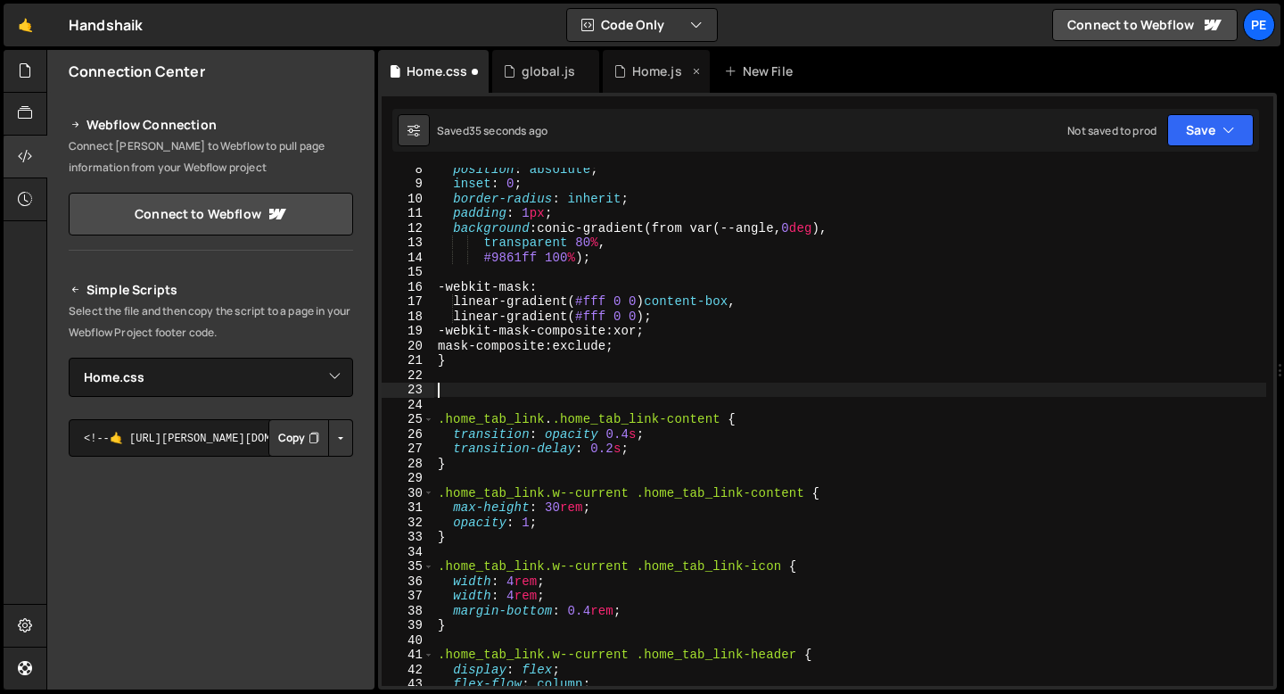
click at [628, 69] on div "Home.js" at bounding box center [651, 71] width 75 height 18
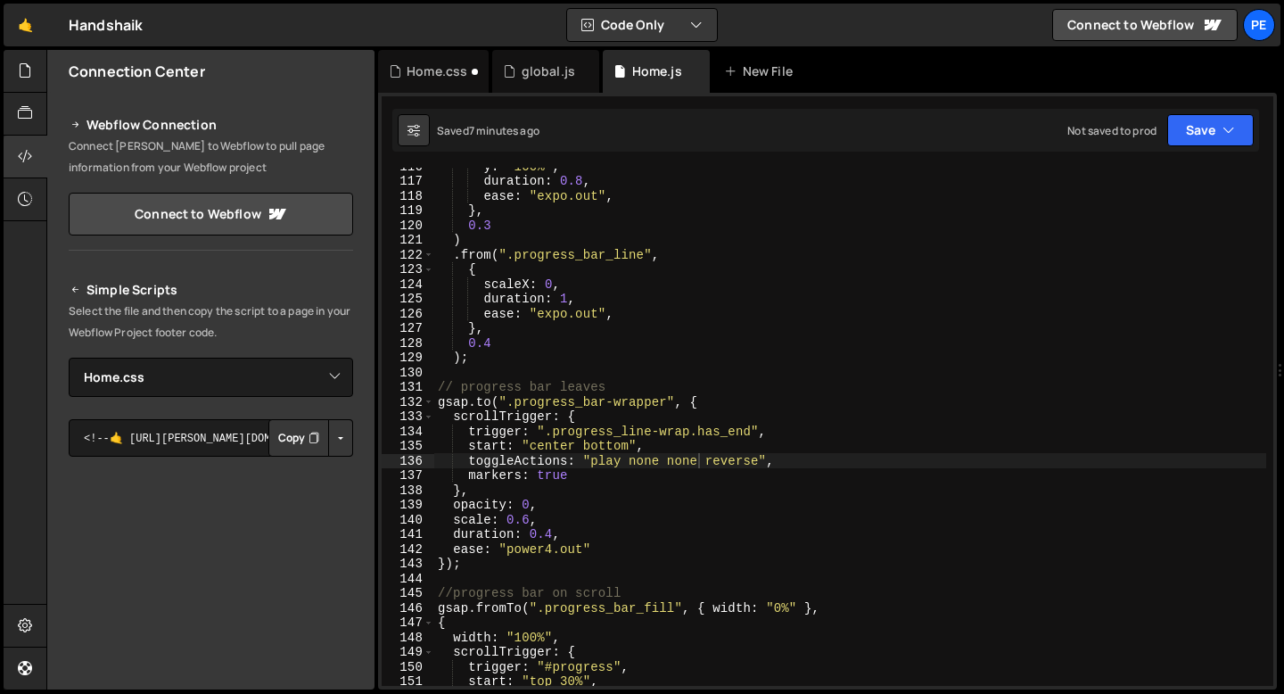
click at [525, 375] on div "y : "100%" , duration : 0.8 , ease : "expo.out" , } , 0.3 ) . from ( ".progress…" at bounding box center [850, 433] width 832 height 548
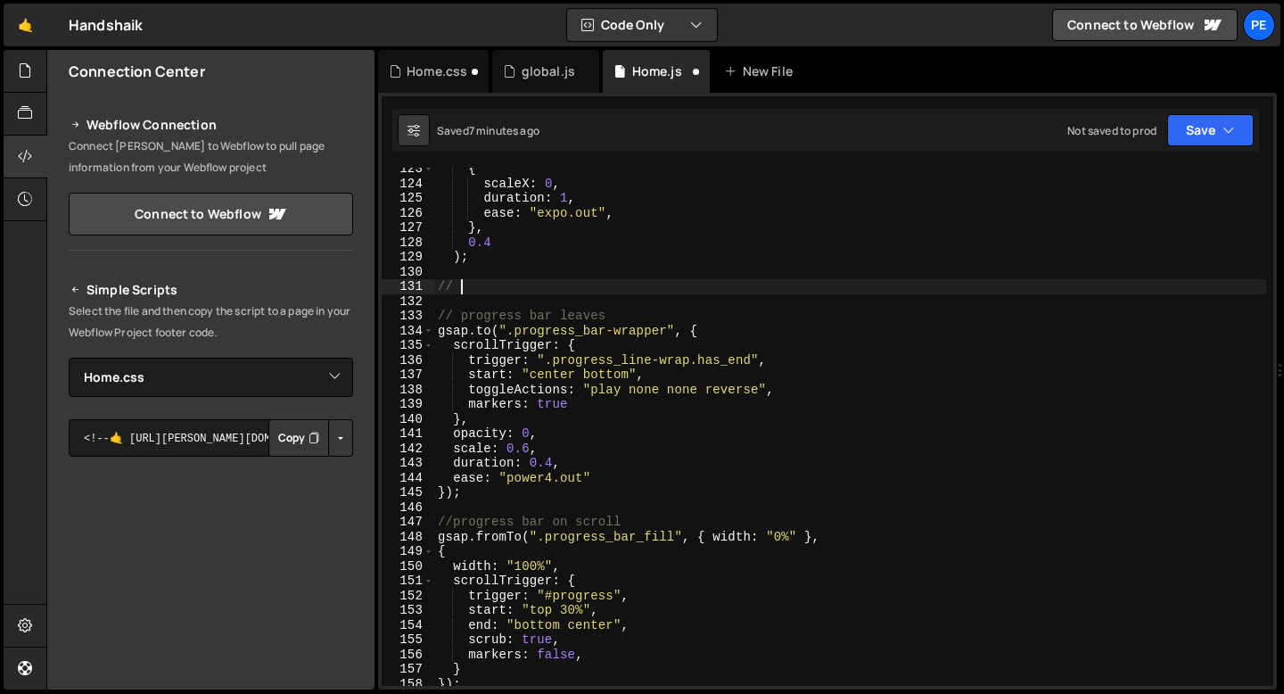
scroll to position [0, 1]
type textarea "// Border on Hero Form"
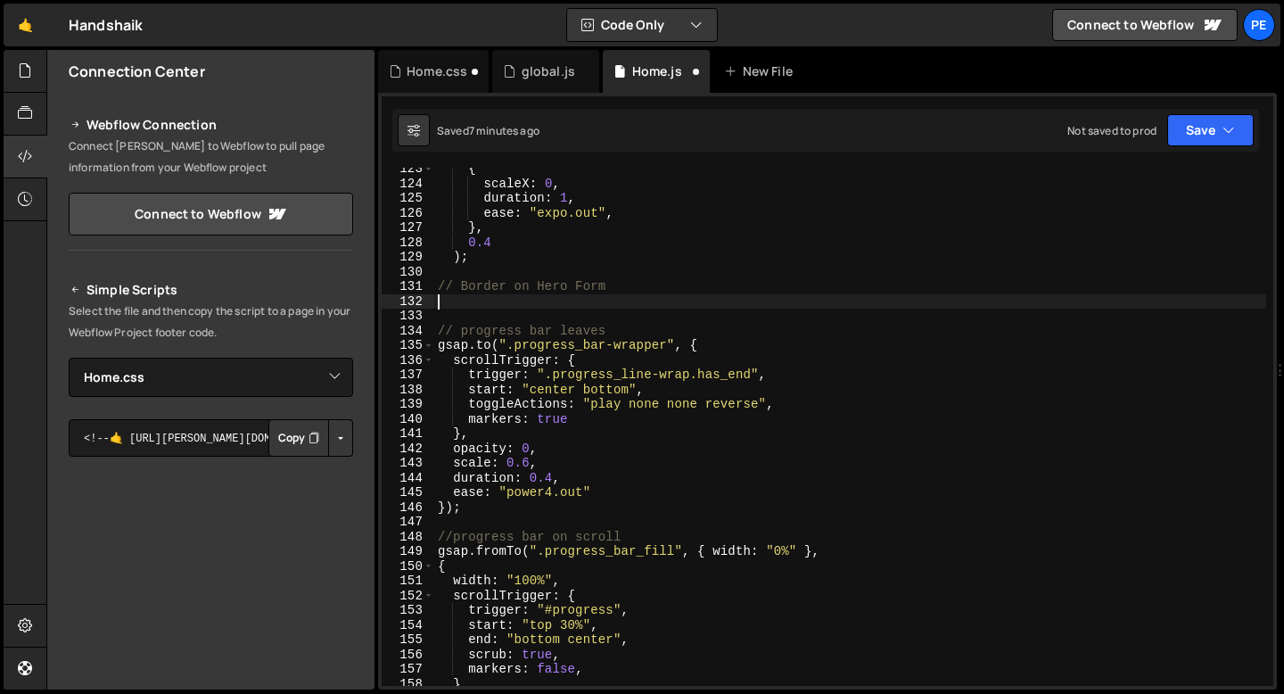
paste textarea "}"
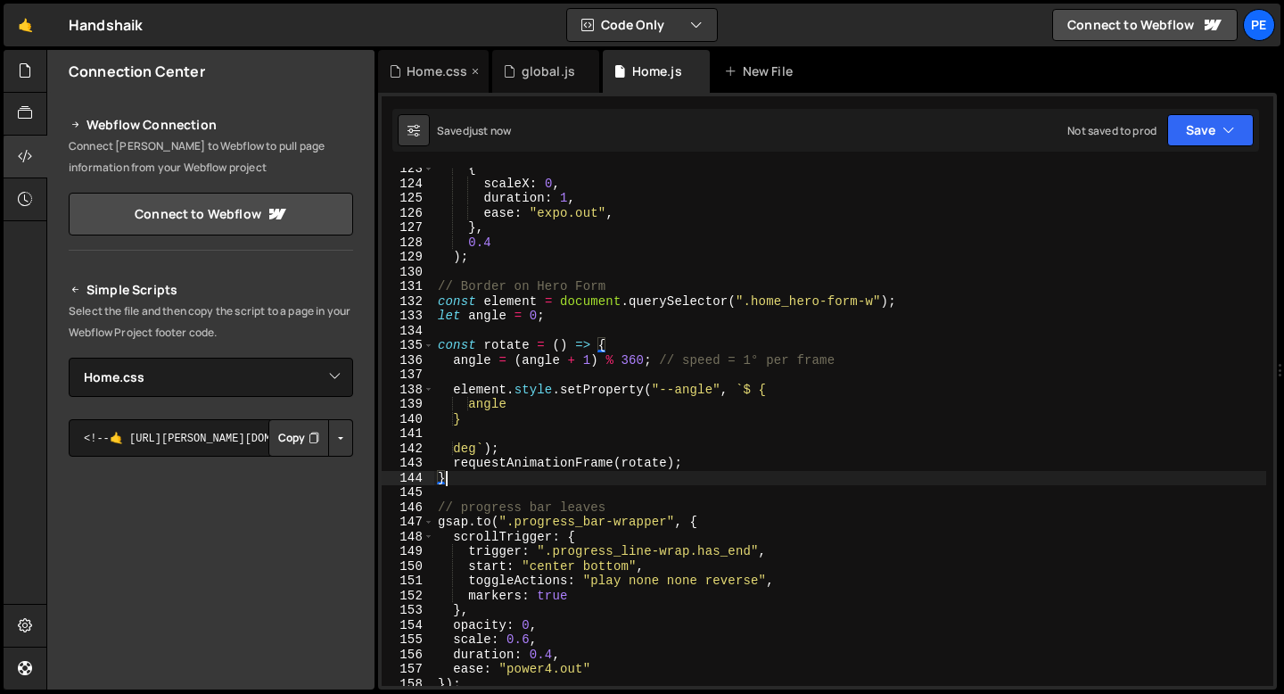
type textarea "}"
click at [451, 74] on div "Home.css" at bounding box center [437, 71] width 61 height 18
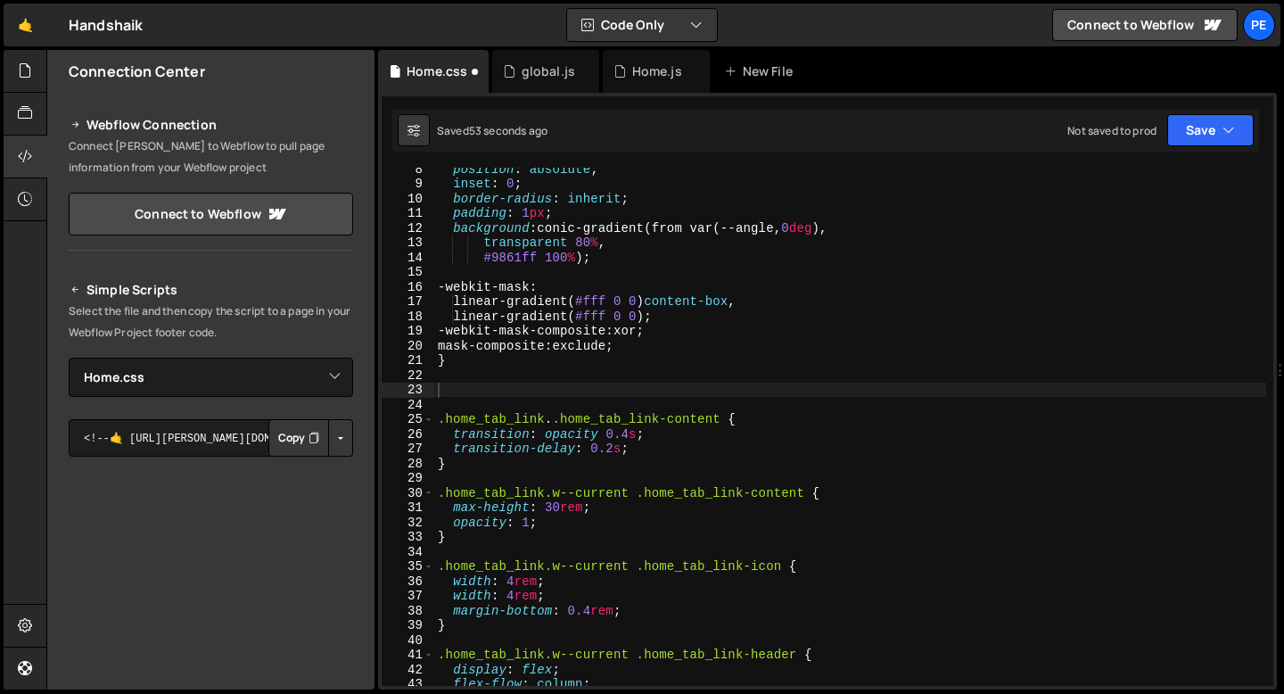
click at [510, 224] on div "position : absolute ; inset : 0 ; border-radius : inherit ; padding : 1 px ; ba…" at bounding box center [850, 435] width 832 height 548
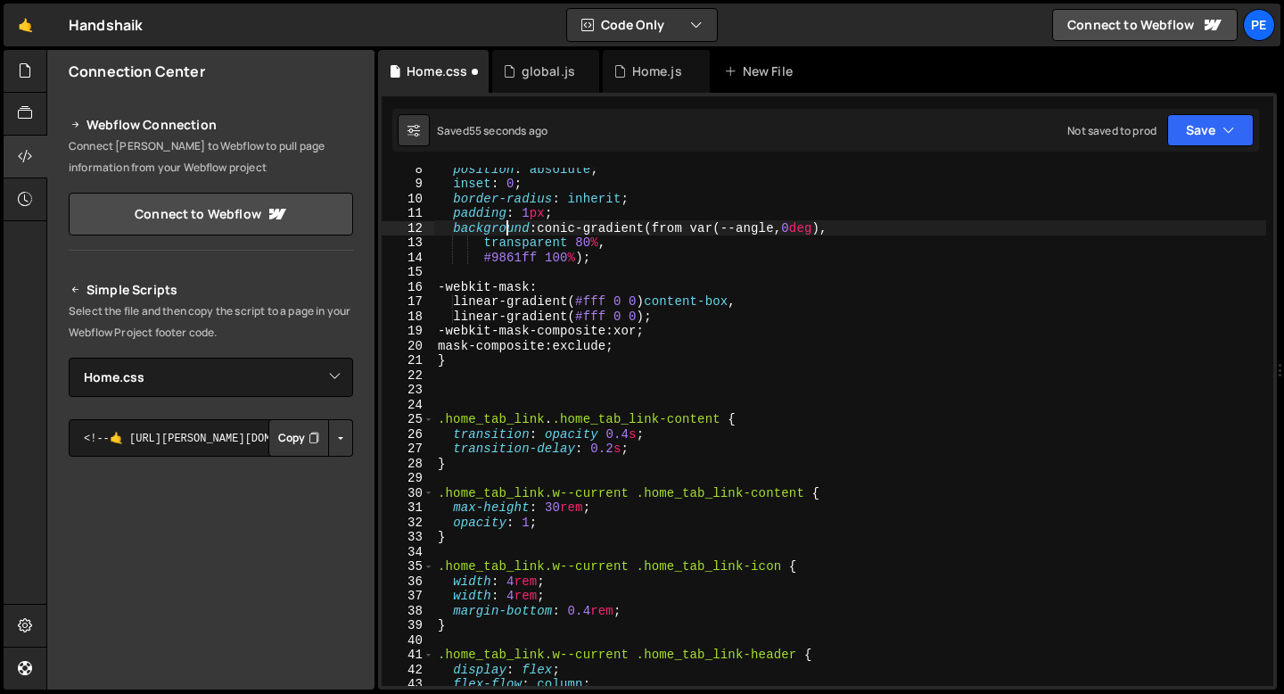
click at [465, 367] on div "position : absolute ; inset : 0 ; border-radius : inherit ; padding : 1 px ; ba…" at bounding box center [850, 435] width 832 height 548
type textarea "}"
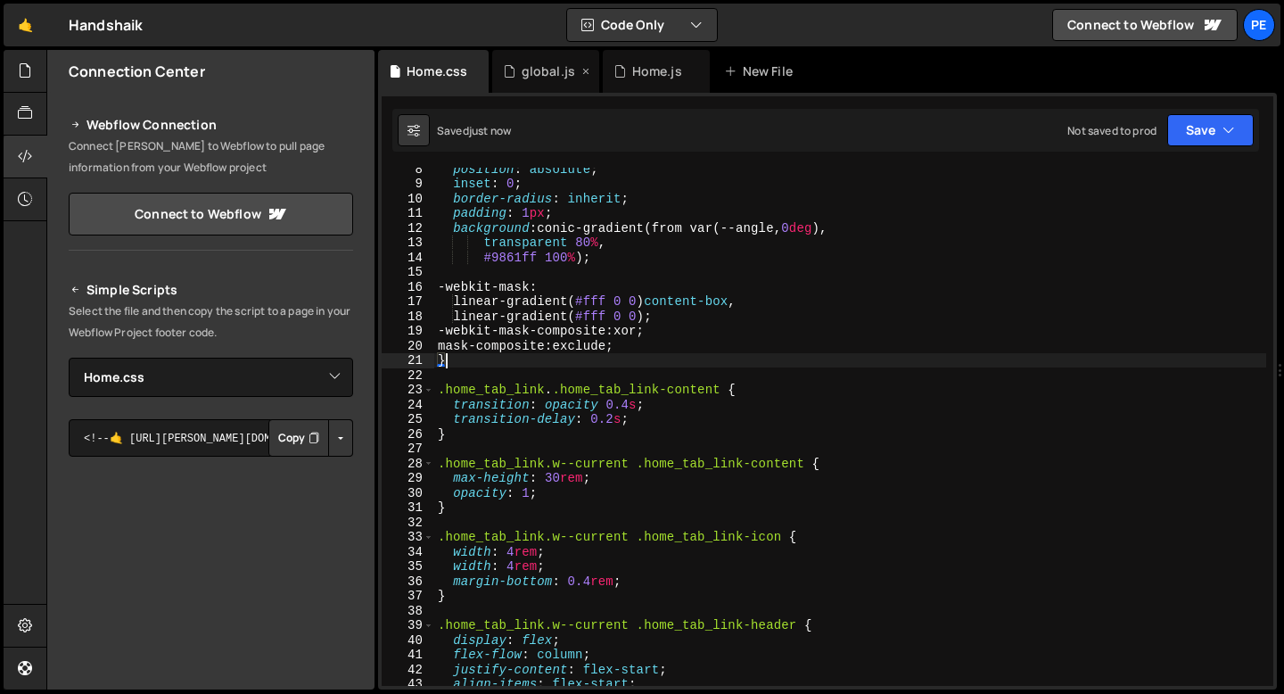
click at [537, 78] on div "global.js" at bounding box center [549, 71] width 54 height 18
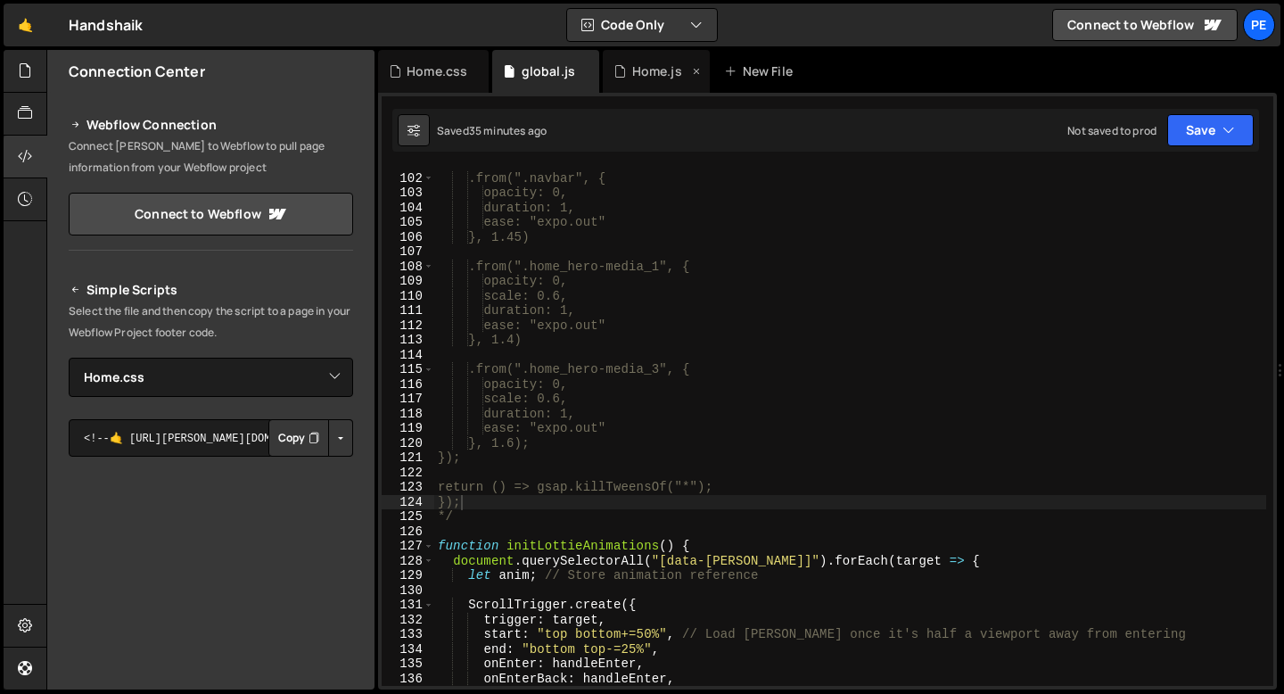
click at [658, 80] on div "Home.js" at bounding box center [656, 71] width 107 height 43
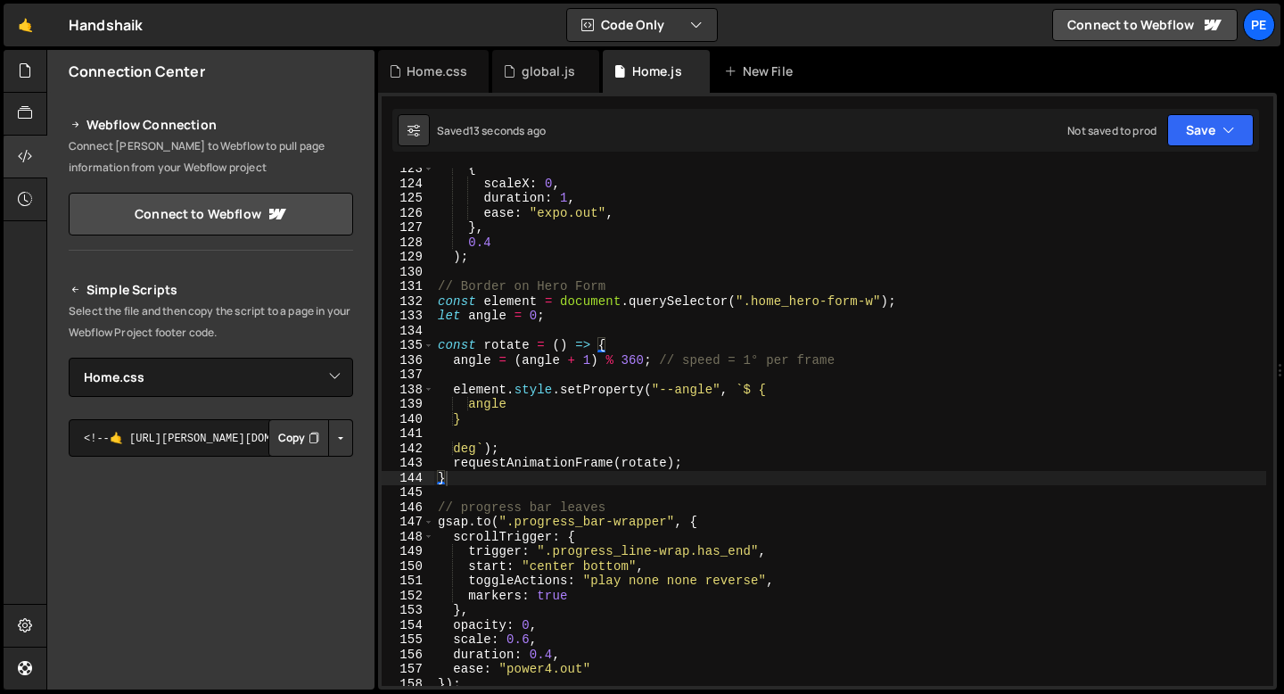
click at [478, 483] on div "{ scaleX : 0 , duration : 1 , ease : "expo.out" , } , 0.4 ) ; // Border on Hero…" at bounding box center [850, 435] width 832 height 548
click at [513, 299] on div "{ scaleX : 0 , duration : 1 , ease : "expo.out" , } , 0.4 ) ; // Border on Hero…" at bounding box center [850, 435] width 832 height 548
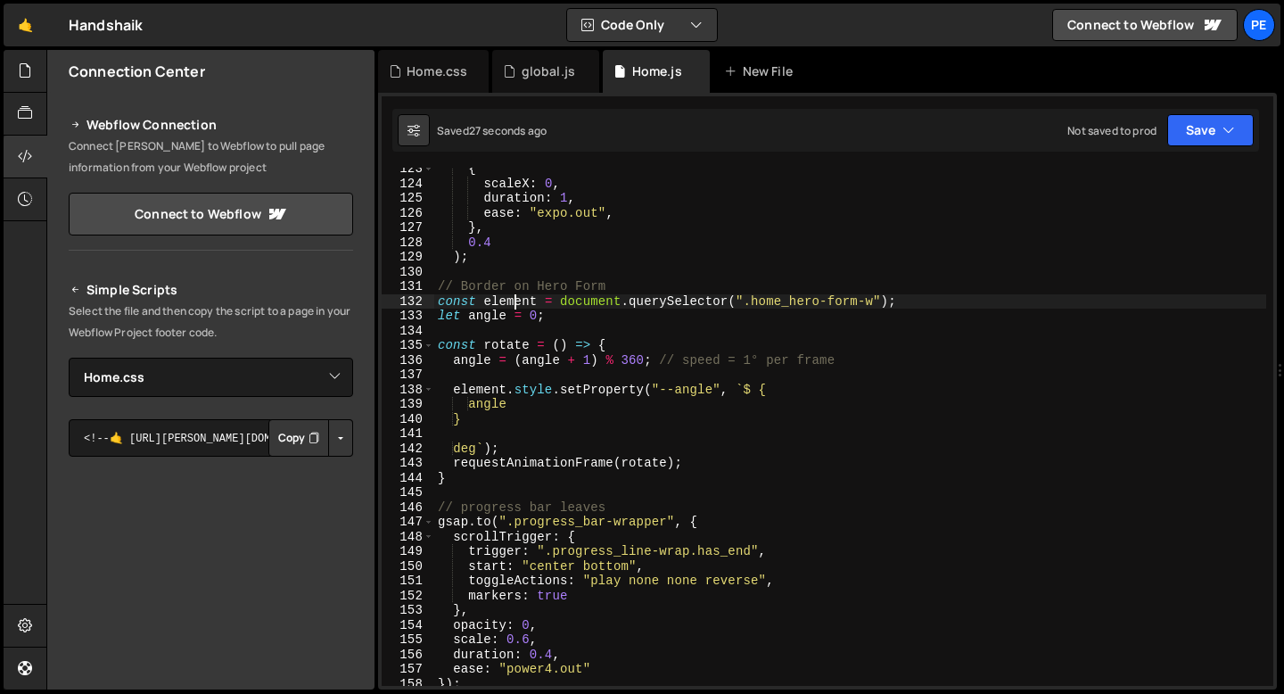
click at [628, 289] on div "{ scaleX : 0 , duration : 1 , ease : "expo.out" , } , 0.4 ) ; // Border on Hero…" at bounding box center [850, 435] width 832 height 548
type textarea "// Border on Hero Form"
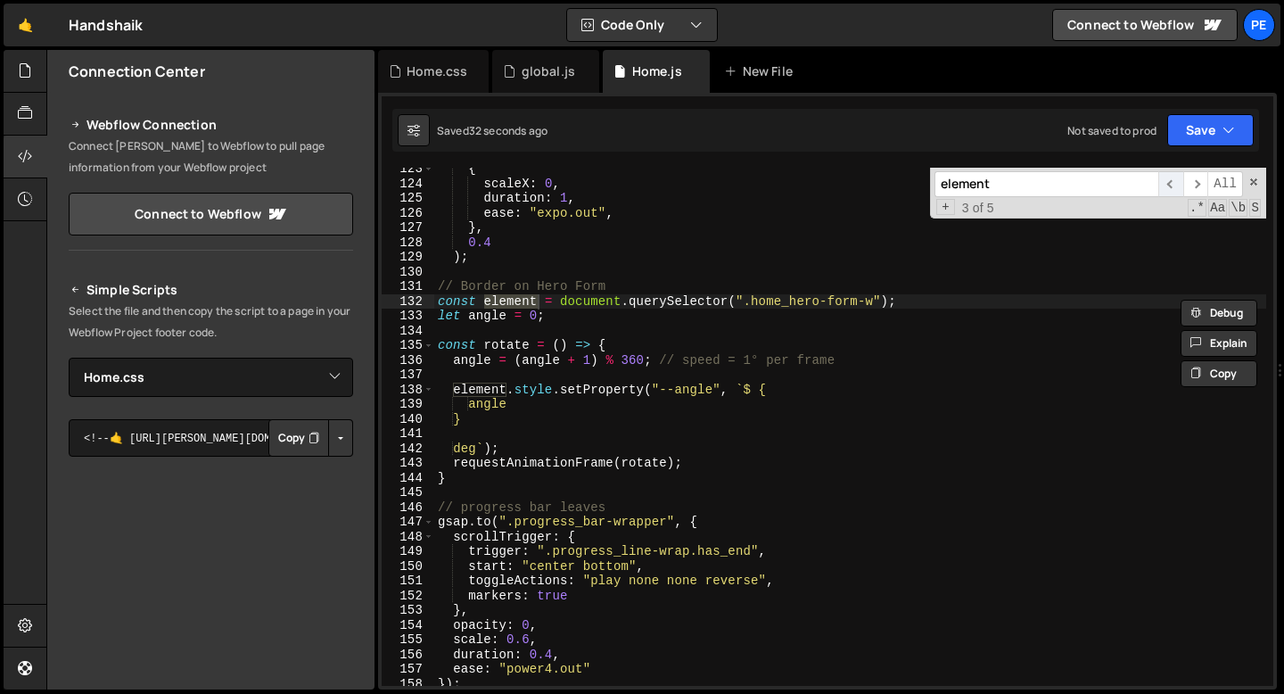
type input "element"
click at [1172, 188] on span "​" at bounding box center [1171, 184] width 25 height 26
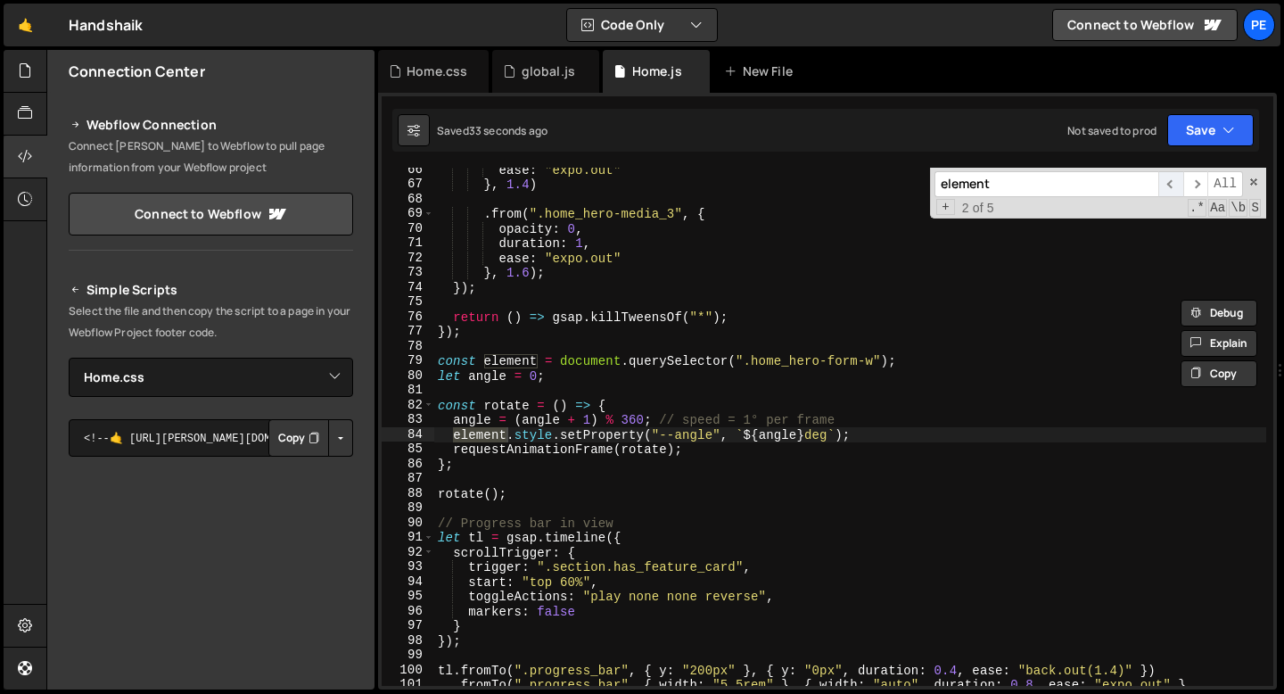
scroll to position [962, 0]
click at [1172, 188] on span "​" at bounding box center [1171, 184] width 25 height 26
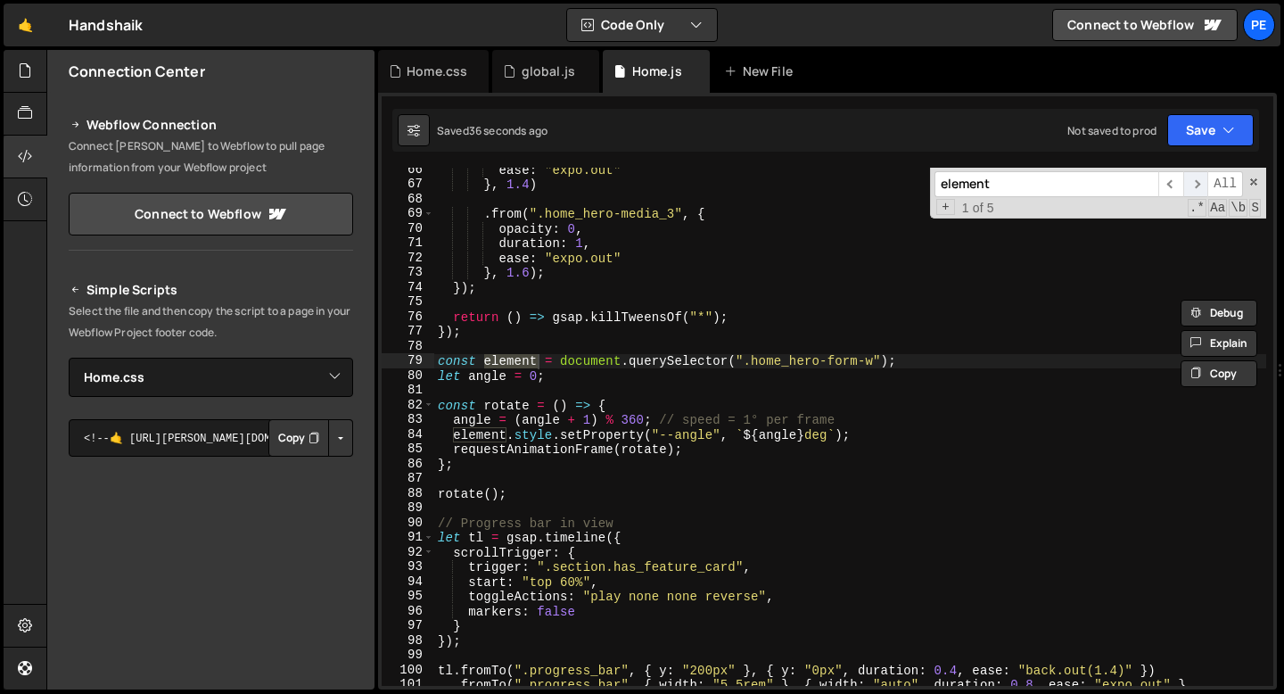
click at [1192, 186] on span "​" at bounding box center [1196, 184] width 25 height 26
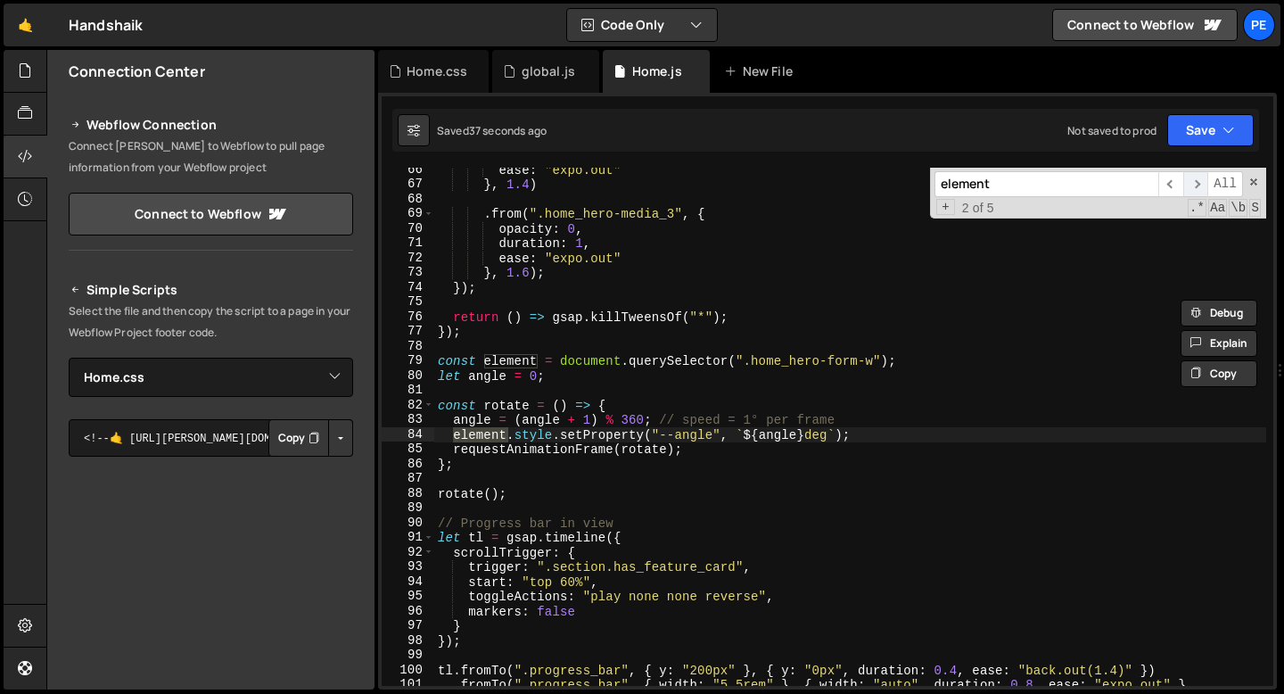
click at [1192, 186] on span "​" at bounding box center [1196, 184] width 25 height 26
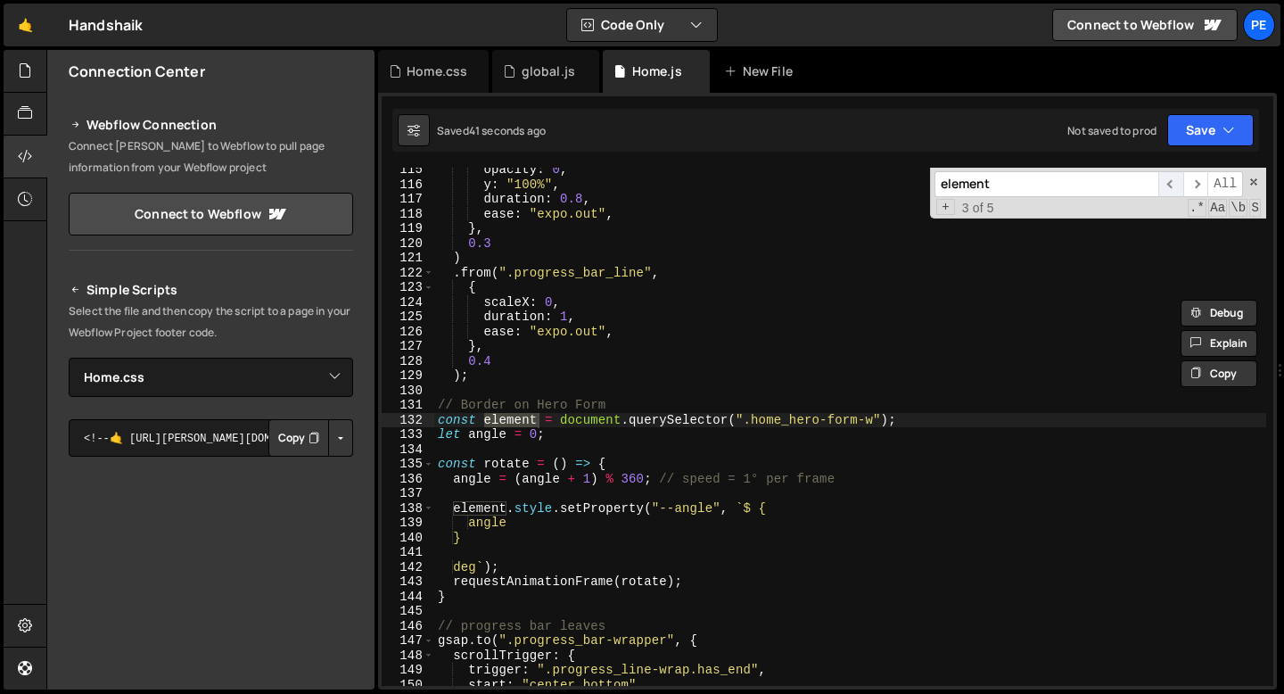
click at [1167, 184] on span "​" at bounding box center [1171, 184] width 25 height 26
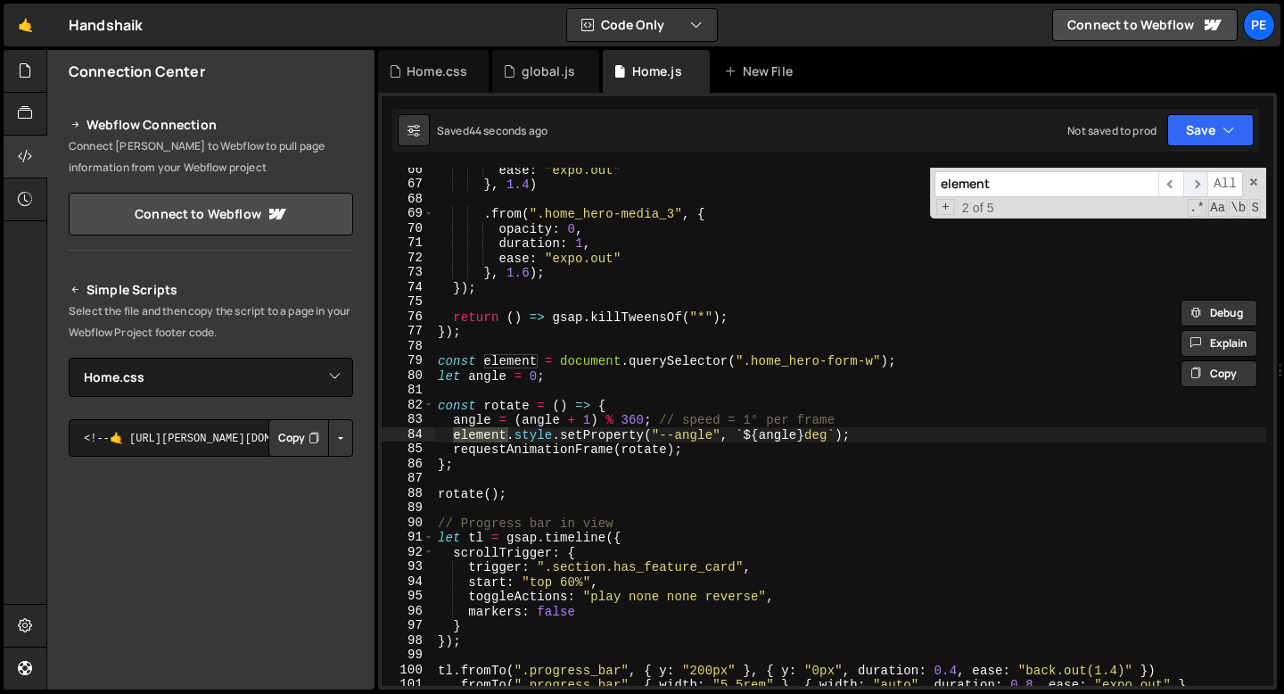
click at [1194, 186] on span "​" at bounding box center [1196, 184] width 25 height 26
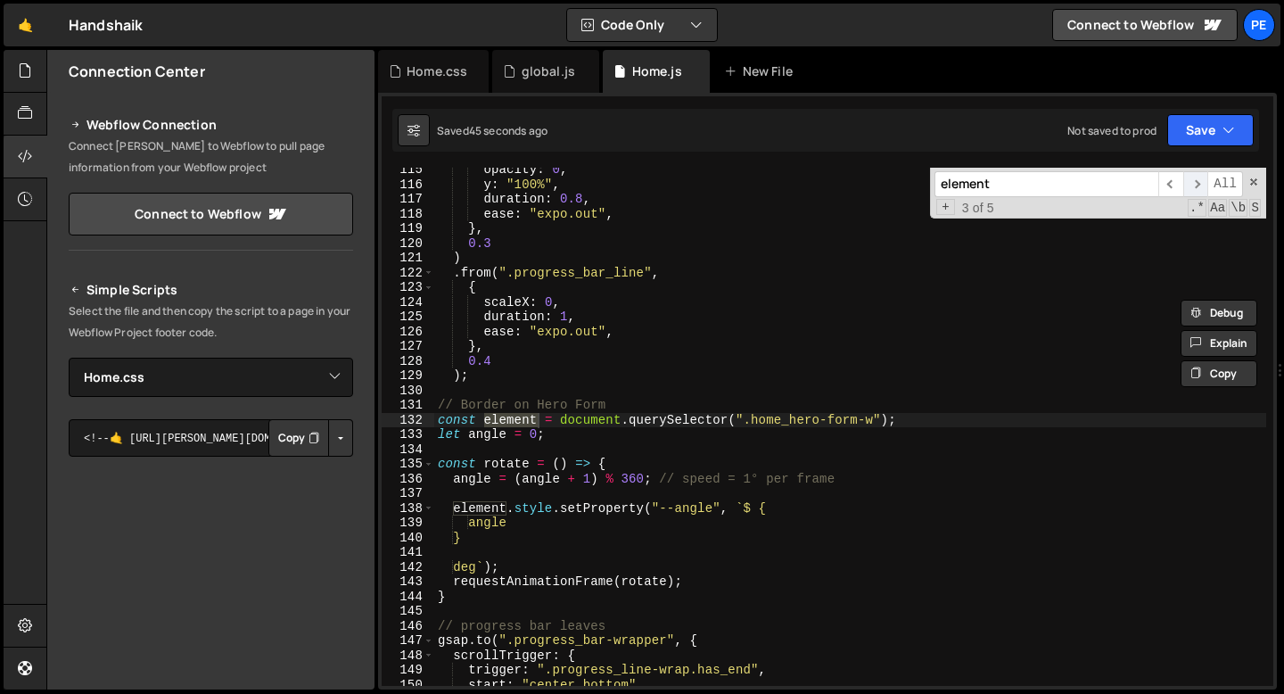
scroll to position [1683, 0]
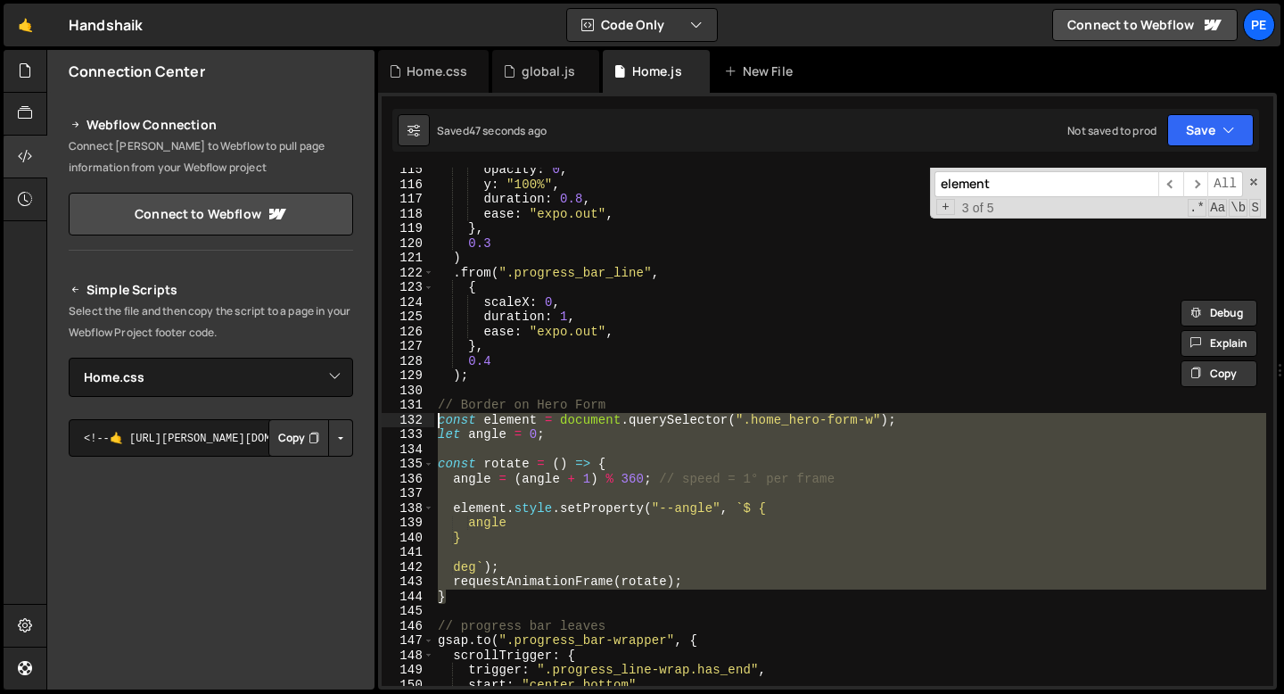
drag, startPoint x: 465, startPoint y: 599, endPoint x: 419, endPoint y: 420, distance: 184.9
click at [419, 419] on div "} 115 116 117 118 119 120 121 122 123 124 125 126 127 128 129 130 131 132 133 1…" at bounding box center [828, 427] width 892 height 518
type textarea "const element = document.querySelector(".home_hero-form-w"); let angle = 0;"
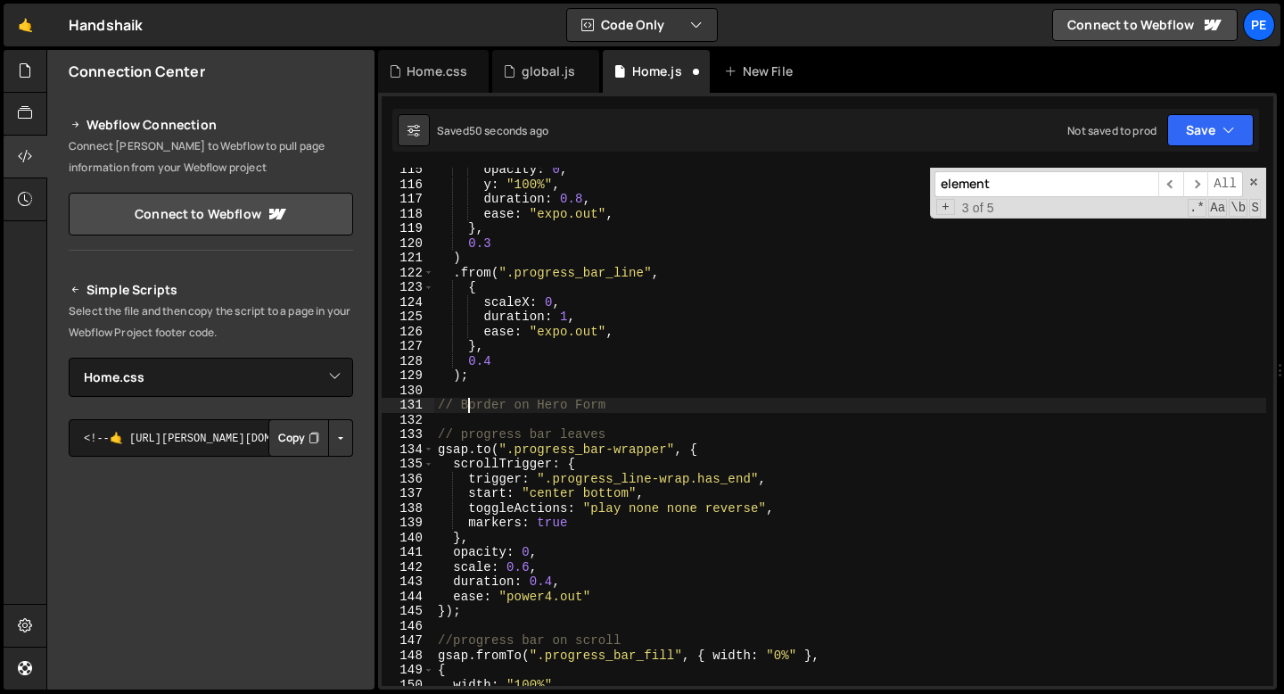
click at [466, 410] on div "opacity : 0 , y : "100%" , duration : 0.8 , ease : "expo.out" , } , 0.3 ) . fro…" at bounding box center [850, 436] width 832 height 548
click at [466, 409] on div "opacity : 0 , y : "100%" , duration : 0.8 , ease : "expo.out" , } , 0.3 ) . fro…" at bounding box center [850, 436] width 832 height 548
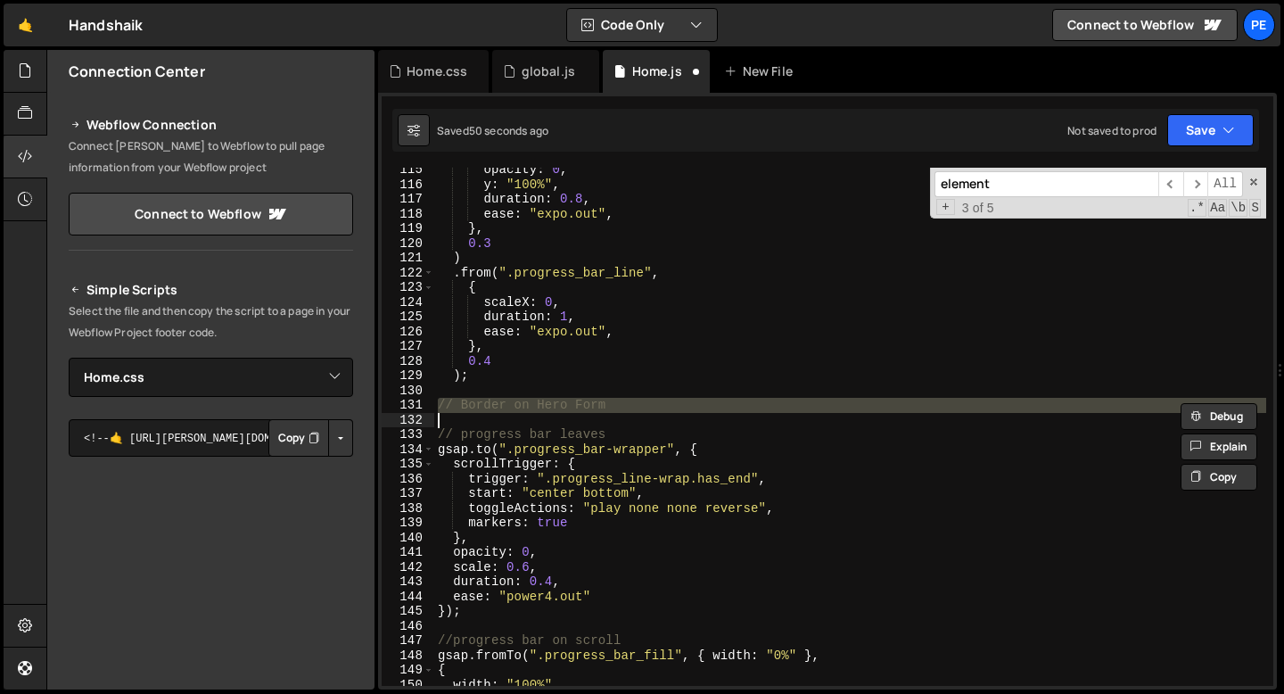
click at [466, 409] on div "opacity : 0 , y : "100%" , duration : 0.8 , ease : "expo.out" , } , 0.3 ) . fro…" at bounding box center [850, 436] width 832 height 548
type textarea "// Border on Hero Form"
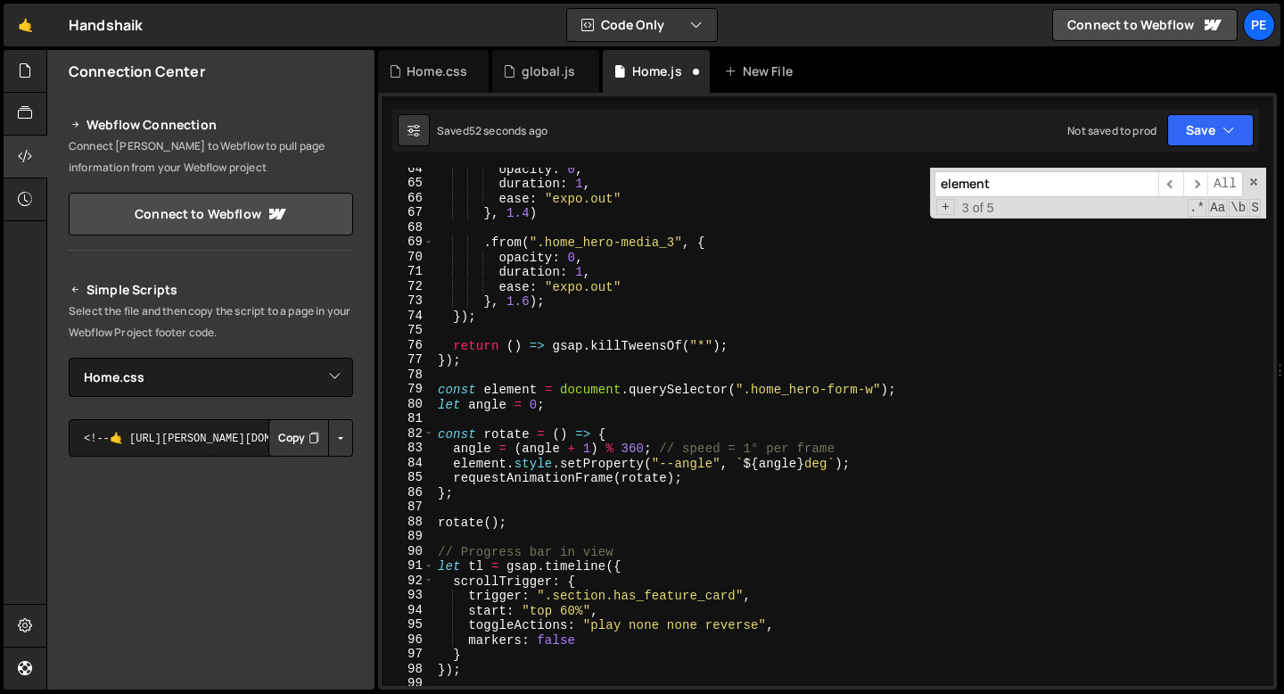
scroll to position [934, 0]
click at [480, 372] on div "opacity : 0 , duration : 1 , ease : "expo.out" } , 1.4 ) . from ( ".home_hero-m…" at bounding box center [850, 435] width 832 height 548
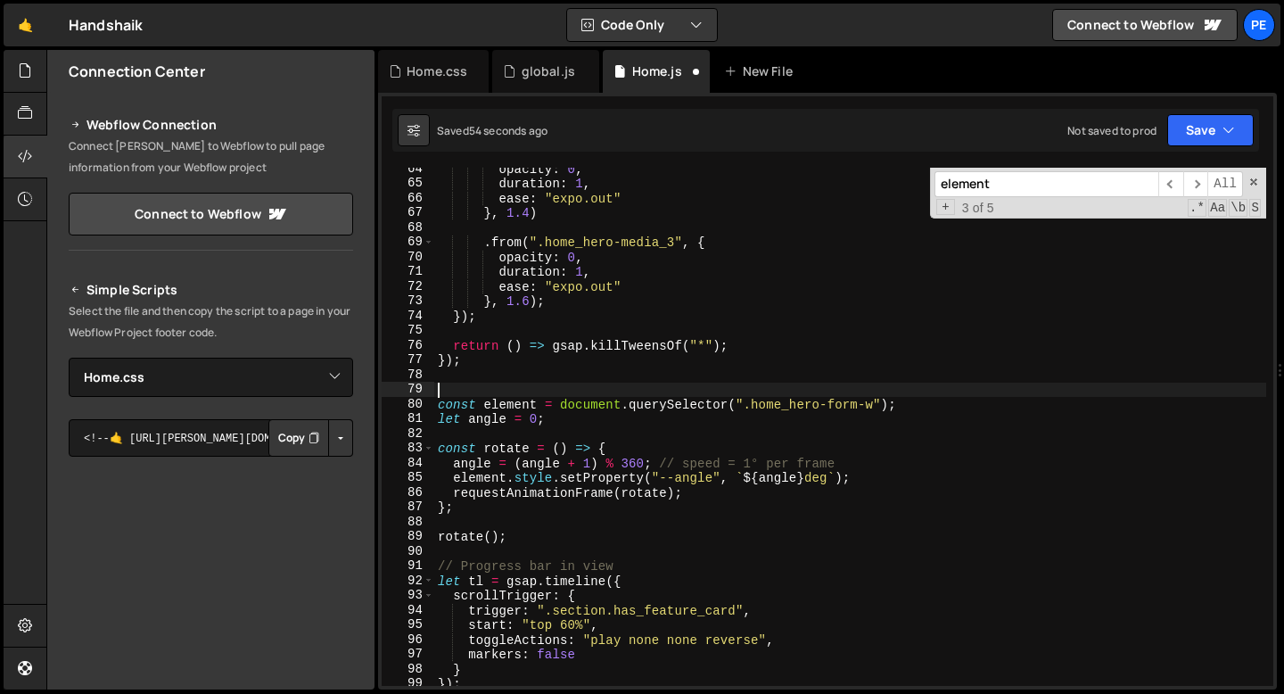
paste textarea "// Border on Hero Form"
type textarea "// Border on Hero Form"
click at [1255, 182] on span at bounding box center [1254, 182] width 12 height 12
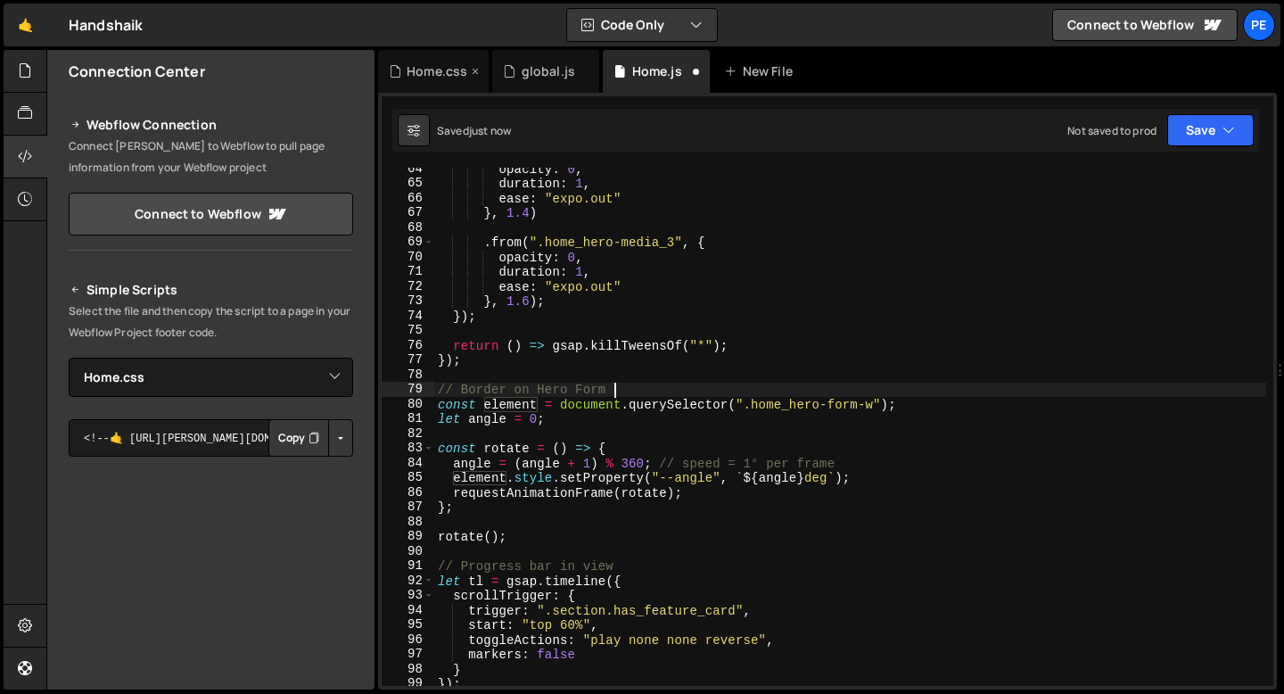
click at [425, 72] on div "Home.css" at bounding box center [437, 71] width 61 height 18
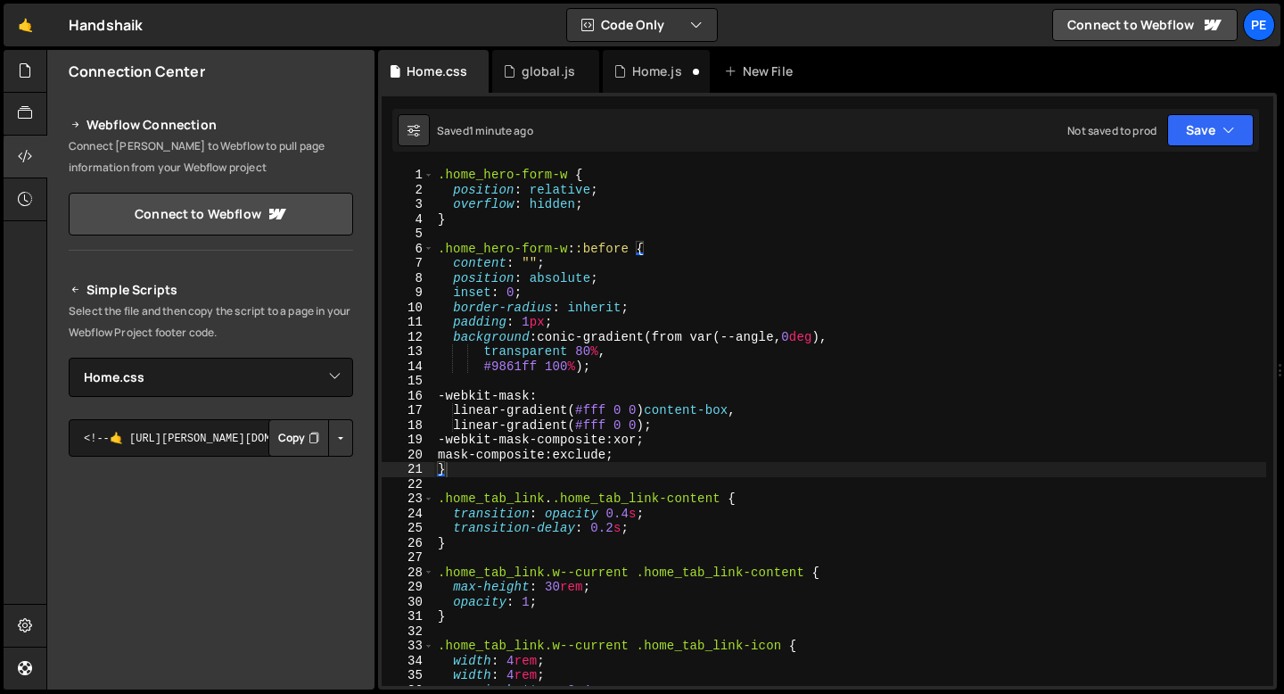
scroll to position [0, 0]
click at [440, 174] on div ".home_hero-form-w { position : relative ; overflow : hidden ; } .home_hero-form…" at bounding box center [850, 442] width 832 height 548
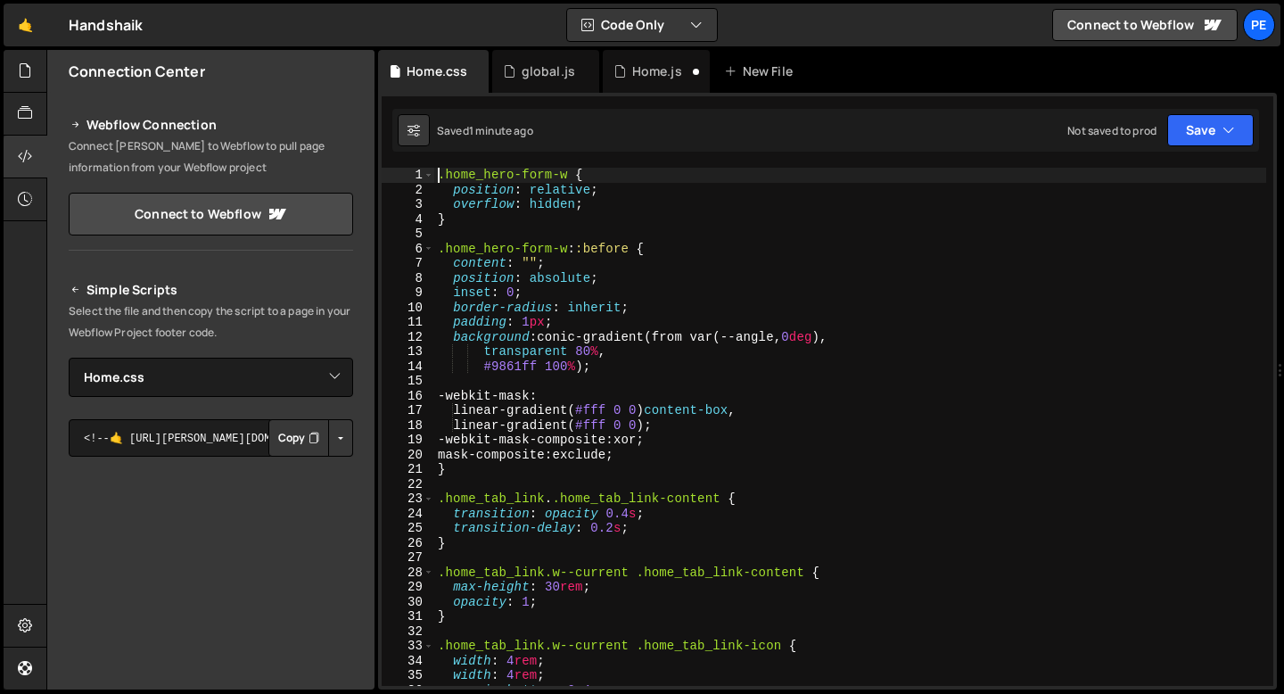
type textarea ".home_hero-form-w {"
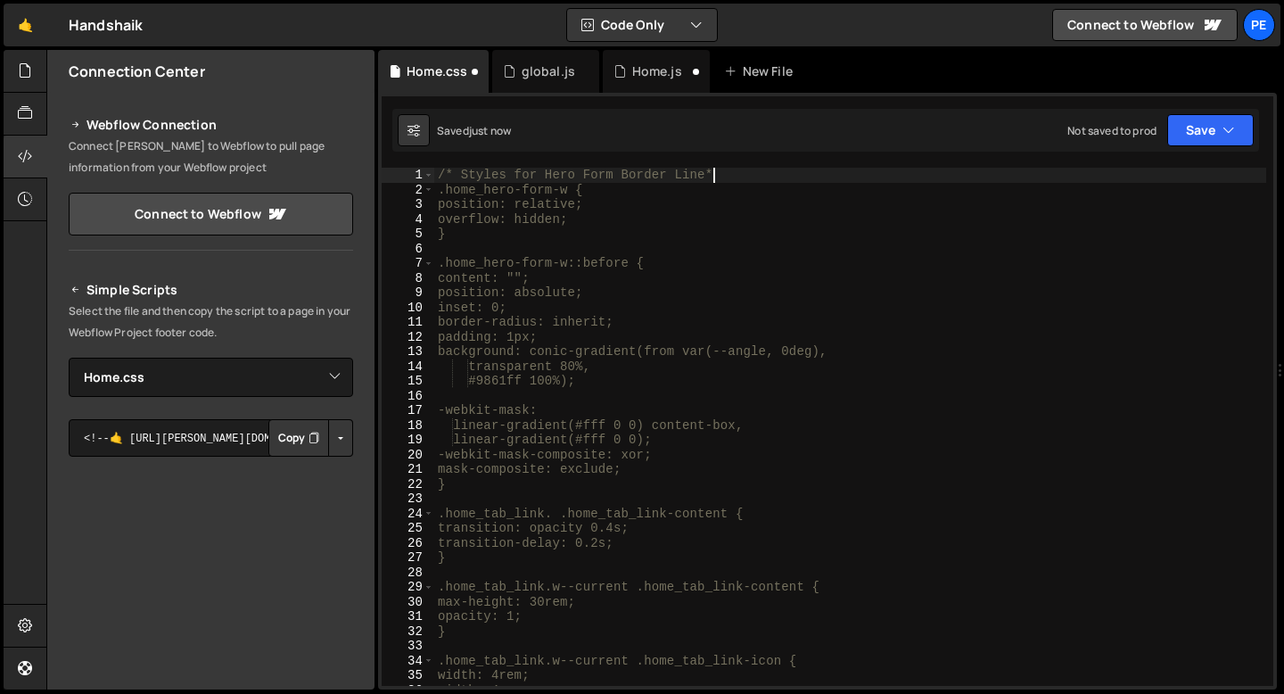
type textarea "/* Styles for Hero Form Border Line*/"
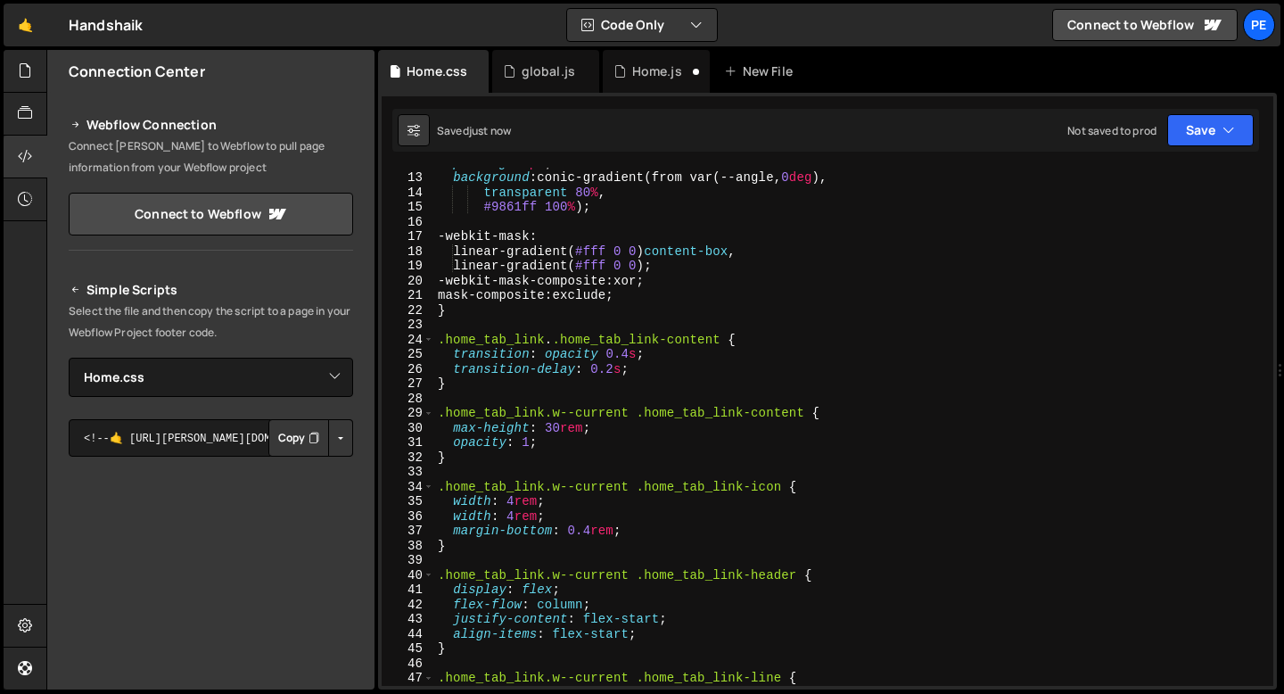
scroll to position [174, 0]
click at [465, 329] on div "padding : 1 px ; background : conic-gradient(from var(--angle, 0 deg ), transpa…" at bounding box center [850, 429] width 832 height 548
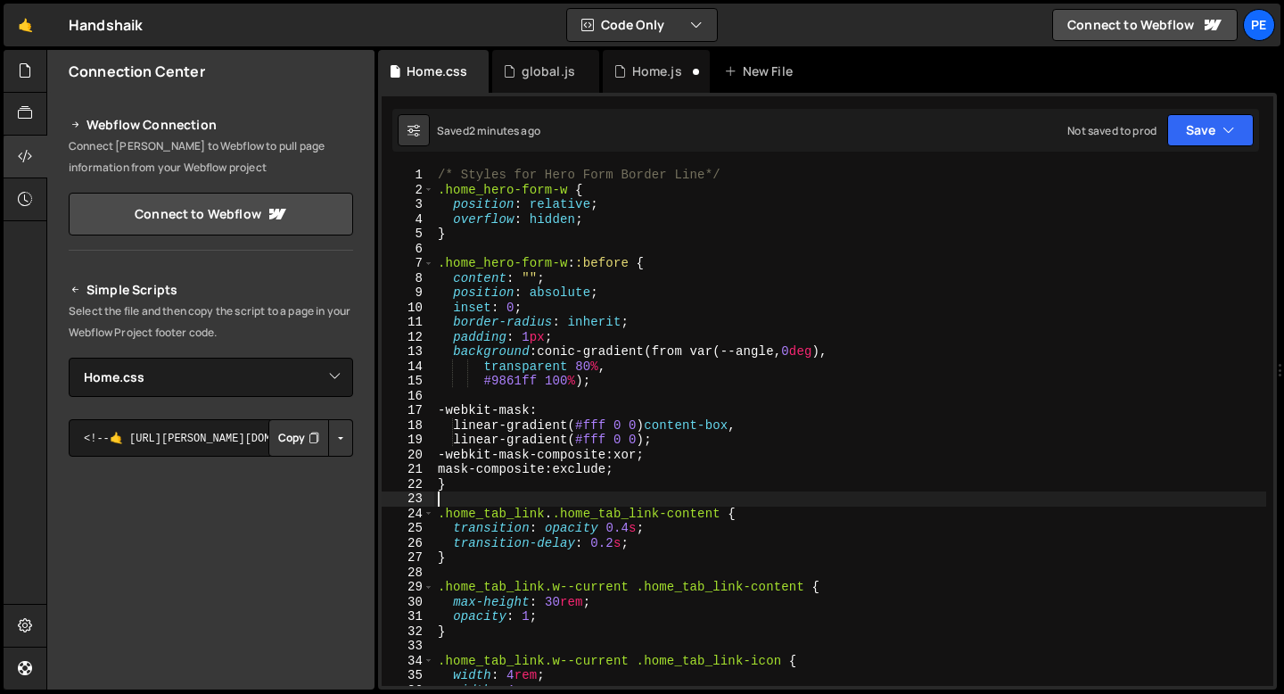
scroll to position [0, 0]
click at [630, 80] on div "Home.js" at bounding box center [656, 71] width 107 height 43
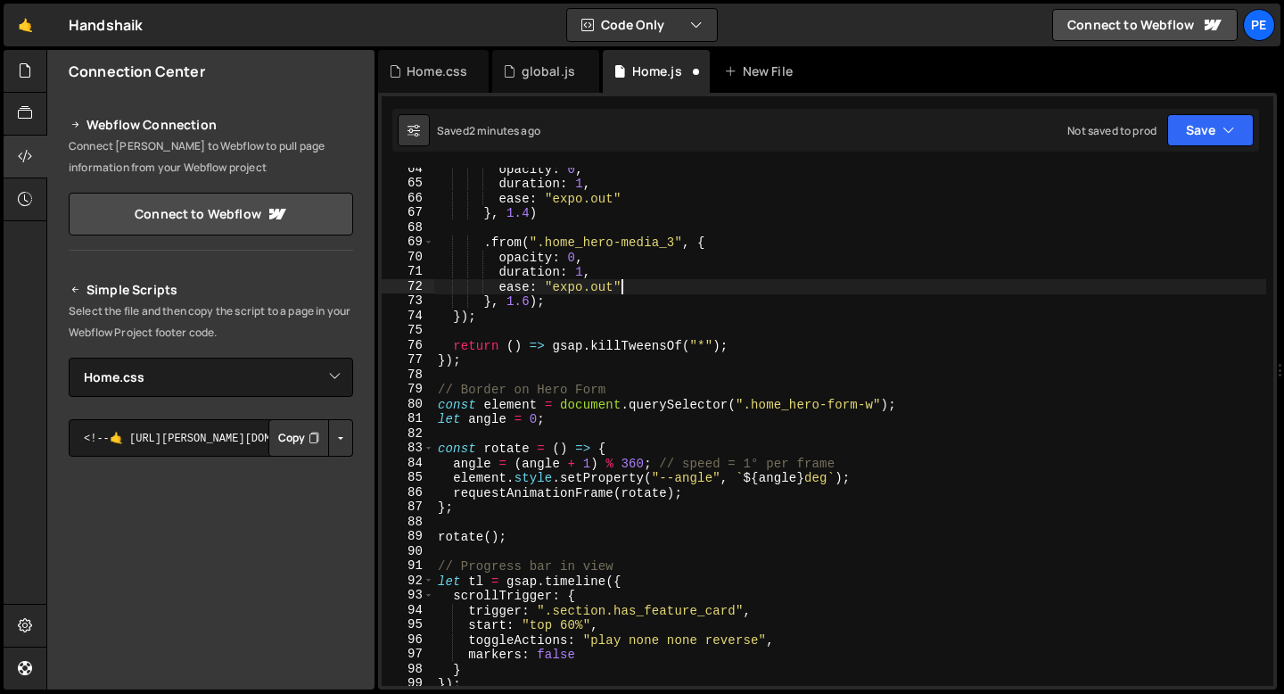
click at [627, 285] on div "opacity : 0 , duration : 1 , ease : "expo.out" } , 1.4 ) . from ( ".home_hero-m…" at bounding box center [850, 435] width 832 height 548
click at [558, 306] on div "opacity : 0 , duration : 1 , ease : "expo.out" } , 1.4 ) . from ( ".home_hero-m…" at bounding box center [850, 435] width 832 height 548
type textarea "}, 1.6);"
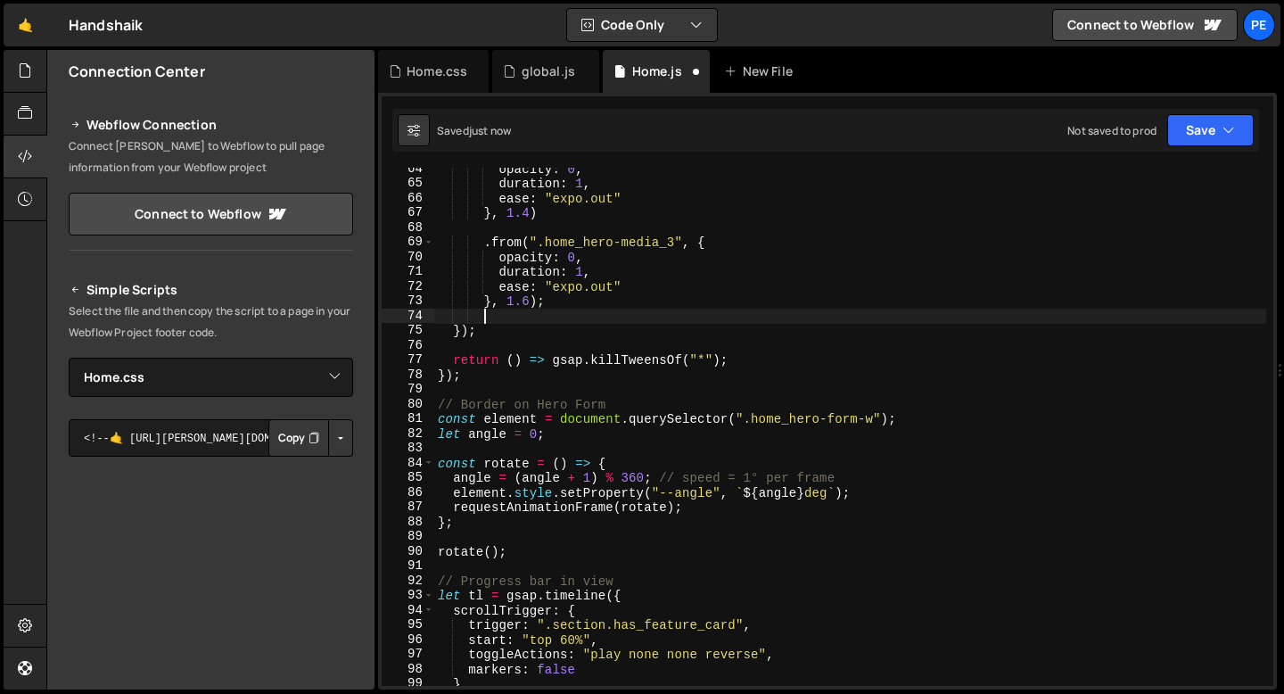
scroll to position [0, 2]
paste textarea
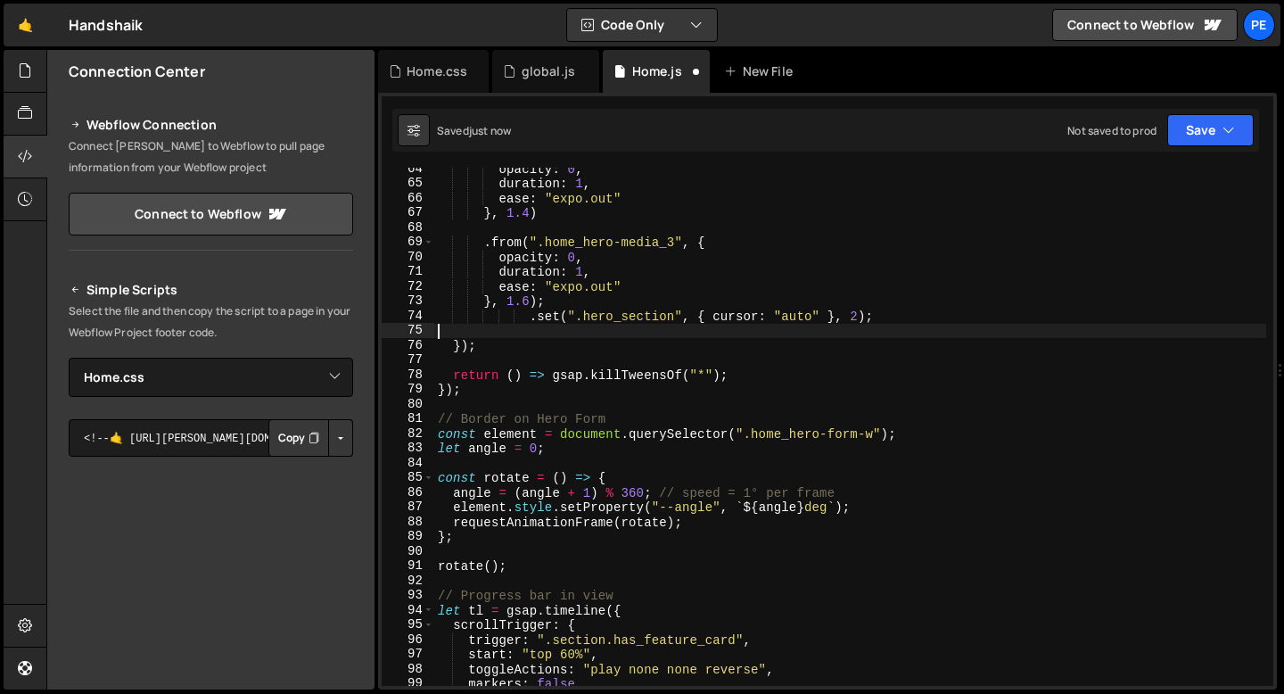
scroll to position [0, 0]
click at [537, 314] on div "opacity : 0 , duration : 1 , ease : "expo.out" } , 1.4 ) . from ( ".home_hero-m…" at bounding box center [850, 435] width 832 height 548
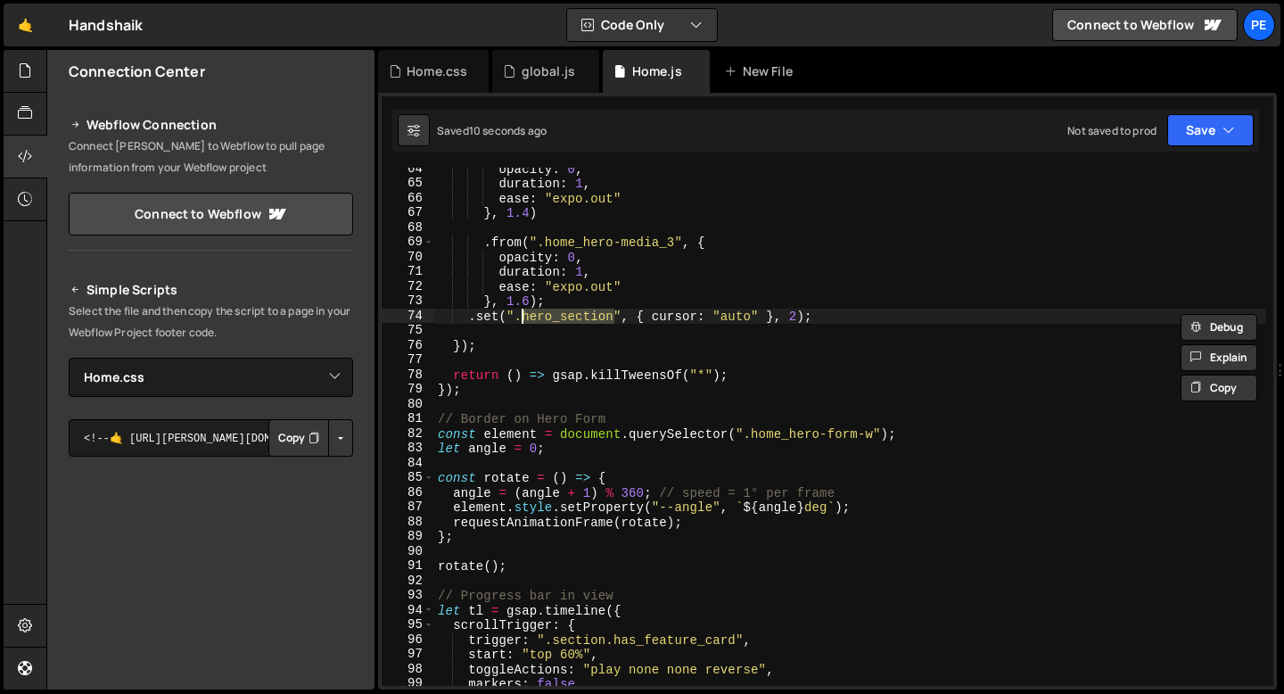
click at [537, 314] on div "opacity : 0 , duration : 1 , ease : "expo.out" } , 1.4 ) . from ( ".home_hero-m…" at bounding box center [850, 435] width 832 height 548
paste textarea
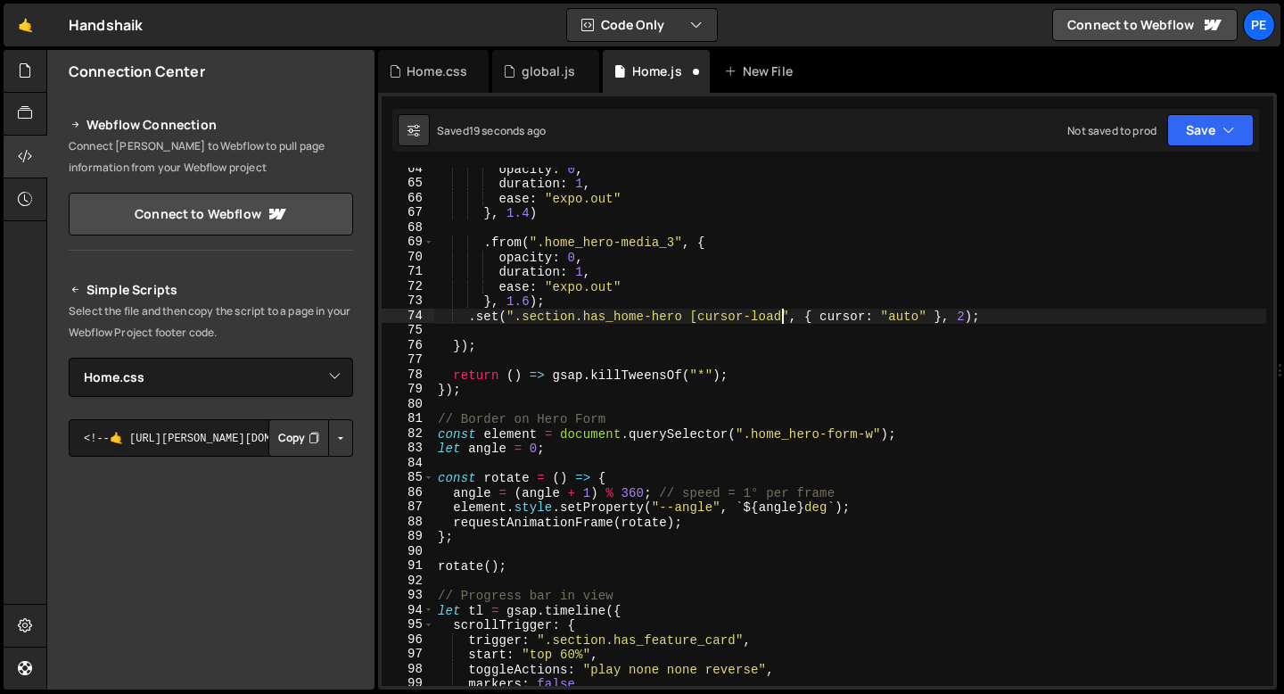
scroll to position [0, 24]
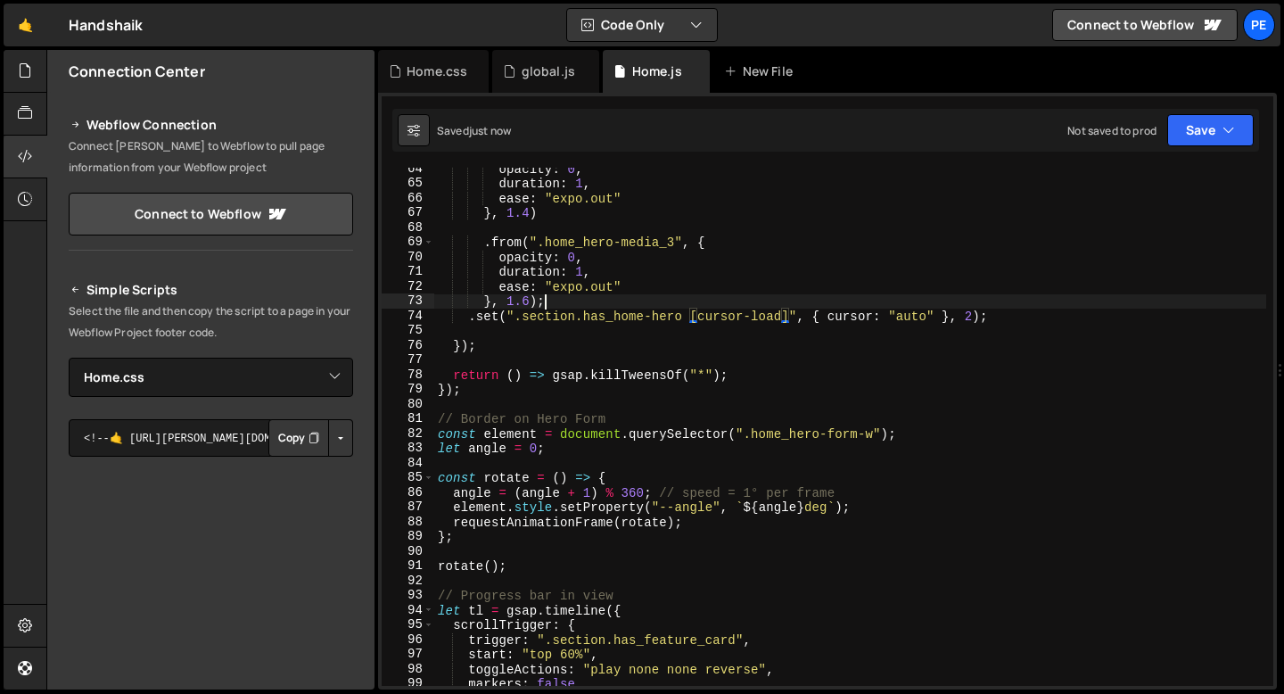
click at [606, 299] on div "opacity : 0 , duration : 1 , ease : "expo.out" } , 1.4 ) . from ( ".home_hero-m…" at bounding box center [850, 435] width 832 height 548
type textarea "}, 1.6);"
click at [479, 331] on div "opacity : 0 , duration : 1 , ease : "expo.out" } , 1.4 ) . from ( ".home_hero-m…" at bounding box center [850, 435] width 832 height 548
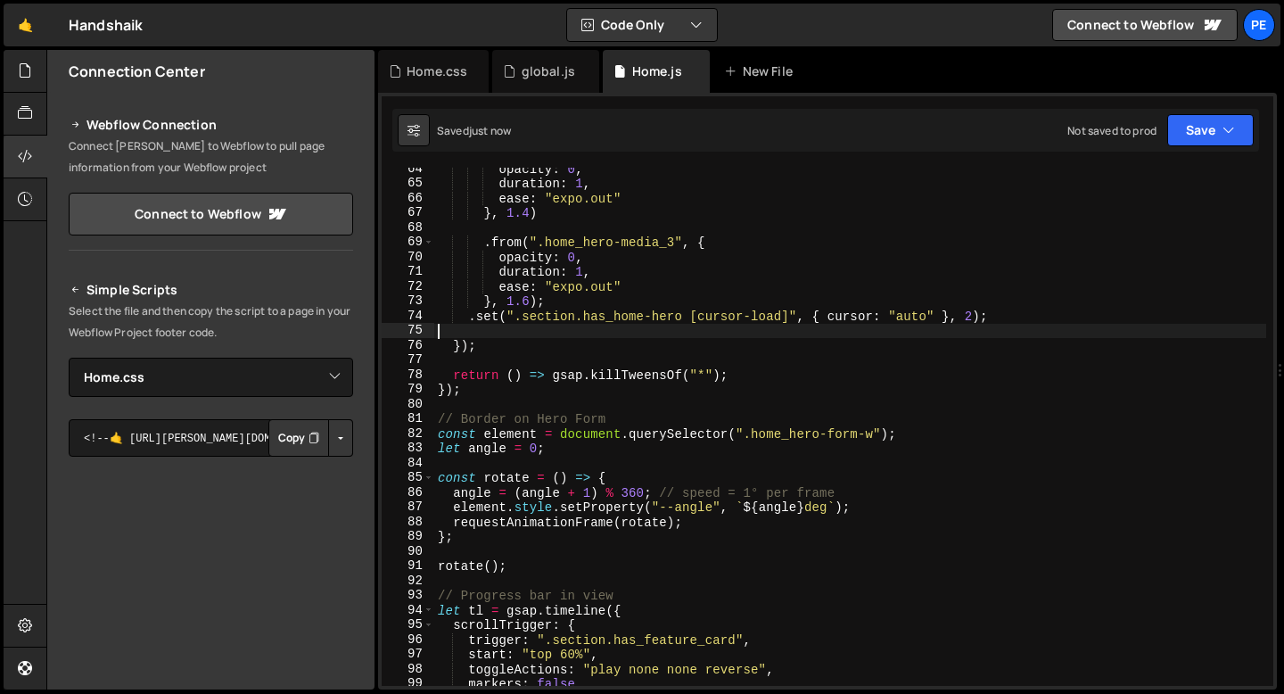
scroll to position [0, 0]
type textarea ".set(".section.has_home-hero [cursor-load]", { cursor: "auto" }, 2);"
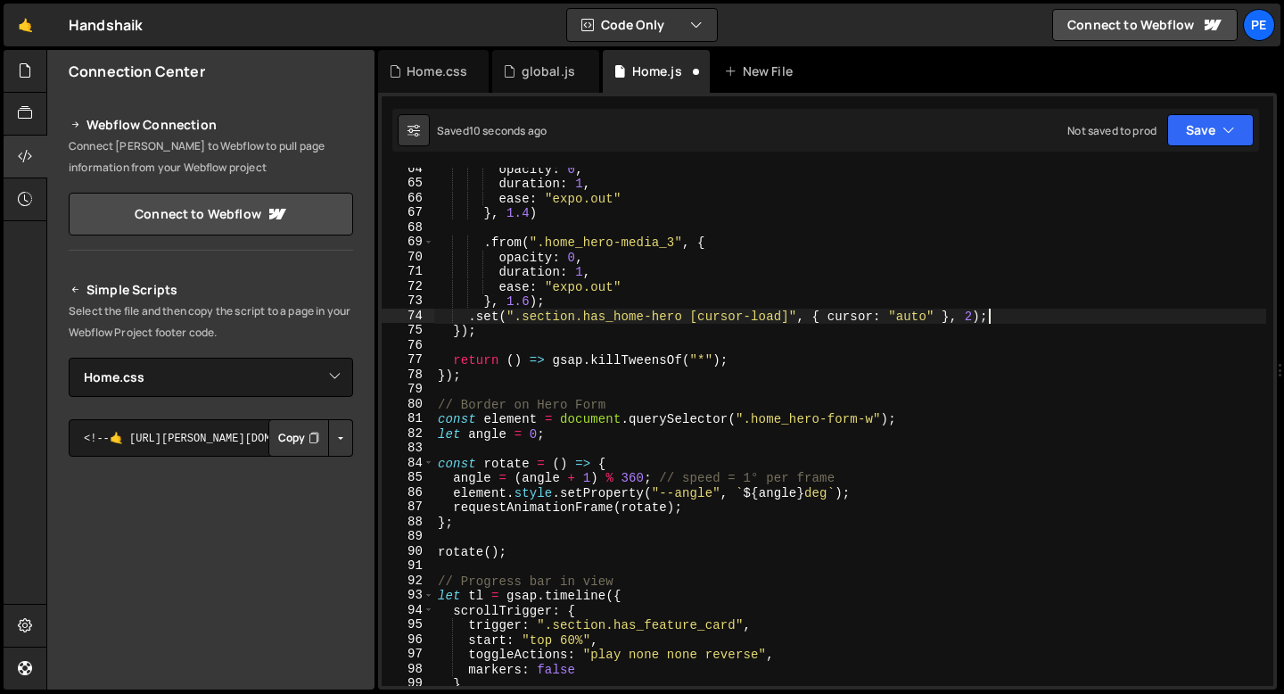
click at [493, 338] on div "opacity : 0 , duration : 1 , ease : "expo.out" } , 1.4 ) . from ( ".home_hero-m…" at bounding box center [850, 435] width 832 height 548
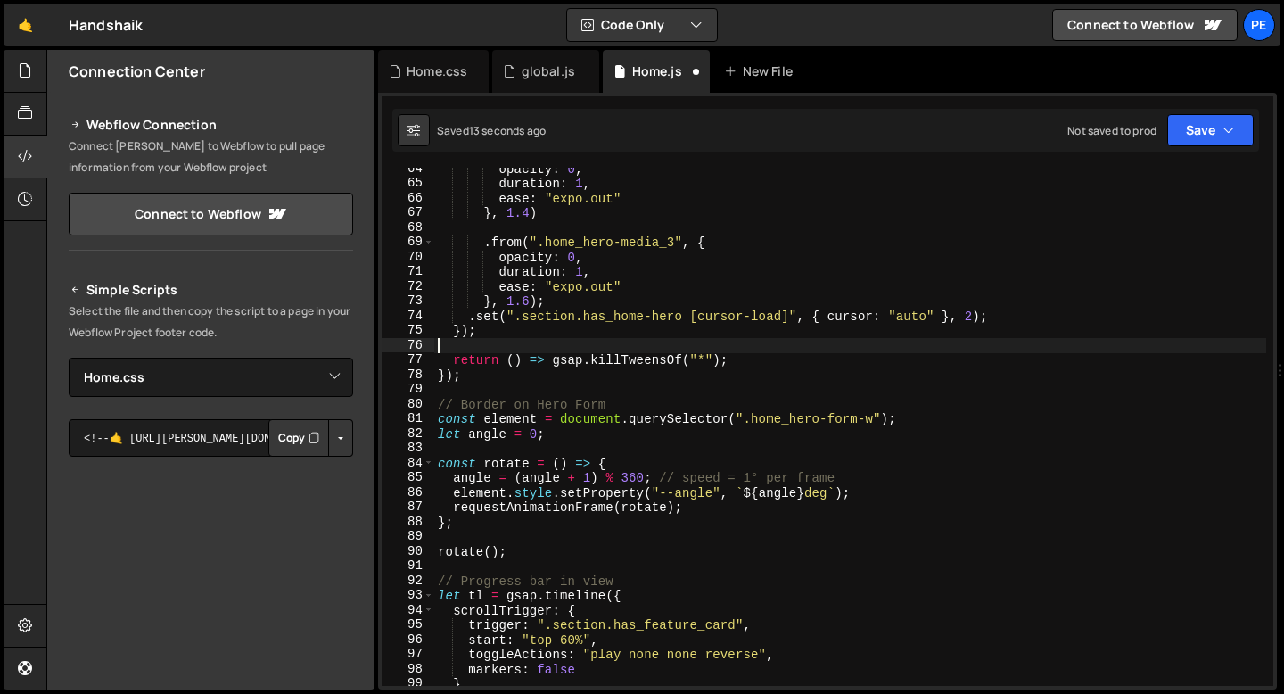
click at [549, 306] on div "opacity : 0 , duration : 1 , ease : "expo.out" } , 1.4 ) . from ( ".home_hero-m…" at bounding box center [850, 435] width 832 height 548
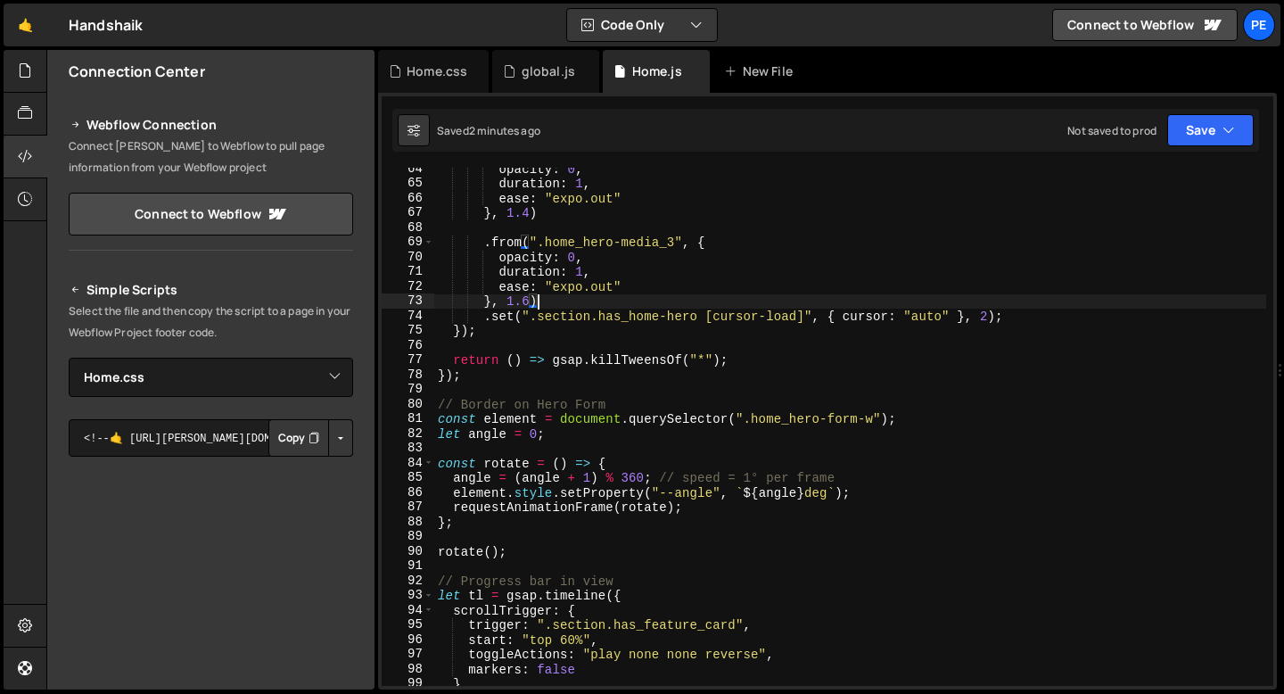
click at [708, 318] on div "opacity : 0 , duration : 1 , ease : "expo.out" } , 1.4 ) . from ( ".home_hero-m…" at bounding box center [850, 435] width 832 height 548
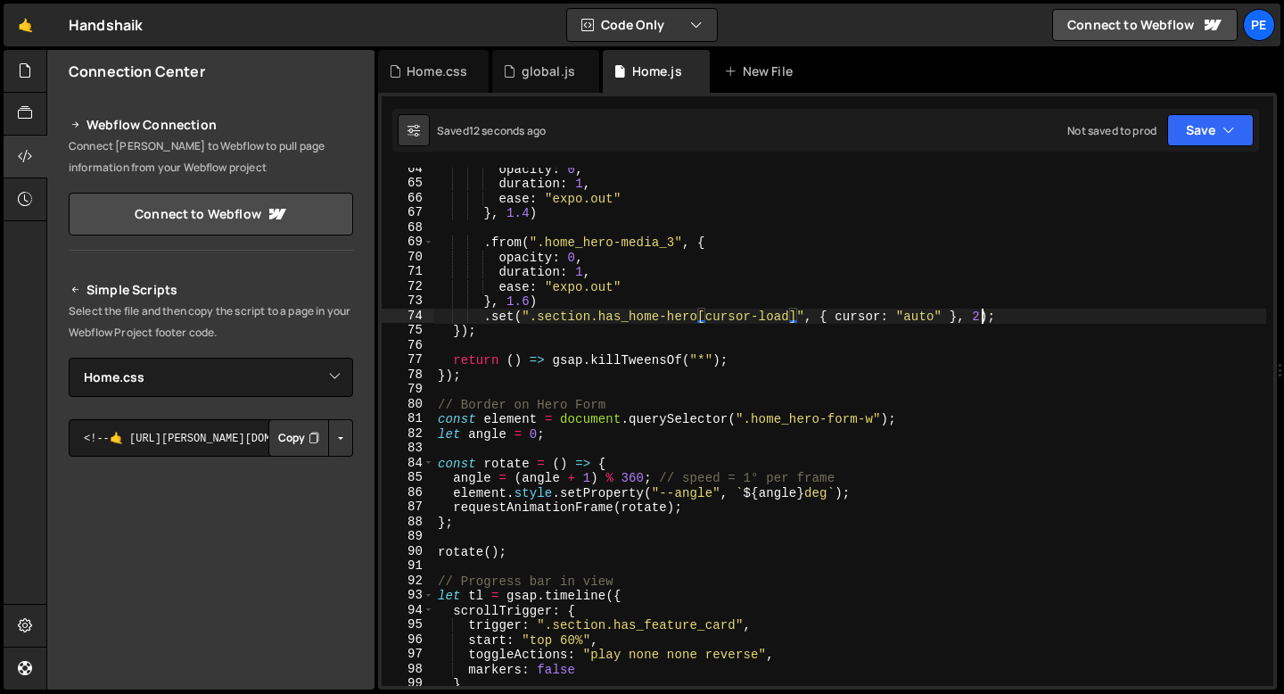
click at [982, 320] on div "opacity : 0 , duration : 1 , ease : "expo.out" } , 1.4 ) . from ( ".home_hero-m…" at bounding box center [850, 435] width 832 height 548
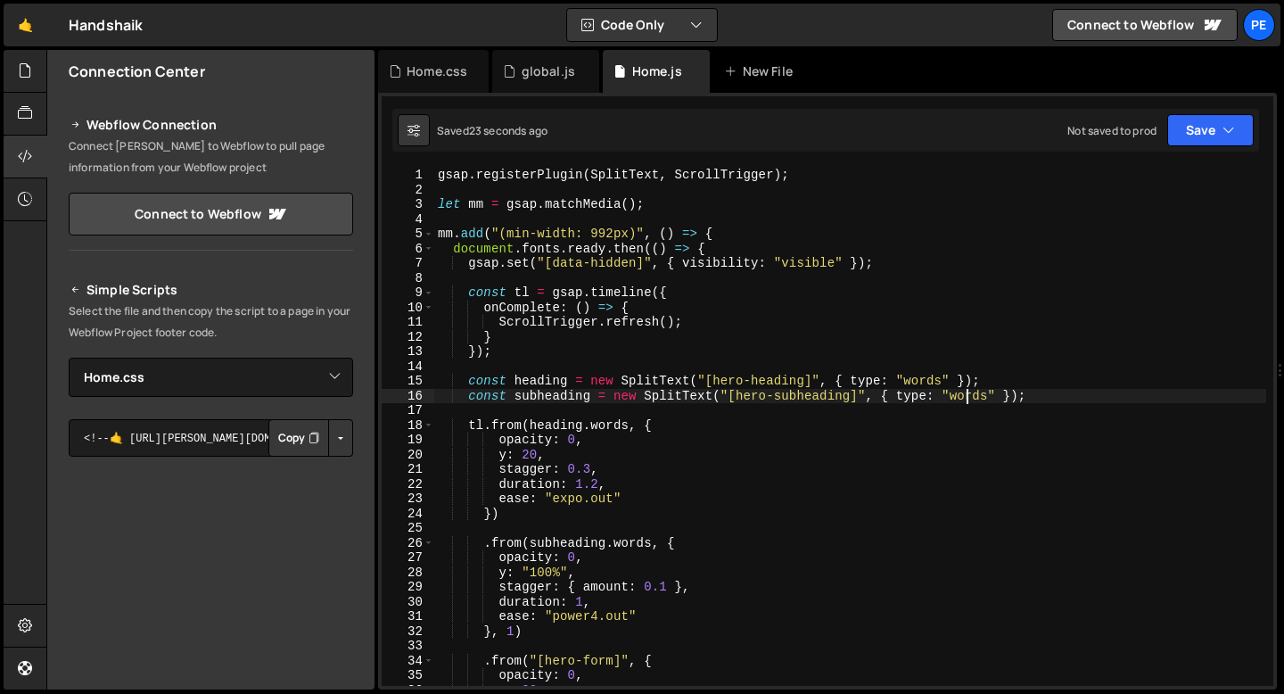
click at [969, 401] on div "gsap . registerPlugin ( SplitText , ScrollTrigger ) ; let mm = gsap . matchMedi…" at bounding box center [850, 442] width 832 height 548
click at [969, 400] on div "gsap . registerPlugin ( SplitText , ScrollTrigger ) ; let mm = gsap . matchMedi…" at bounding box center [850, 442] width 832 height 548
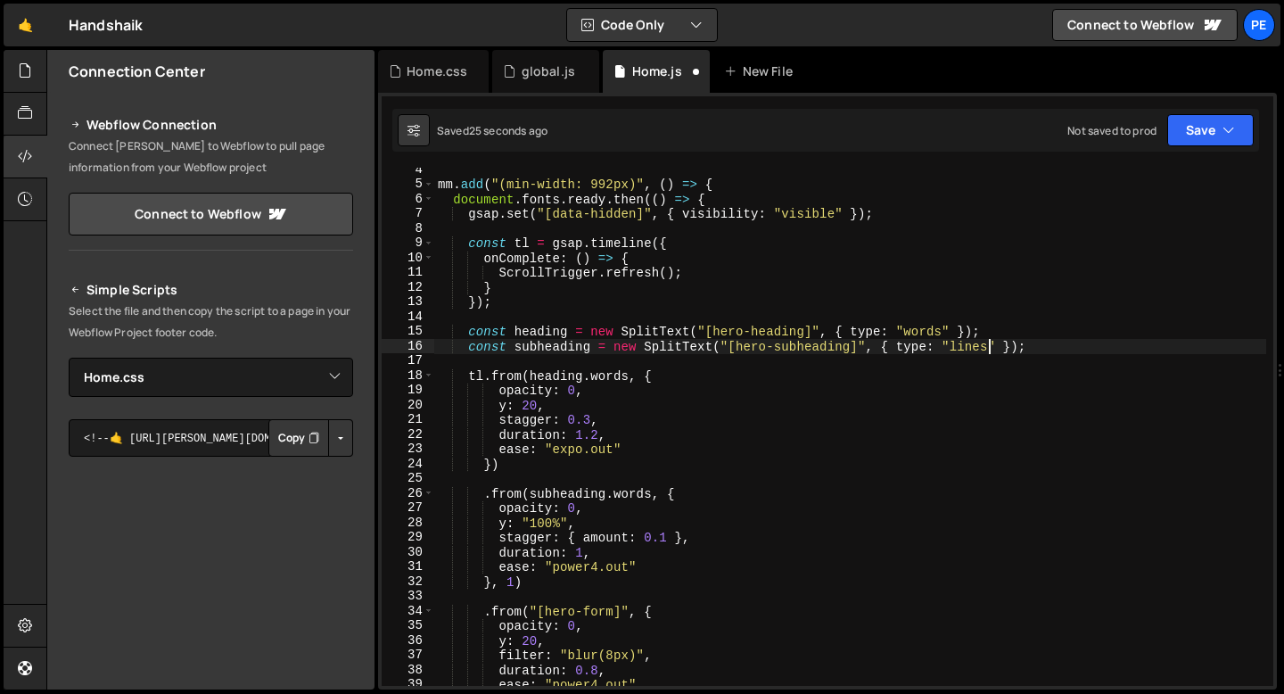
scroll to position [50, 0]
click at [626, 493] on div "mm . add ( "(min-width: 992px)" , ( ) => { document . fonts . ready . then (( )…" at bounding box center [850, 436] width 832 height 548
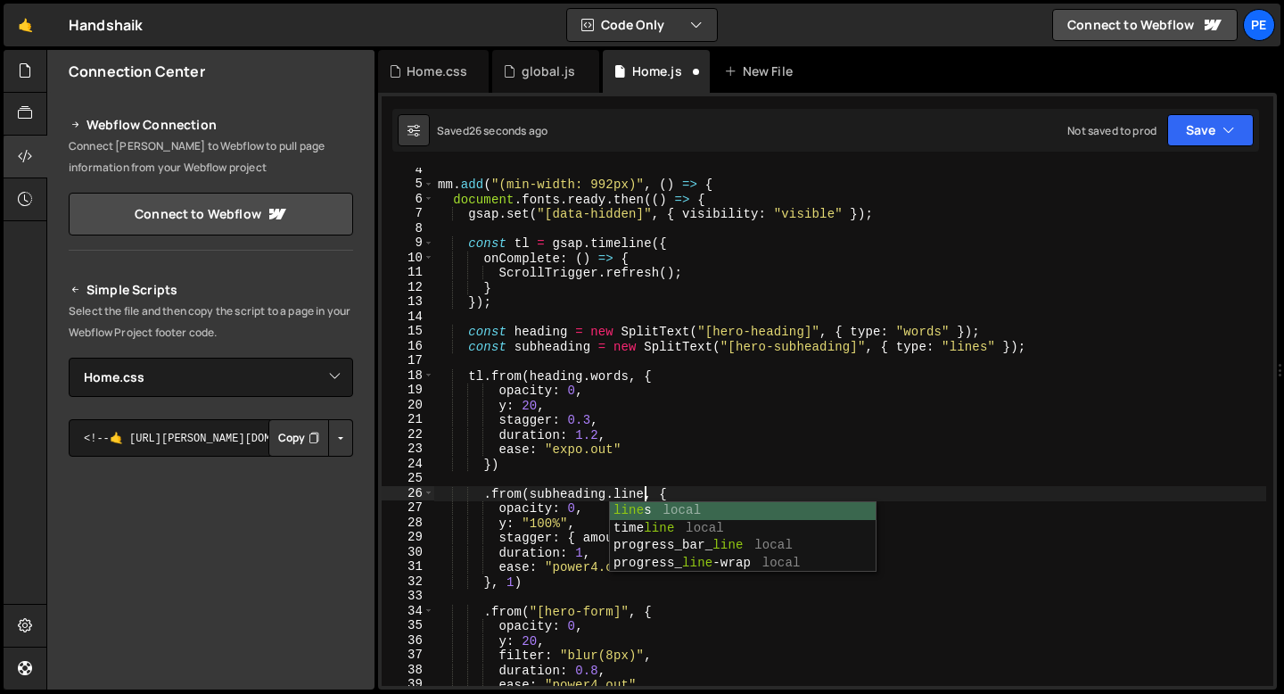
scroll to position [0, 14]
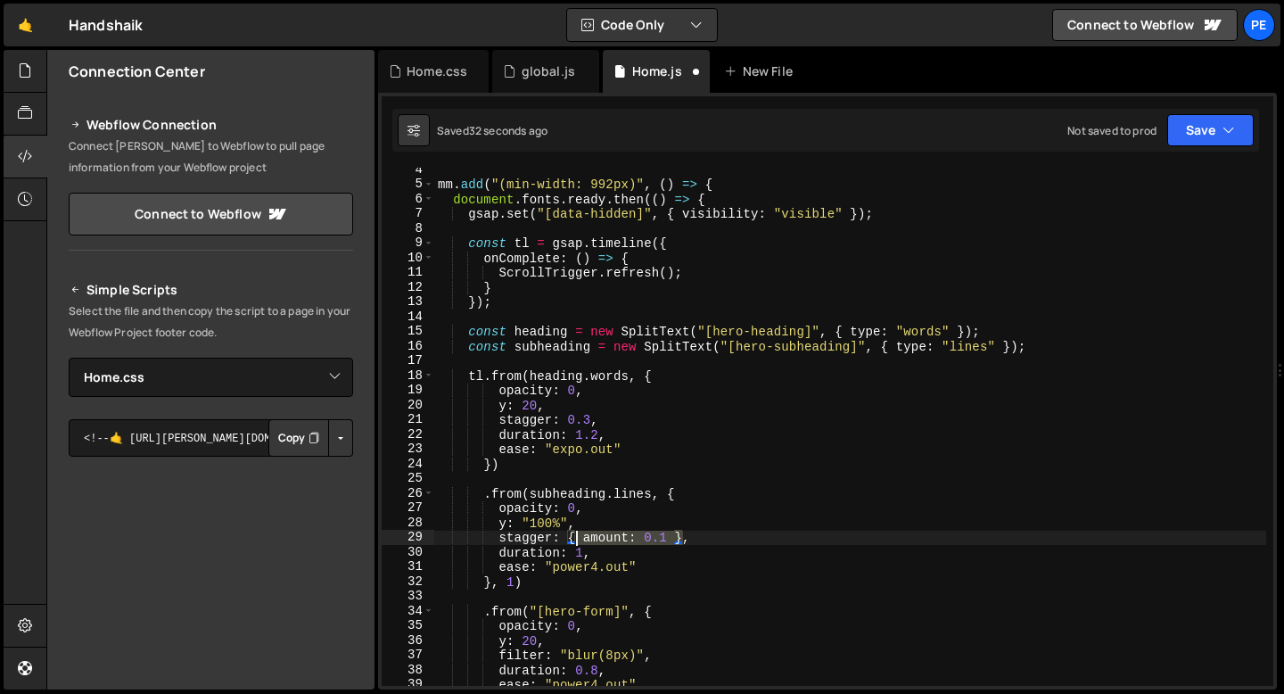
drag, startPoint x: 683, startPoint y: 538, endPoint x: 569, endPoint y: 540, distance: 114.2
click at [569, 540] on div "mm . add ( "(min-width: 992px)" , ( ) => { document . fonts . ready . then (( )…" at bounding box center [850, 436] width 832 height 548
type textarea "stagger: 0.1,"
click at [431, 70] on div "Home.css" at bounding box center [437, 71] width 61 height 18
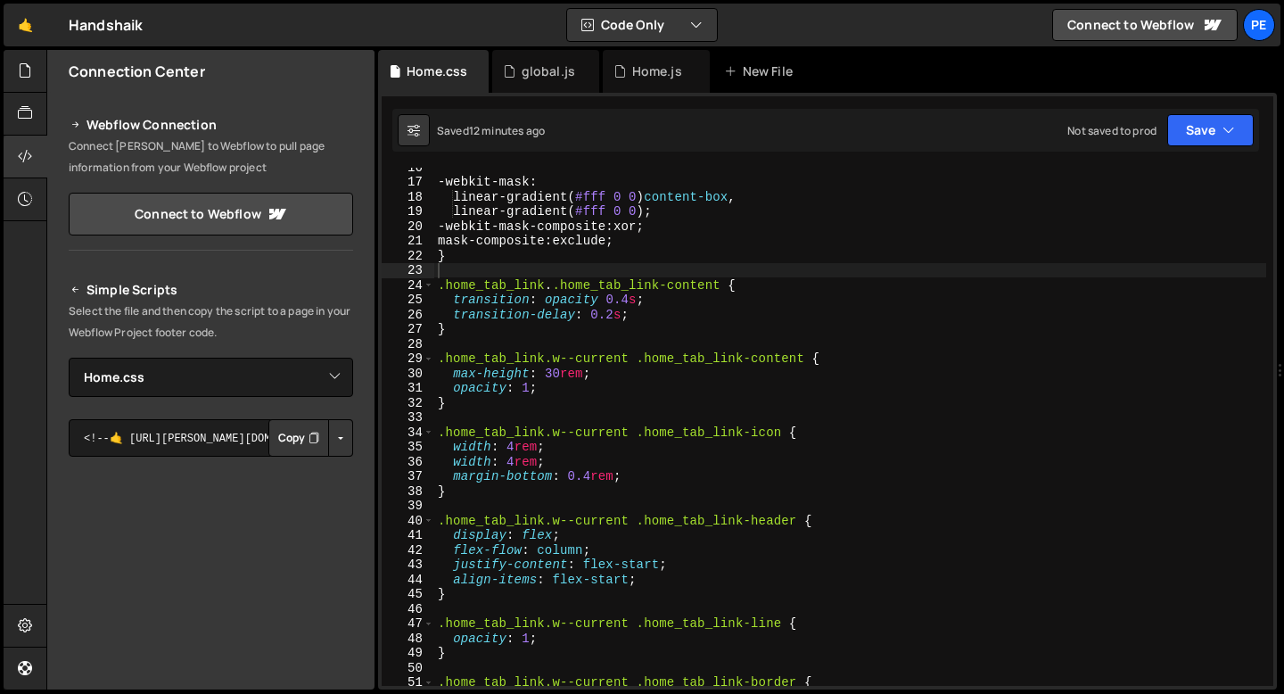
scroll to position [230, 0]
click at [505, 417] on div "-webkit-mask : linear-gradient( #fff 0 0 ) content-box , linear-gradient( #fff …" at bounding box center [850, 433] width 832 height 548
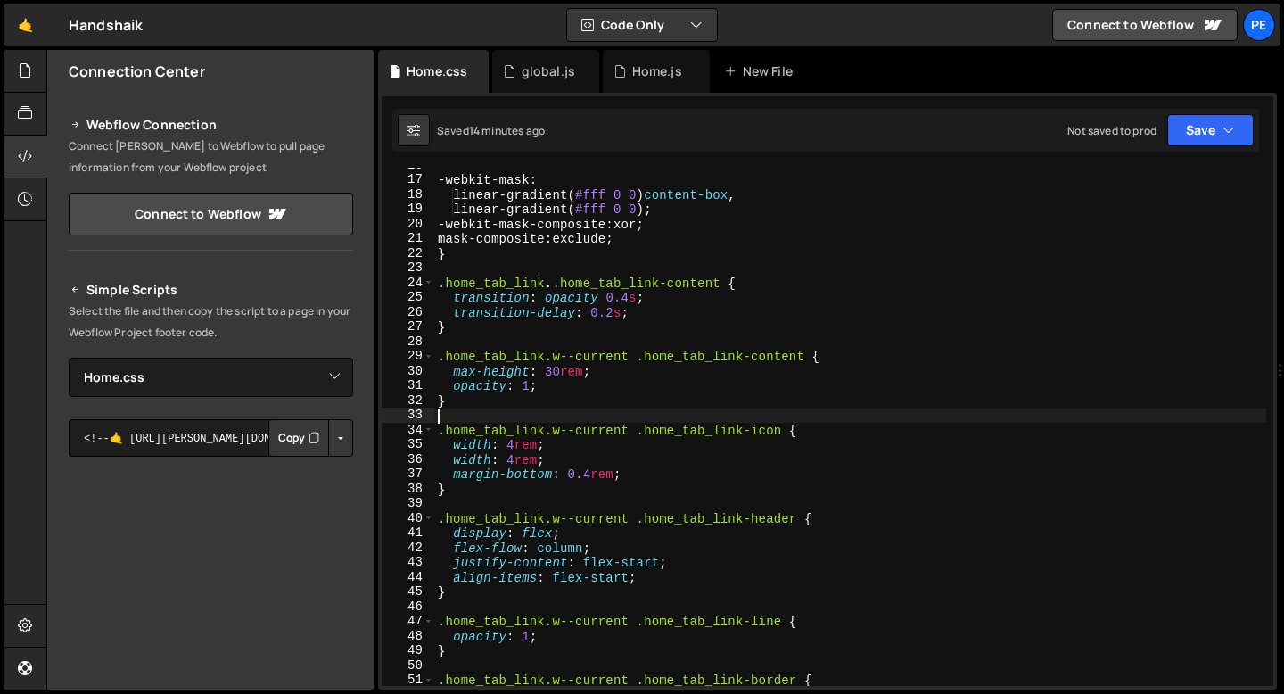
click at [463, 403] on div "-webkit-mask : linear-gradient( #fff 0 0 ) content-box , linear-gradient( #fff …" at bounding box center [850, 432] width 832 height 548
type textarea "}"
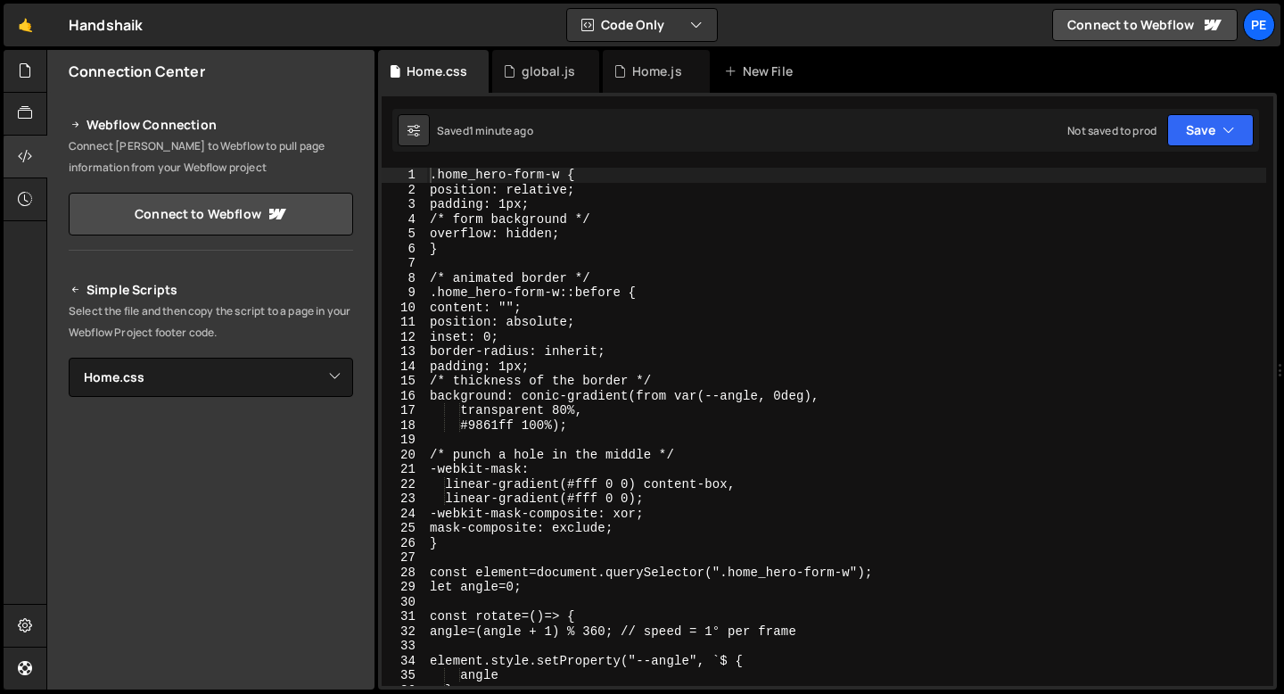
select select "45056"
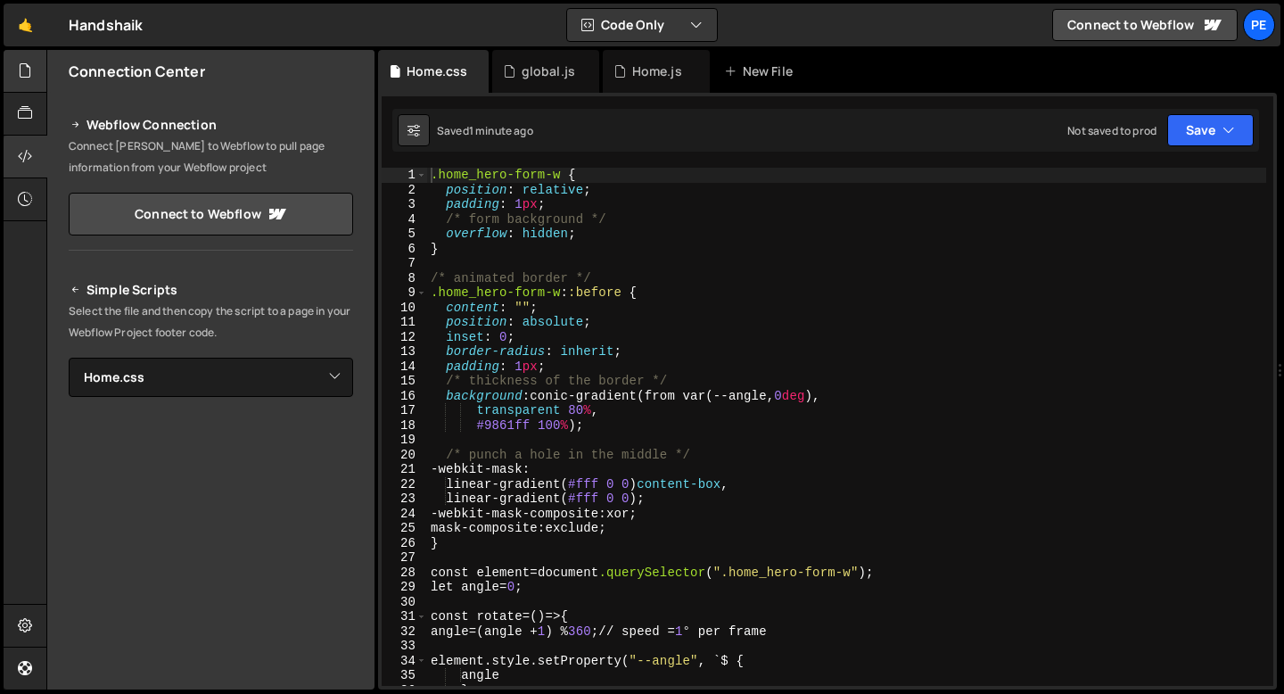
click at [30, 69] on icon at bounding box center [25, 71] width 14 height 20
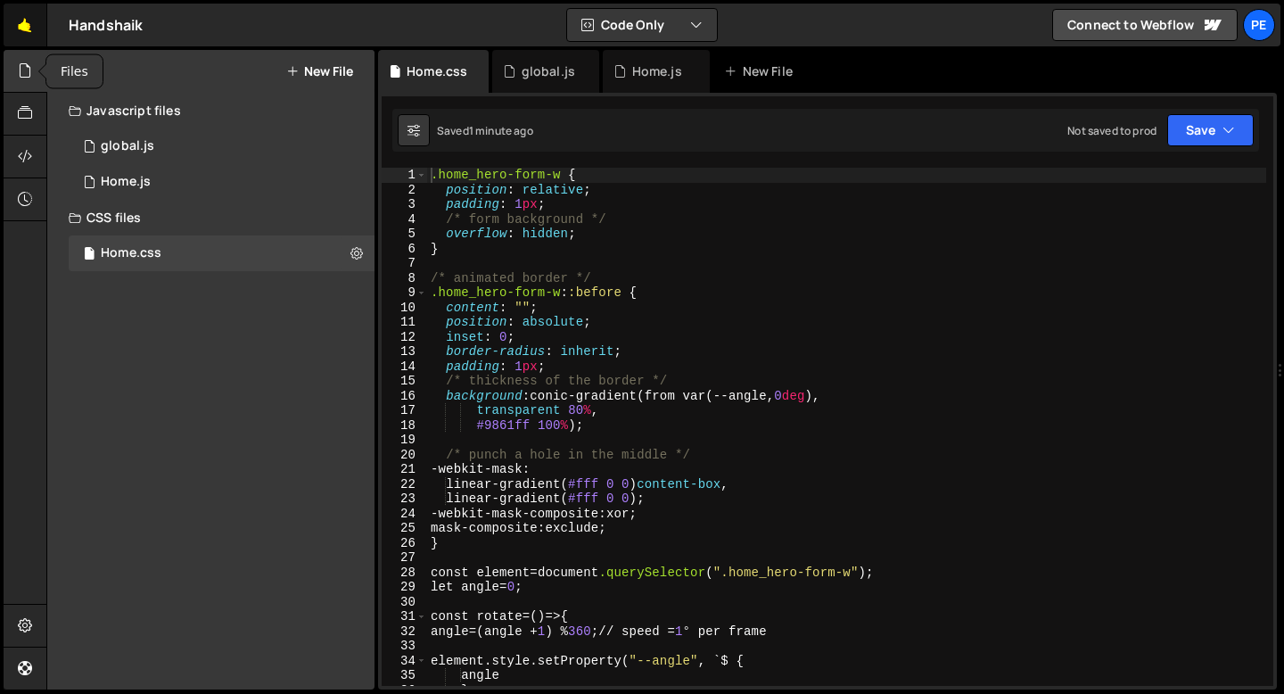
click at [22, 34] on link "🤙" at bounding box center [26, 25] width 44 height 43
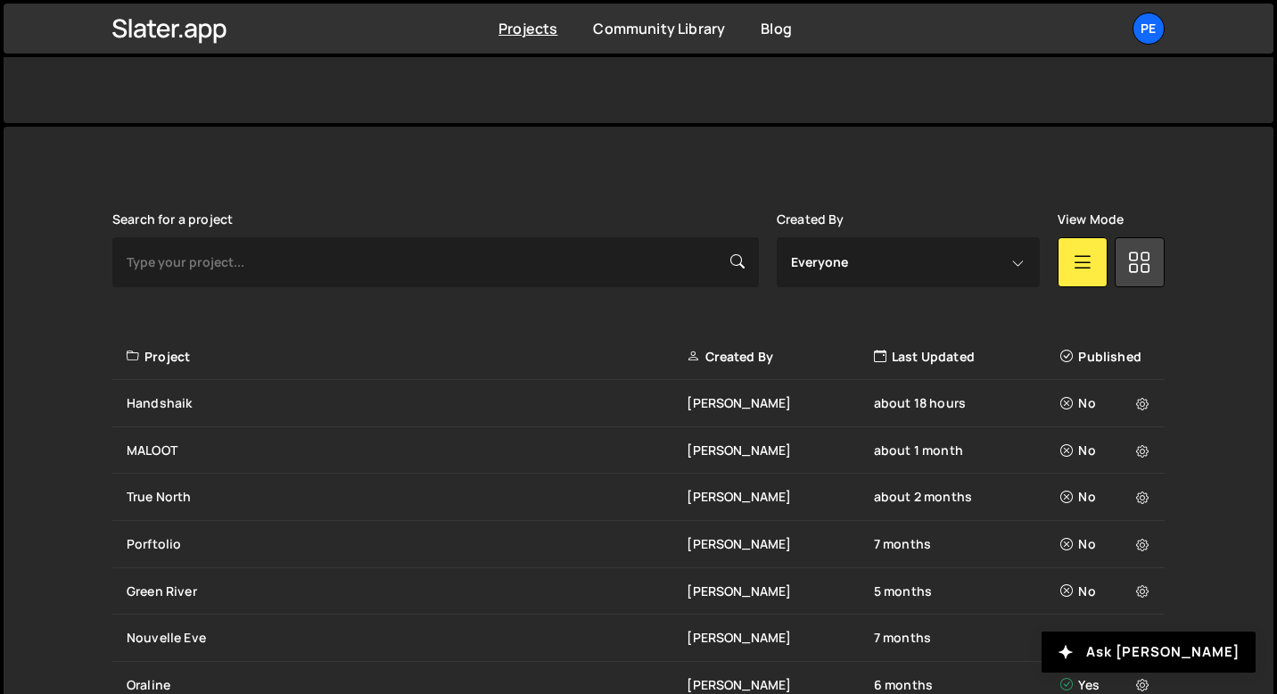
scroll to position [518, 0]
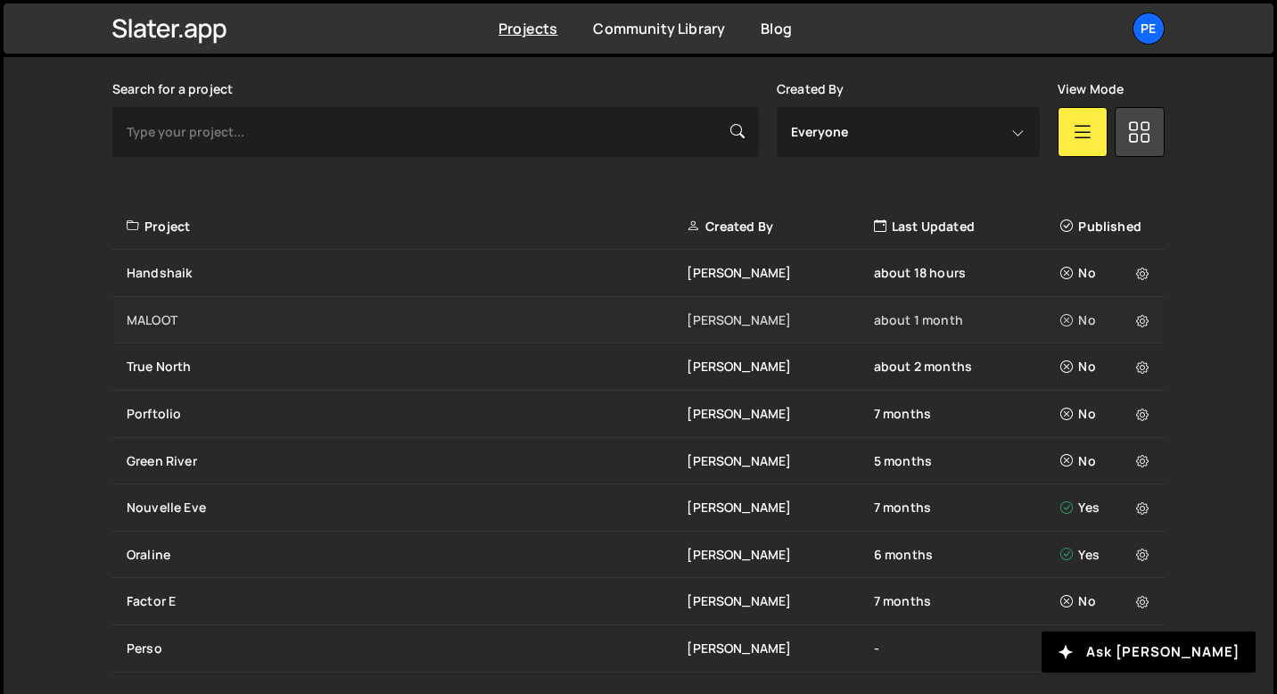
click at [185, 306] on div "MALOOT Eliot BESSON about 1 month No" at bounding box center [638, 320] width 1052 height 47
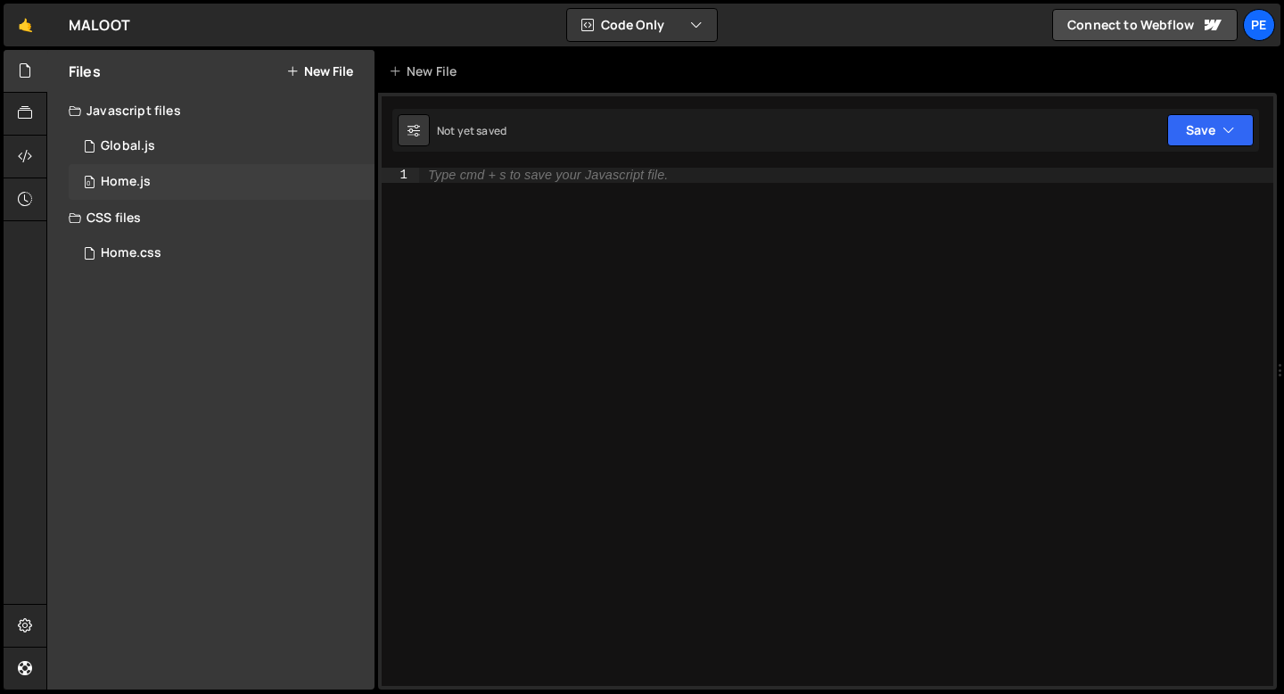
click at [158, 184] on div "0 Home.js 0" at bounding box center [222, 182] width 306 height 36
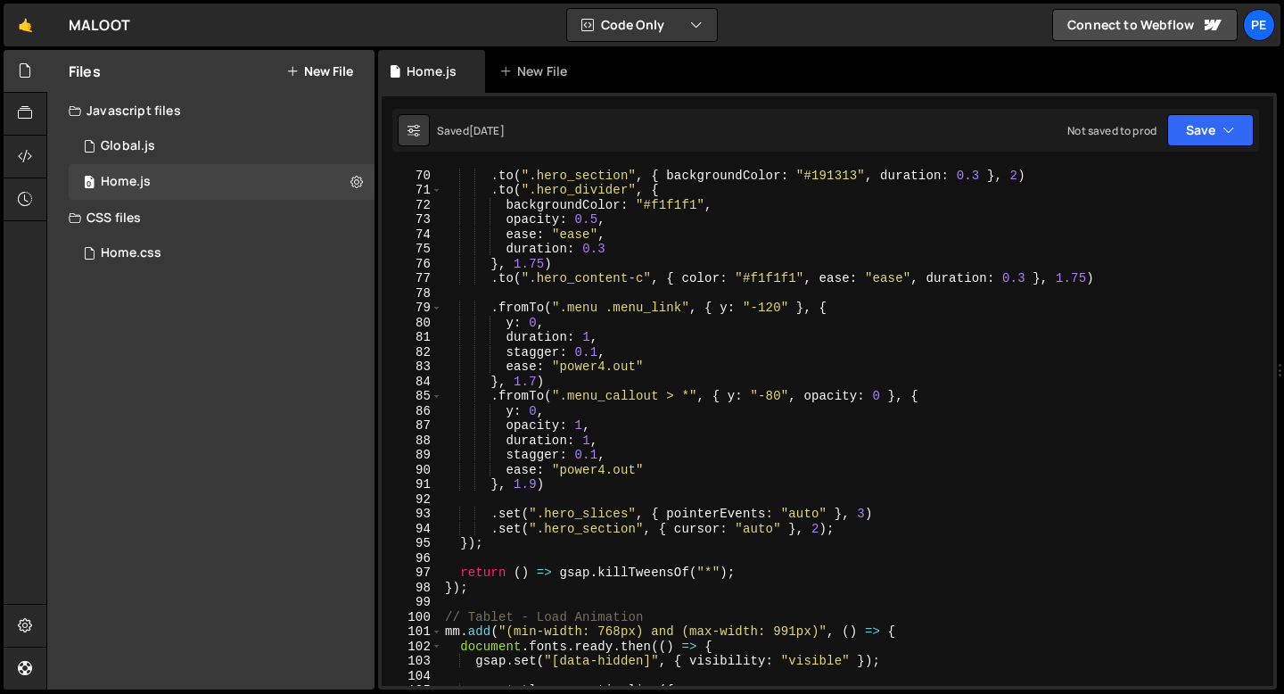
scroll to position [1015, 0]
click at [565, 529] on div ". to ( ".hero_section" , { backgroundColor : "#191313" , duration : 0.3 } , 2 )…" at bounding box center [853, 427] width 825 height 548
click at [565, 528] on div ". to ( ".hero_section" , { backgroundColor : "#191313" , duration : 0.3 } , 2 )…" at bounding box center [853, 427] width 825 height 548
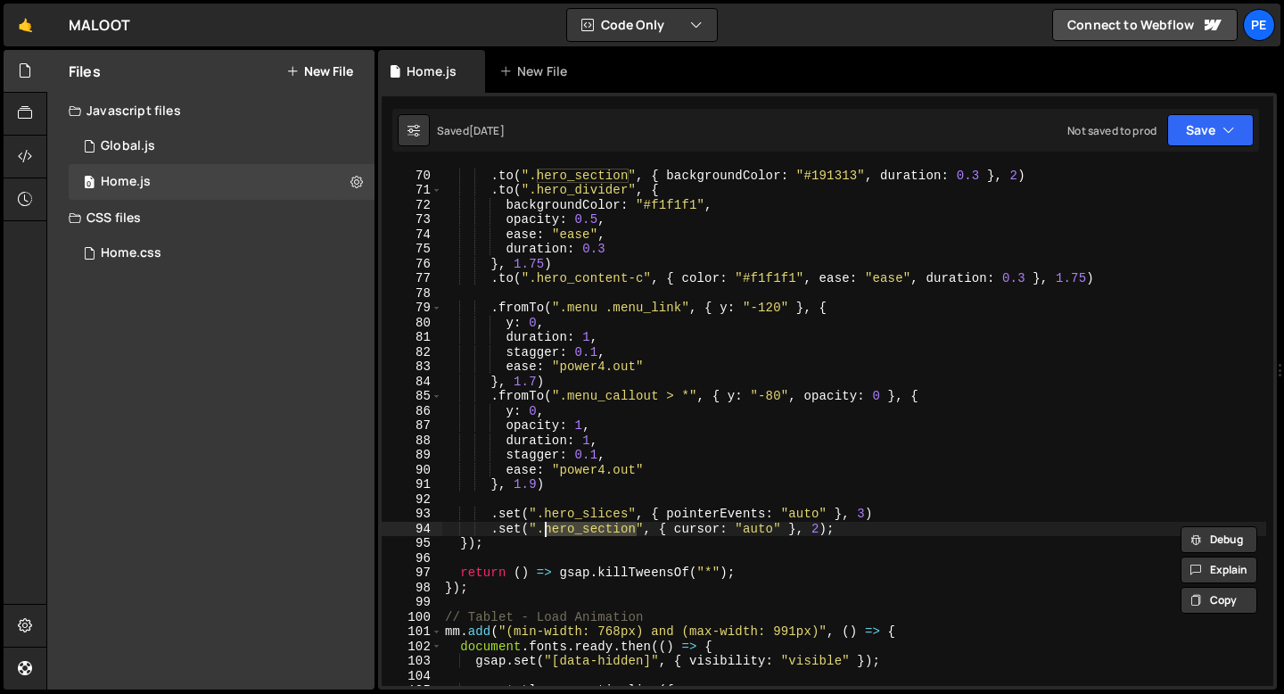
click at [565, 528] on div ". to ( ".hero_section" , { backgroundColor : "#191313" , duration : 0.3 } , 2 )…" at bounding box center [853, 427] width 825 height 548
type textarea ".set(".hero_section", { cursor: "auto" }, 2); });"
